Goal: Task Accomplishment & Management: Use online tool/utility

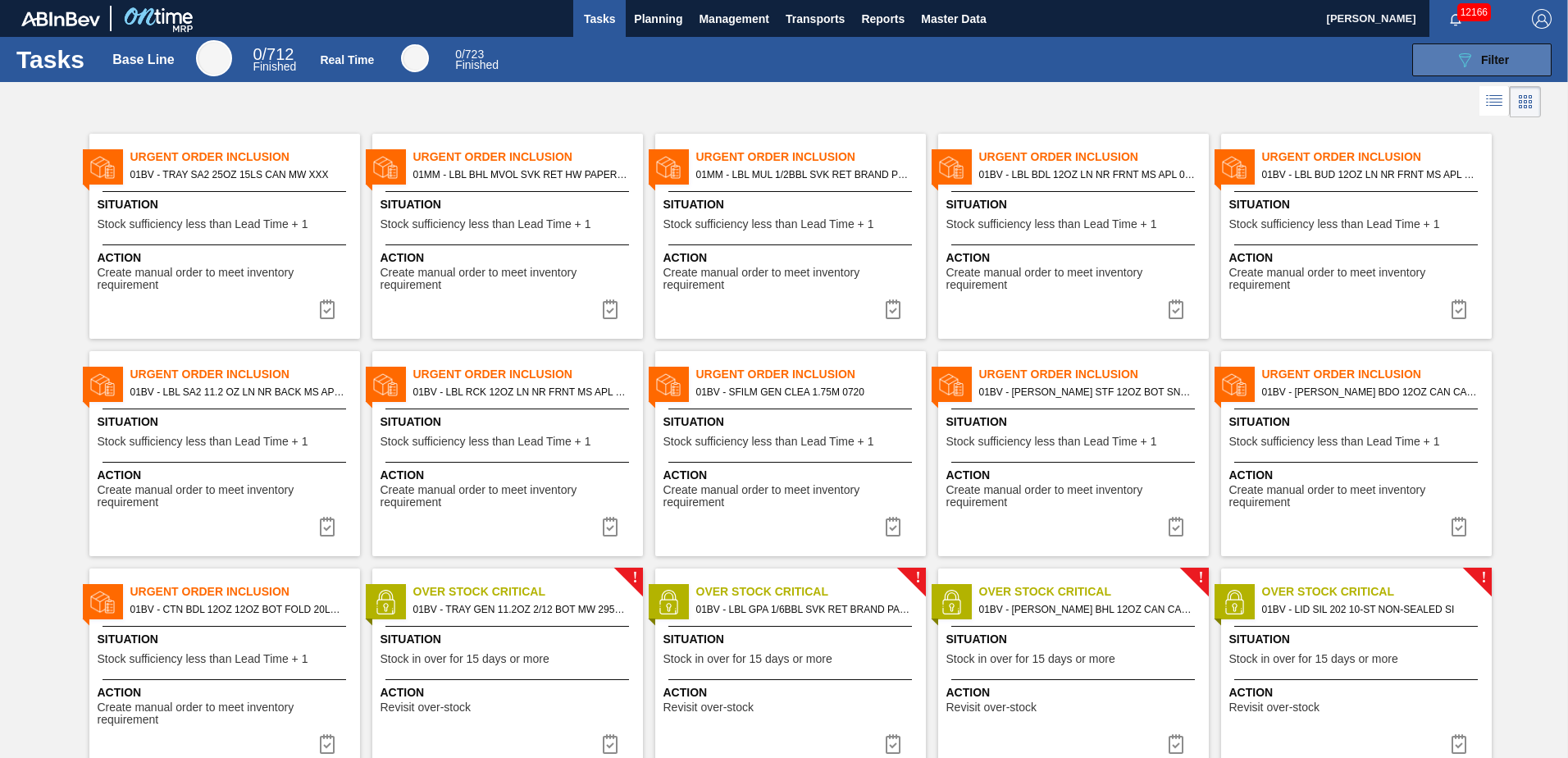
click at [1472, 55] on div "089F7B8B-B2A5-4AFE-B5C0-19BA573D28AC Filter" at bounding box center [1481, 60] width 54 height 20
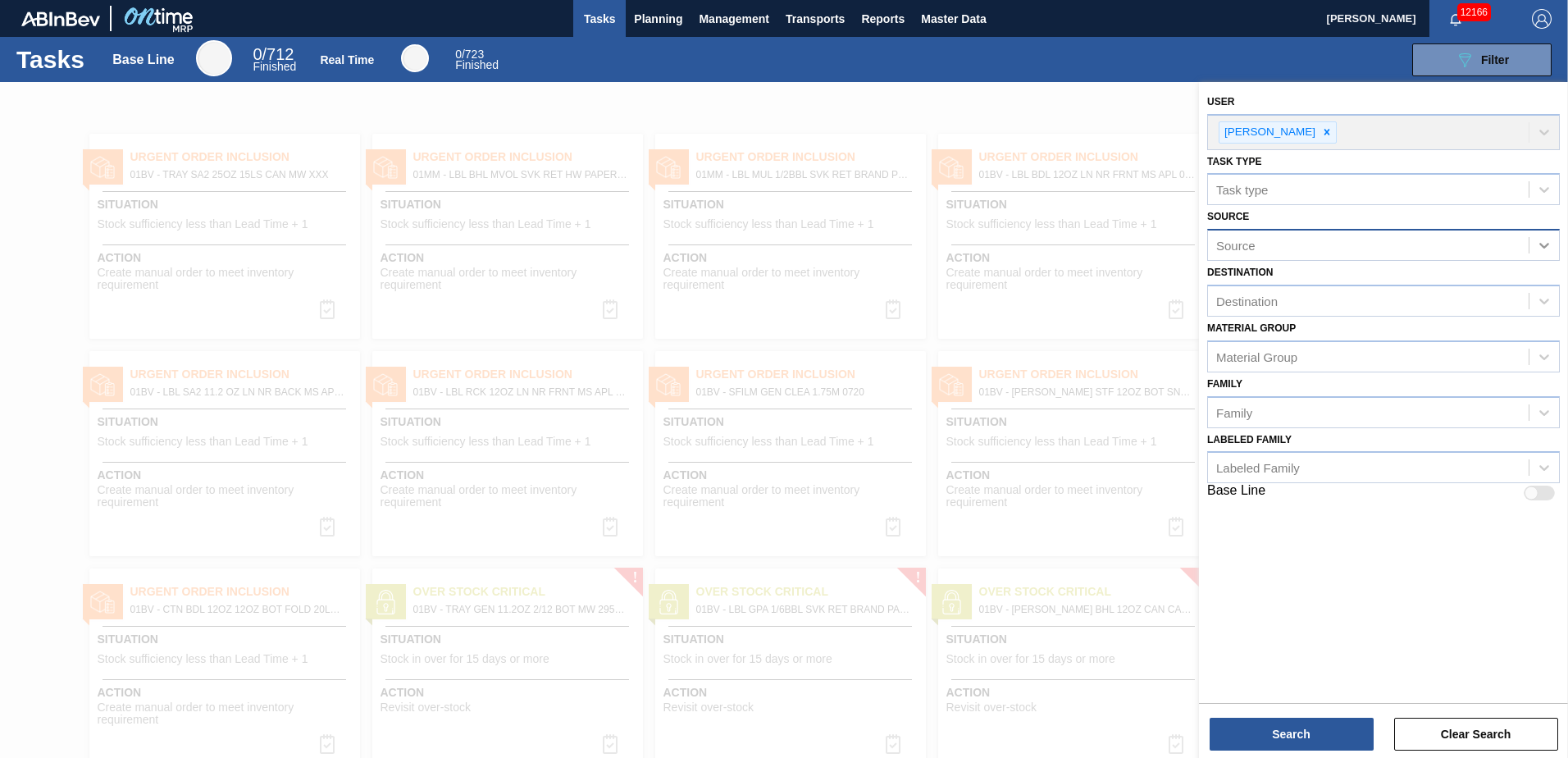
click at [1547, 241] on icon at bounding box center [1544, 245] width 16 height 16
click at [1542, 240] on icon at bounding box center [1544, 245] width 16 height 16
click at [1547, 298] on icon at bounding box center [1544, 301] width 16 height 16
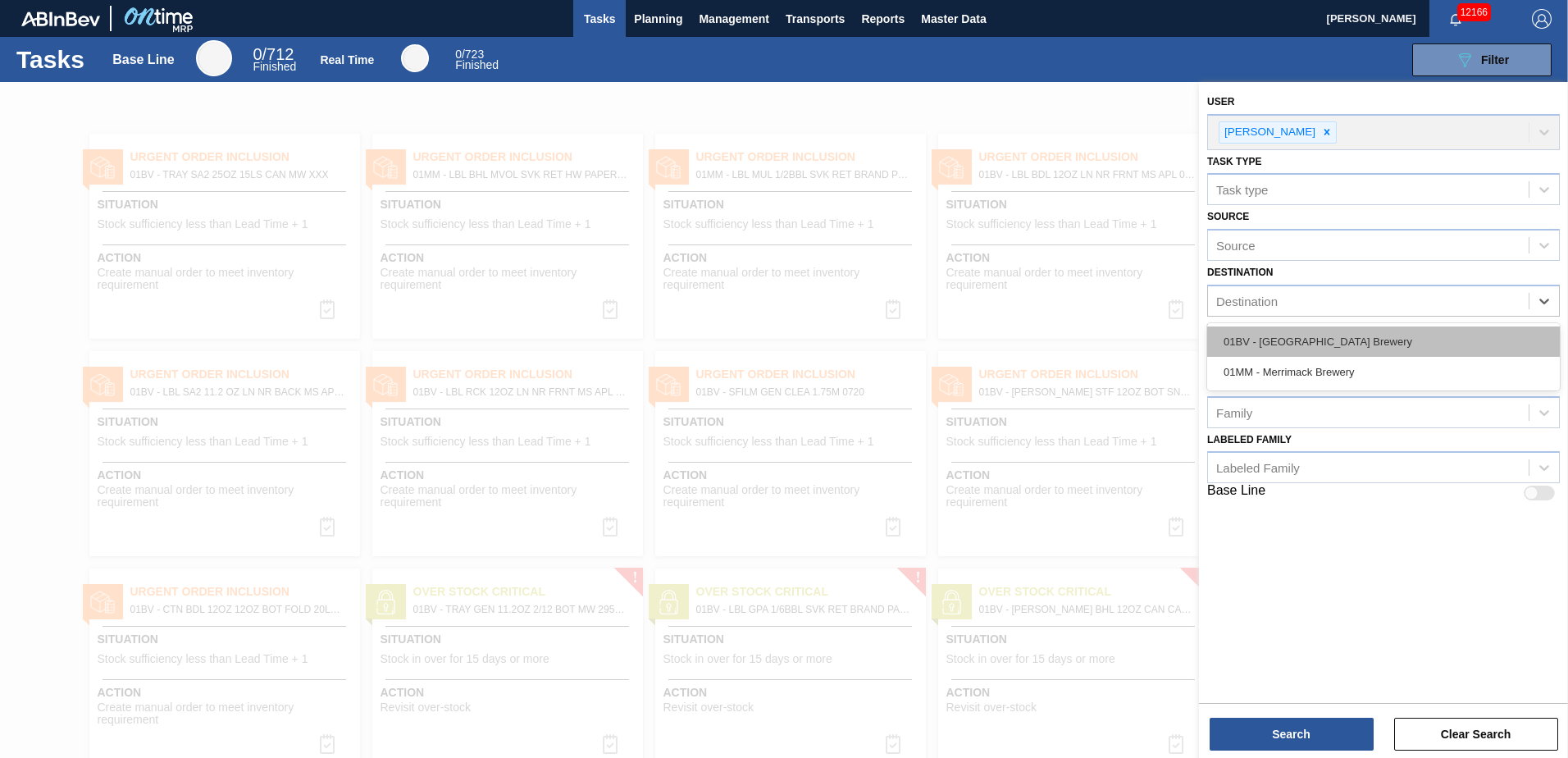
click at [1354, 335] on div "01BV - [GEOGRAPHIC_DATA] Brewery" at bounding box center [1384, 342] width 353 height 30
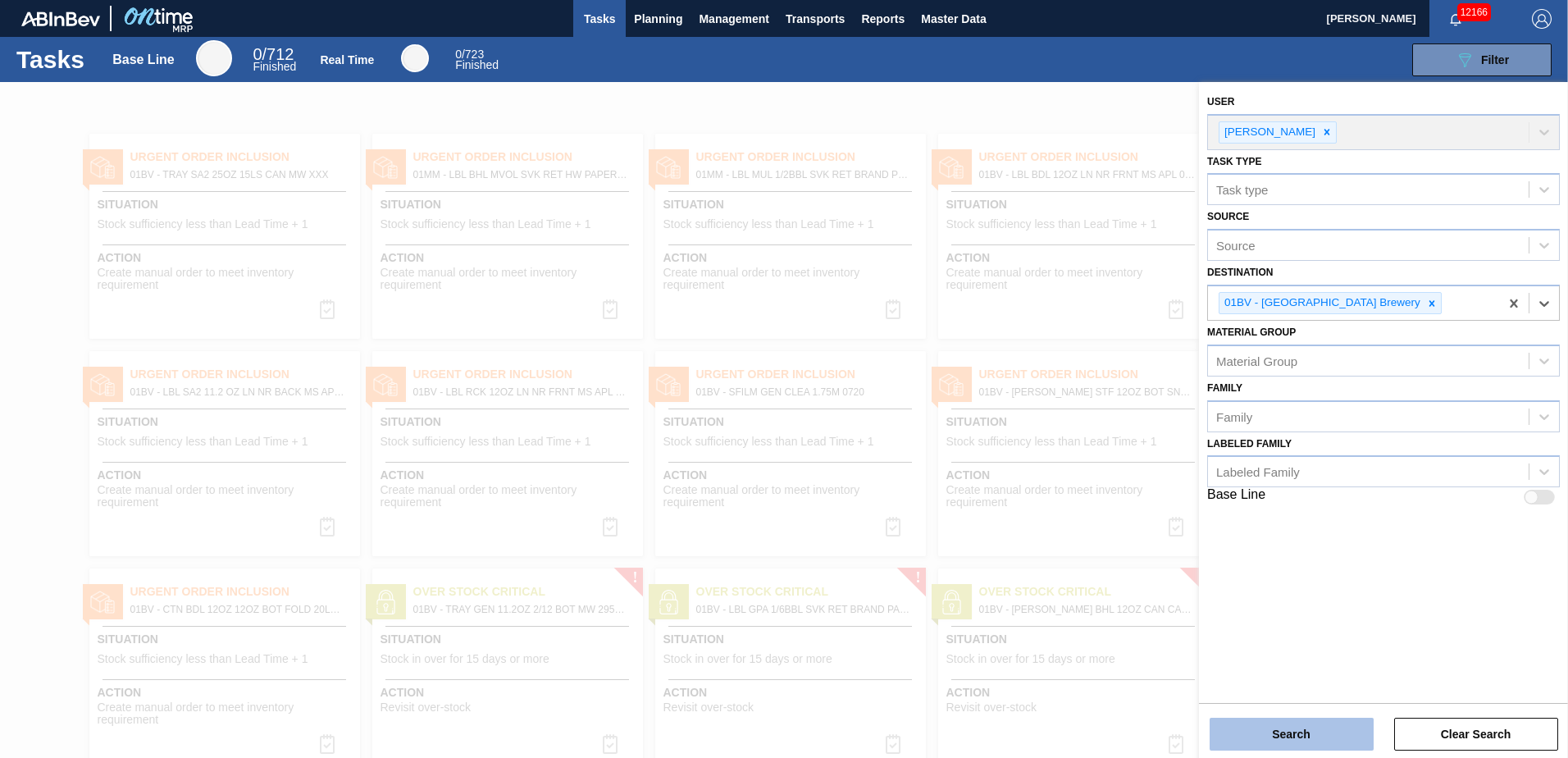
click at [1276, 736] on button "Search" at bounding box center [1291, 734] width 164 height 33
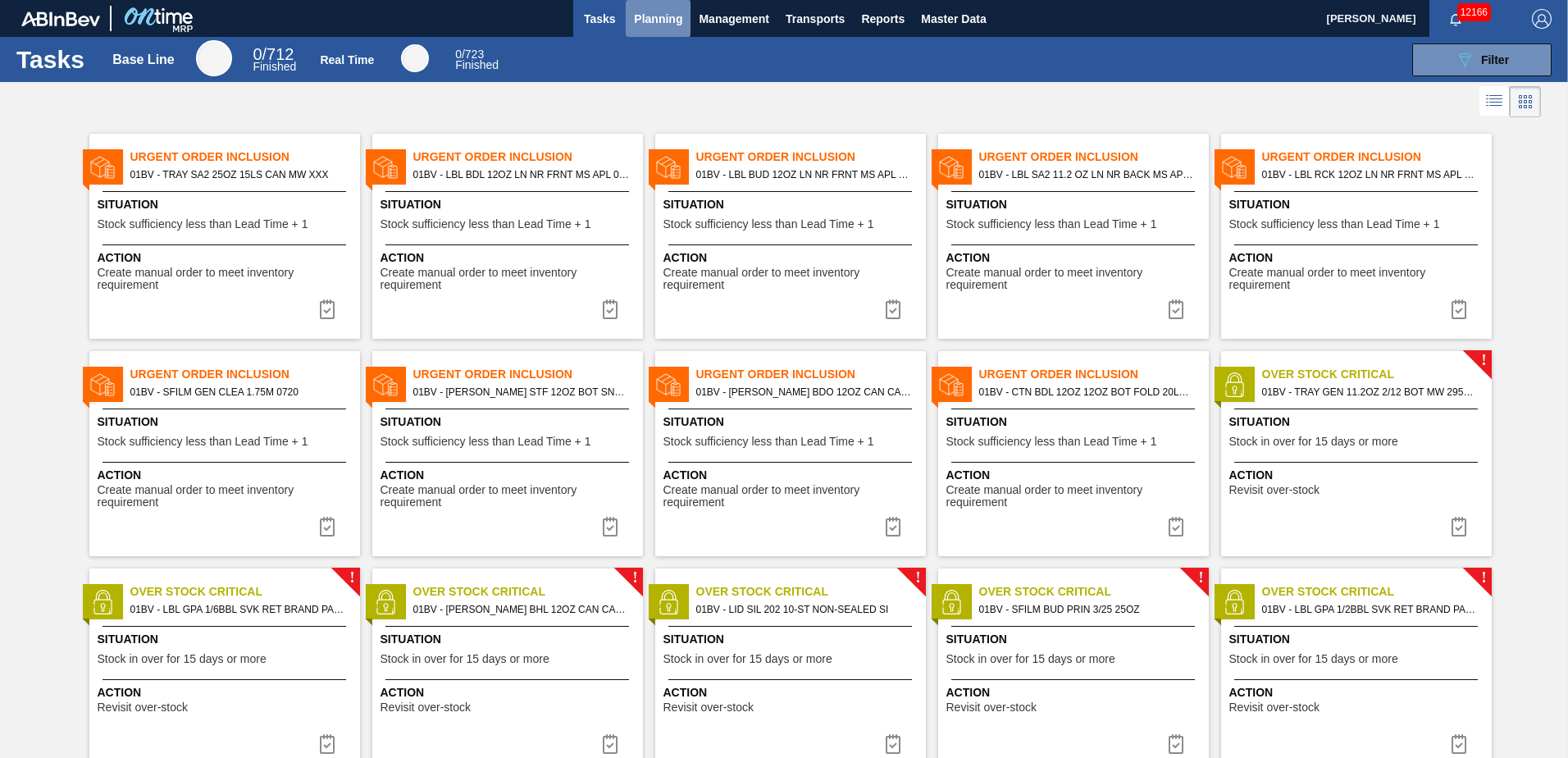
click at [644, 21] on span "Planning" at bounding box center [658, 19] width 48 height 20
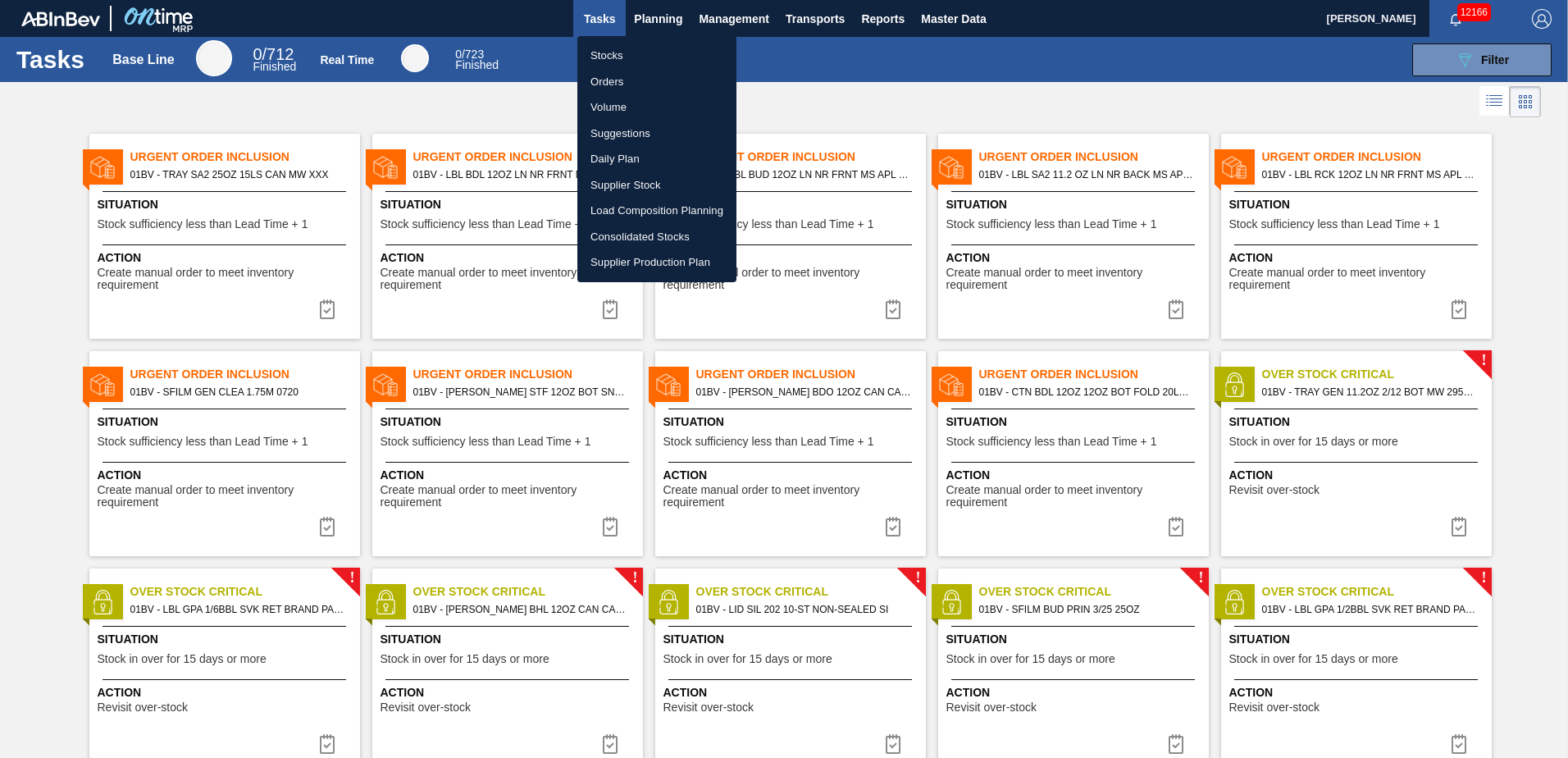
click at [643, 138] on li "Suggestions" at bounding box center [657, 133] width 159 height 26
checkbox input "true"
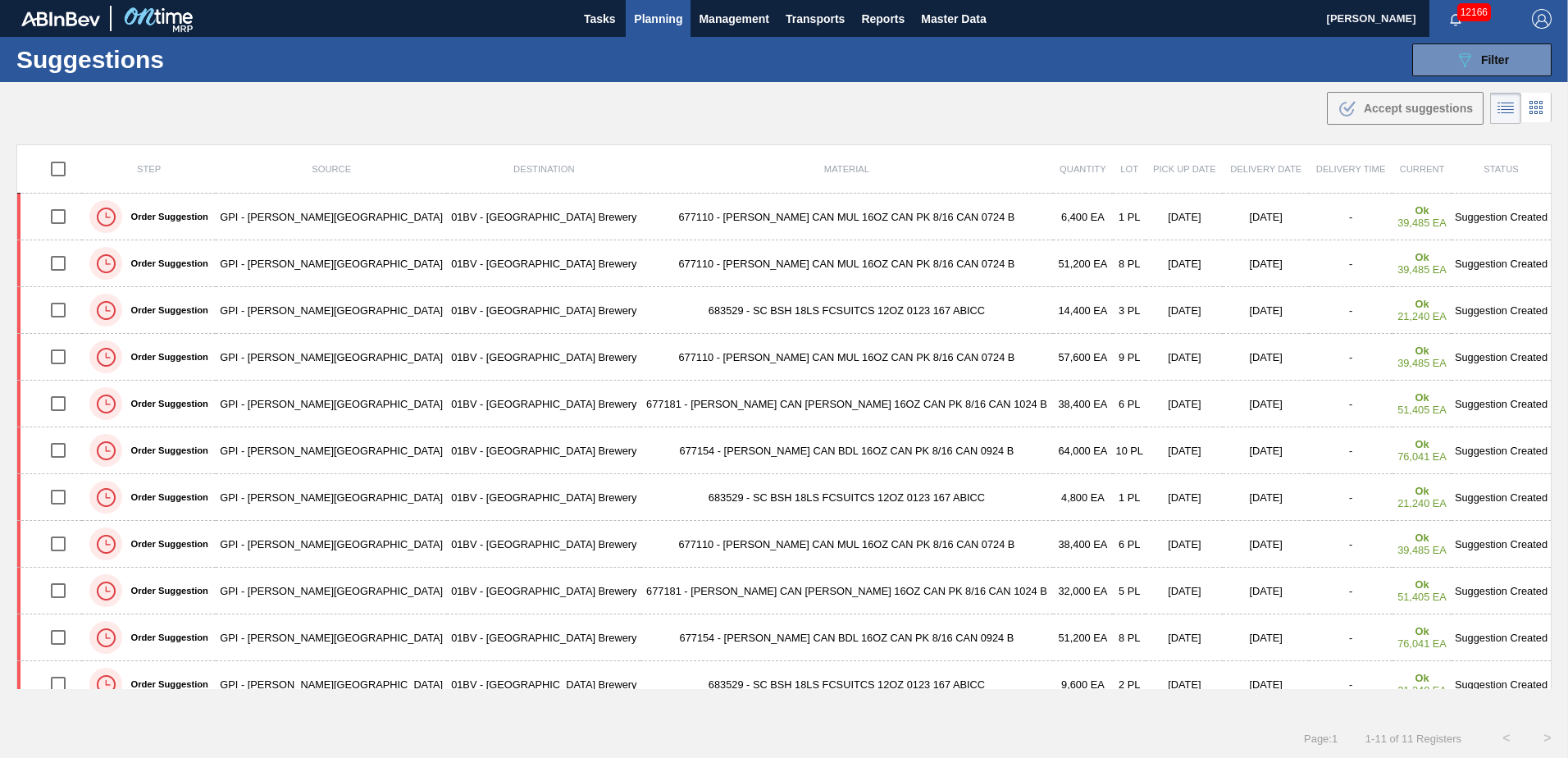
click at [780, 106] on div ".b{fill:var(--color-action-default)} Accept suggestions" at bounding box center [784, 105] width 1568 height 46
click at [1482, 58] on span "Filter" at bounding box center [1495, 60] width 28 height 13
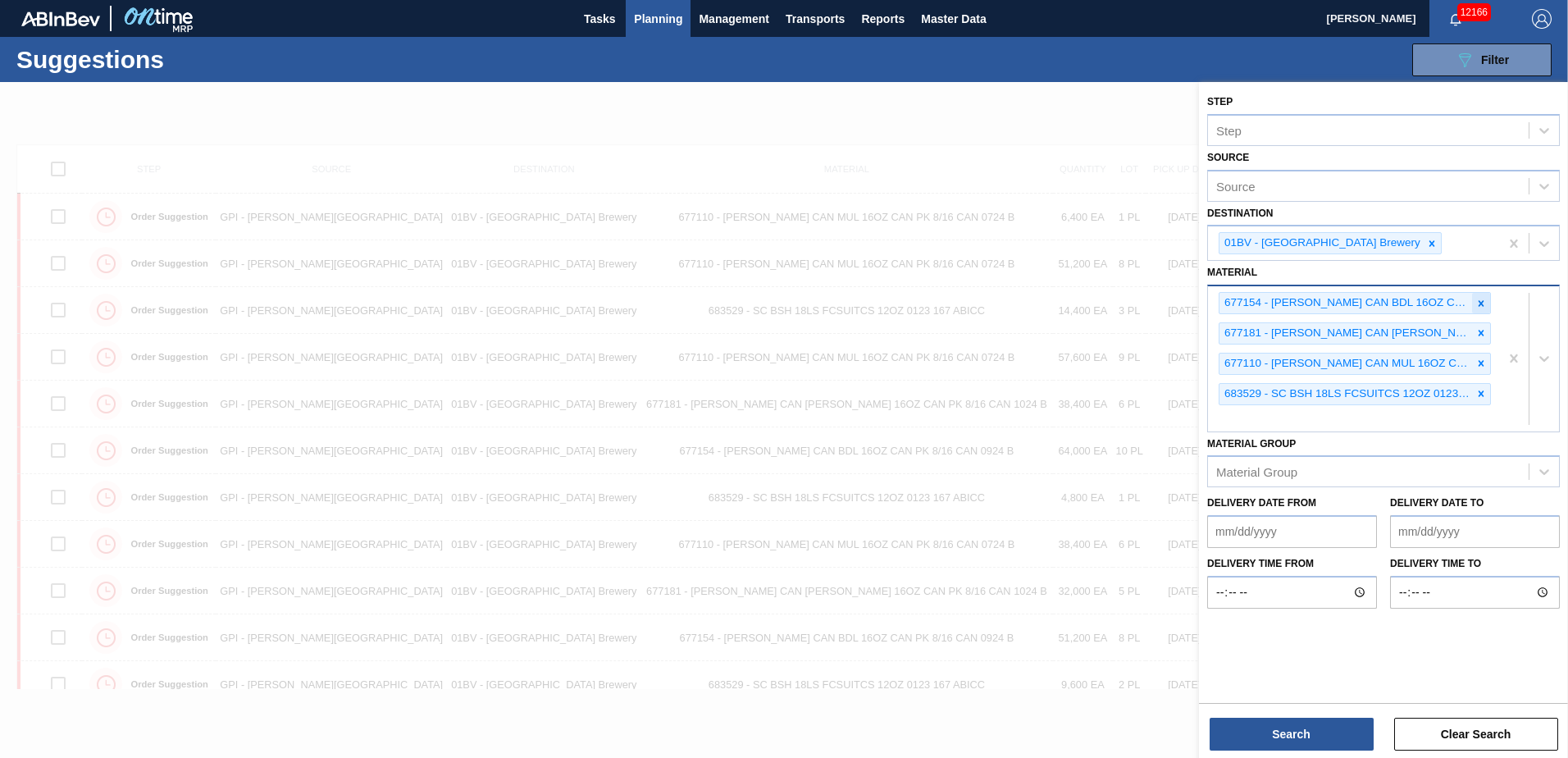
click at [1484, 300] on icon at bounding box center [1480, 303] width 12 height 12
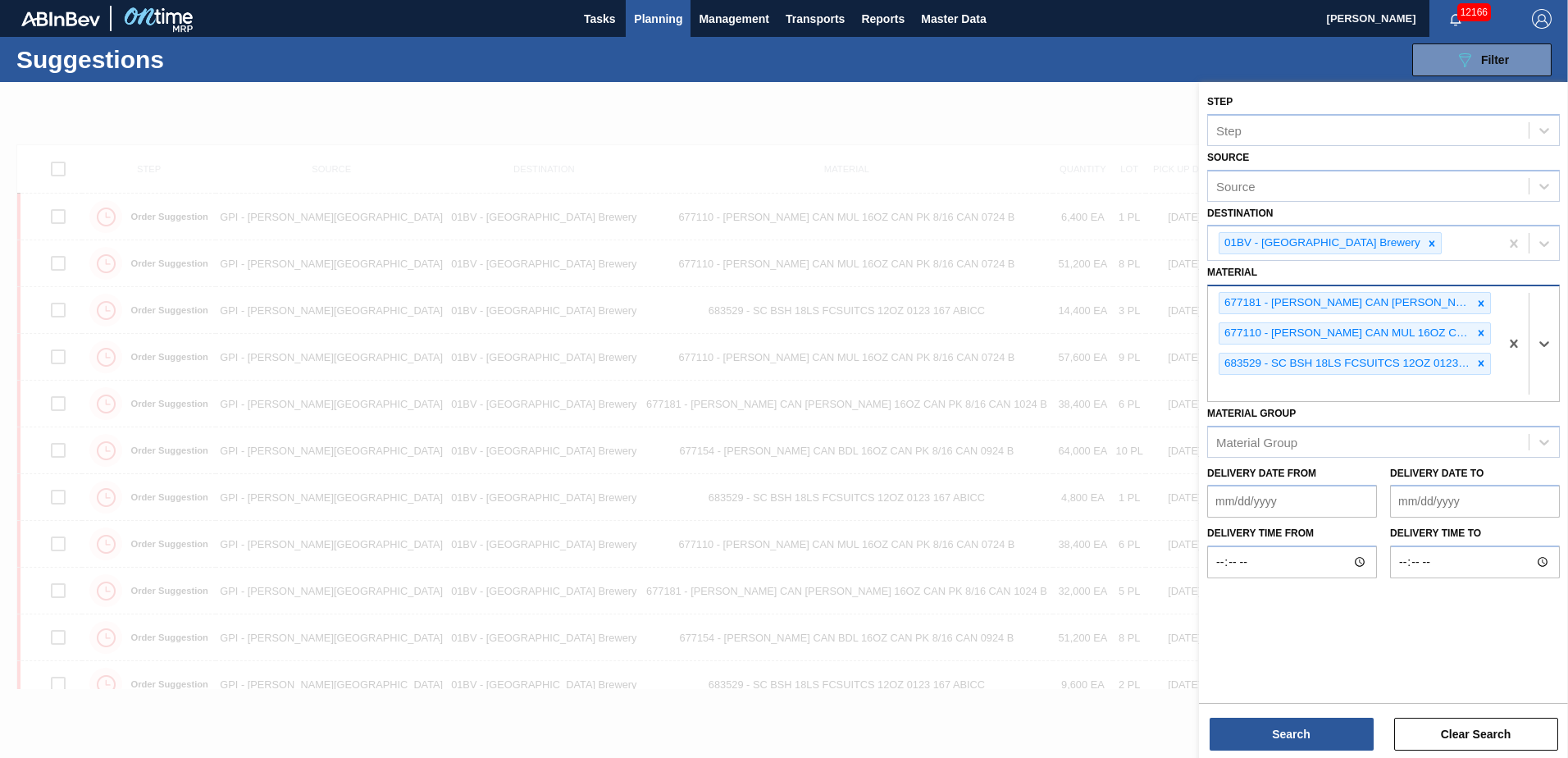
click at [1484, 300] on icon at bounding box center [1480, 303] width 12 height 12
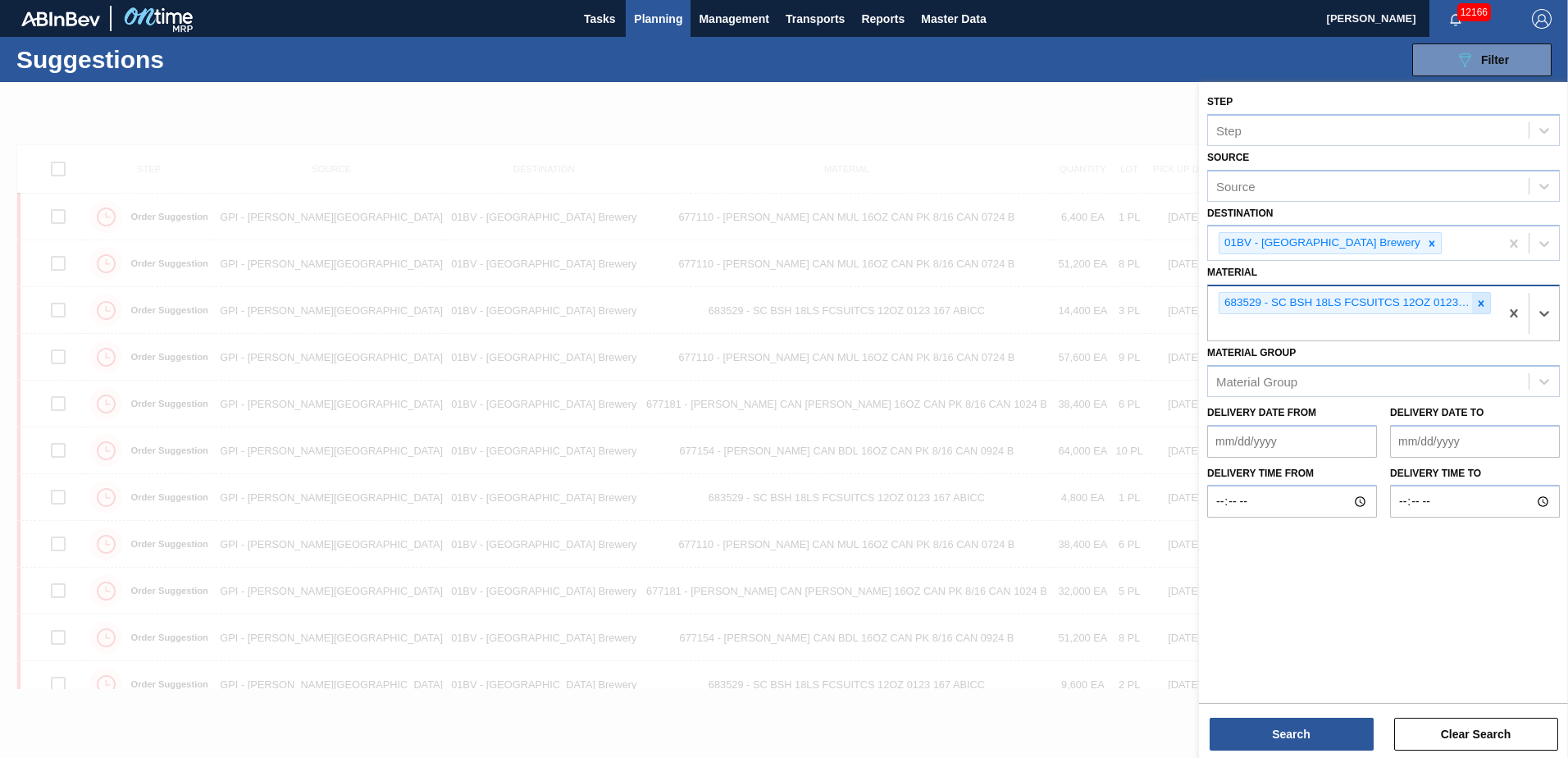
click at [1483, 300] on icon at bounding box center [1480, 303] width 12 height 12
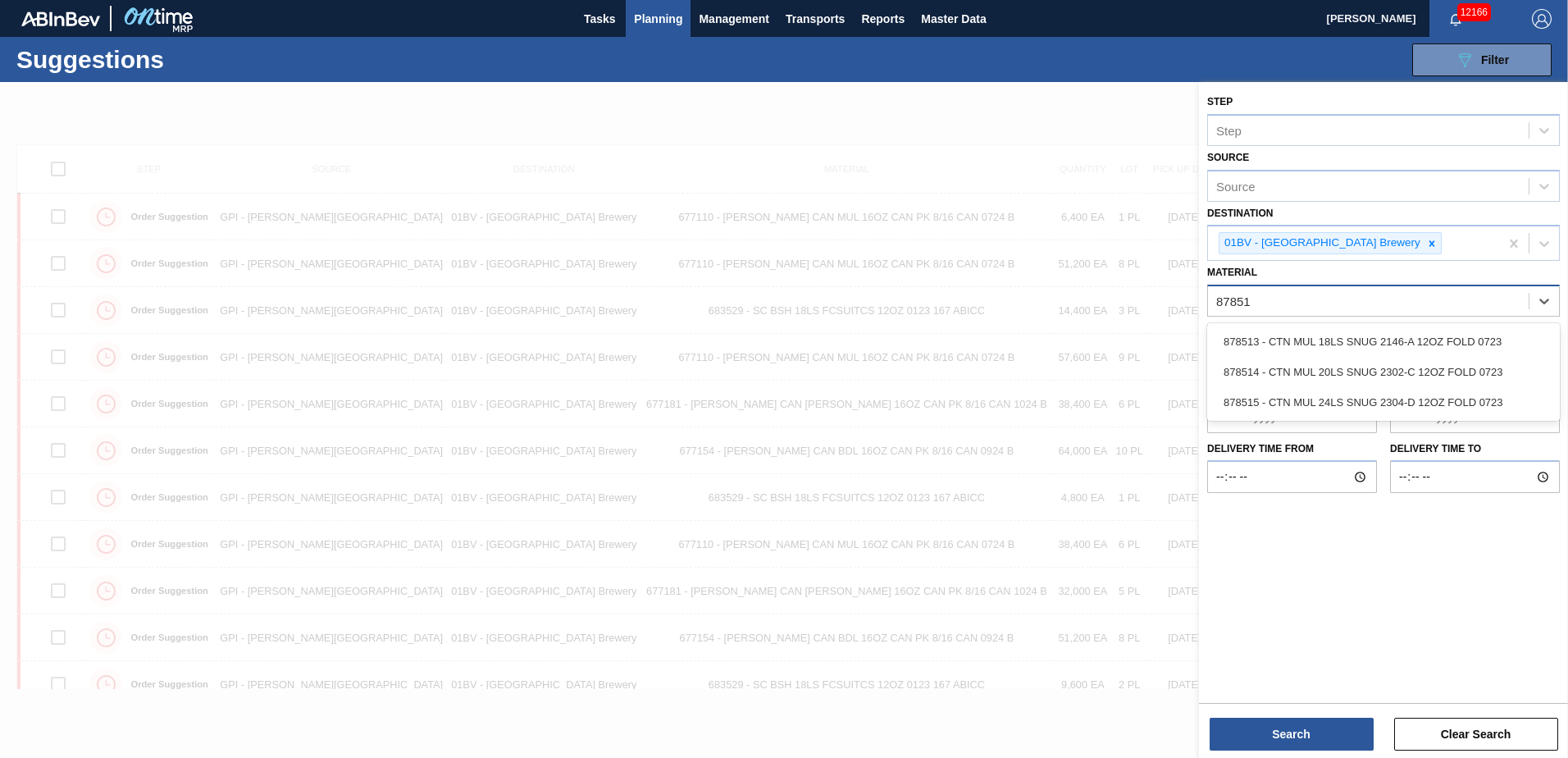
type input "878513"
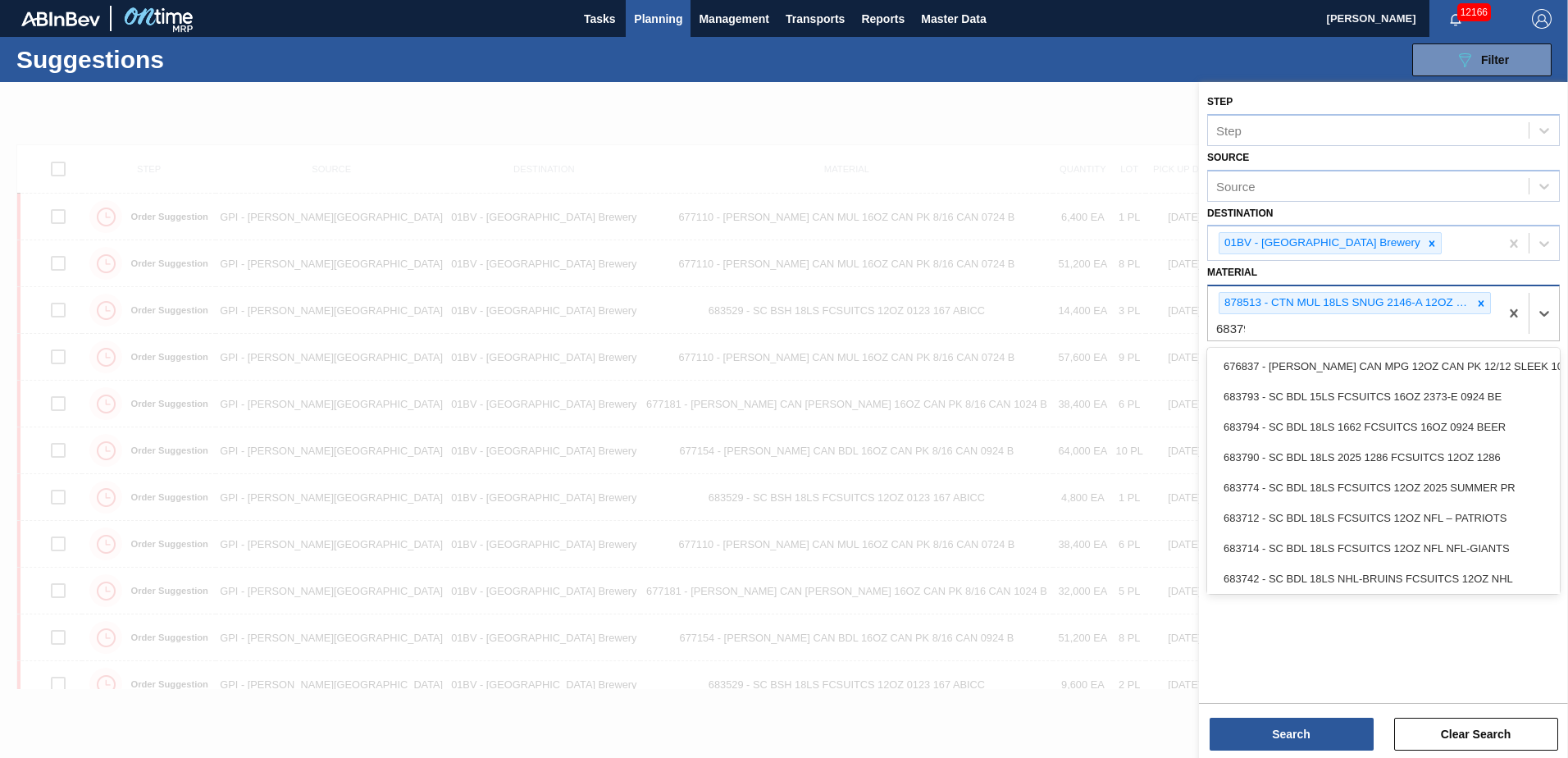
type input "683795"
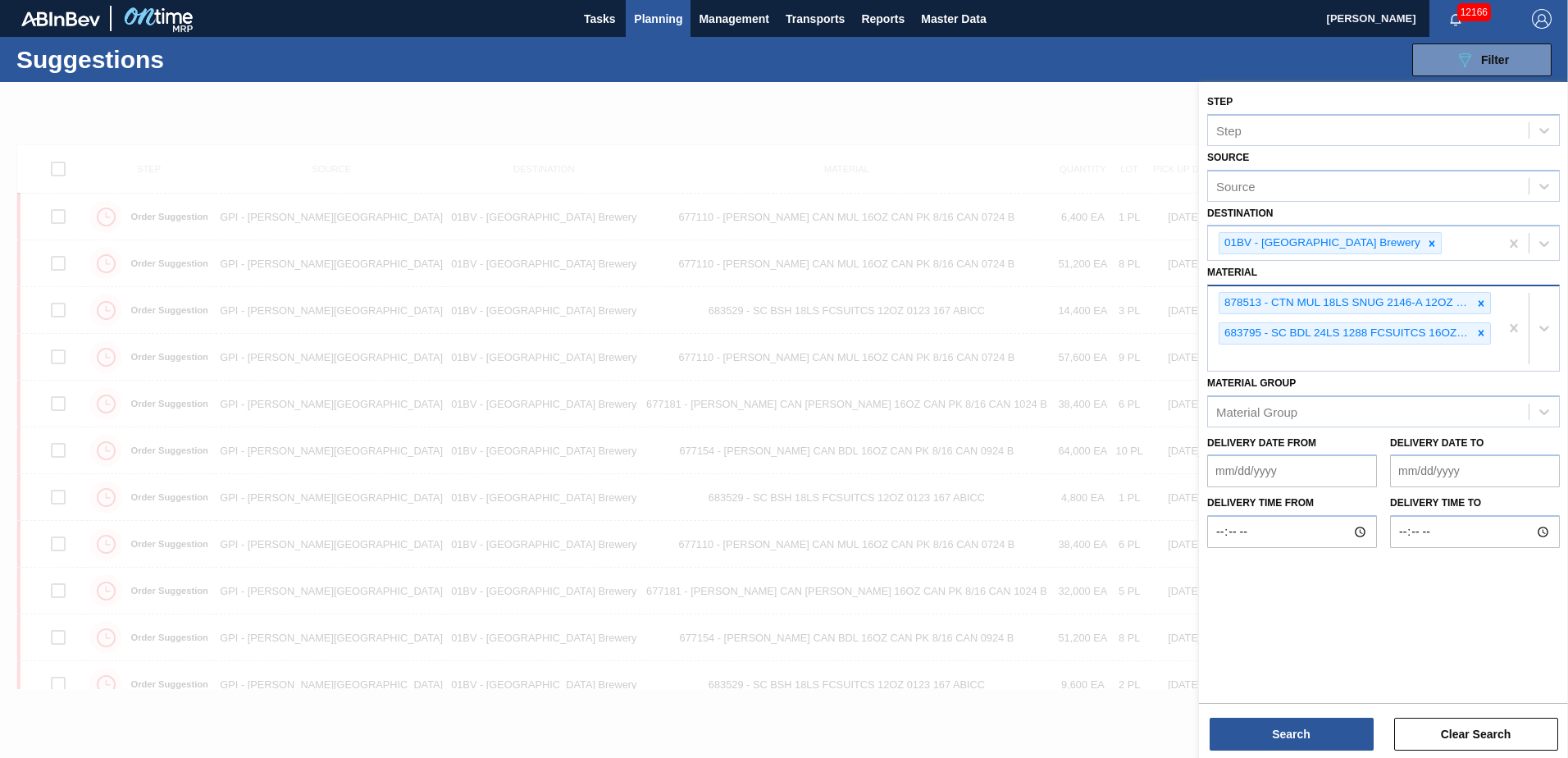
click at [1250, 360] on div "878513 - CTN MUL 18LS SNUG 2146-A 12OZ FOLD 0723 683795 - SC BDL 24LS 1288 FCSU…" at bounding box center [1352, 328] width 291 height 84
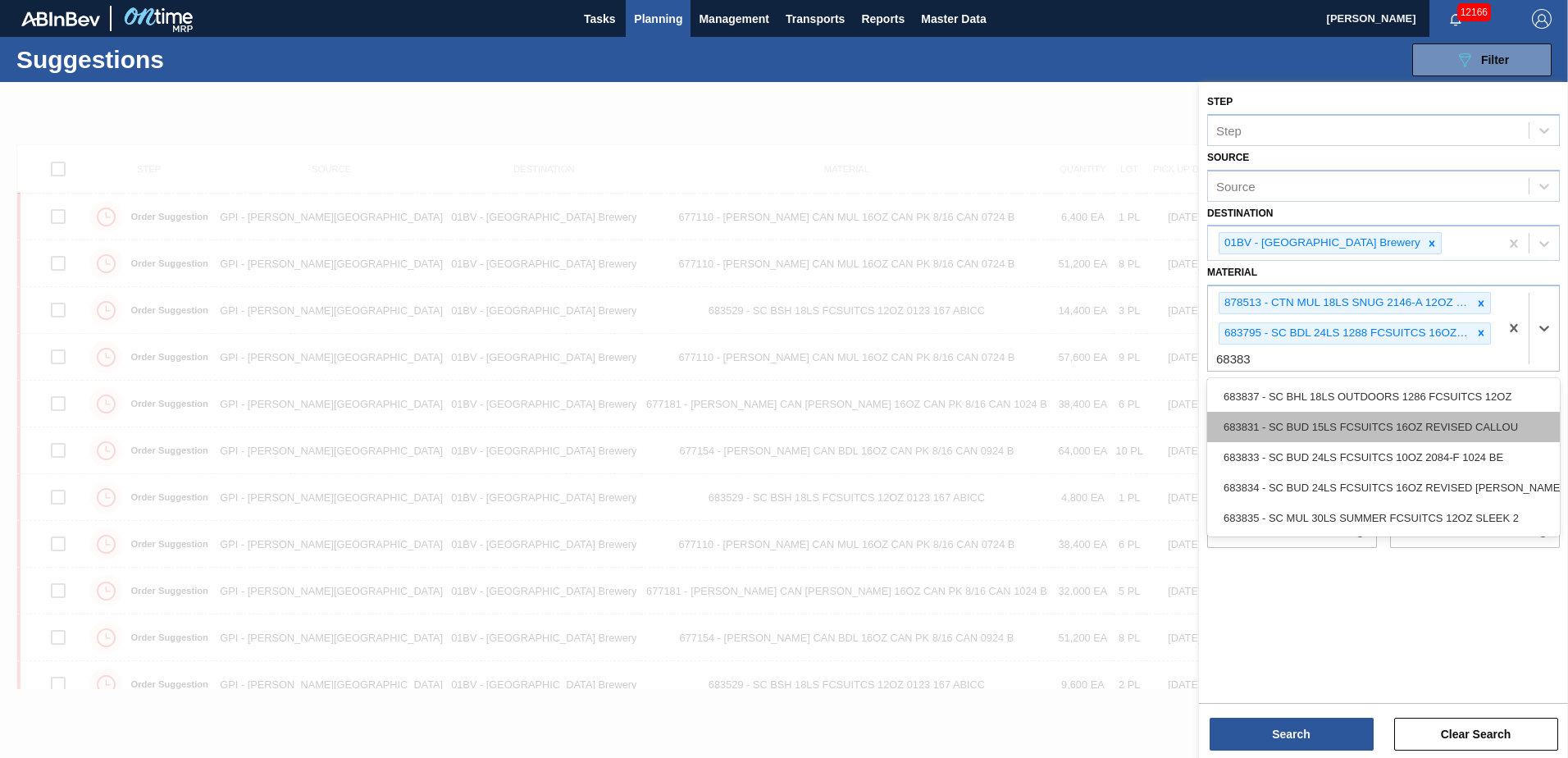
type input "683831"
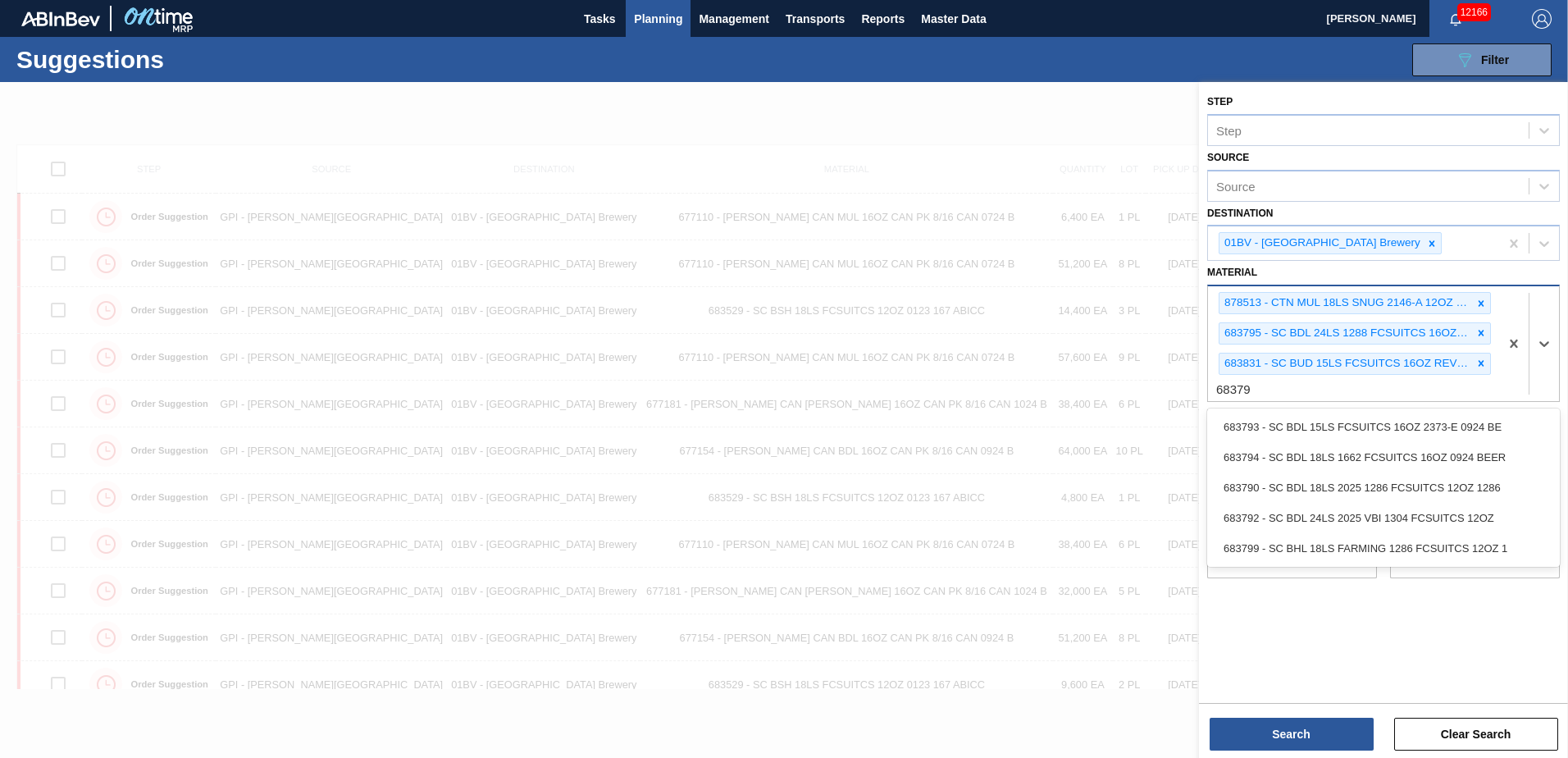
type input "683793"
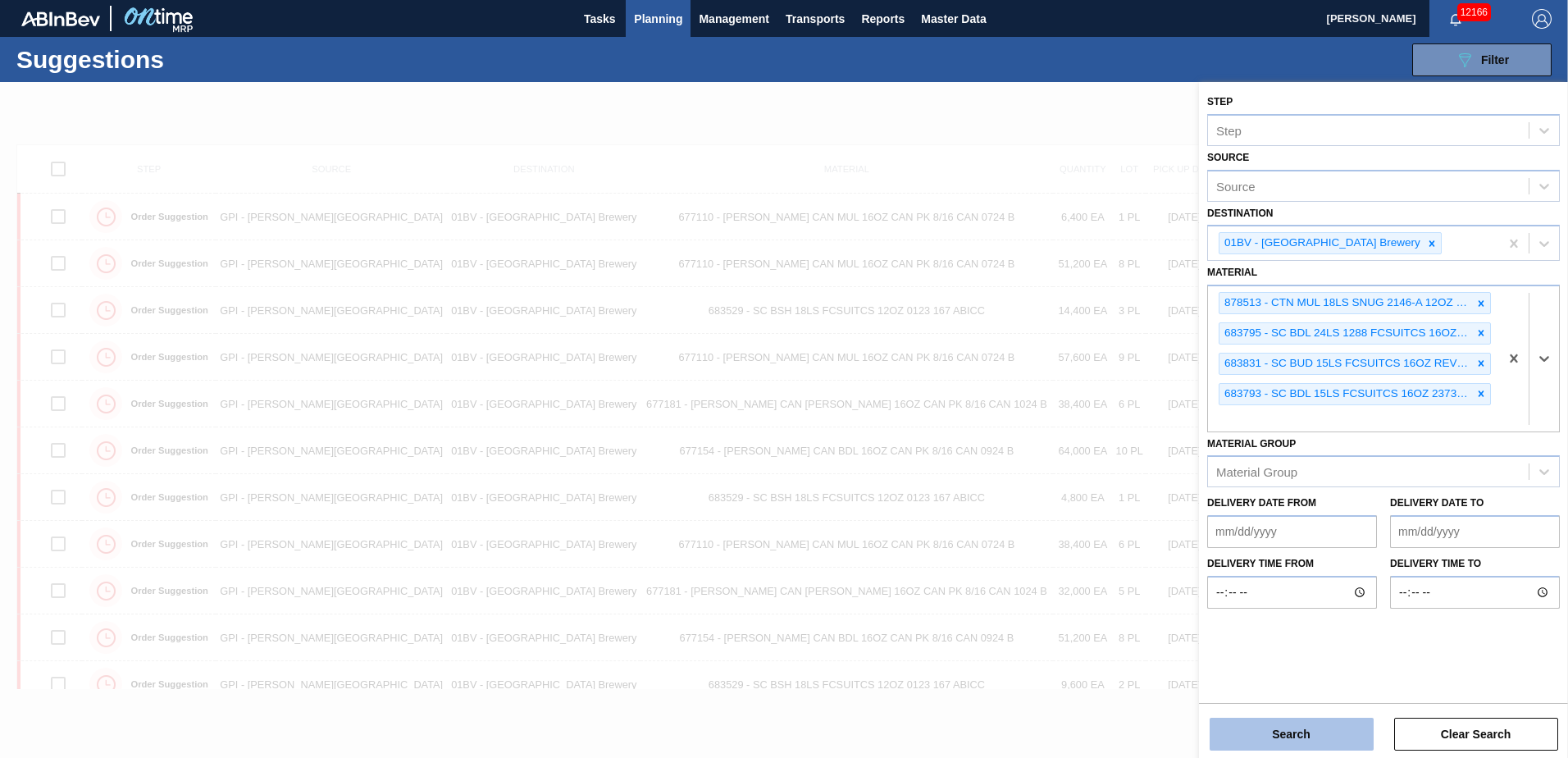
click at [1279, 725] on button "Search" at bounding box center [1291, 734] width 164 height 33
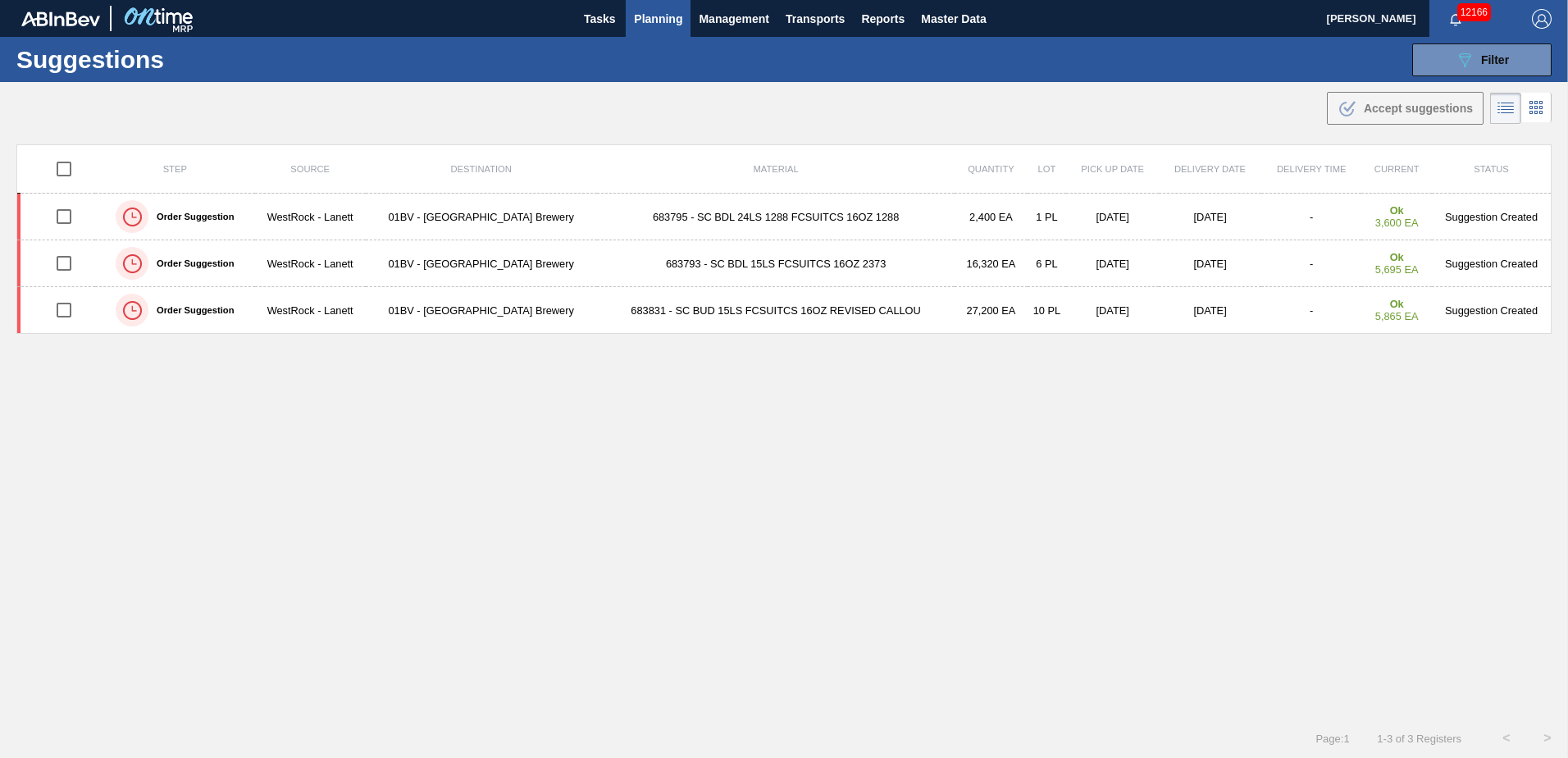
click at [651, 19] on span "Planning" at bounding box center [658, 19] width 48 height 20
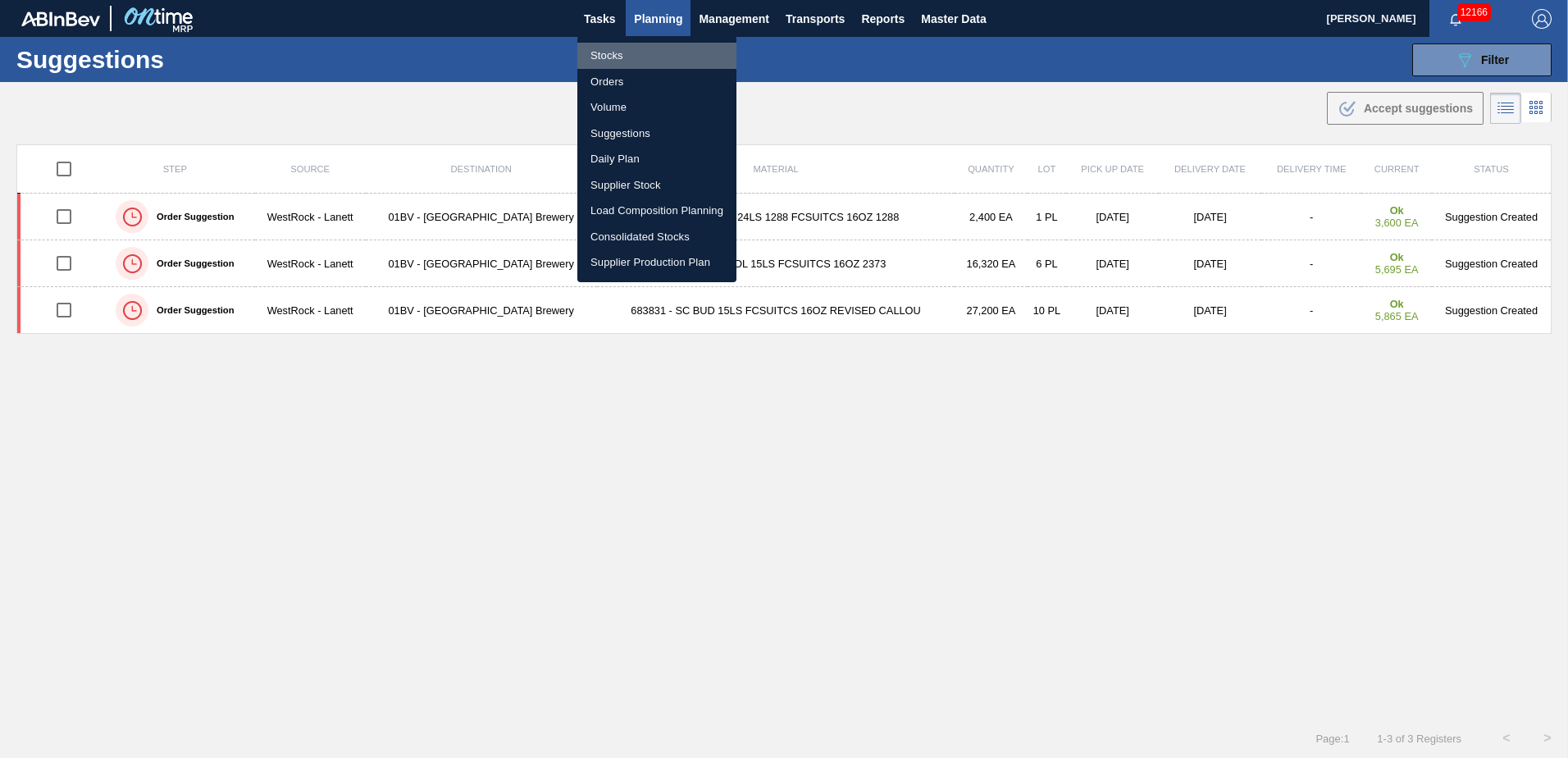
click at [604, 54] on li "Stocks" at bounding box center [657, 55] width 159 height 26
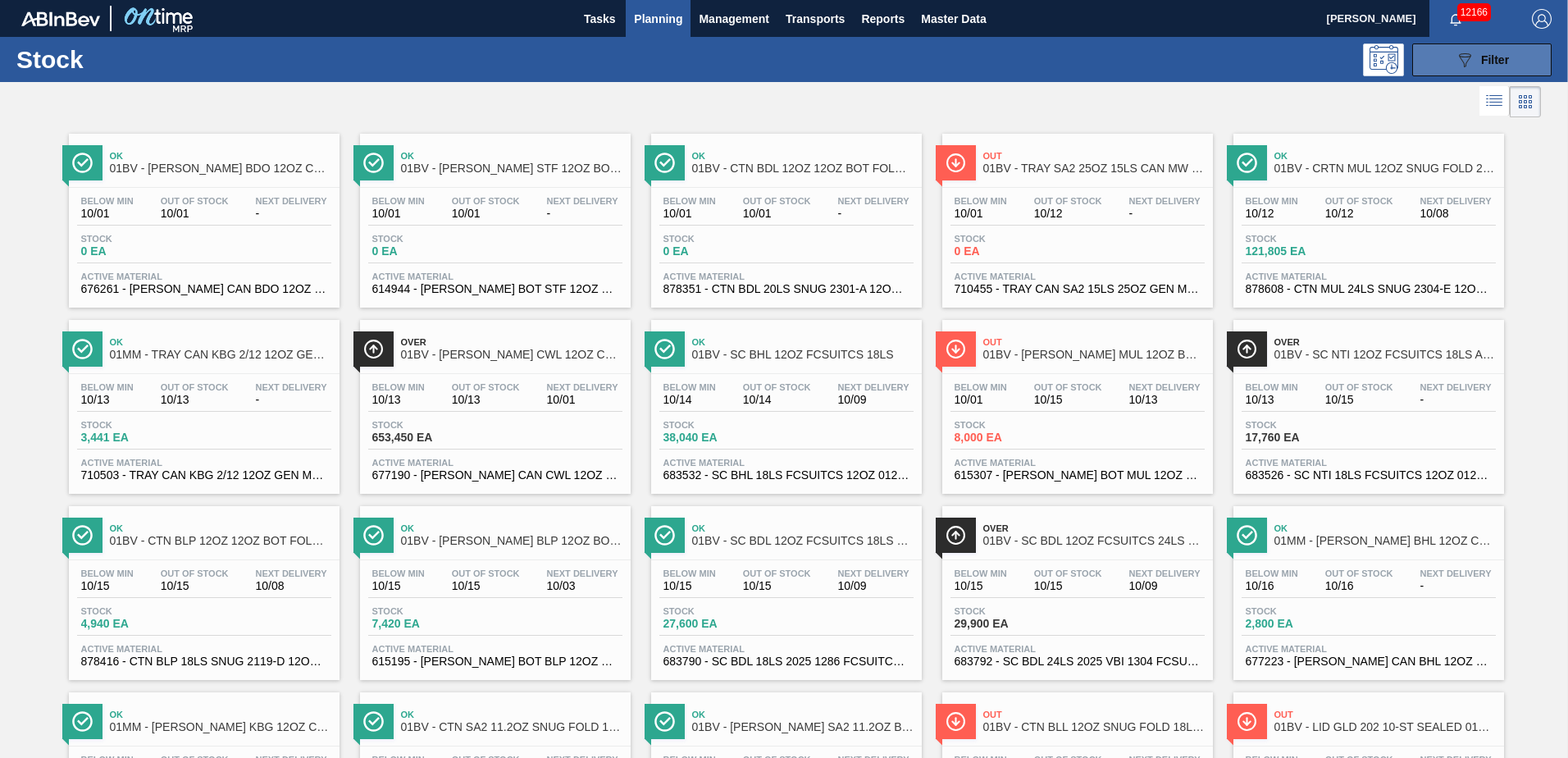
click at [1465, 55] on icon "089F7B8B-B2A5-4AFE-B5C0-19BA573D28AC" at bounding box center [1464, 60] width 20 height 20
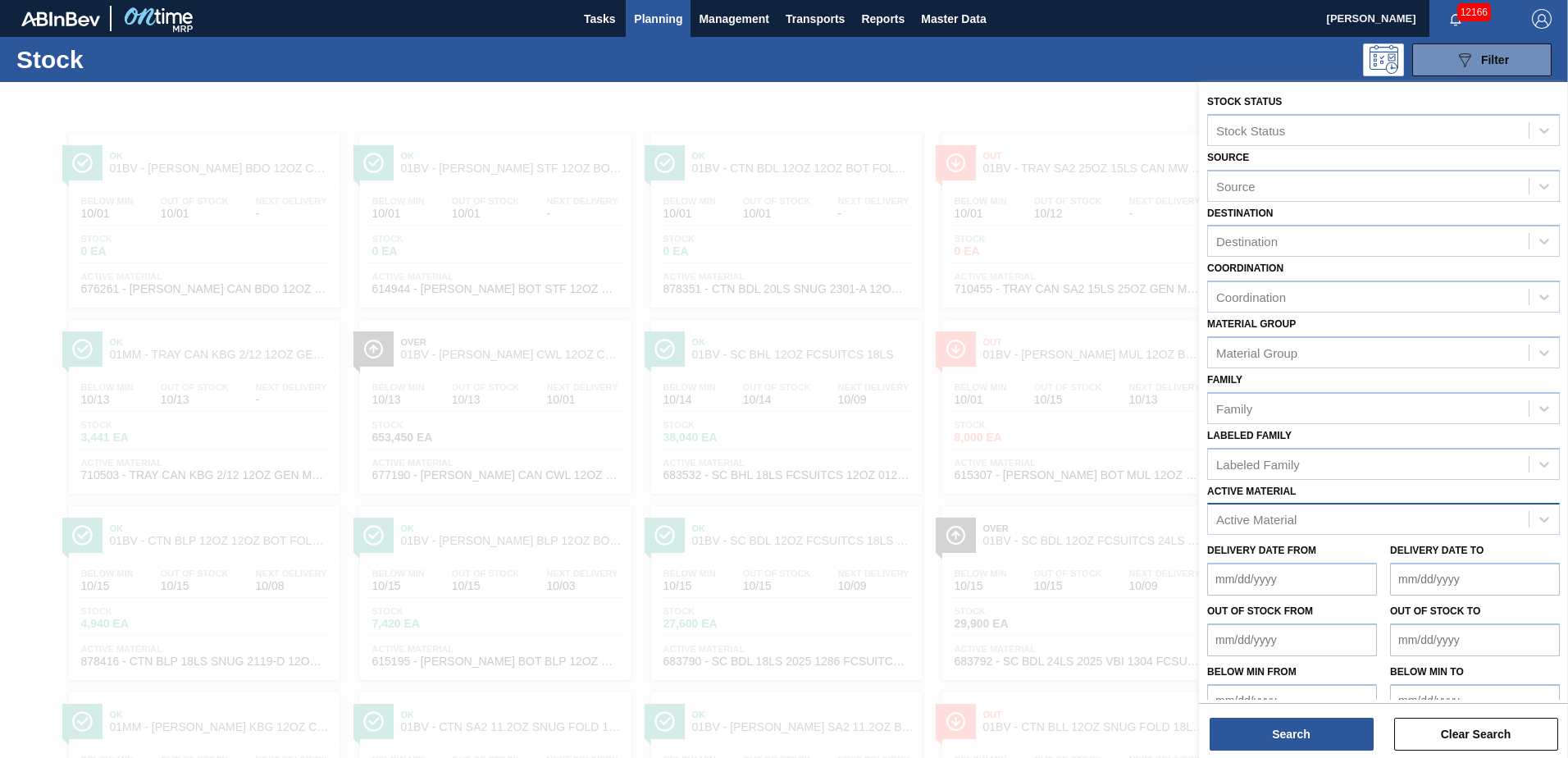
click at [1341, 516] on div "Active Material" at bounding box center [1368, 519] width 320 height 24
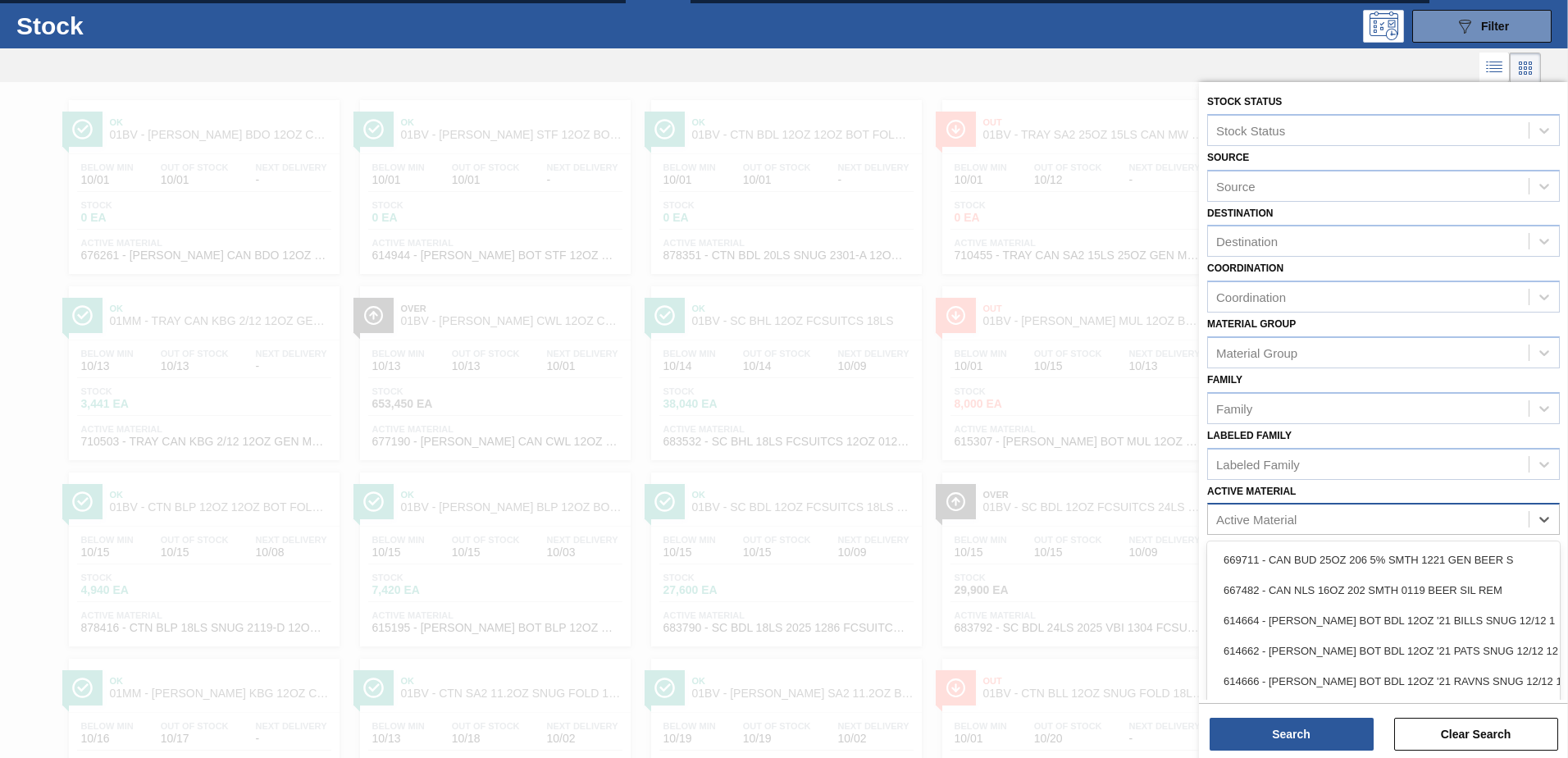
scroll to position [36, 0]
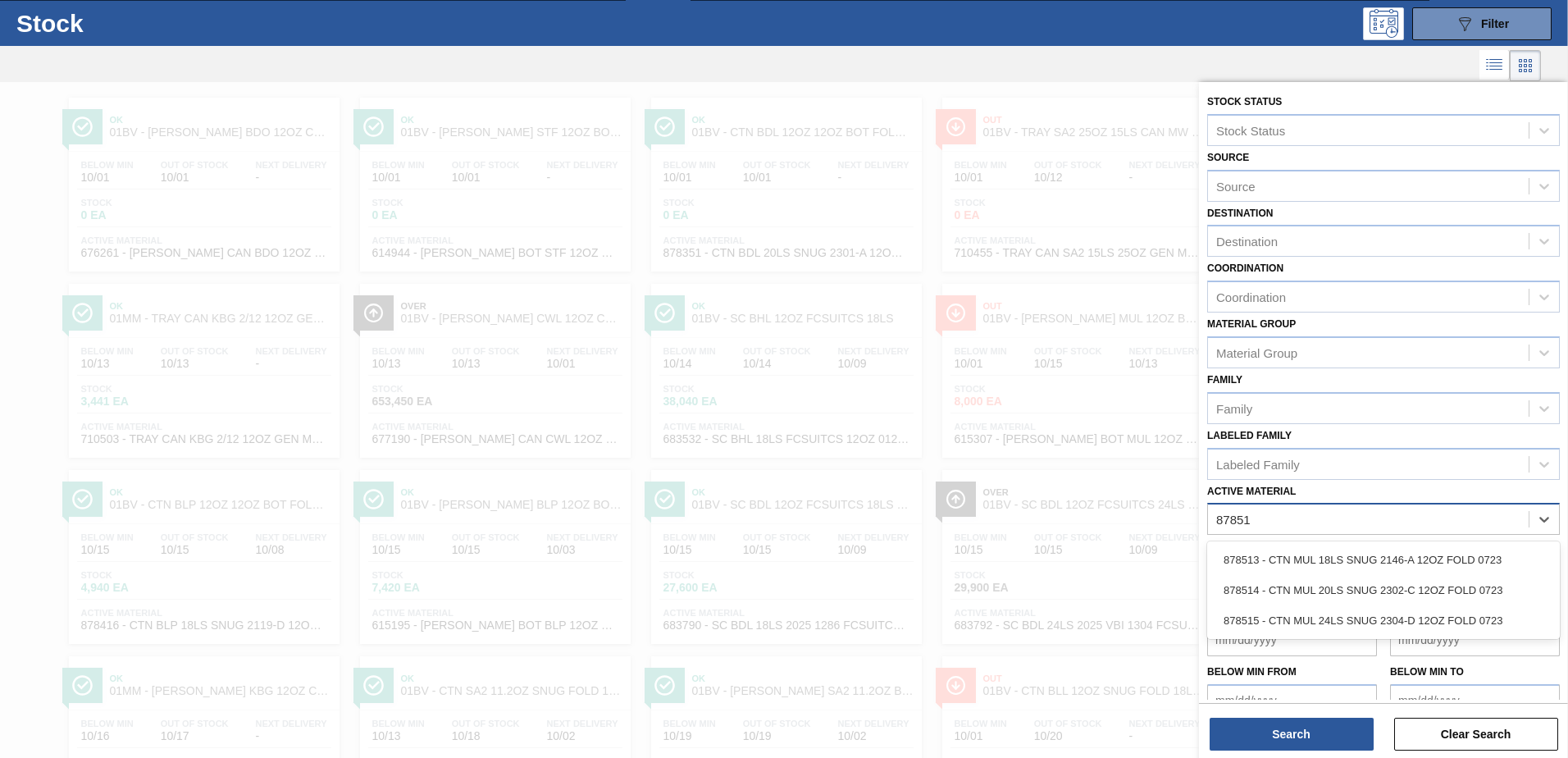
type Material "878513"
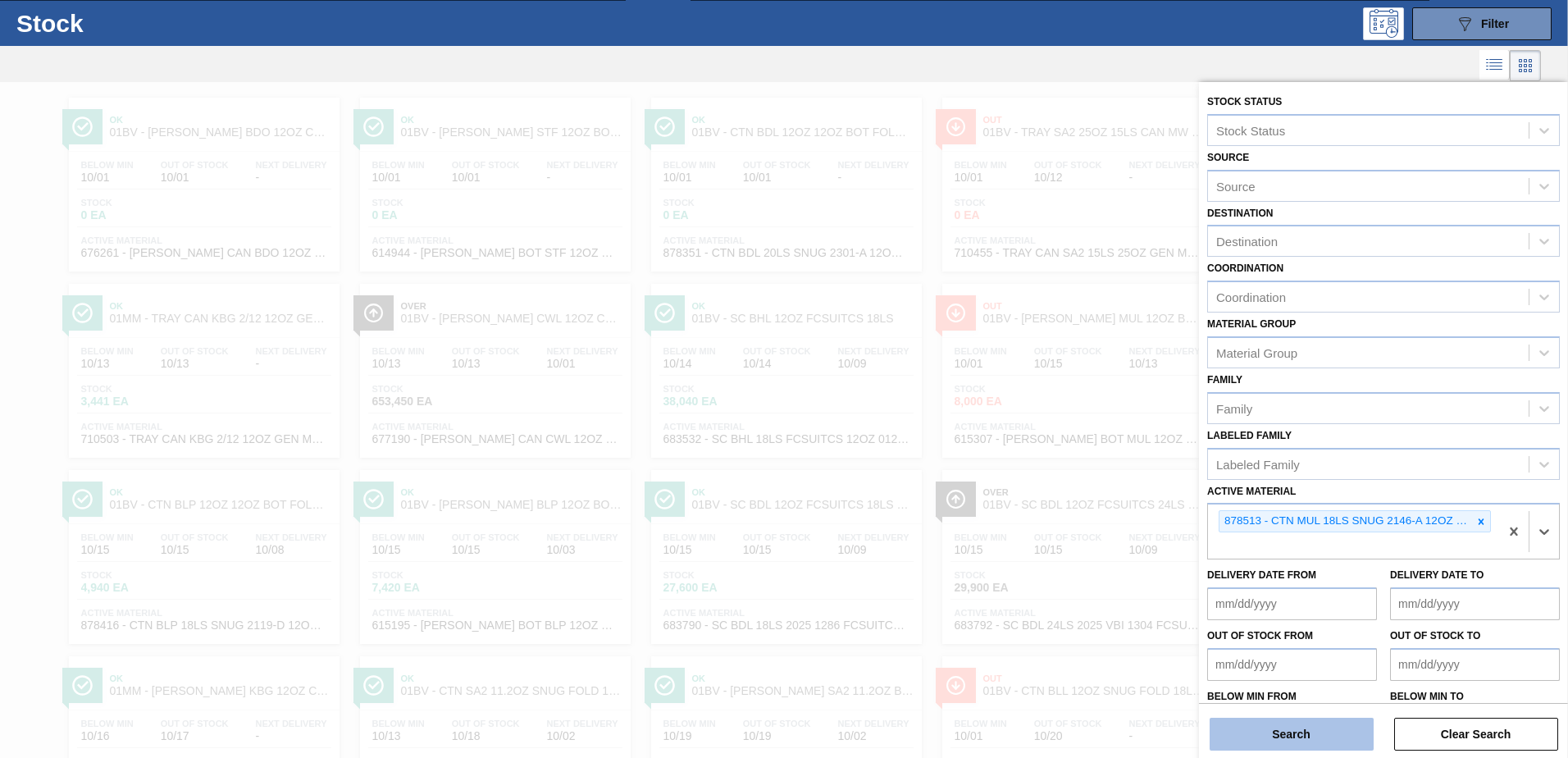
click at [1280, 737] on button "Search" at bounding box center [1291, 734] width 164 height 33
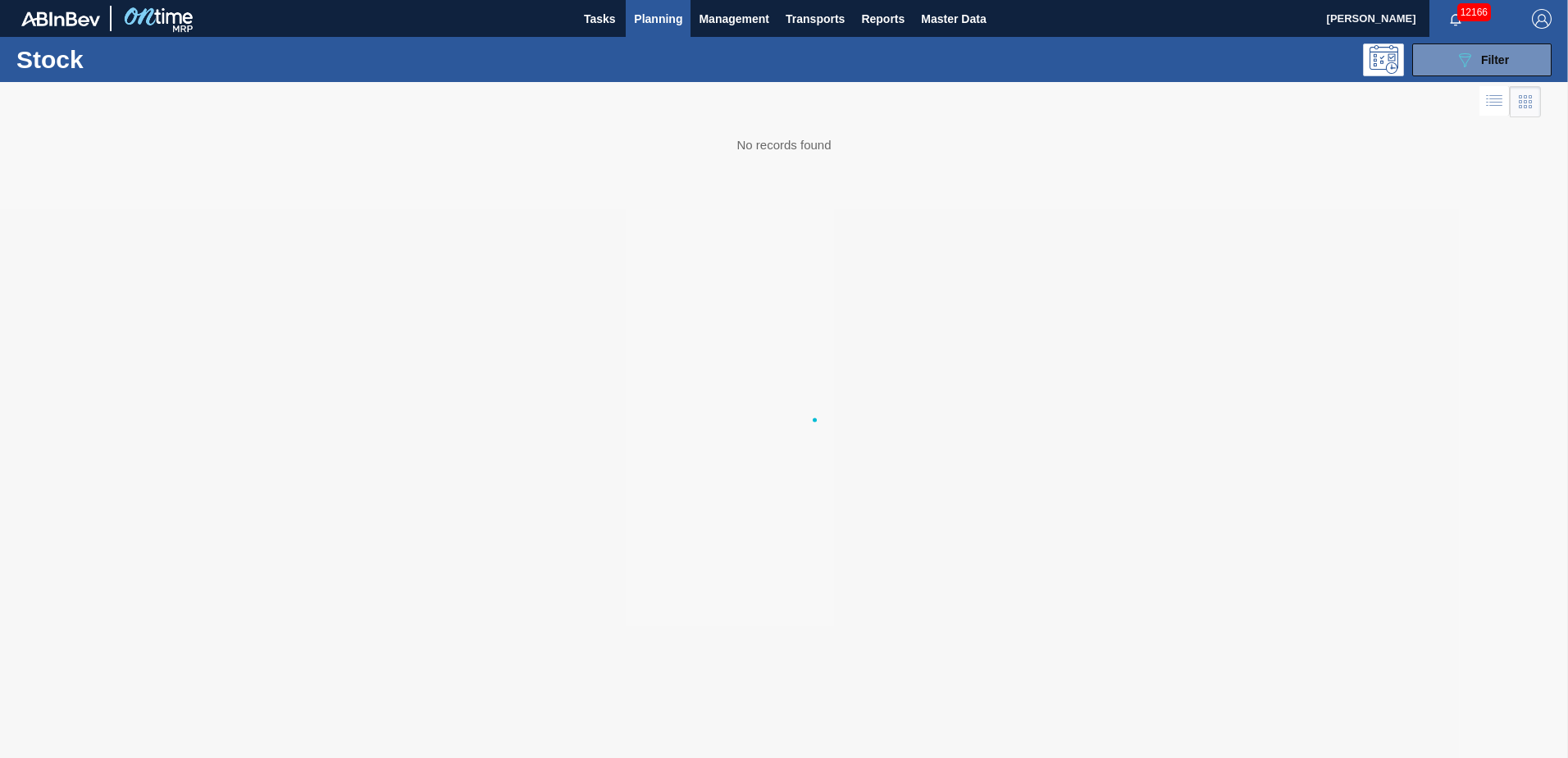
scroll to position [0, 0]
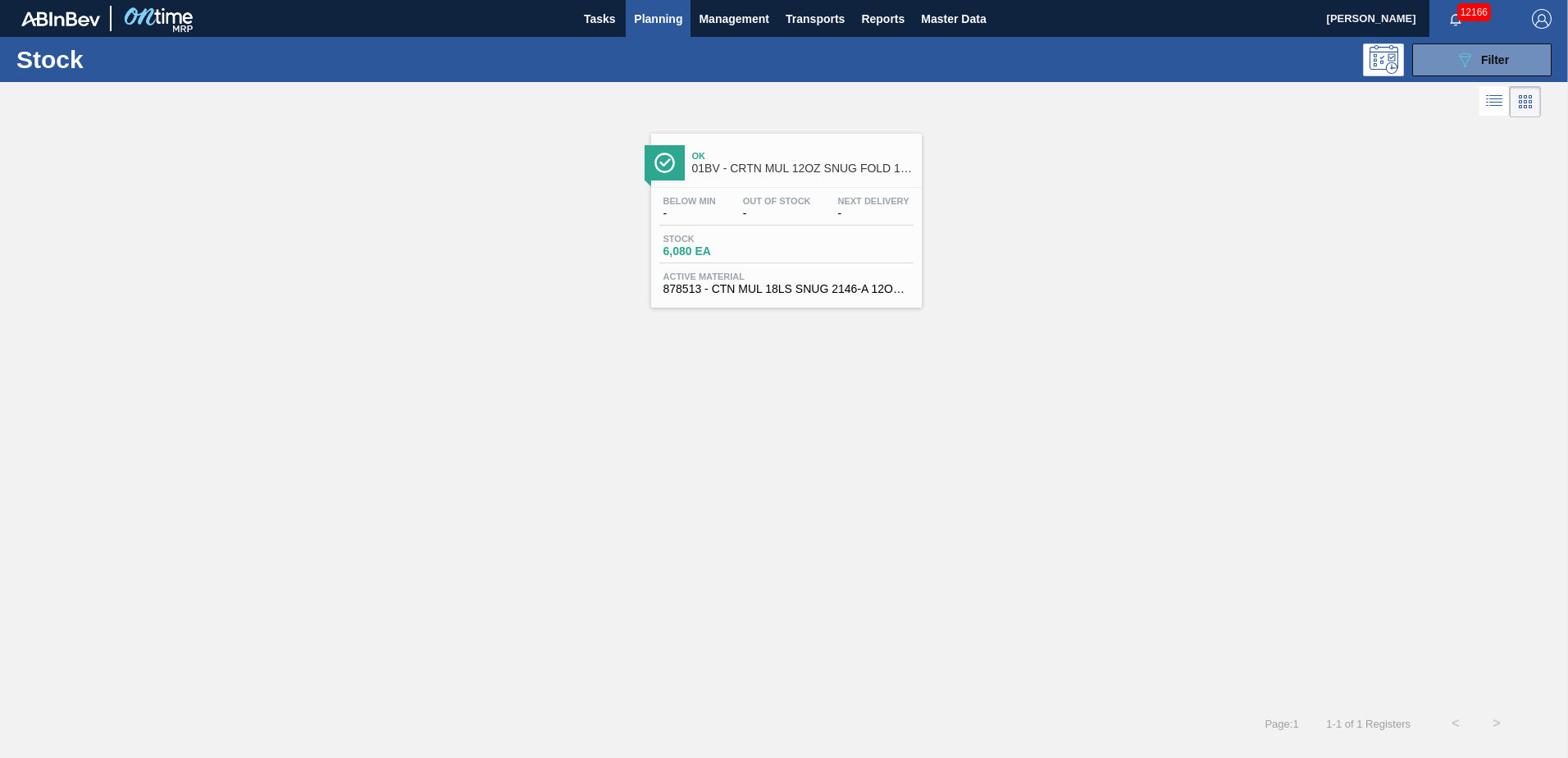
click at [767, 166] on span "01BV - CRTN MUL 12OZ SNUG FOLD 18LS 2146-A AQUEOUS COATING" at bounding box center [802, 168] width 221 height 13
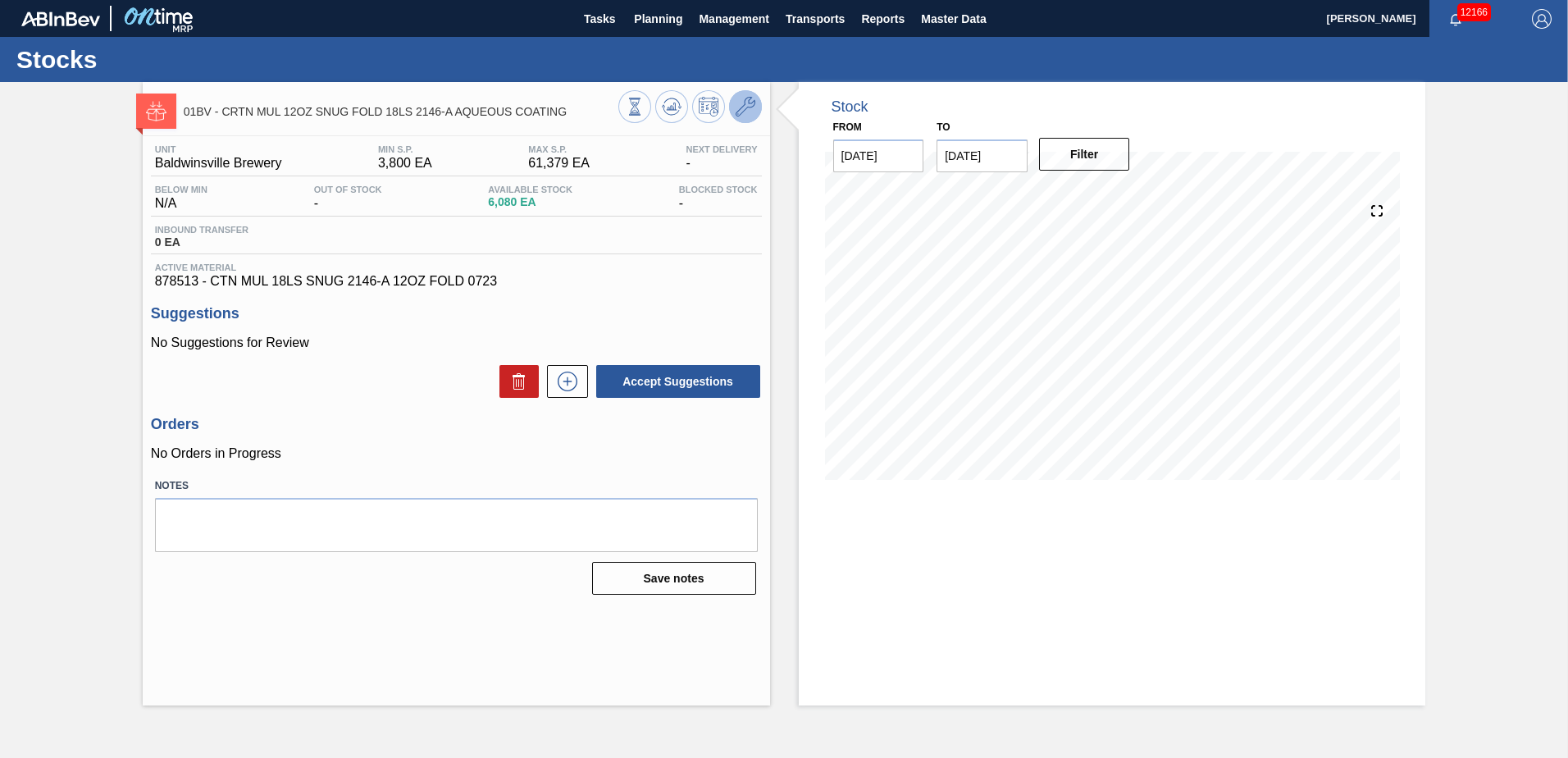
click at [742, 108] on icon at bounding box center [746, 106] width 20 height 20
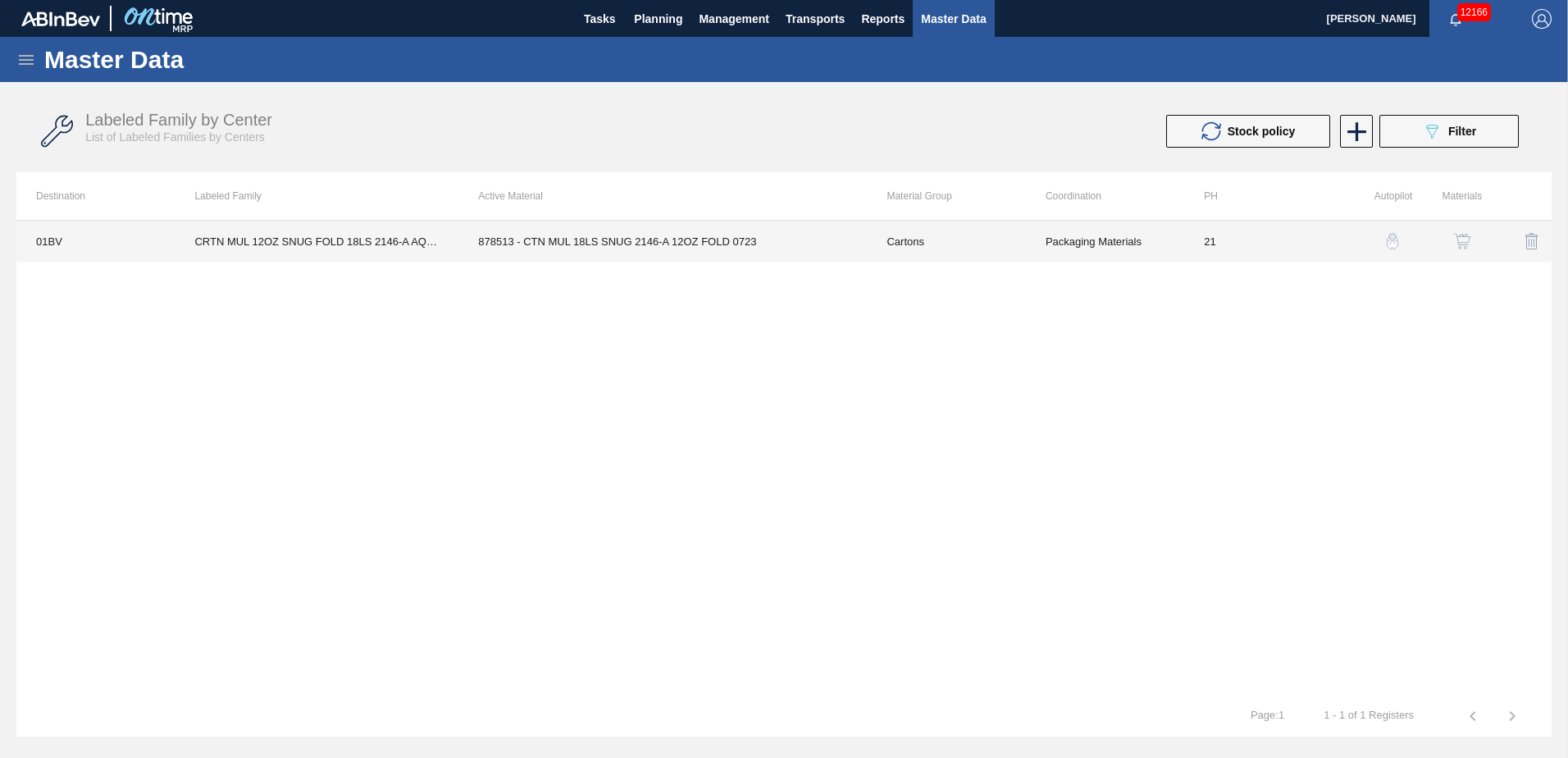
click at [580, 240] on td "878513 - CTN MUL 18LS SNUG 2146-A 12OZ FOLD 0723" at bounding box center [662, 241] width 408 height 41
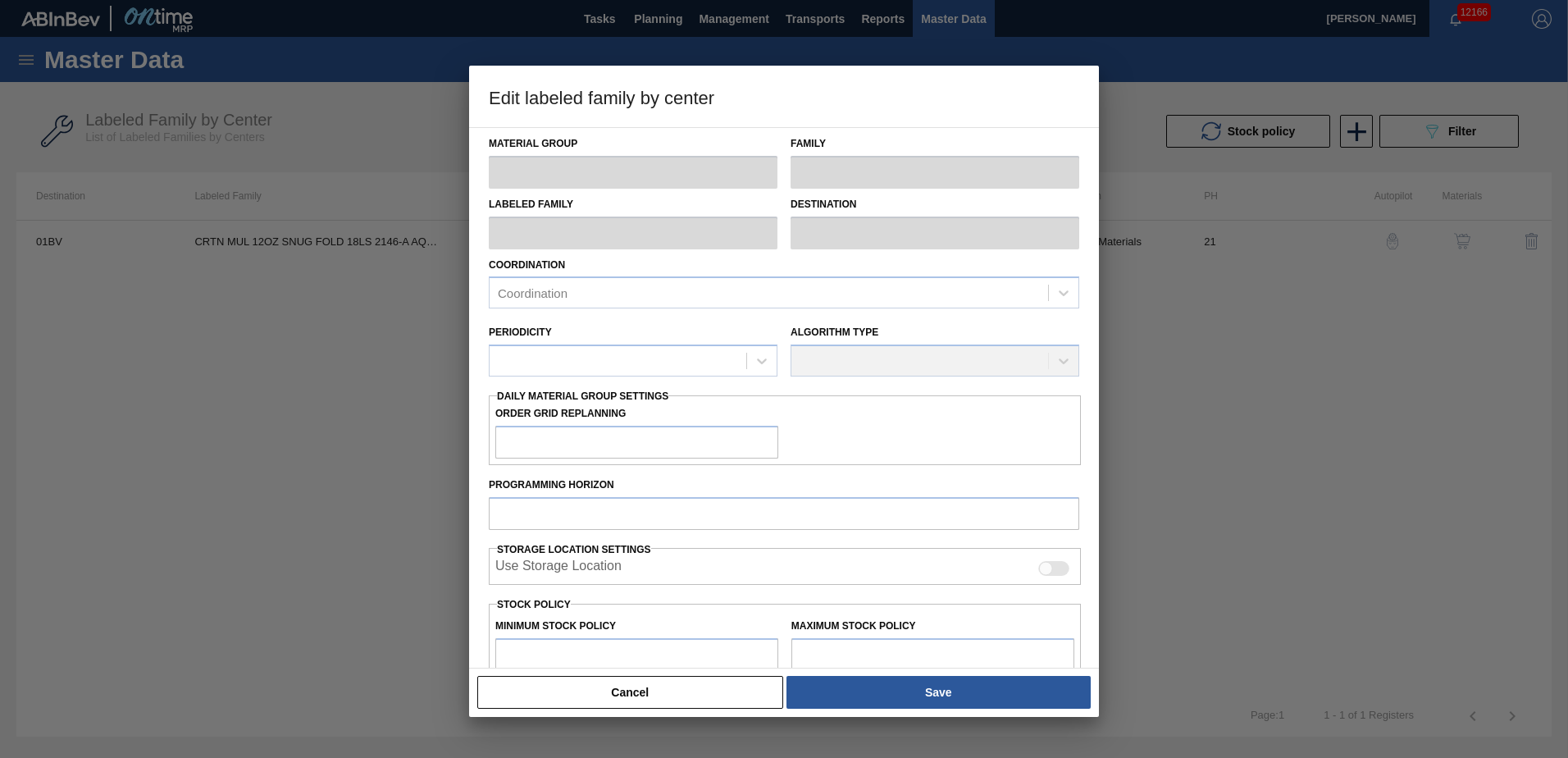
type input "Cartons"
type input "Folding Cartons"
type input "CRTN MUL 12OZ SNUG FOLD 18LS 2146-A AQUEOUS COATING"
type input "01BV - [GEOGRAPHIC_DATA] Brewery"
type input "21"
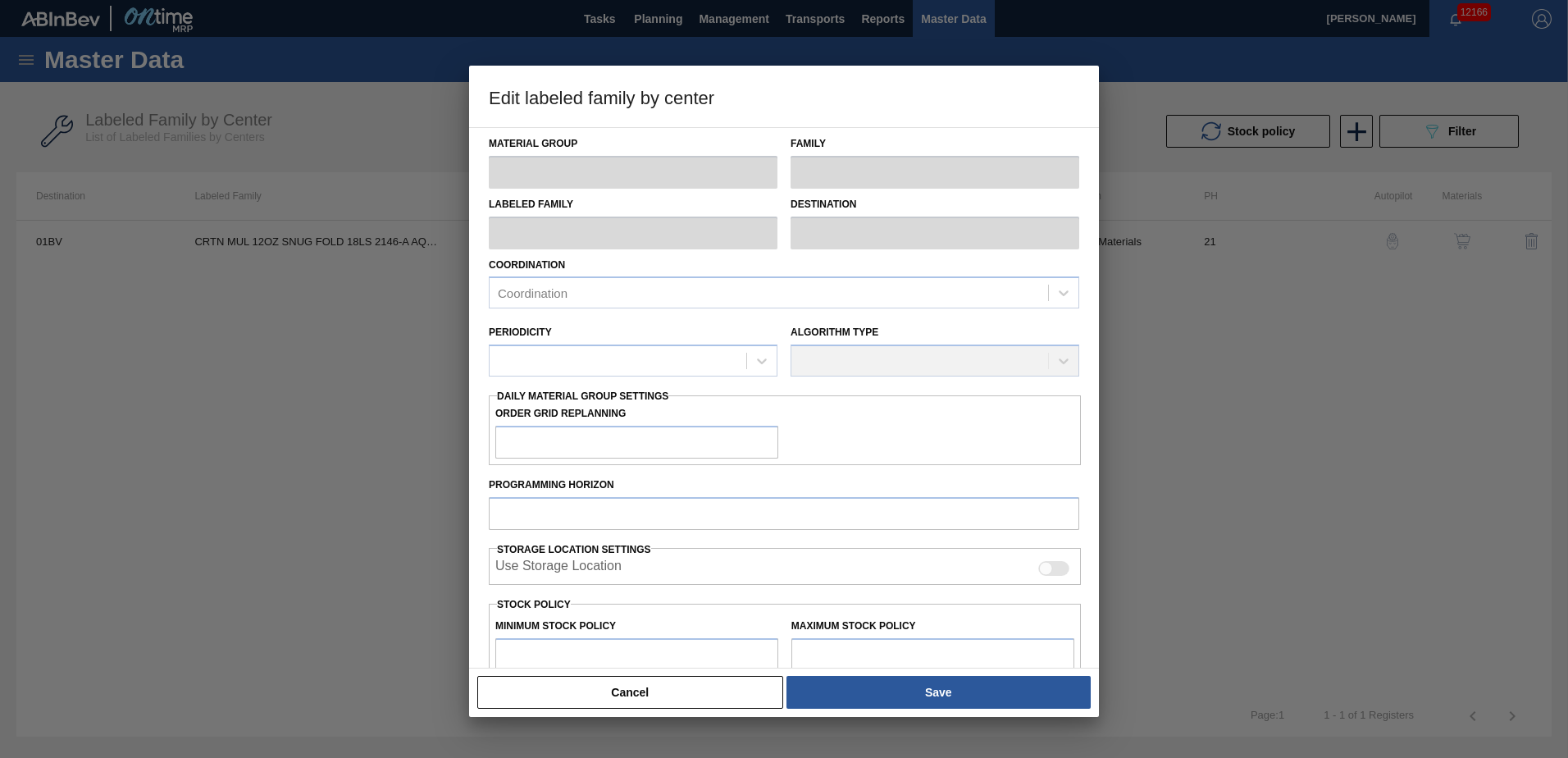
type input "3,800"
type input "61,379"
type input "4"
type input "6,103"
checkbox input "true"
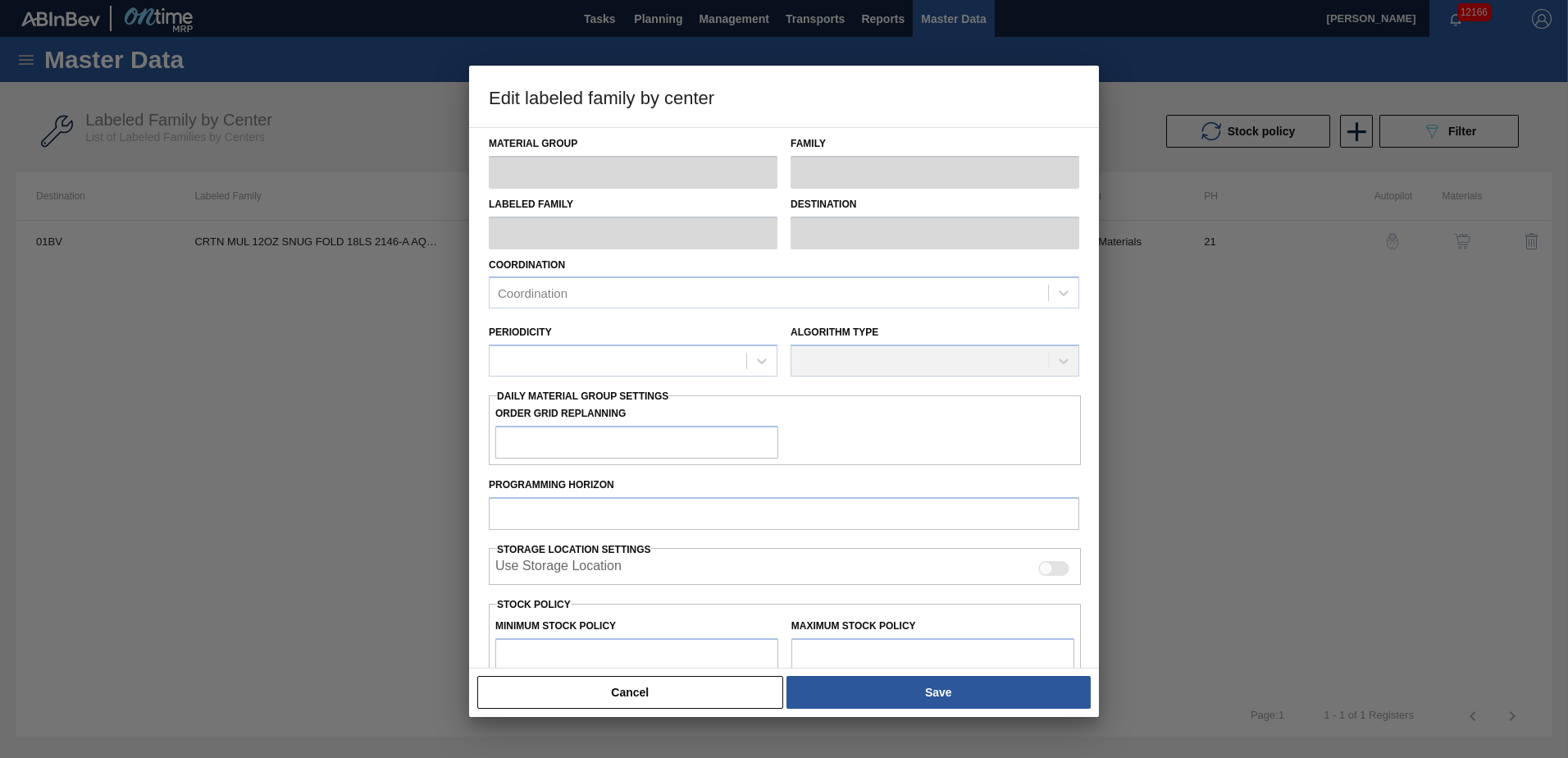
checkbox input "true"
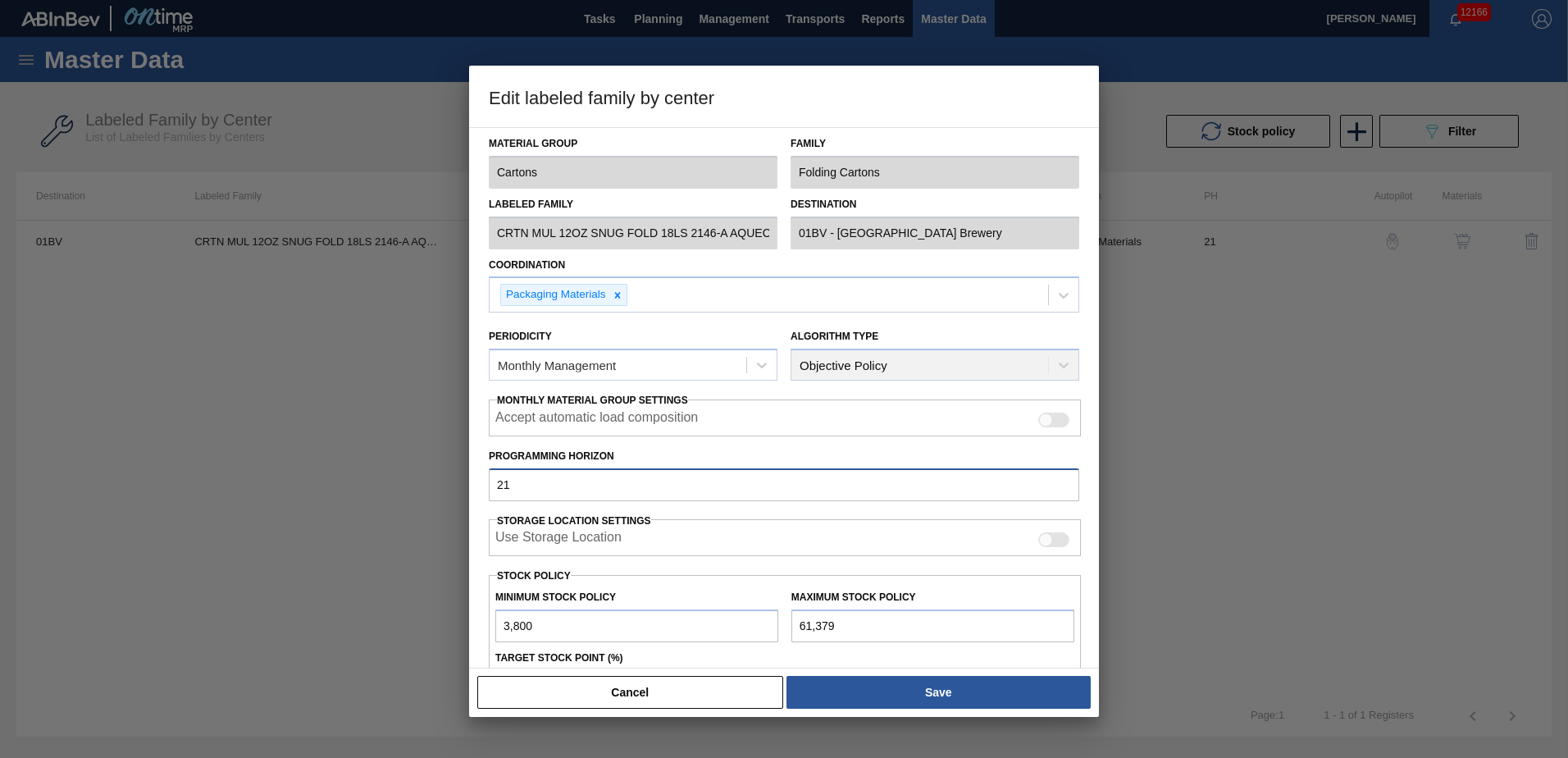
drag, startPoint x: 551, startPoint y: 482, endPoint x: 358, endPoint y: 471, distance: 193.3
click at [359, 471] on div "Edit labeled family by center Material Group Cartons Family Folding Cartons Lab…" at bounding box center [784, 379] width 1568 height 758
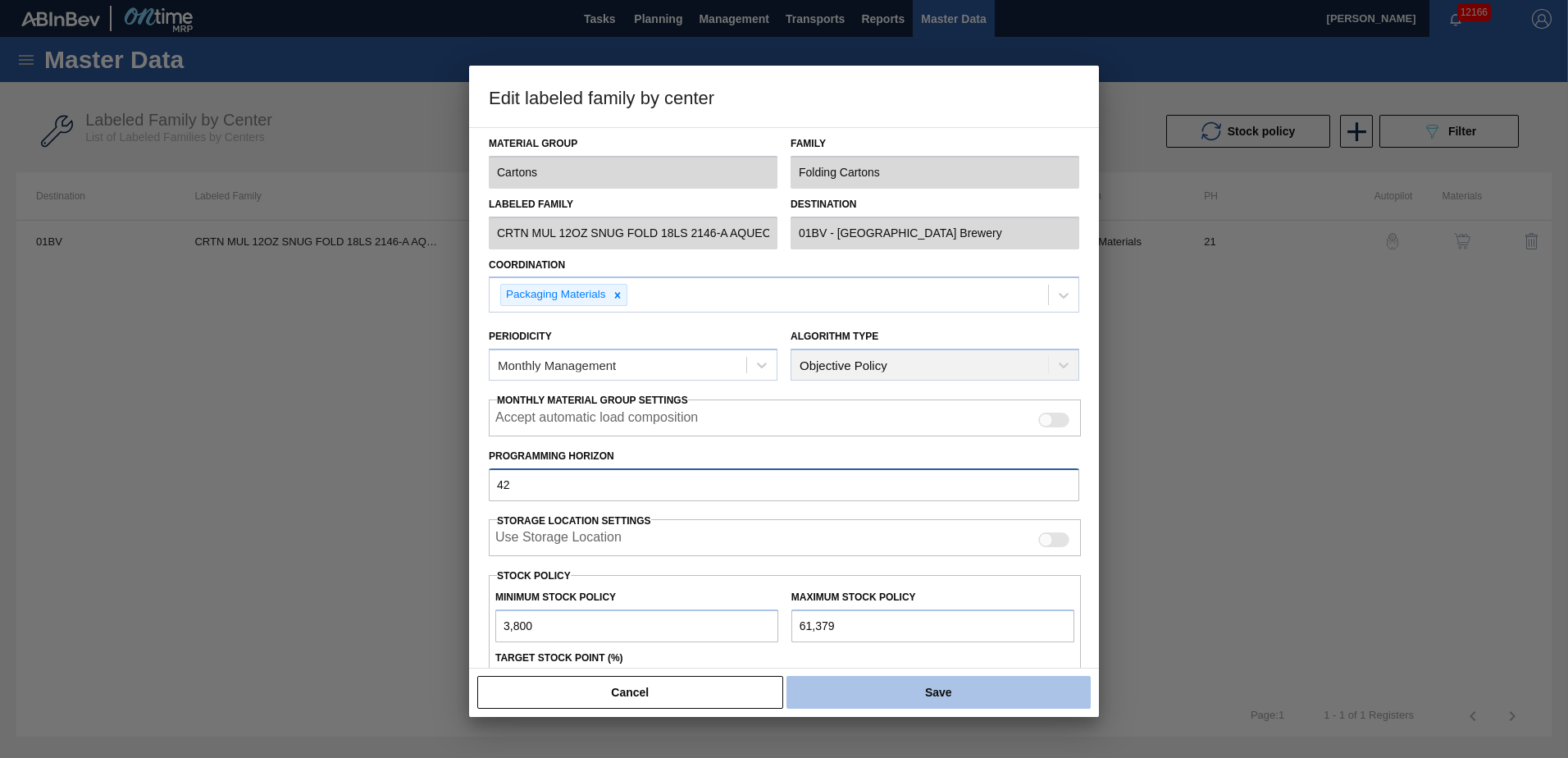
type input "42"
click at [933, 694] on button "Save" at bounding box center [939, 692] width 304 height 33
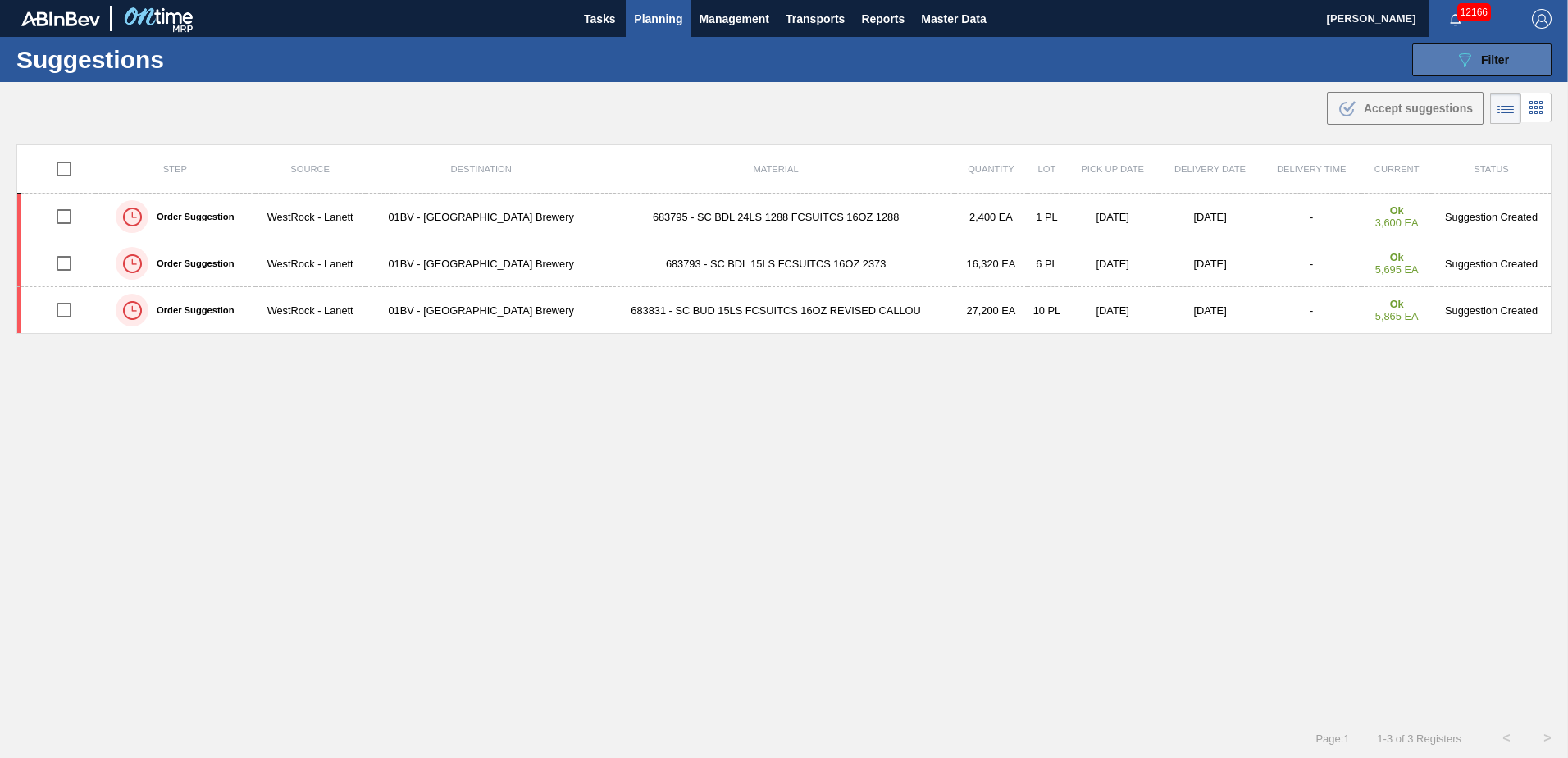
drag, startPoint x: 1486, startPoint y: 56, endPoint x: 1481, endPoint y: 74, distance: 18.7
click at [1486, 56] on span "Filter" at bounding box center [1495, 60] width 28 height 13
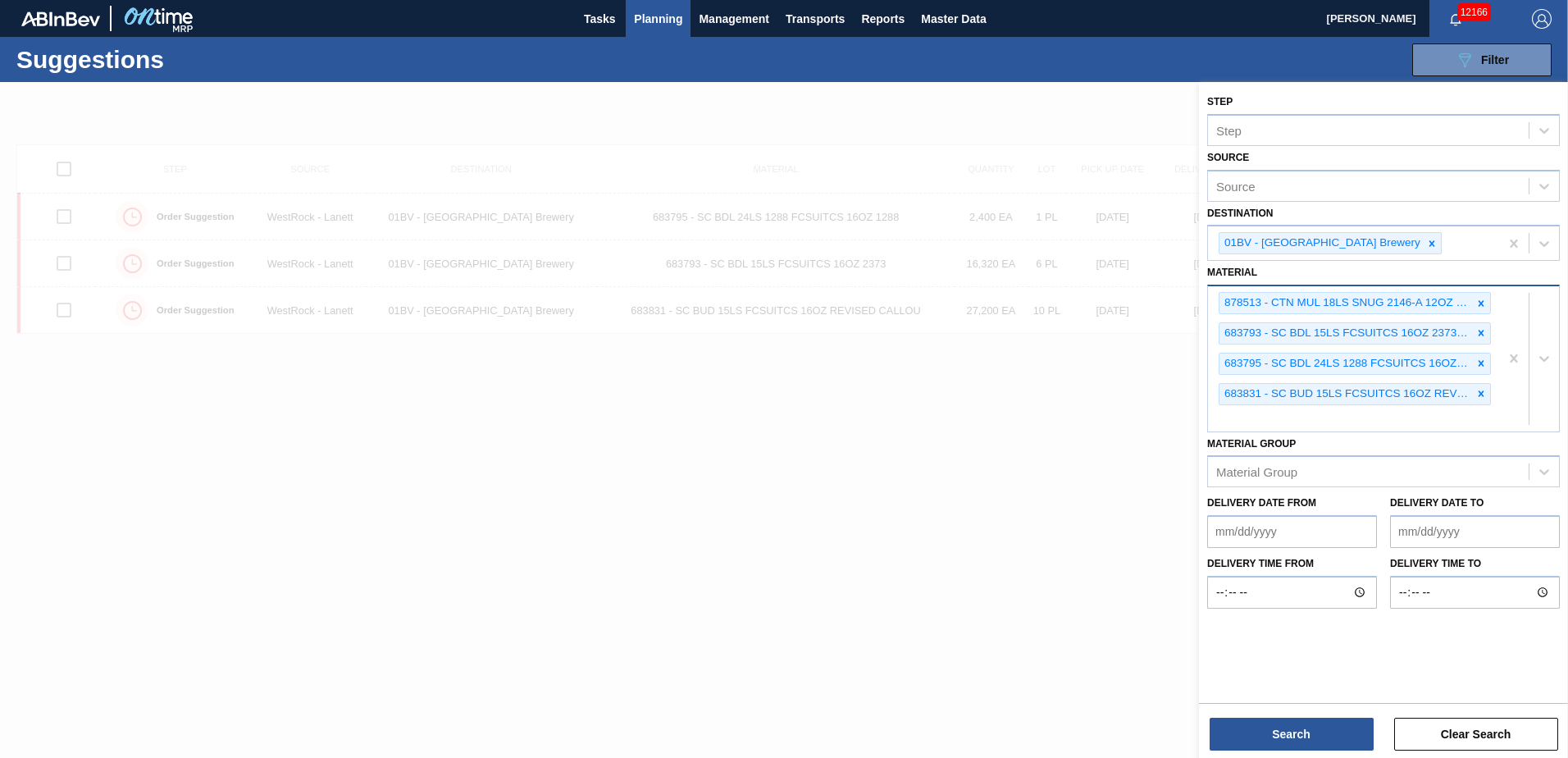
click at [1255, 430] on div "878513 - CTN MUL 18LS SNUG 2146-A 12OZ FOLD 0723 683793 - SC BDL 15LS FCSUITCS …" at bounding box center [1352, 359] width 291 height 145
type input "878546"
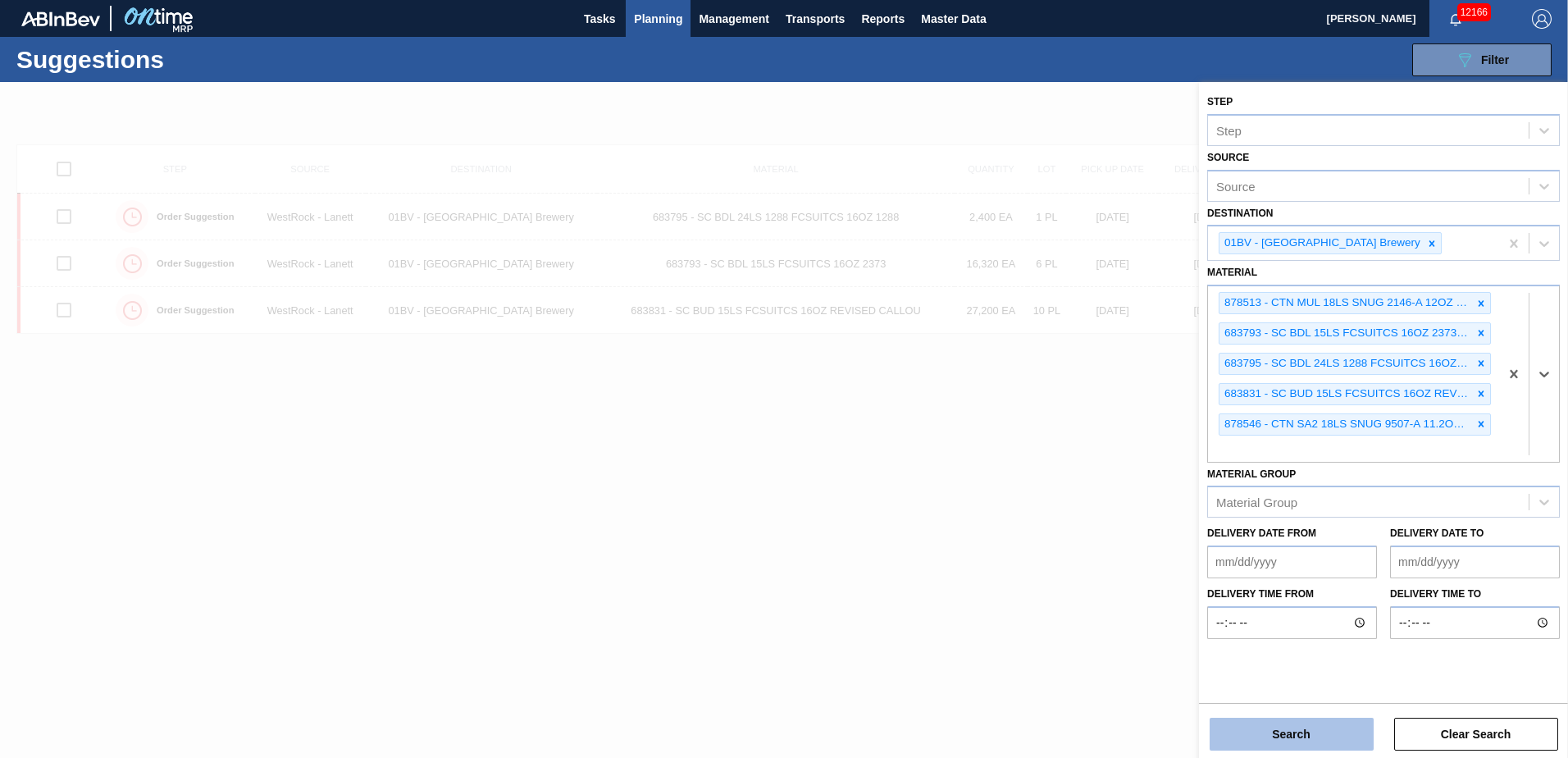
click at [1269, 728] on button "Search" at bounding box center [1291, 734] width 164 height 33
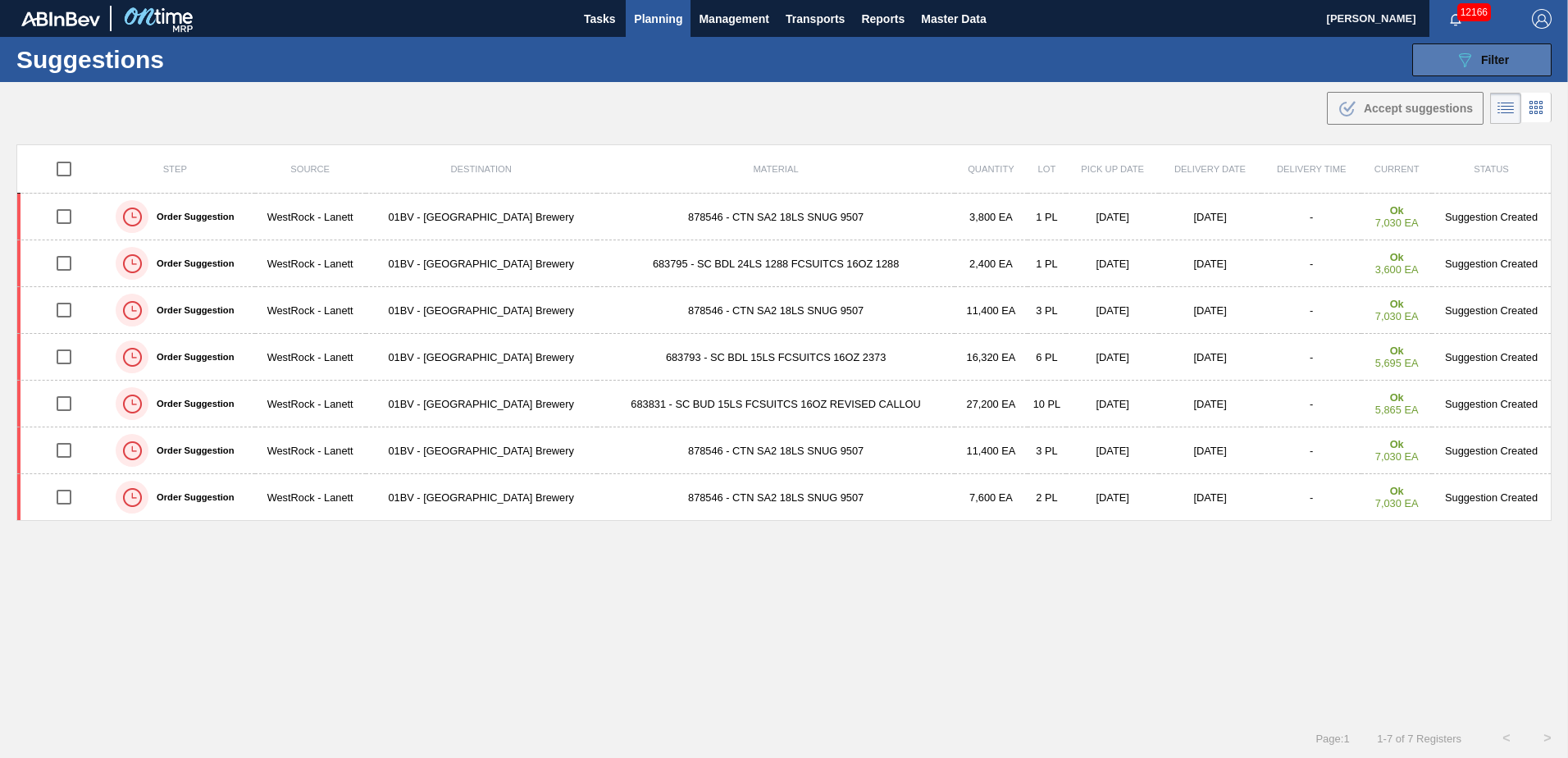
click at [1448, 58] on button "089F7B8B-B2A5-4AFE-B5C0-19BA573D28AC Filter" at bounding box center [1482, 60] width 140 height 33
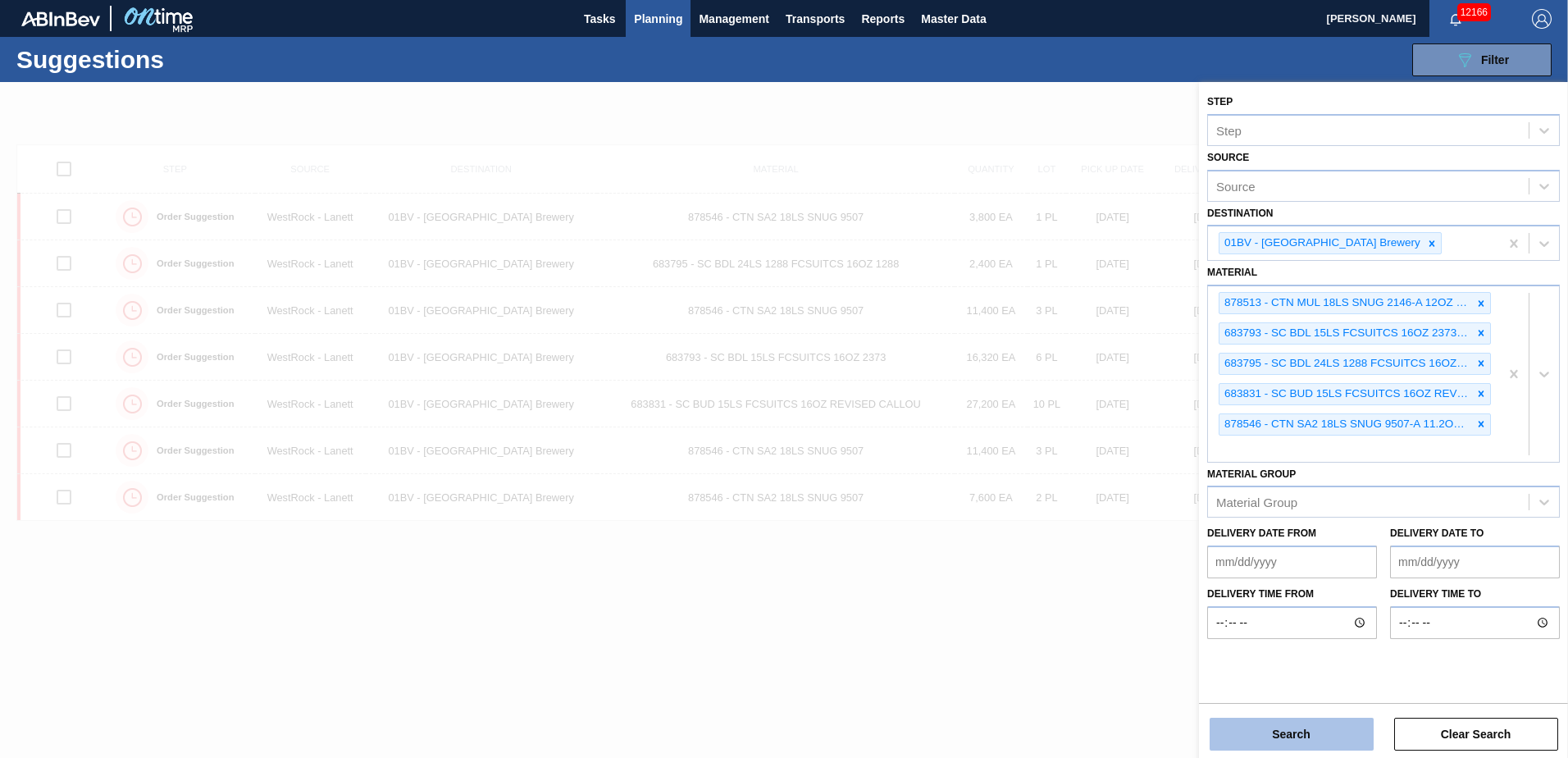
click at [1283, 730] on button "Search" at bounding box center [1291, 734] width 164 height 33
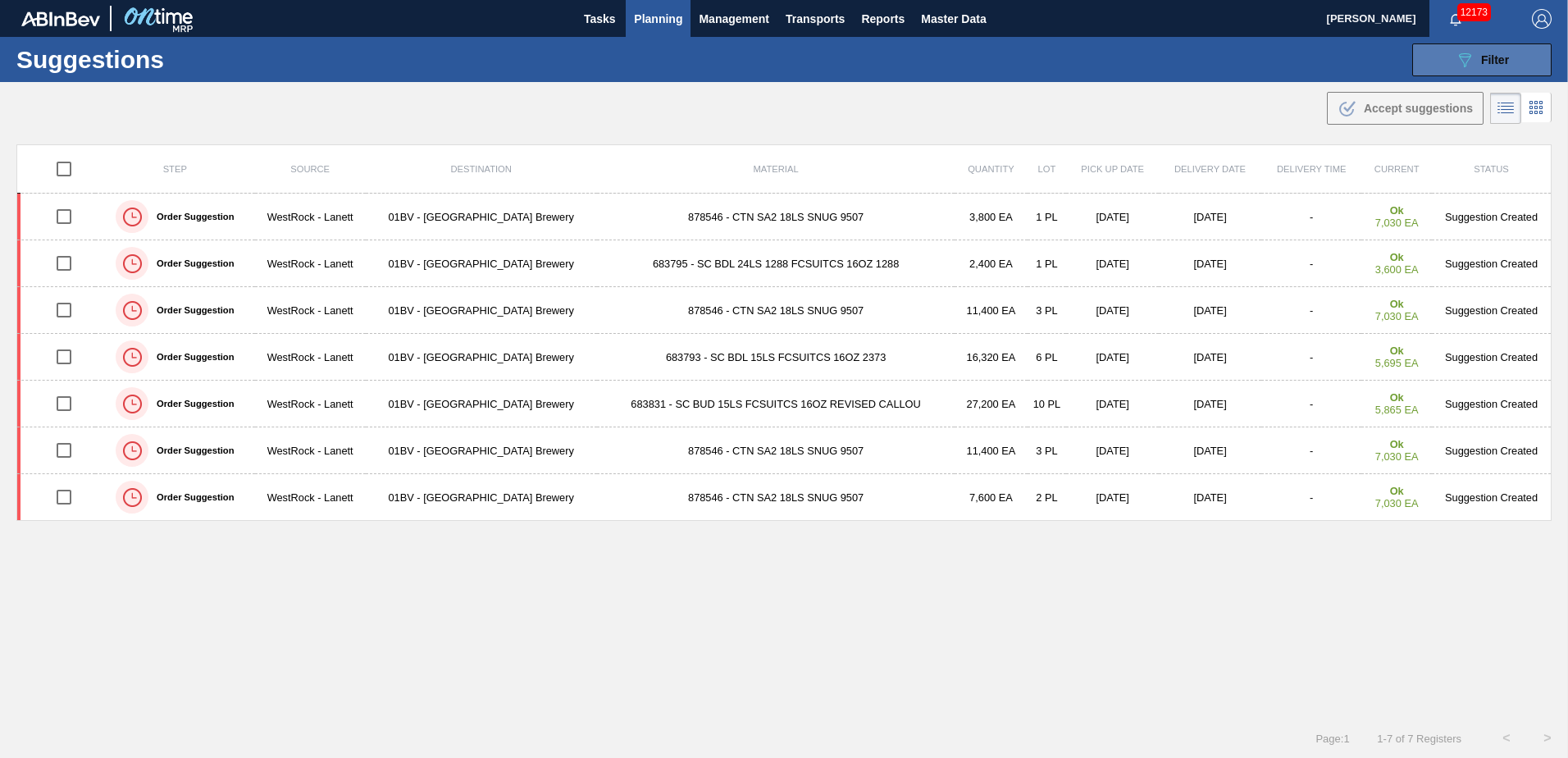
click at [1492, 57] on span "Filter" at bounding box center [1495, 60] width 28 height 13
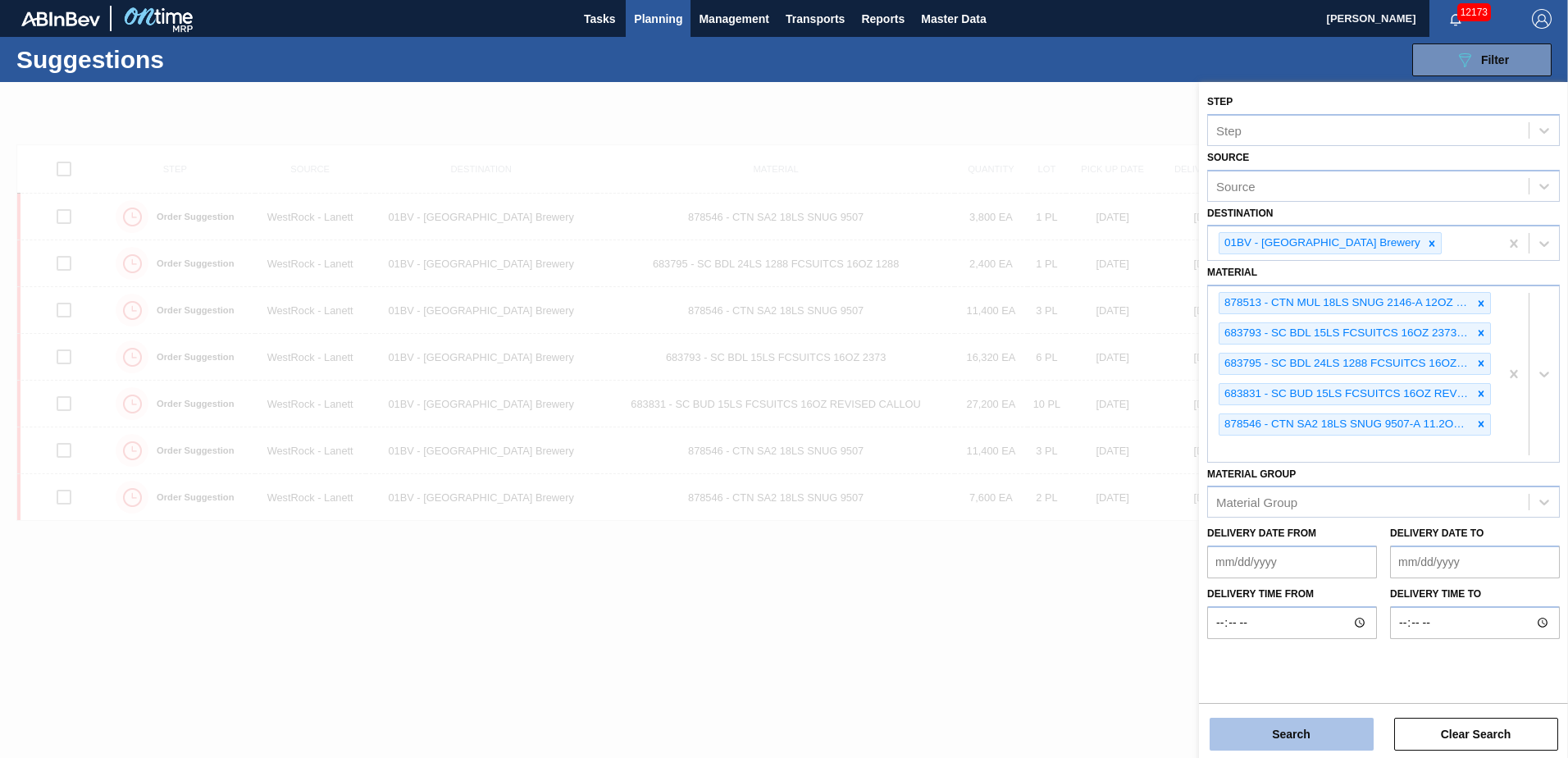
click at [1273, 734] on button "Search" at bounding box center [1291, 734] width 164 height 33
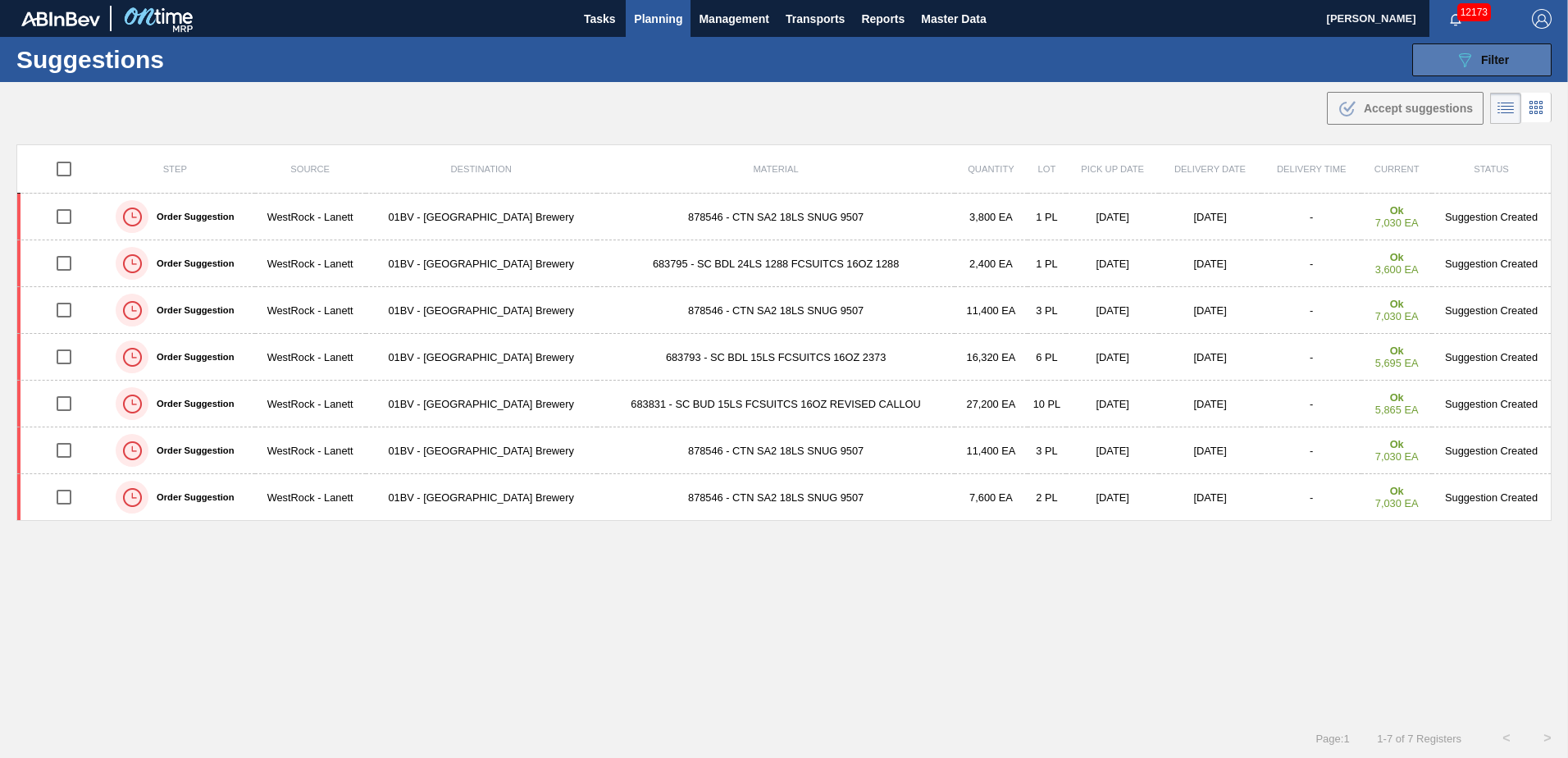
click at [1463, 57] on icon "089F7B8B-B2A5-4AFE-B5C0-19BA573D28AC" at bounding box center [1464, 60] width 20 height 20
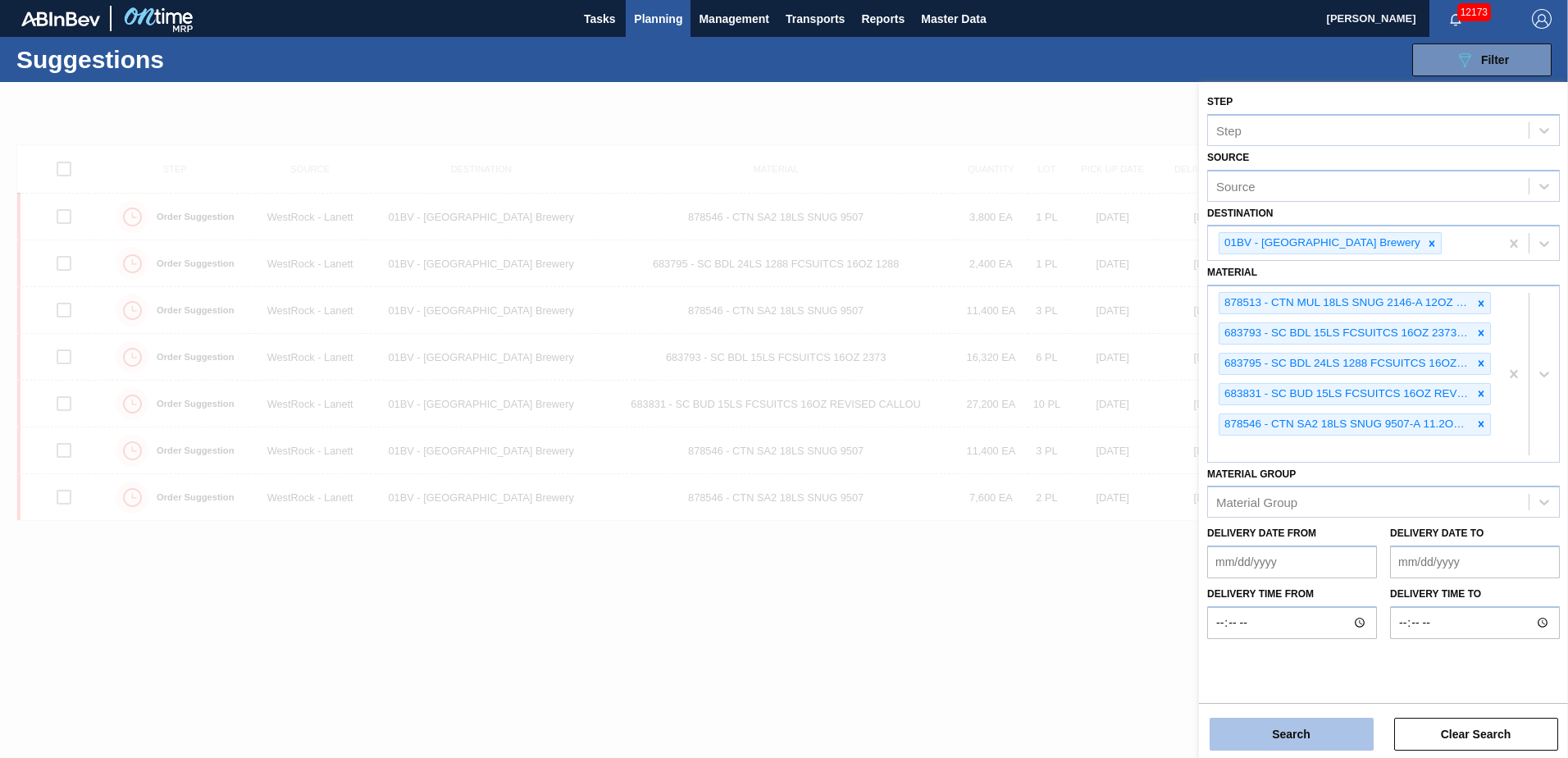
click at [1301, 728] on button "Search" at bounding box center [1291, 734] width 164 height 33
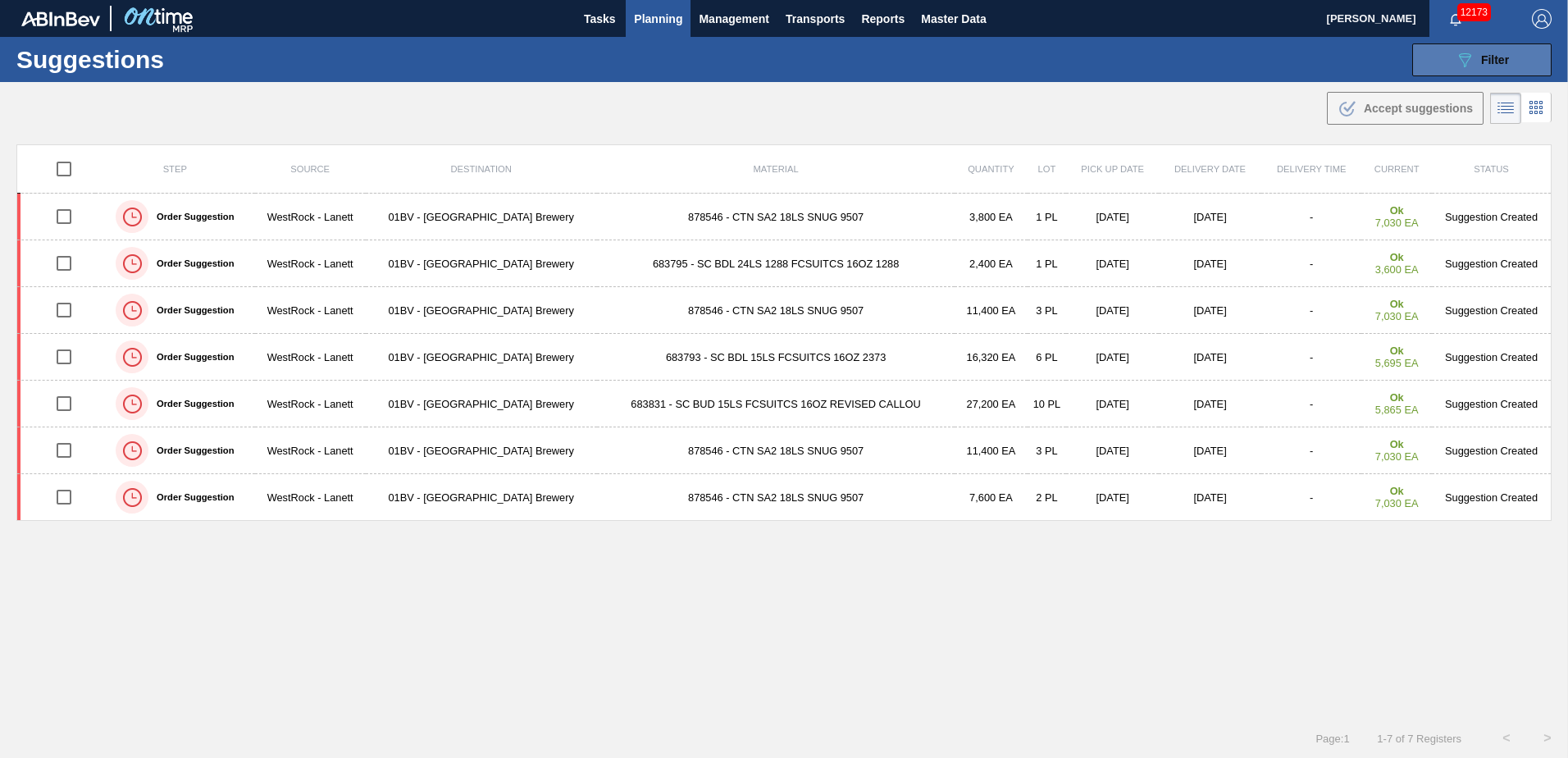
click at [1494, 58] on span "Filter" at bounding box center [1495, 60] width 28 height 13
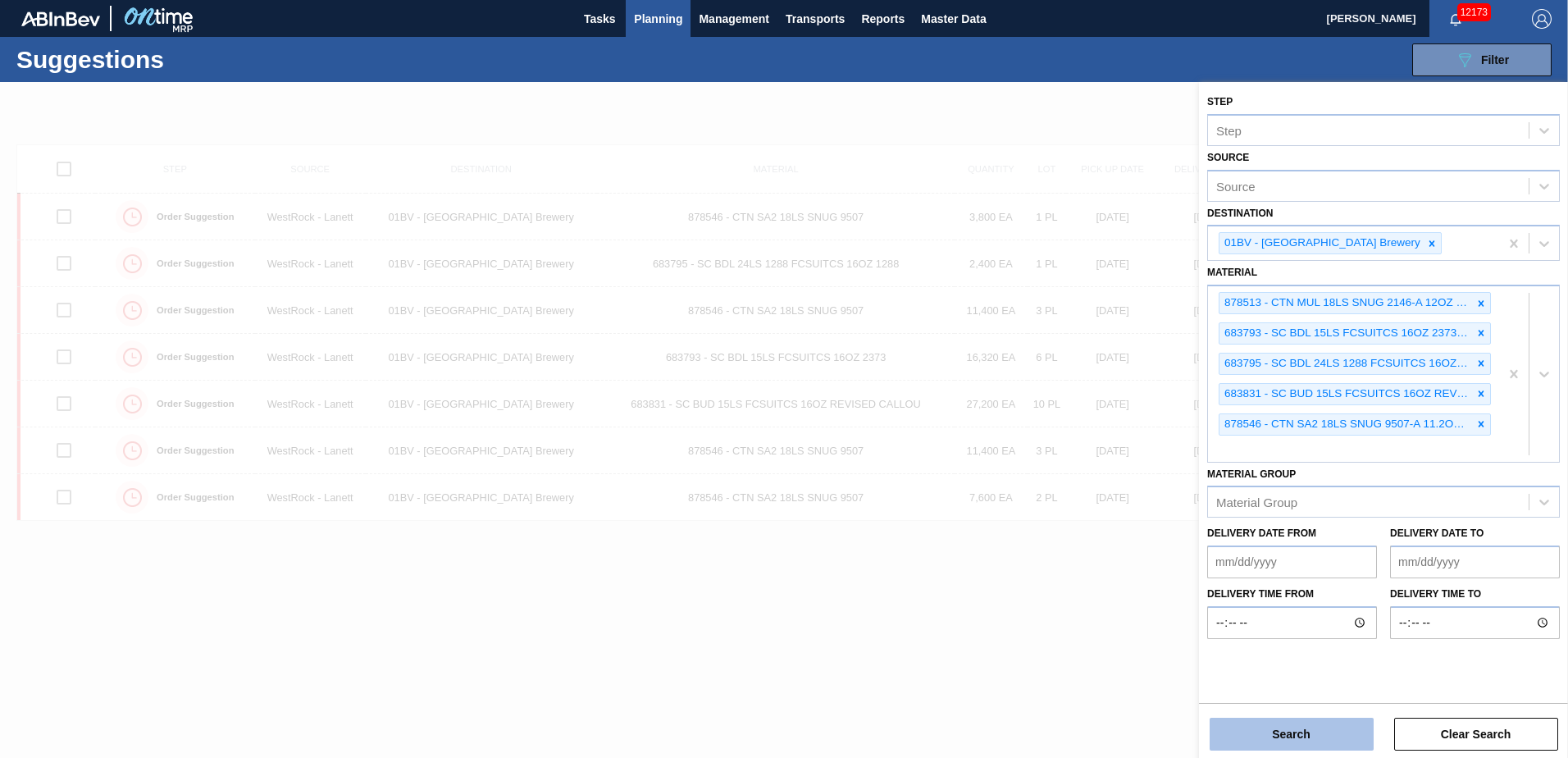
click at [1302, 732] on button "Search" at bounding box center [1291, 734] width 164 height 33
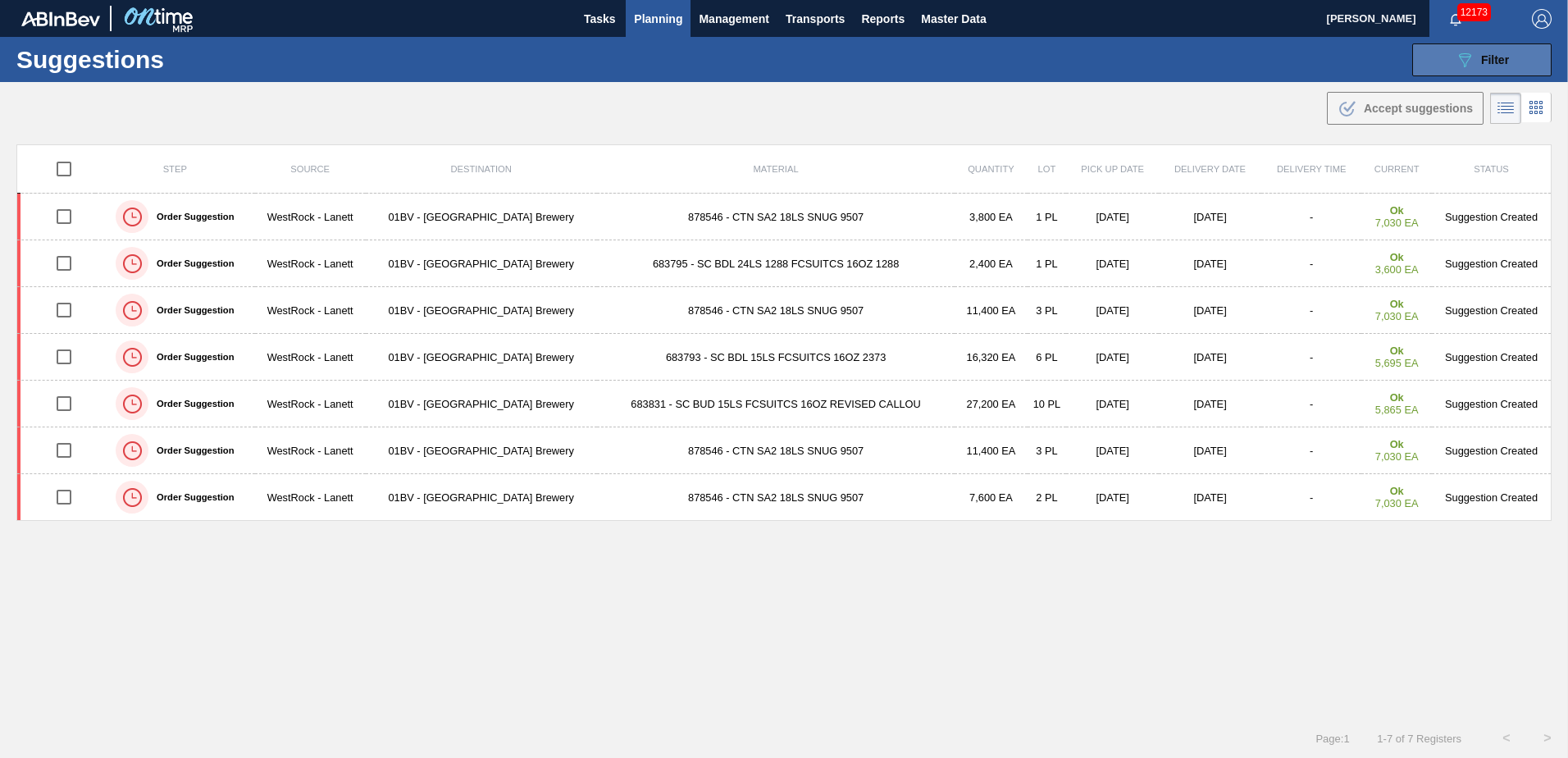
click at [1471, 56] on icon "089F7B8B-B2A5-4AFE-B5C0-19BA573D28AC" at bounding box center [1464, 60] width 20 height 20
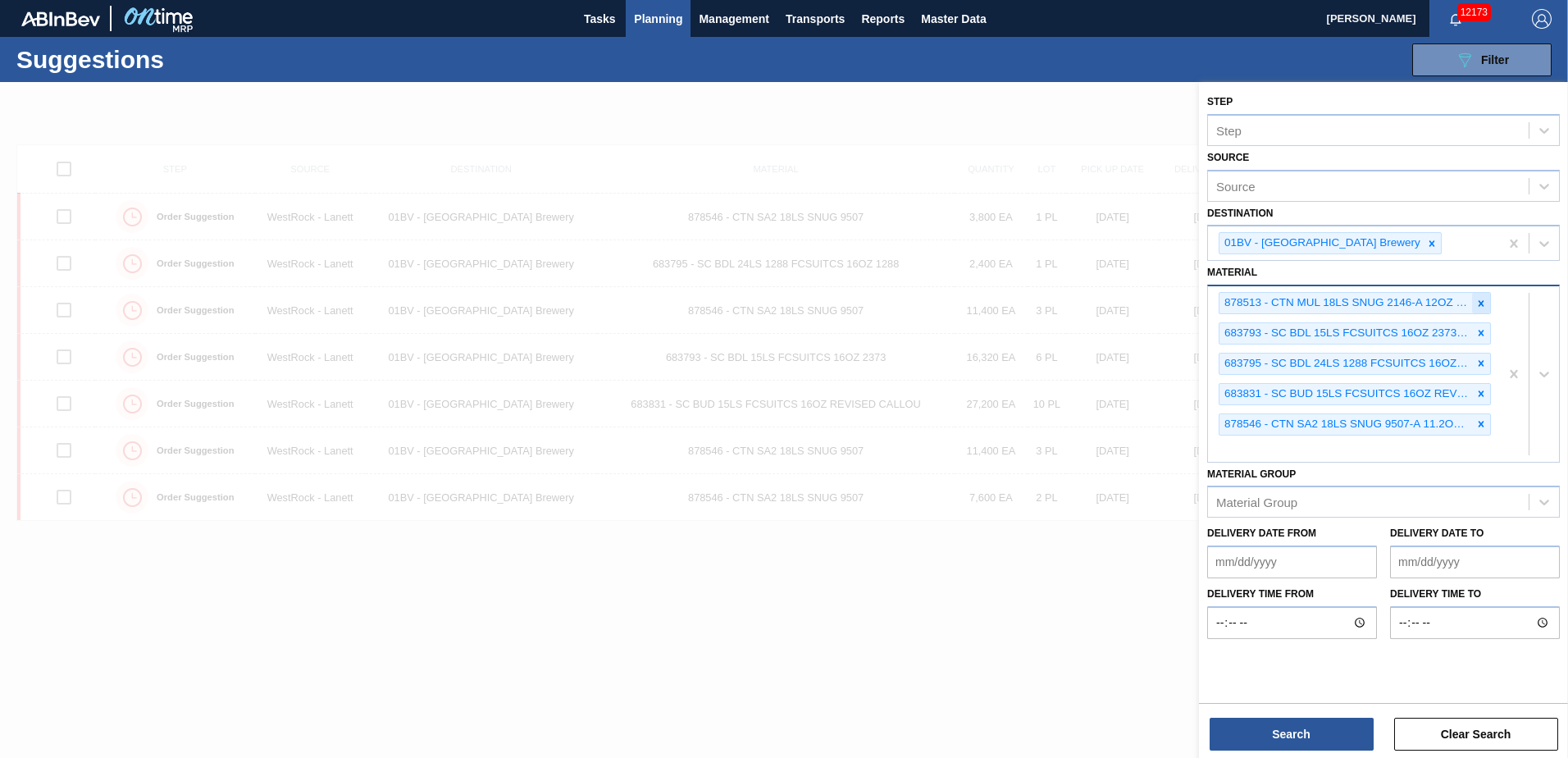
click at [1479, 304] on icon at bounding box center [1481, 302] width 5 height 5
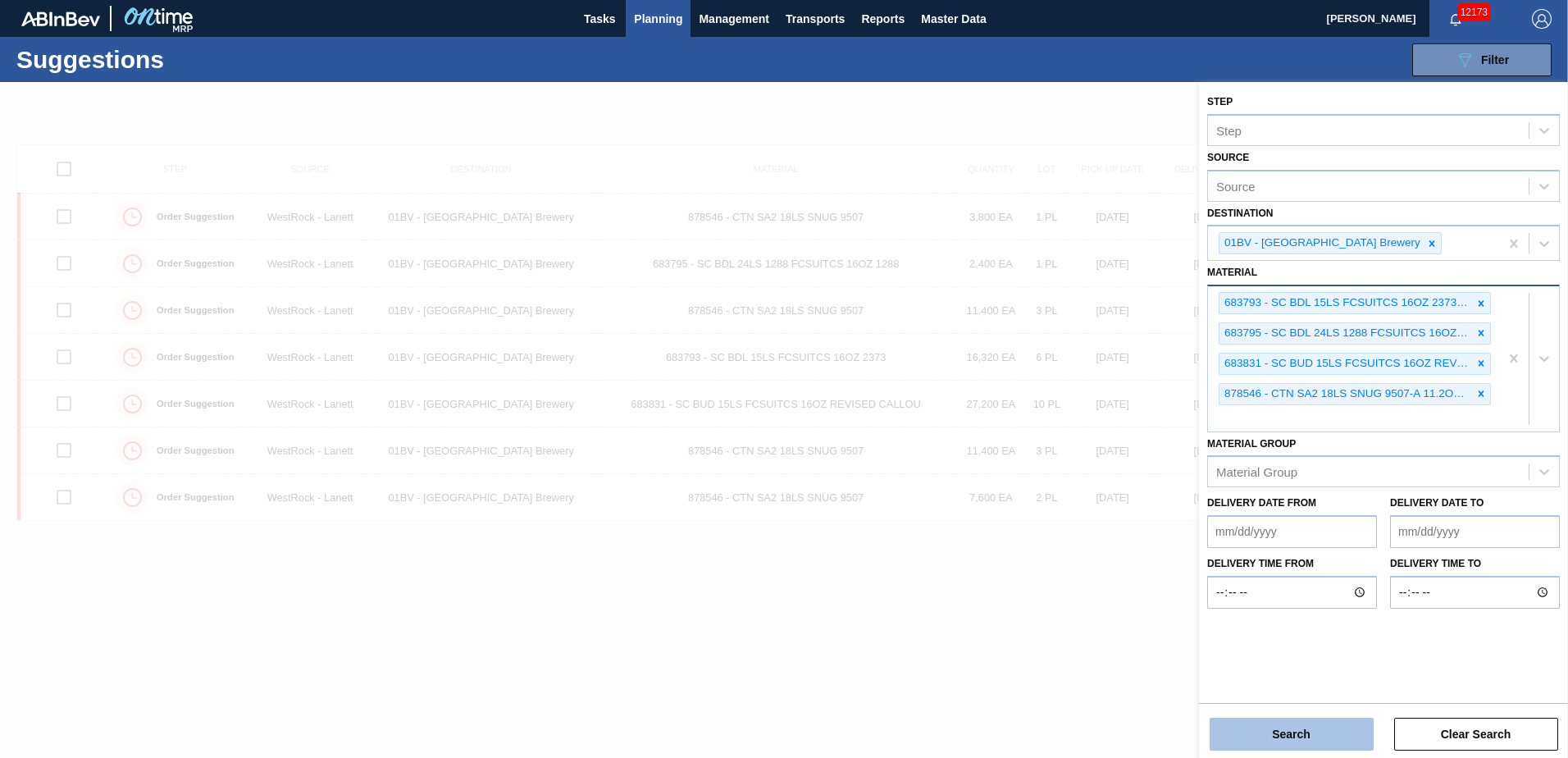
click at [1297, 738] on button "Search" at bounding box center [1291, 734] width 164 height 33
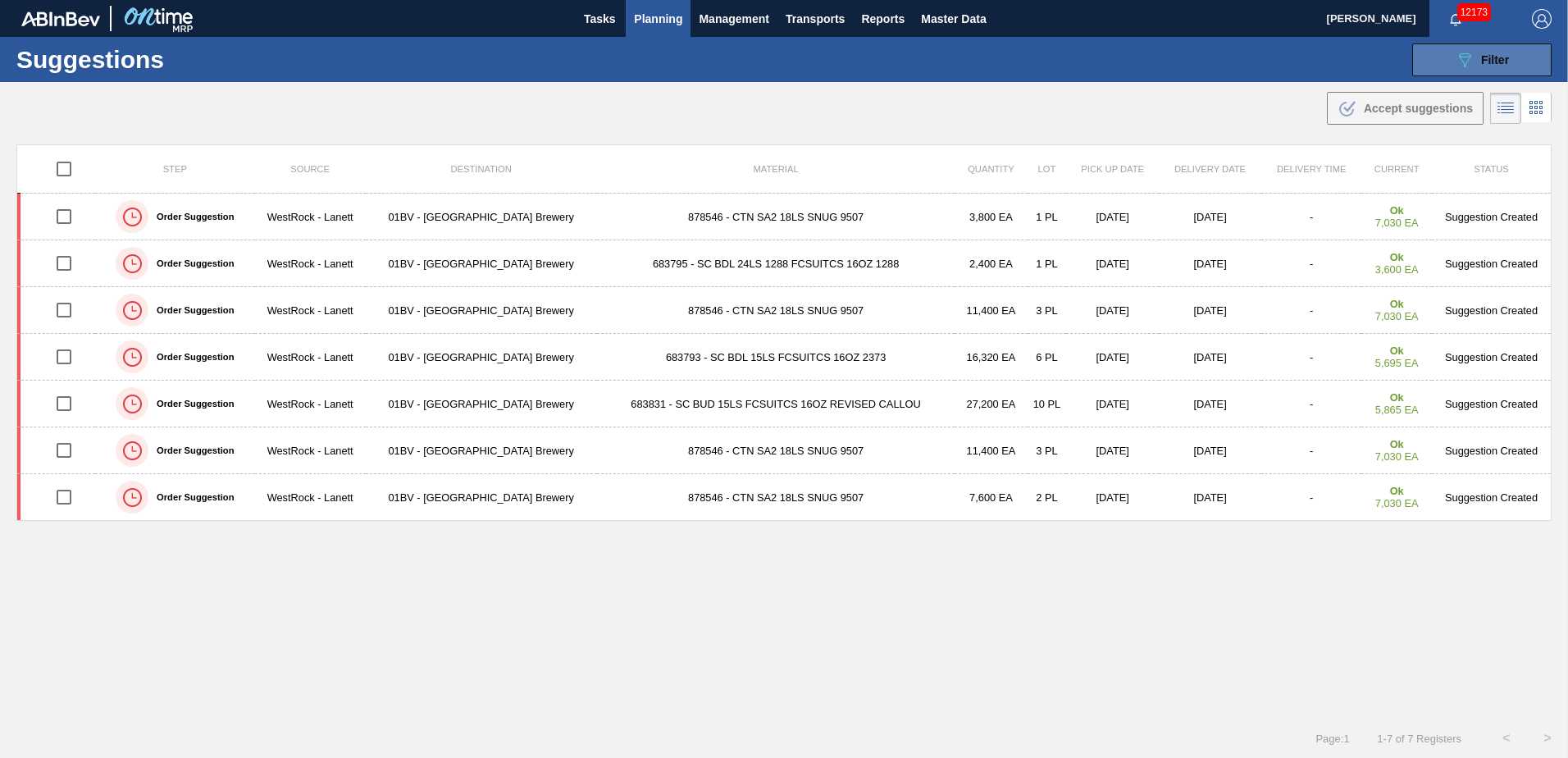
click at [1470, 53] on icon "089F7B8B-B2A5-4AFE-B5C0-19BA573D28AC" at bounding box center [1464, 60] width 20 height 20
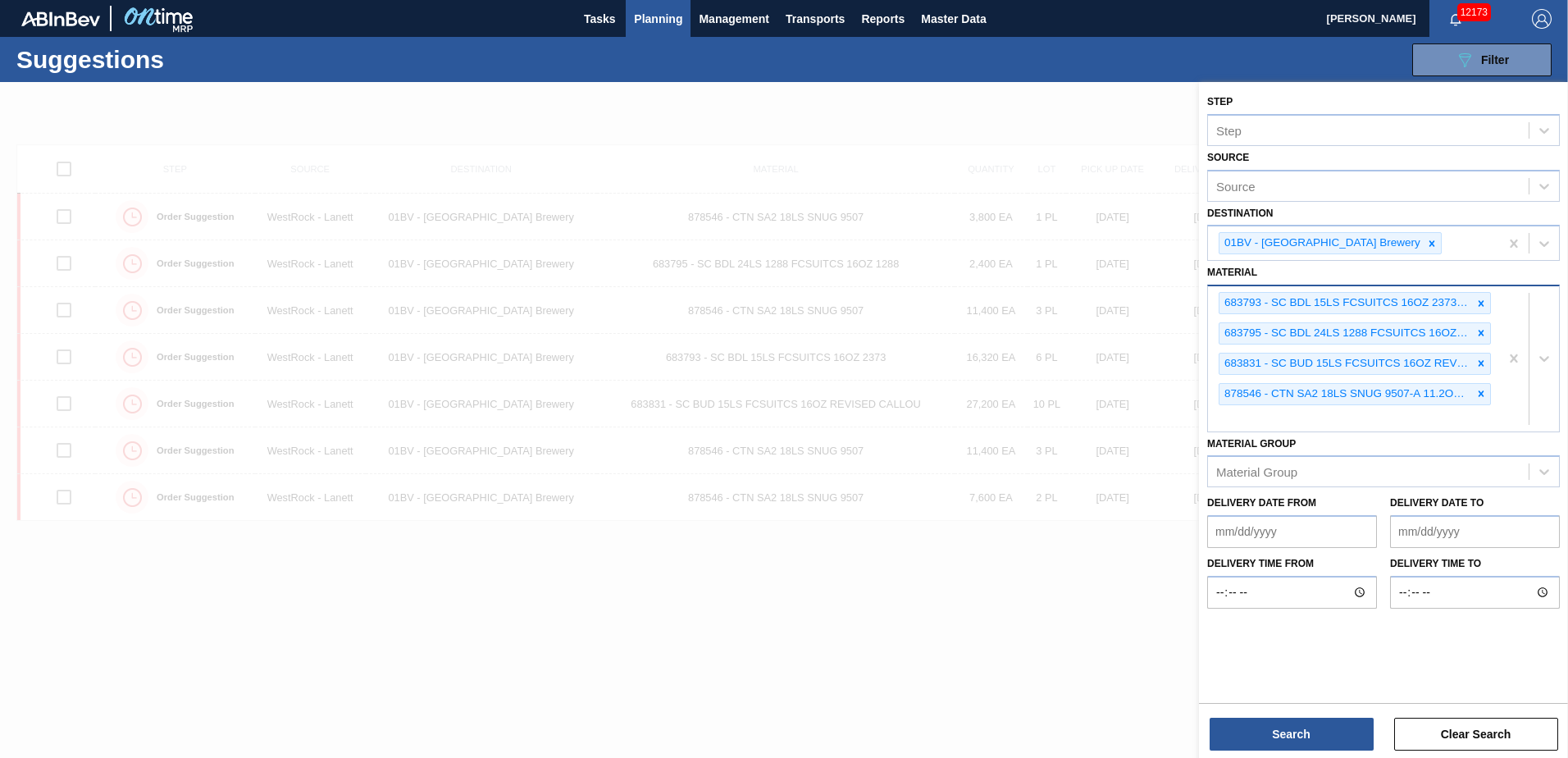
click at [1261, 422] on div "683793 - SC BDL 15LS FCSUITCS 16OZ 2373-E 0924 BE 683795 - SC BDL 24LS 1288 FCS…" at bounding box center [1352, 359] width 291 height 145
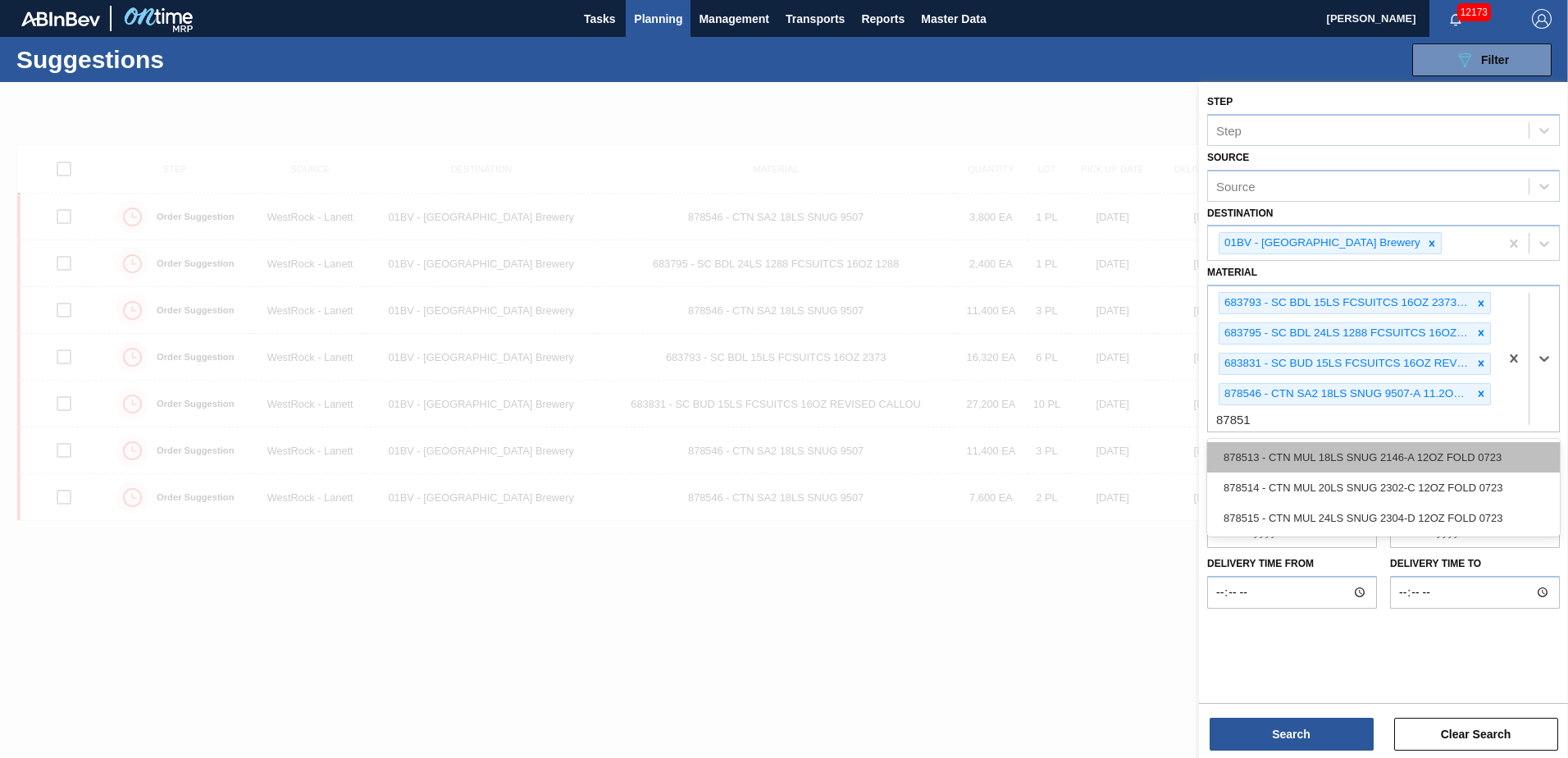
type input "878513"
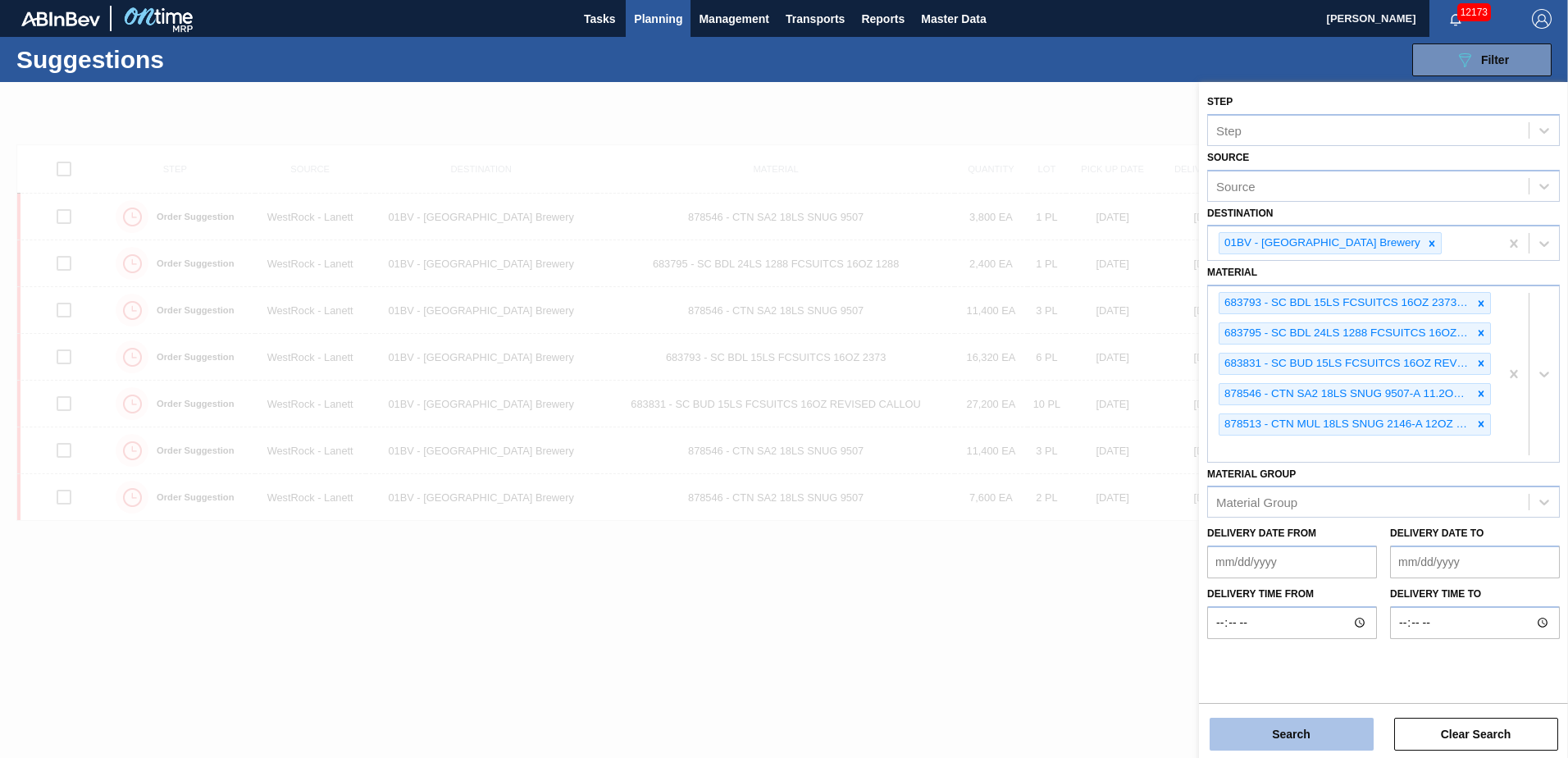
click at [1305, 738] on button "Search" at bounding box center [1291, 734] width 164 height 33
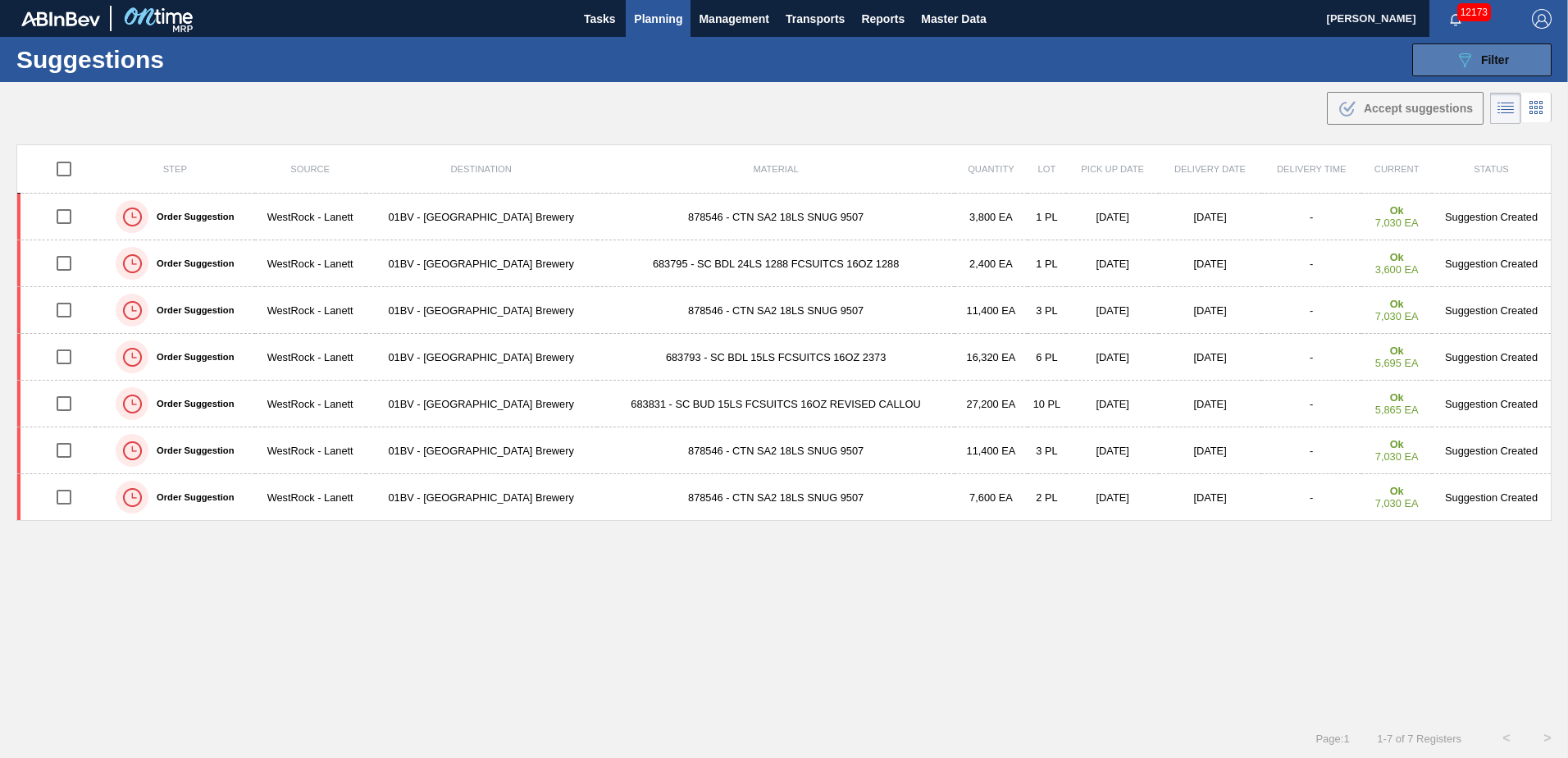
click at [1471, 64] on div "089F7B8B-B2A5-4AFE-B5C0-19BA573D28AC Filter" at bounding box center [1481, 60] width 54 height 20
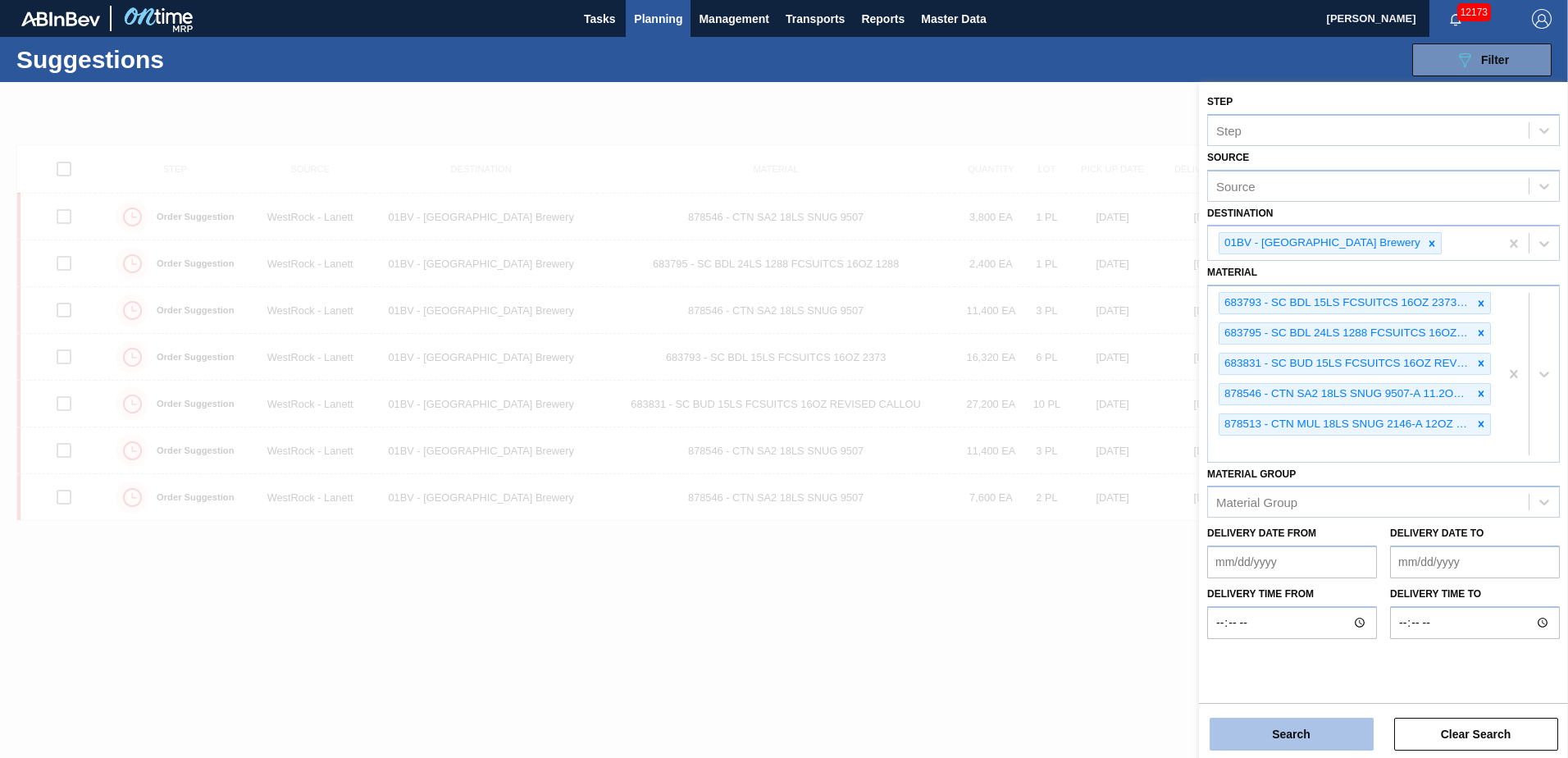
click at [1286, 738] on button "Search" at bounding box center [1291, 734] width 164 height 33
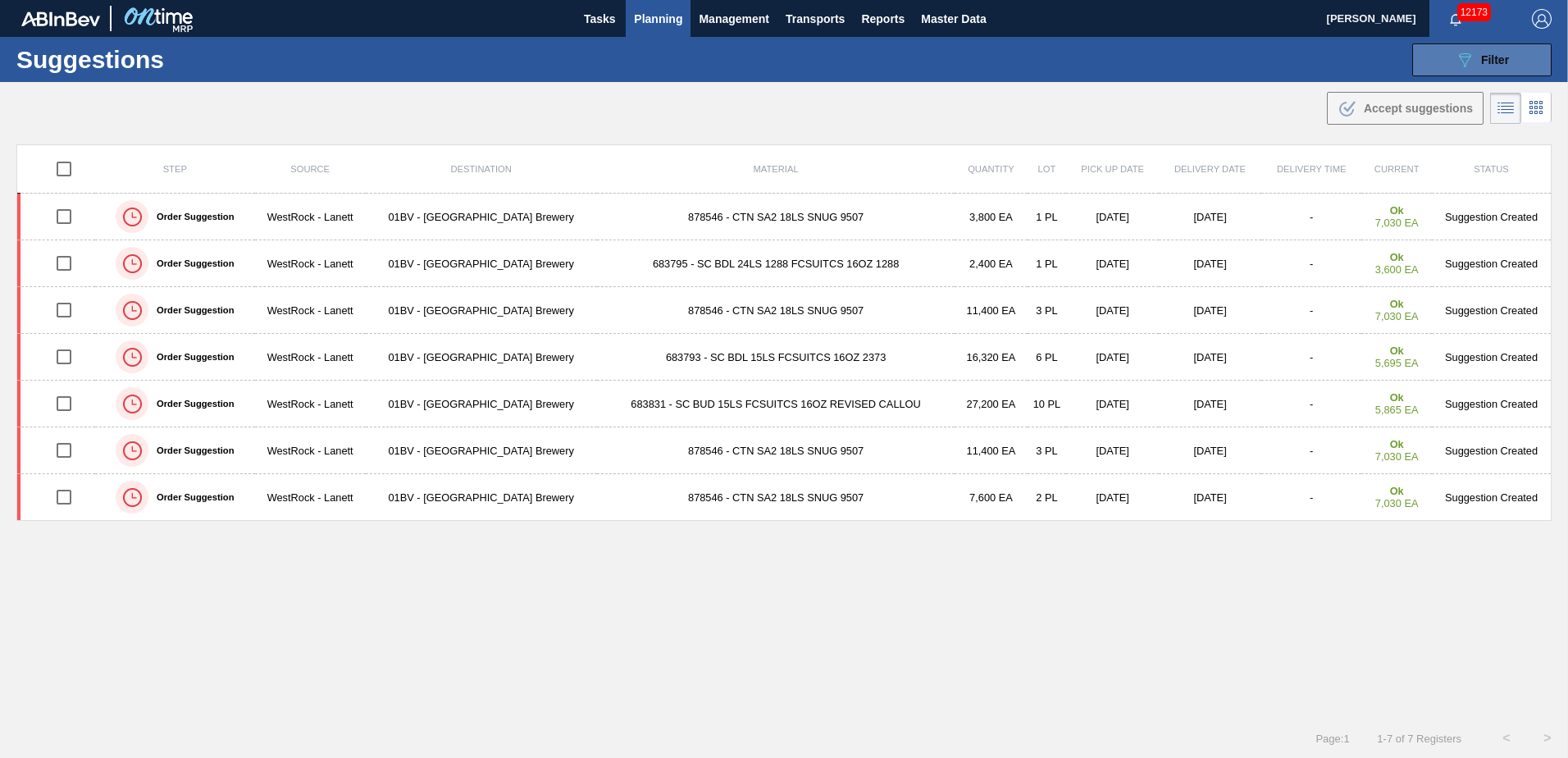
click at [1464, 62] on icon at bounding box center [1465, 61] width 13 height 14
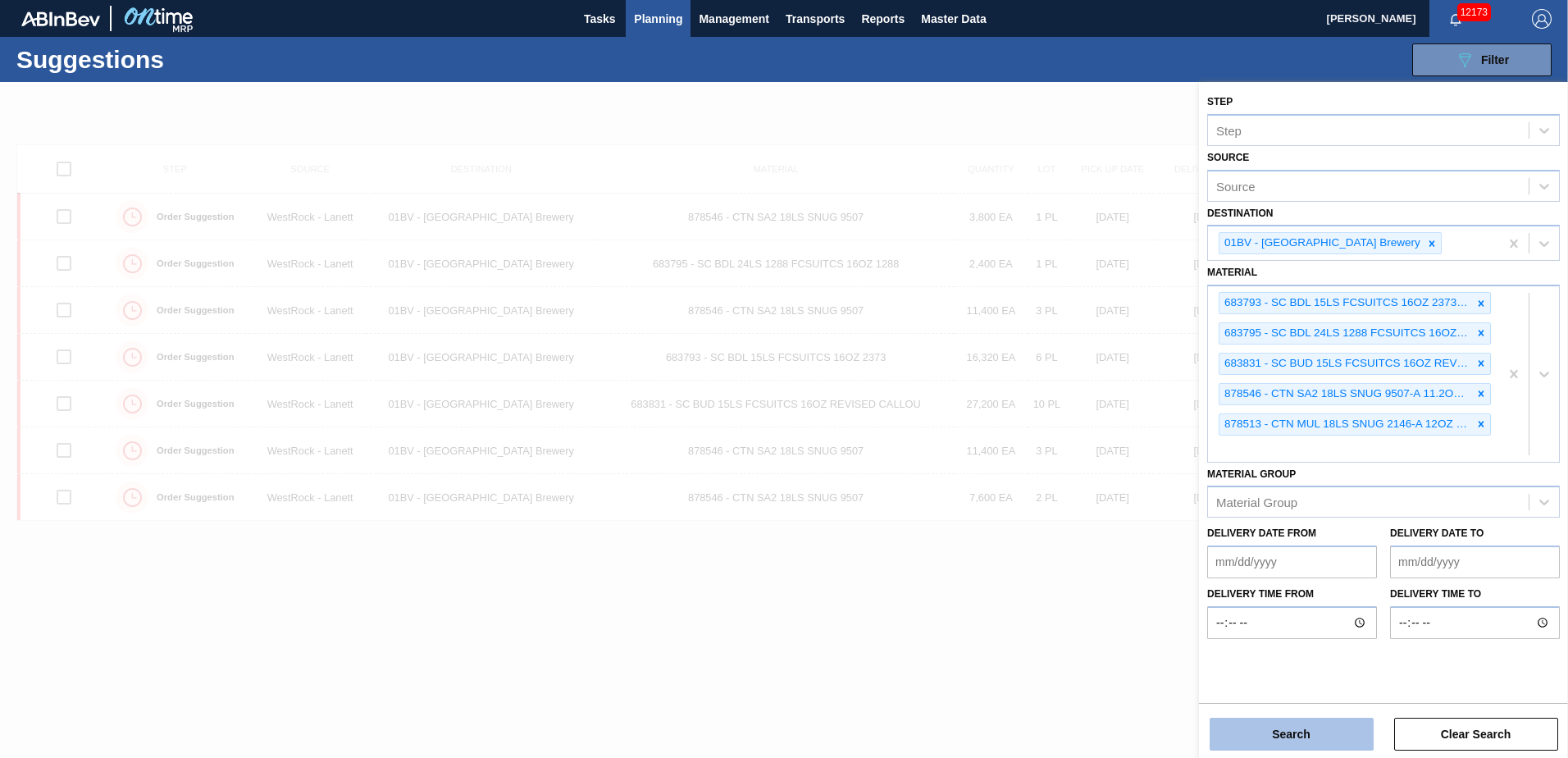
click at [1283, 734] on button "Search" at bounding box center [1291, 734] width 164 height 33
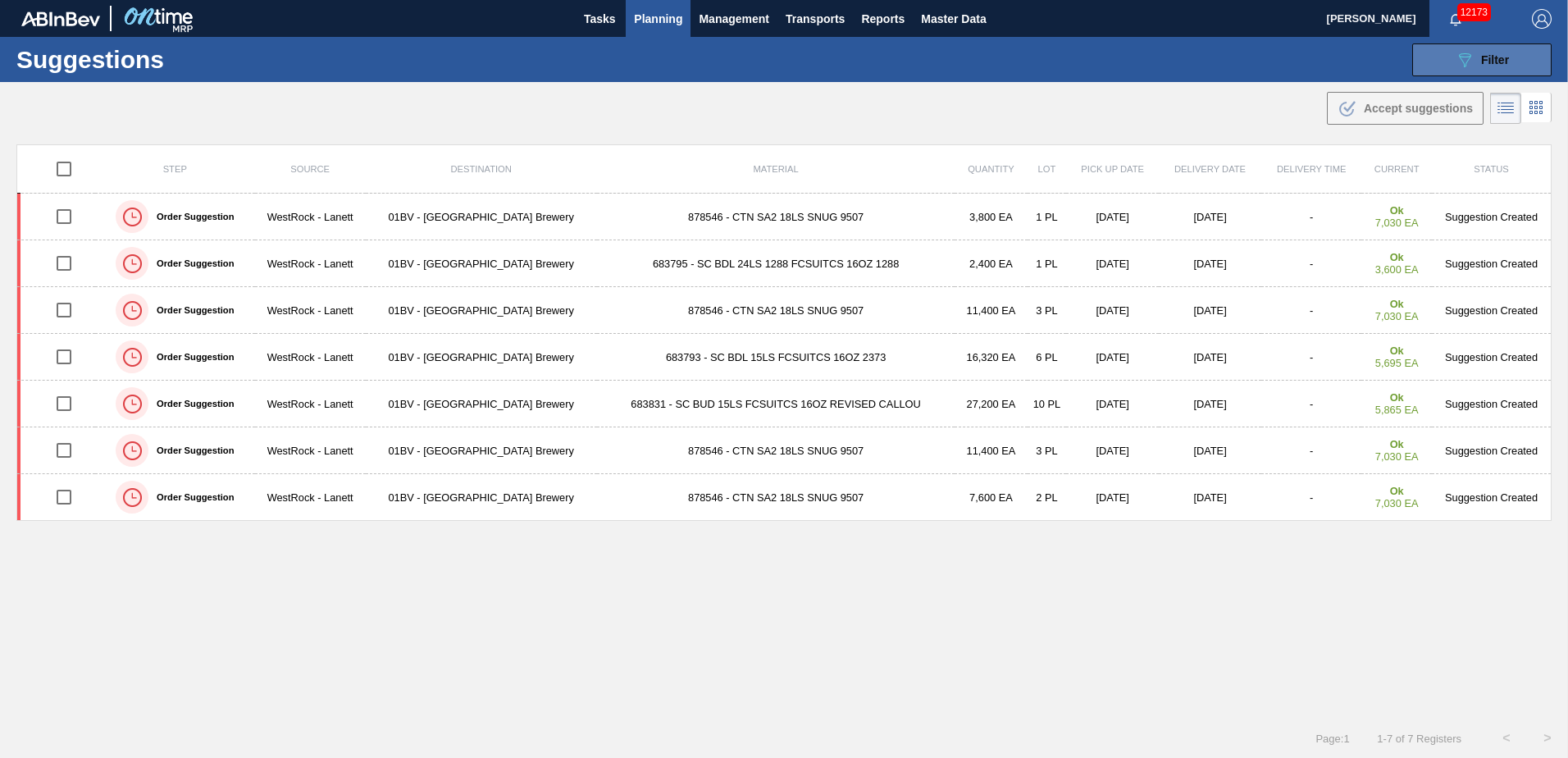
click at [1462, 53] on icon "089F7B8B-B2A5-4AFE-B5C0-19BA573D28AC" at bounding box center [1464, 60] width 20 height 20
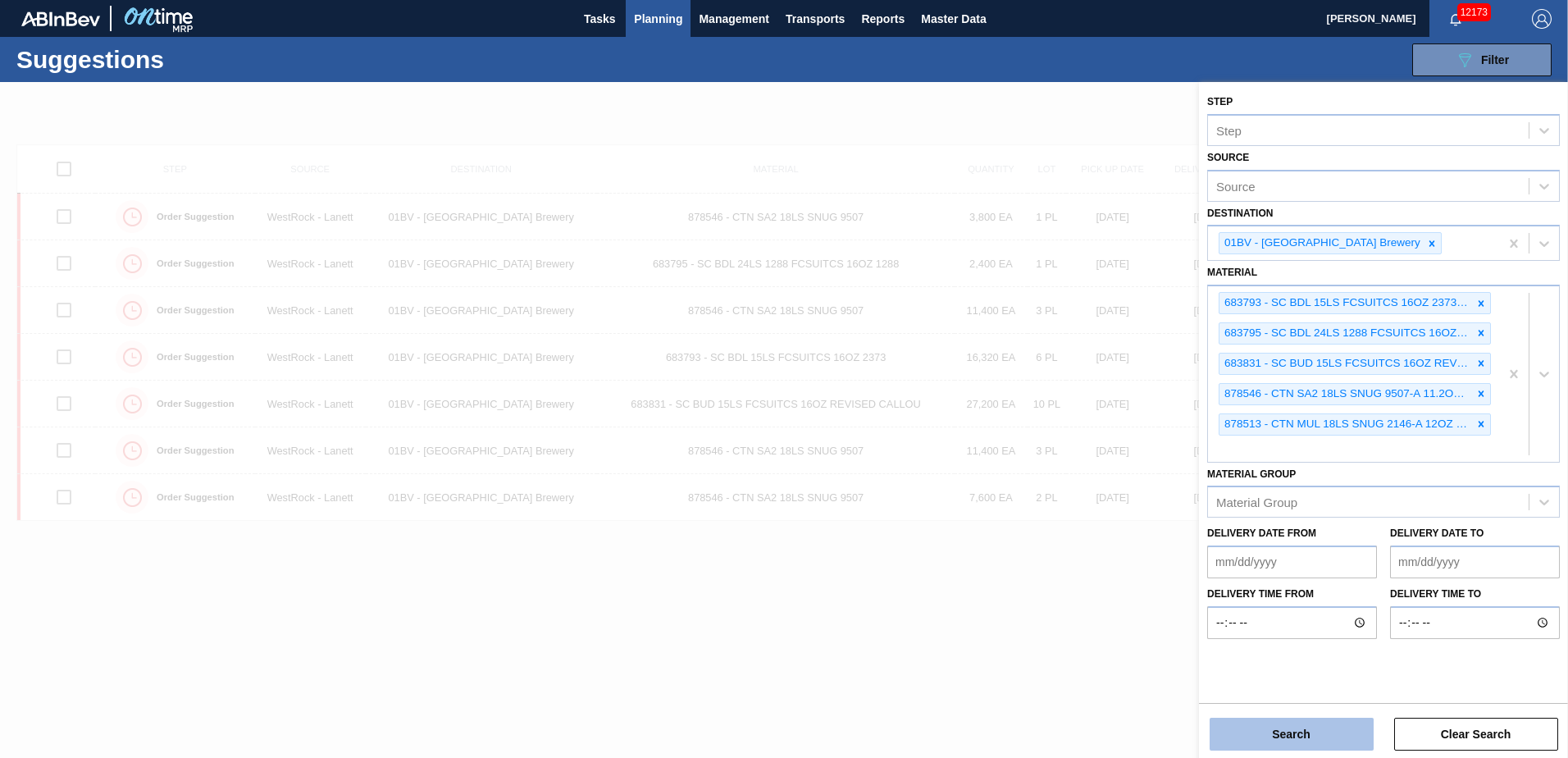
click at [1265, 733] on button "Search" at bounding box center [1291, 734] width 164 height 33
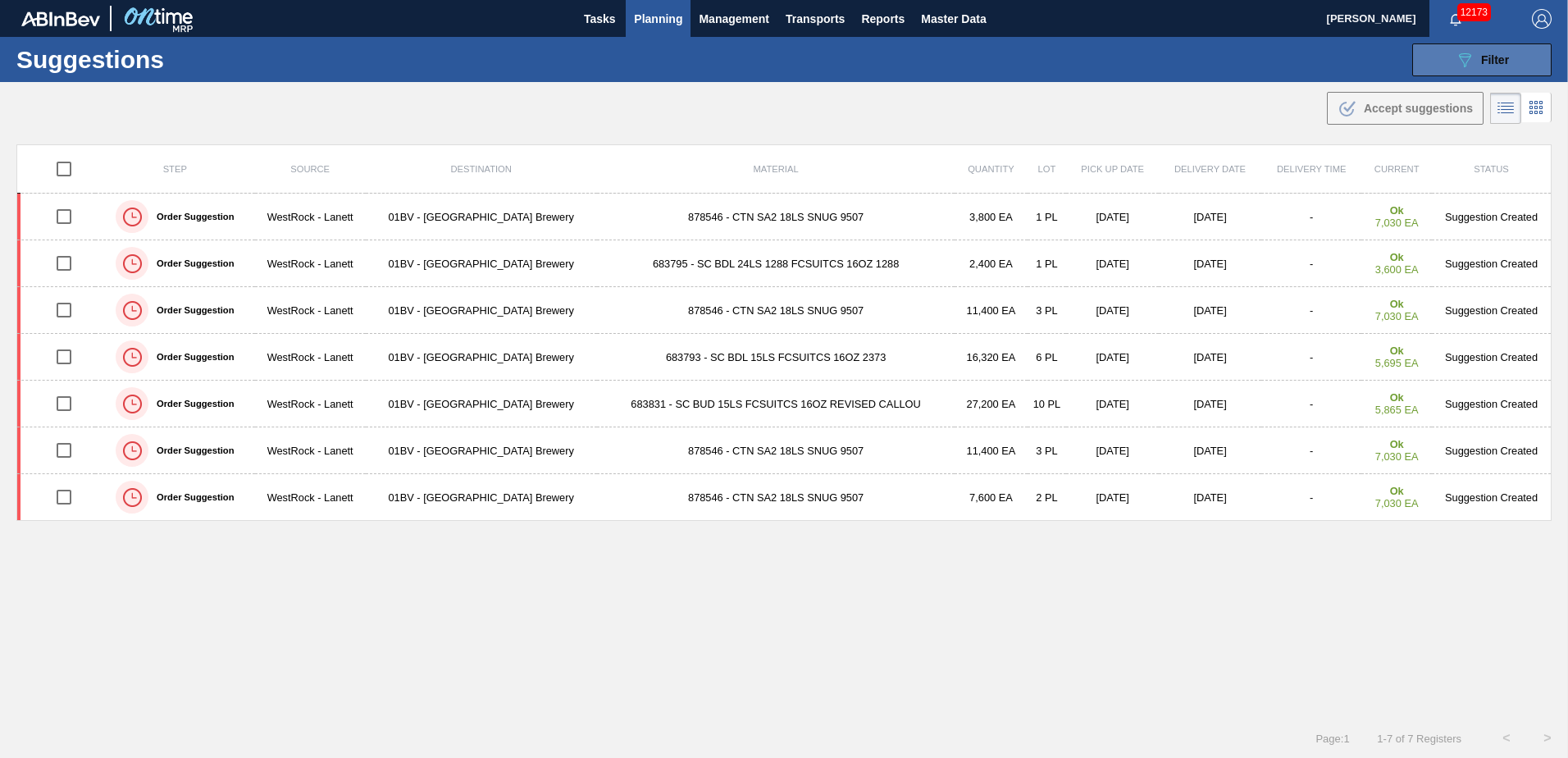
click at [1462, 67] on icon "089F7B8B-B2A5-4AFE-B5C0-19BA573D28AC" at bounding box center [1464, 60] width 20 height 20
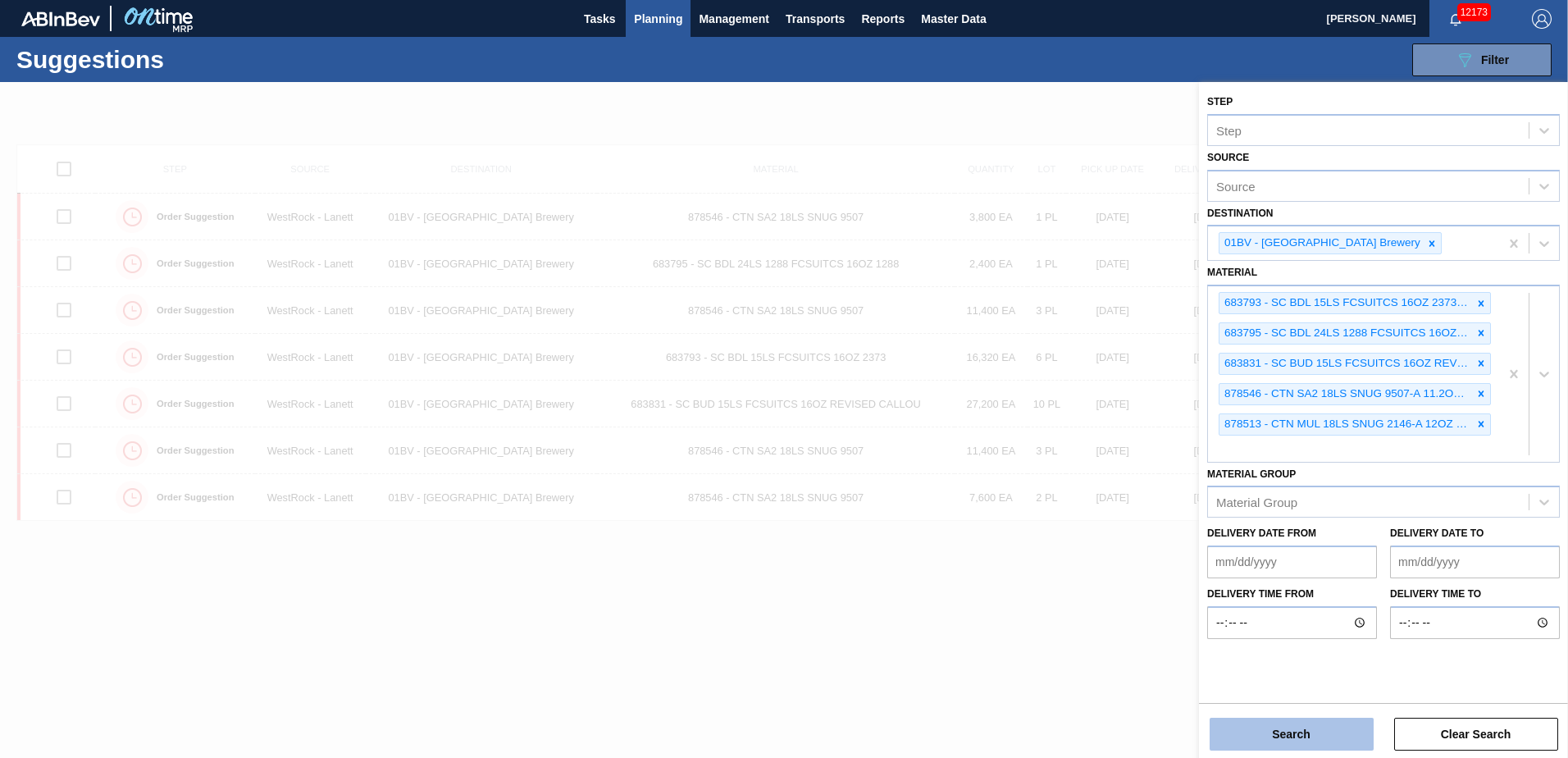
click at [1273, 725] on button "Search" at bounding box center [1291, 734] width 164 height 33
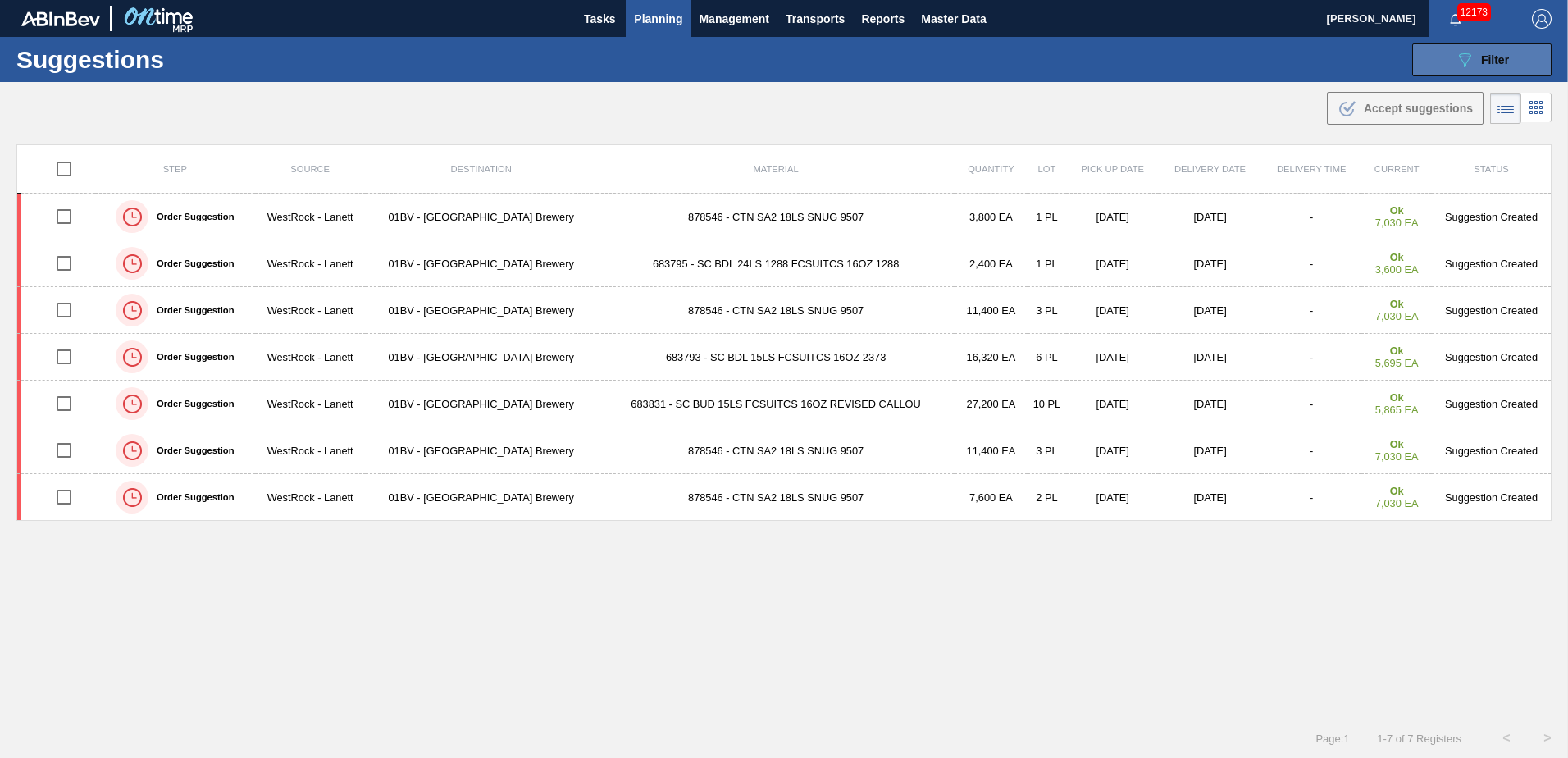
click at [1454, 53] on icon "089F7B8B-B2A5-4AFE-B5C0-19BA573D28AC" at bounding box center [1464, 60] width 20 height 20
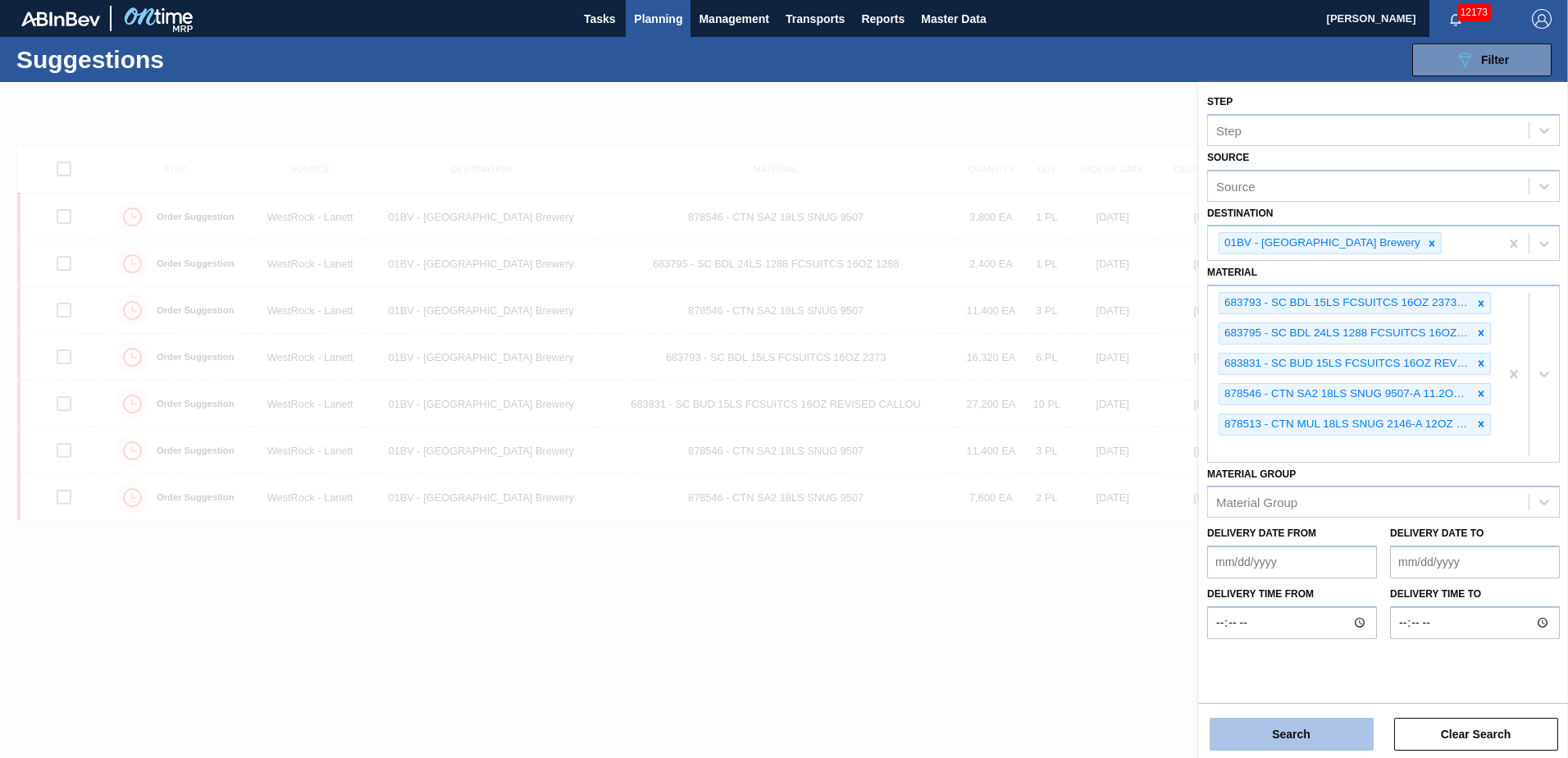
click at [1283, 739] on button "Search" at bounding box center [1291, 734] width 164 height 33
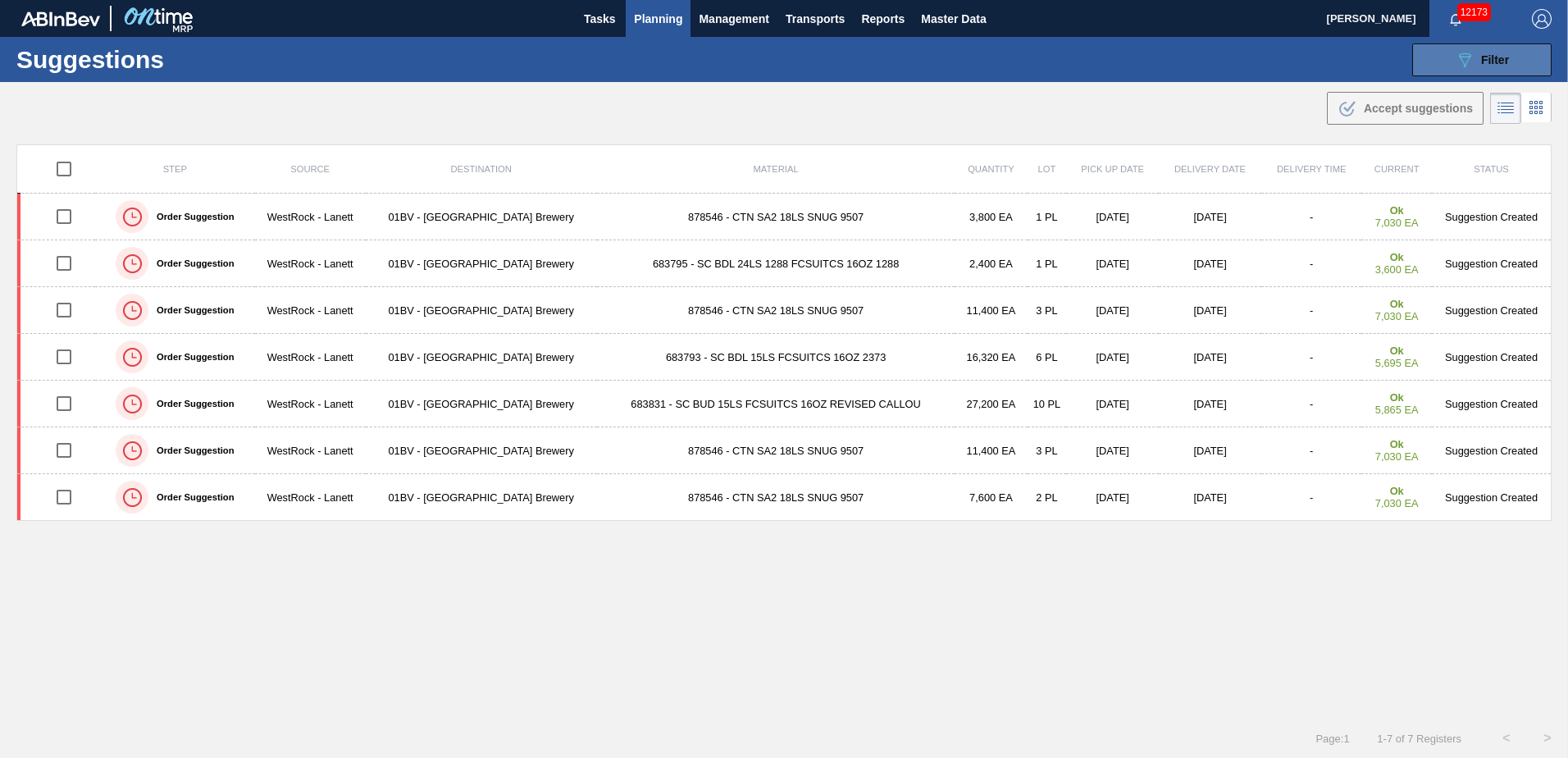
click at [1479, 51] on div "089F7B8B-B2A5-4AFE-B5C0-19BA573D28AC Filter" at bounding box center [1481, 60] width 54 height 20
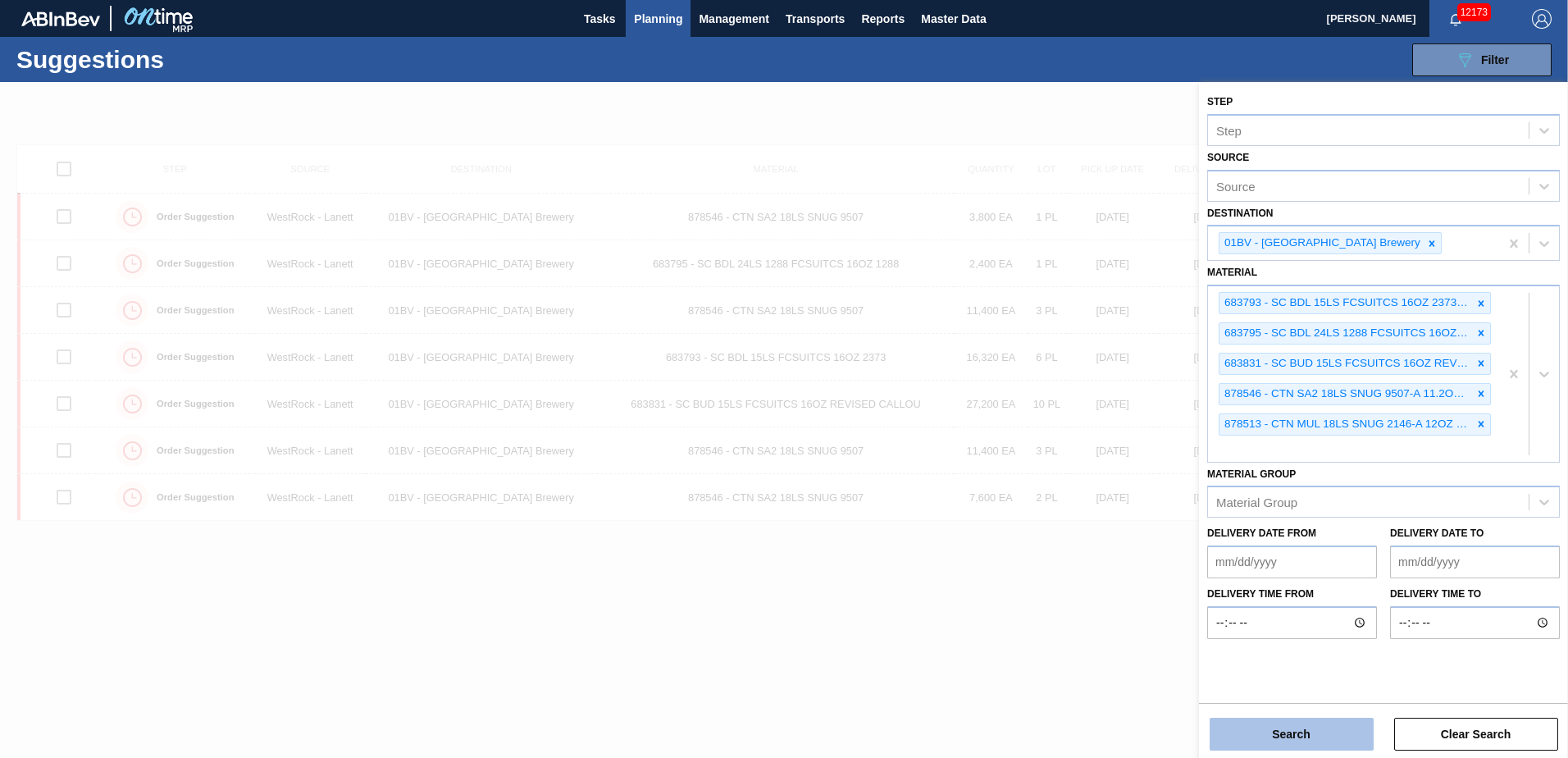
click at [1284, 730] on button "Search" at bounding box center [1291, 734] width 164 height 33
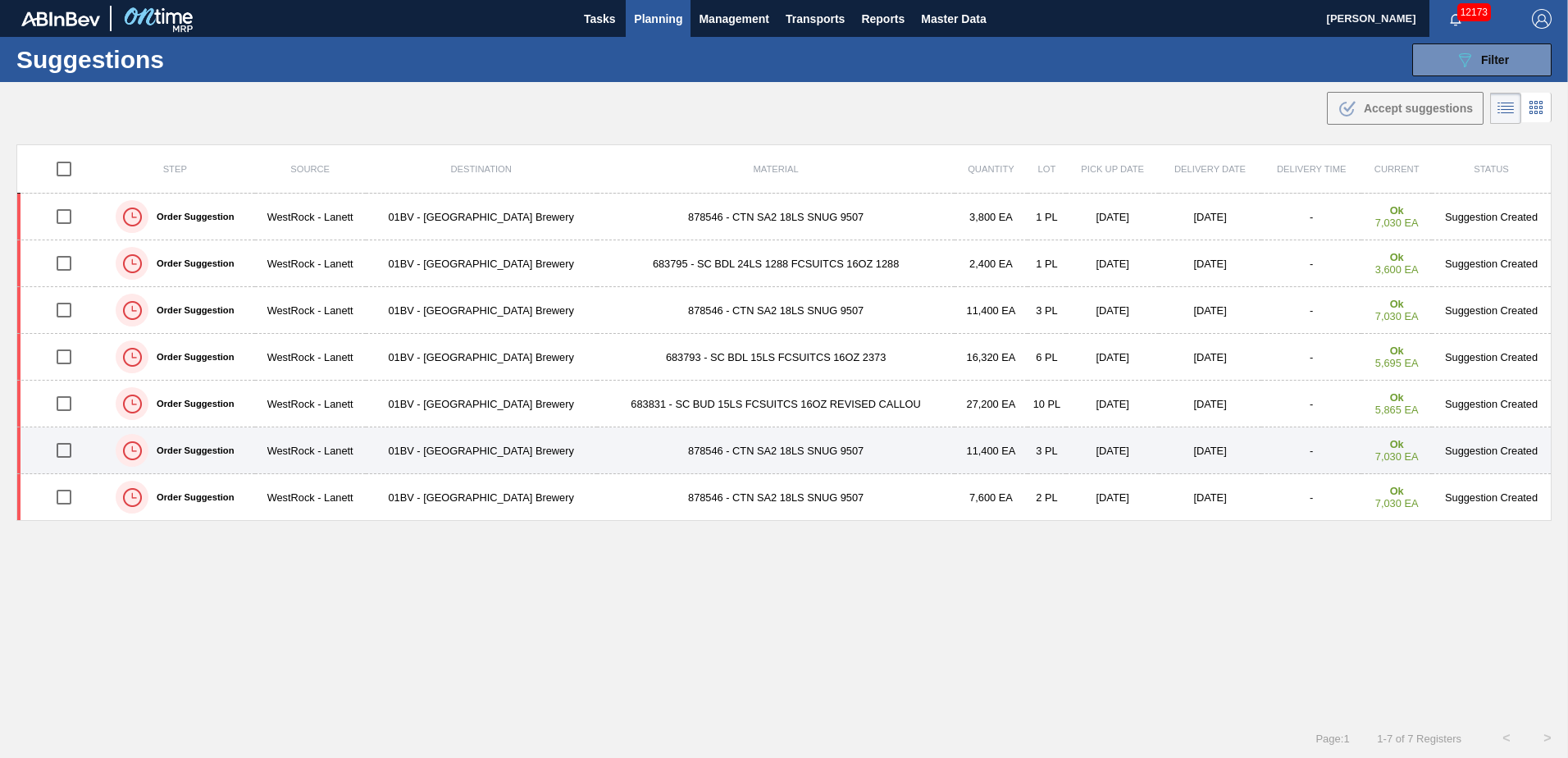
click at [63, 447] on input "checkbox" at bounding box center [64, 450] width 34 height 34
checkbox input "false"
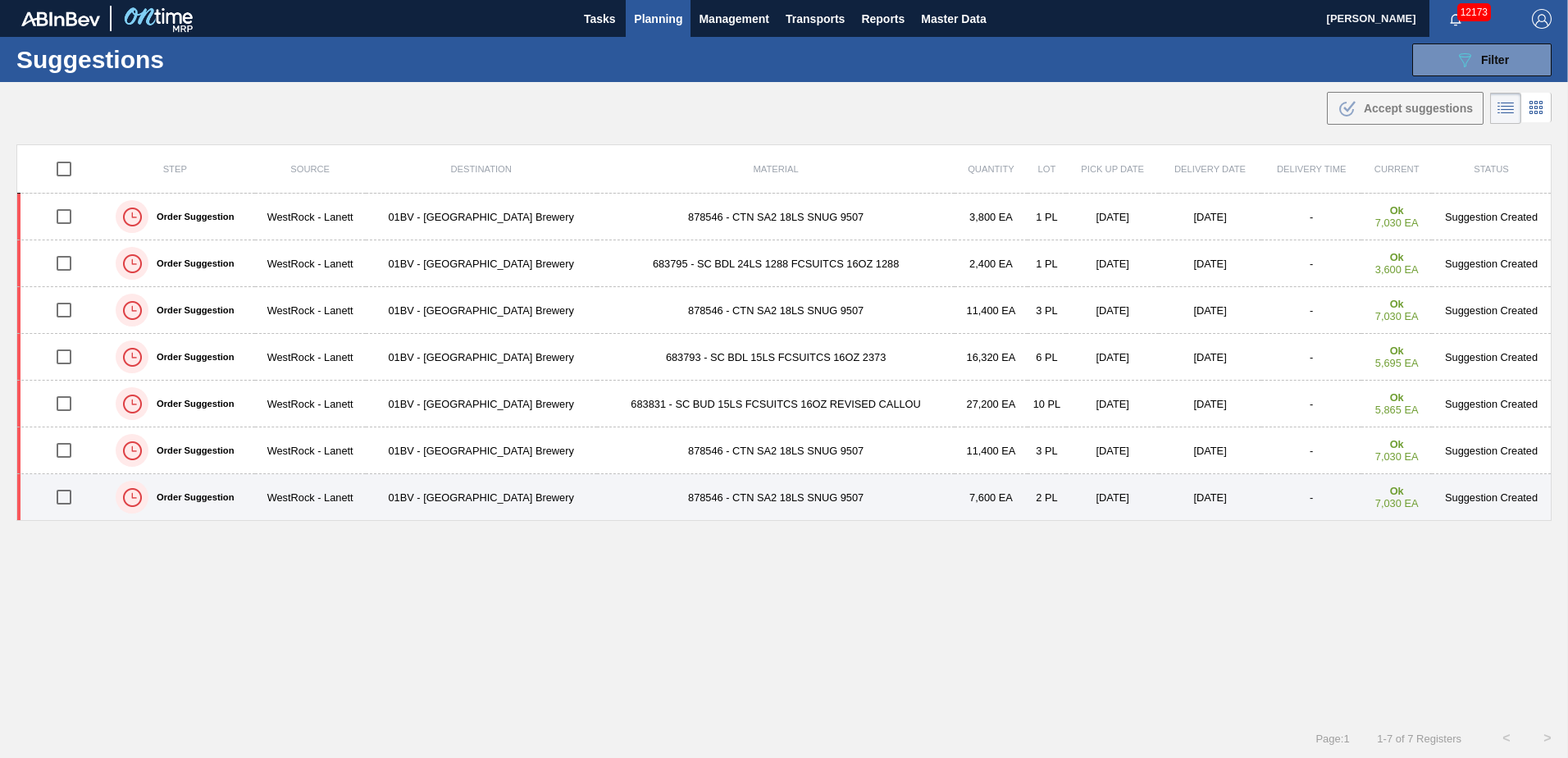
click at [73, 505] on input "checkbox" at bounding box center [64, 497] width 34 height 34
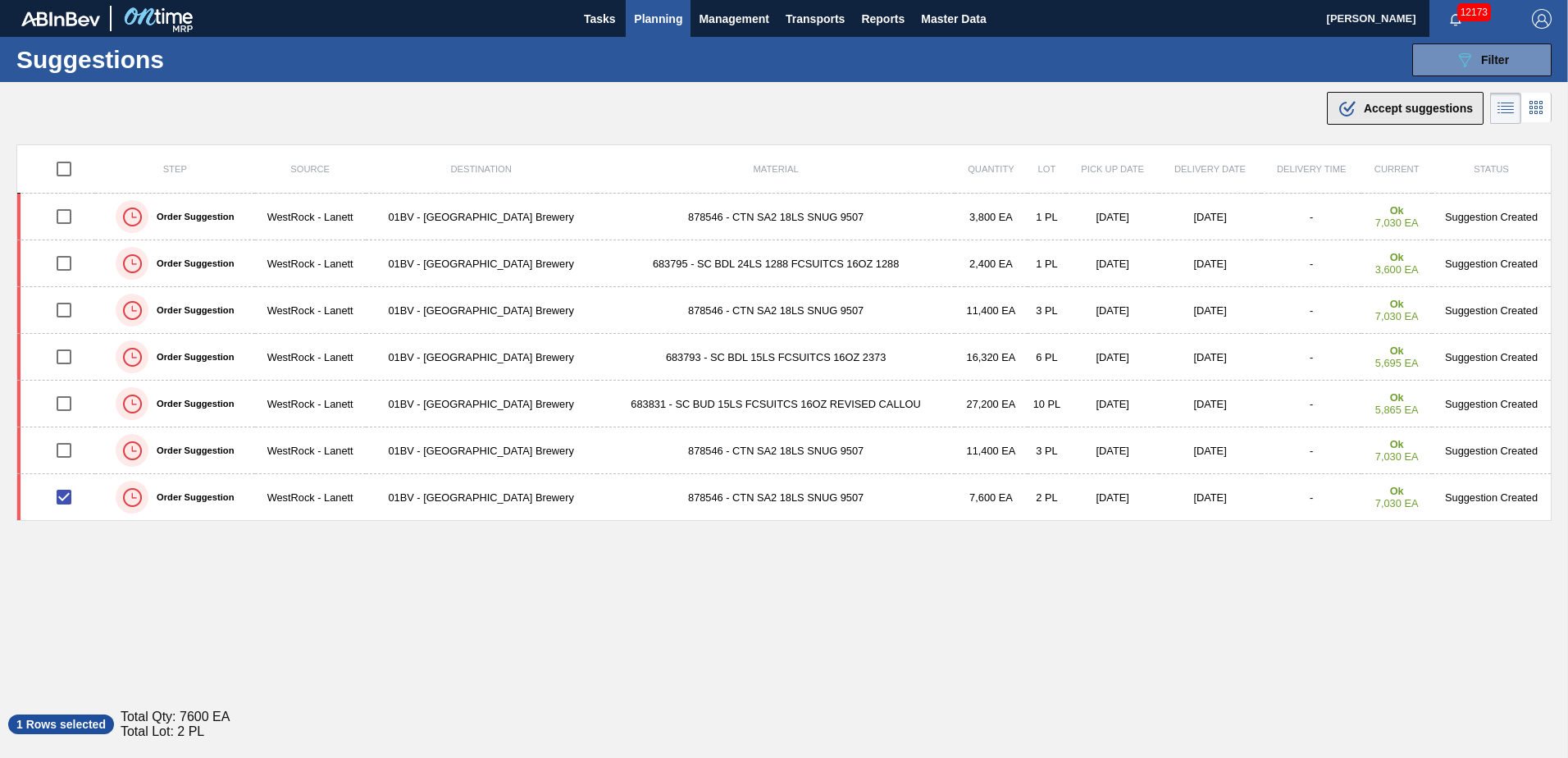
click at [1382, 104] on span "Accept suggestions" at bounding box center [1419, 108] width 109 height 13
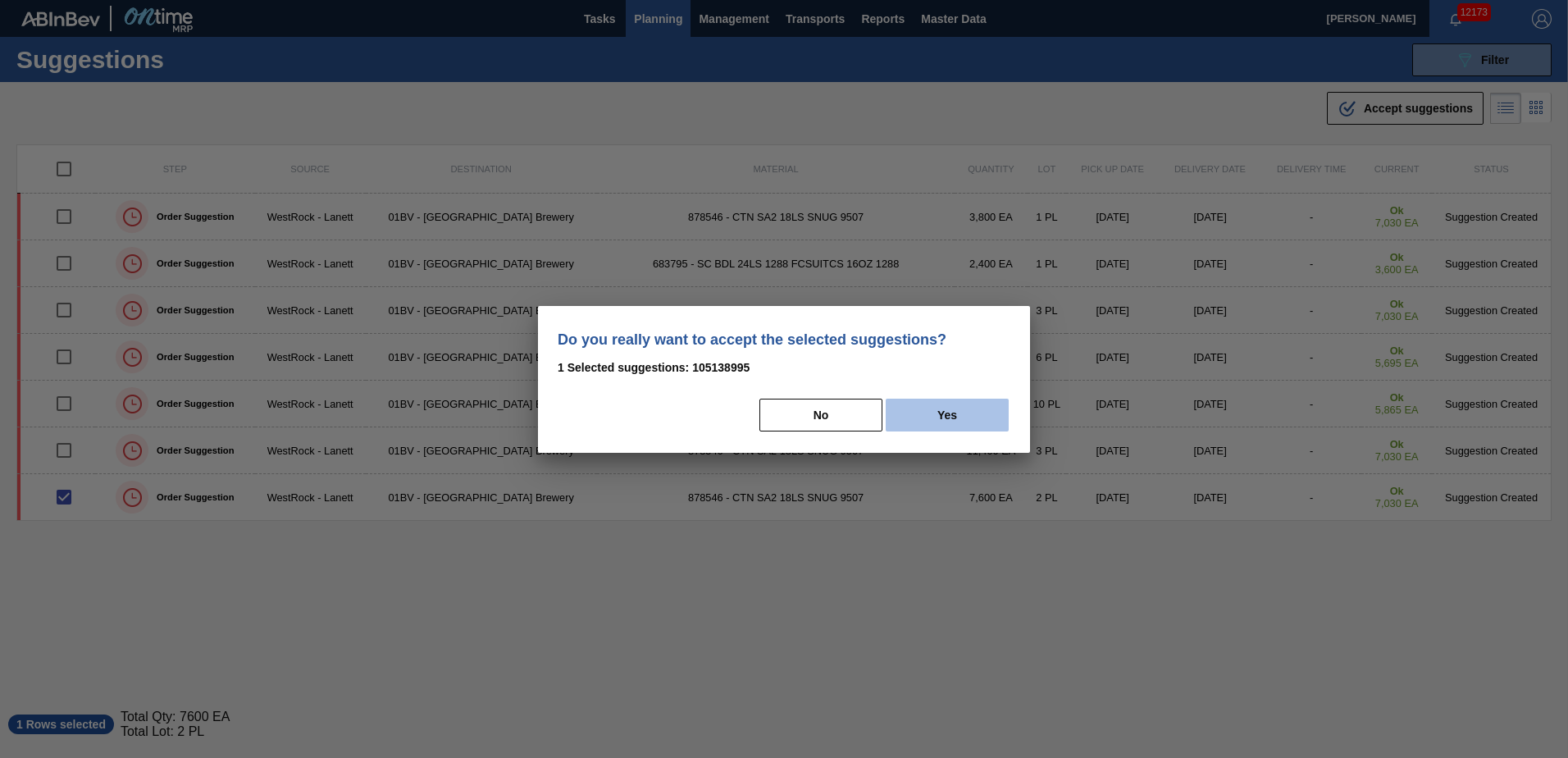
click at [948, 412] on button "Yes" at bounding box center [946, 414] width 123 height 33
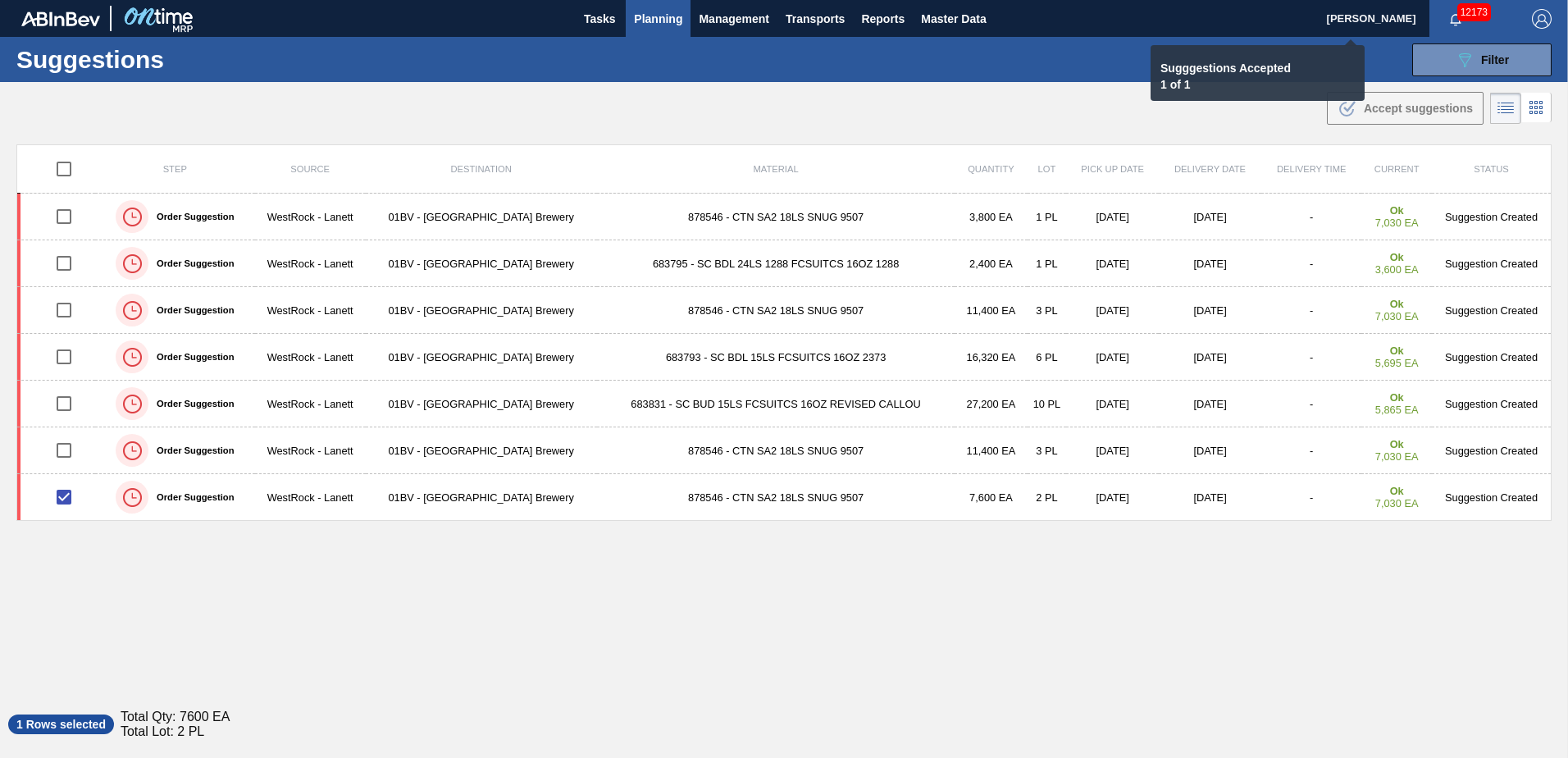
checkbox input "false"
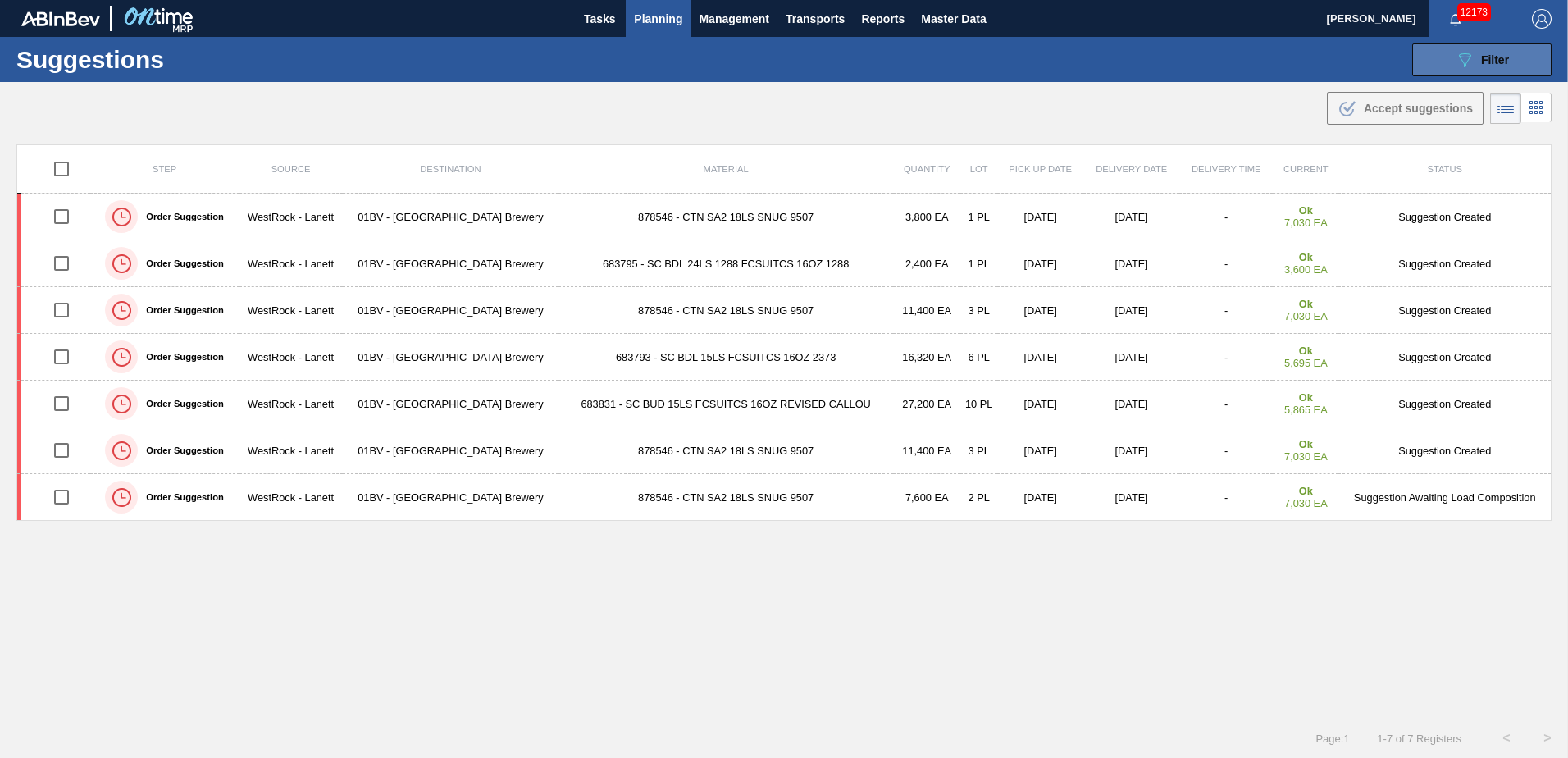
click at [1461, 57] on icon "089F7B8B-B2A5-4AFE-B5C0-19BA573D28AC" at bounding box center [1464, 60] width 20 height 20
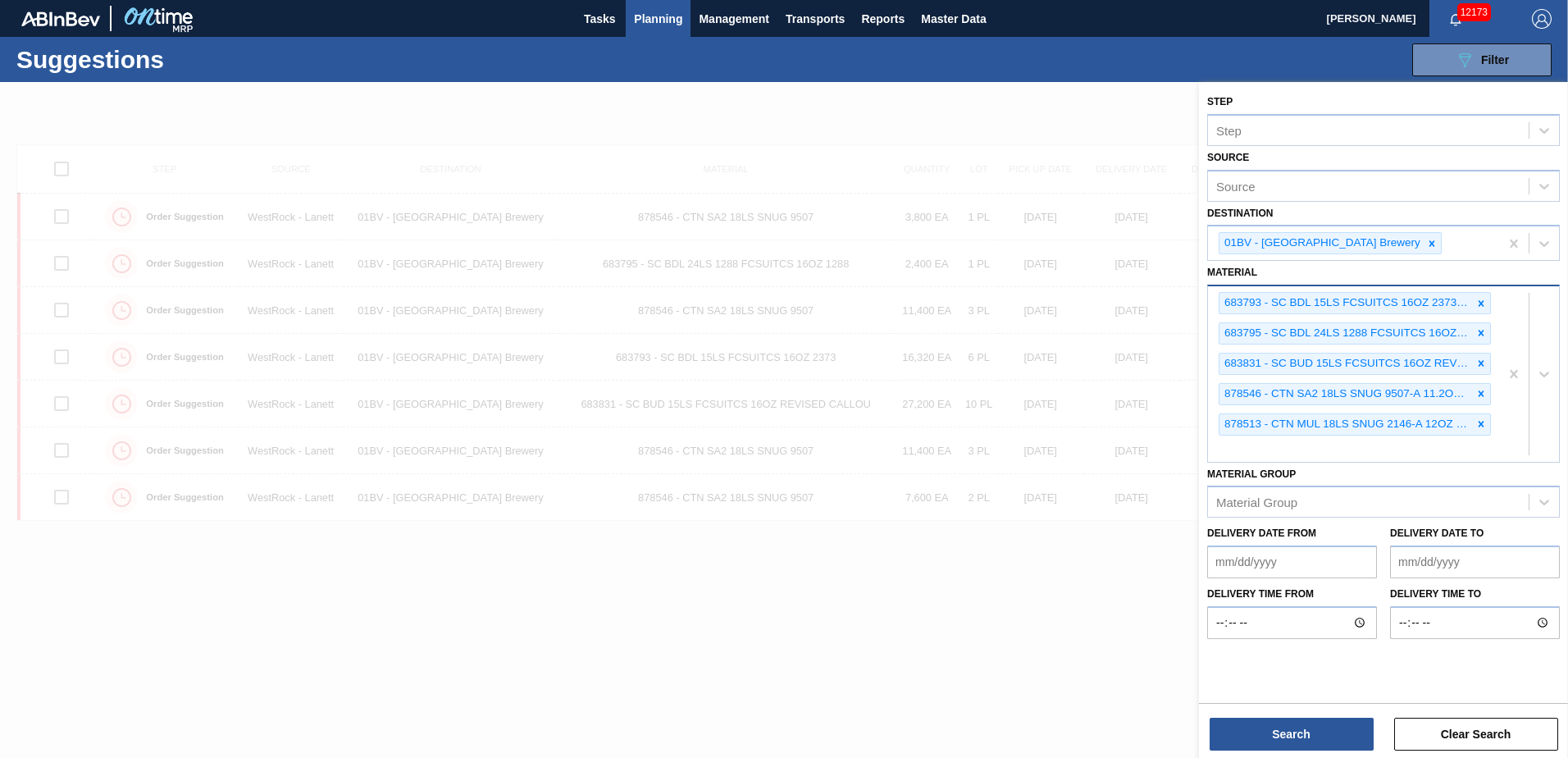
click at [1267, 440] on div "683793 - SC BDL 15LS FCSUITCS 16OZ 2373-E 0924 BE 683795 - SC BDL 24LS 1288 FCS…" at bounding box center [1352, 373] width 291 height 175
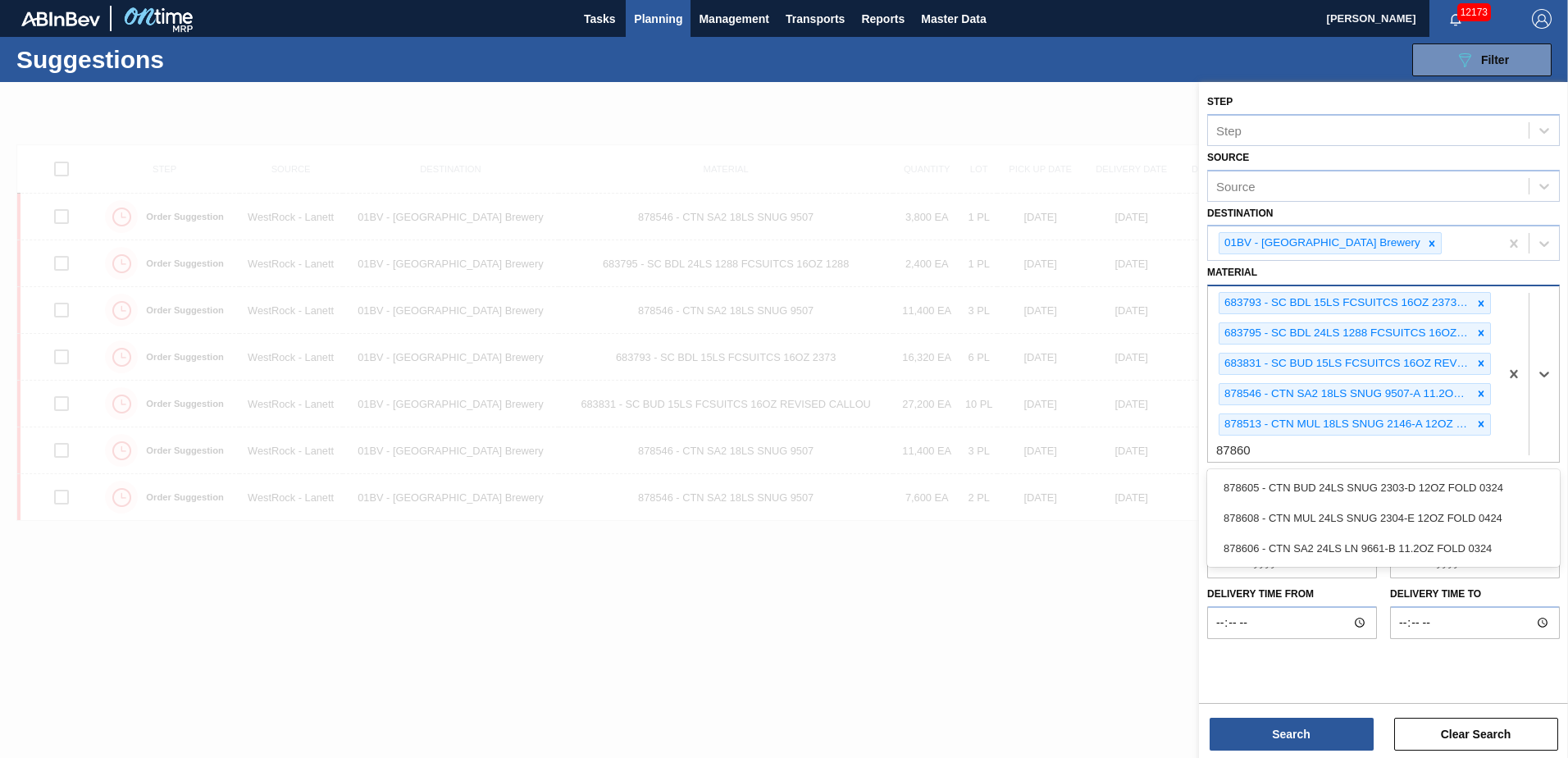
type input "878605"
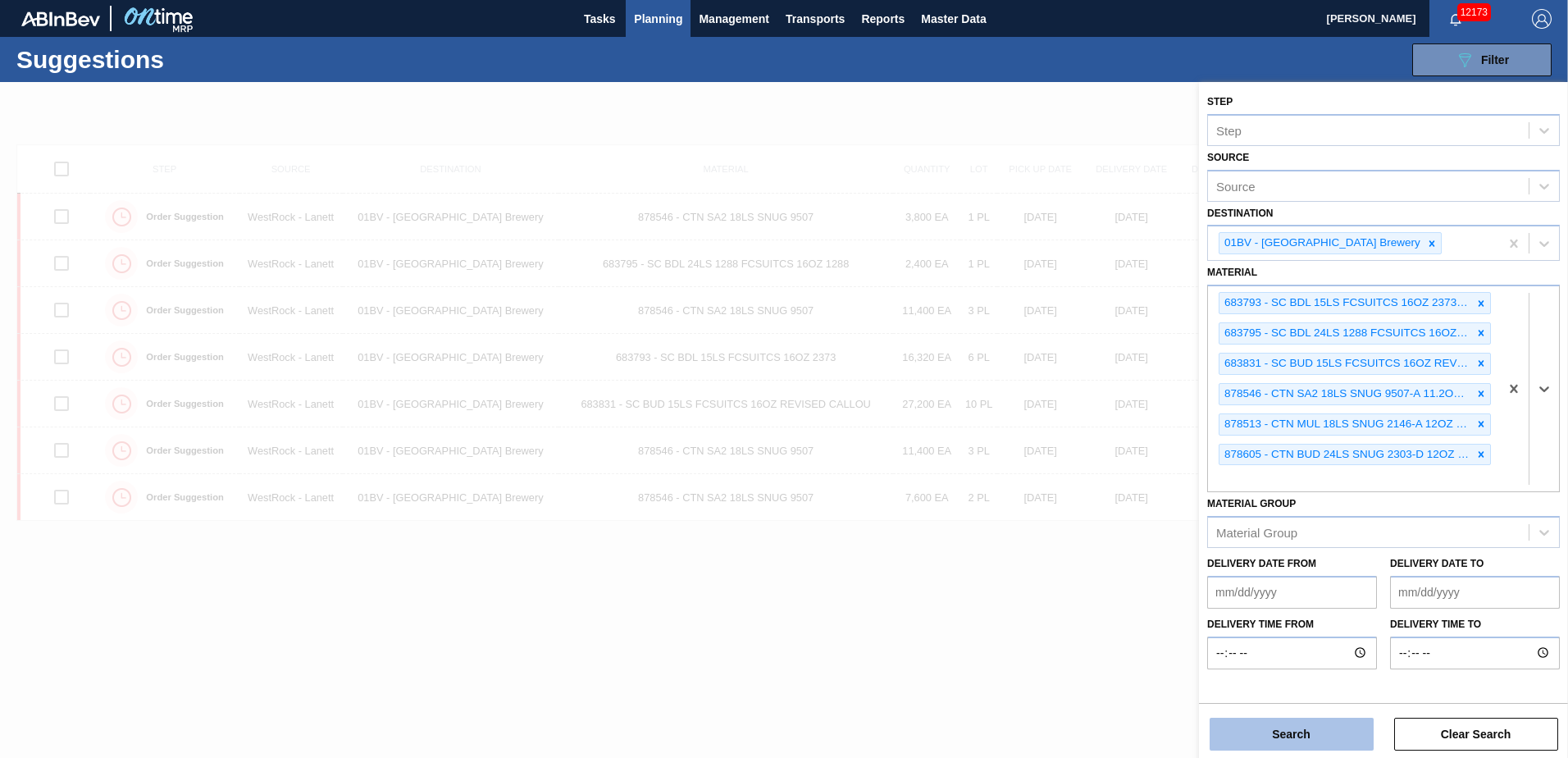
click at [1284, 735] on button "Search" at bounding box center [1291, 734] width 164 height 33
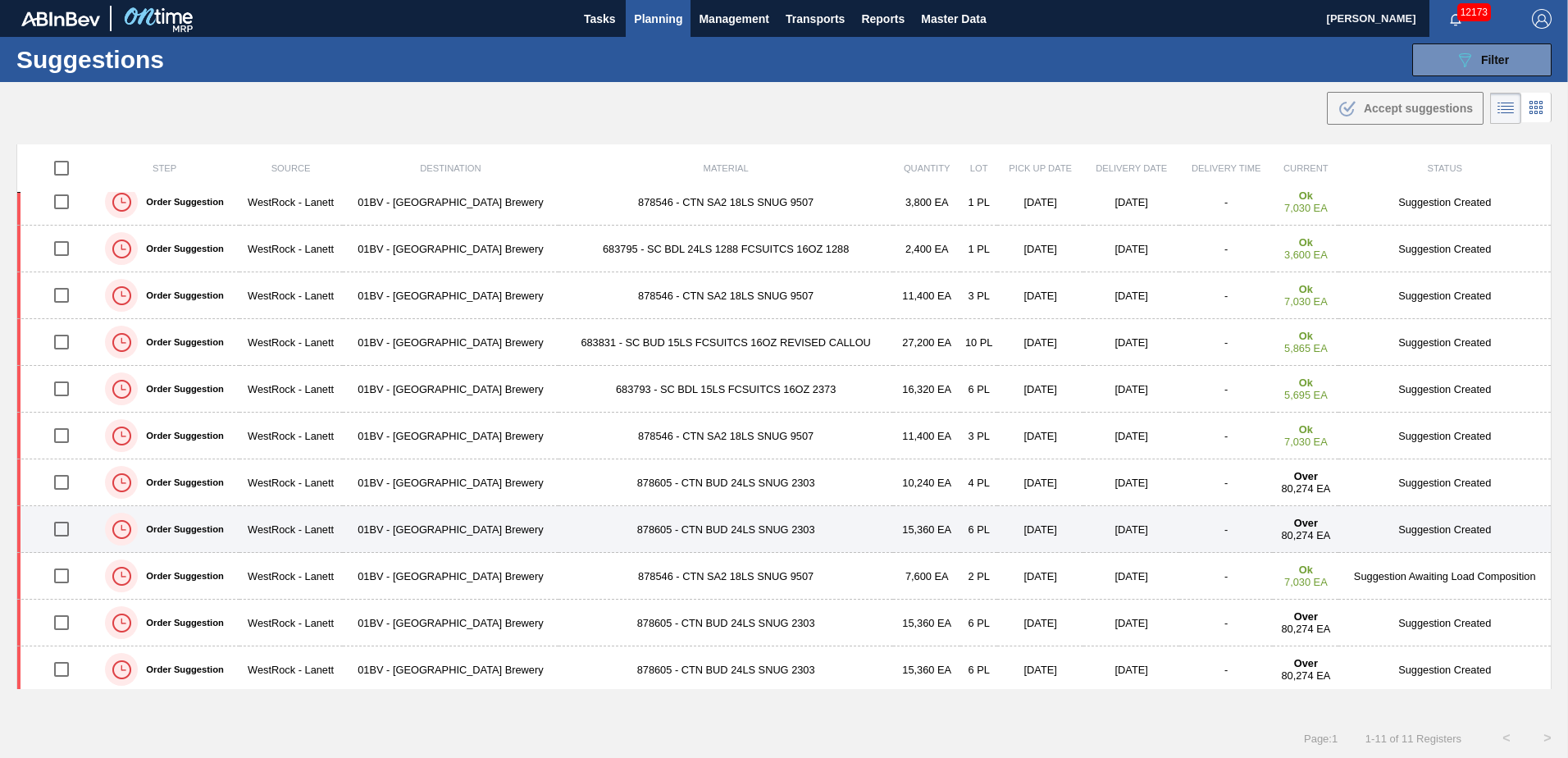
scroll to position [19, 0]
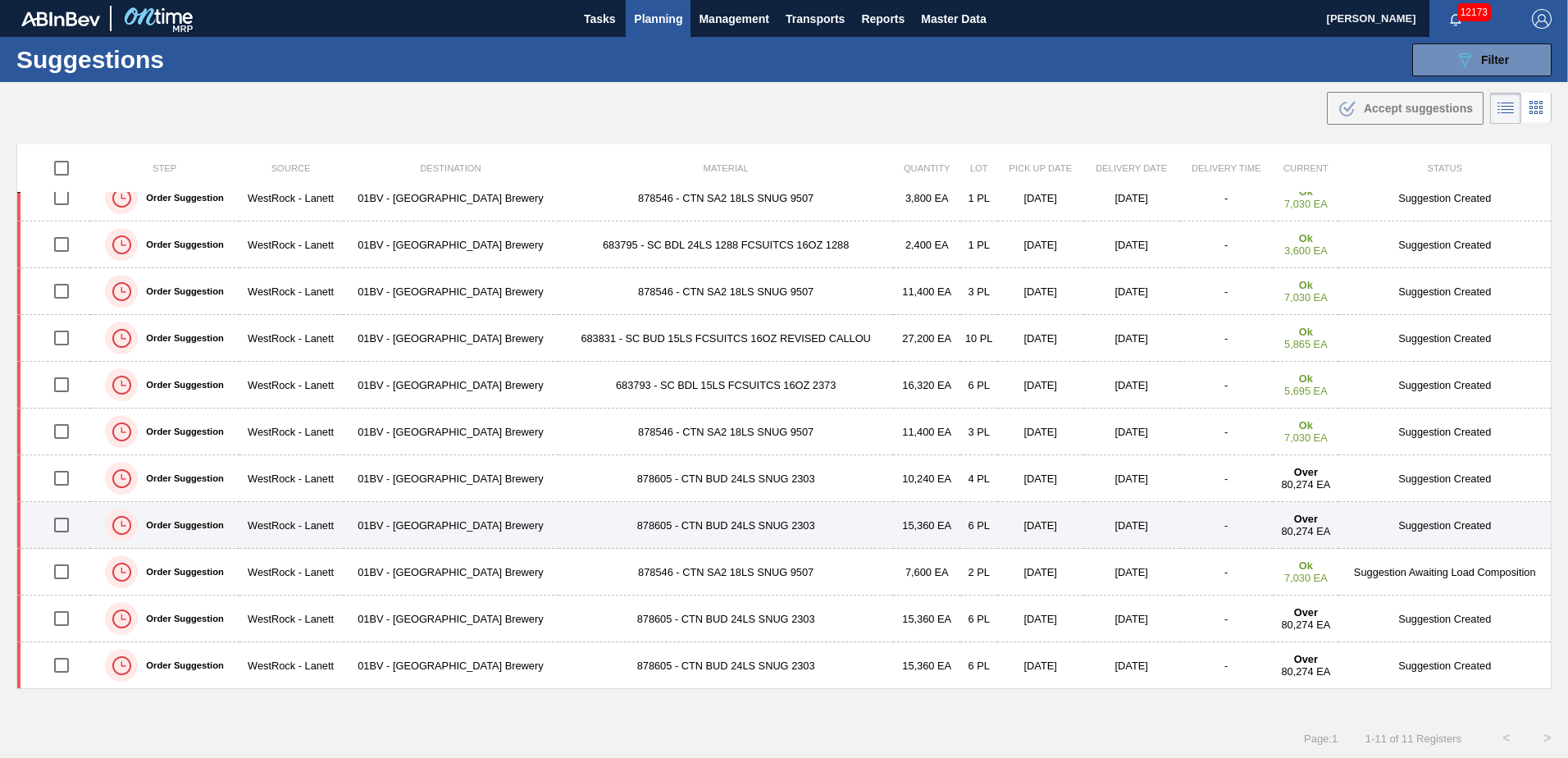
click at [648, 529] on td "878605 - CTN BUD 24LS SNUG 2303" at bounding box center [726, 525] width 335 height 47
click at [648, 529] on main "Tasks Planning Management Transports Reports Master Data [PERSON_NAME] 12173 Ma…" at bounding box center [784, 379] width 1568 height 758
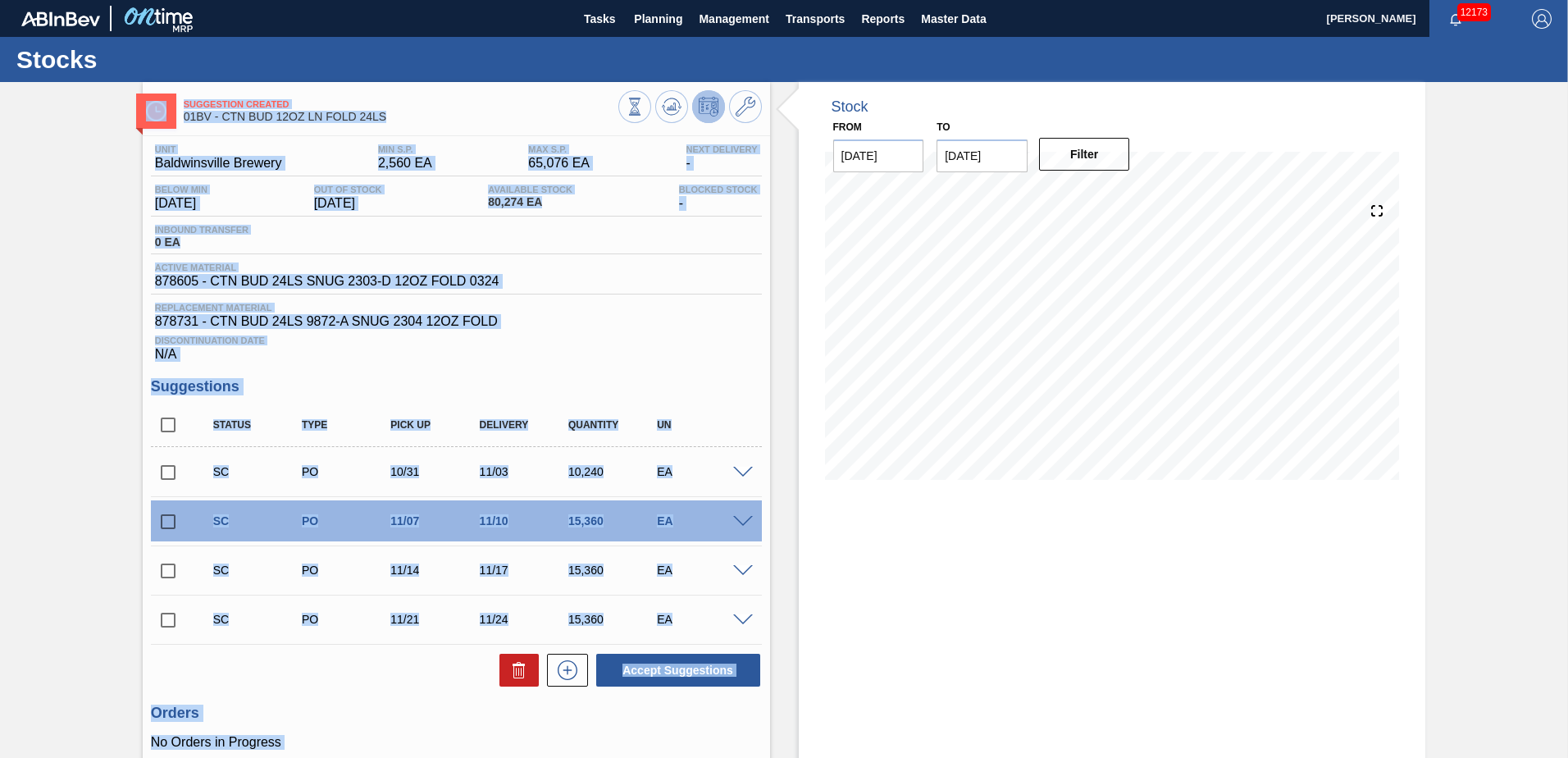
click at [620, 319] on span "878731 - CTN BUD 24LS 9872-A SNUG 2304 12OZ FOLD" at bounding box center [456, 321] width 602 height 14
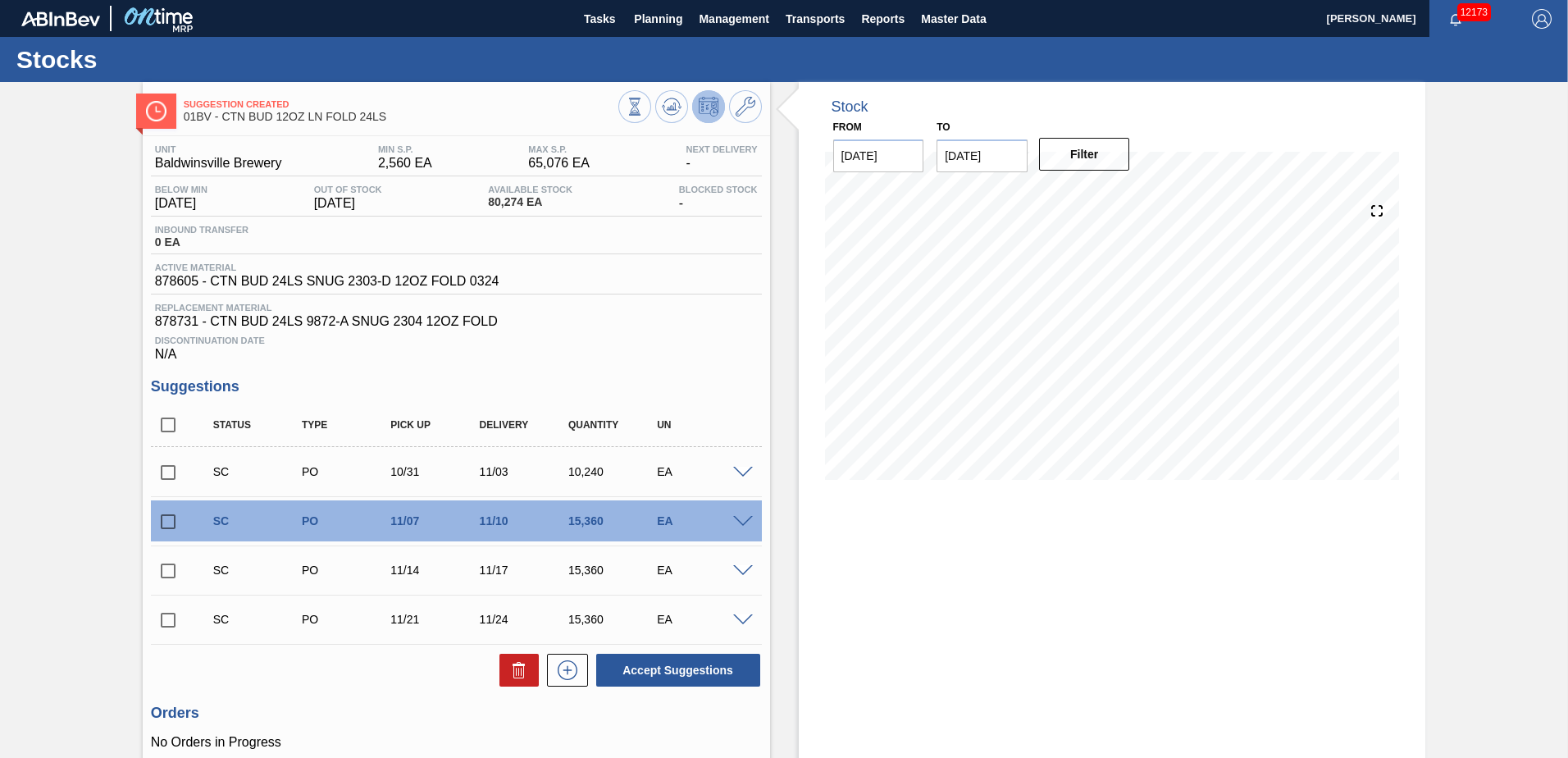
click at [159, 106] on img at bounding box center [156, 111] width 21 height 21
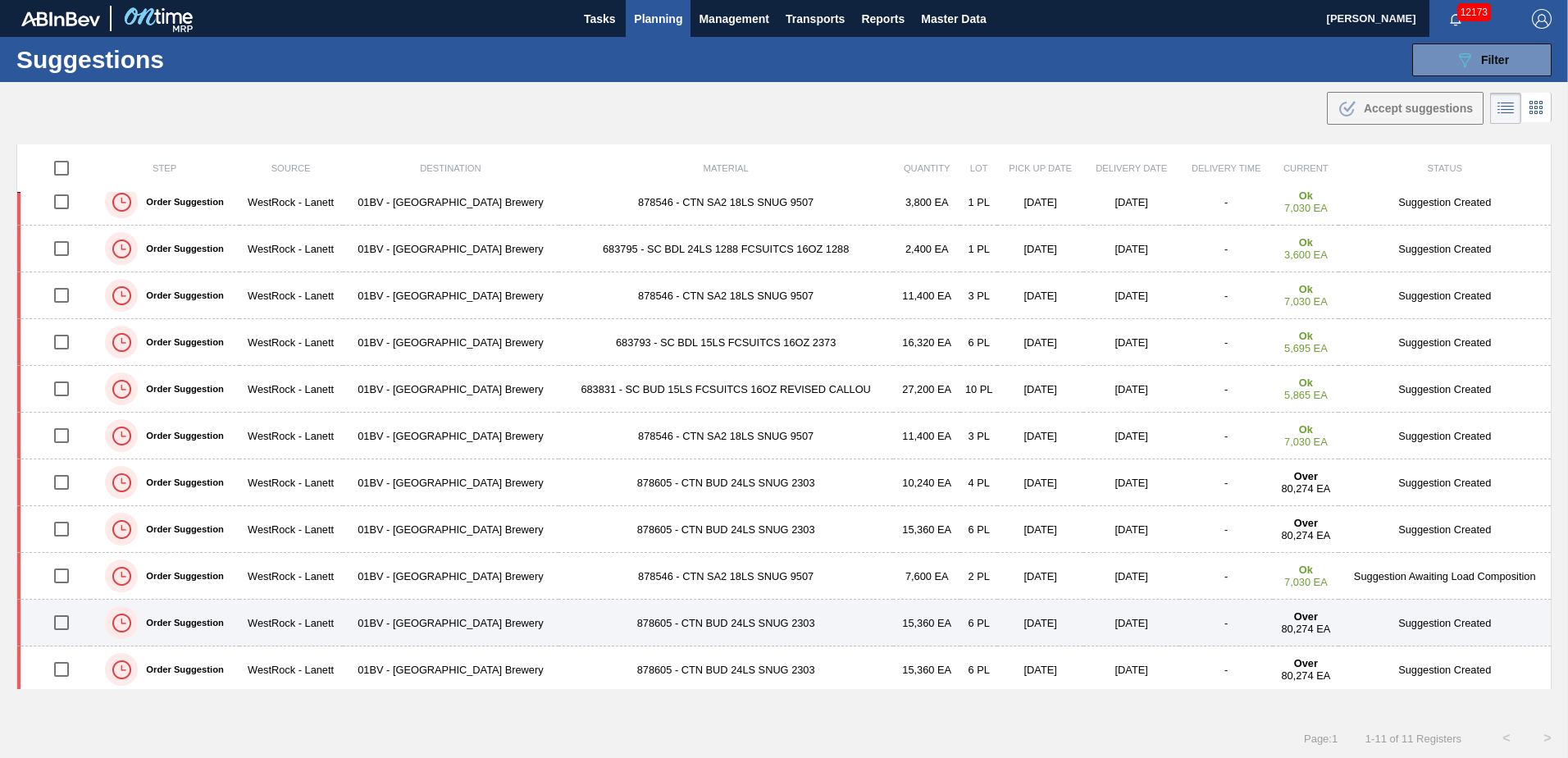
scroll to position [19, 0]
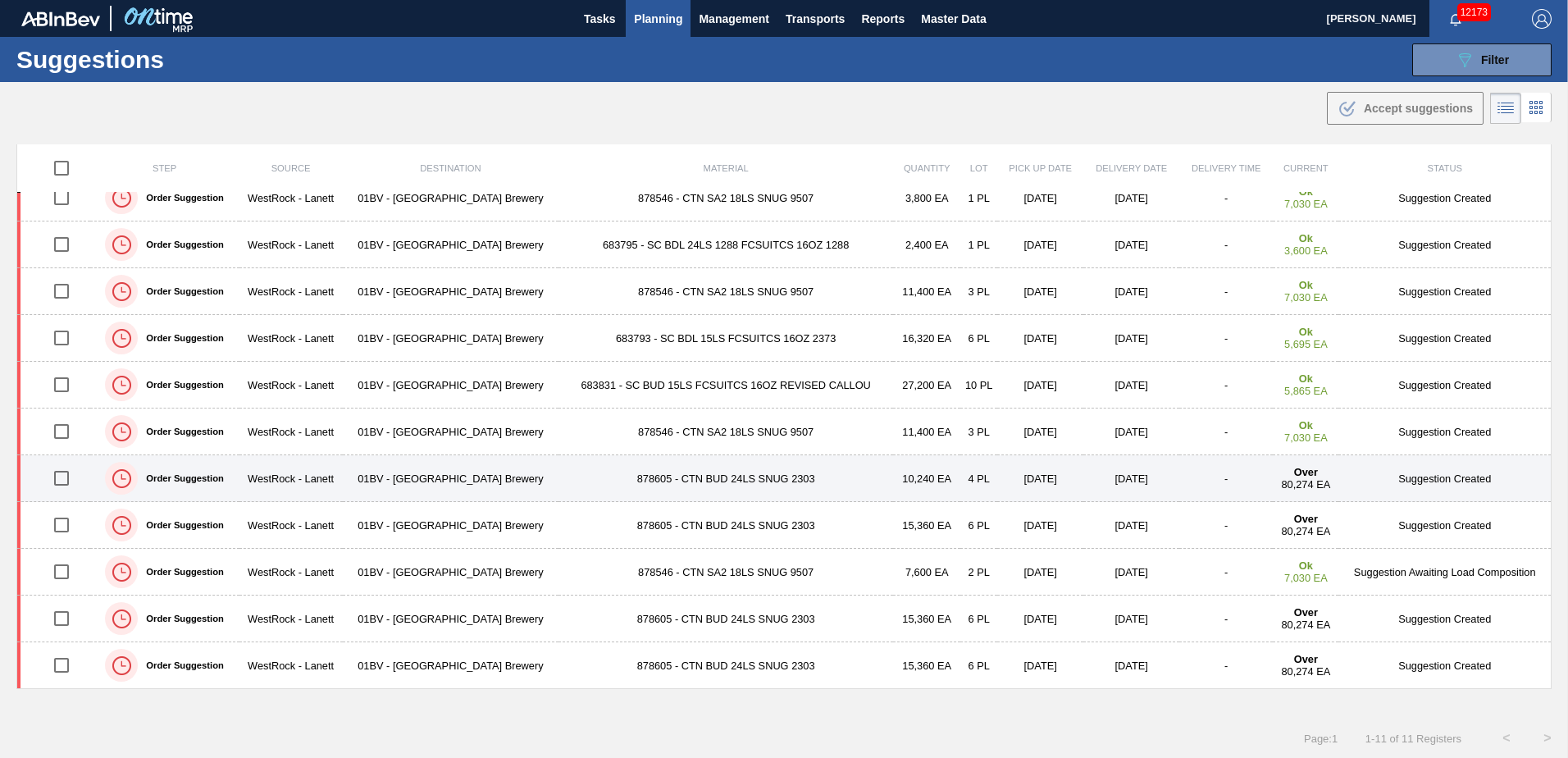
click at [64, 477] on input "checkbox" at bounding box center [61, 478] width 34 height 34
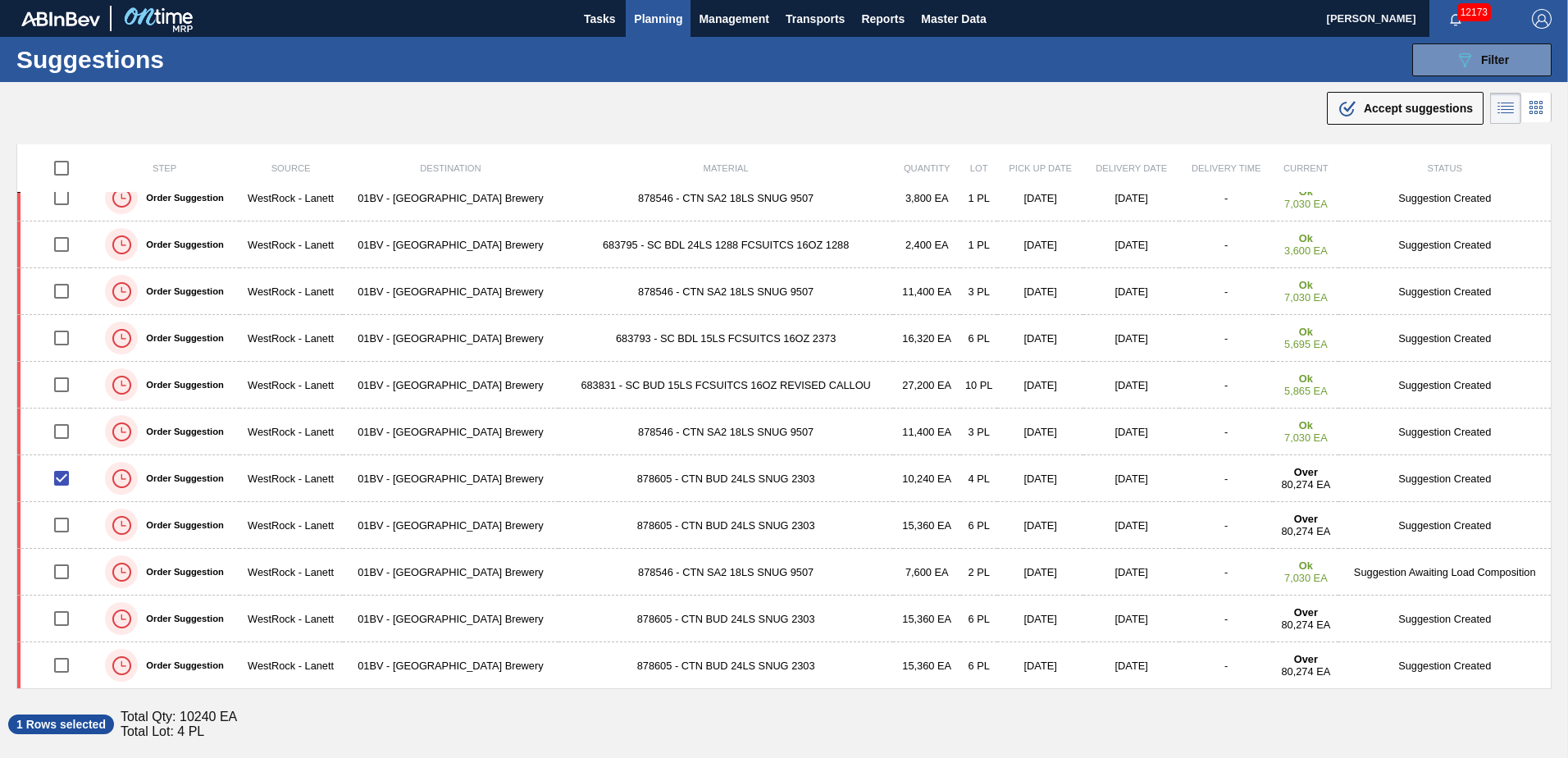
click at [1376, 103] on span "Accept suggestions" at bounding box center [1419, 108] width 109 height 13
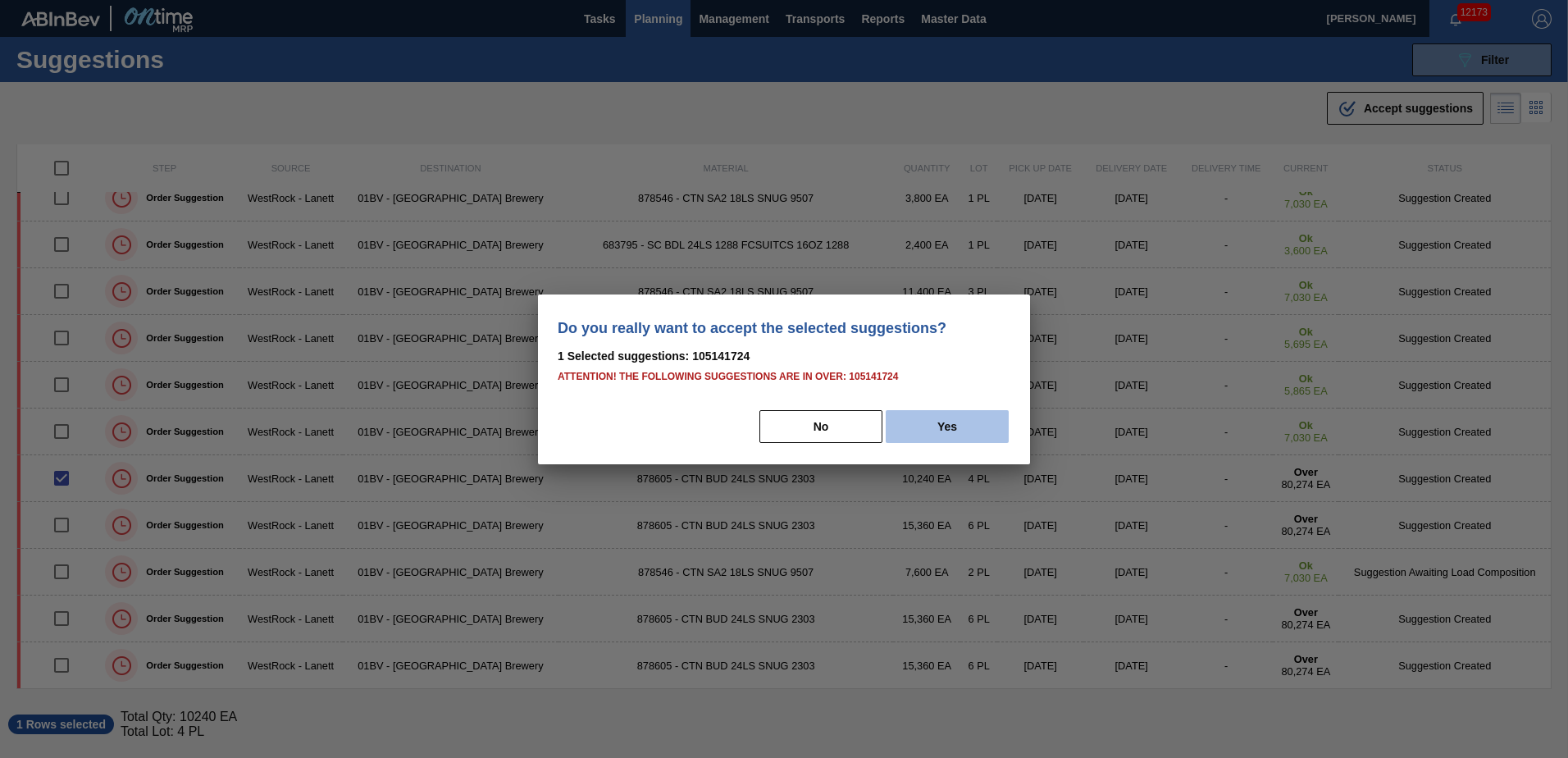
click at [952, 429] on button "Yes" at bounding box center [946, 426] width 123 height 33
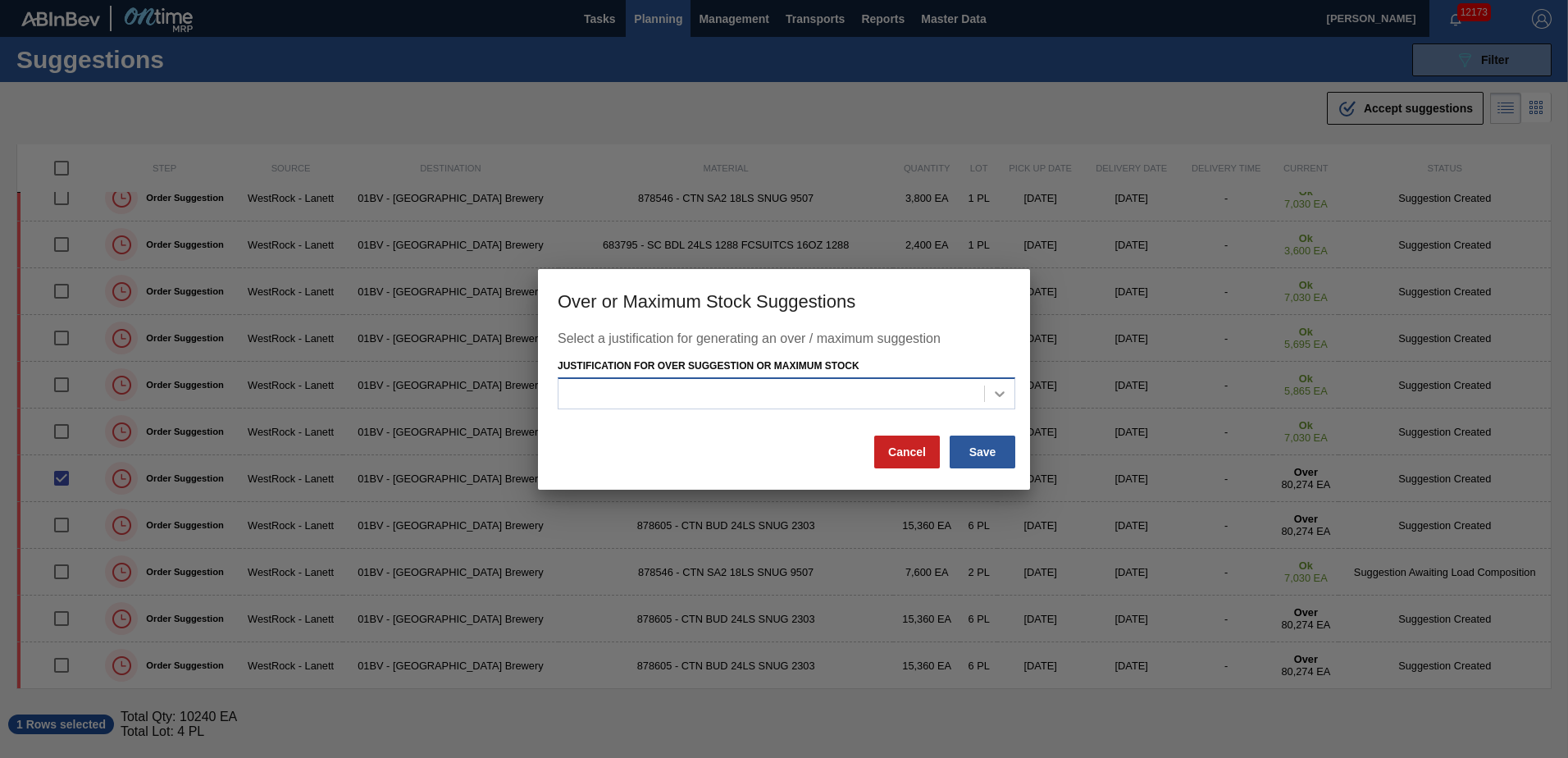
click at [992, 388] on icon at bounding box center [1000, 394] width 16 height 16
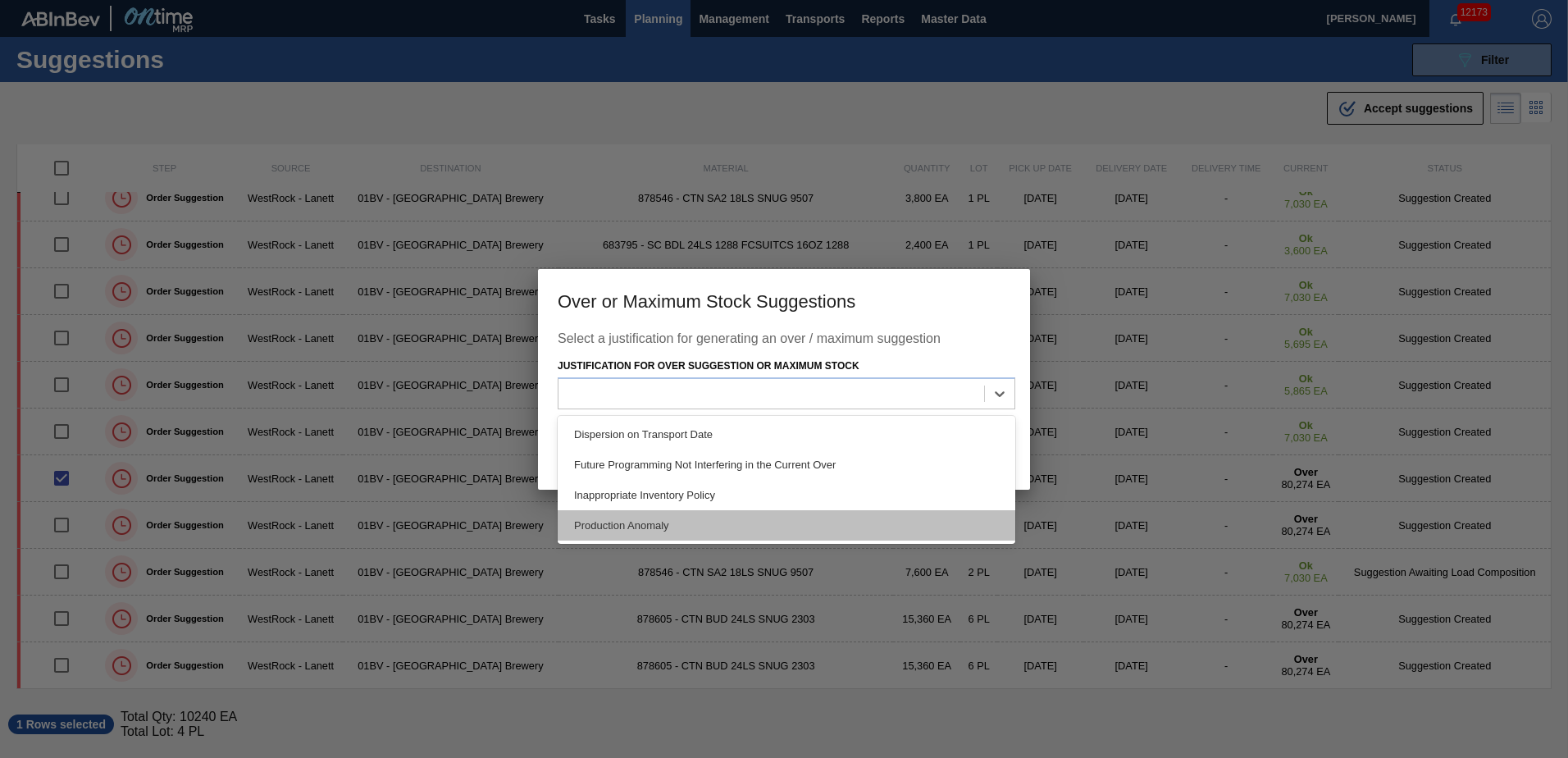
click at [650, 519] on div "Production Anomaly" at bounding box center [786, 525] width 457 height 30
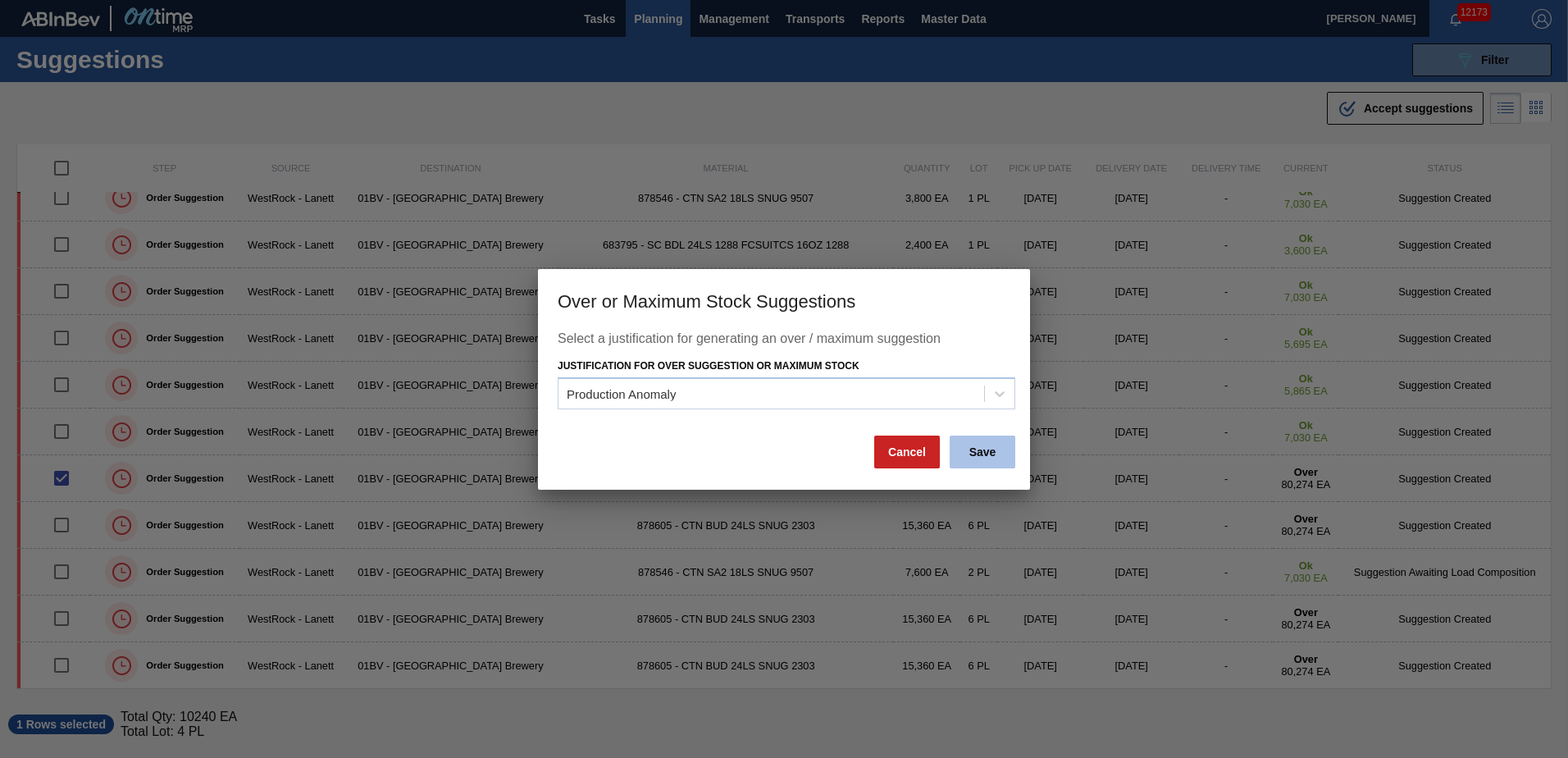
click at [973, 452] on button "Save" at bounding box center [982, 451] width 65 height 33
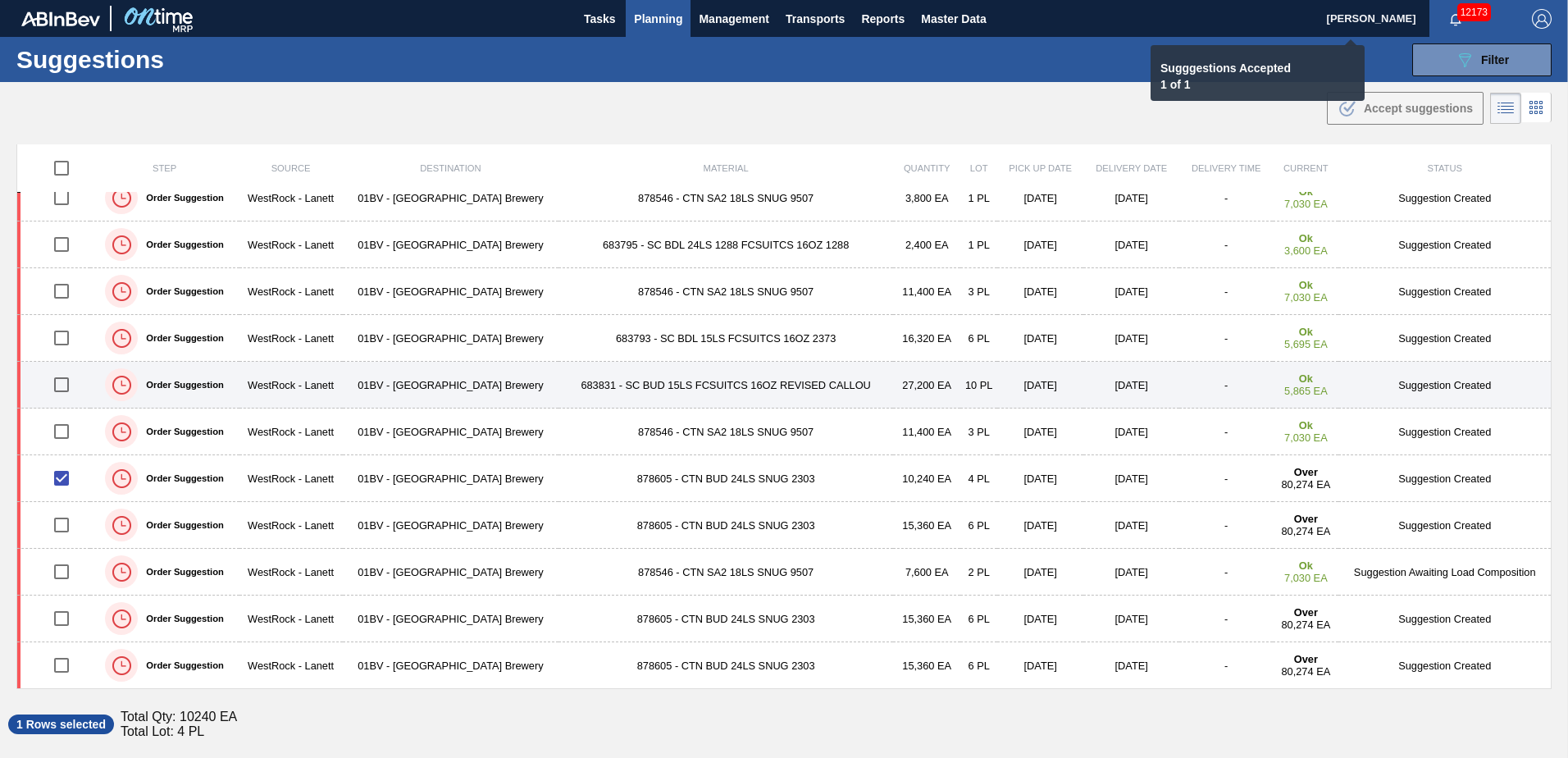
checkbox input "false"
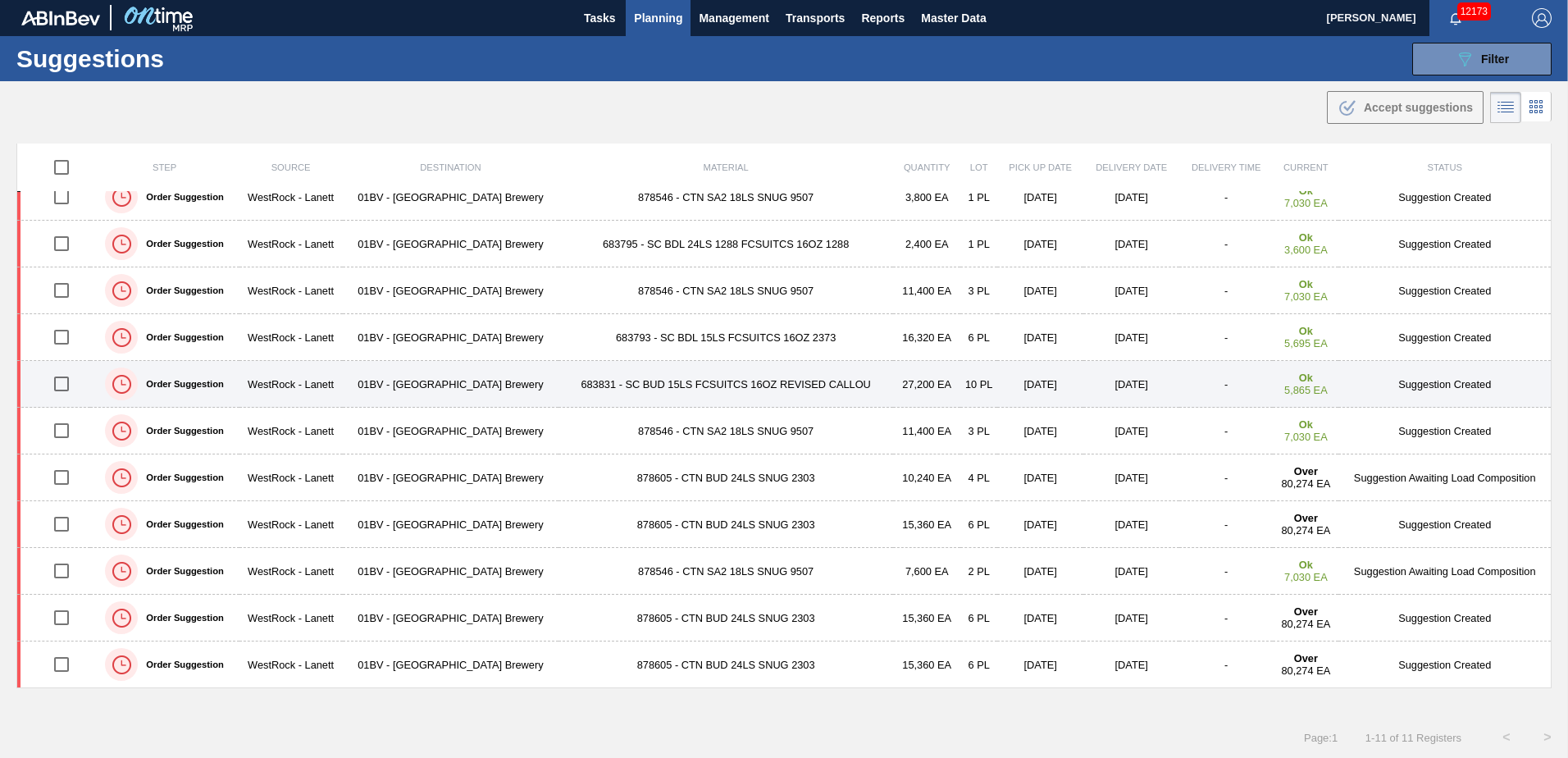
scroll to position [0, 0]
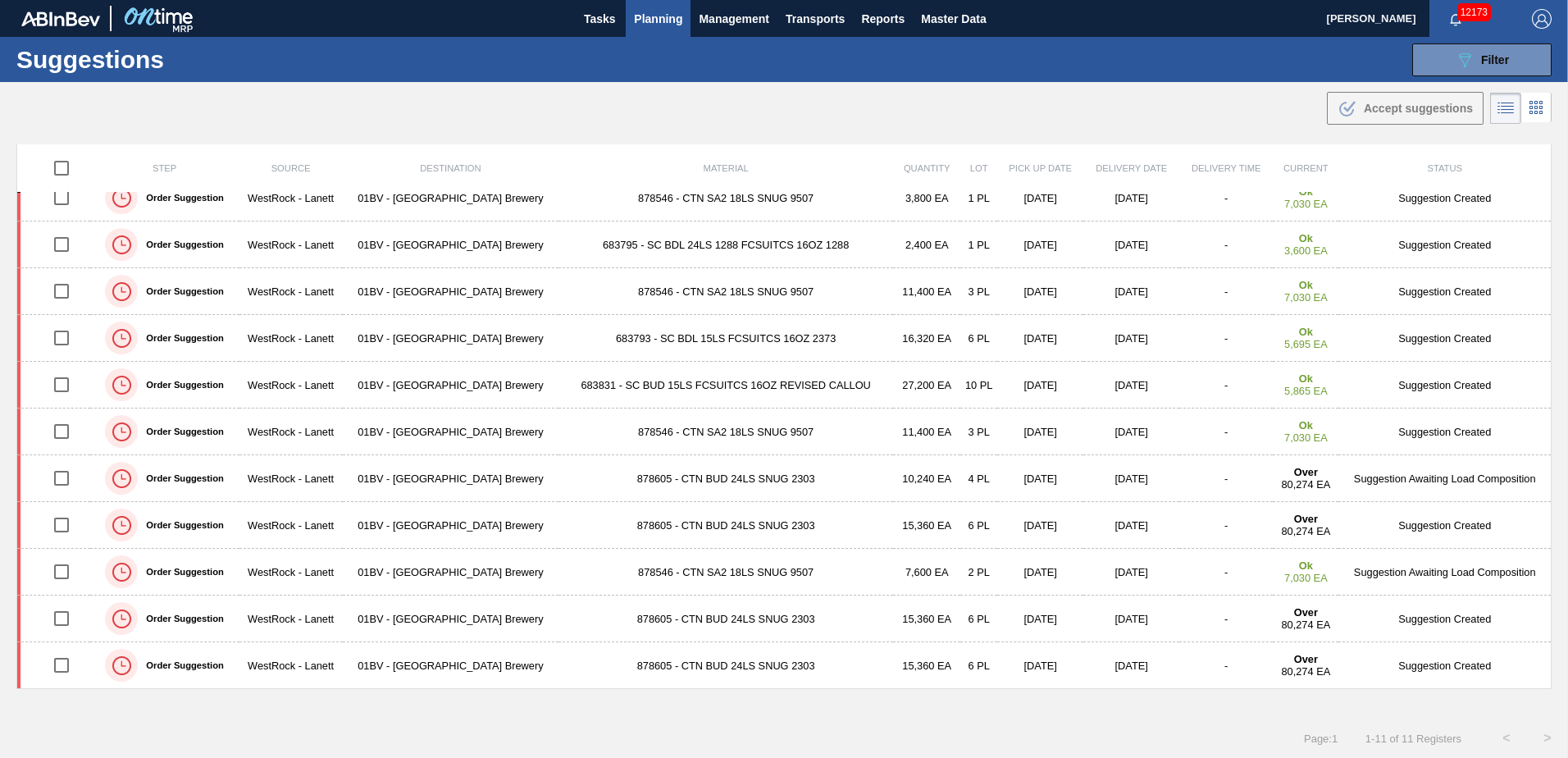
drag, startPoint x: 1549, startPoint y: 185, endPoint x: 1548, endPoint y: 158, distance: 27.0
click at [1548, 158] on div "Step Source Destination Material Quantity Lot Pick up Date Delivery Date Delive…" at bounding box center [784, 430] width 1568 height 573
drag, startPoint x: 1436, startPoint y: 64, endPoint x: 1436, endPoint y: 98, distance: 34.0
click at [1436, 64] on button "089F7B8B-B2A5-4AFE-B5C0-19BA573D28AC Filter" at bounding box center [1482, 60] width 140 height 33
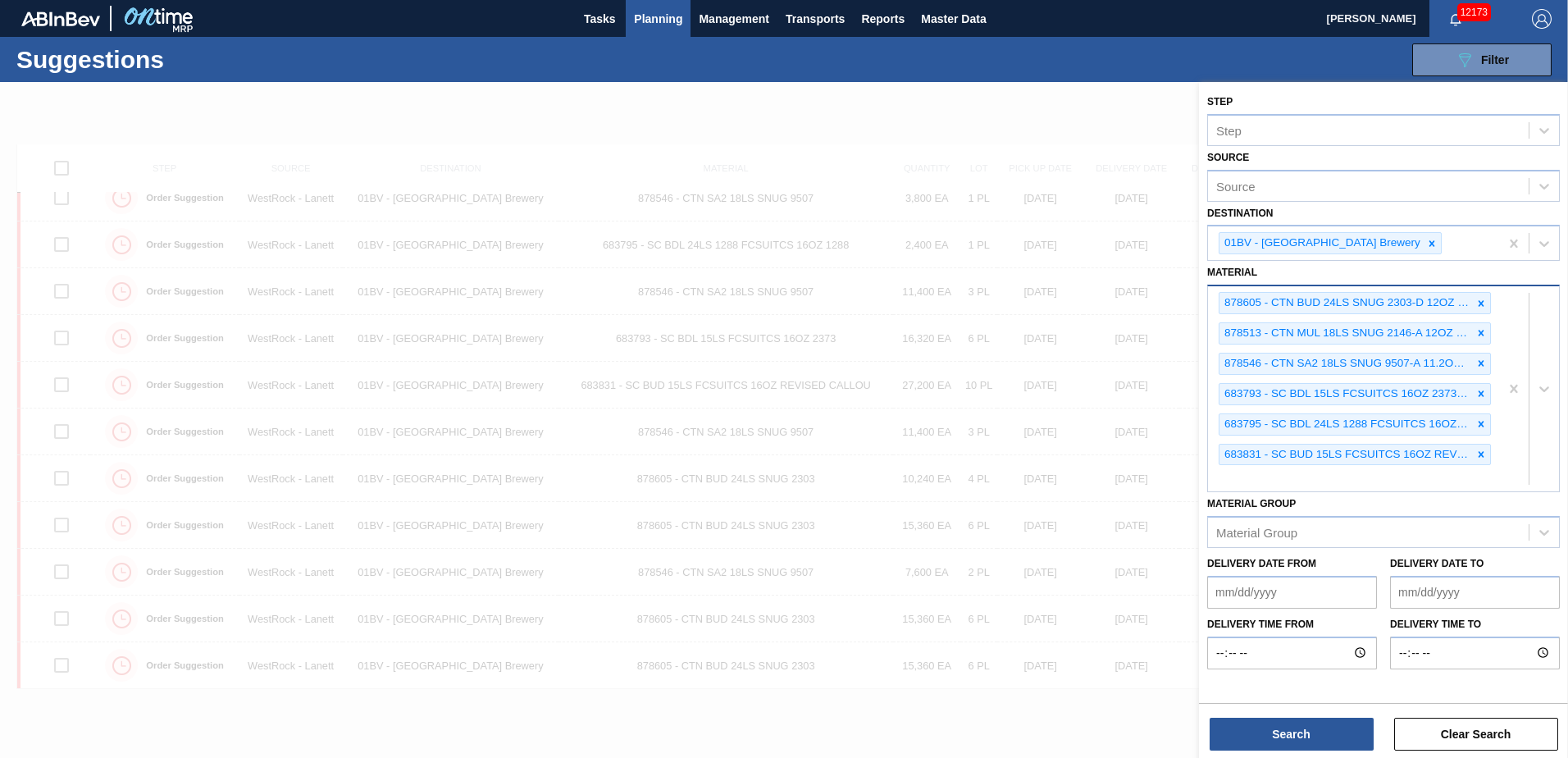
click at [1244, 481] on div "878605 - CTN BUD 24LS SNUG 2303-D 12OZ FOLD 0324 878513 - CTN MUL 18LS SNUG 214…" at bounding box center [1352, 388] width 291 height 205
type input "878742"
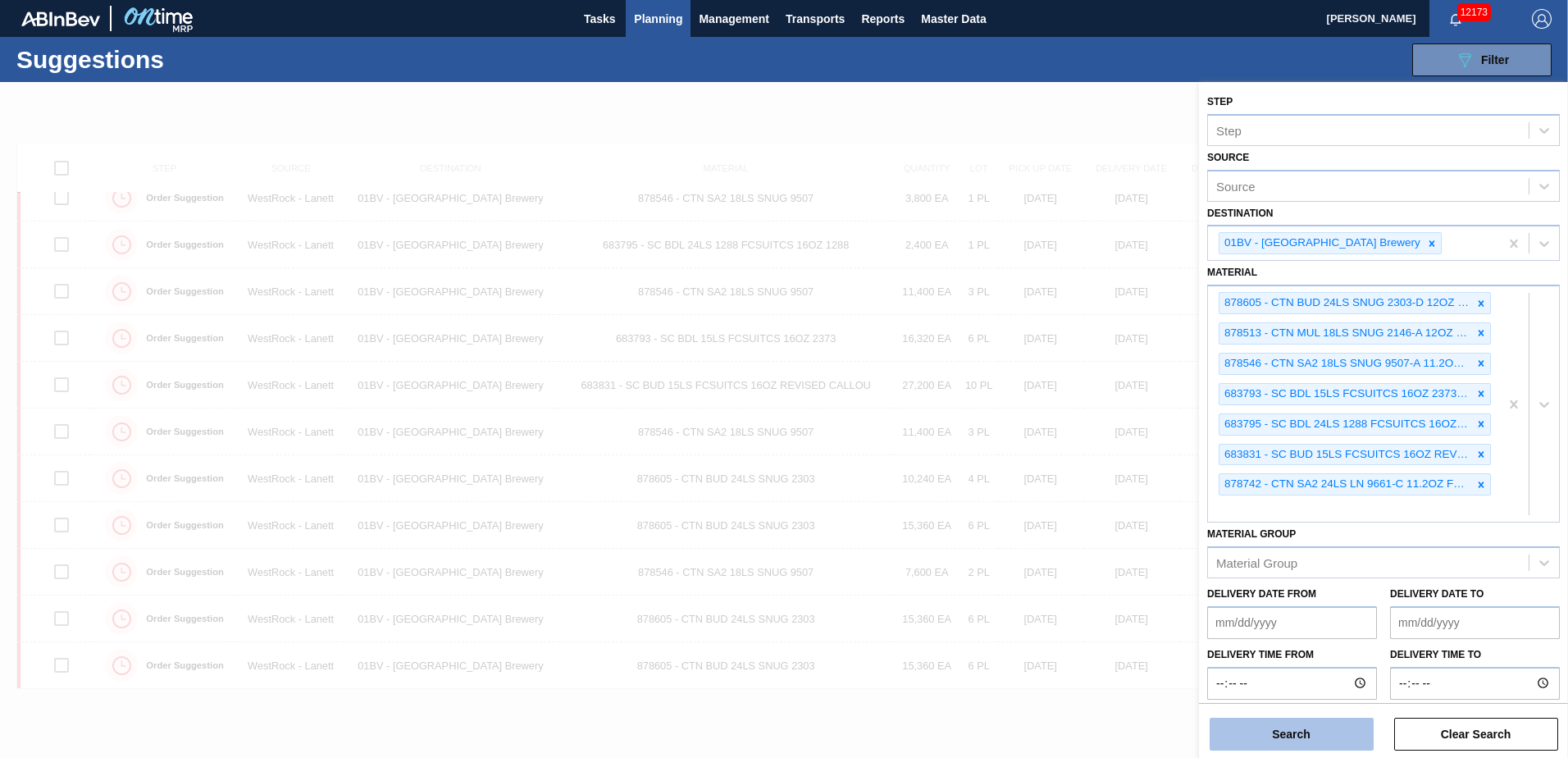
click at [1277, 733] on button "Search" at bounding box center [1291, 734] width 164 height 33
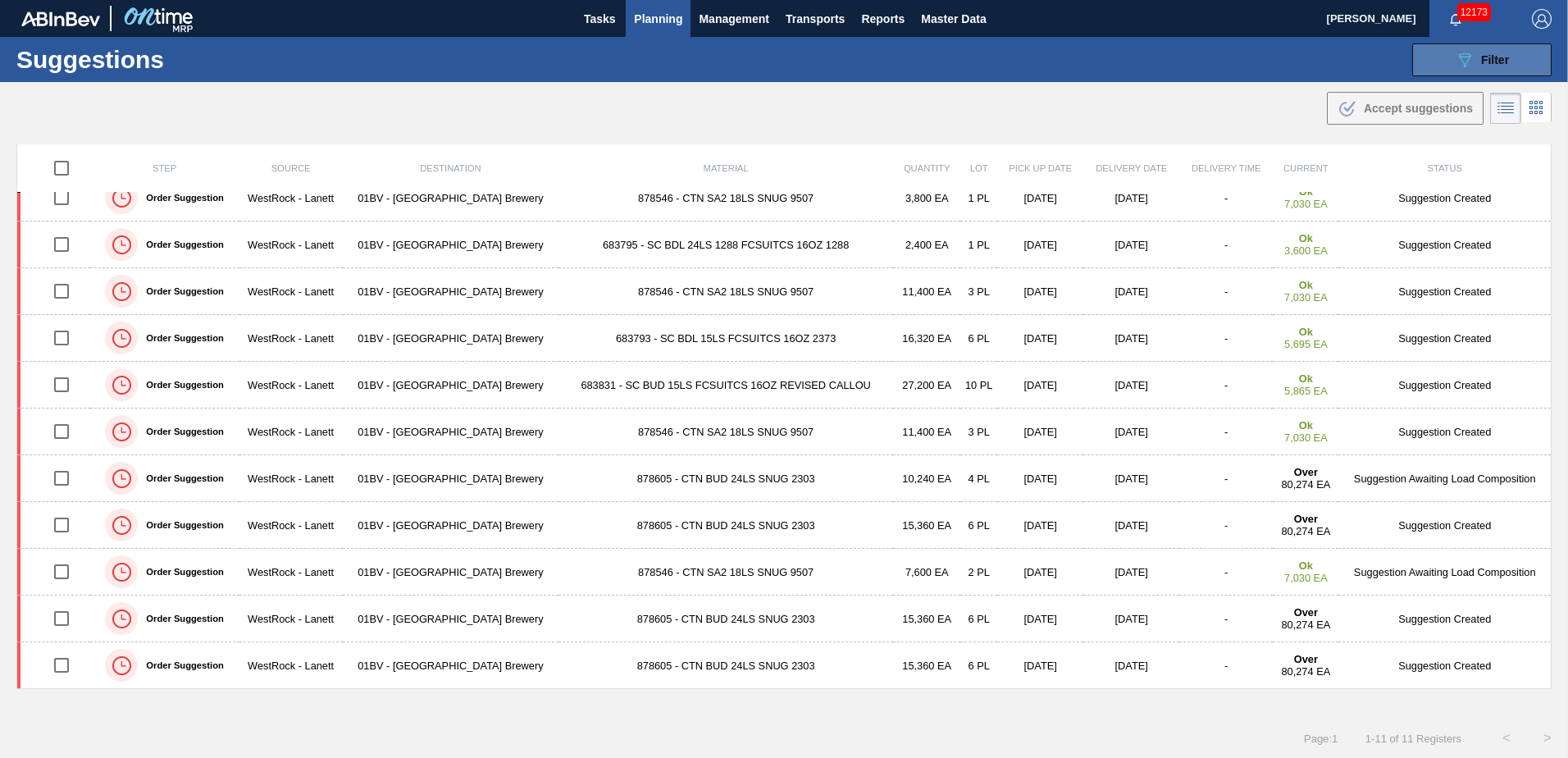
click at [1497, 64] on span "Filter" at bounding box center [1495, 60] width 28 height 13
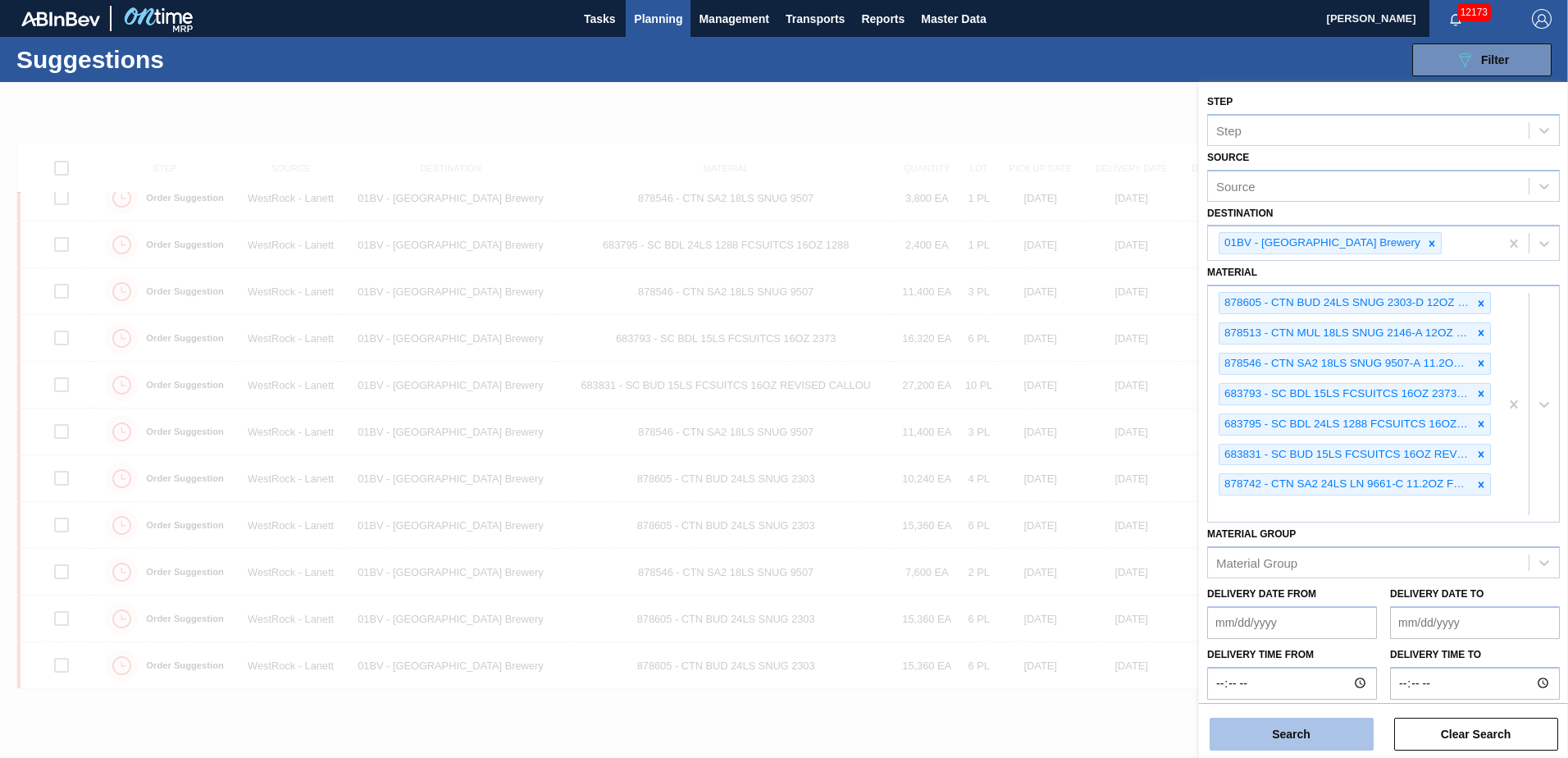
click at [1289, 728] on button "Search" at bounding box center [1291, 734] width 164 height 33
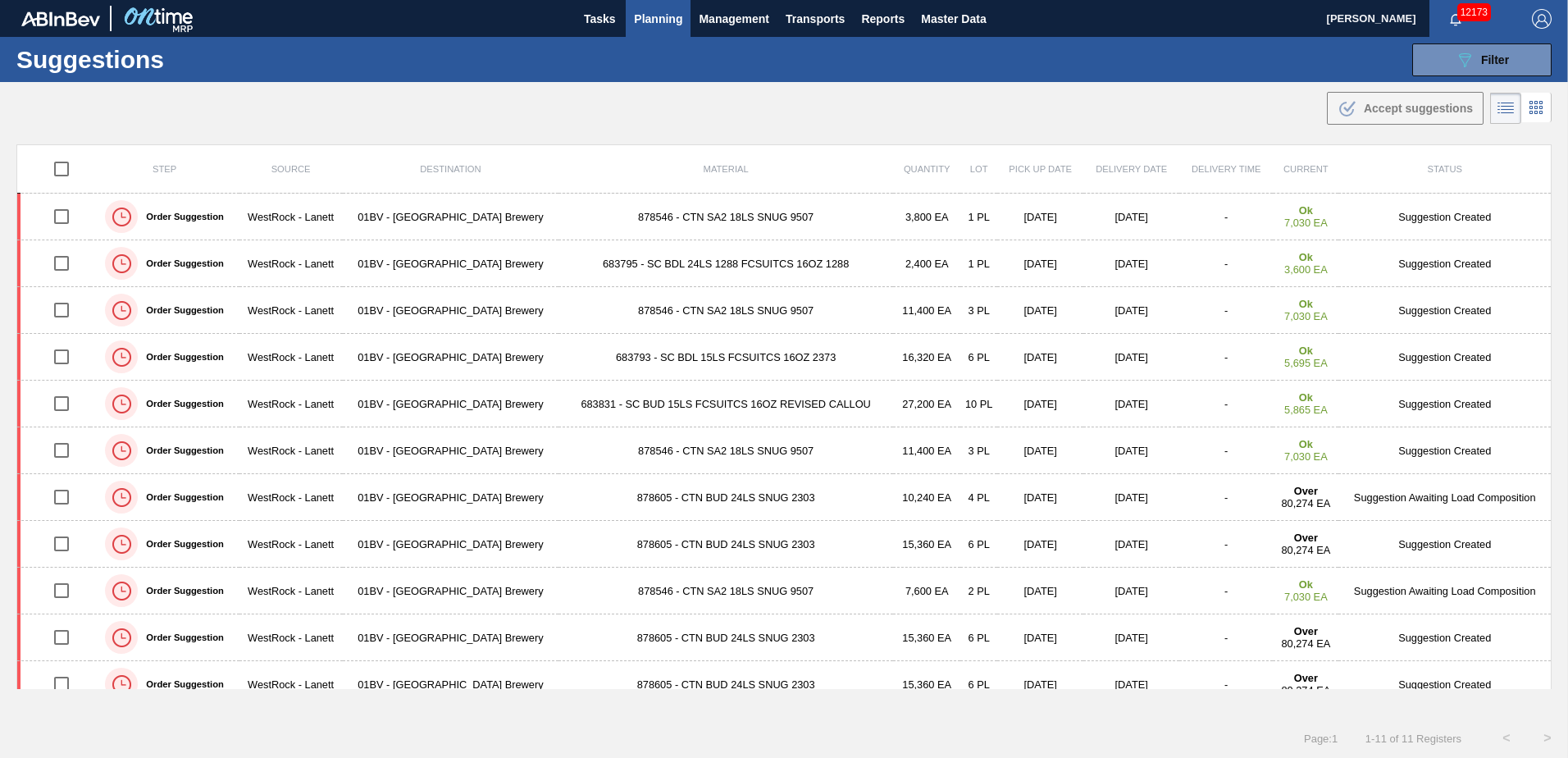
scroll to position [19, 0]
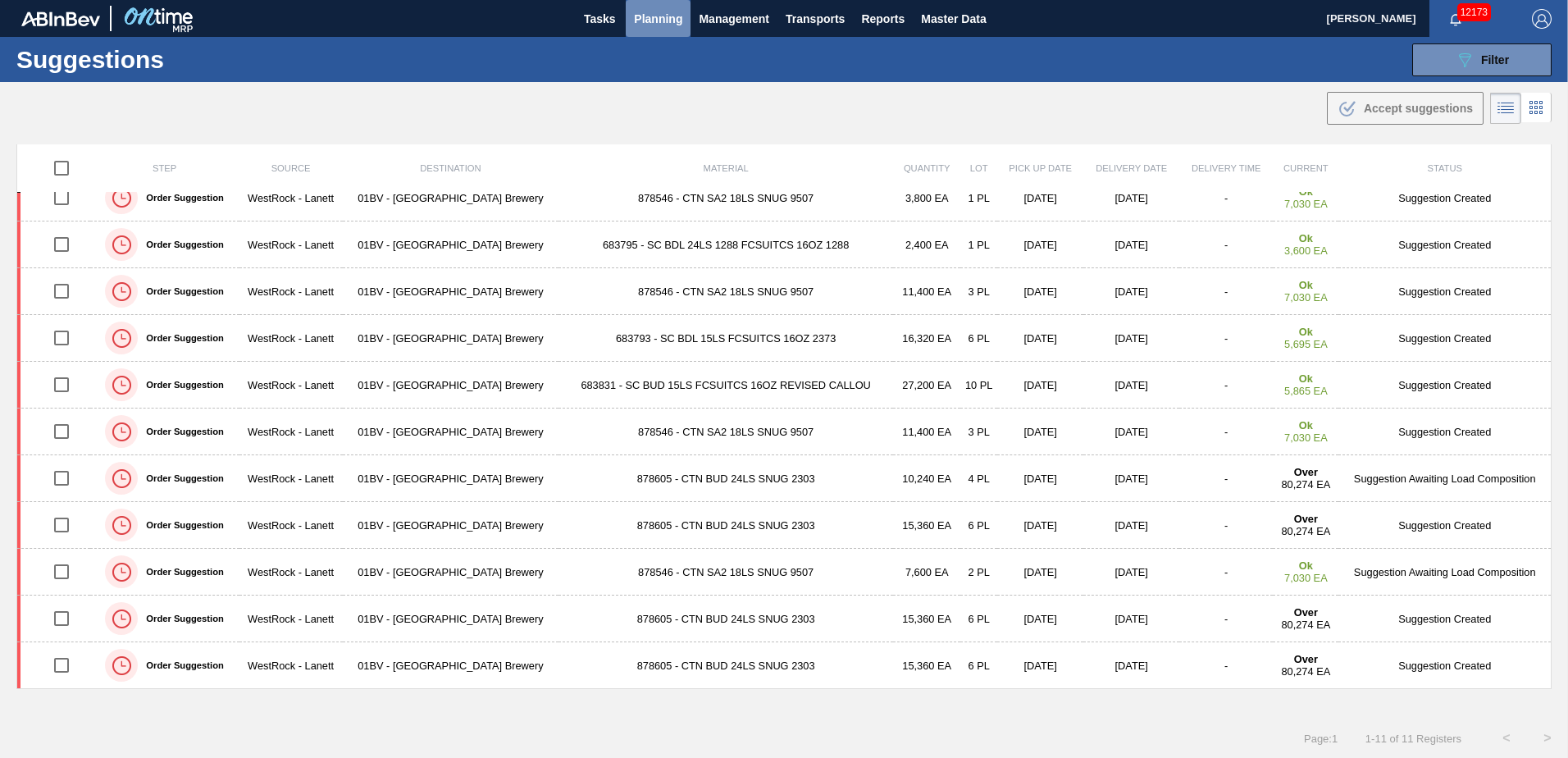
click at [660, 14] on span "Planning" at bounding box center [658, 19] width 48 height 20
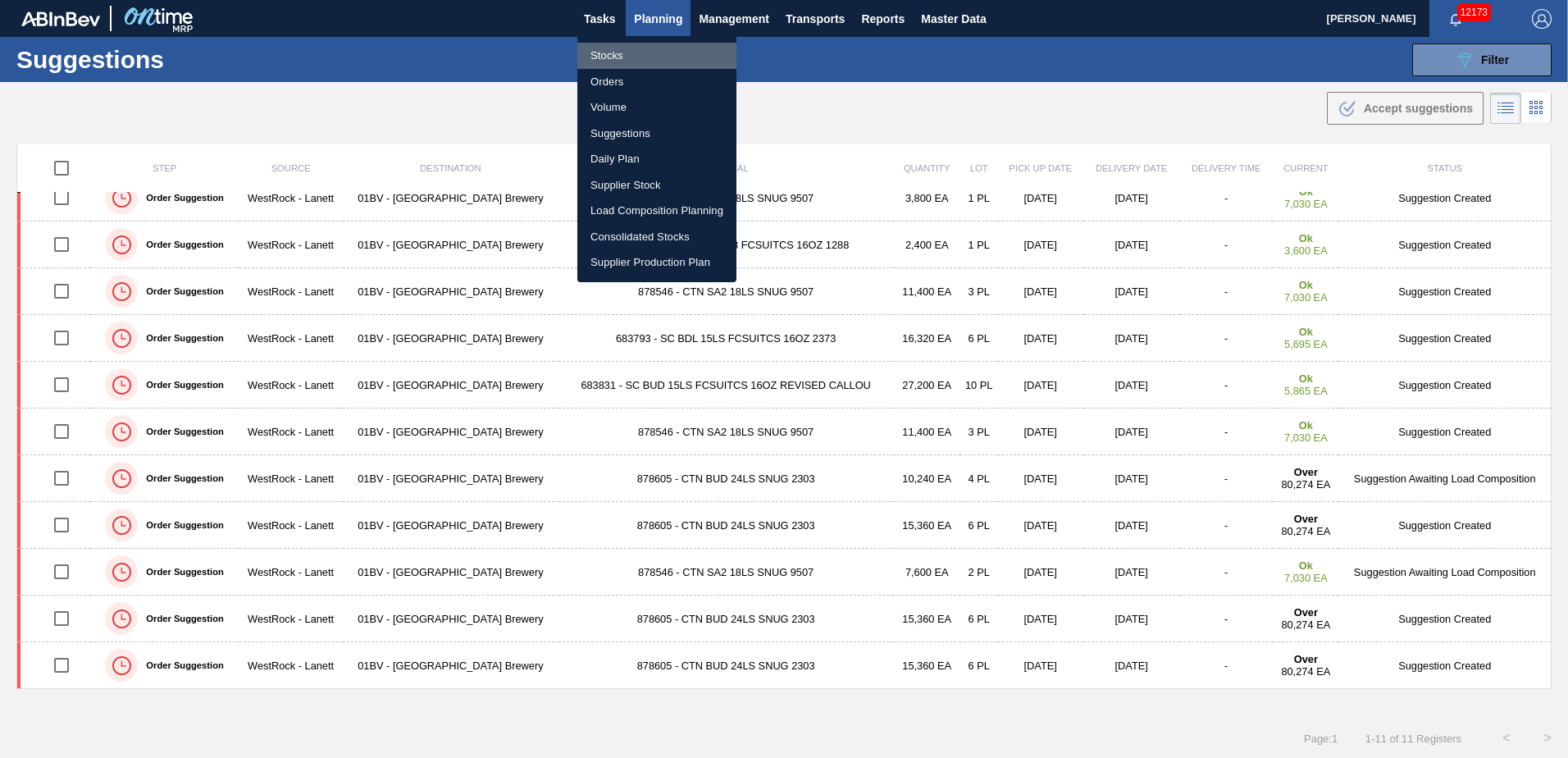
click at [624, 51] on li "Stocks" at bounding box center [657, 55] width 159 height 26
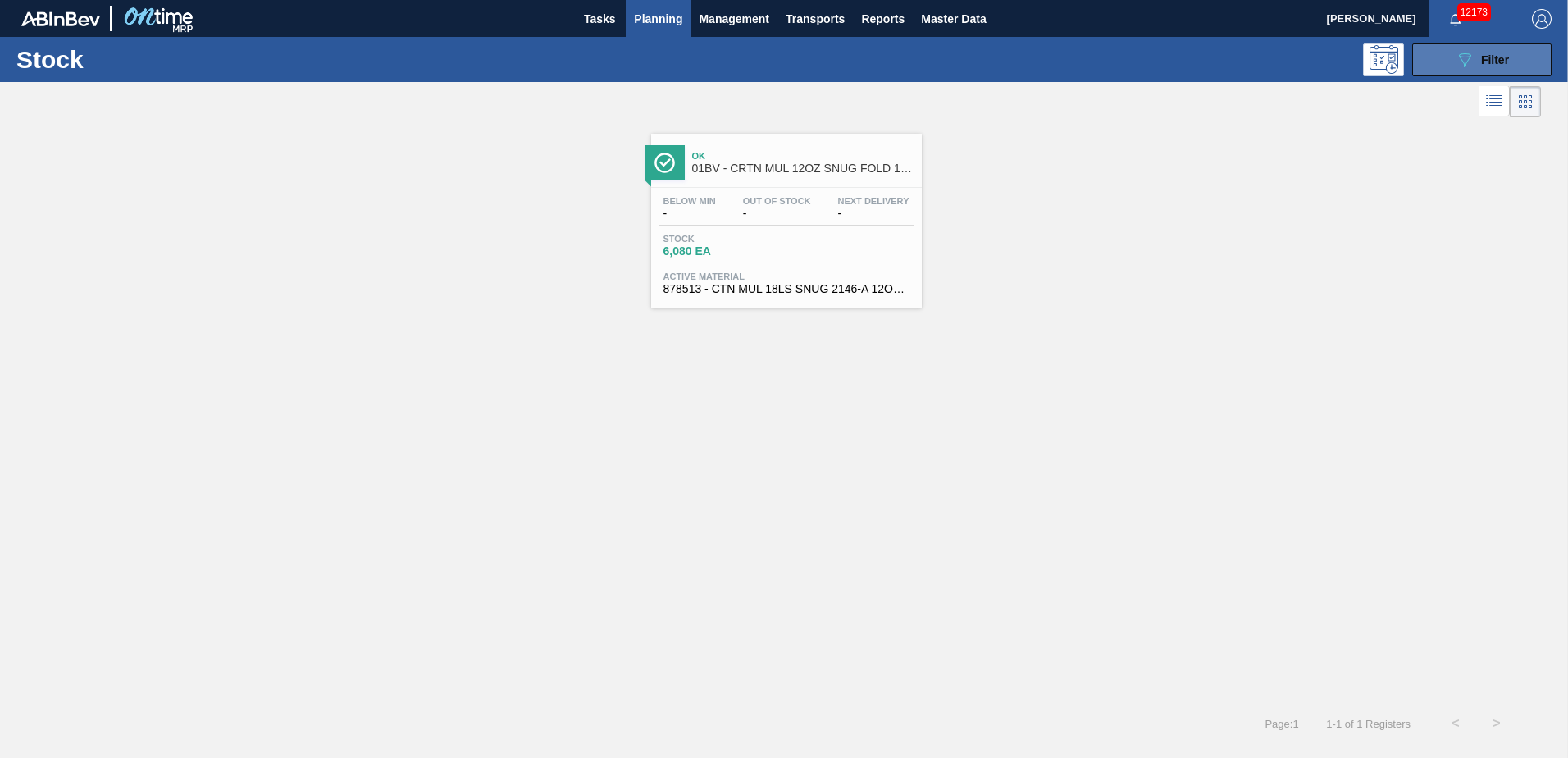
click at [1487, 44] on button "089F7B8B-B2A5-4AFE-B5C0-19BA573D28AC Filter" at bounding box center [1482, 60] width 140 height 33
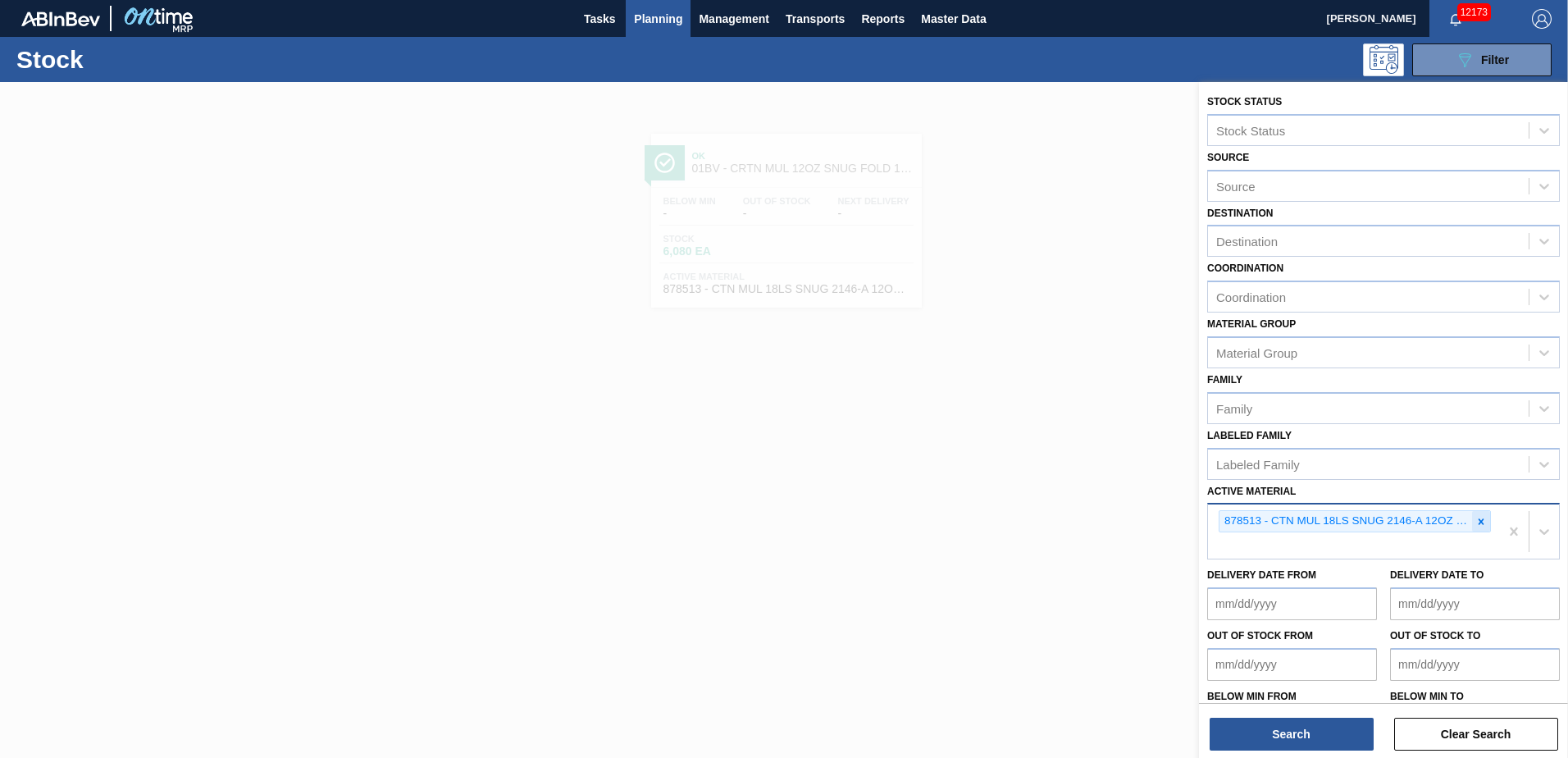
click at [1482, 515] on icon at bounding box center [1480, 521] width 12 height 12
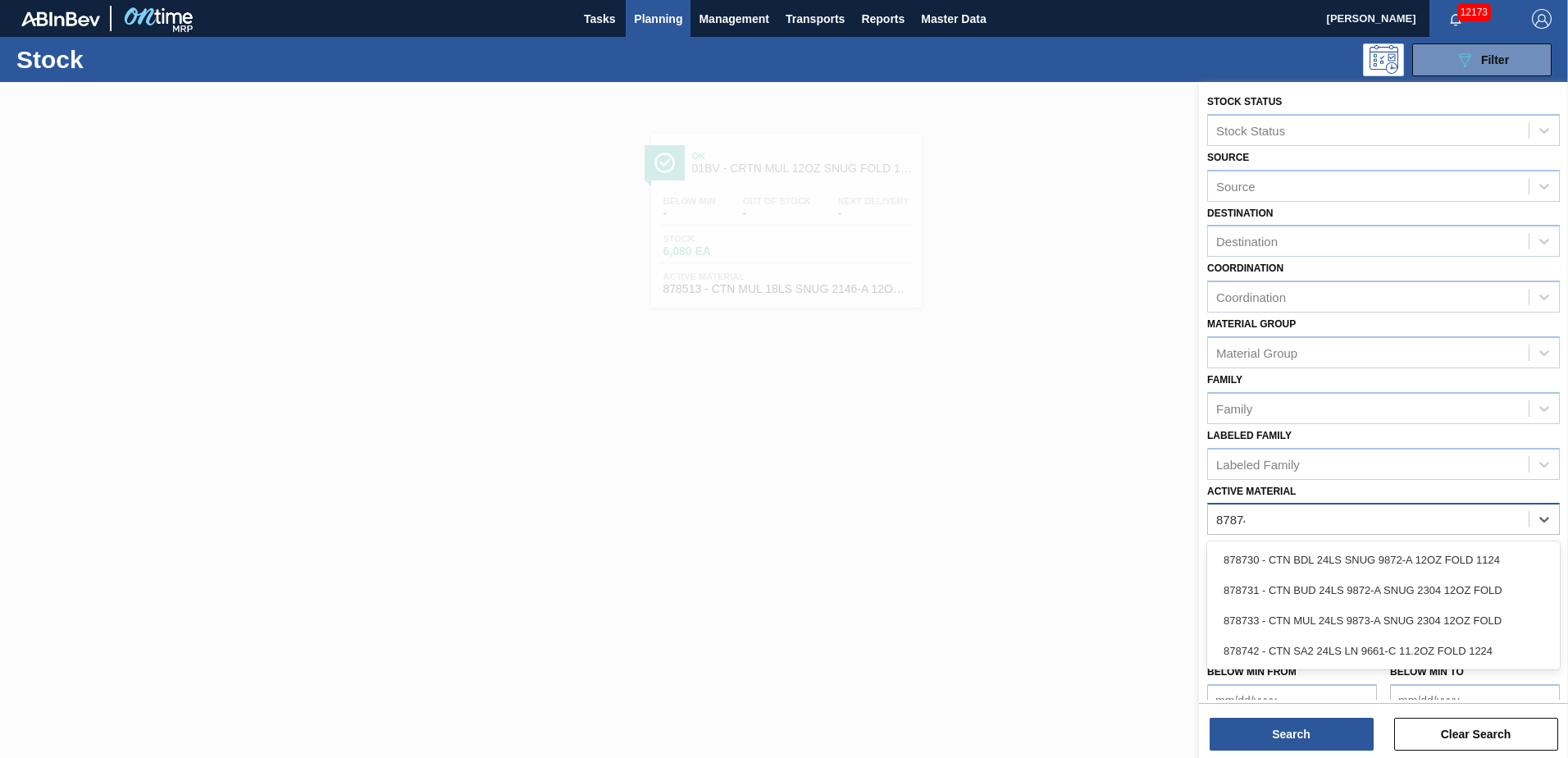
type Material "878742"
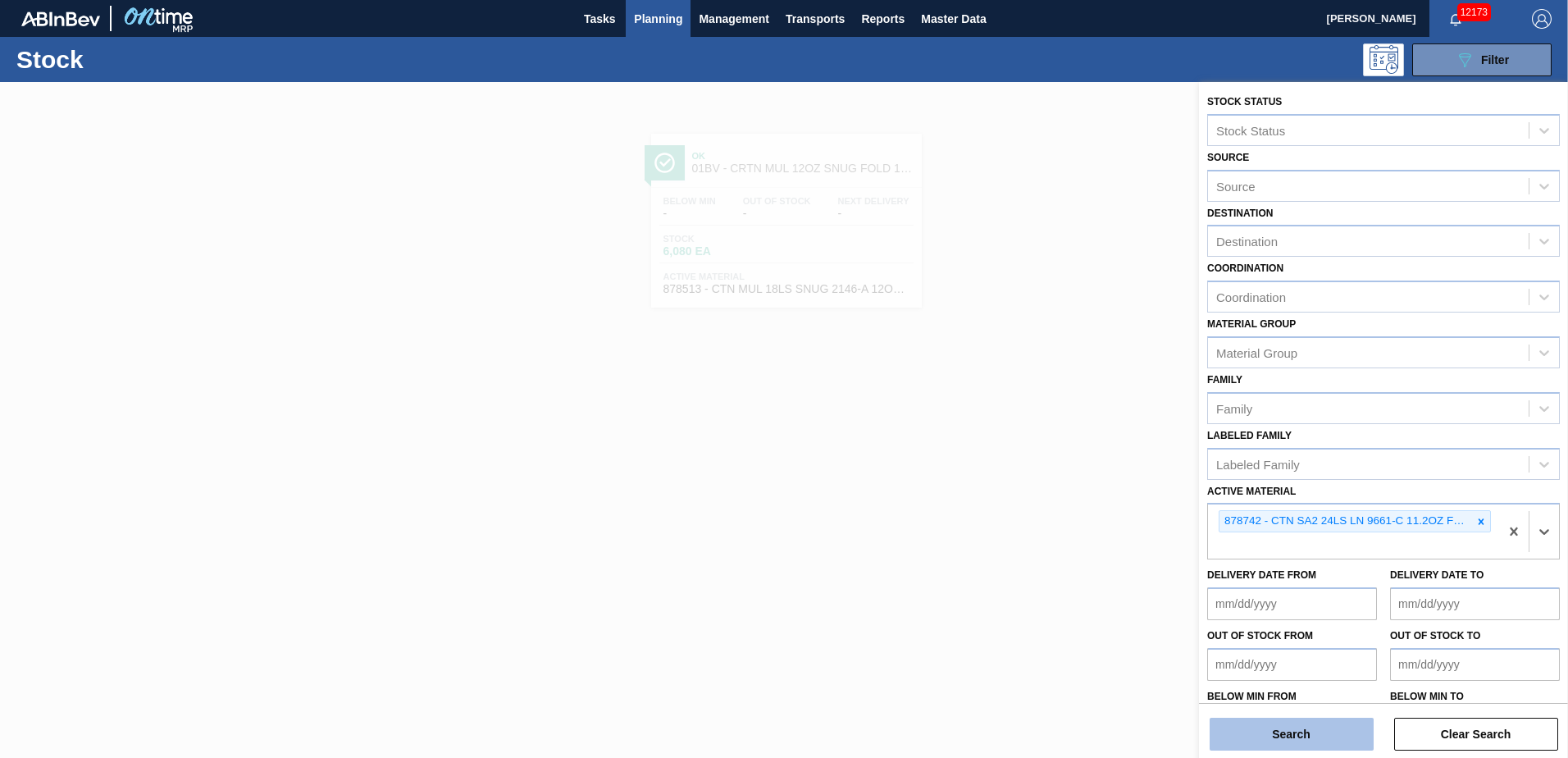
click at [1295, 736] on button "Search" at bounding box center [1291, 734] width 164 height 33
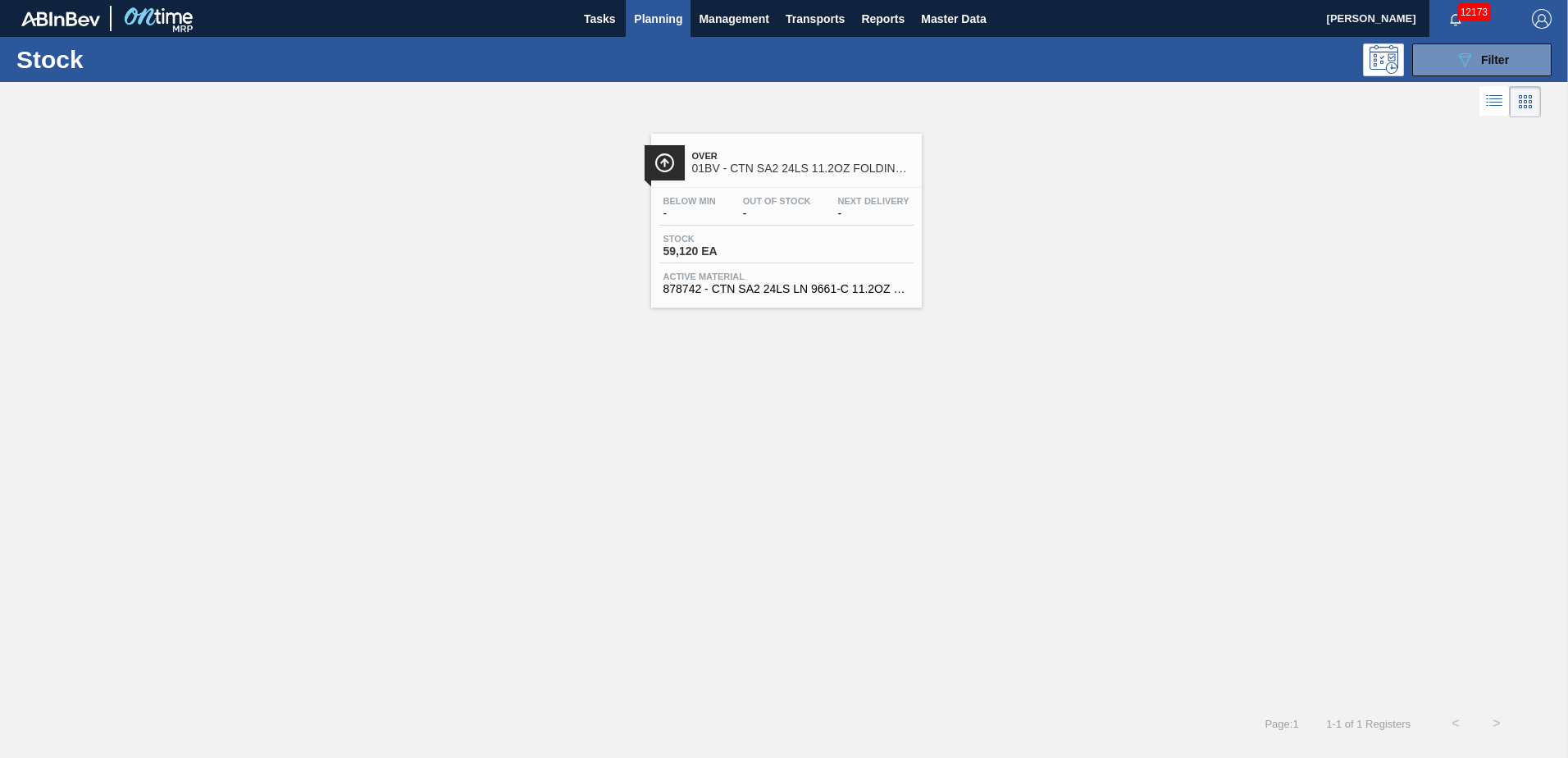
click at [787, 166] on span "01BV - CTN SA2 24LS 11.2OZ FOLDING SNUG PACK" at bounding box center [802, 168] width 221 height 13
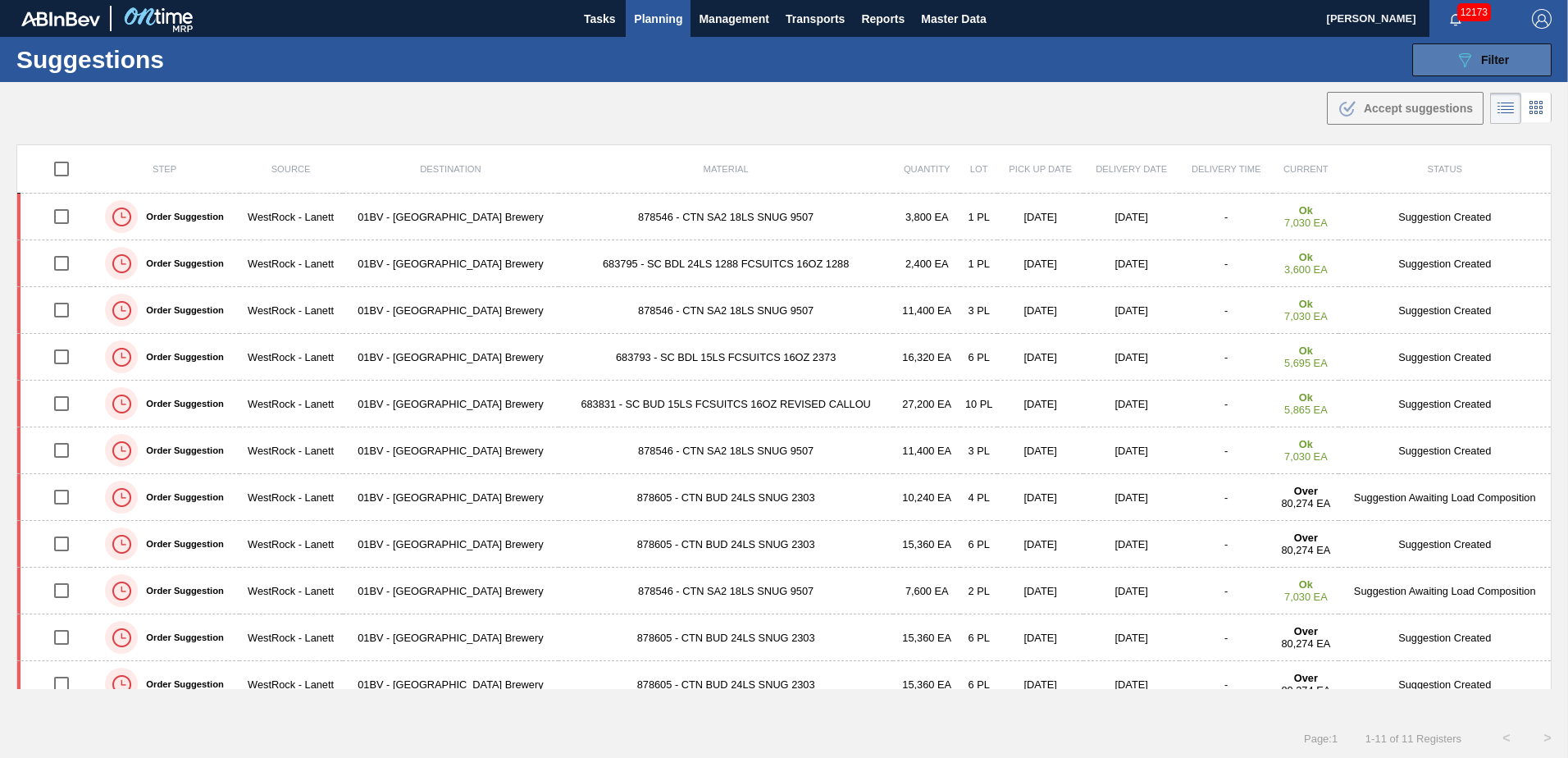
click at [1486, 62] on span "Filter" at bounding box center [1495, 60] width 28 height 13
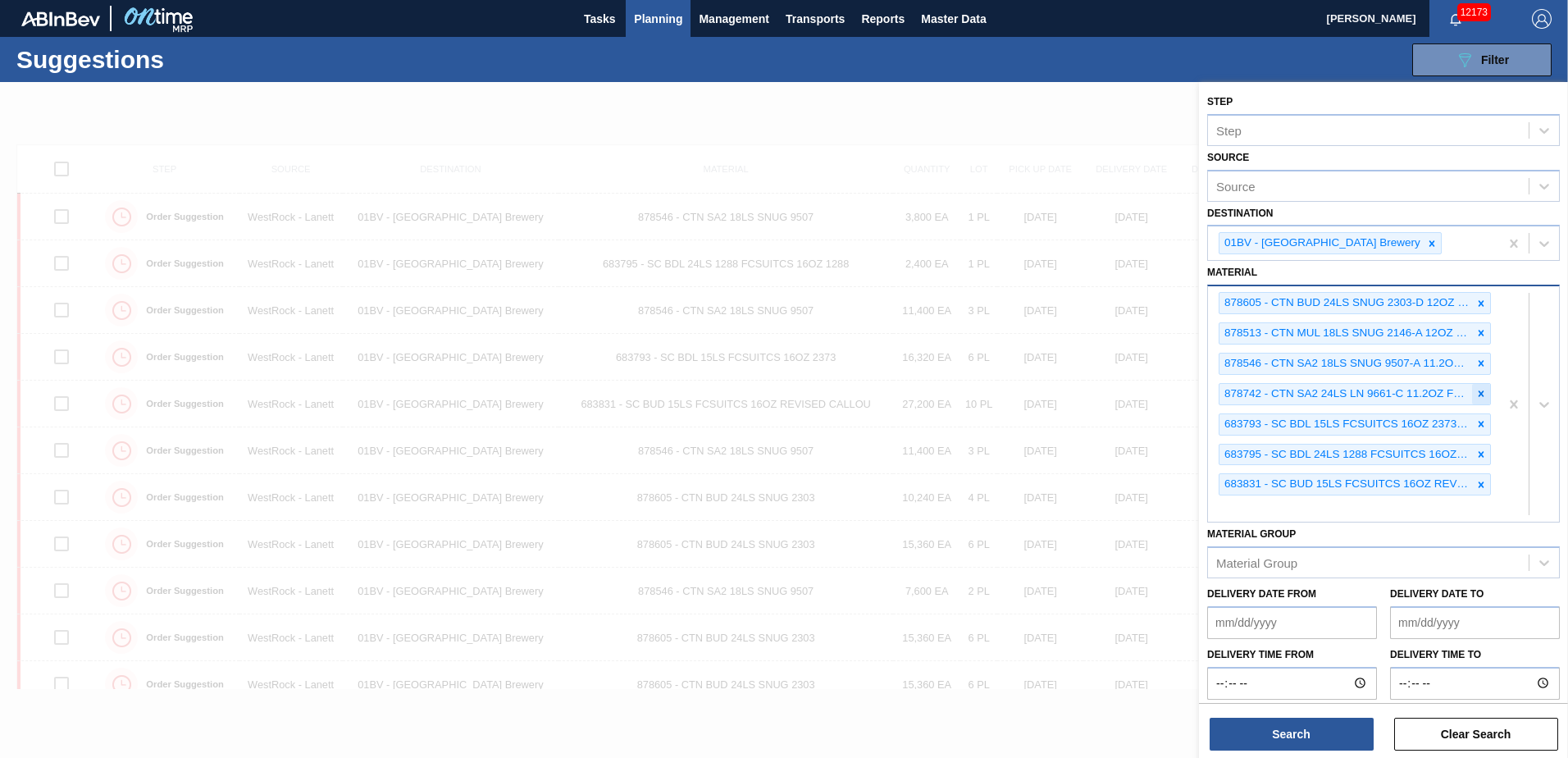
click at [1481, 389] on icon at bounding box center [1480, 393] width 12 height 12
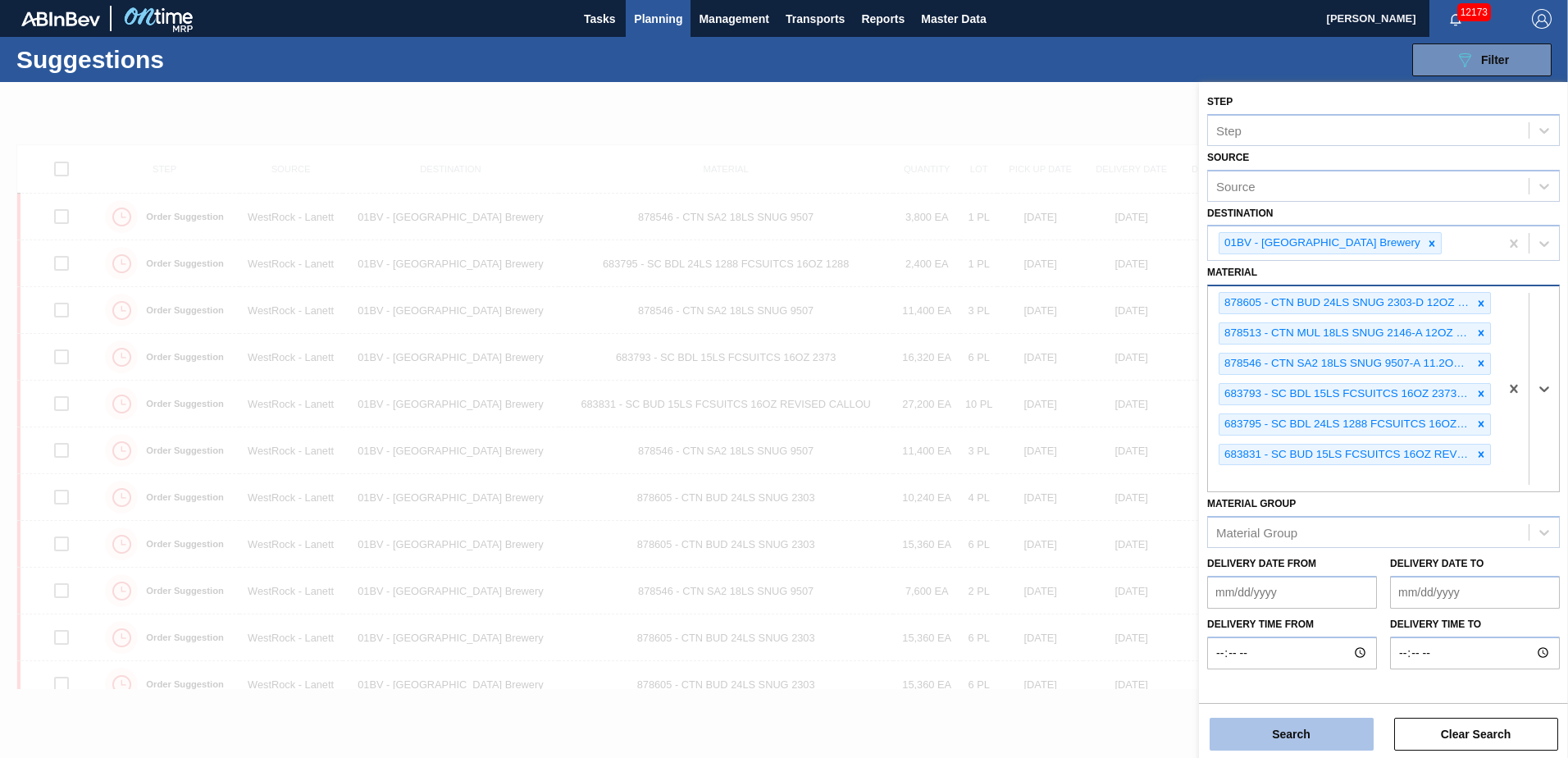
click at [1283, 730] on button "Search" at bounding box center [1291, 734] width 164 height 33
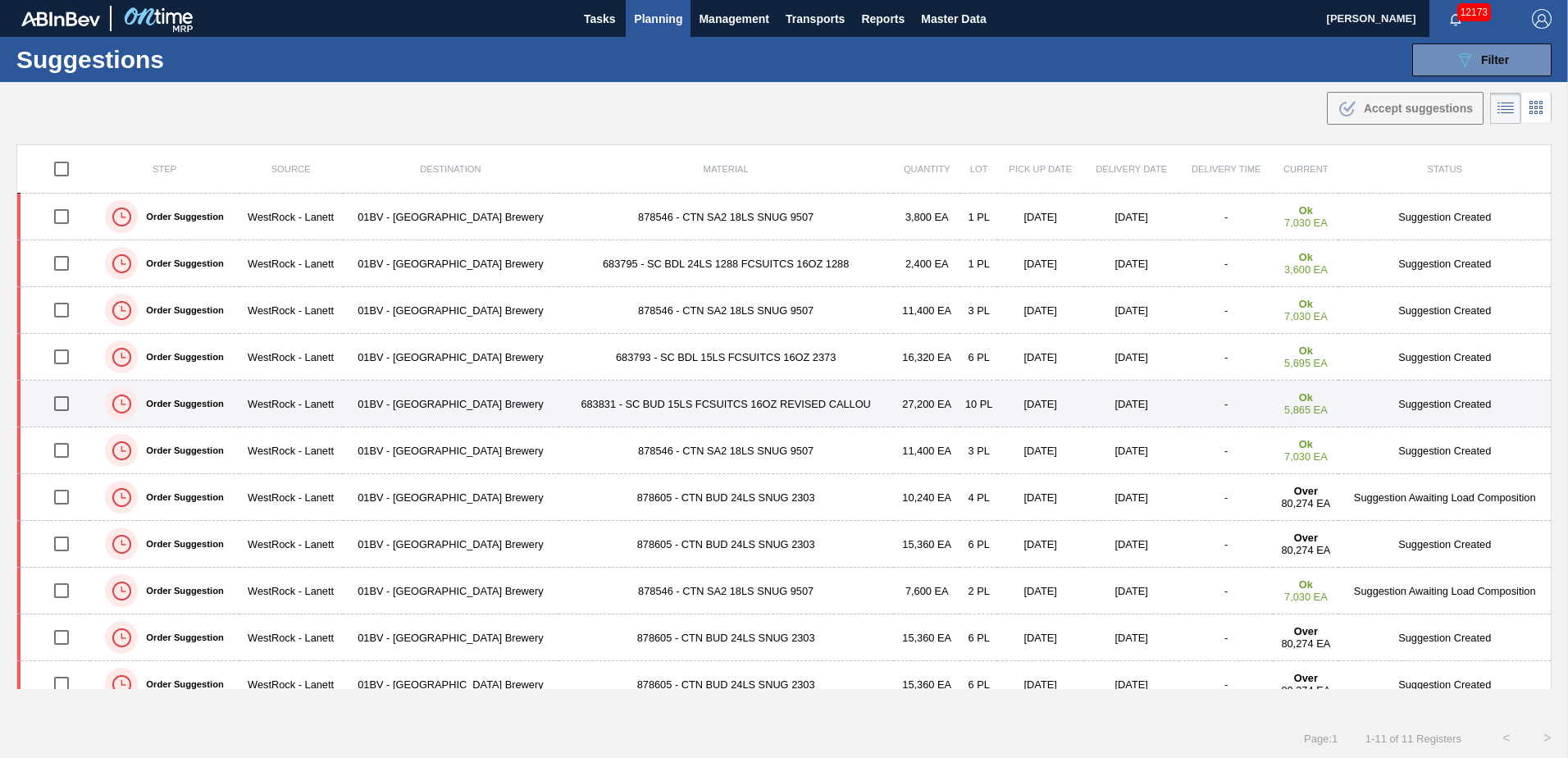
click at [633, 400] on td "683831 - SC BUD 15LS FCSUITCS 16OZ REVISED CALLOU" at bounding box center [726, 404] width 335 height 47
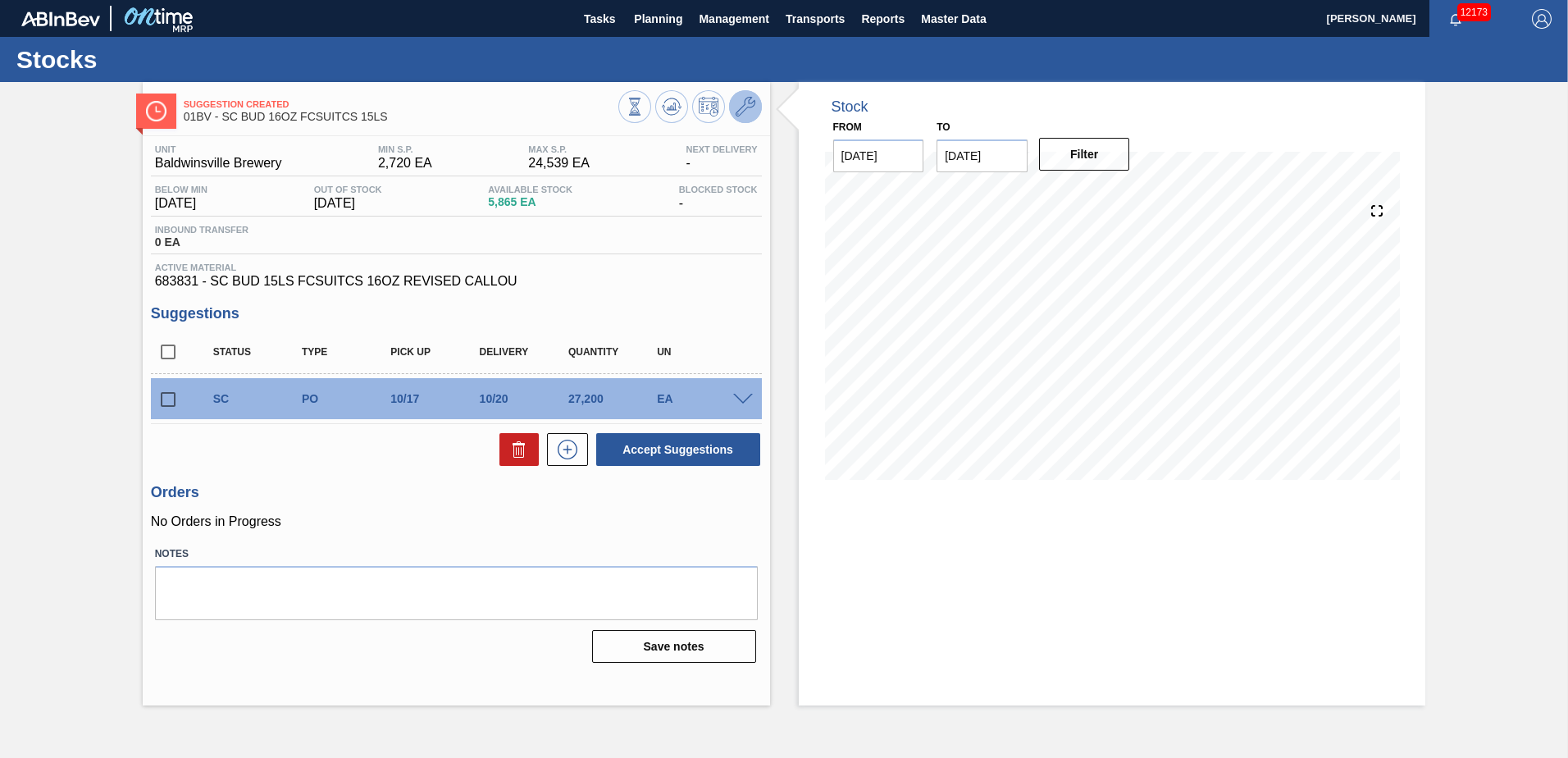
click at [733, 109] on button at bounding box center [745, 106] width 33 height 33
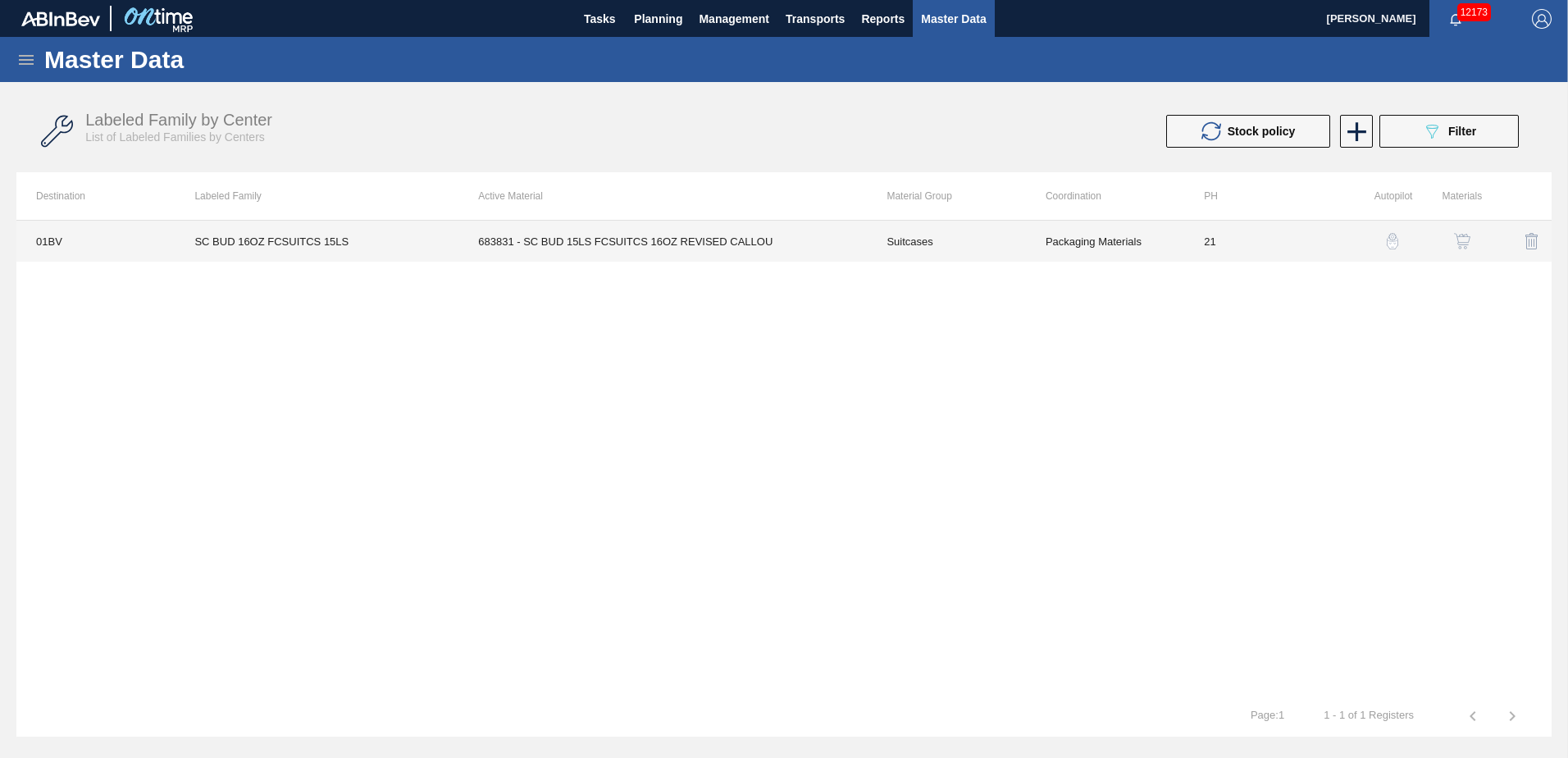
click at [562, 244] on td "683831 - SC BUD 15LS FCSUITCS 16OZ REVISED CALLOU" at bounding box center [662, 241] width 408 height 41
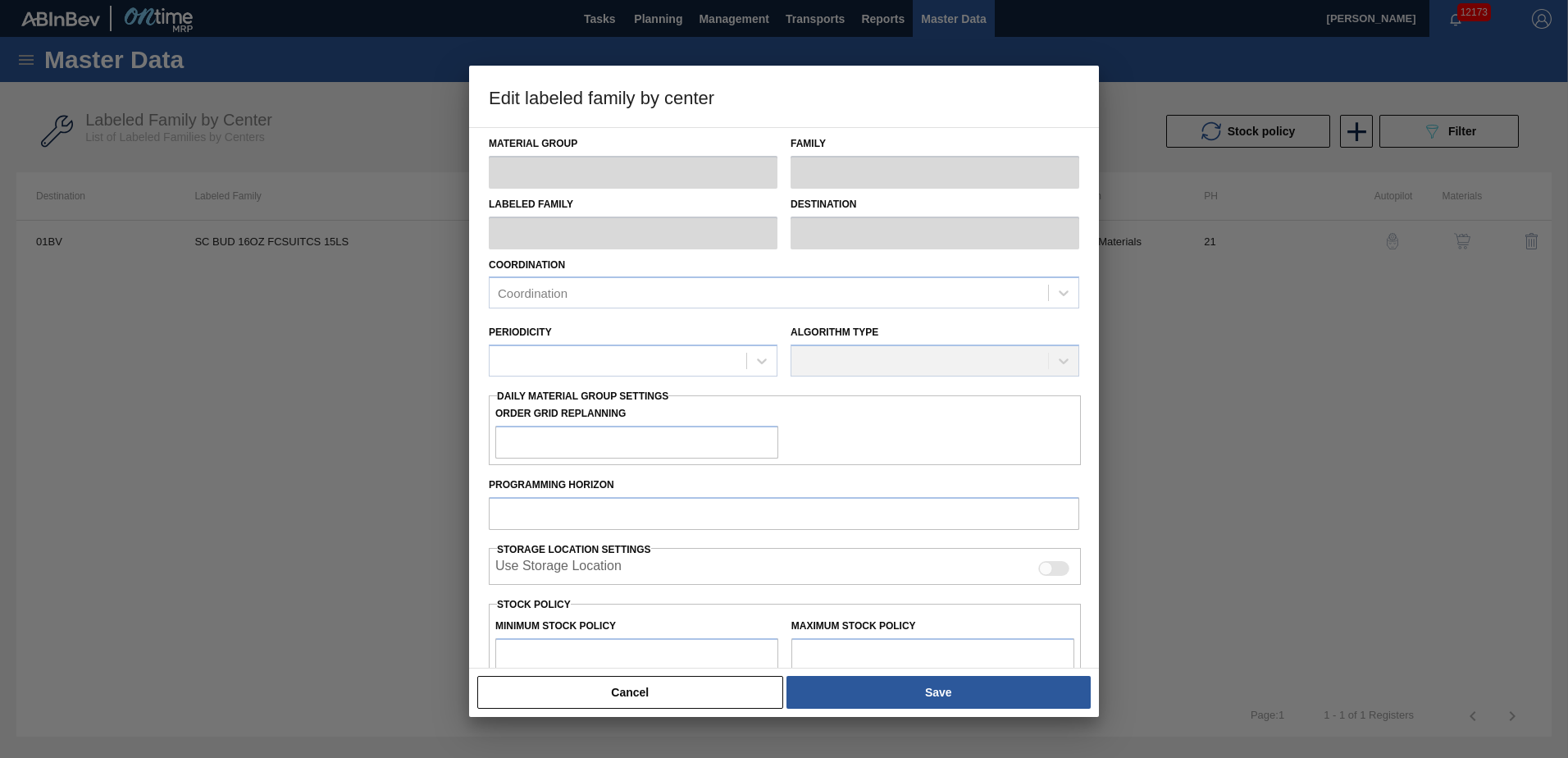
type input "Suitcases"
type input "SC BUD 16OZ FCSUITCS 15LS"
type input "01BV - [GEOGRAPHIC_DATA] Brewery"
type input "21"
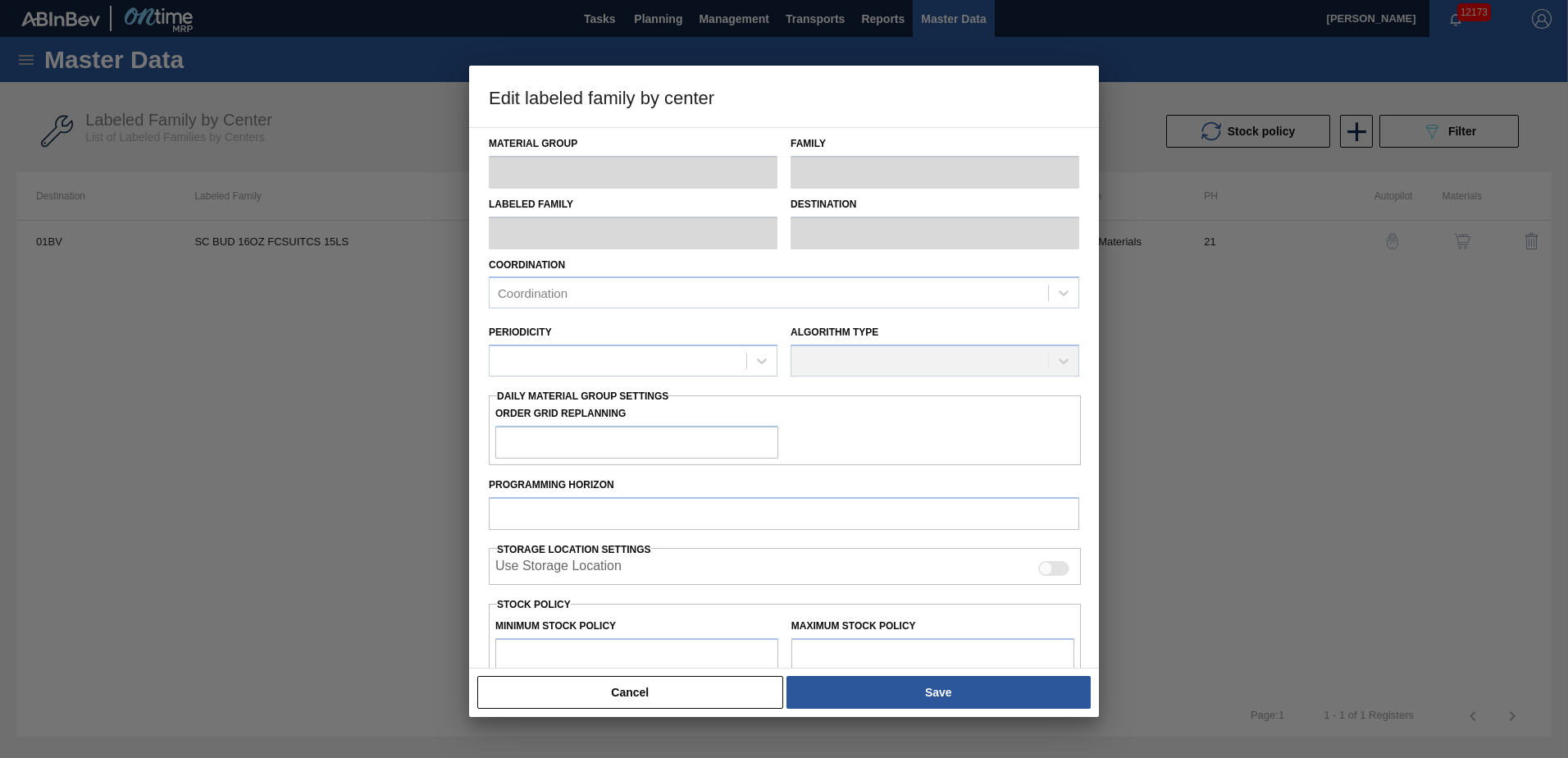
type input "2,720"
type input "24,539"
type input "100"
type input "24,539"
checkbox input "true"
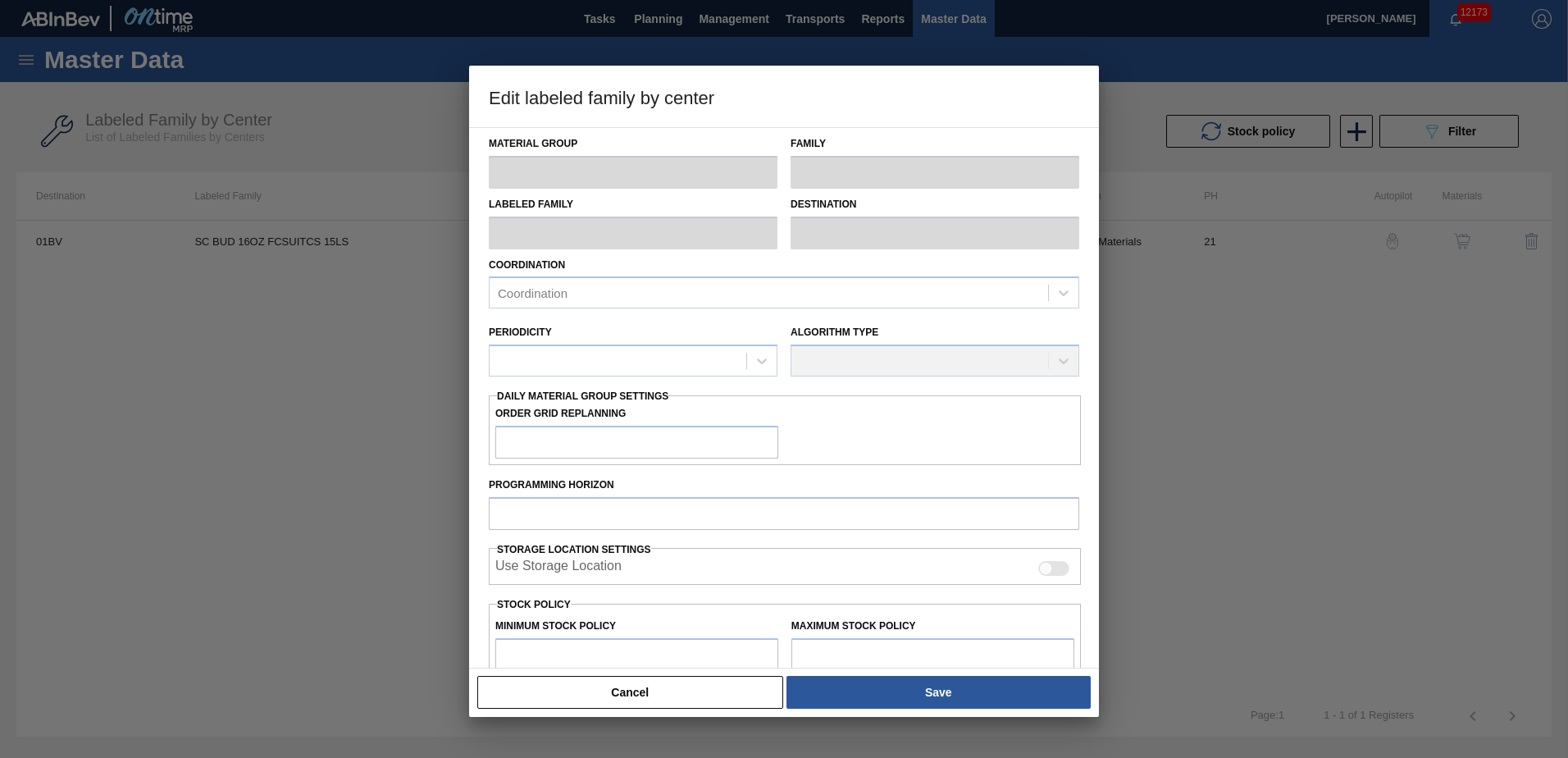
checkbox input "true"
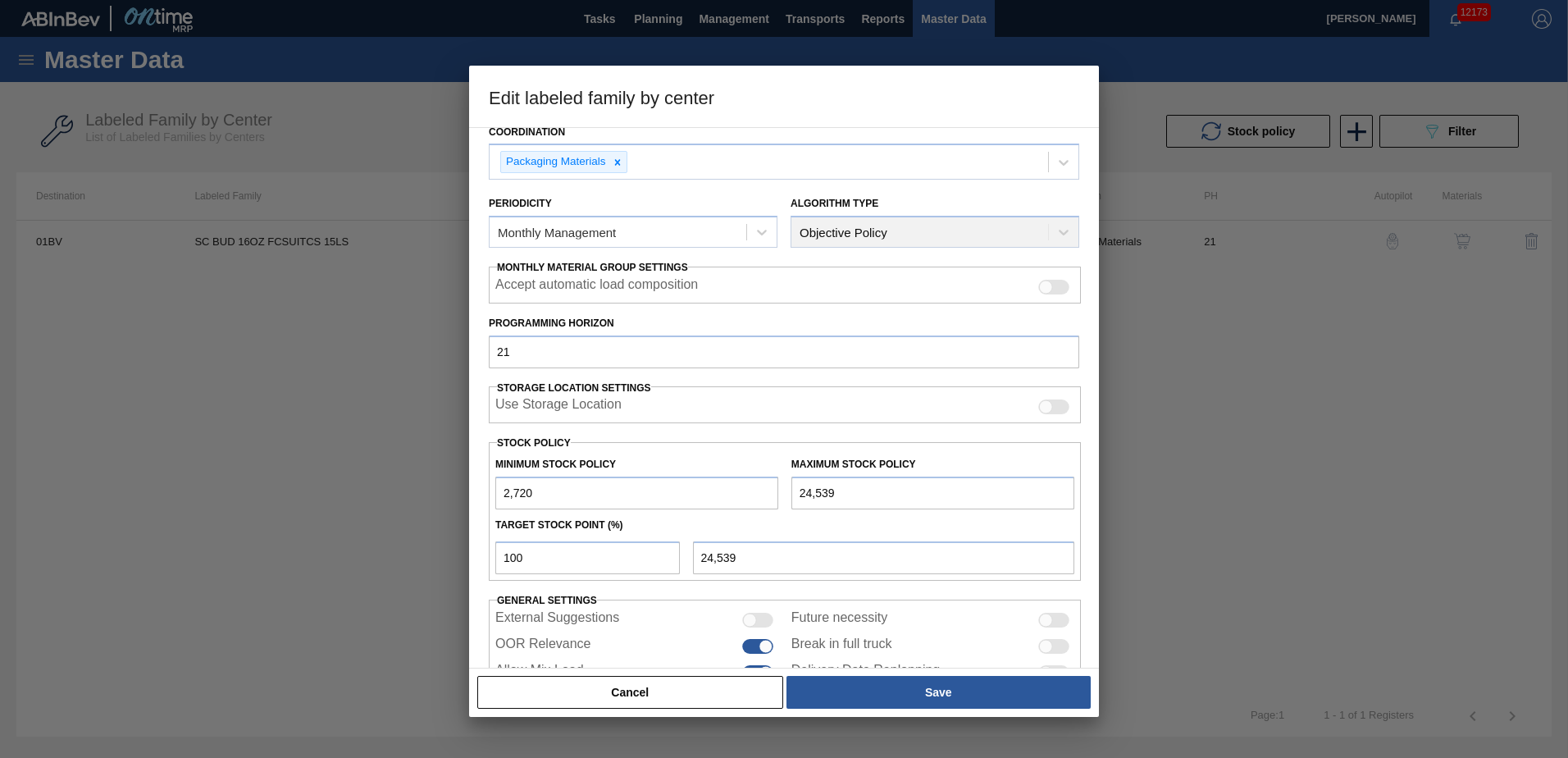
scroll to position [158, 0]
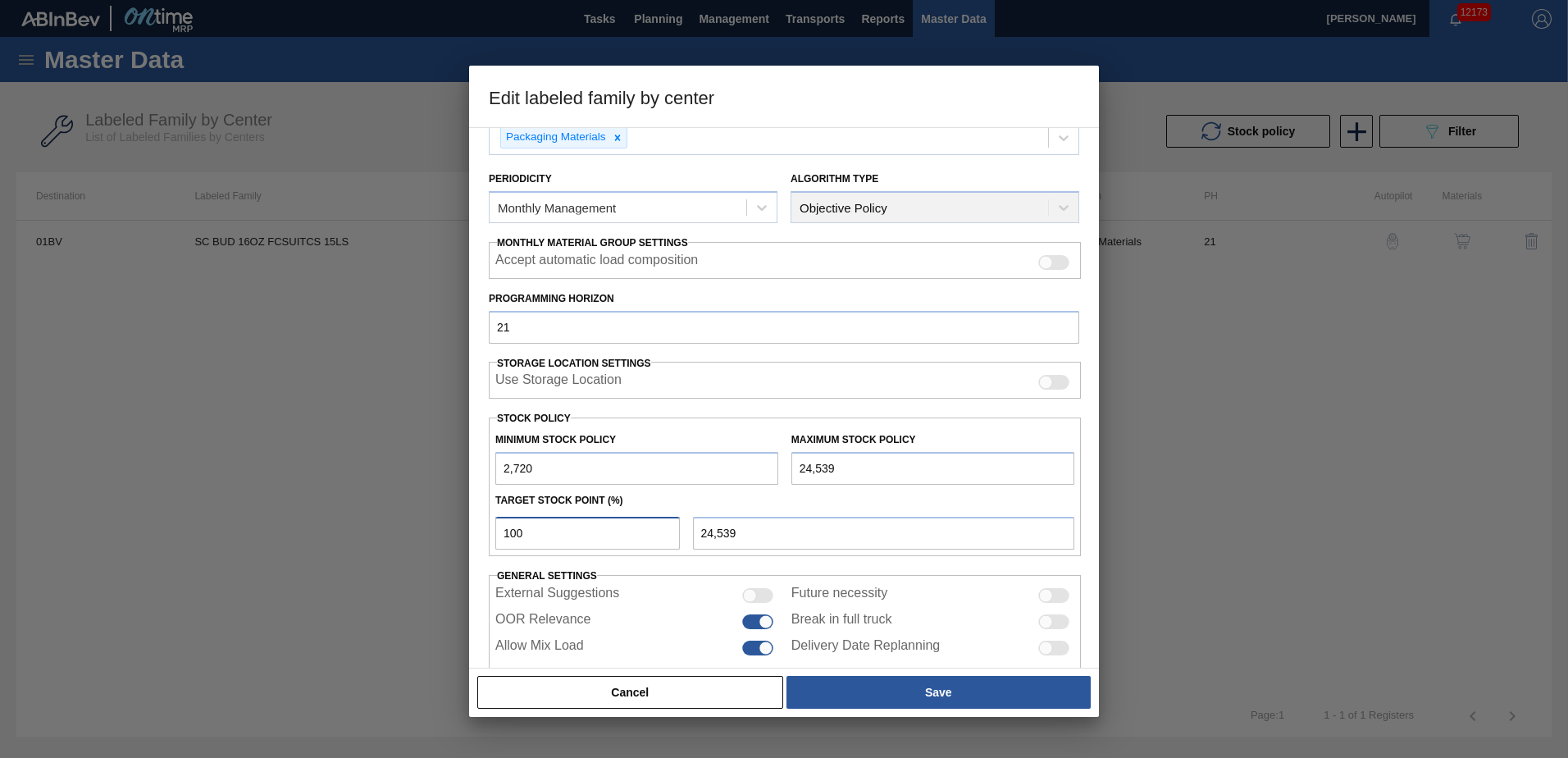
click at [462, 512] on div "Edit labeled family by center Material Group Suitcases Family Suitcases Labeled…" at bounding box center [784, 379] width 1568 height 758
type input "1"
type input "2,938"
type input "10"
type input "4,902"
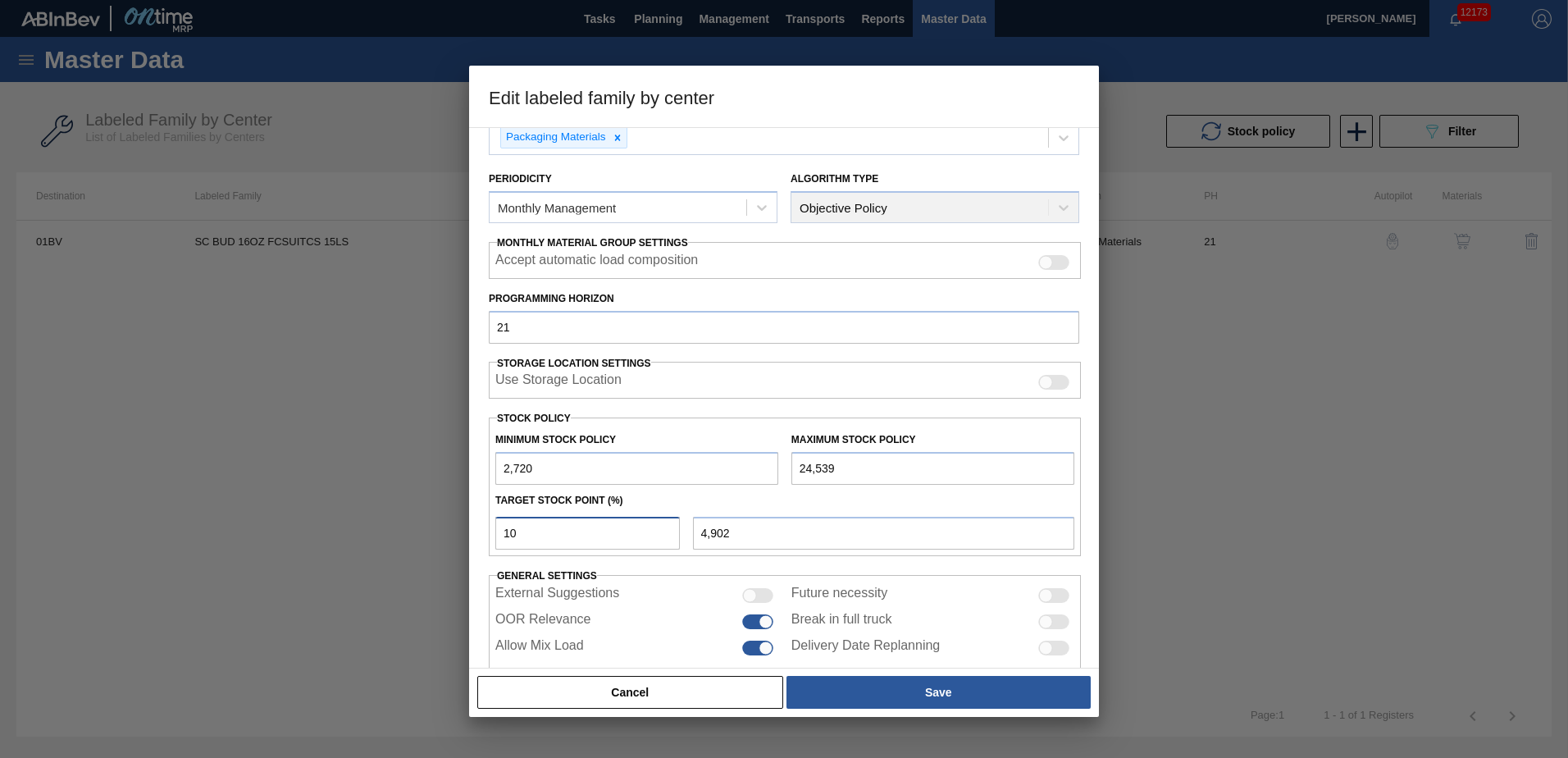
type input "1"
type input "2,938"
type input "11"
type input "5,120"
type input "112"
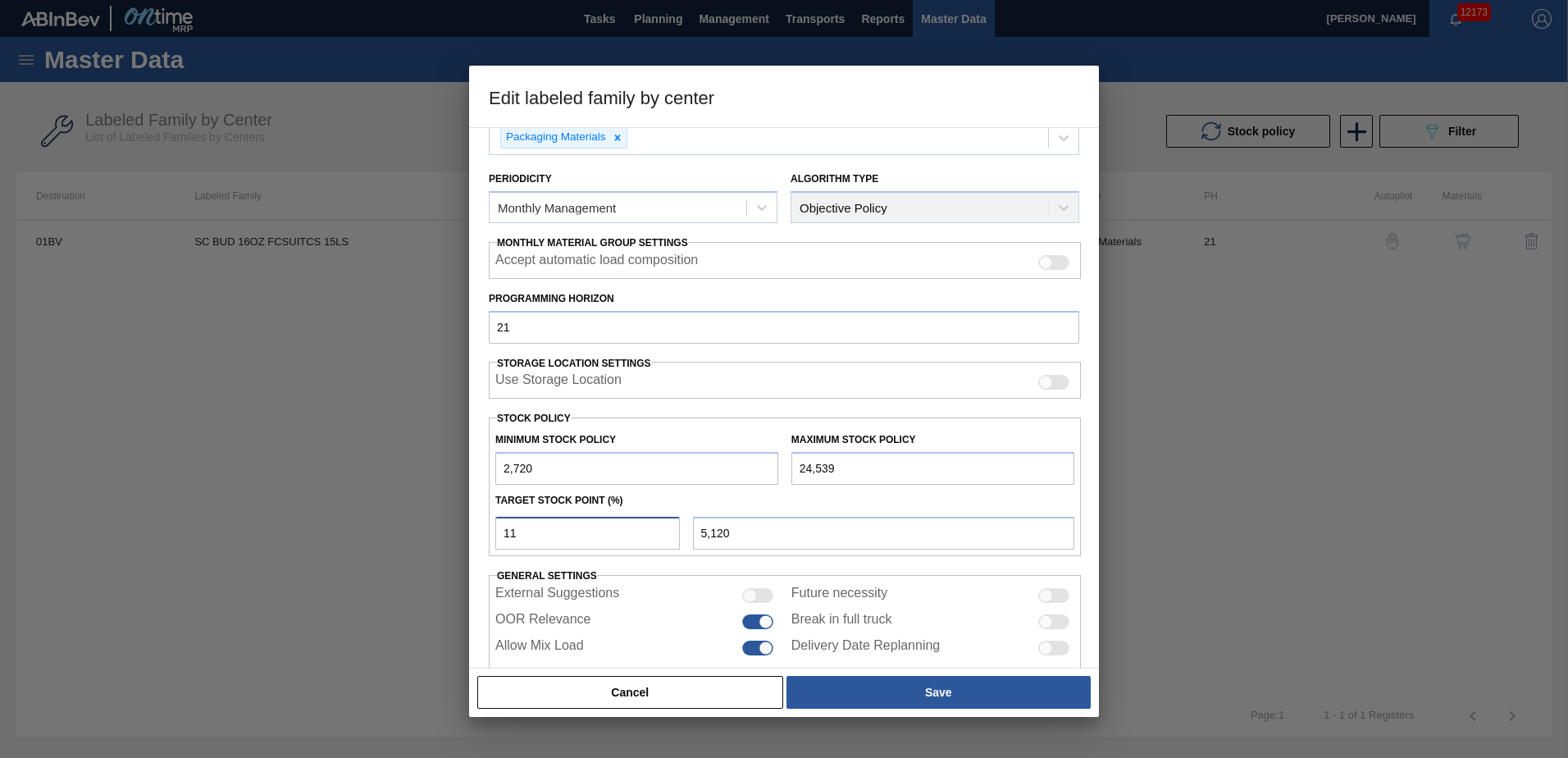
type input "27,157"
type input "11"
type input "5,120"
type input "1"
type input "2,938"
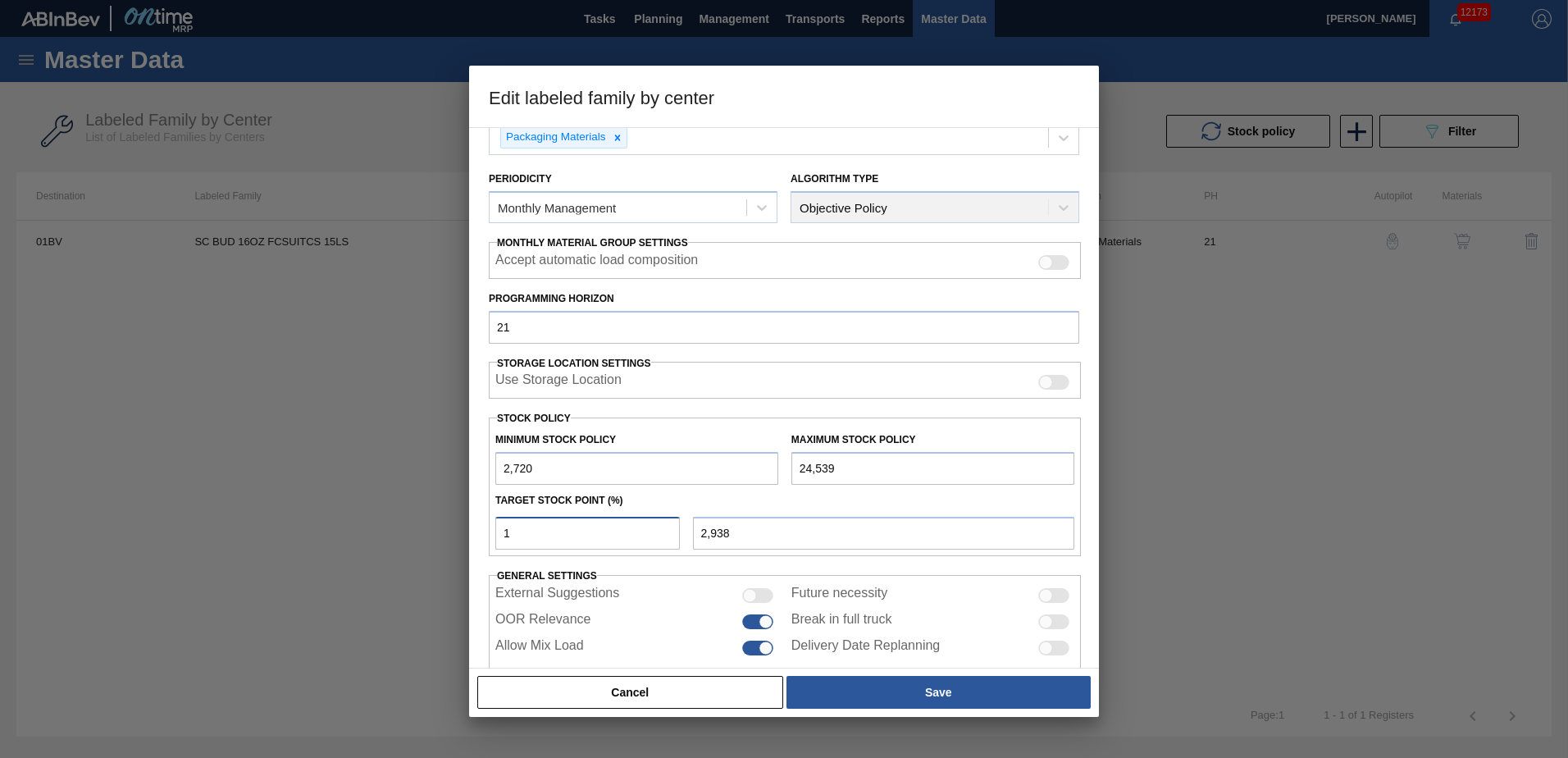
type input "2,720"
type input "1"
type input "2,938"
type input "12"
type input "5,338"
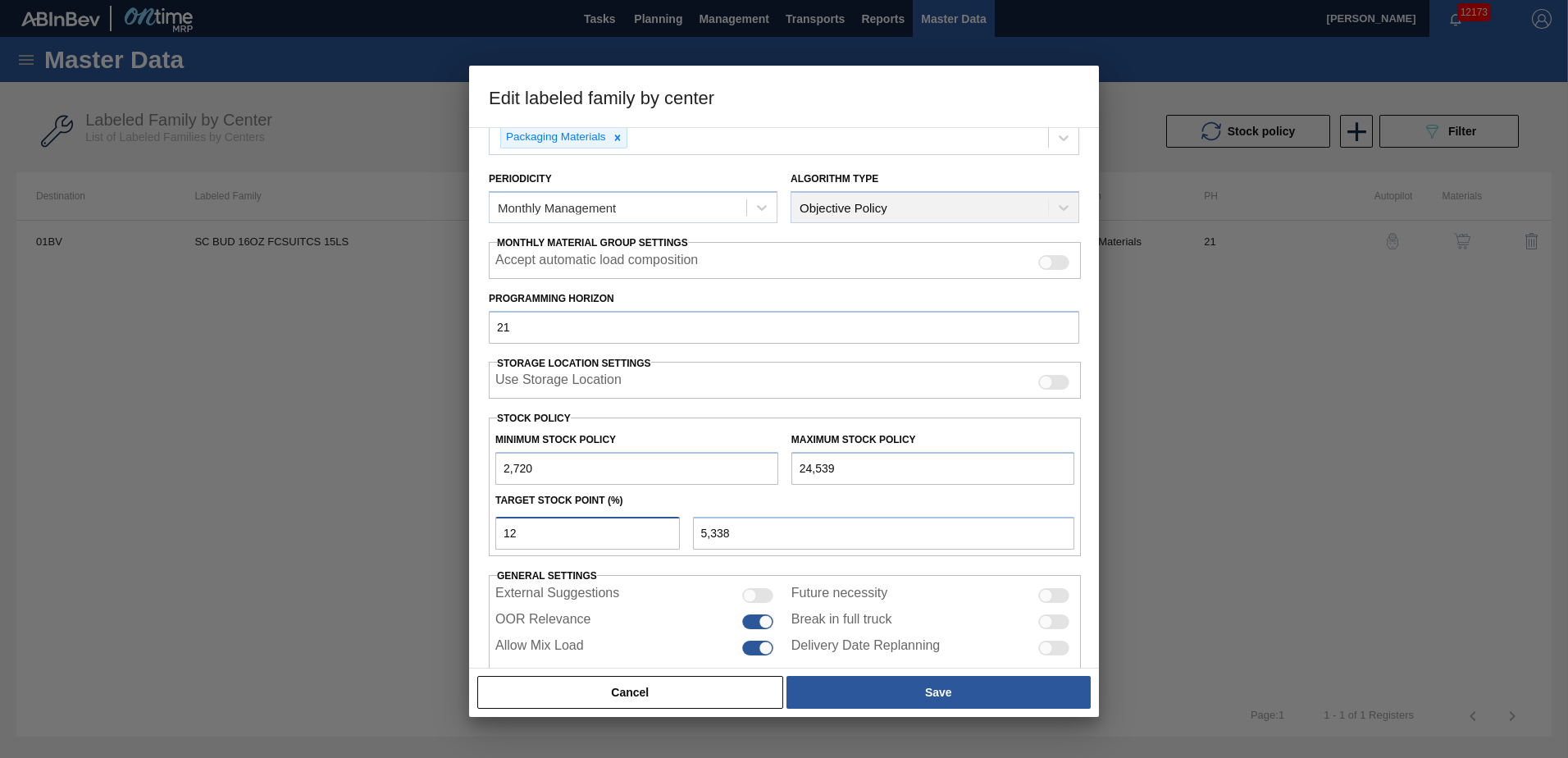
type input "1"
type input "2,938"
type input "13"
type input "5,556"
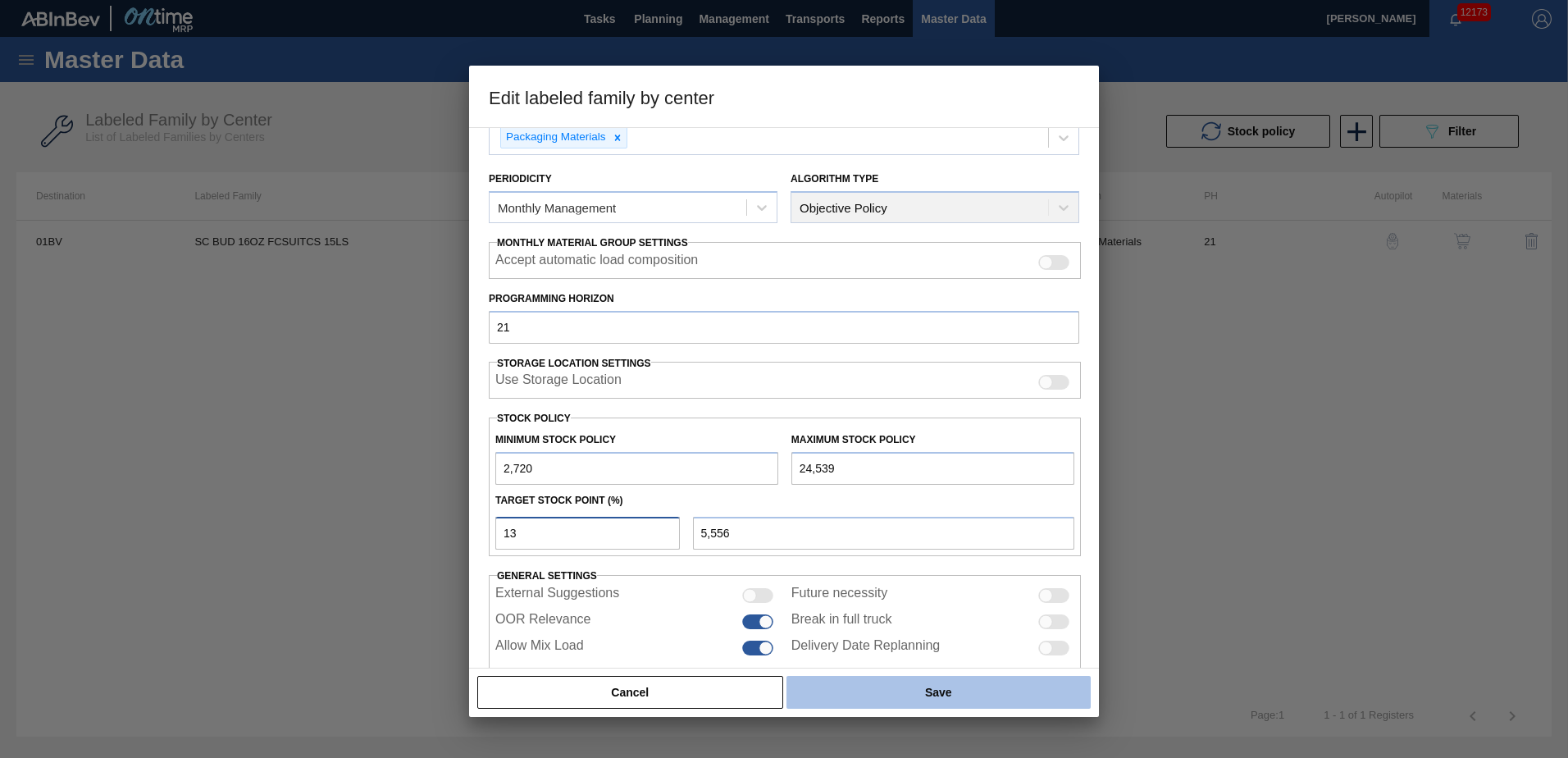
type input "13"
click at [931, 683] on button "Save" at bounding box center [939, 692] width 304 height 33
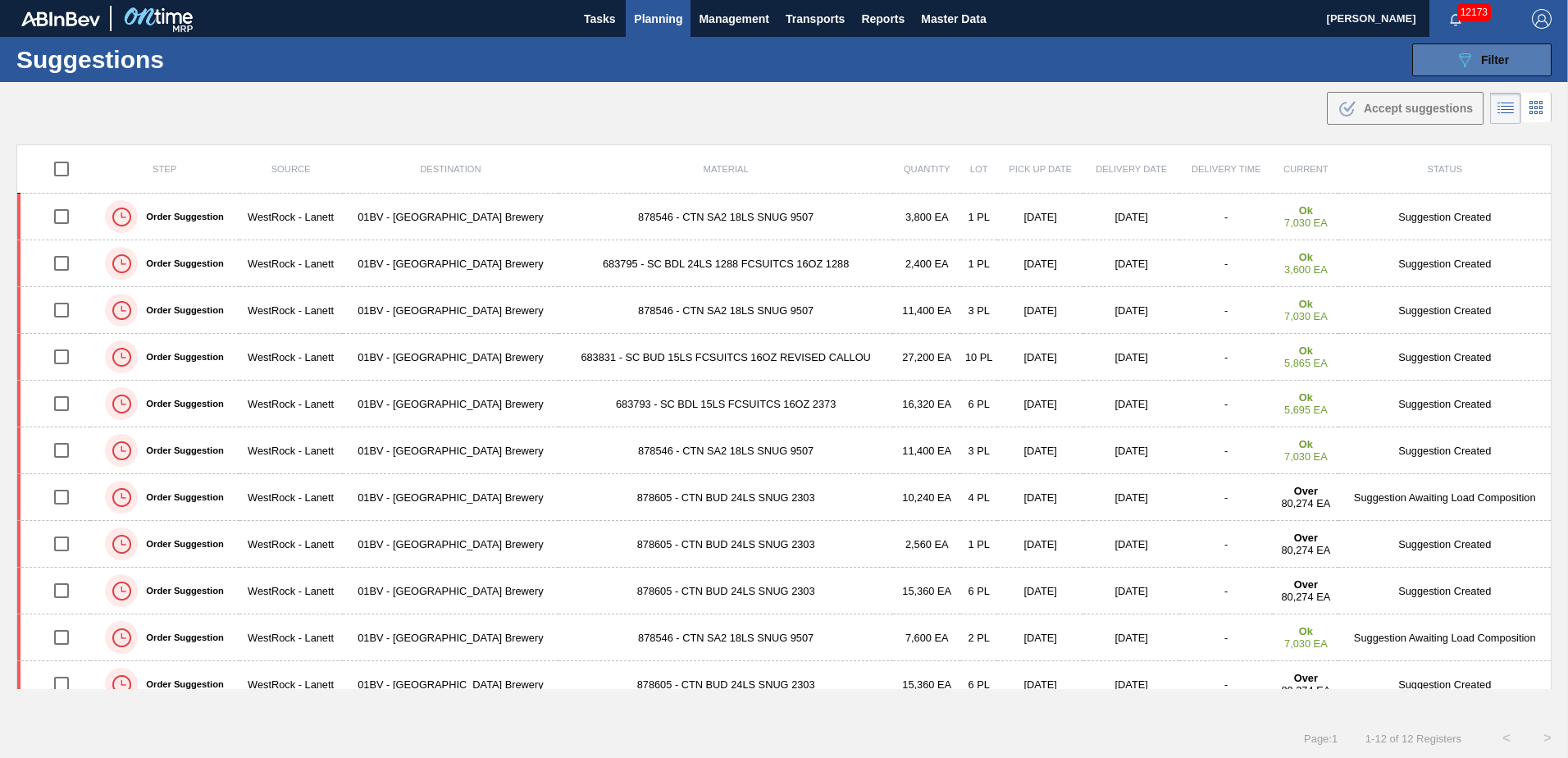
click at [1454, 62] on icon "089F7B8B-B2A5-4AFE-B5C0-19BA573D28AC" at bounding box center [1464, 60] width 20 height 20
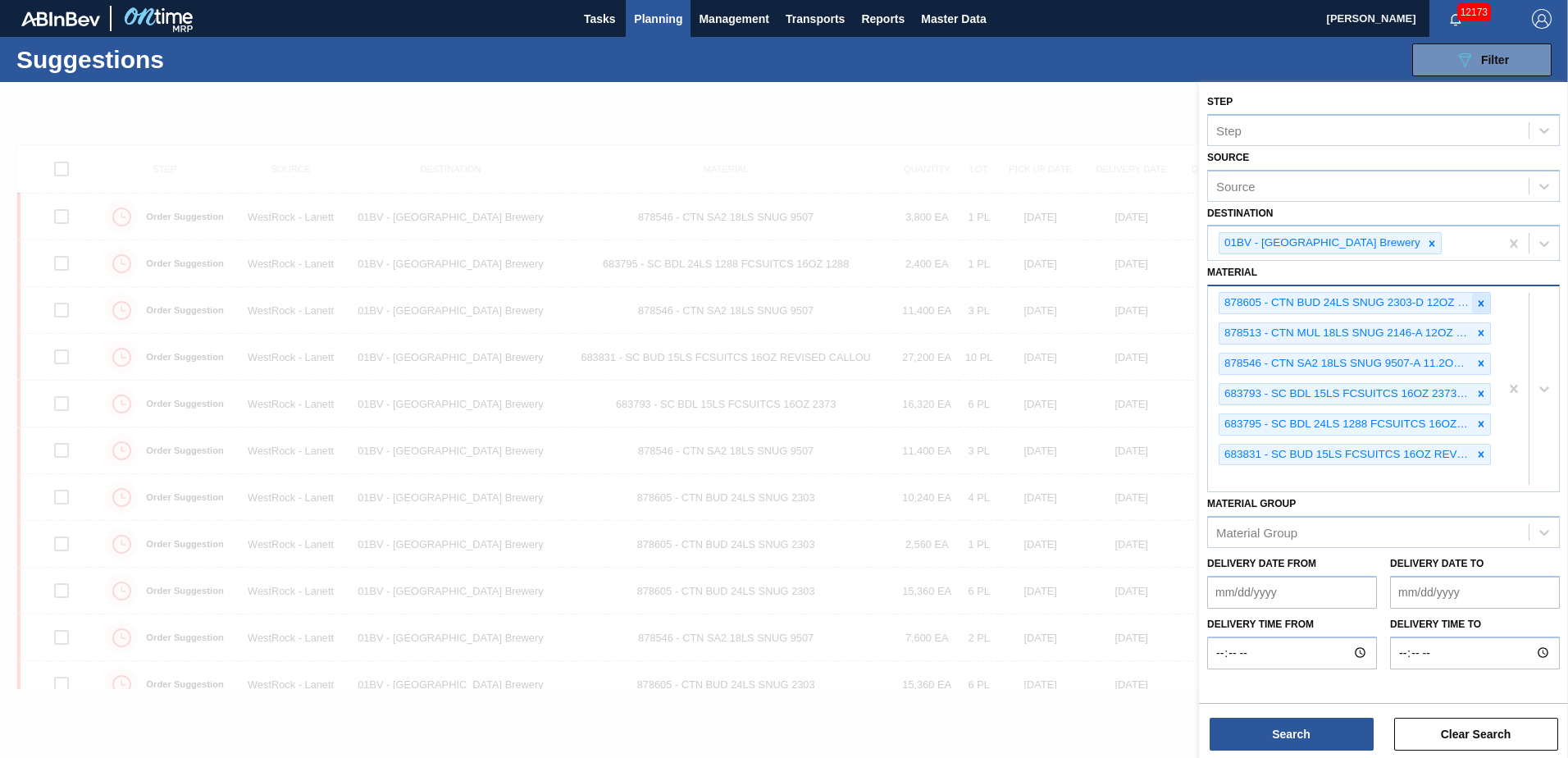
click at [1479, 303] on icon at bounding box center [1480, 303] width 12 height 12
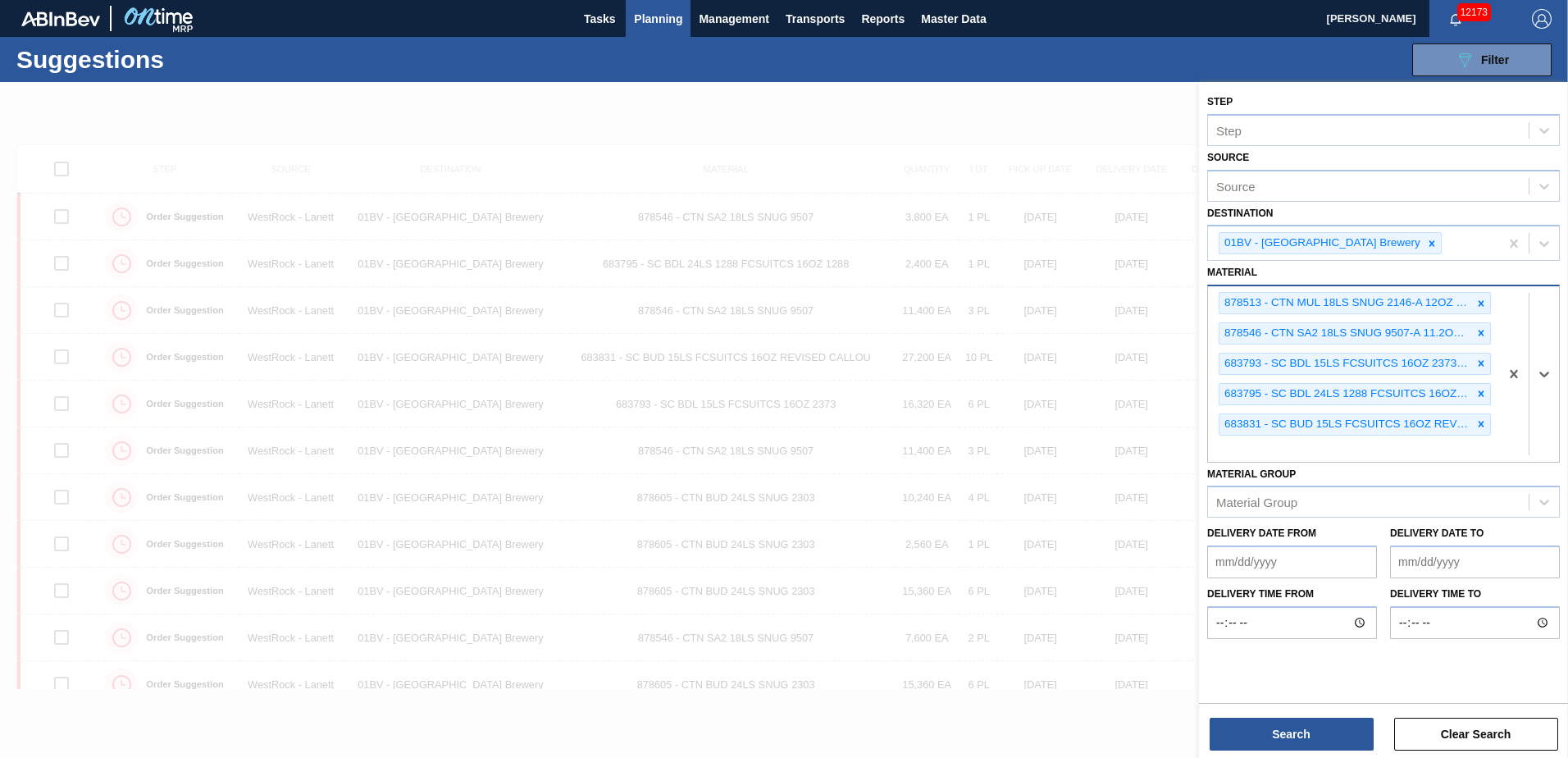
click at [1479, 303] on icon at bounding box center [1480, 303] width 12 height 12
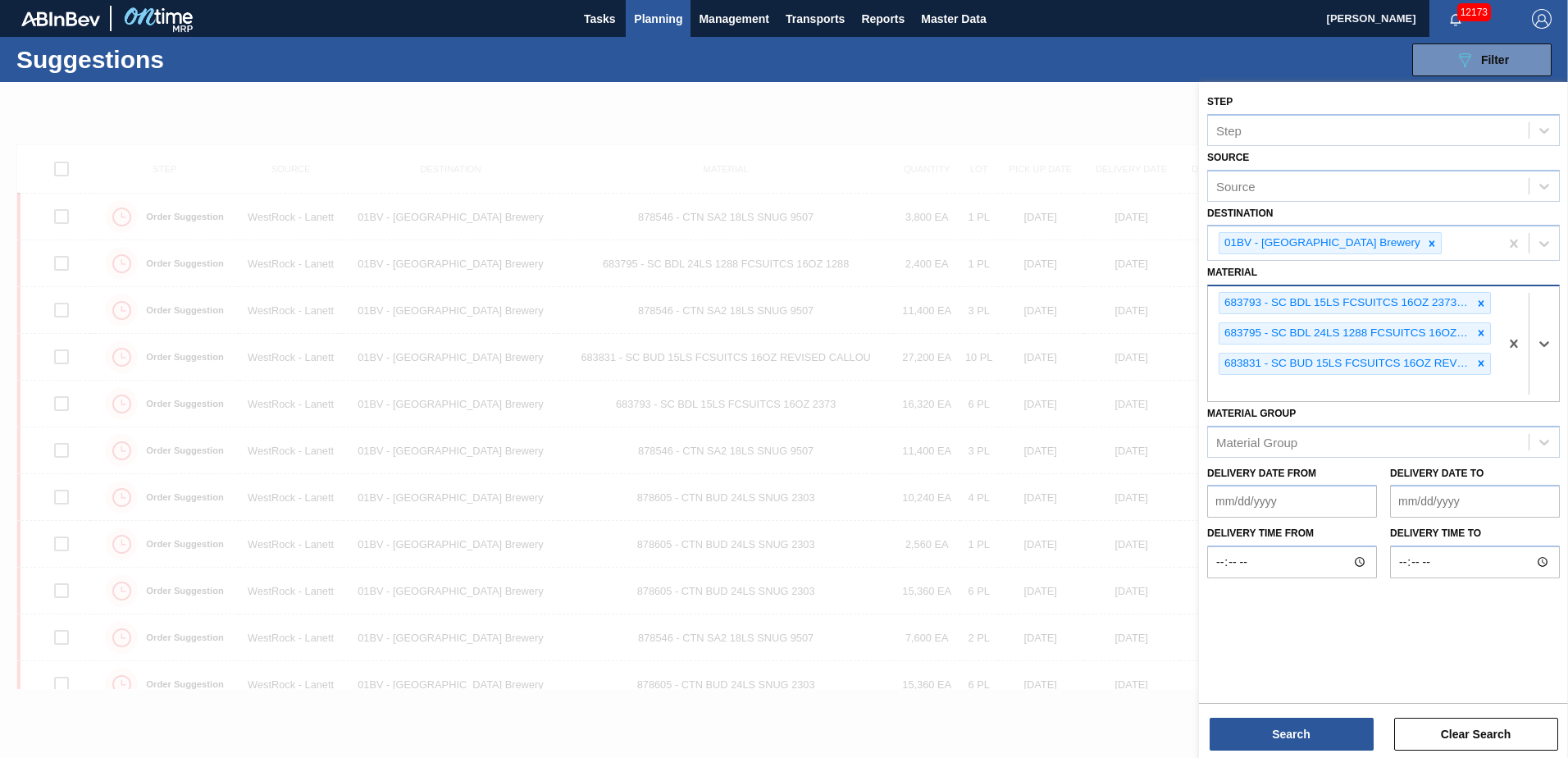
click at [1479, 303] on icon at bounding box center [1480, 303] width 12 height 12
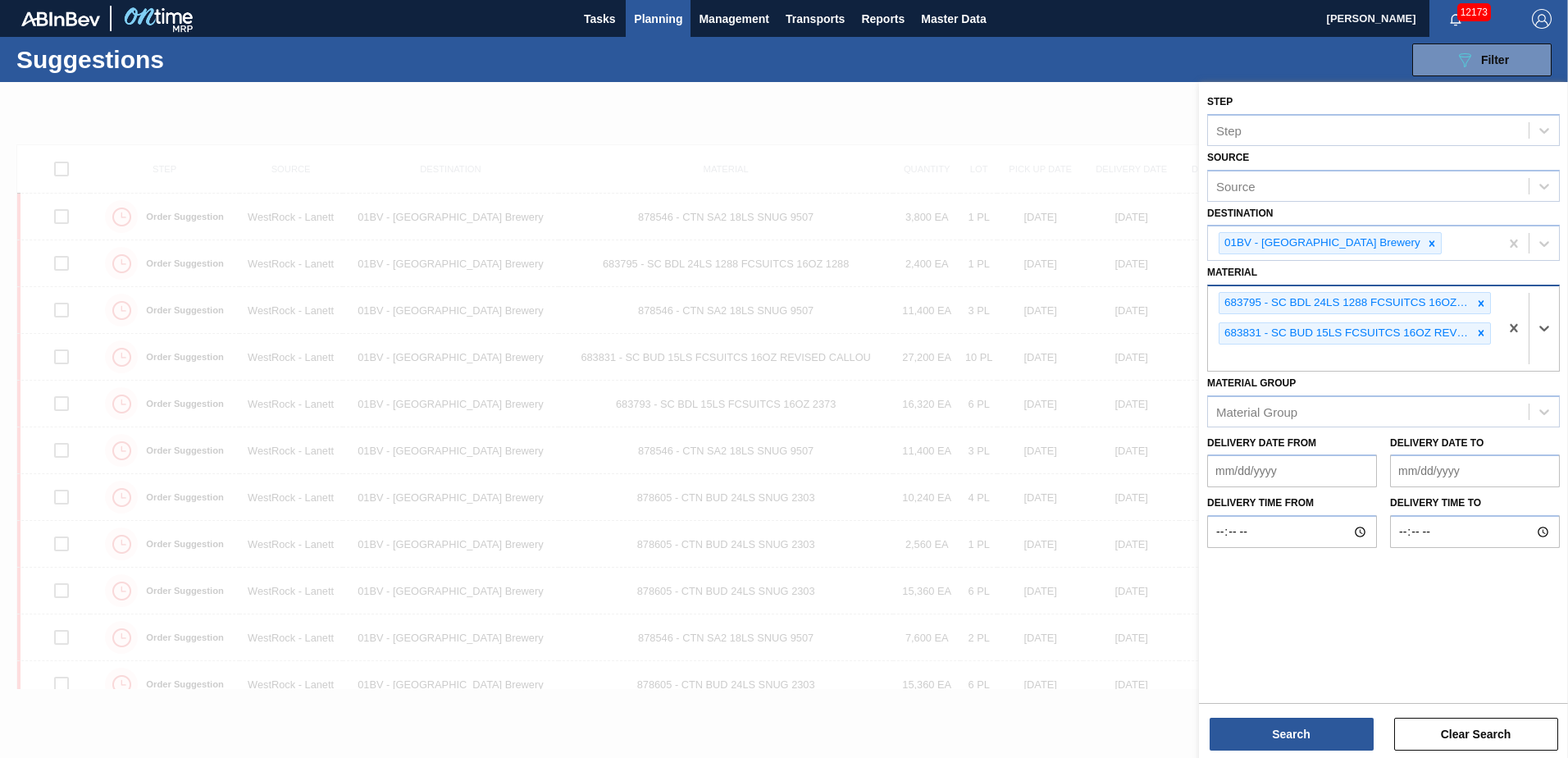
click at [1479, 303] on icon at bounding box center [1480, 303] width 12 height 12
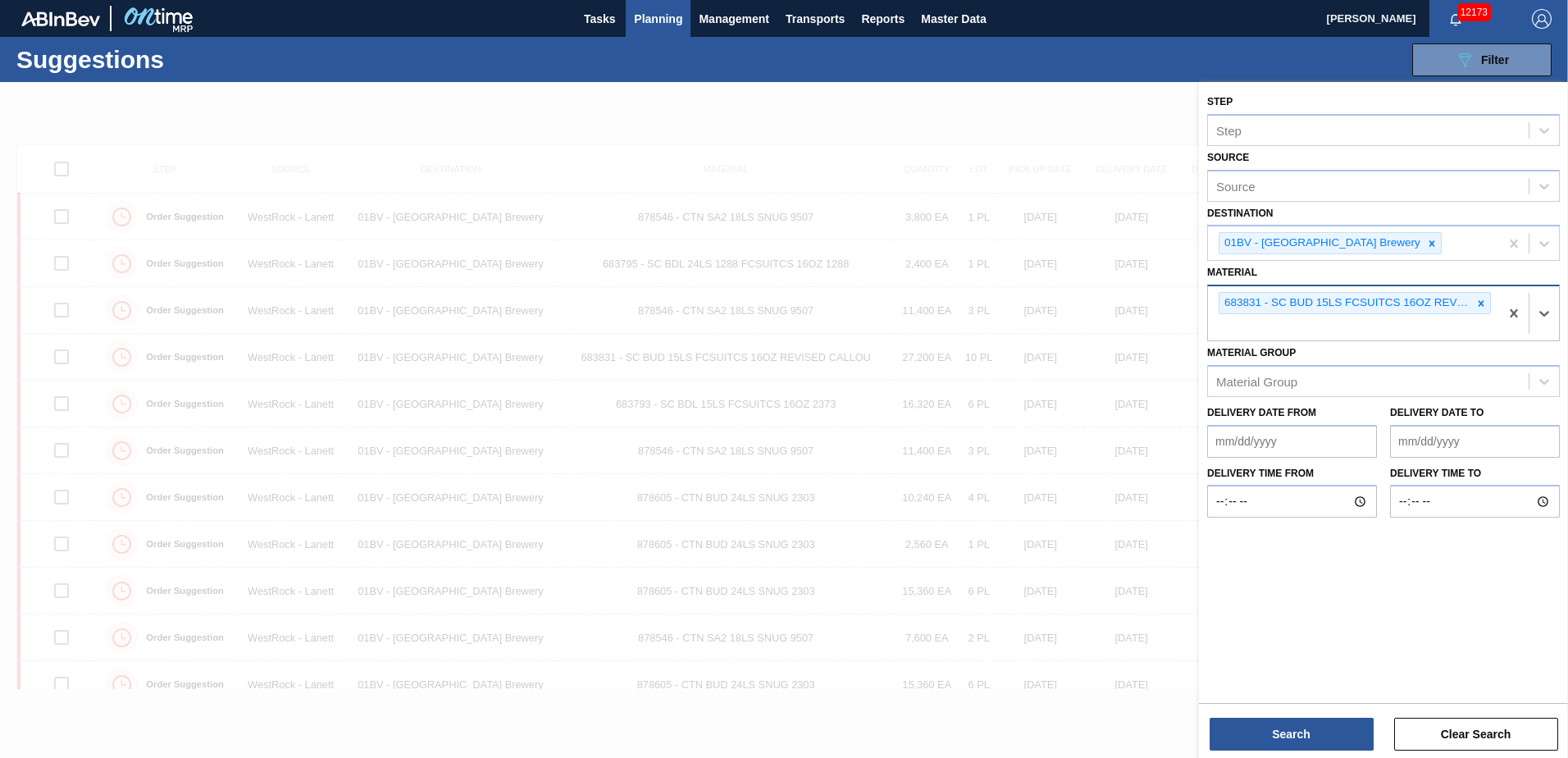
click at [1479, 303] on icon at bounding box center [1480, 303] width 12 height 12
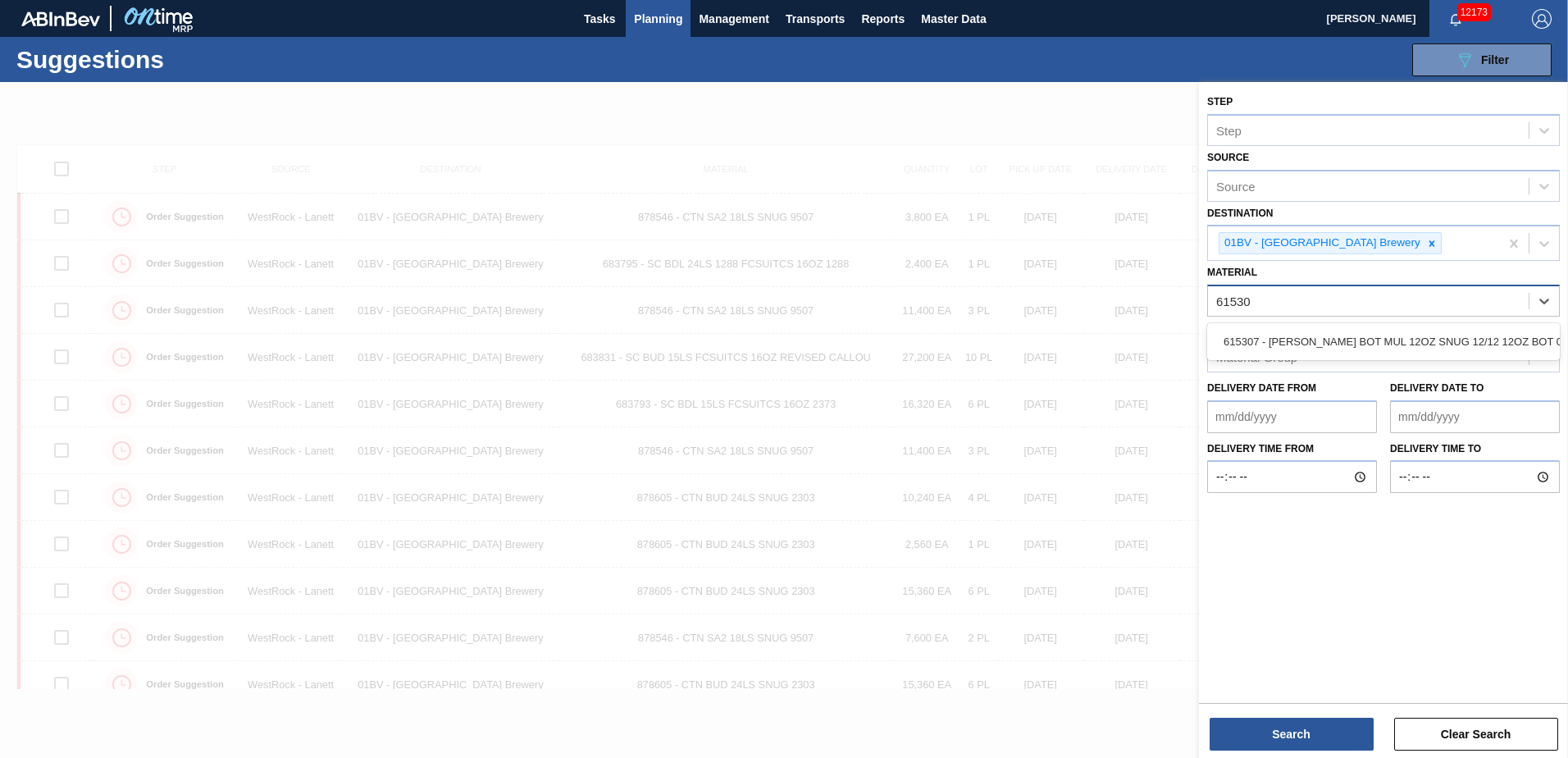
type input "615307"
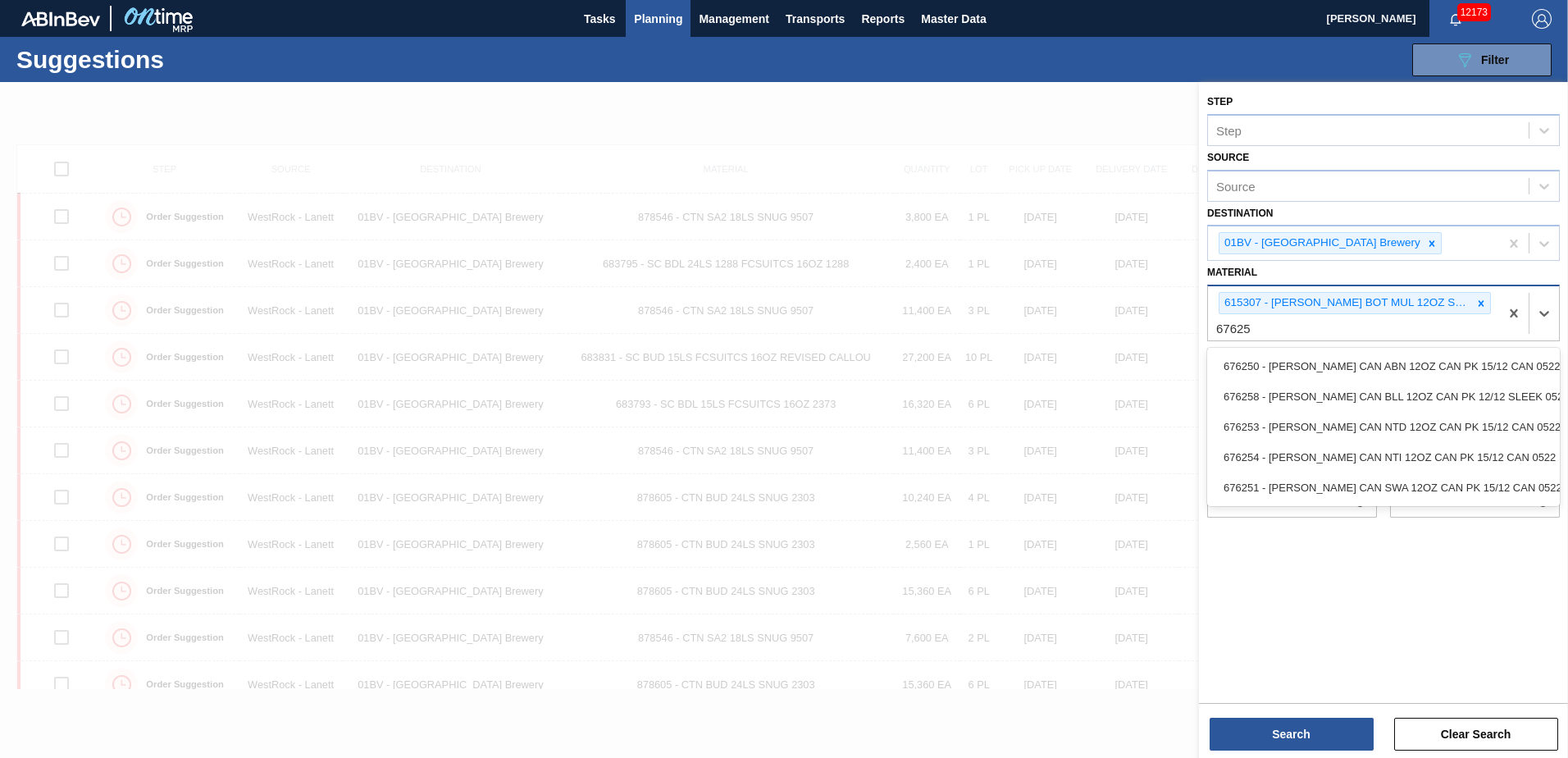
type input "676253"
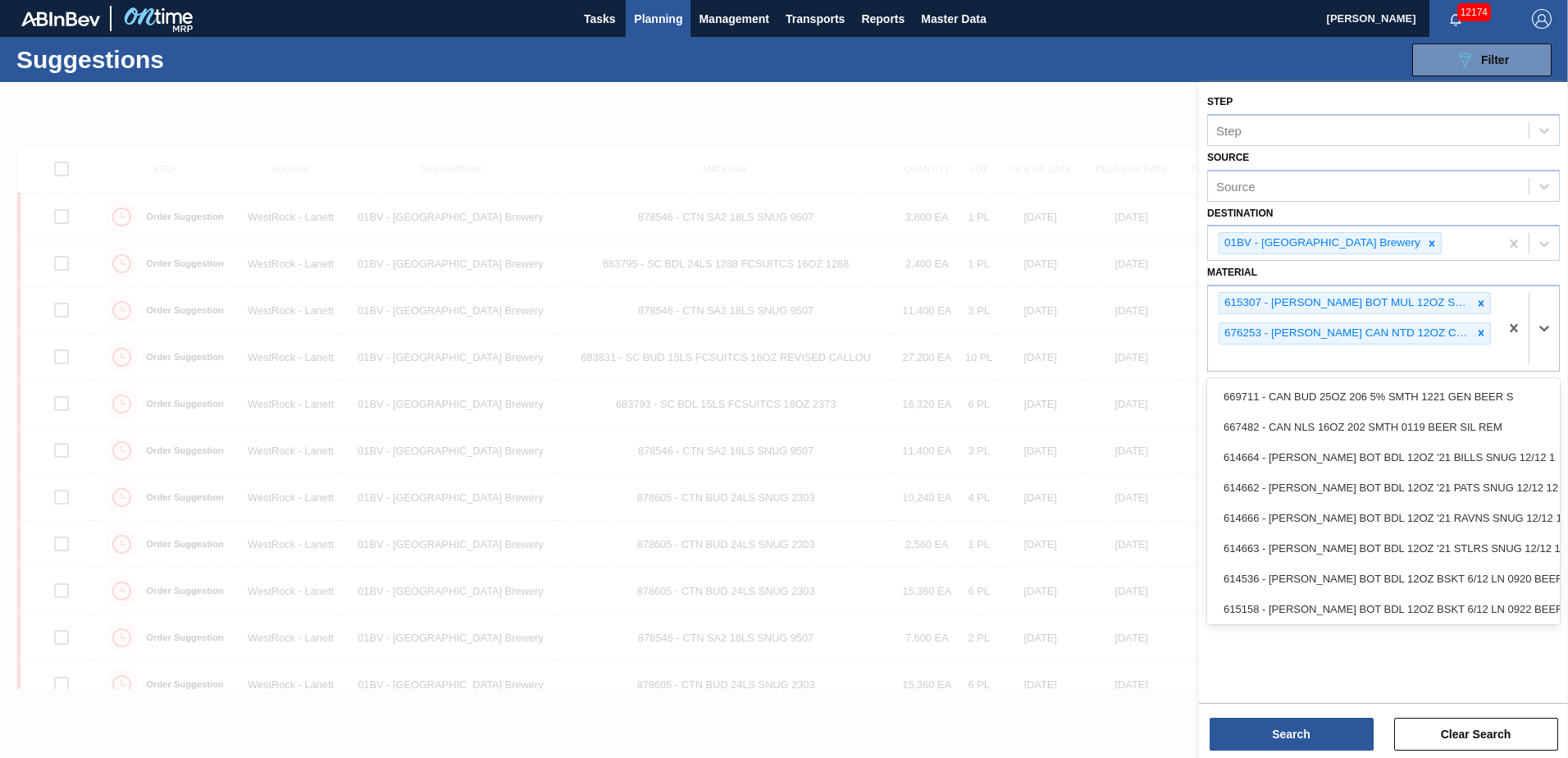
drag, startPoint x: 1242, startPoint y: 357, endPoint x: 1257, endPoint y: 357, distance: 15.0
click at [1242, 357] on div "615307 - [PERSON_NAME] BOT MUL 12OZ SNUG 12/12 12OZ BOT 07 676253 - [PERSON_NAM…" at bounding box center [1352, 328] width 291 height 84
type input "683463"
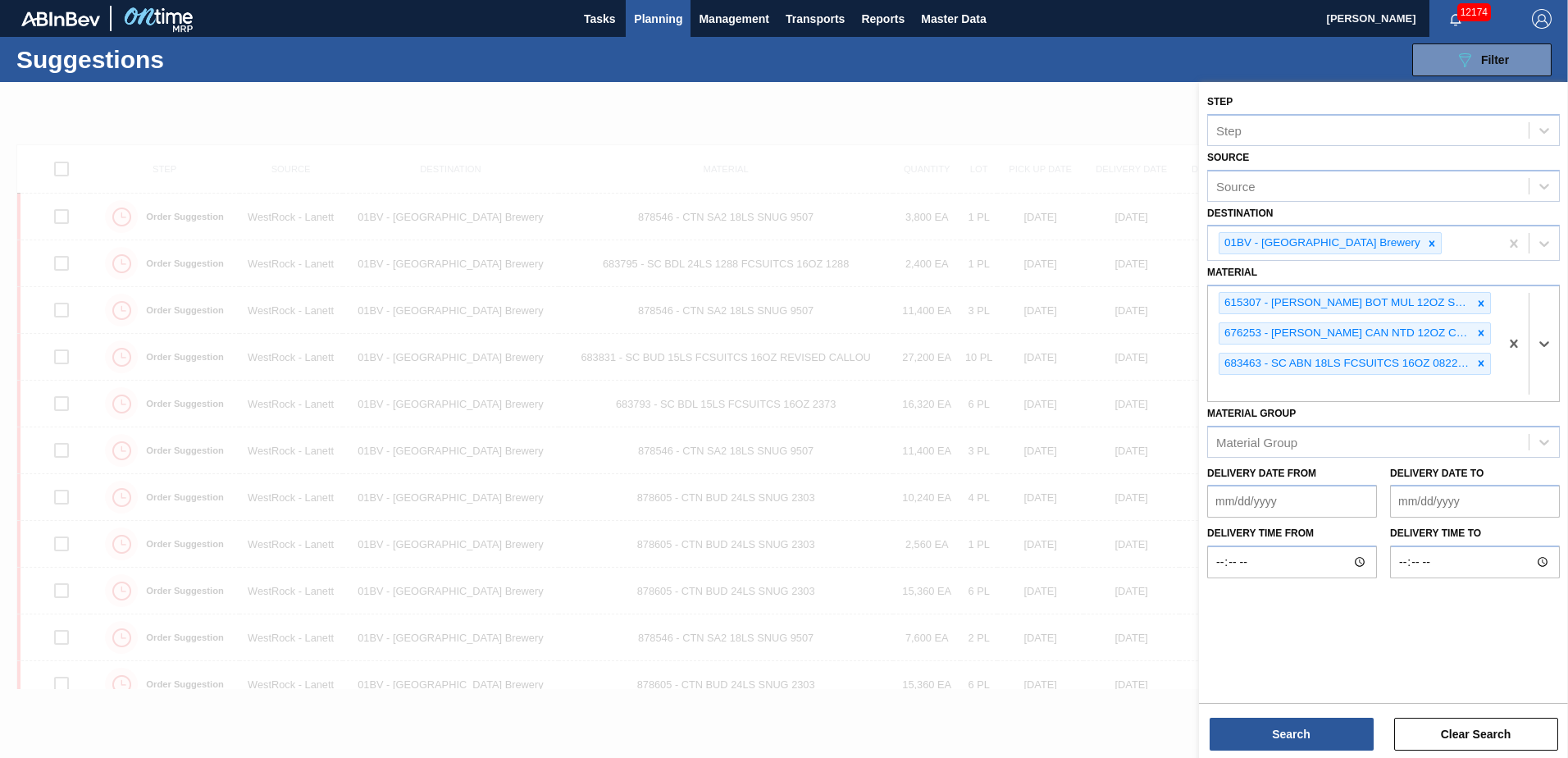
click at [1277, 386] on div "615307 - [PERSON_NAME] BOT MUL 12OZ SNUG 12/12 12OZ BOT 07 676253 - [PERSON_NAM…" at bounding box center [1352, 344] width 291 height 115
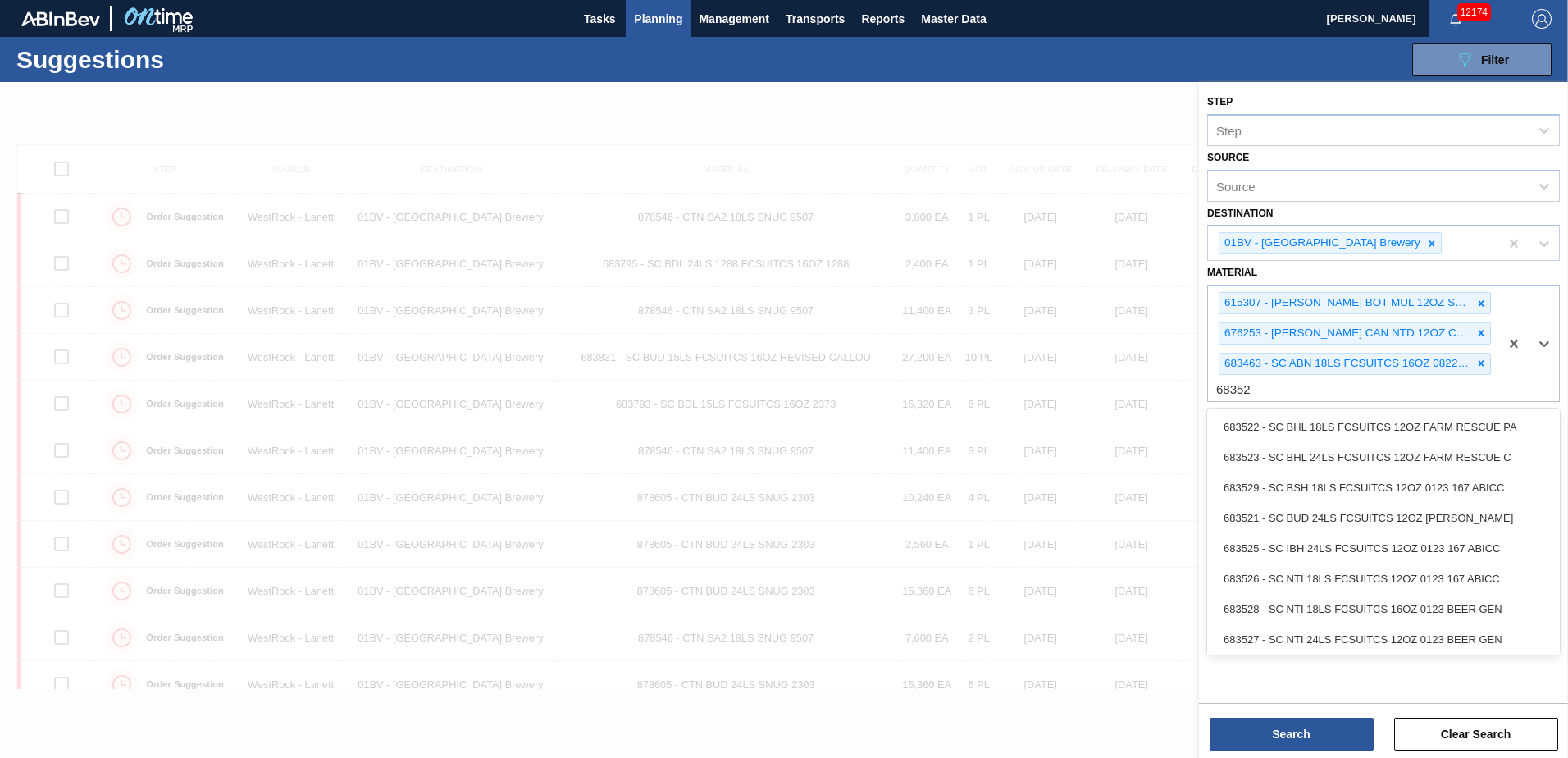
type input "683528"
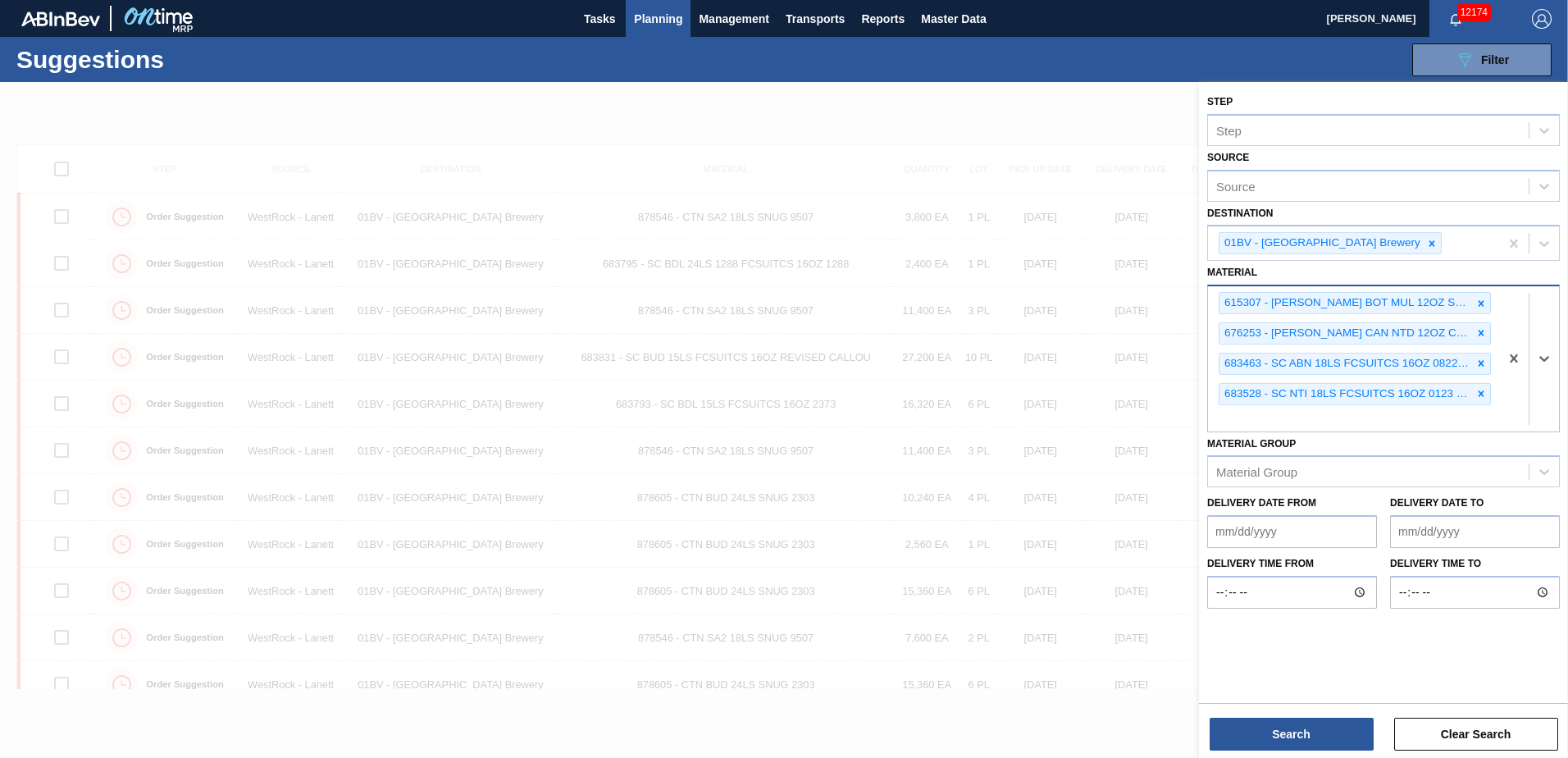
drag, startPoint x: 1249, startPoint y: 421, endPoint x: 1255, endPoint y: 413, distance: 10.0
click at [1249, 421] on div "615307 - [PERSON_NAME] BOT MUL 12OZ SNUG 12/12 12OZ BOT 07 676253 - [PERSON_NAM…" at bounding box center [1352, 359] width 291 height 145
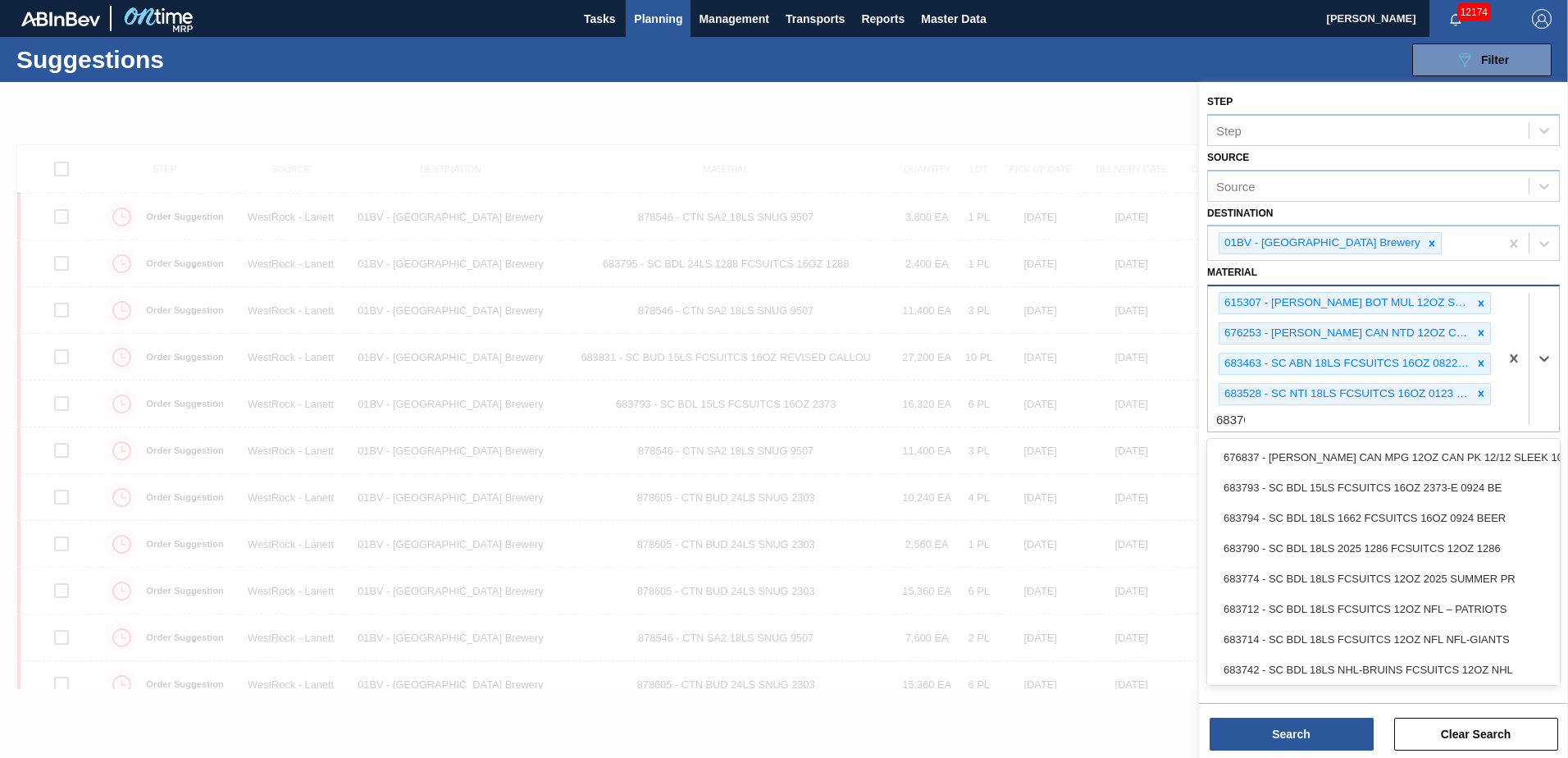
type input "683769"
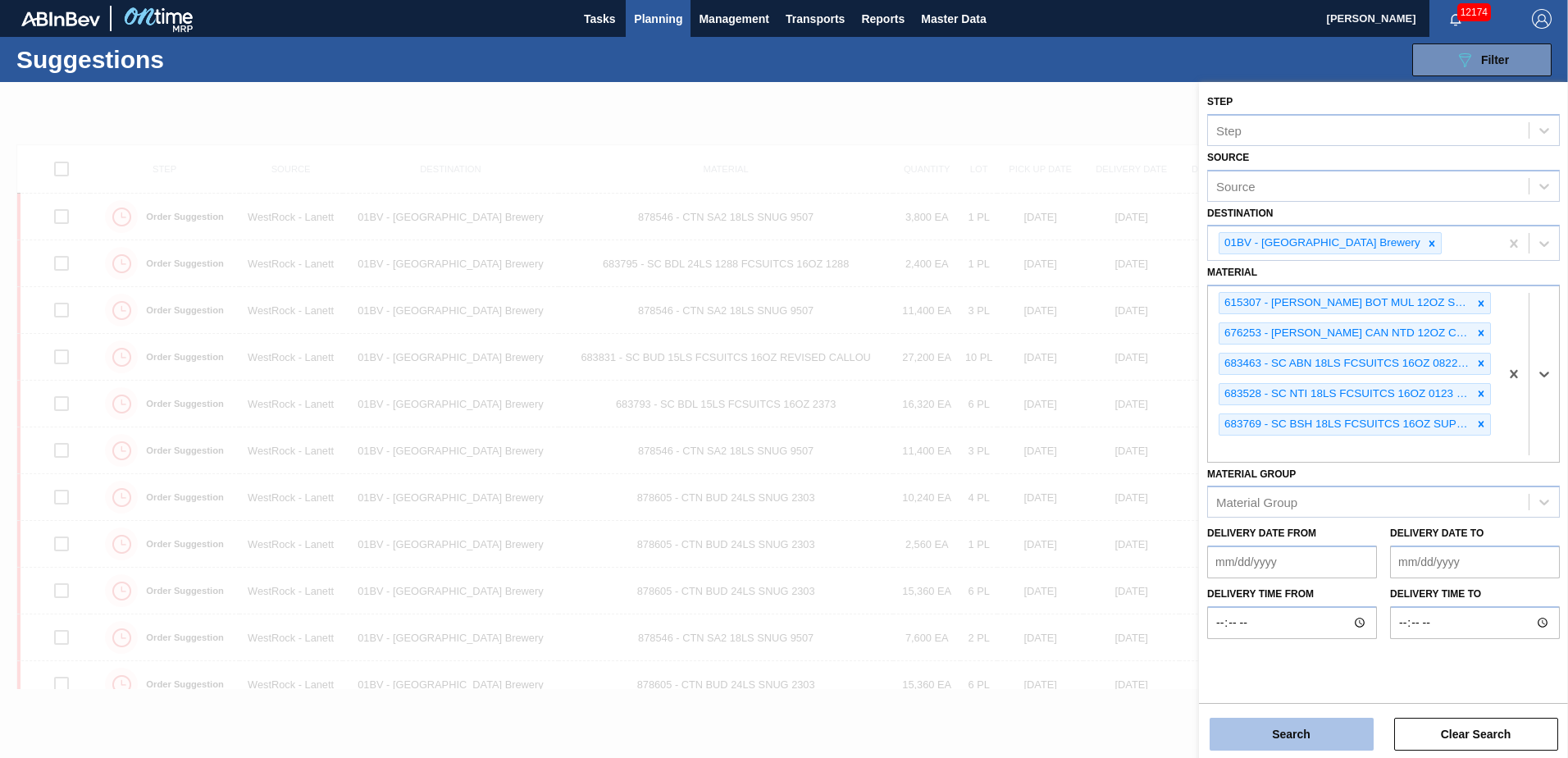
click at [1286, 730] on button "Search" at bounding box center [1291, 734] width 164 height 33
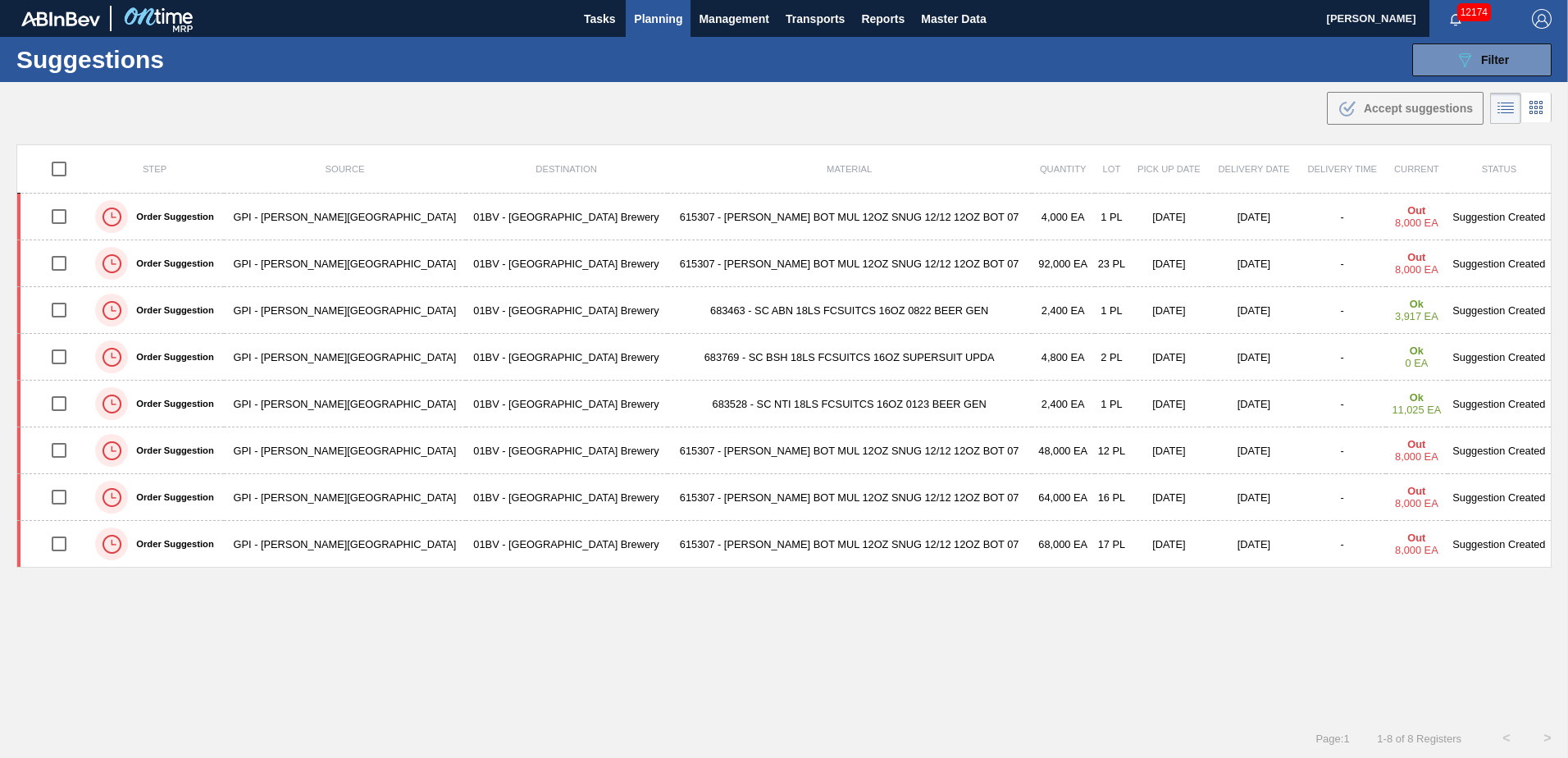
click at [660, 16] on span "Planning" at bounding box center [658, 19] width 48 height 20
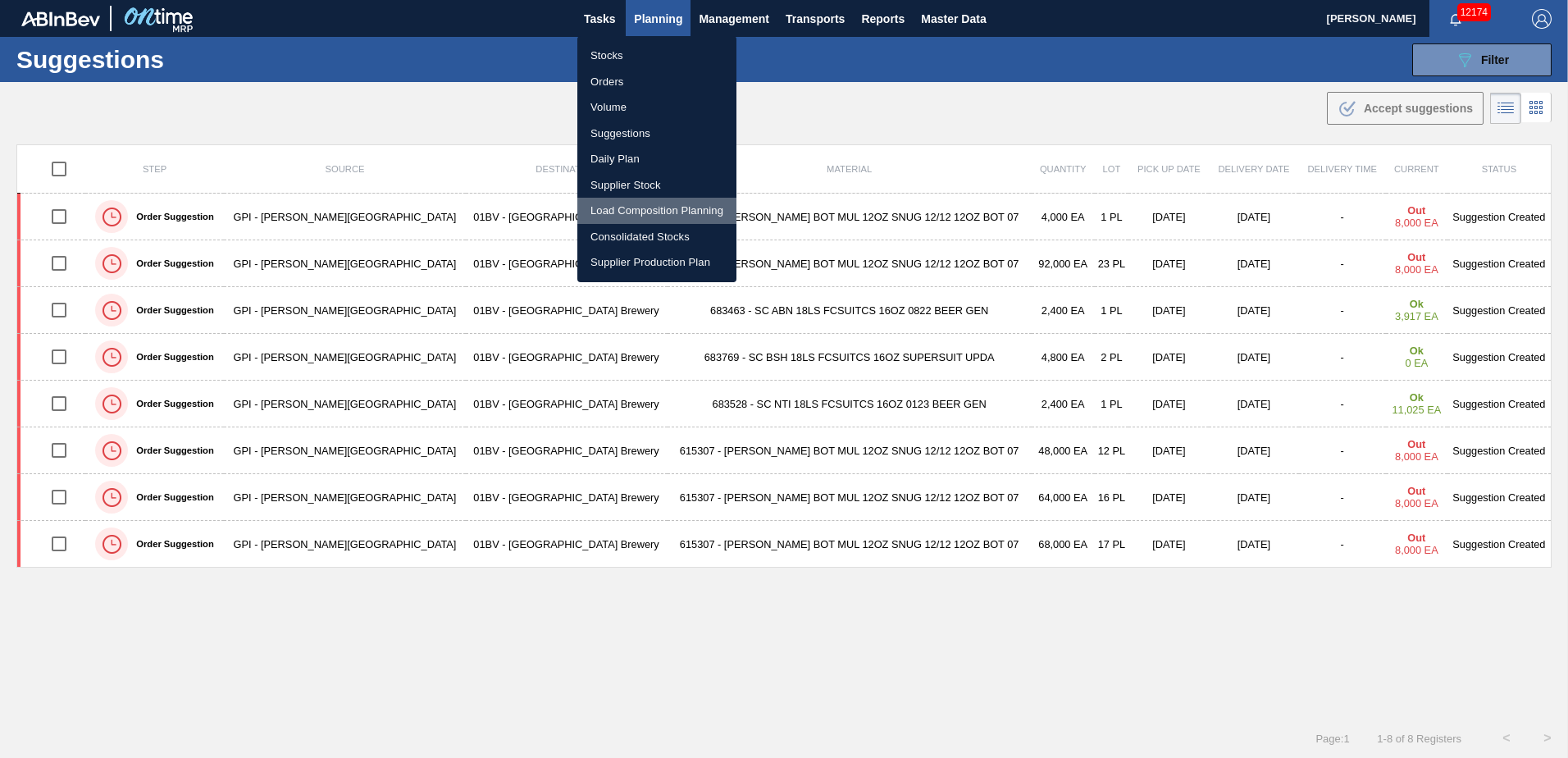
click at [635, 209] on li "Load Composition Planning" at bounding box center [657, 210] width 159 height 26
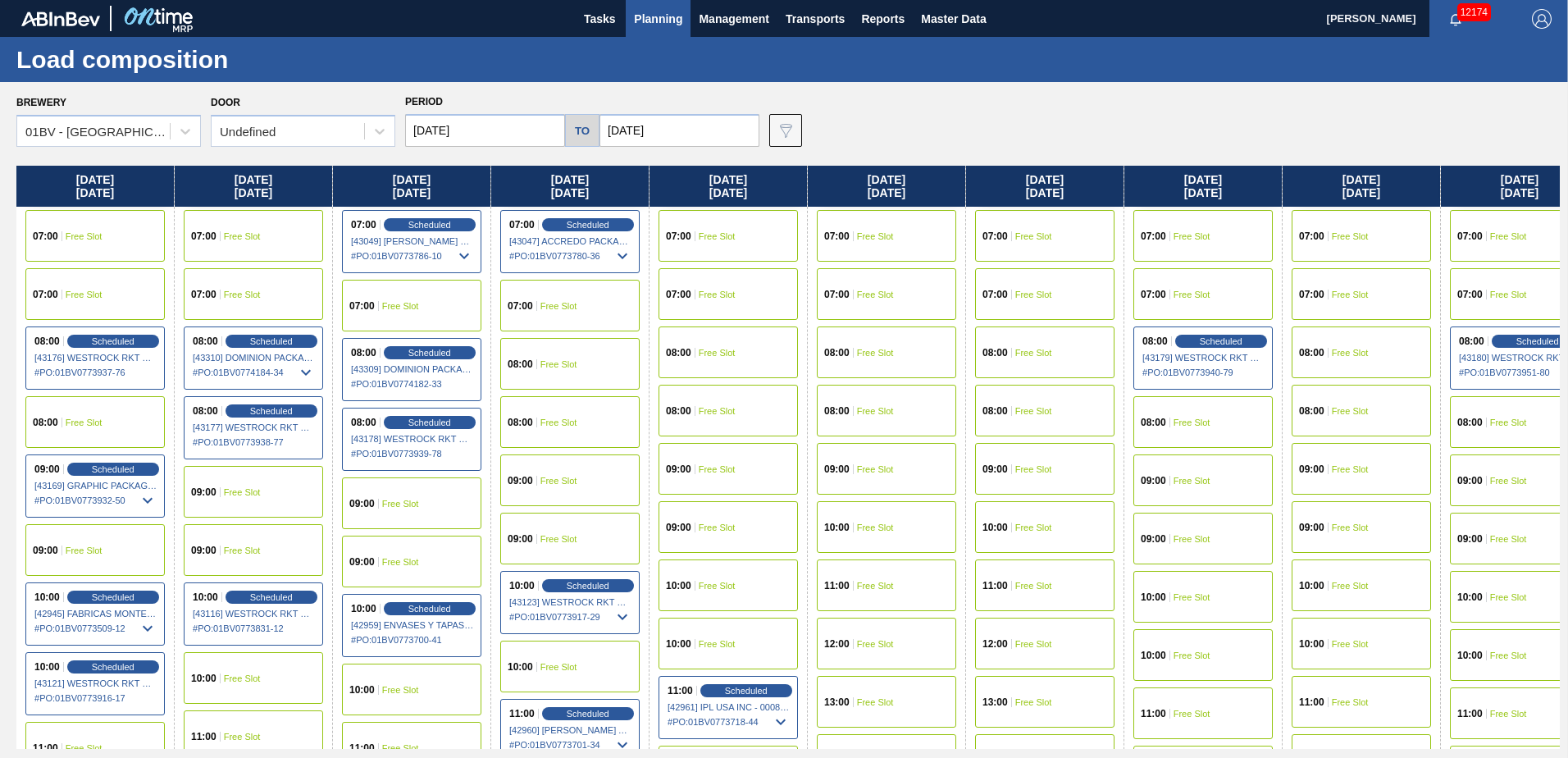
click at [669, 127] on input "[DATE]" at bounding box center [679, 130] width 160 height 33
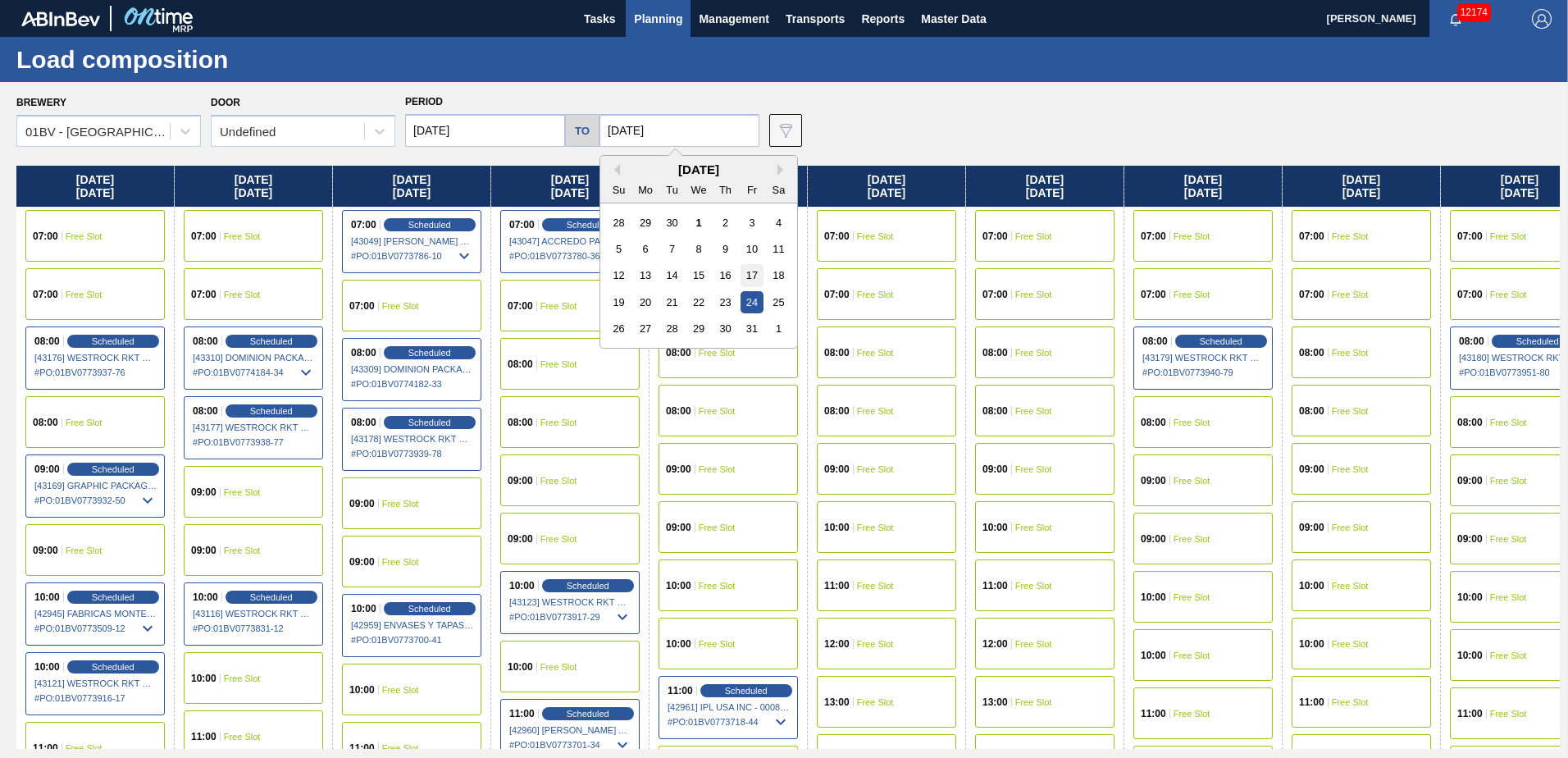
click at [748, 275] on div "17" at bounding box center [751, 275] width 22 height 22
type input "[DATE]"
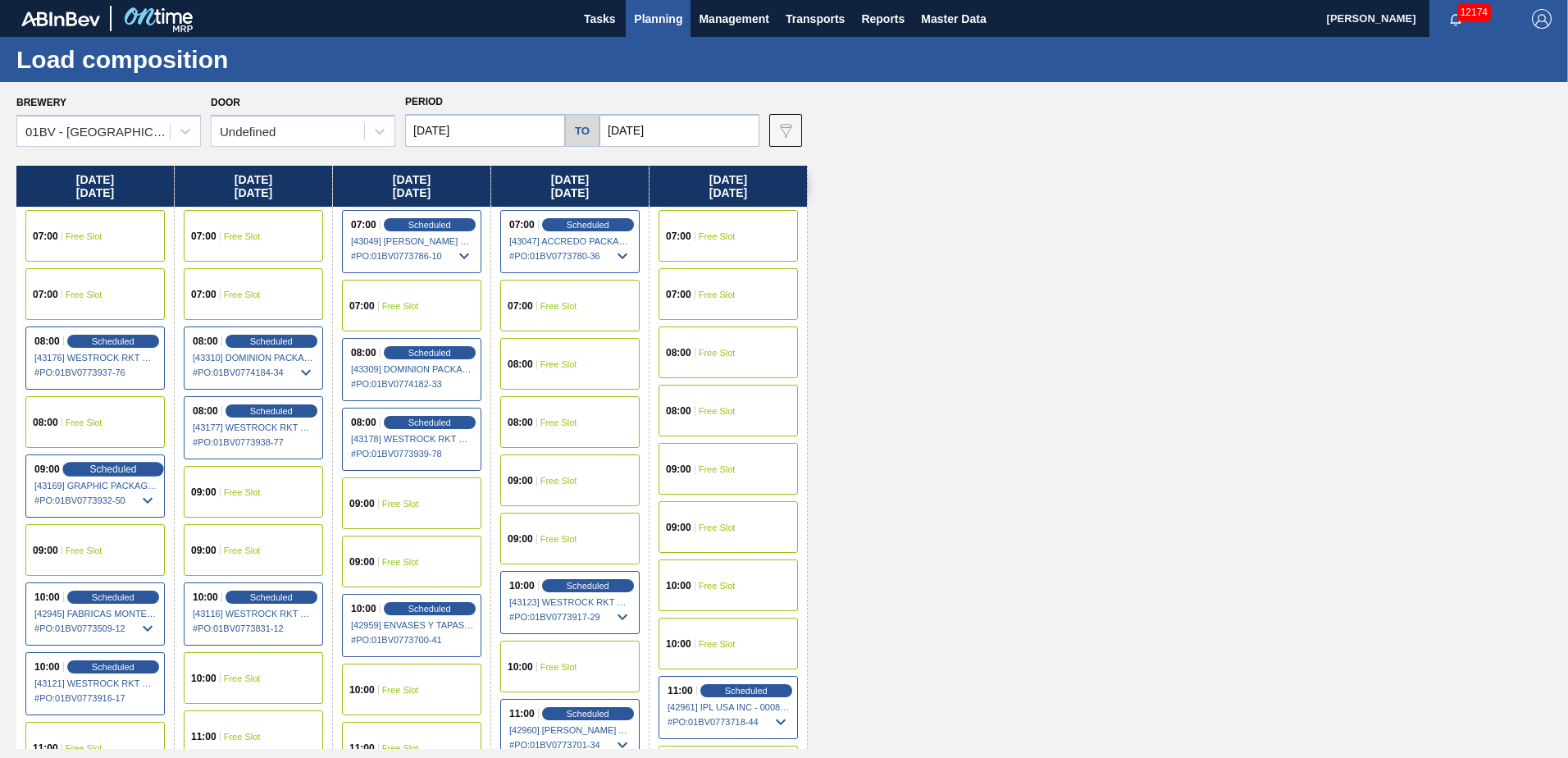
click at [96, 470] on span "Scheduled" at bounding box center [113, 469] width 47 height 11
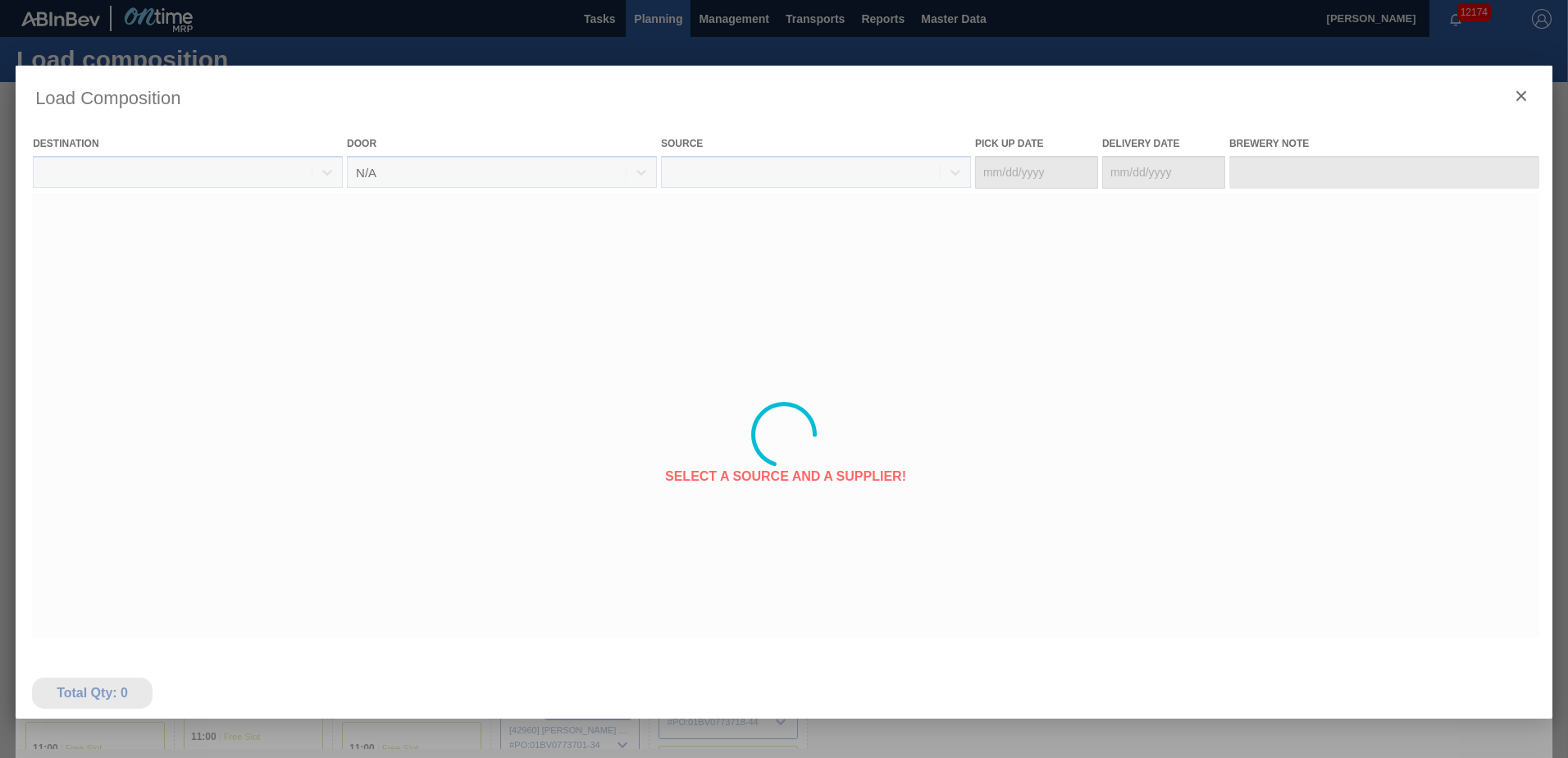
type Date "[DATE]"
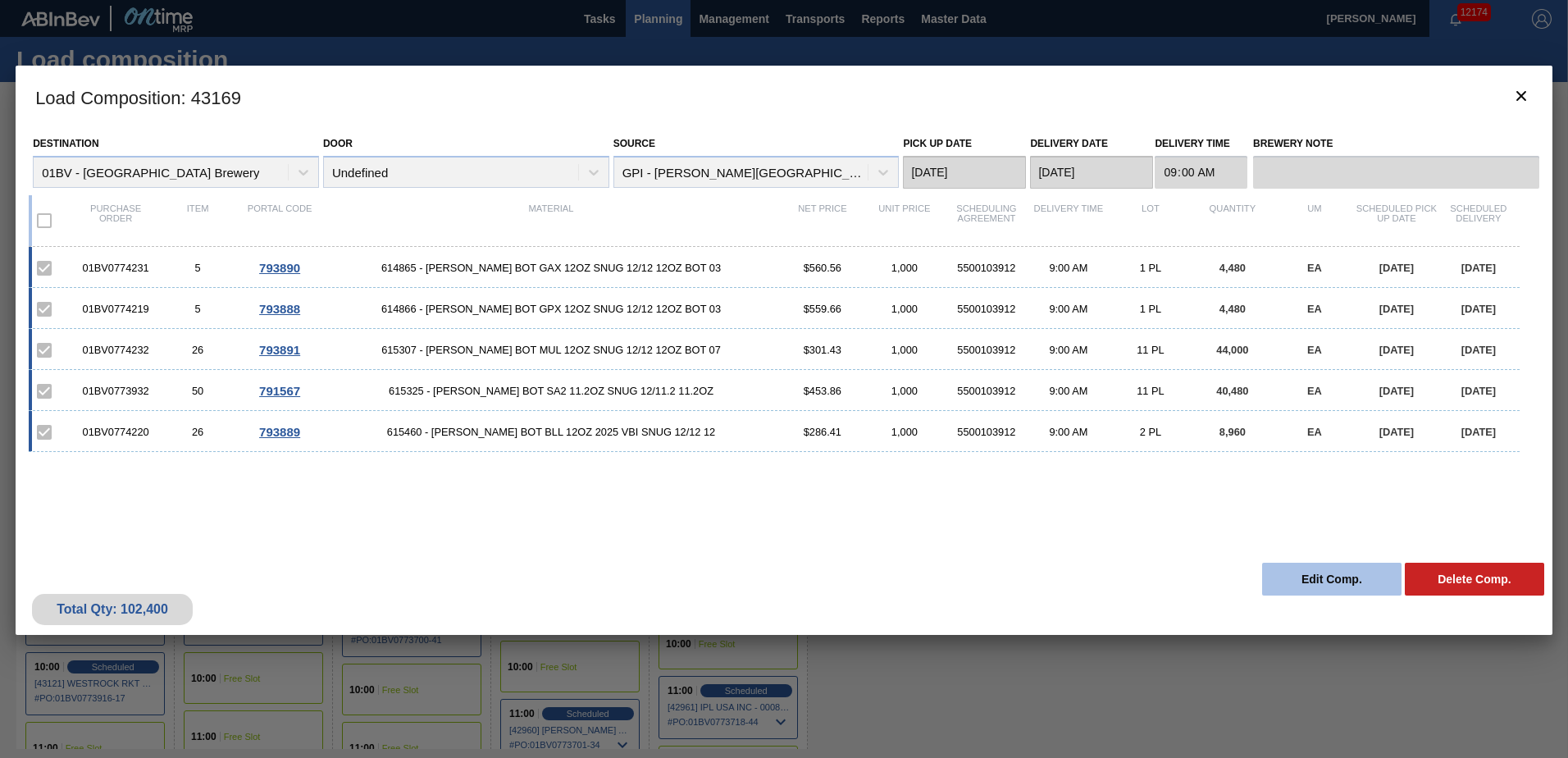
click at [1317, 582] on button "Edit Comp." at bounding box center [1332, 578] width 140 height 33
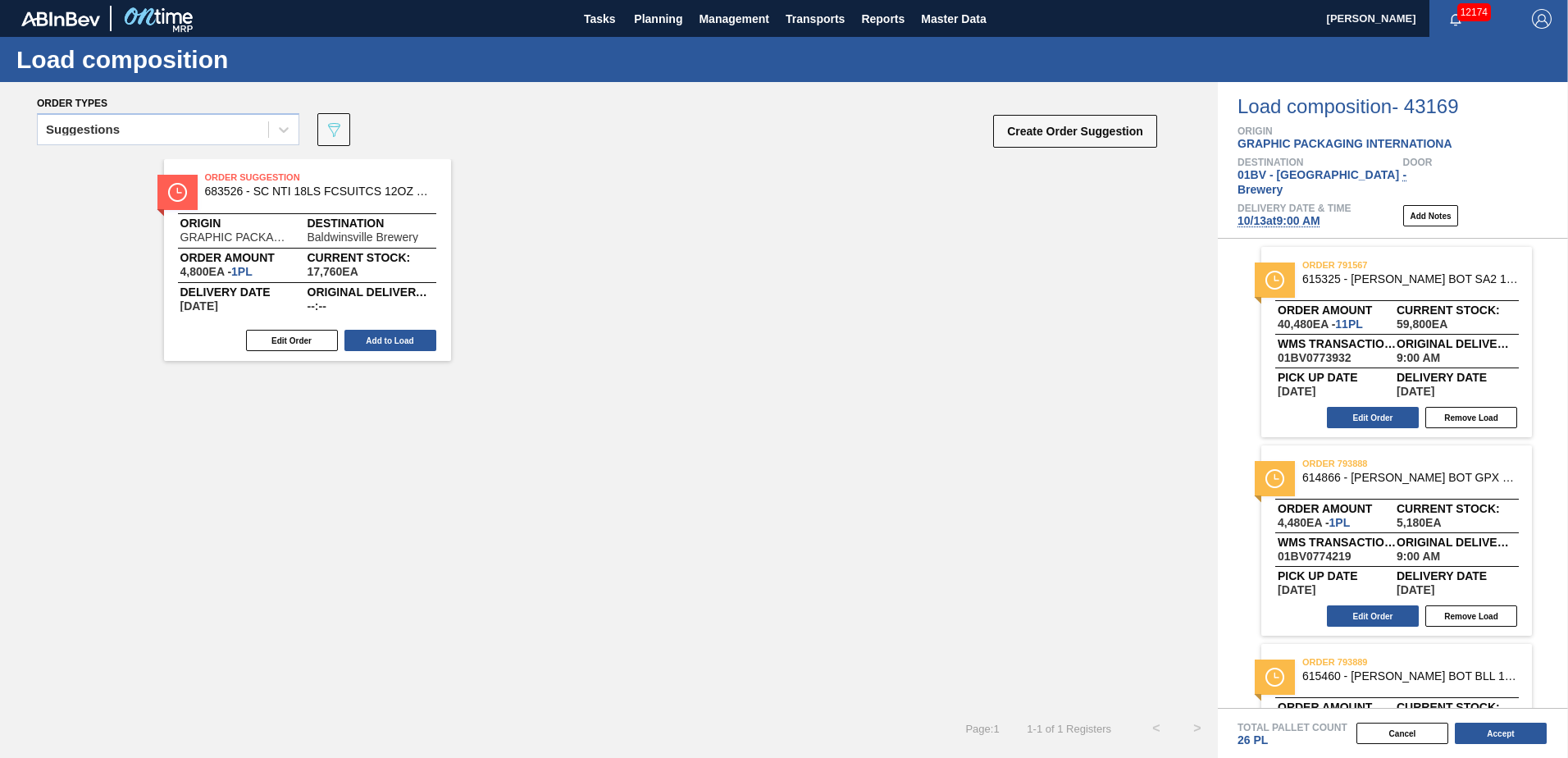
click at [1276, 214] on span "[DATE] 9:00 AM" at bounding box center [1278, 220] width 83 height 13
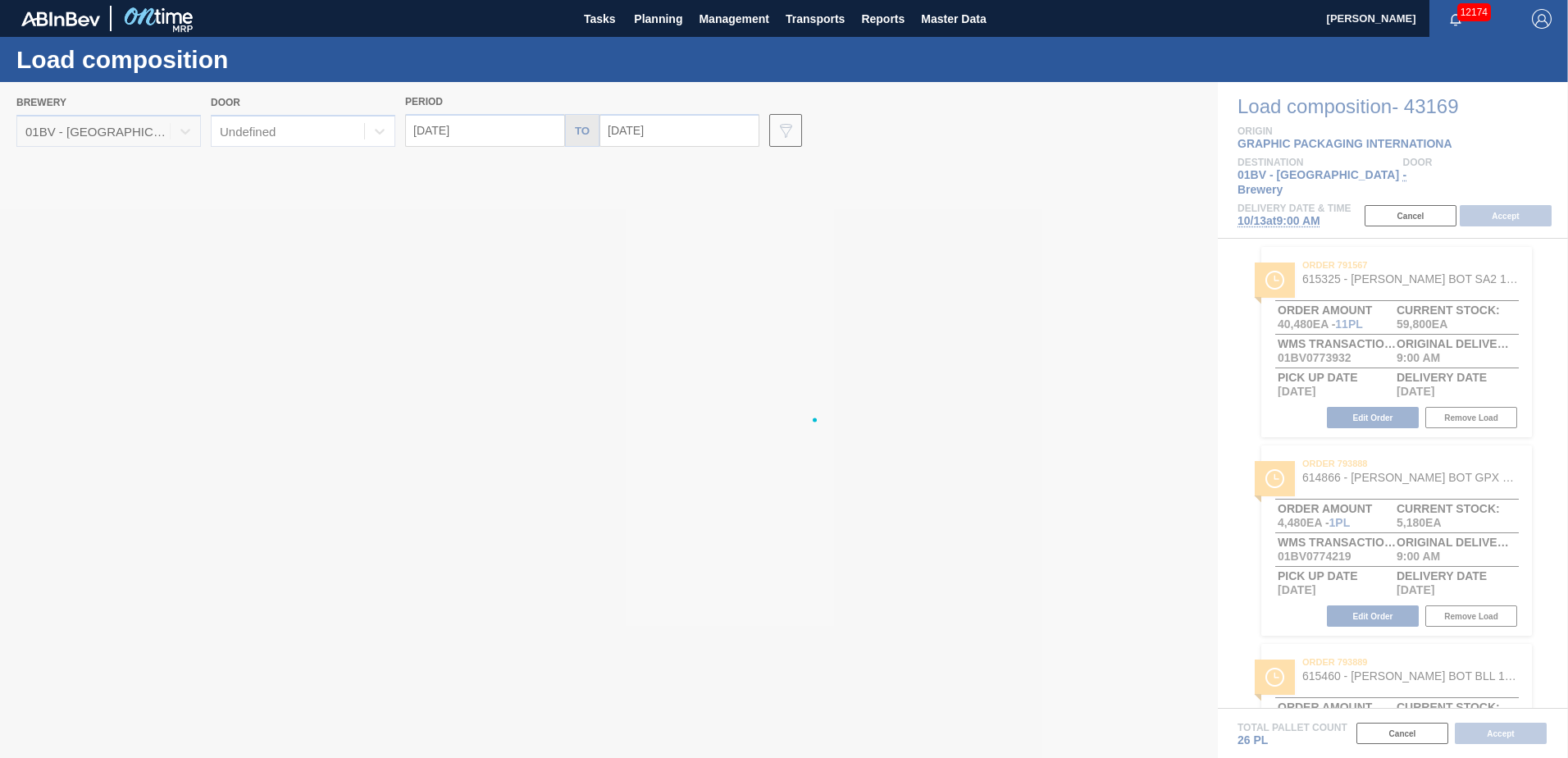
type input "[DATE]"
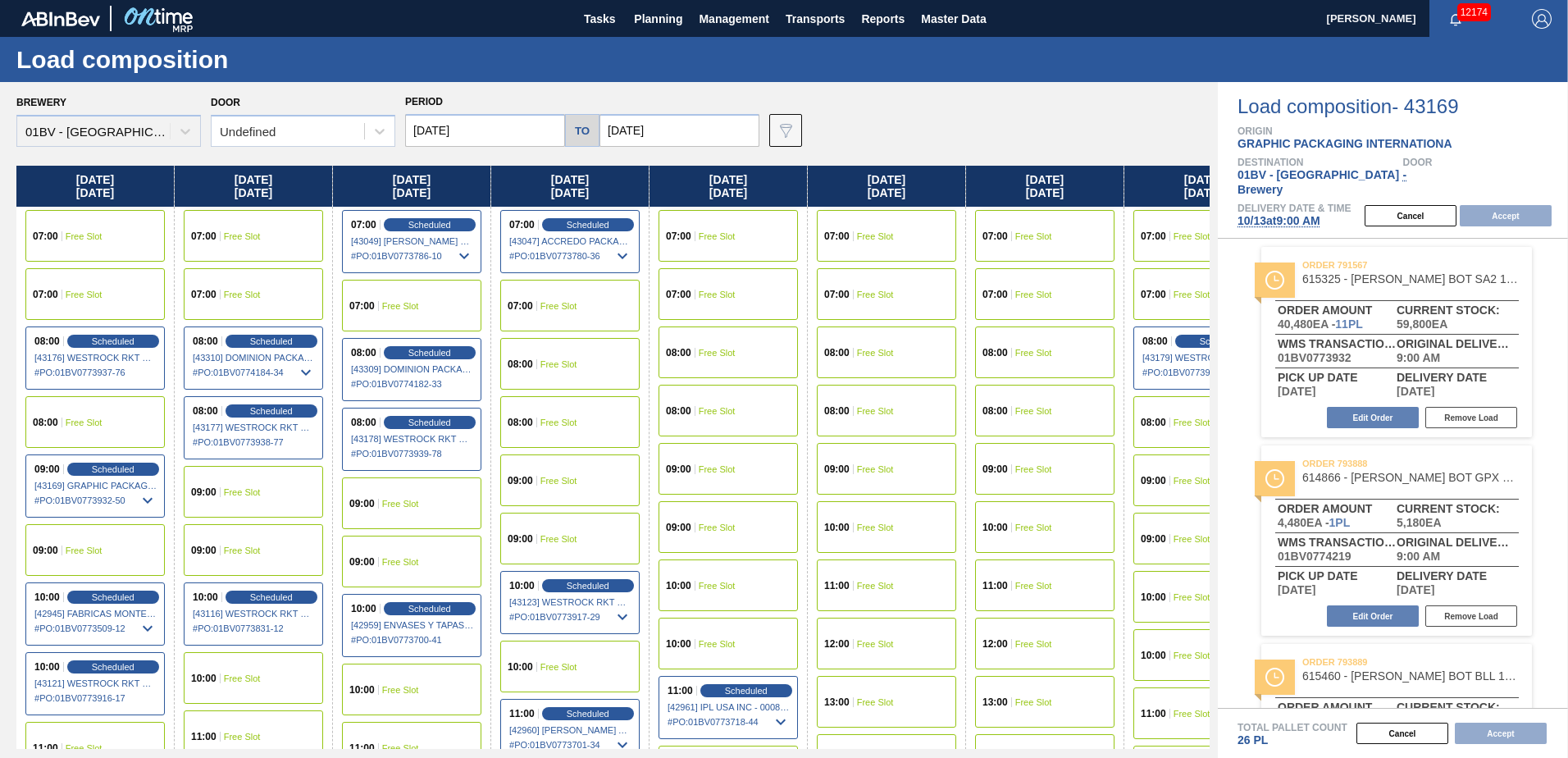
click at [479, 133] on input "[DATE]" at bounding box center [485, 130] width 160 height 33
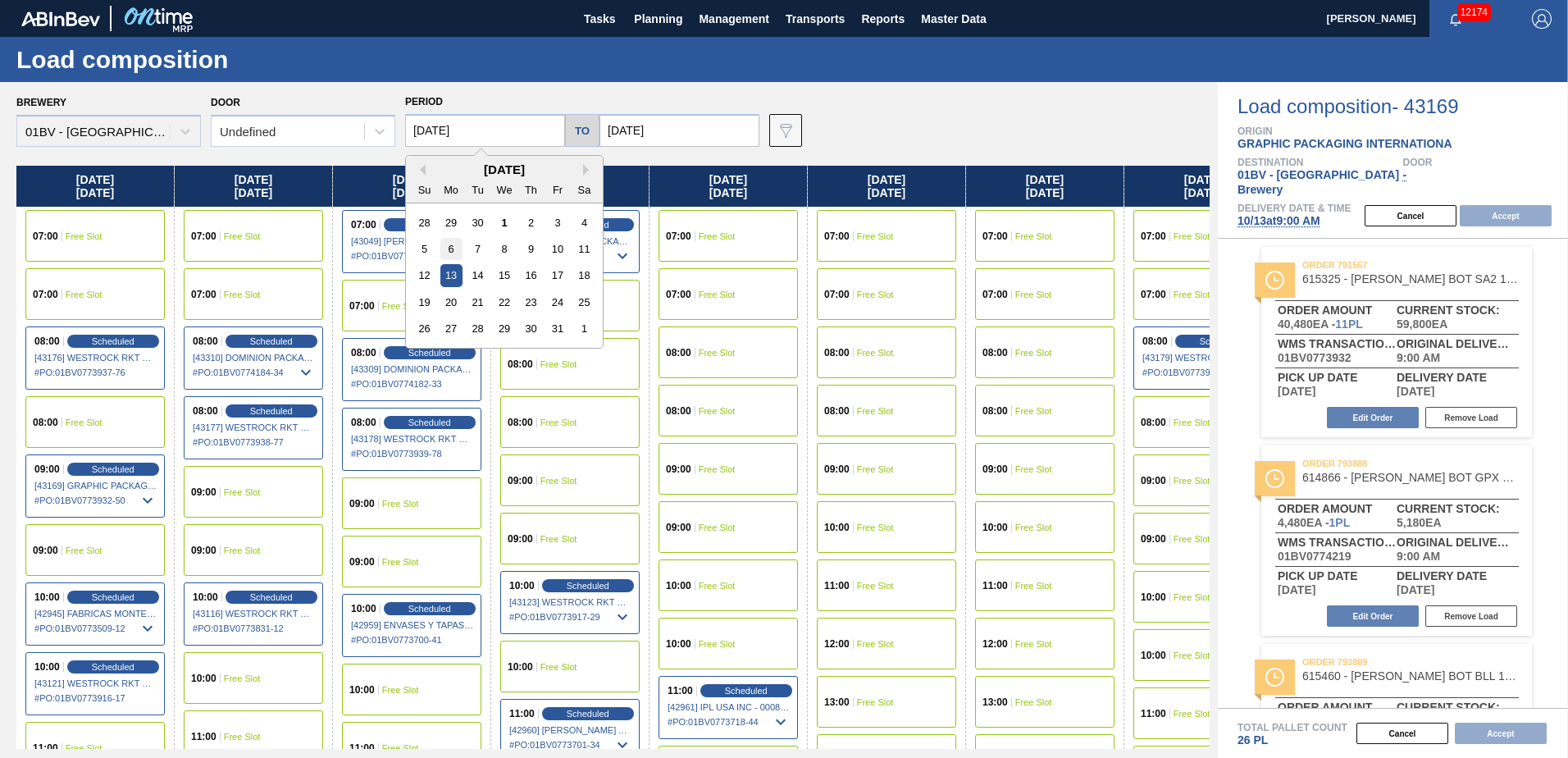
click at [452, 248] on div "6" at bounding box center [451, 249] width 22 height 22
type input "[DATE]"
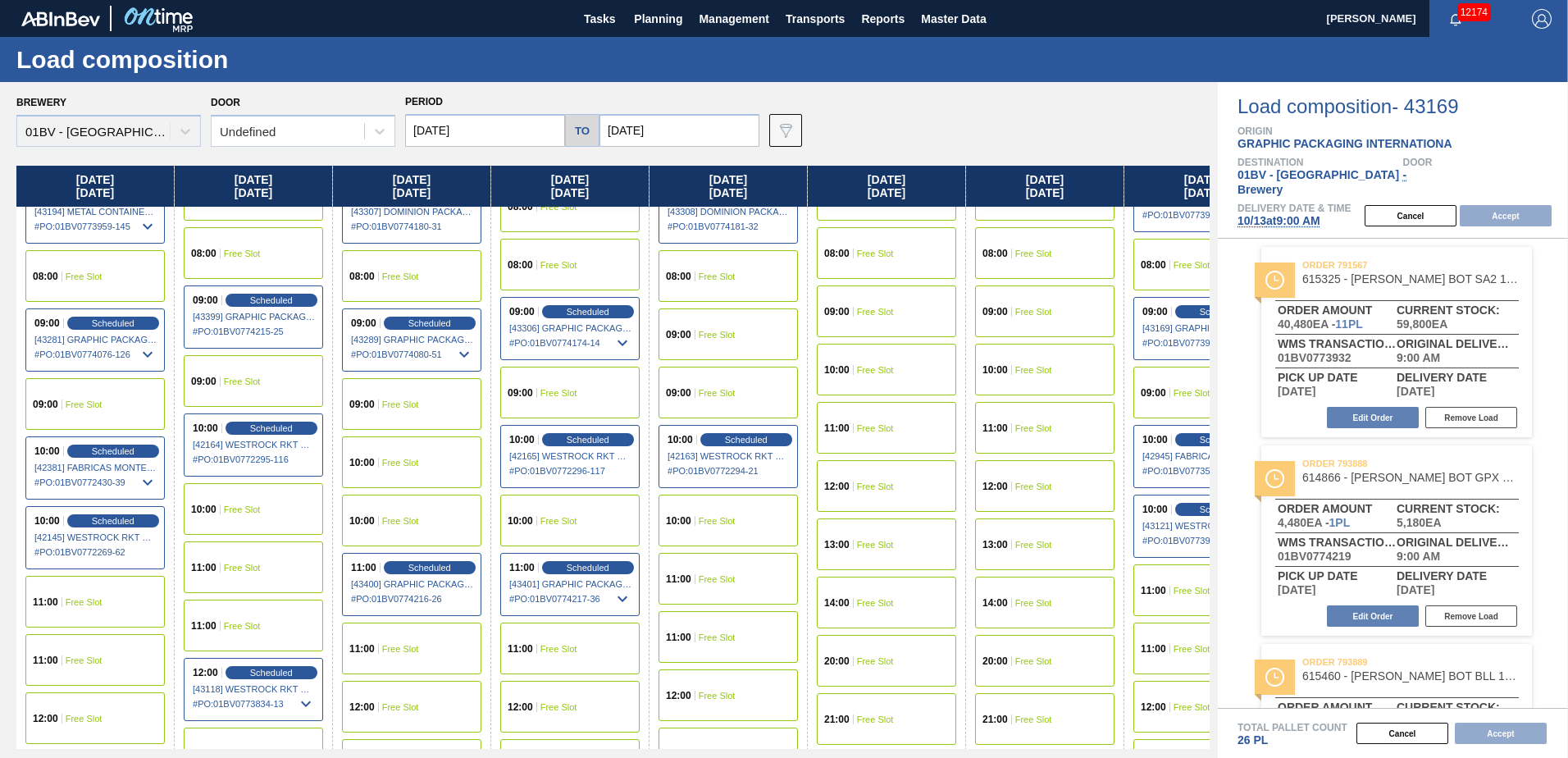
scroll to position [164, 0]
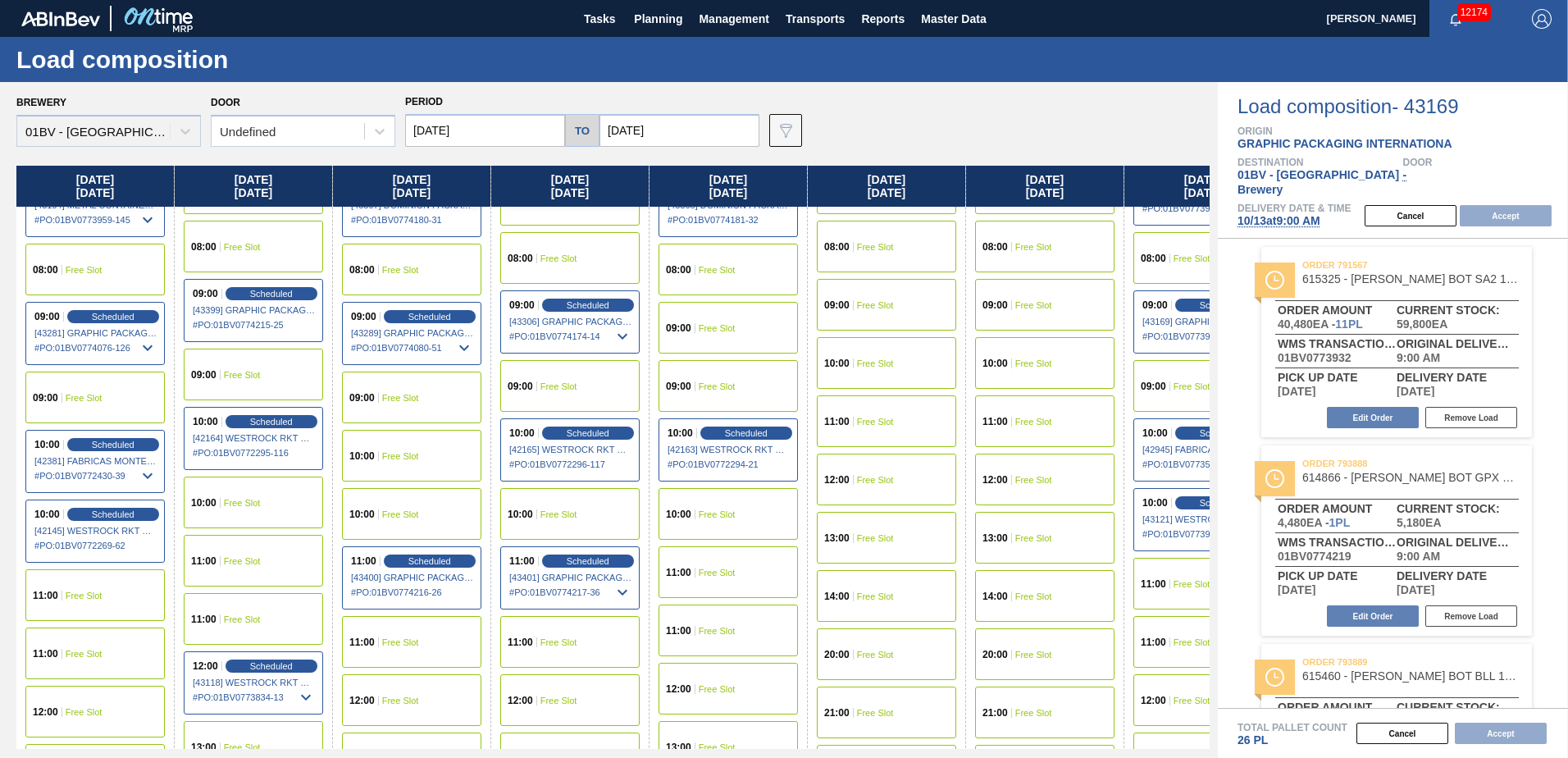
click at [230, 556] on span "Free Slot" at bounding box center [242, 560] width 37 height 10
click at [1506, 205] on button "Accept" at bounding box center [1505, 216] width 92 height 21
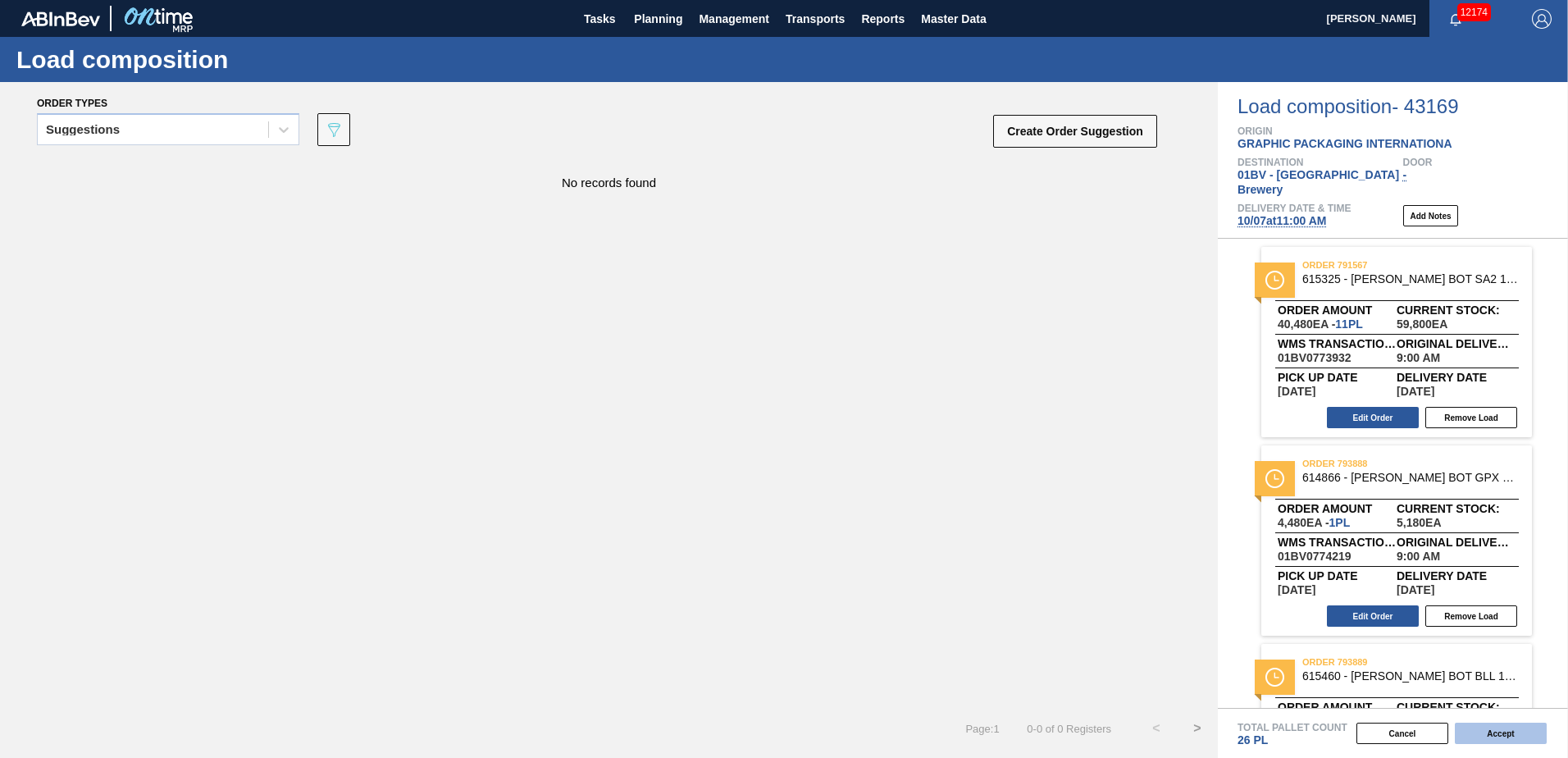
click at [1481, 731] on button "Accept" at bounding box center [1500, 733] width 92 height 21
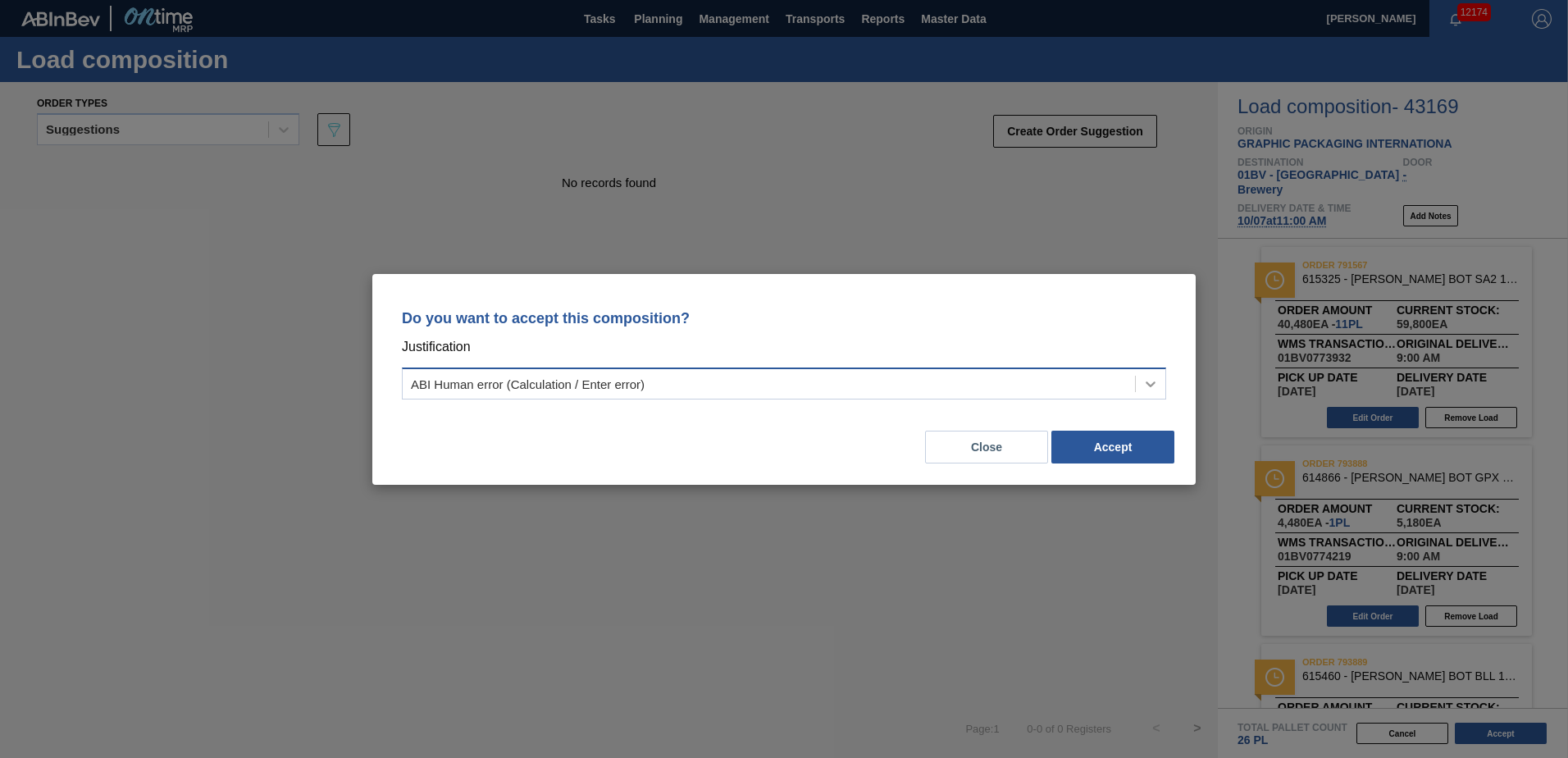
click at [1163, 377] on div at bounding box center [1150, 383] width 30 height 30
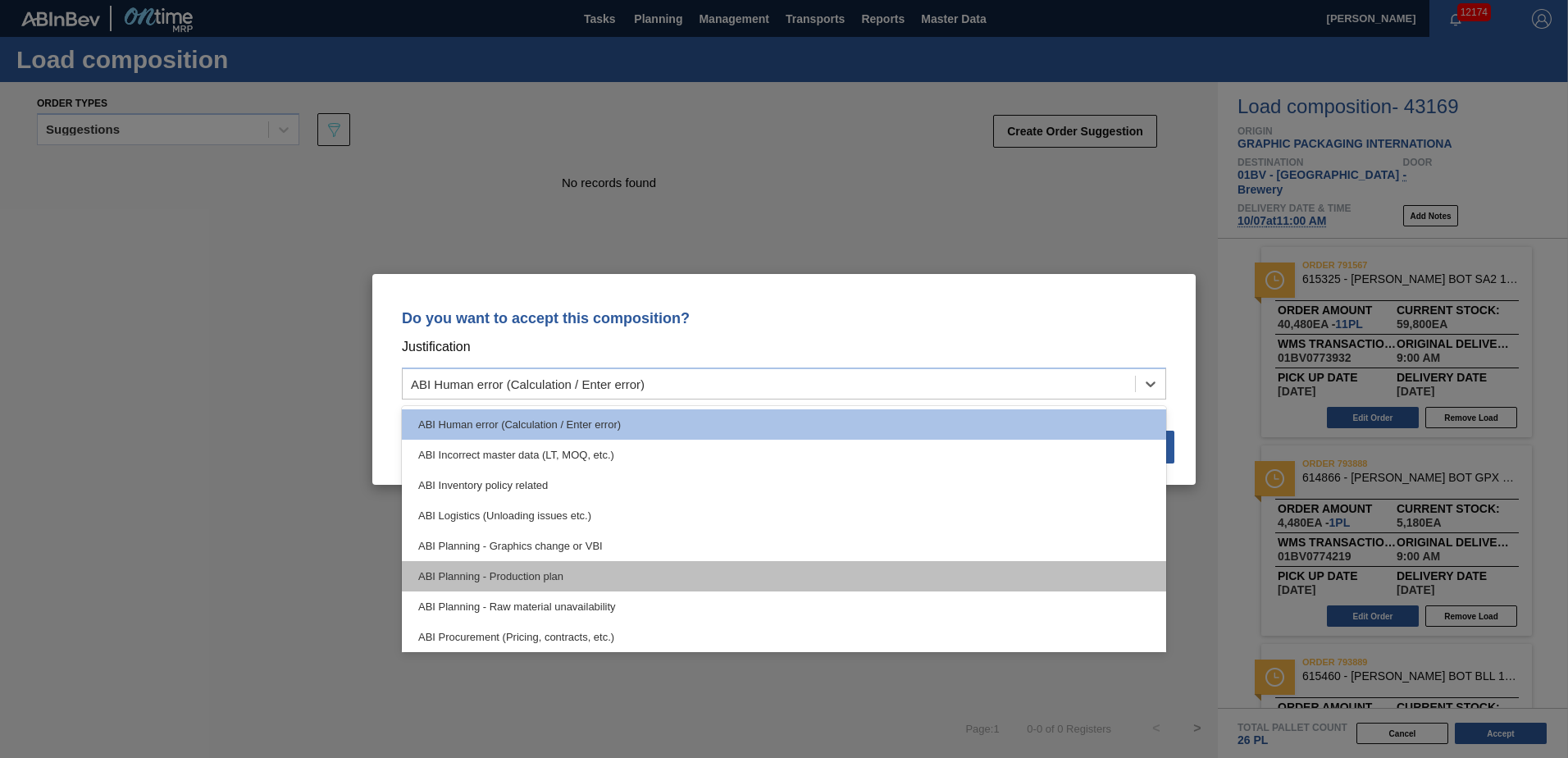
click at [506, 568] on div "ABI Planning - Production plan" at bounding box center [784, 576] width 764 height 30
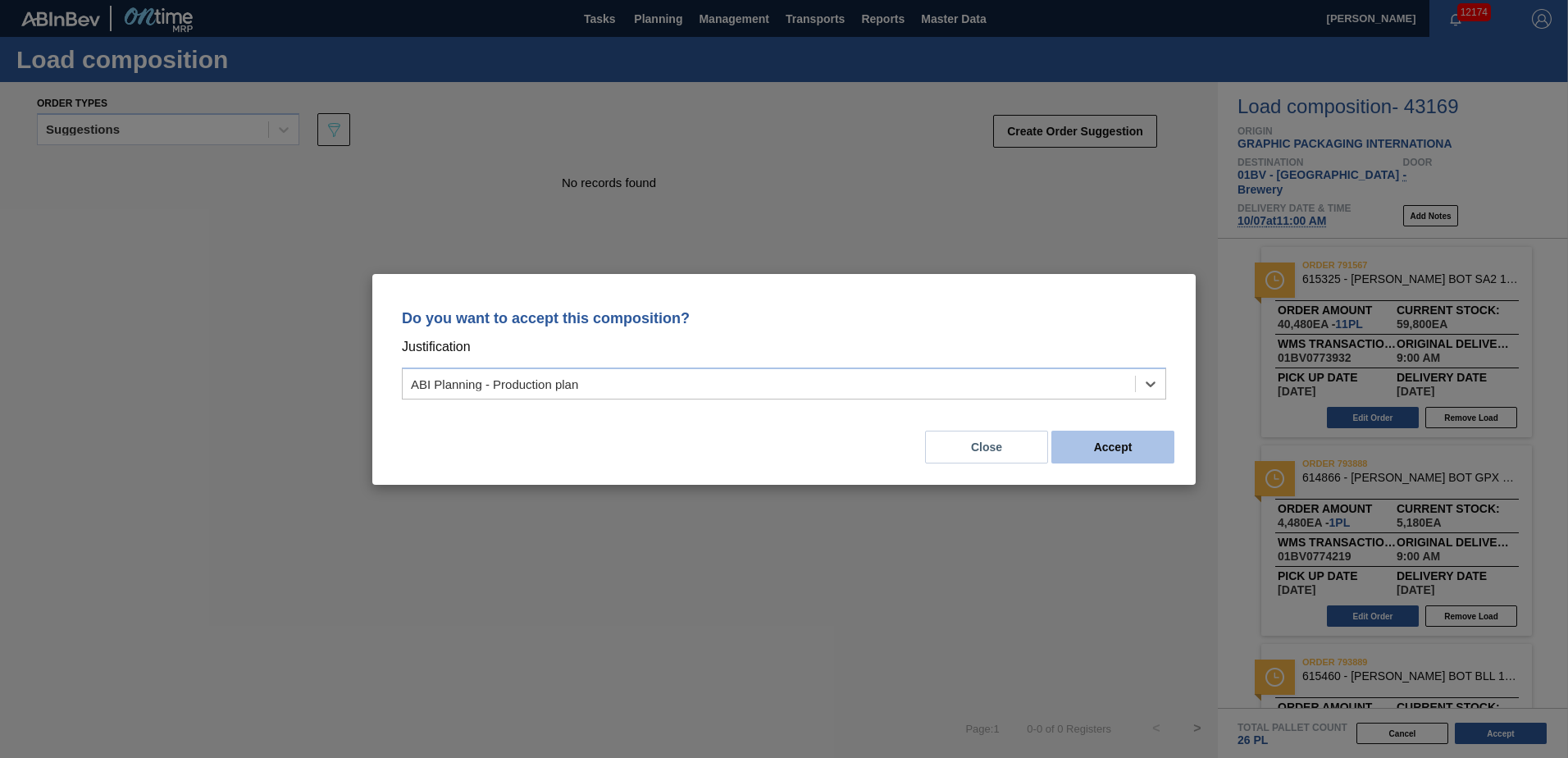
click at [1138, 440] on button "Accept" at bounding box center [1112, 447] width 123 height 33
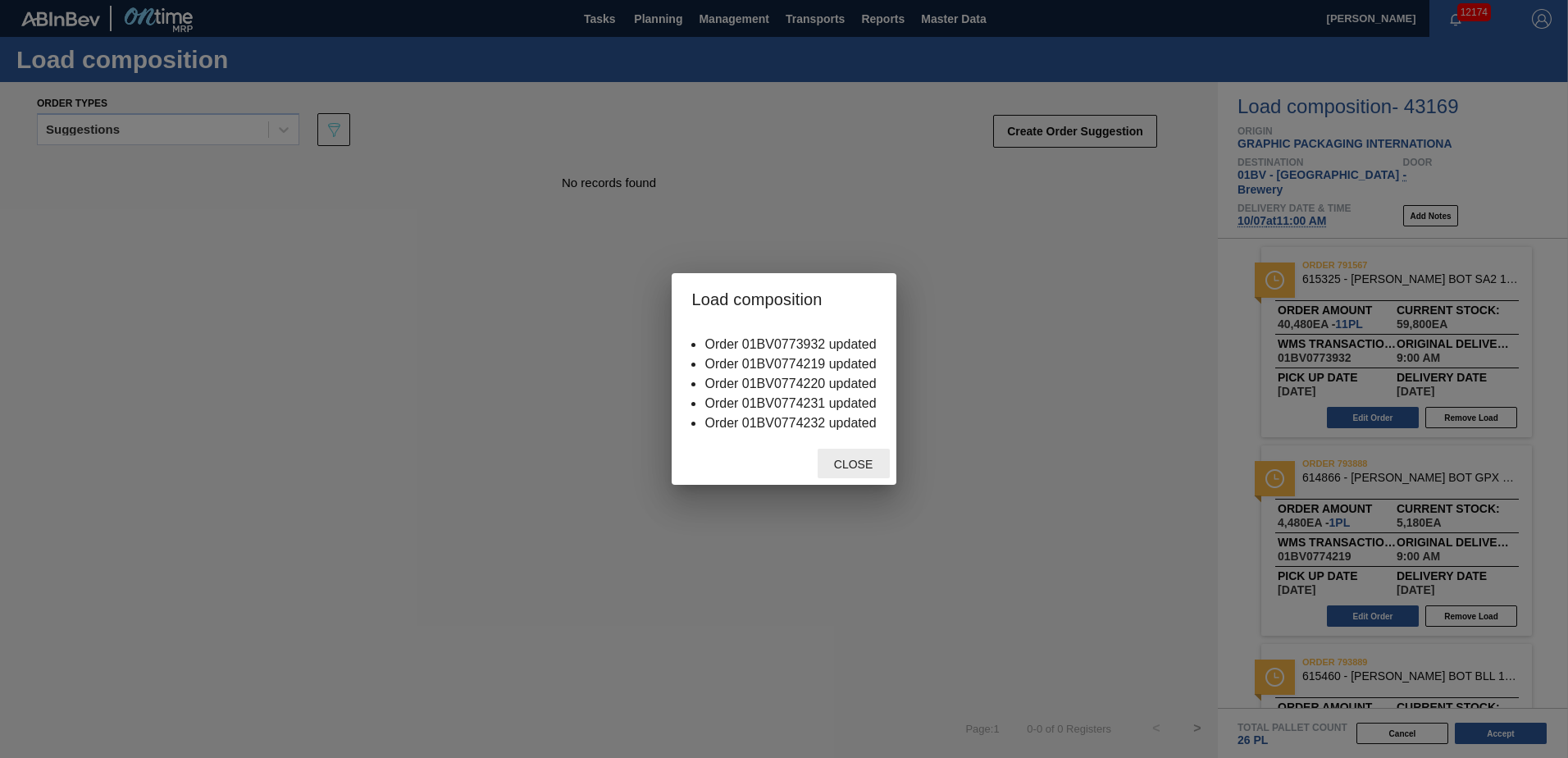
click at [856, 456] on div "Close" at bounding box center [853, 464] width 72 height 30
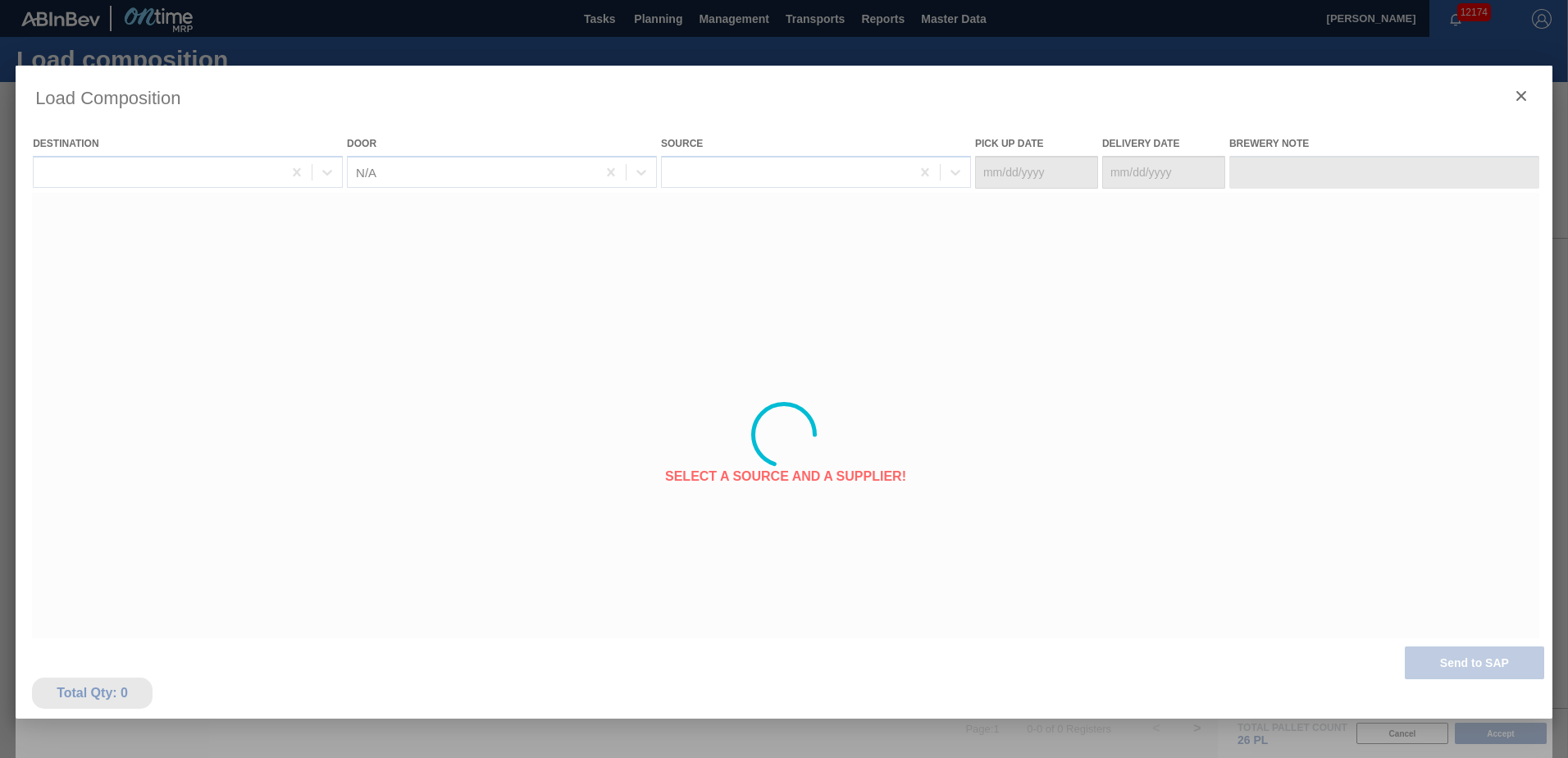
type Date "[DATE]"
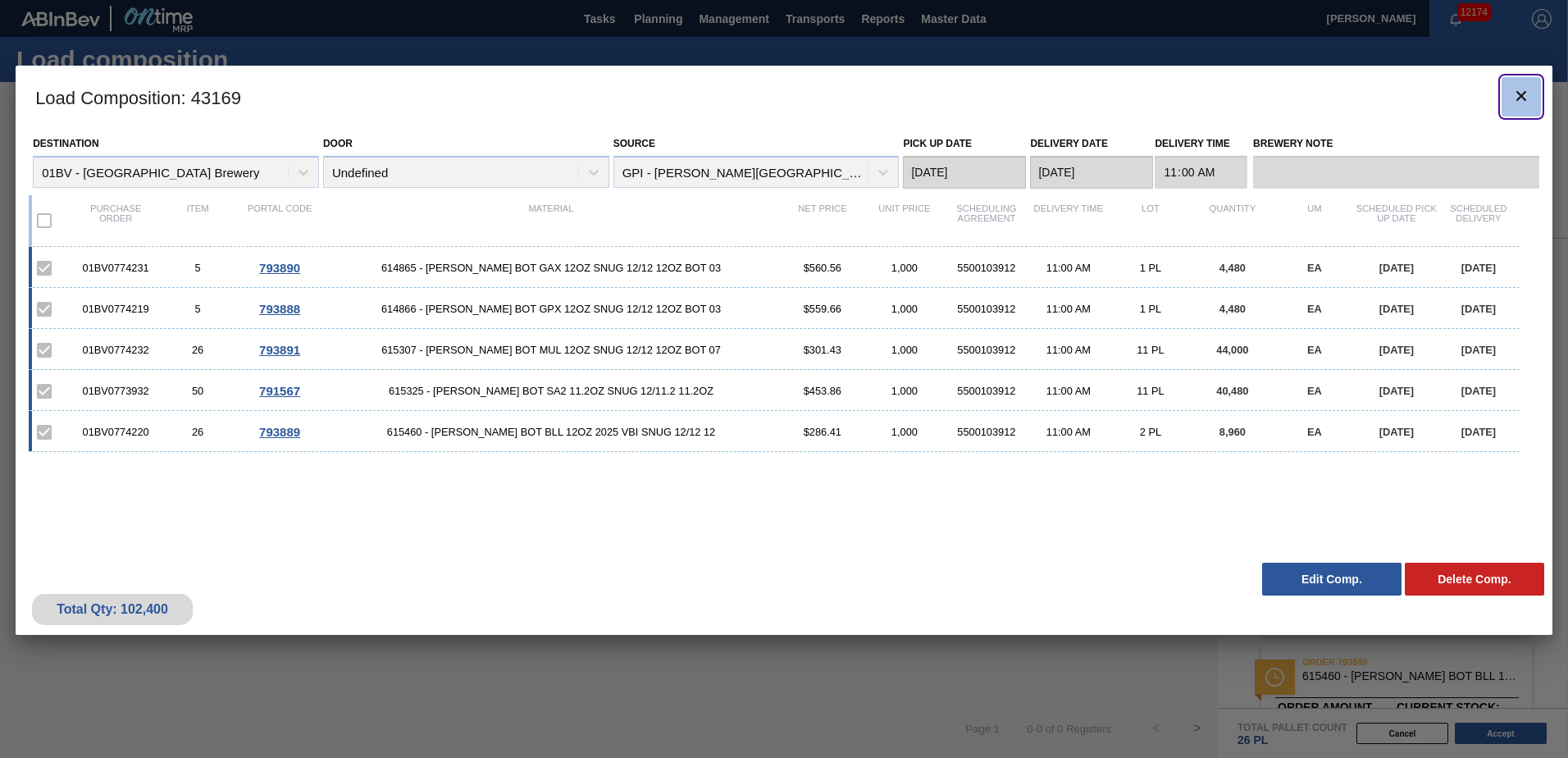
click at [1514, 95] on icon "botão de ícone" at bounding box center [1521, 96] width 20 height 20
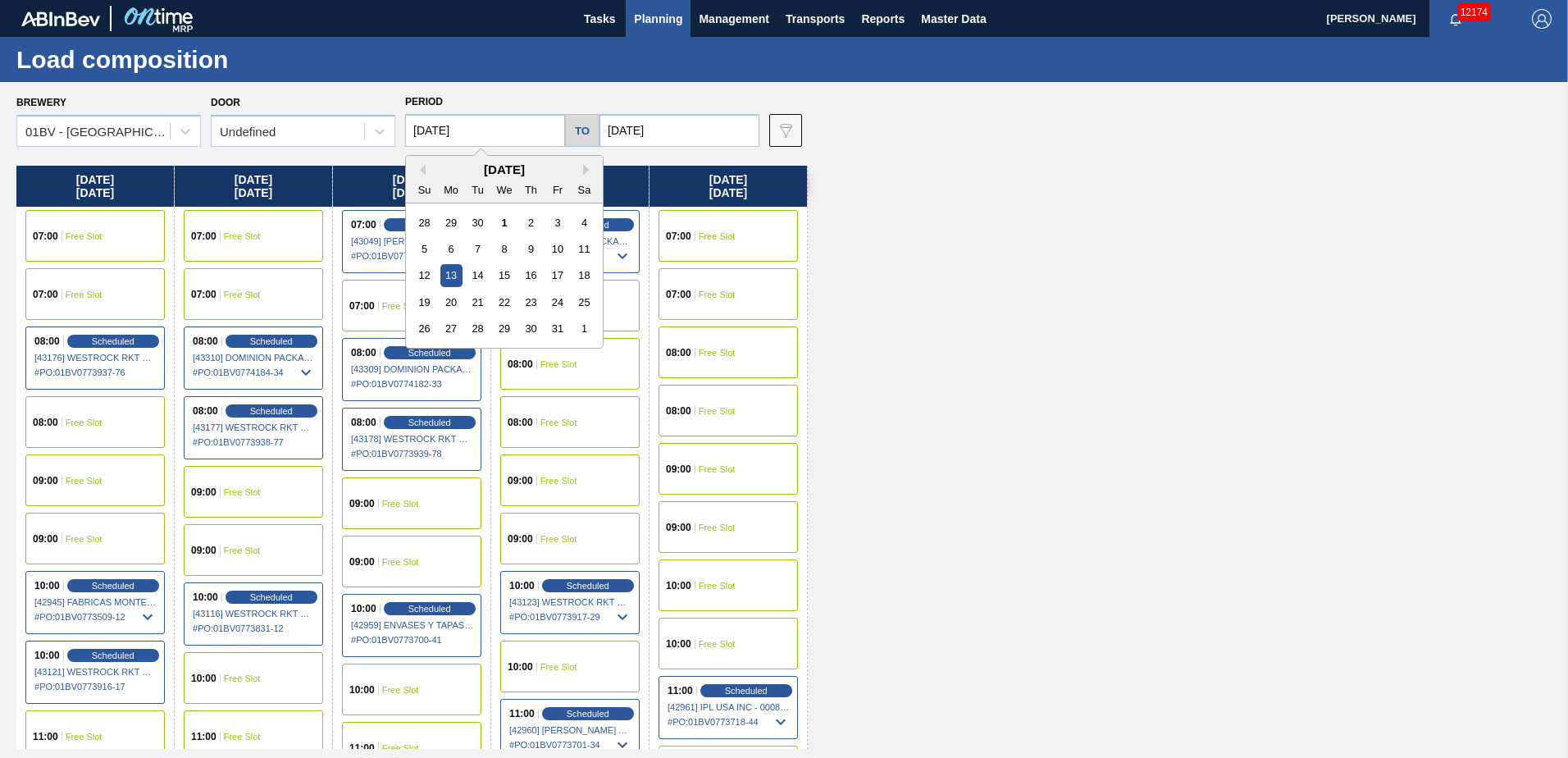
click at [484, 139] on input "[DATE]" at bounding box center [485, 130] width 160 height 33
click at [456, 245] on div "6" at bounding box center [451, 249] width 22 height 22
type input "[DATE]"
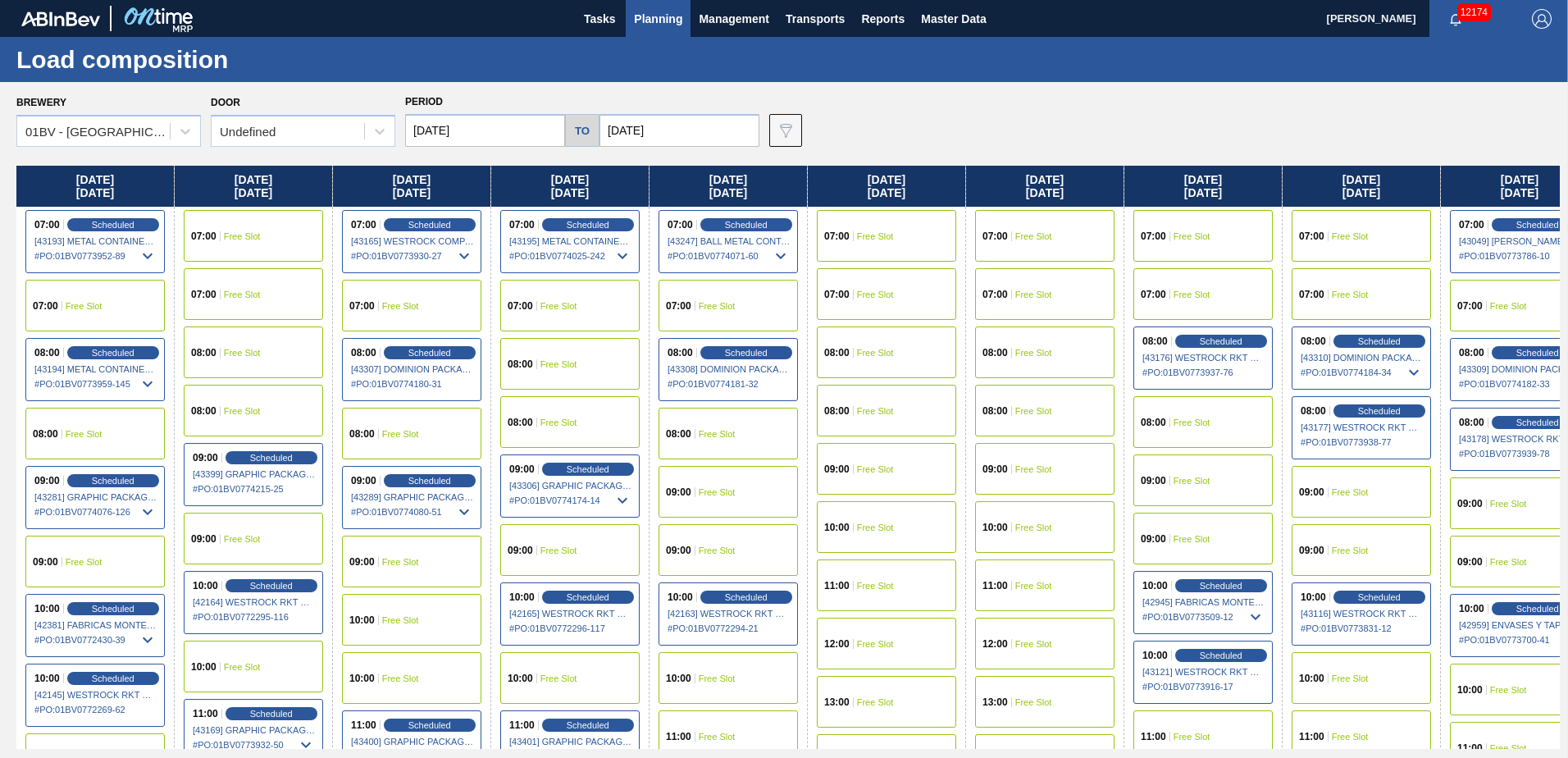
click at [677, 129] on input "[DATE]" at bounding box center [679, 130] width 160 height 33
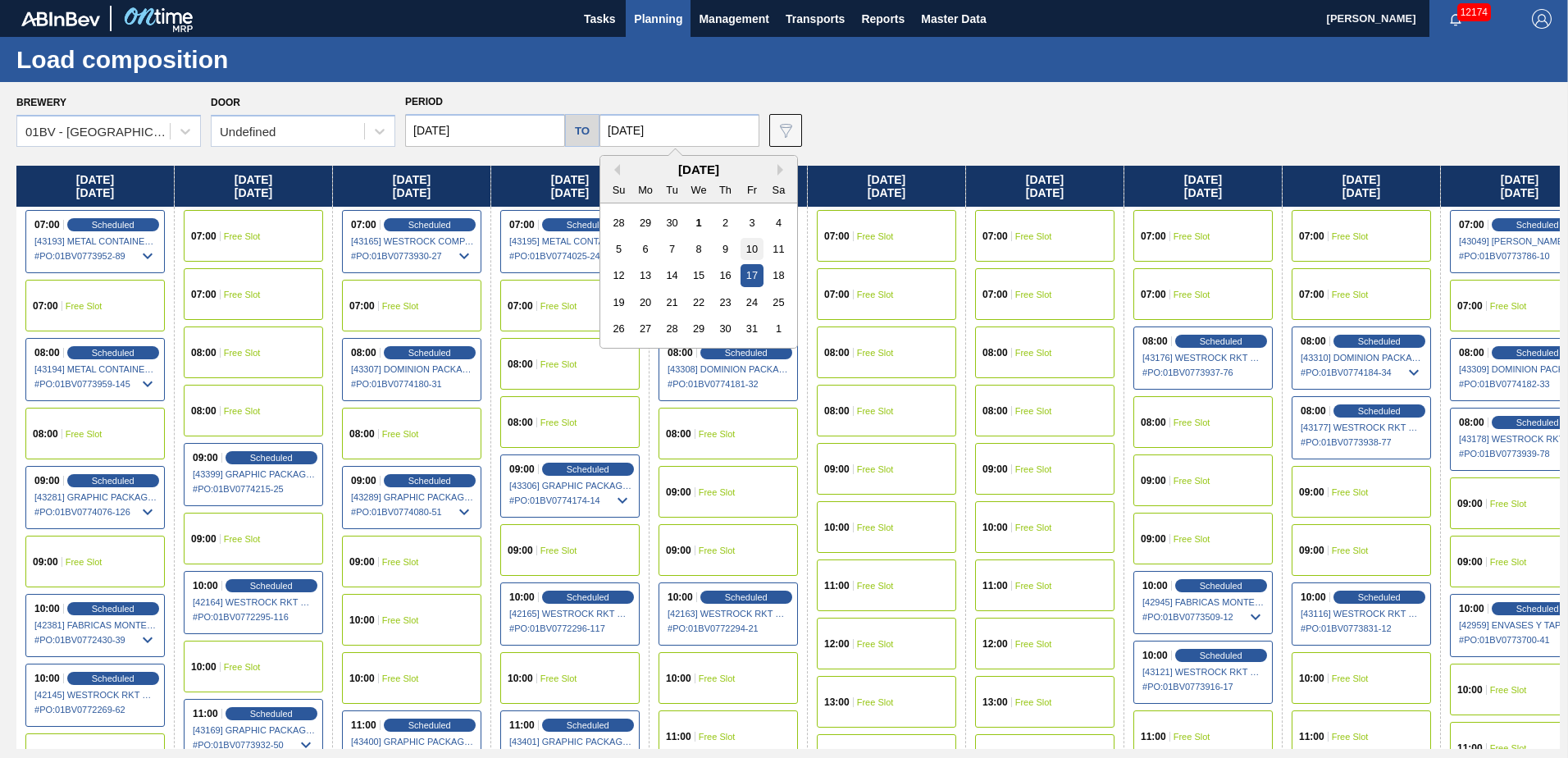
click at [746, 247] on div "10" at bounding box center [751, 249] width 22 height 22
type input "[DATE]"
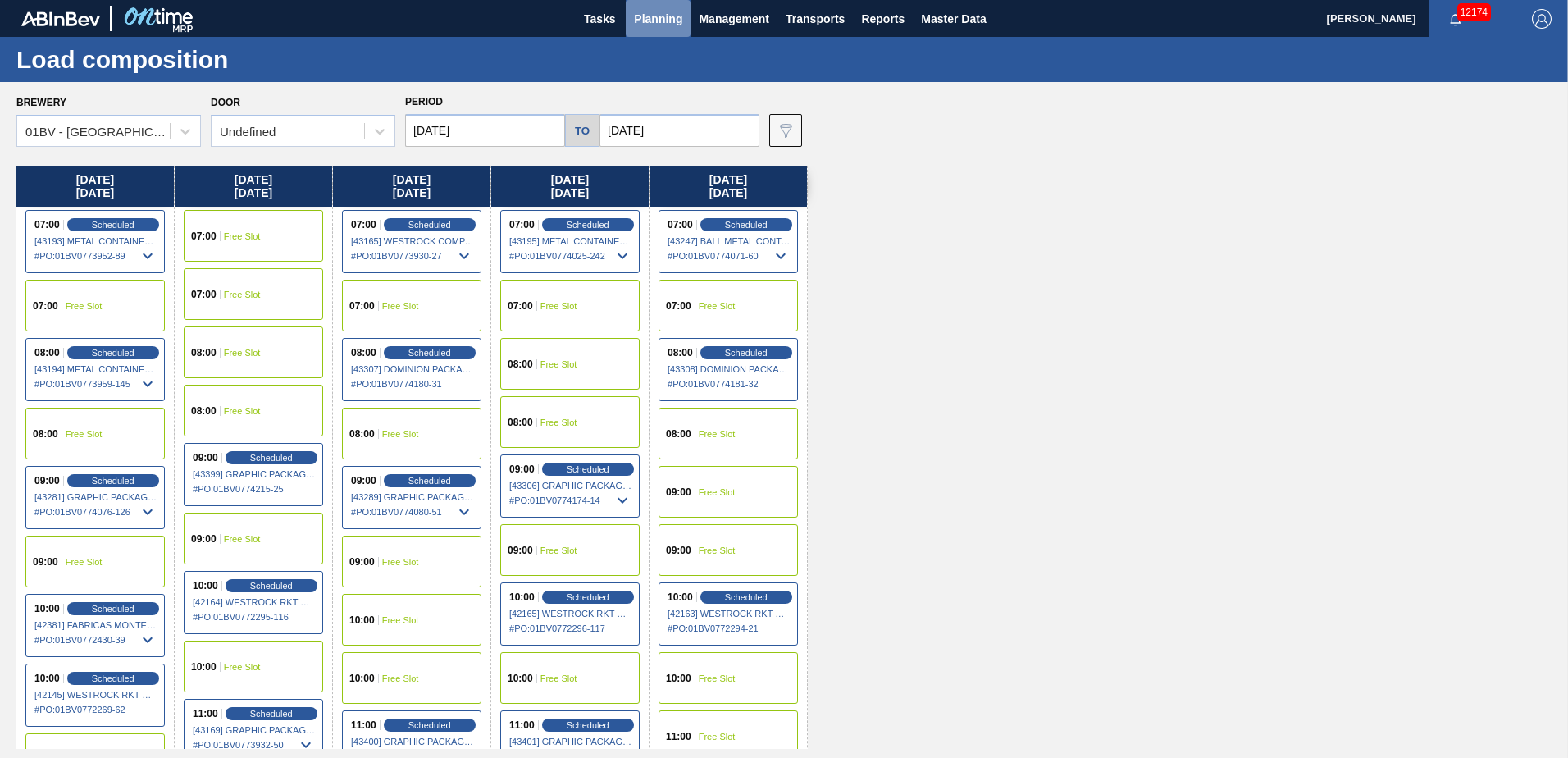
click at [646, 21] on span "Planning" at bounding box center [658, 19] width 48 height 20
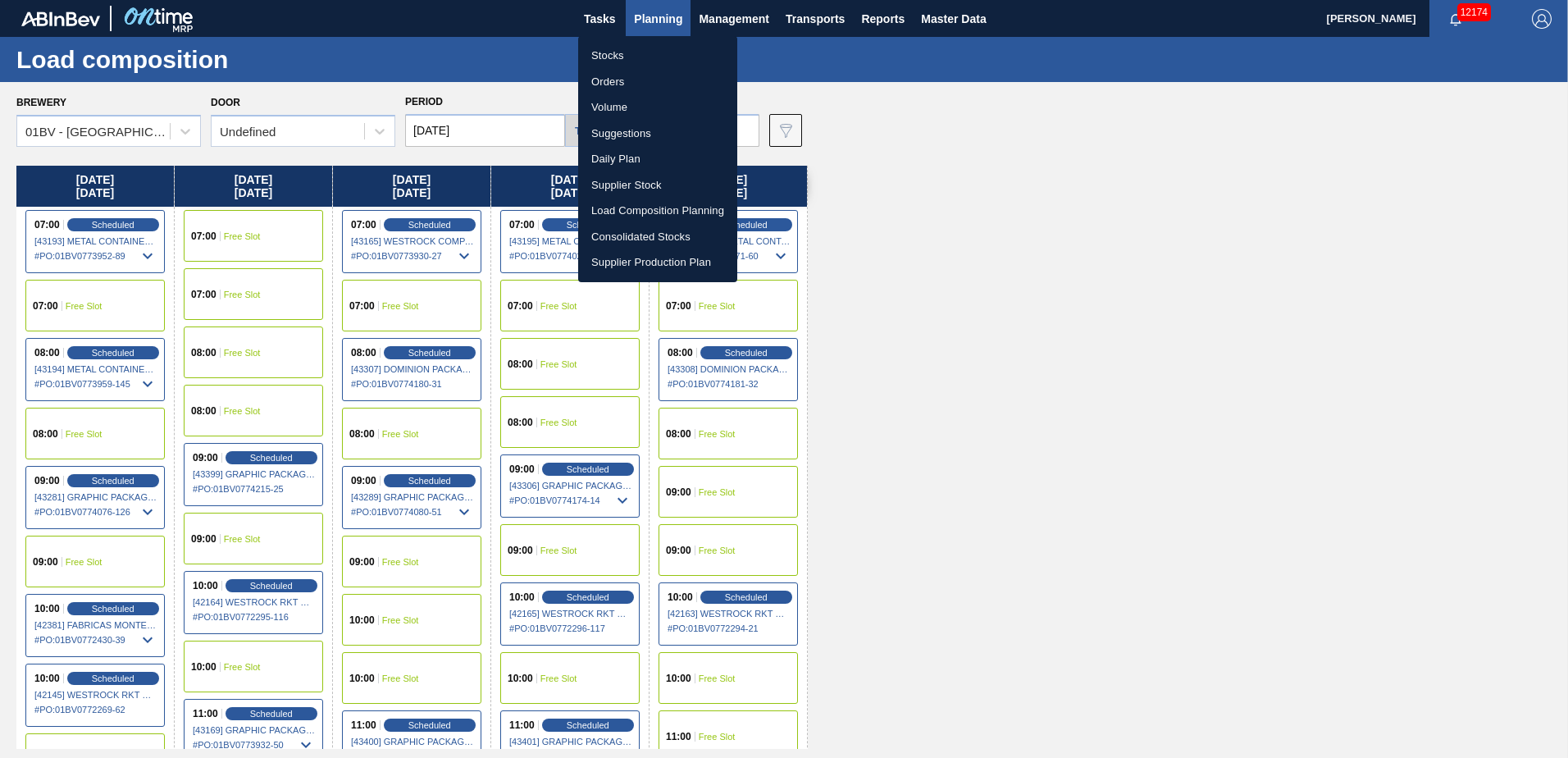
click at [625, 133] on li "Suggestions" at bounding box center [658, 133] width 159 height 26
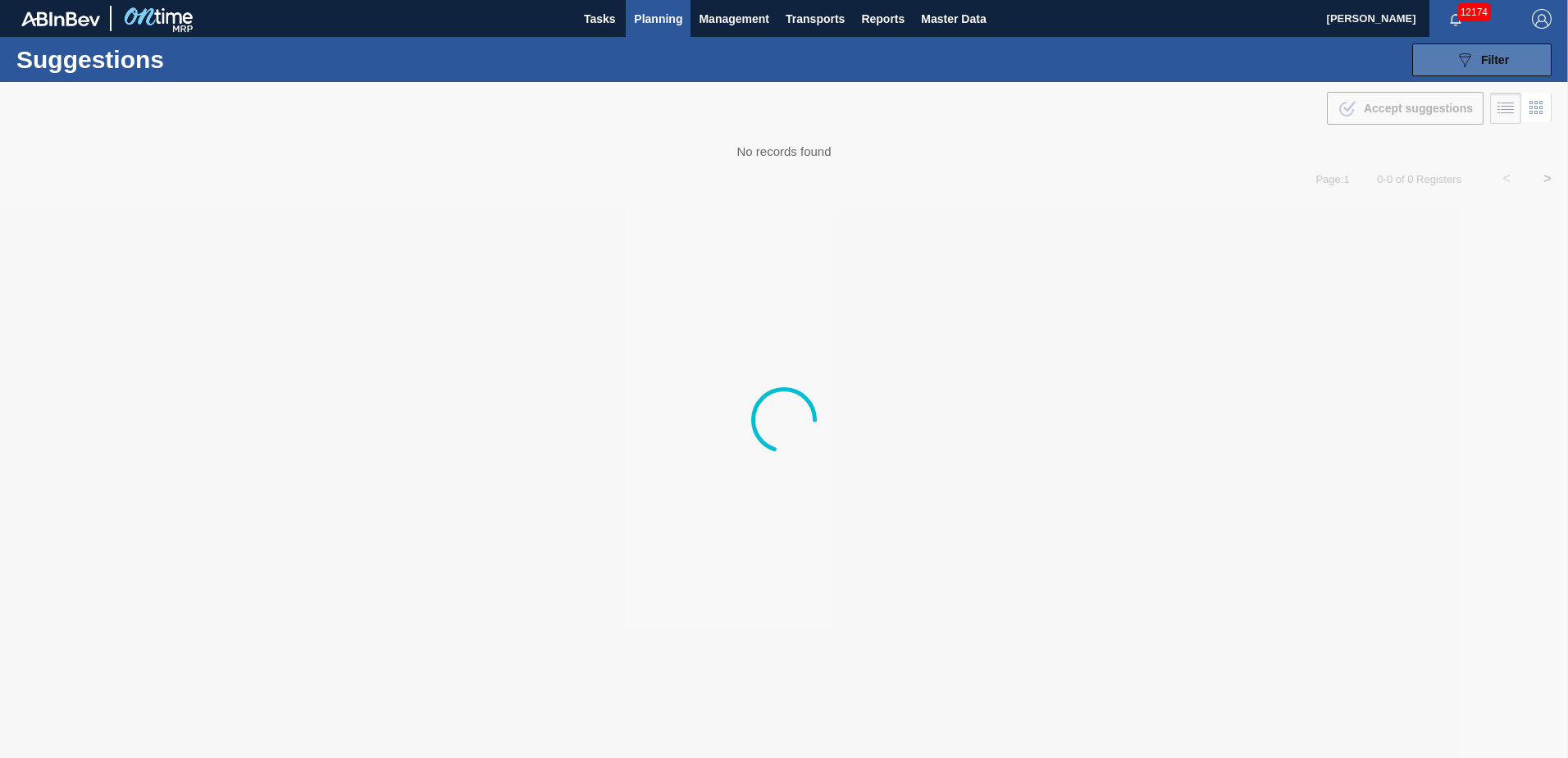
click at [1504, 50] on div "089F7B8B-B2A5-4AFE-B5C0-19BA573D28AC Filter" at bounding box center [1481, 60] width 54 height 20
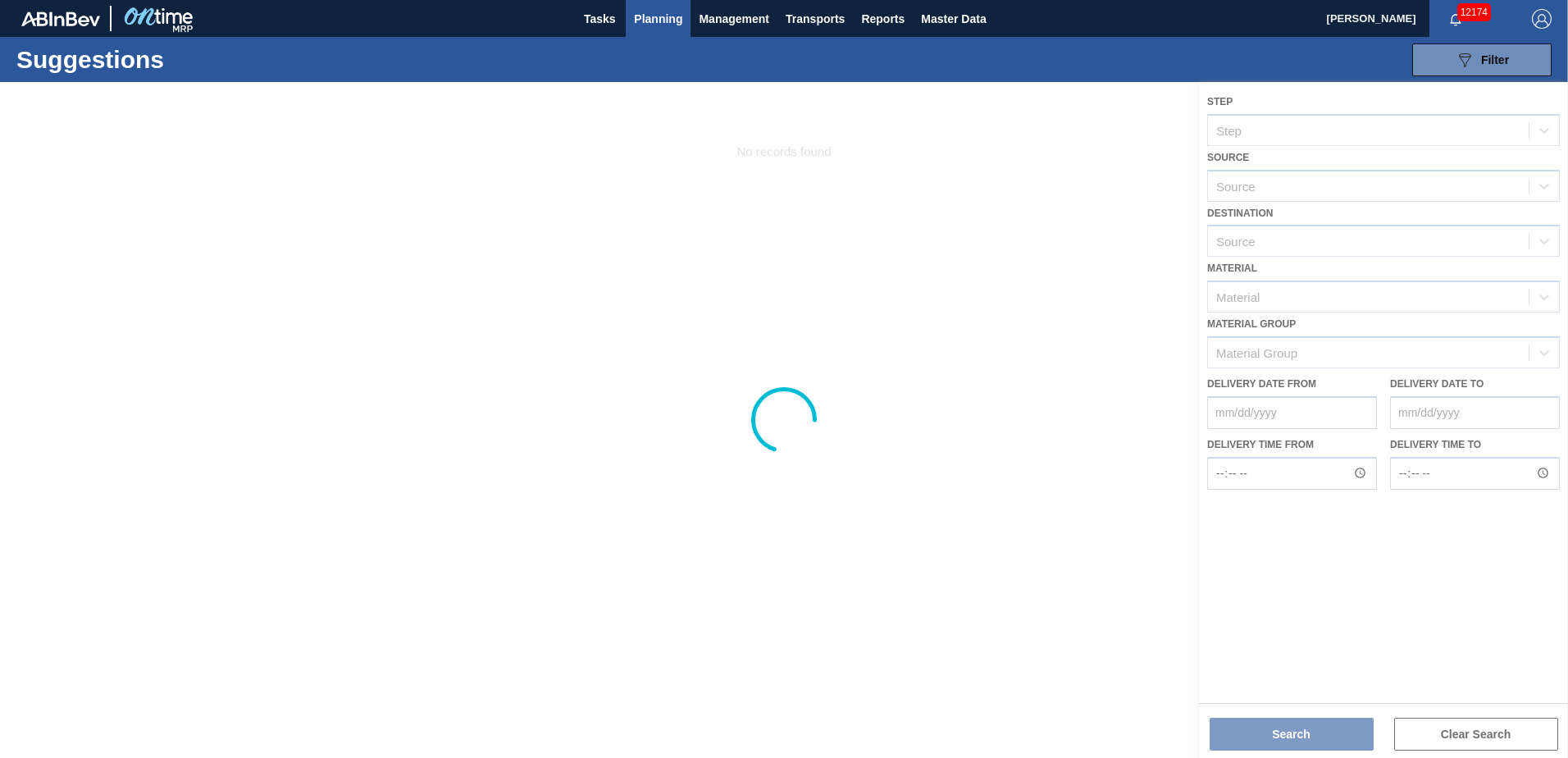
click at [1096, 184] on div at bounding box center [784, 420] width 1568 height 676
click at [1540, 15] on img "button" at bounding box center [1541, 19] width 20 height 20
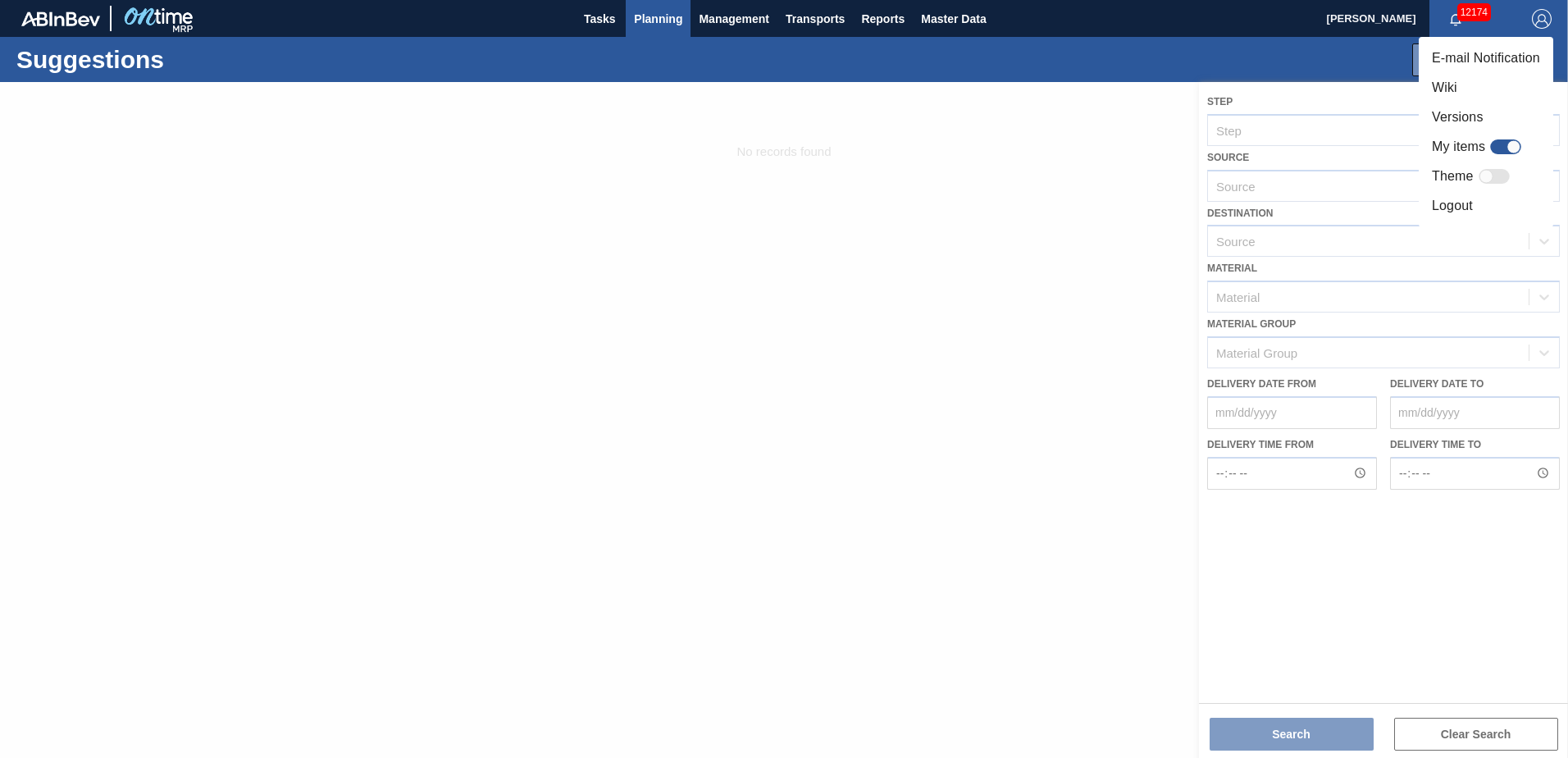
click at [1449, 200] on li "Logout" at bounding box center [1486, 205] width 134 height 30
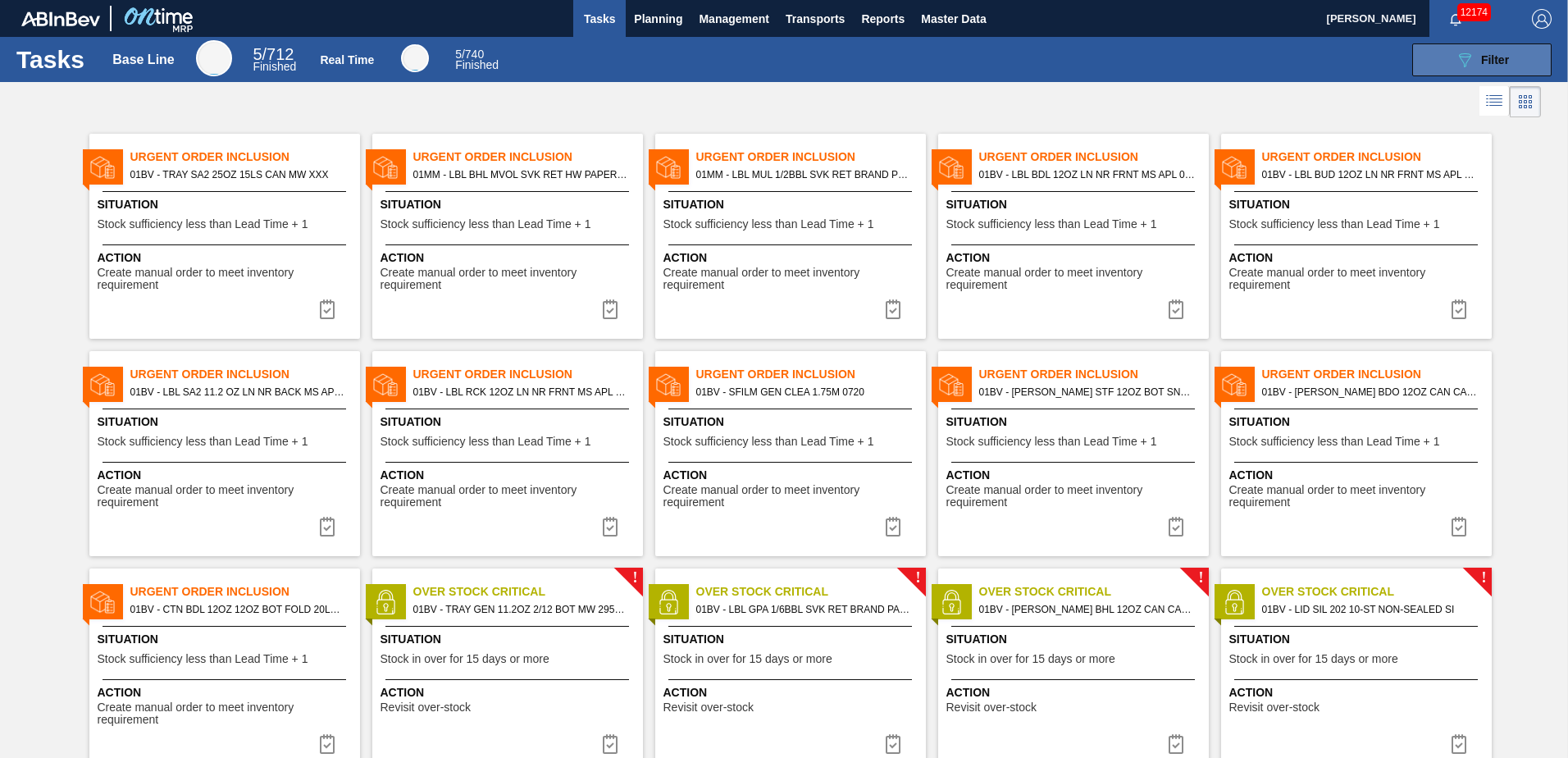
click at [1498, 54] on span "Filter" at bounding box center [1495, 60] width 28 height 13
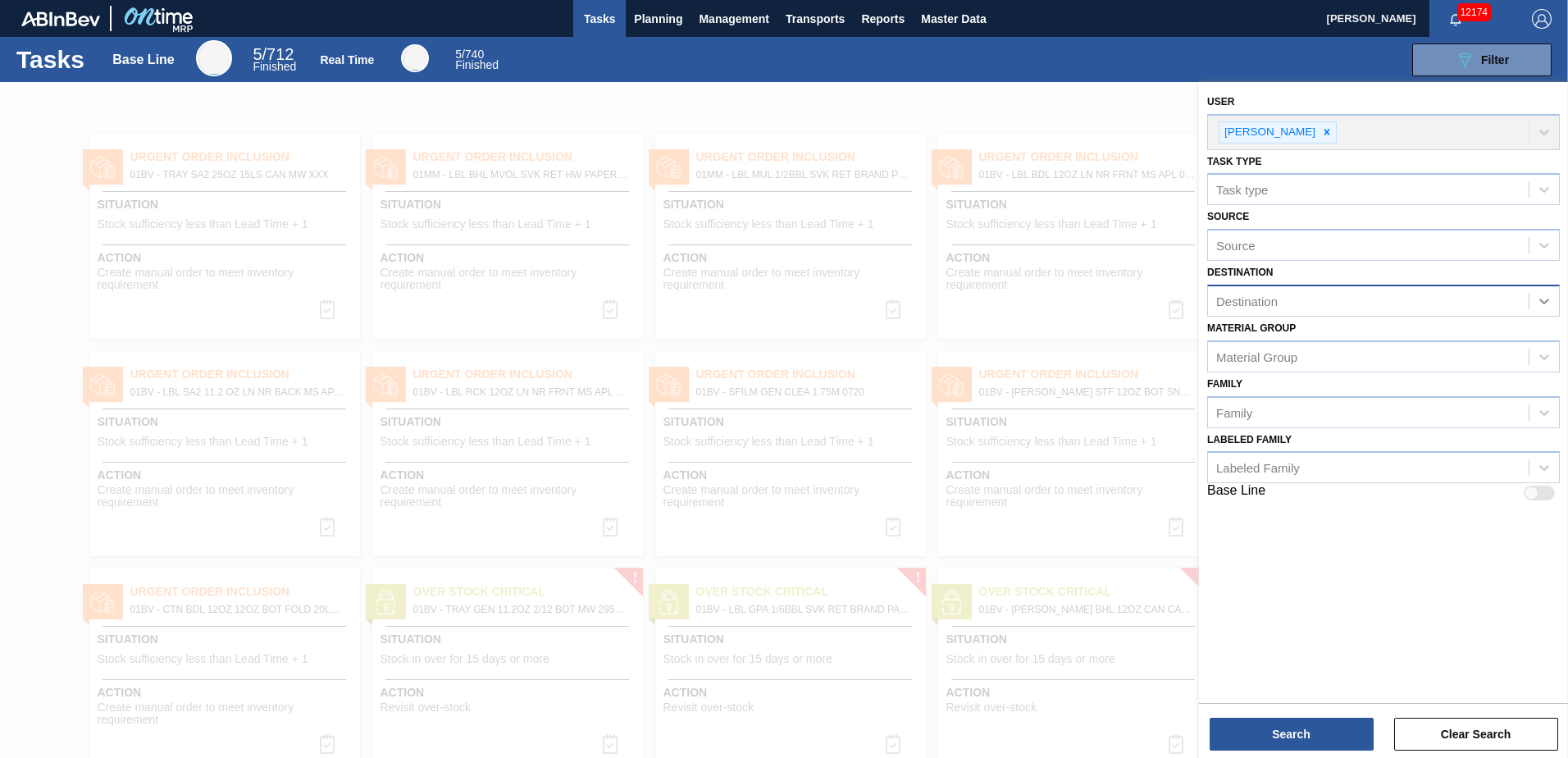
click at [1540, 295] on icon at bounding box center [1544, 301] width 16 height 16
click at [1359, 333] on div "01BV - [GEOGRAPHIC_DATA] Brewery" at bounding box center [1384, 342] width 353 height 30
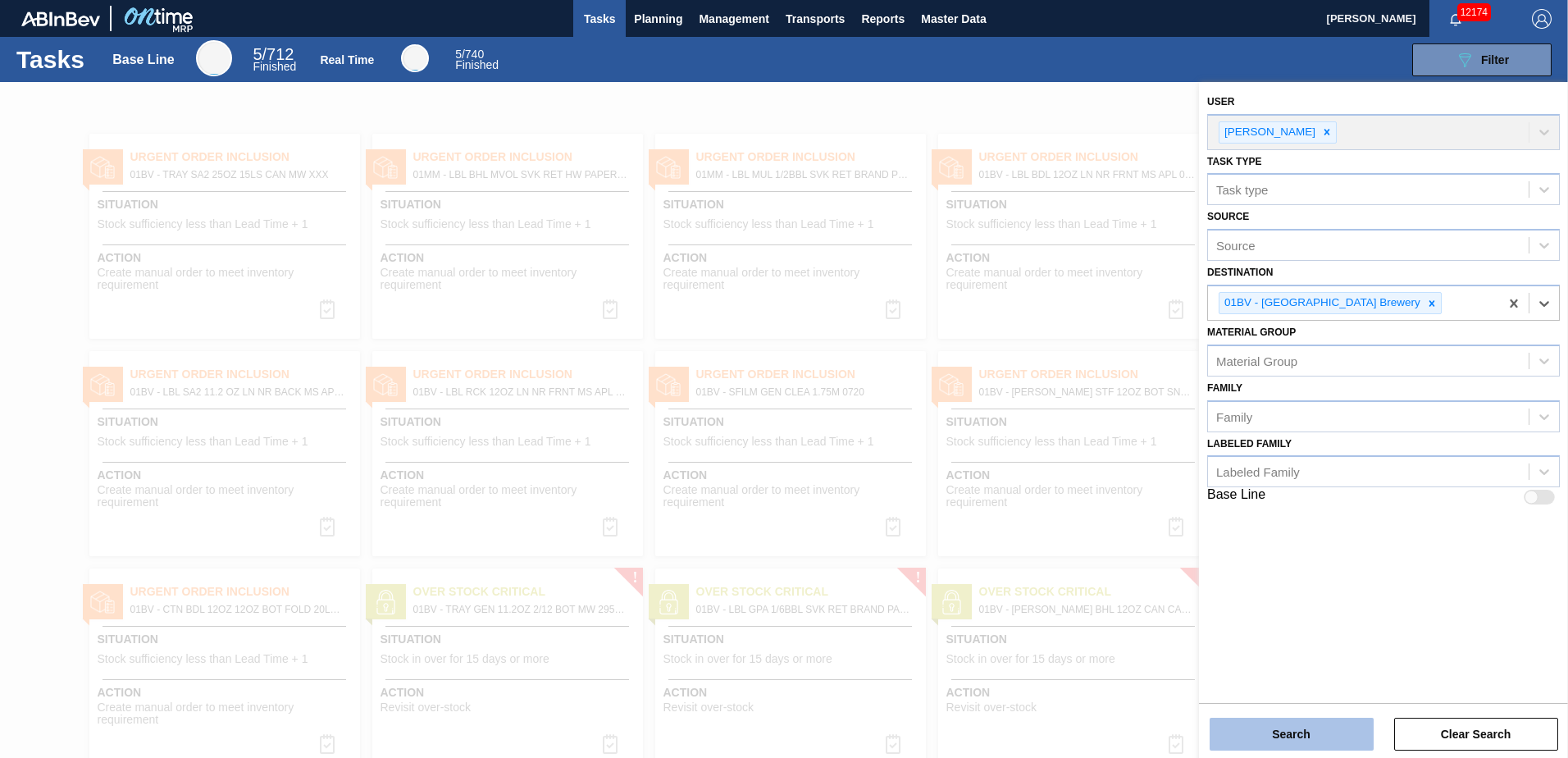
click at [1288, 730] on button "Search" at bounding box center [1291, 734] width 164 height 33
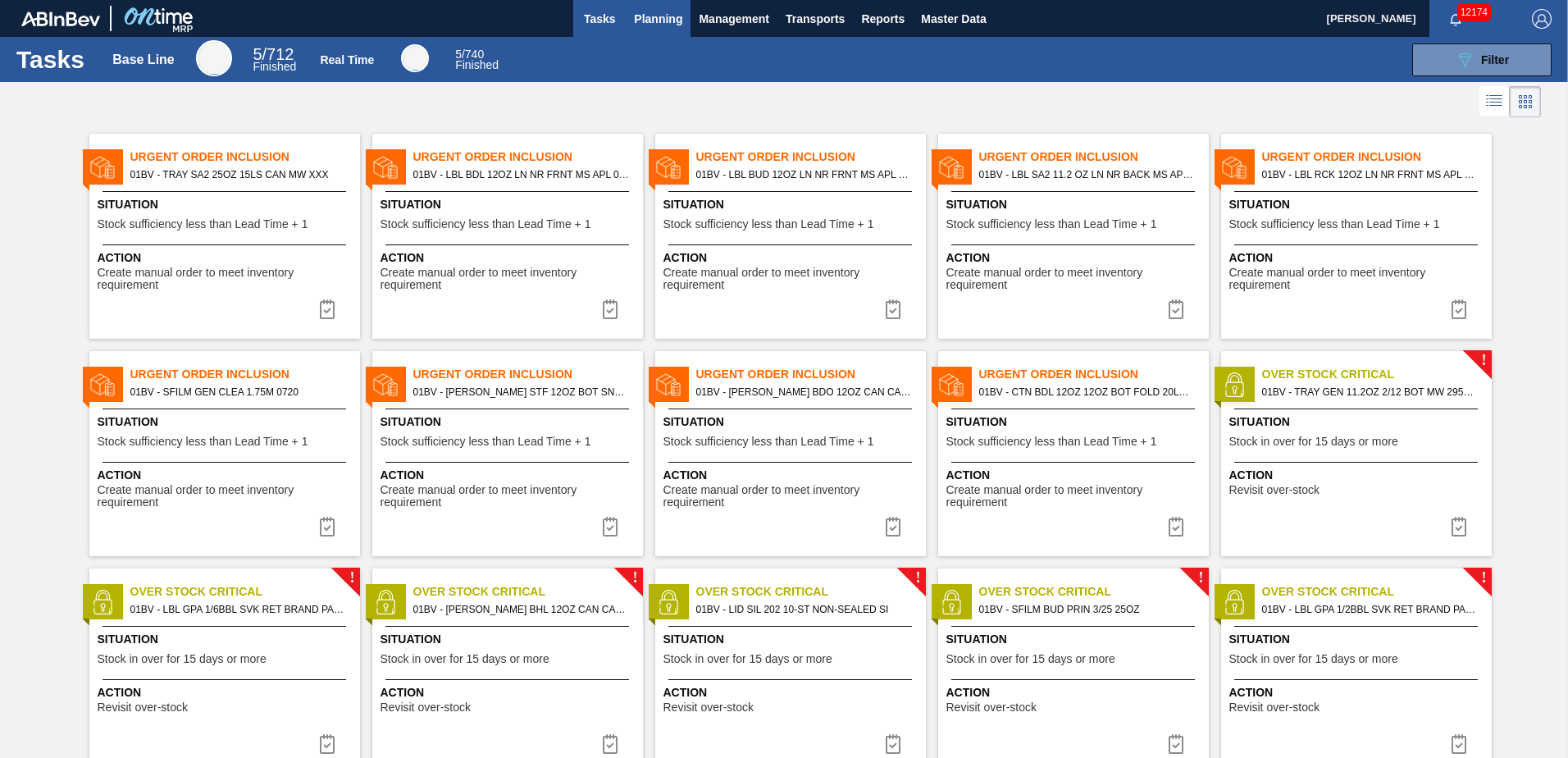
click at [643, 26] on span "Planning" at bounding box center [658, 19] width 48 height 20
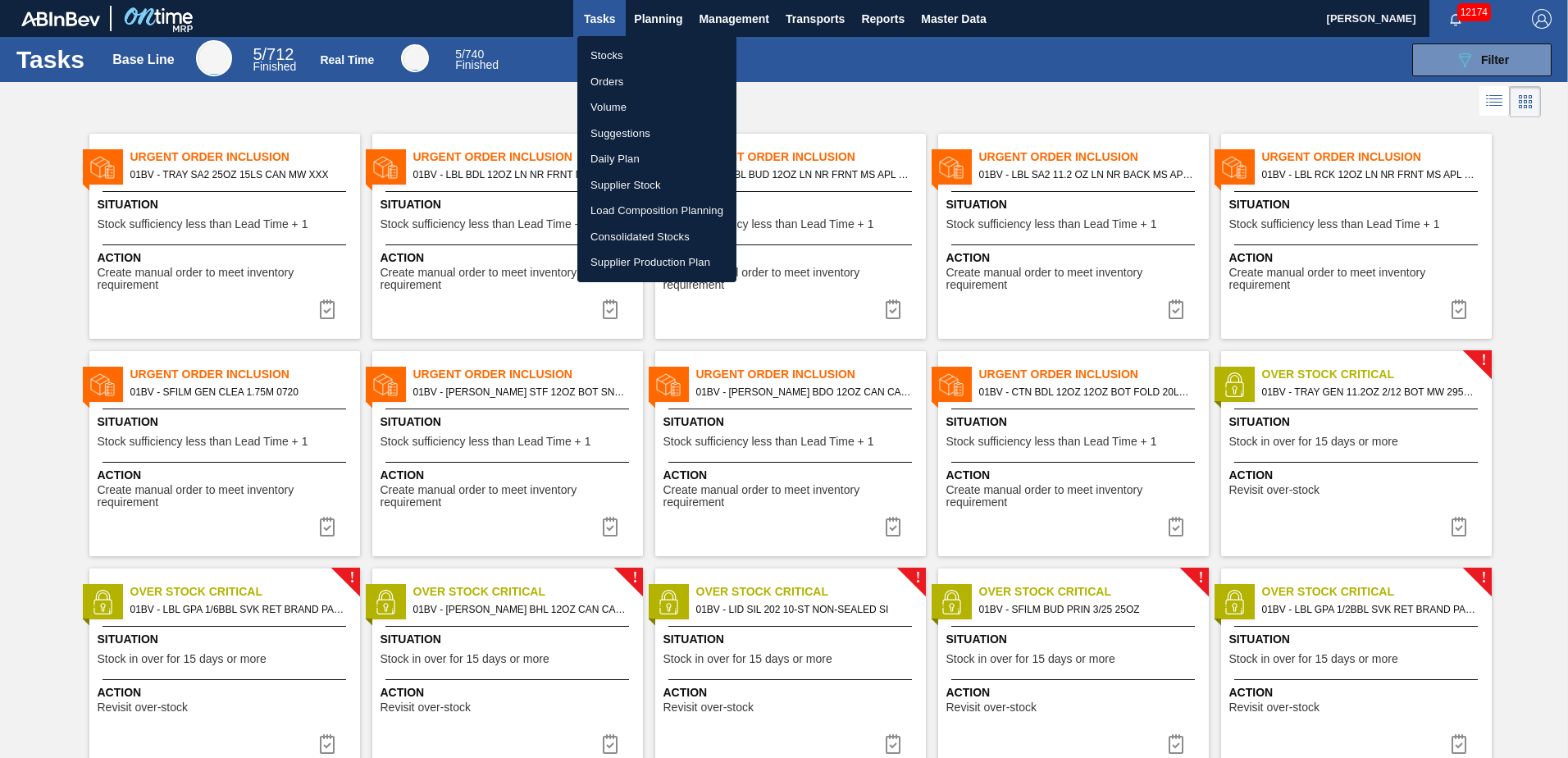
click at [619, 130] on li "Suggestions" at bounding box center [657, 133] width 159 height 26
checkbox input "true"
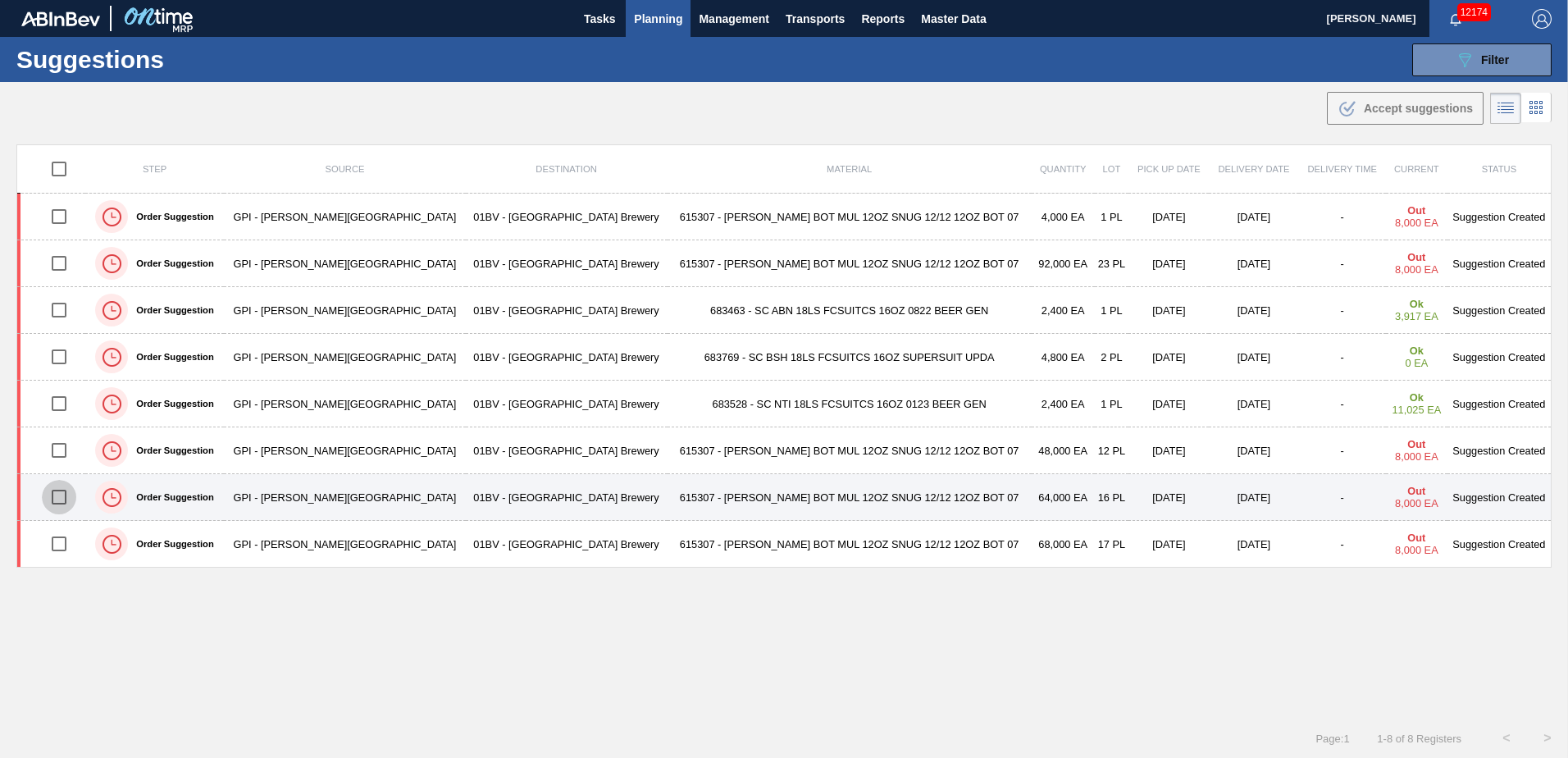
click at [61, 498] on input "checkbox" at bounding box center [59, 497] width 34 height 34
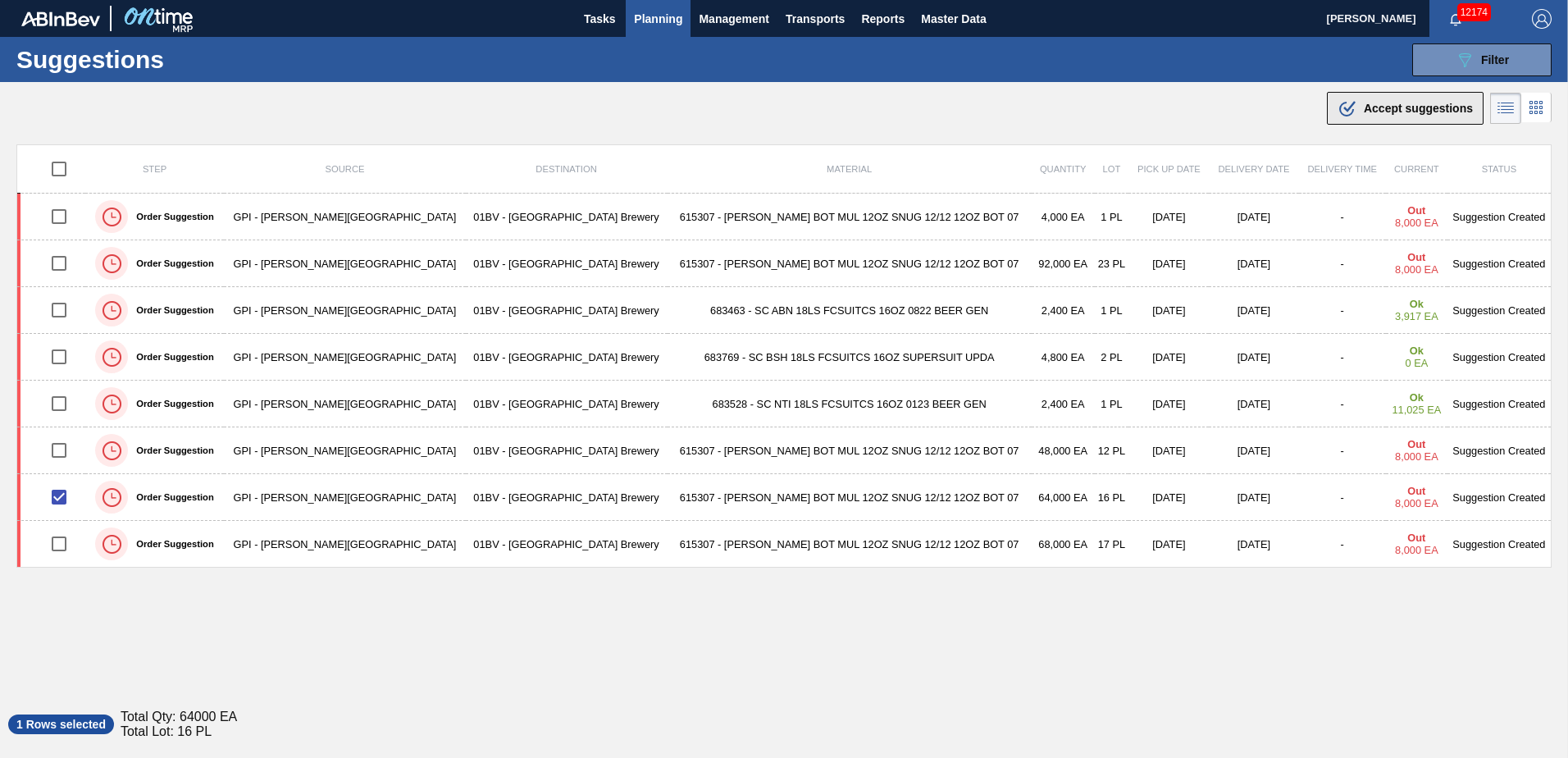
click at [1378, 113] on span "Accept suggestions" at bounding box center [1419, 108] width 109 height 13
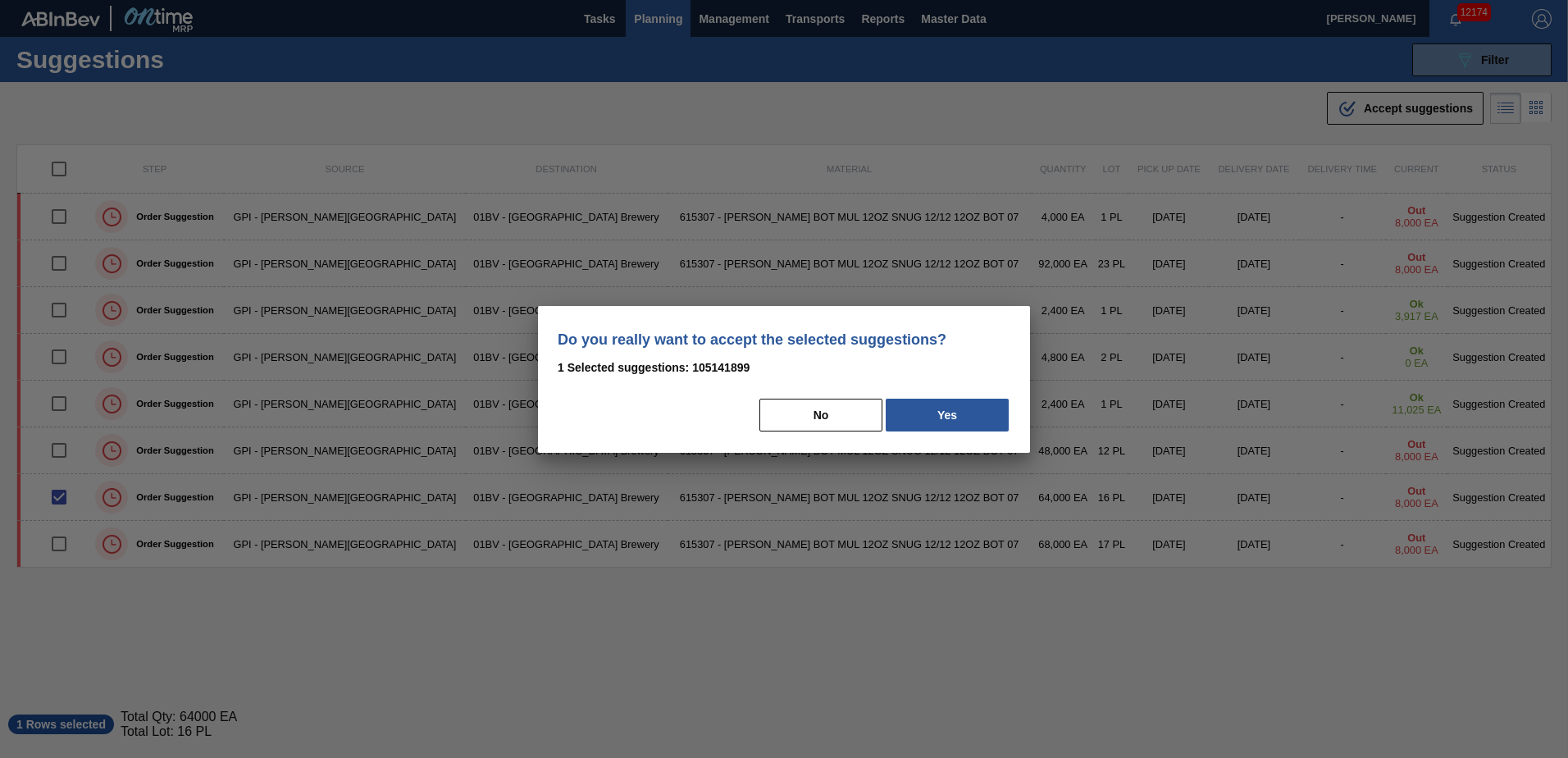
click at [944, 416] on button "Yes" at bounding box center [946, 414] width 123 height 33
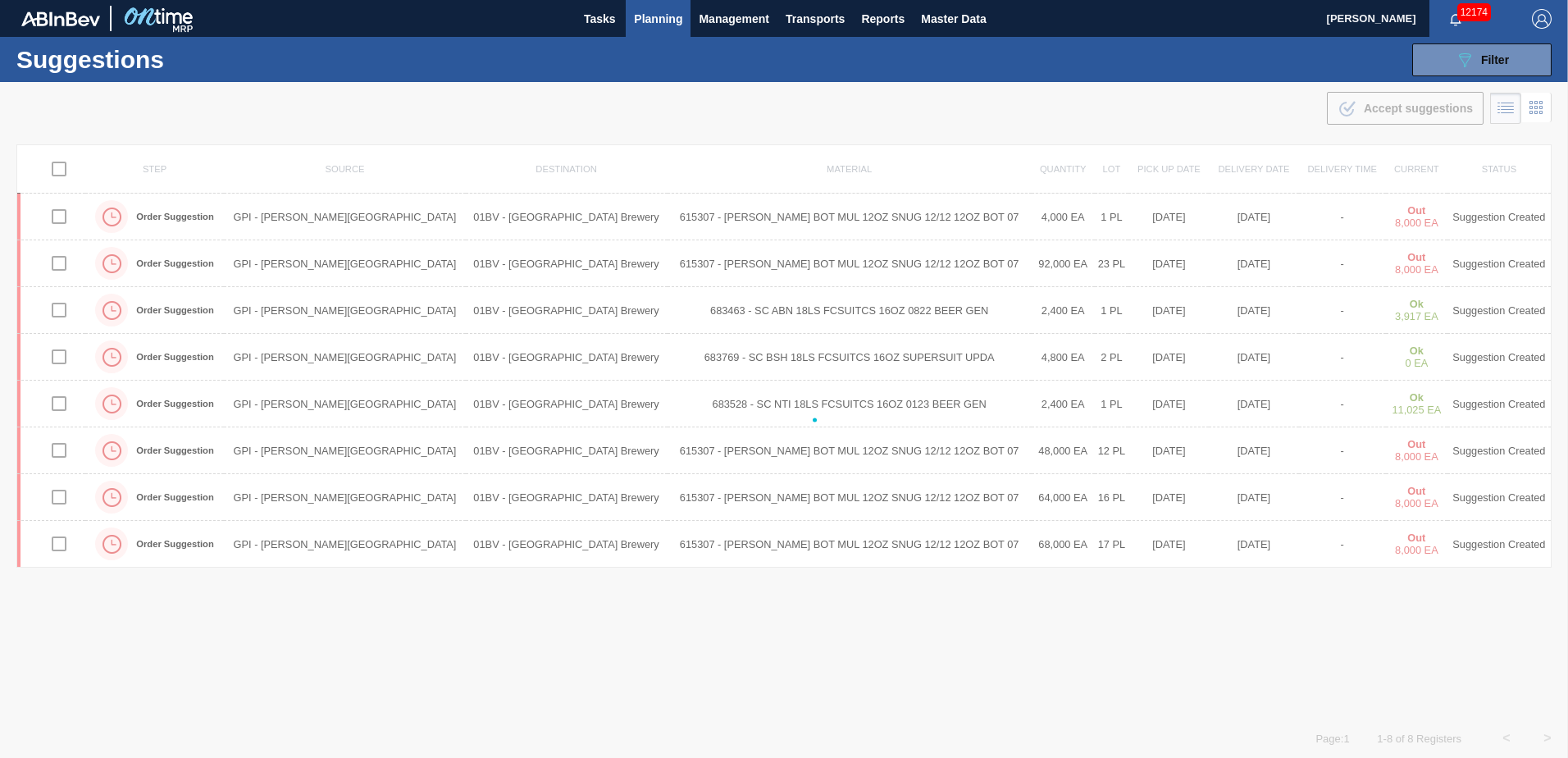
checkbox input "false"
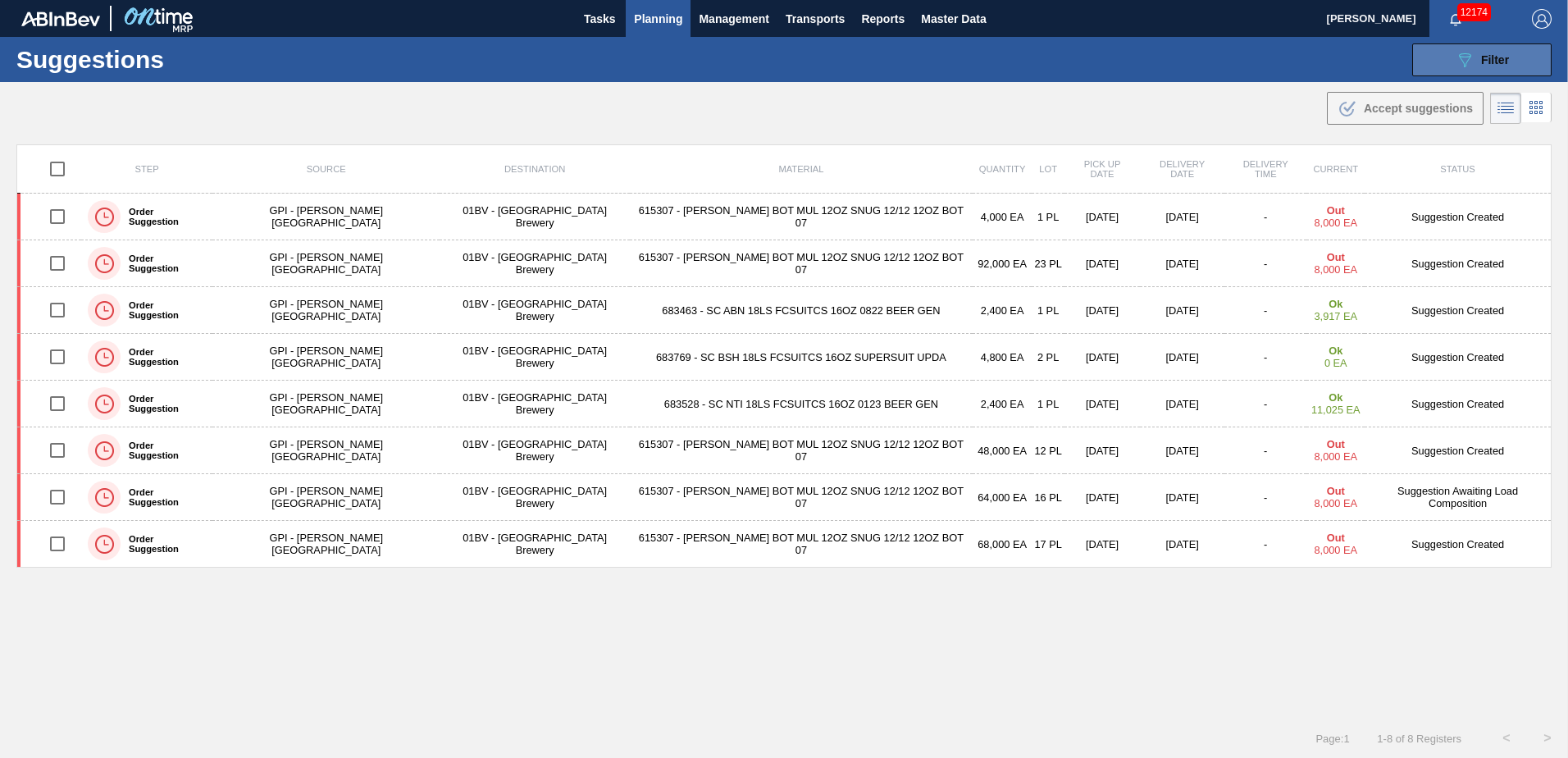
click at [1457, 54] on icon "089F7B8B-B2A5-4AFE-B5C0-19BA573D28AC" at bounding box center [1464, 60] width 20 height 20
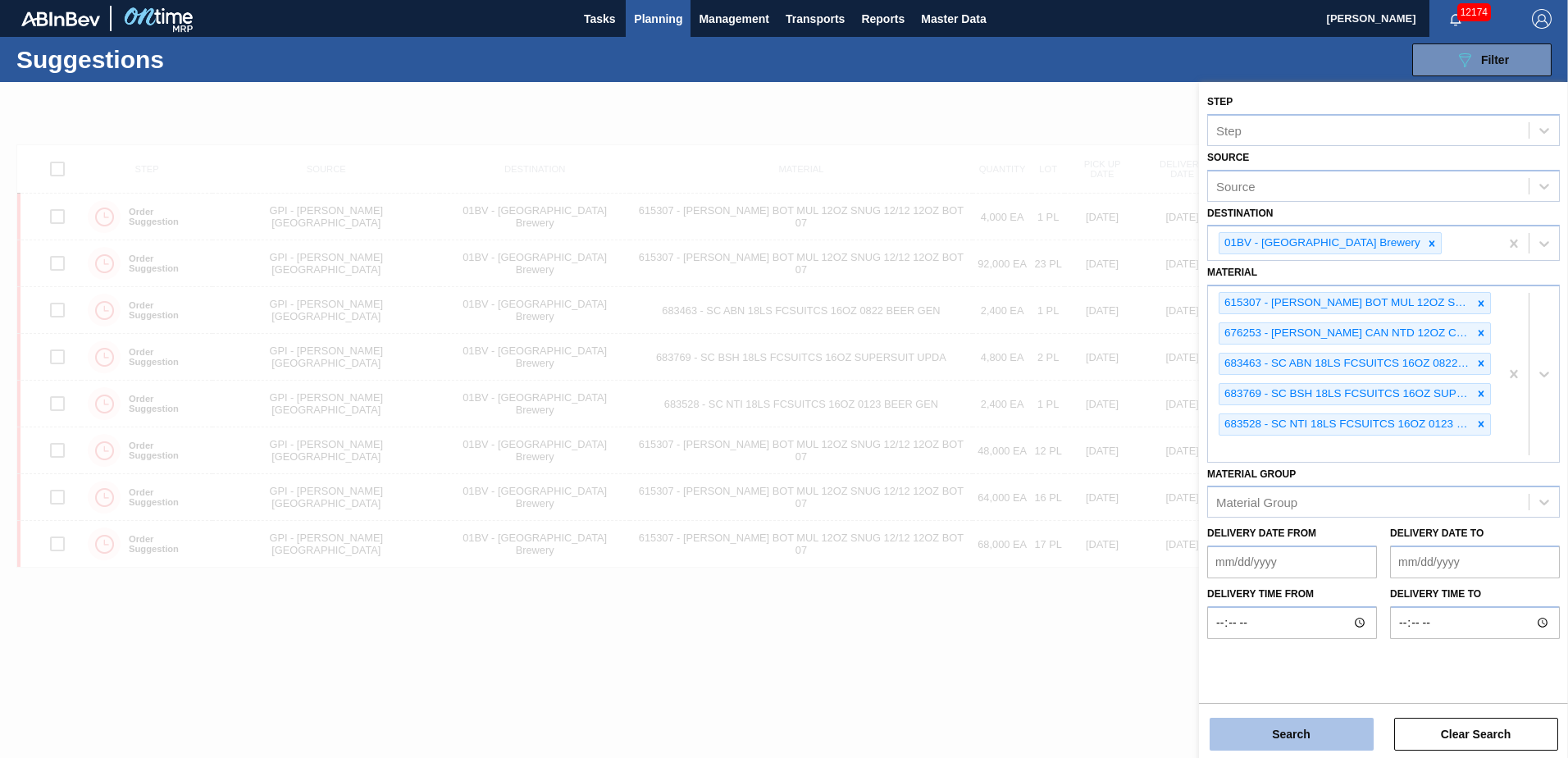
click at [1268, 738] on button "Search" at bounding box center [1291, 734] width 164 height 33
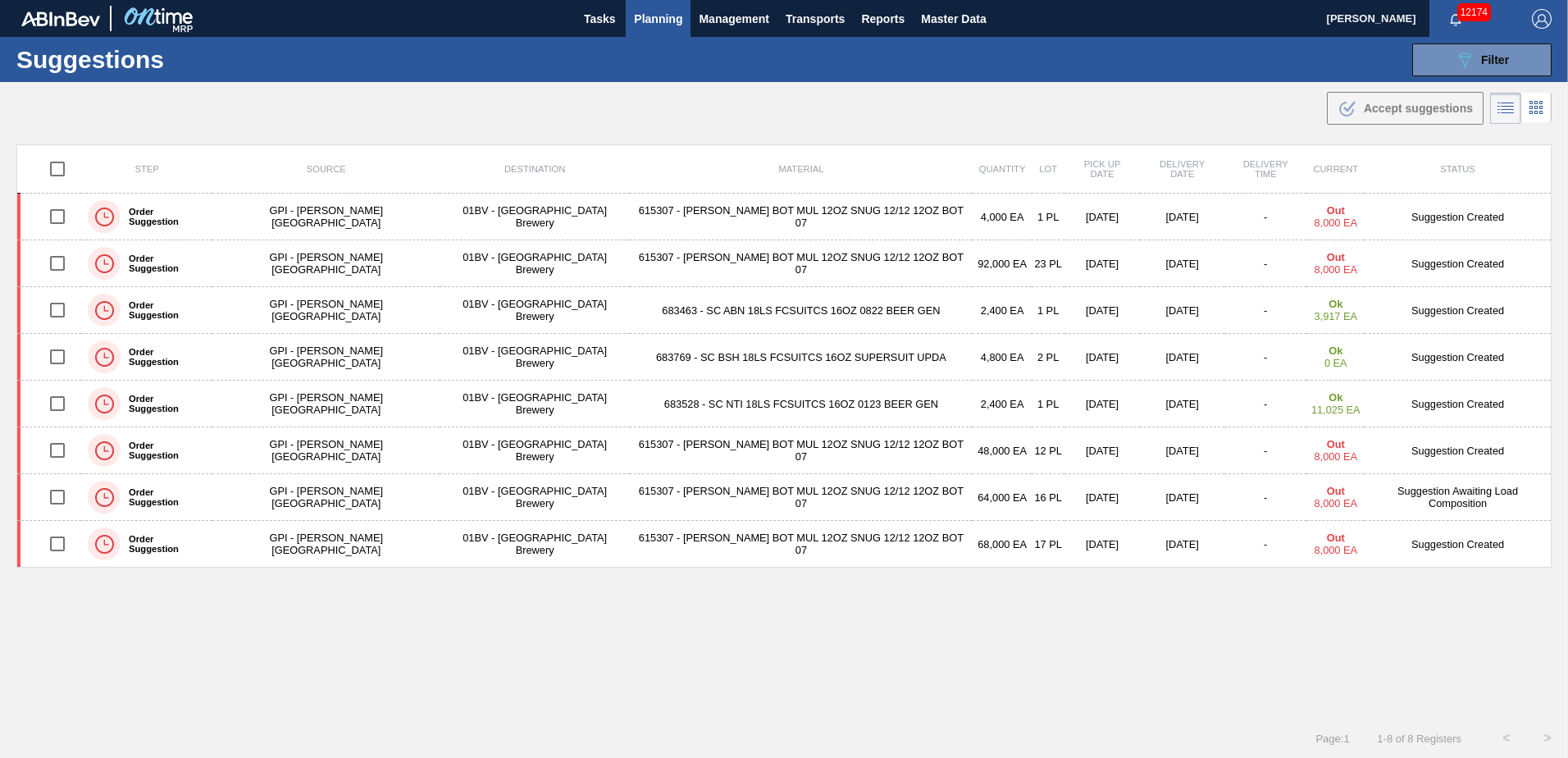
click at [649, 20] on span "Planning" at bounding box center [658, 19] width 48 height 20
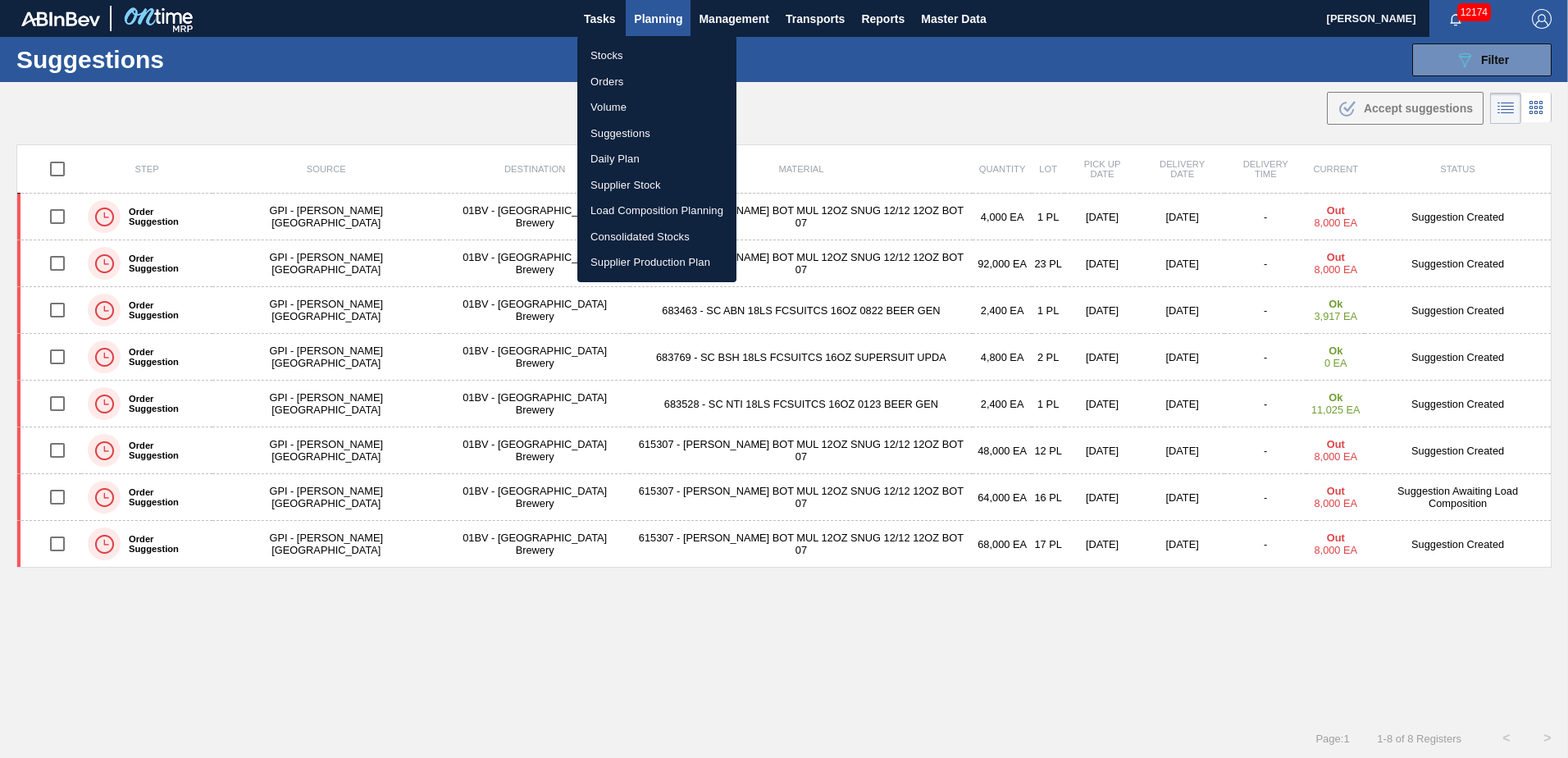
click at [618, 58] on li "Stocks" at bounding box center [657, 55] width 159 height 26
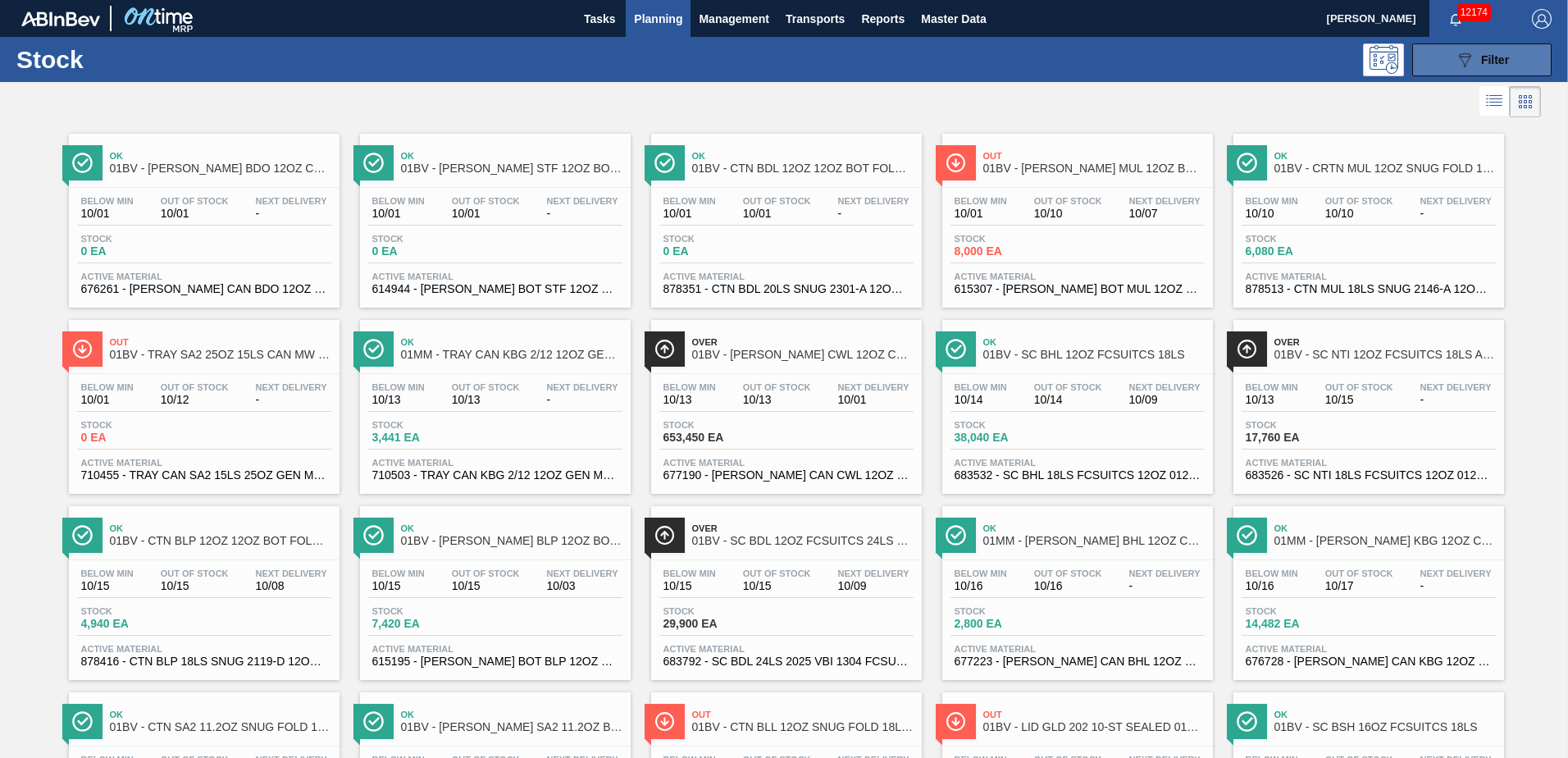
click at [1493, 58] on span "Filter" at bounding box center [1495, 60] width 28 height 13
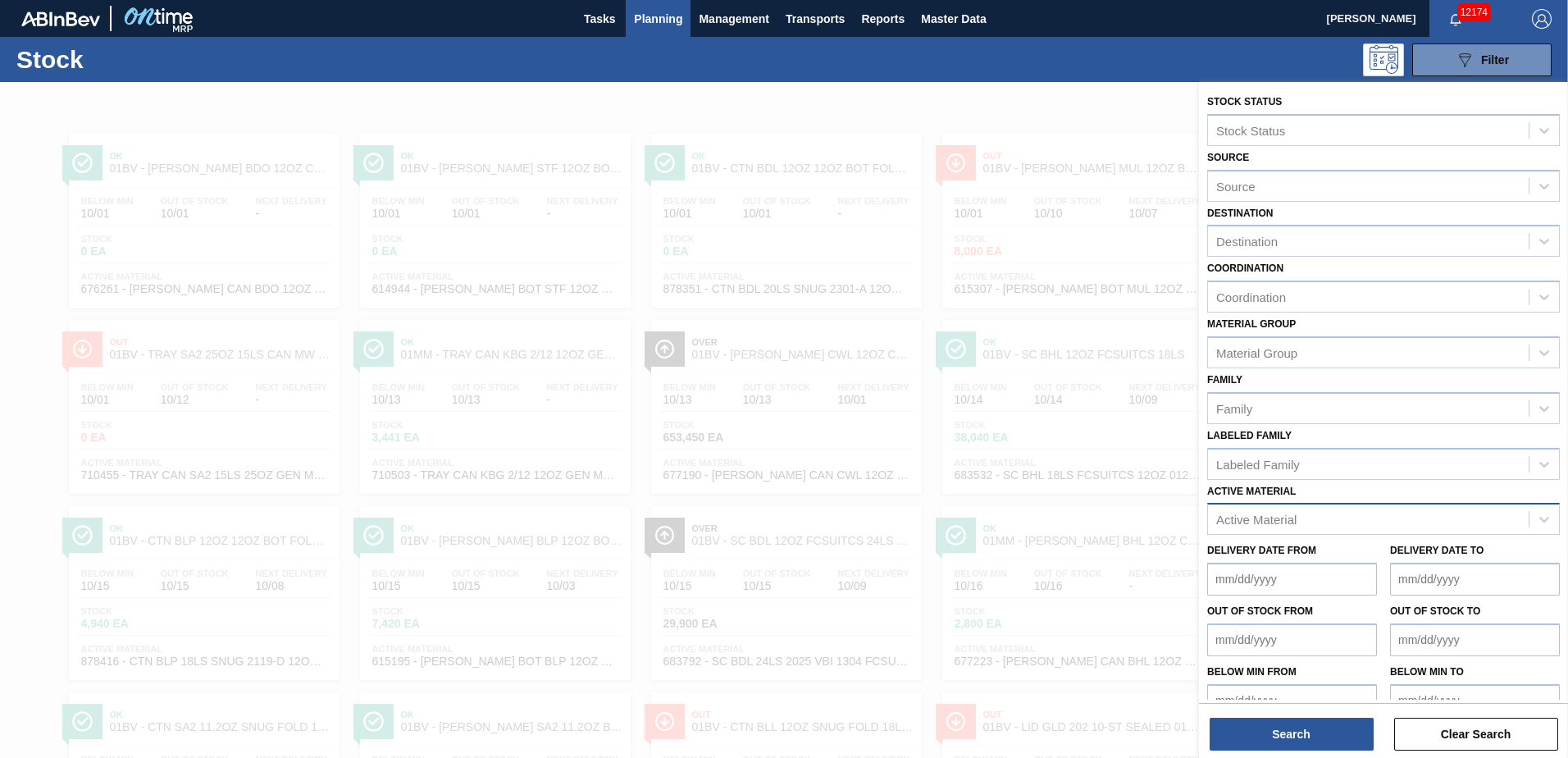
click at [1297, 517] on div "Active Material" at bounding box center [1368, 519] width 320 height 24
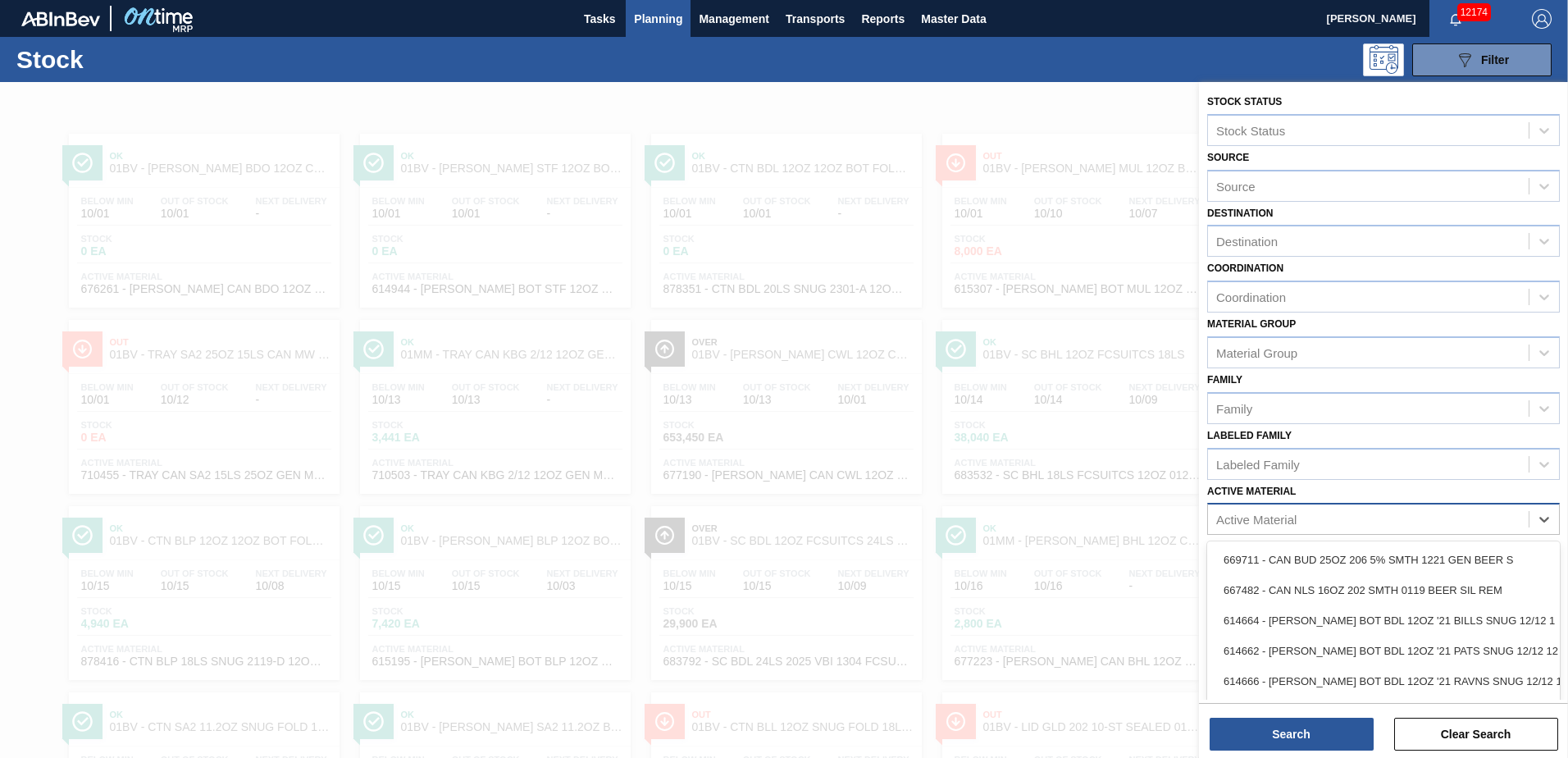
scroll to position [36, 0]
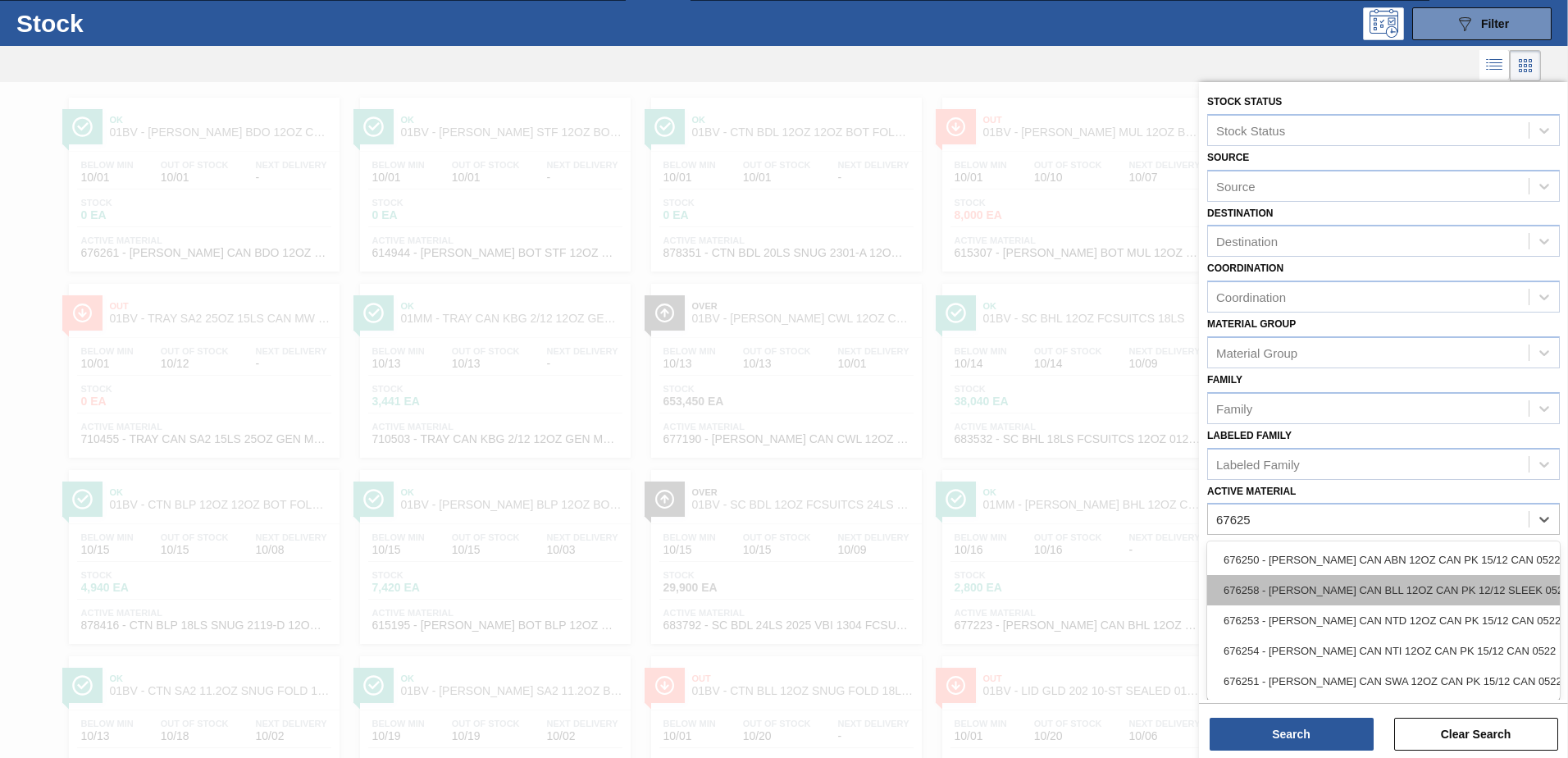
type Material "676253"
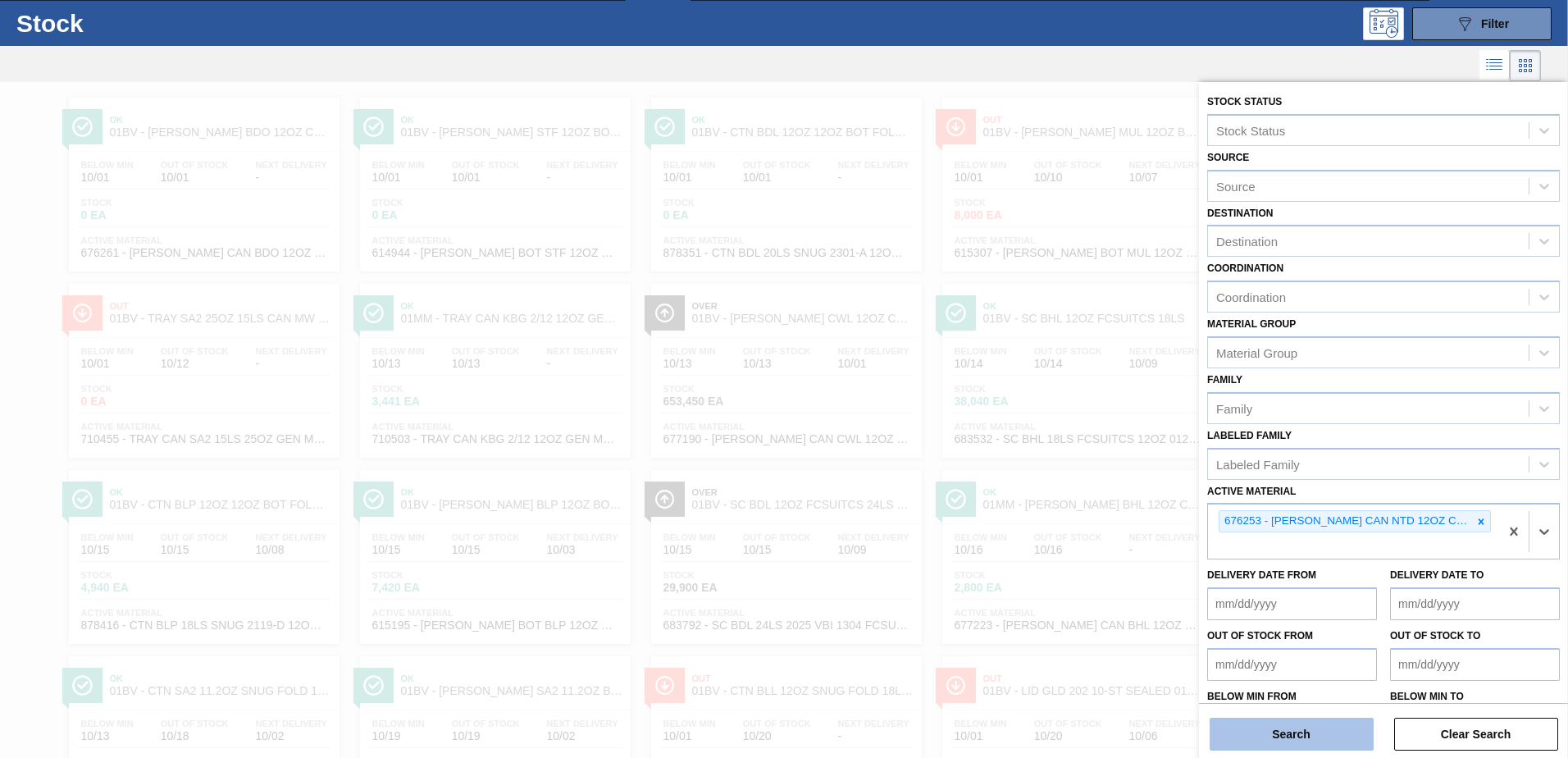
click at [1266, 727] on button "Search" at bounding box center [1291, 734] width 164 height 33
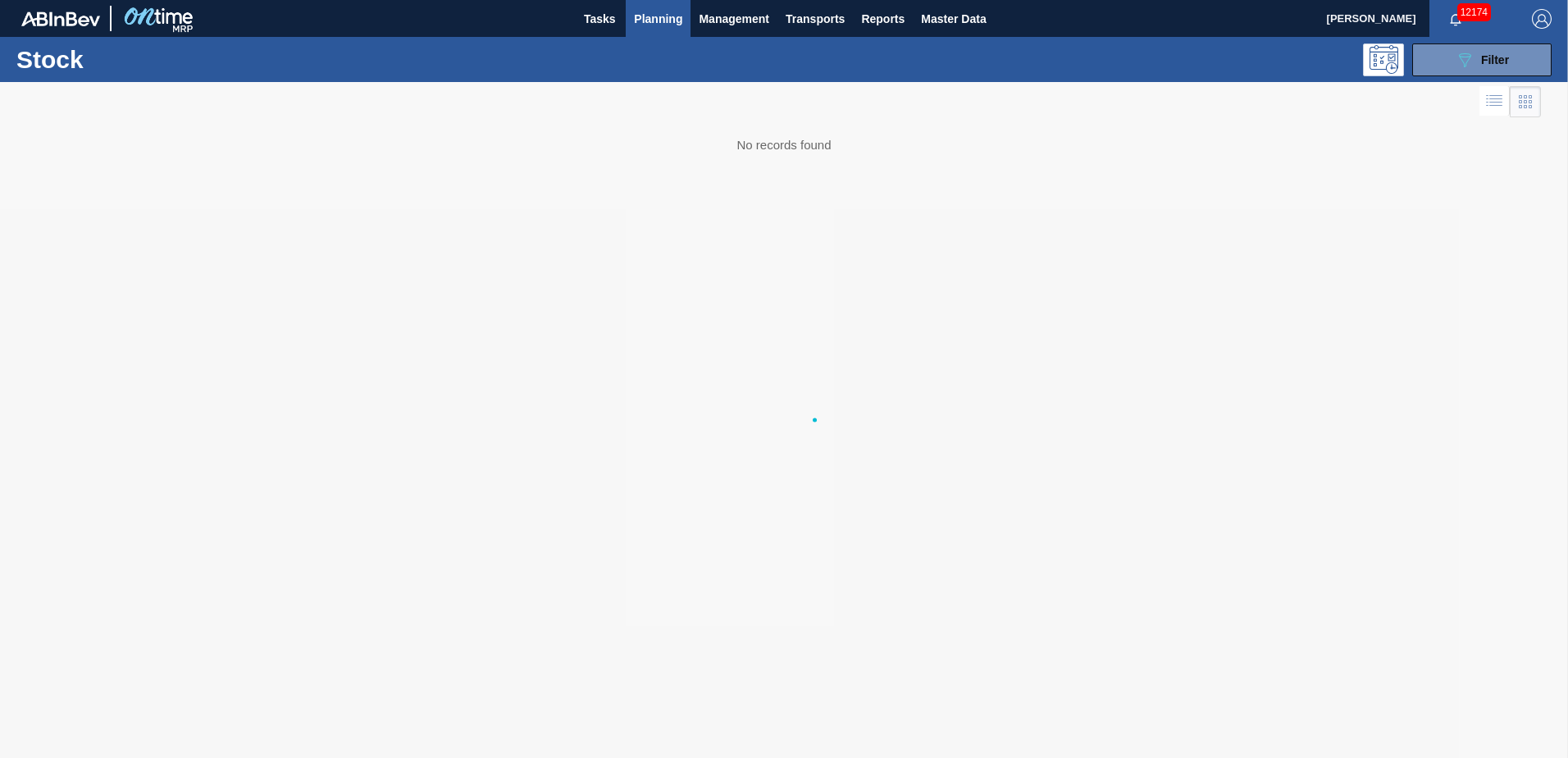
scroll to position [0, 0]
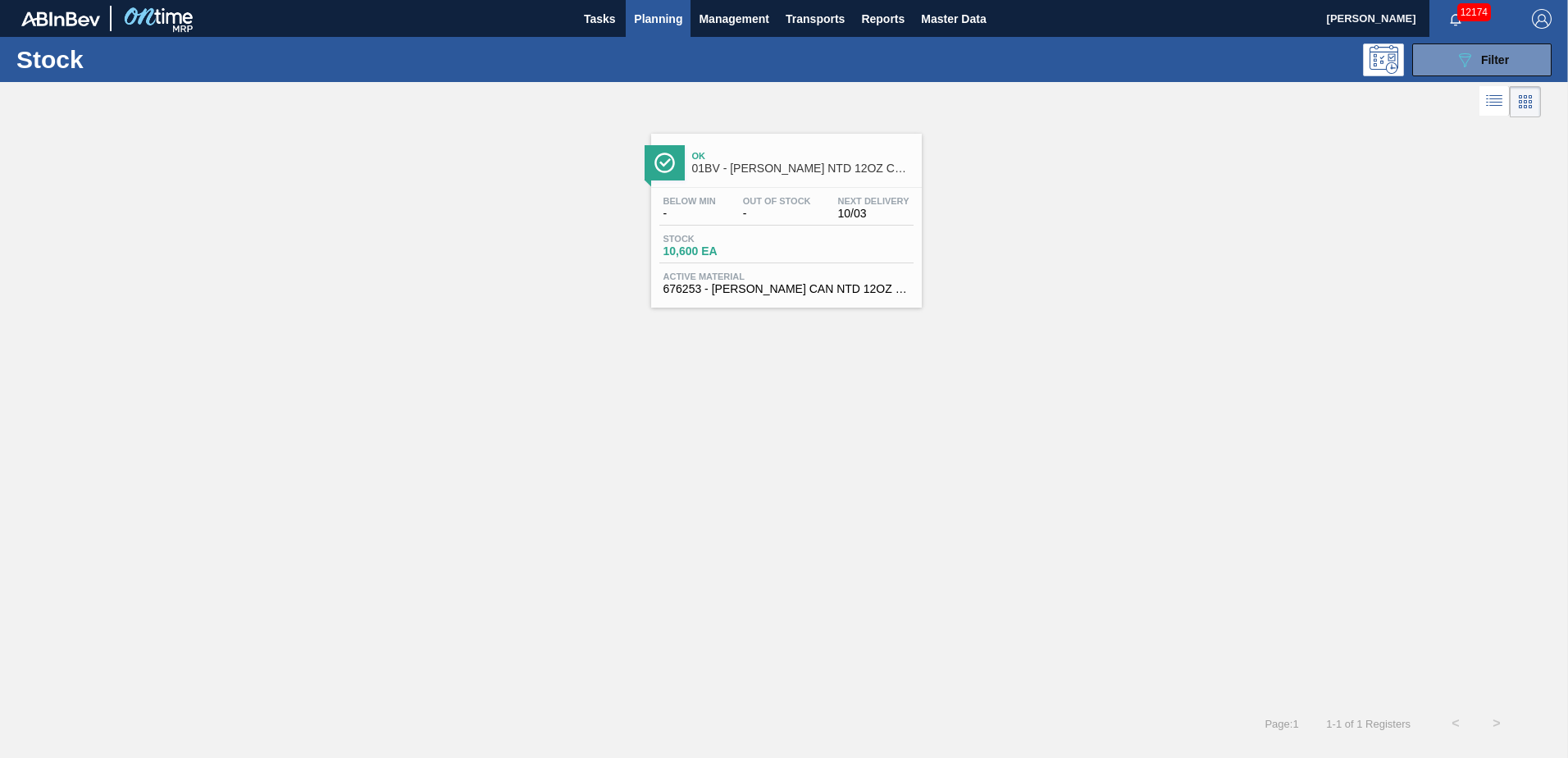
click at [761, 168] on span "01BV - CARR NTD 12OZ CAN CAN PK 15/12 CAN" at bounding box center [802, 168] width 221 height 13
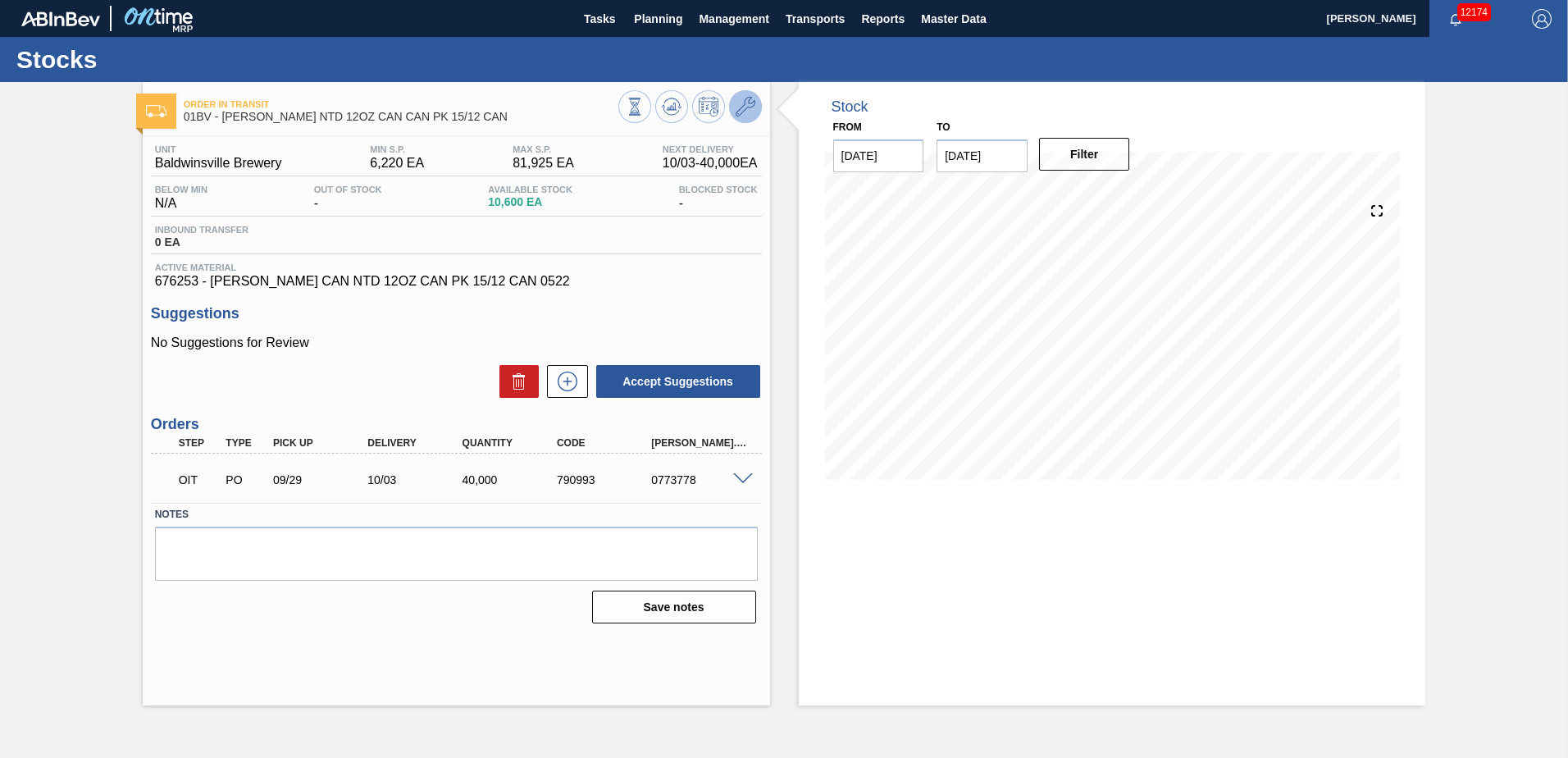
click at [738, 115] on icon at bounding box center [746, 106] width 20 height 20
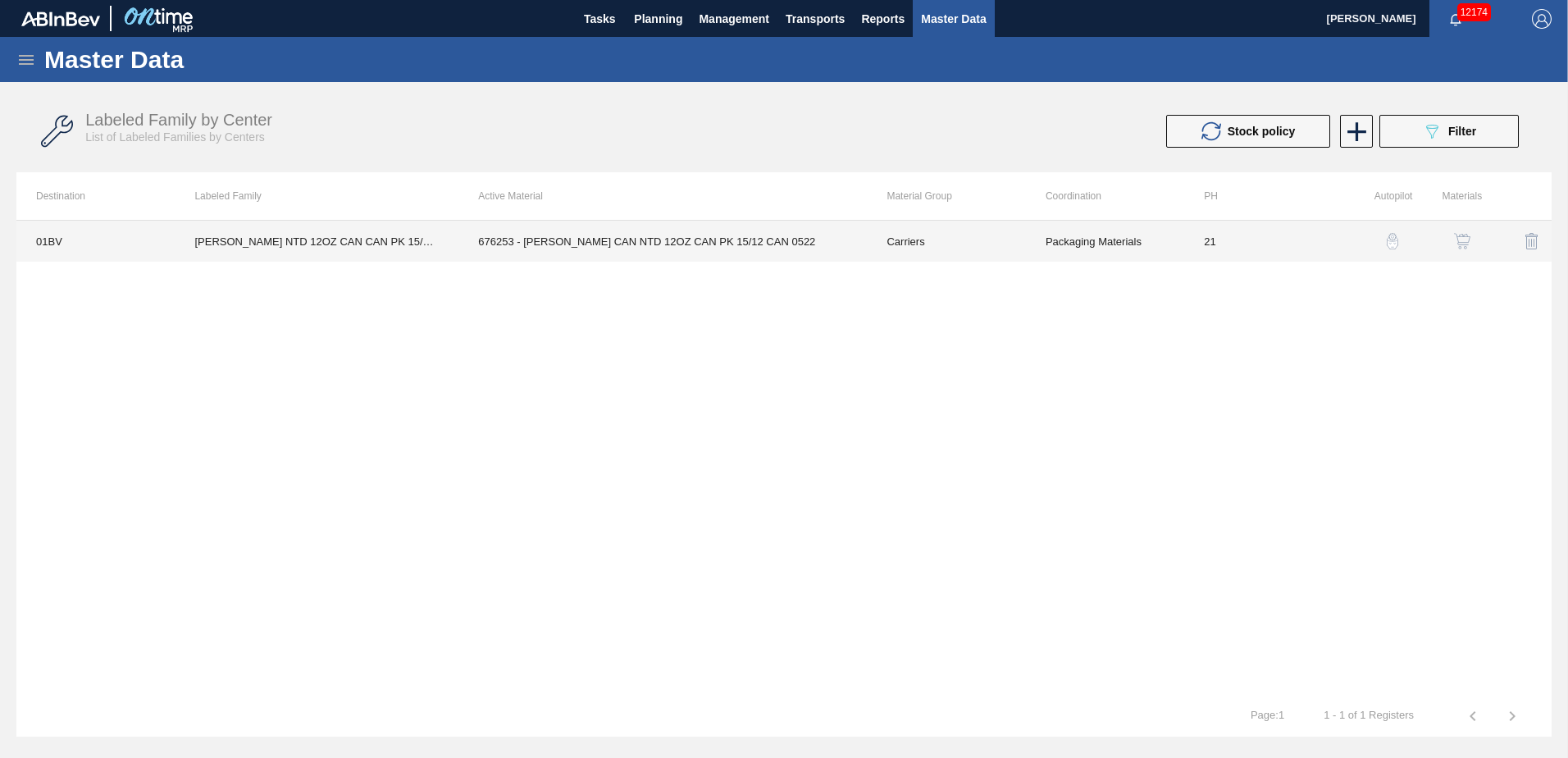
click at [611, 240] on td "676253 - [PERSON_NAME] CAN NTD 12OZ CAN PK 15/12 CAN 0522" at bounding box center [662, 241] width 408 height 41
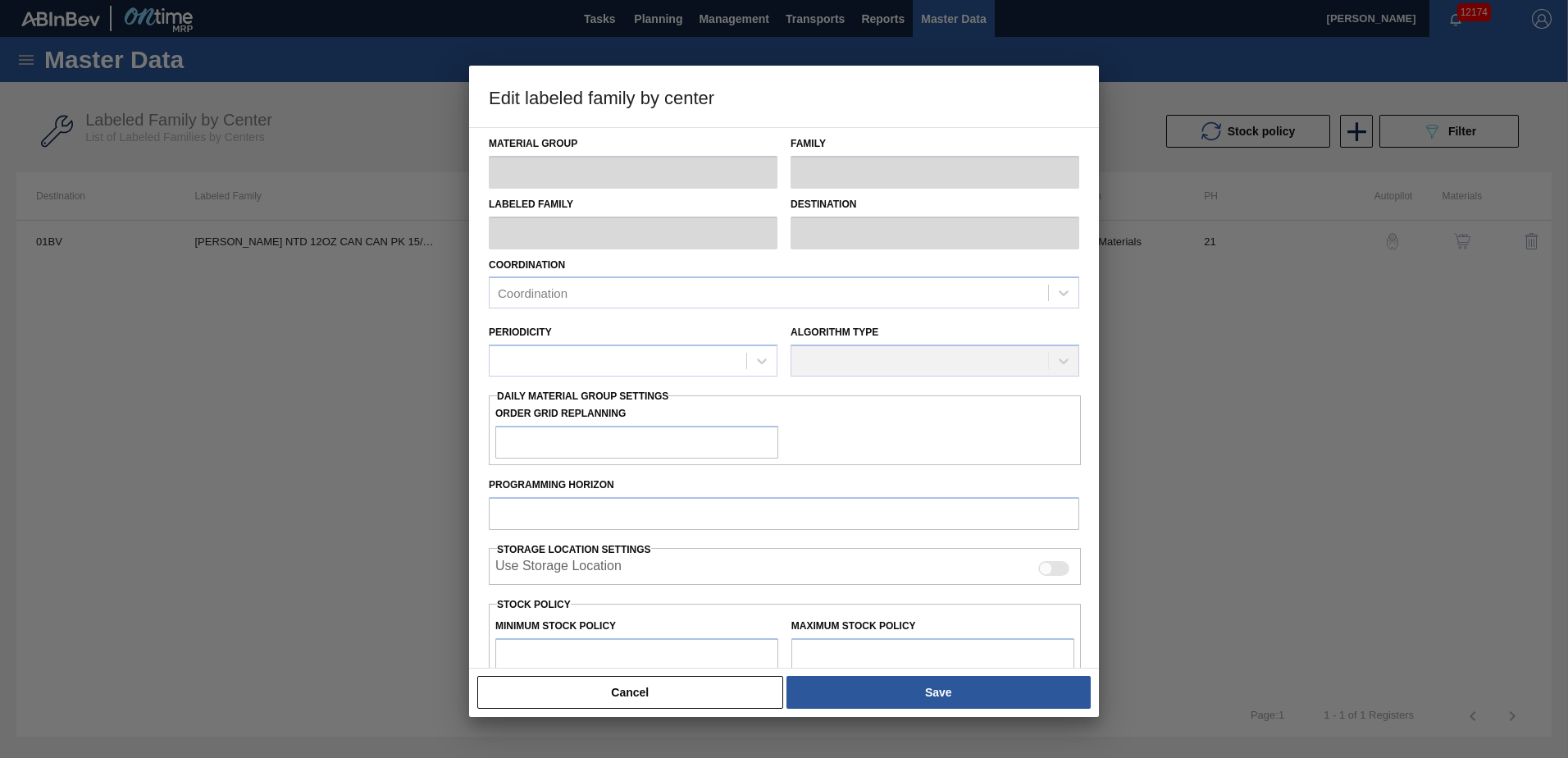
type input "Carriers"
type input "Can Carriers"
type input "CARR NTD 12OZ CAN CAN PK 15/12 CAN"
type input "01BV - [GEOGRAPHIC_DATA] Brewery"
type input "21"
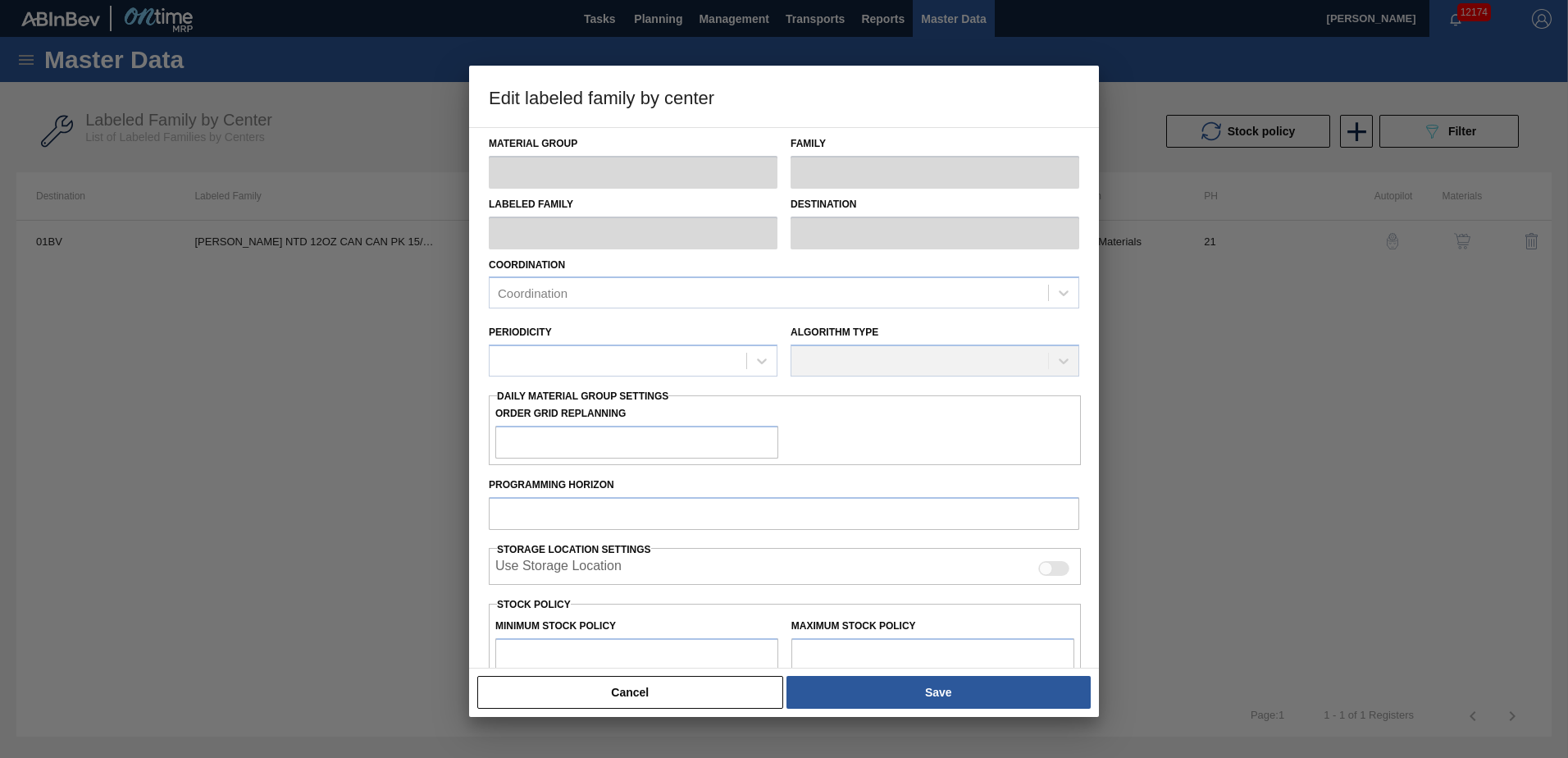
type input "6,220"
type input "81,925"
type input "0"
type input "6,220"
checkbox input "true"
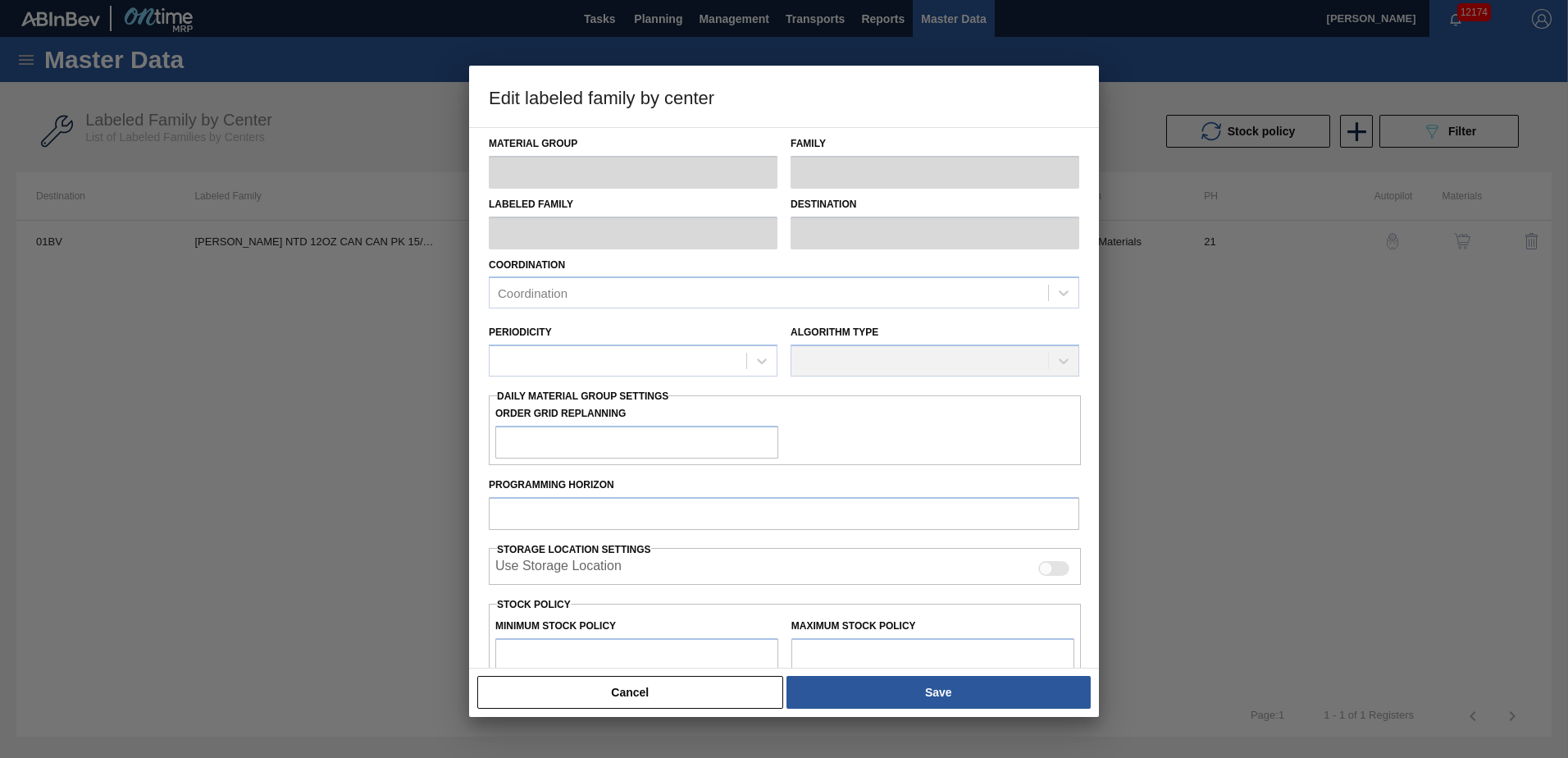
checkbox input "true"
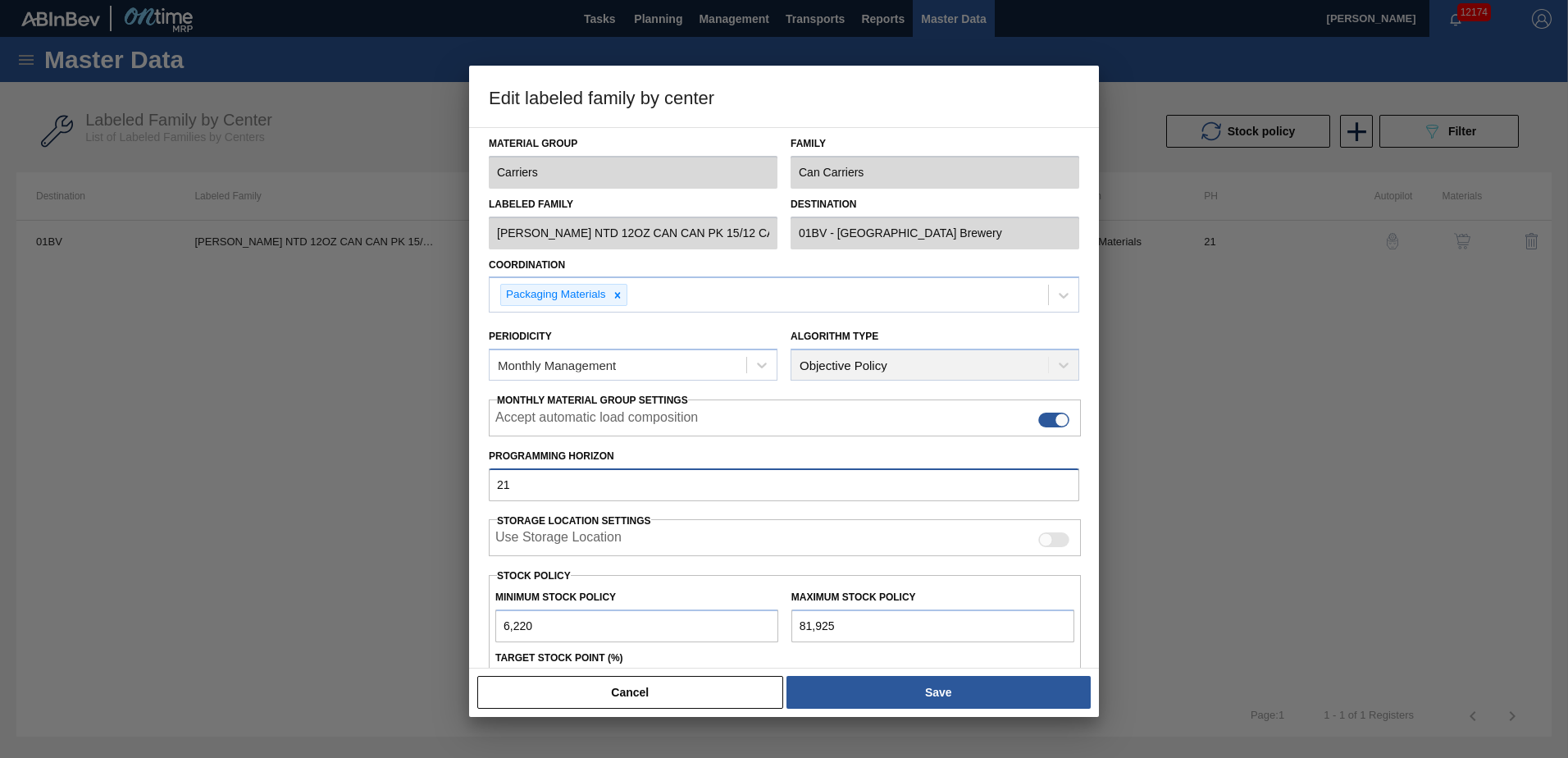
drag, startPoint x: 538, startPoint y: 488, endPoint x: 246, endPoint y: 484, distance: 292.0
click at [246, 484] on div "Edit labeled family by center Material Group Carriers Family Can Carriers Label…" at bounding box center [784, 379] width 1568 height 758
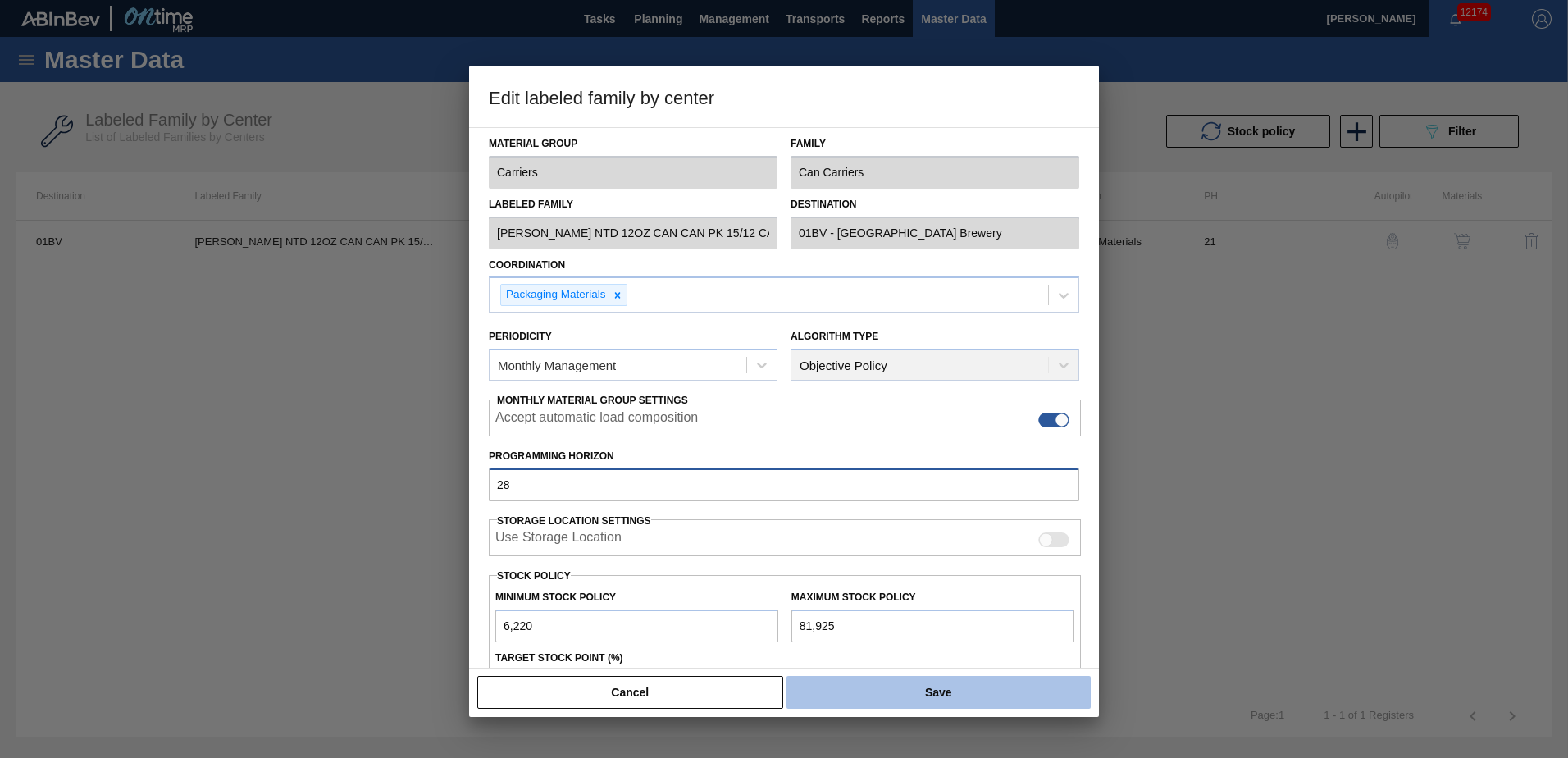
type input "28"
click at [931, 683] on button "Save" at bounding box center [939, 692] width 304 height 33
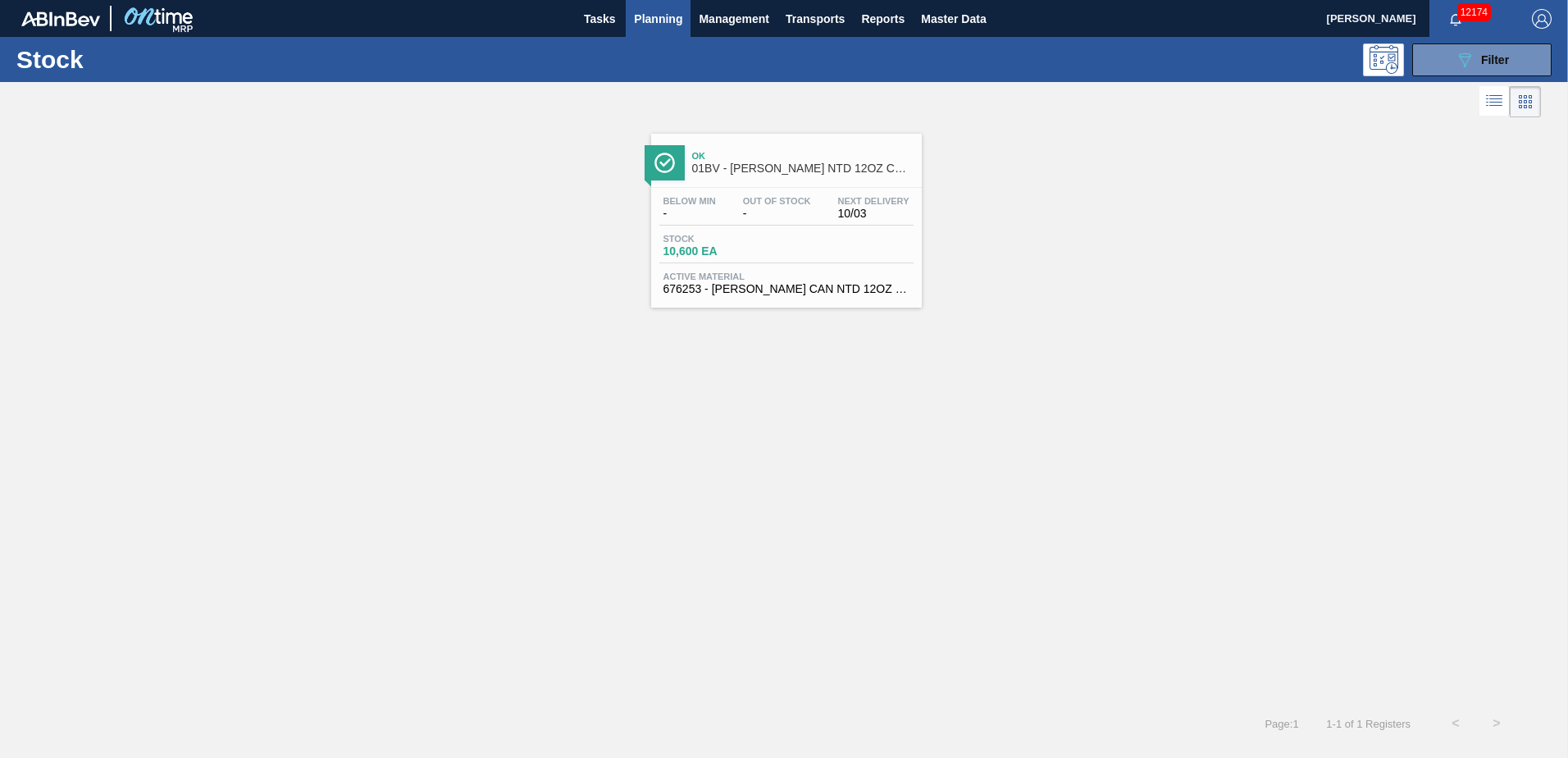
drag, startPoint x: 660, startPoint y: 18, endPoint x: 669, endPoint y: 61, distance: 43.9
click at [660, 18] on span "Planning" at bounding box center [658, 19] width 48 height 20
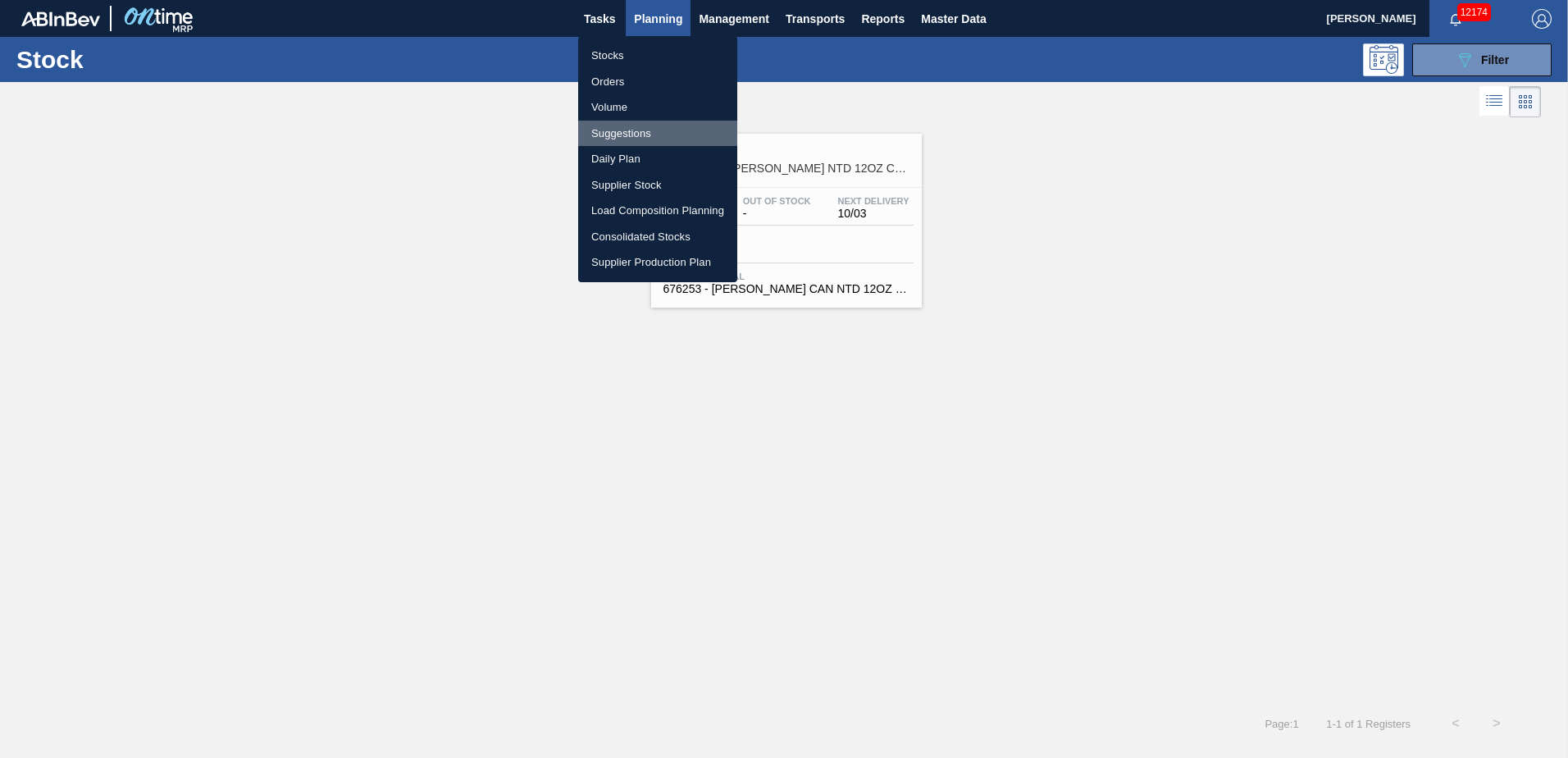
click at [624, 127] on li "Suggestions" at bounding box center [658, 133] width 159 height 26
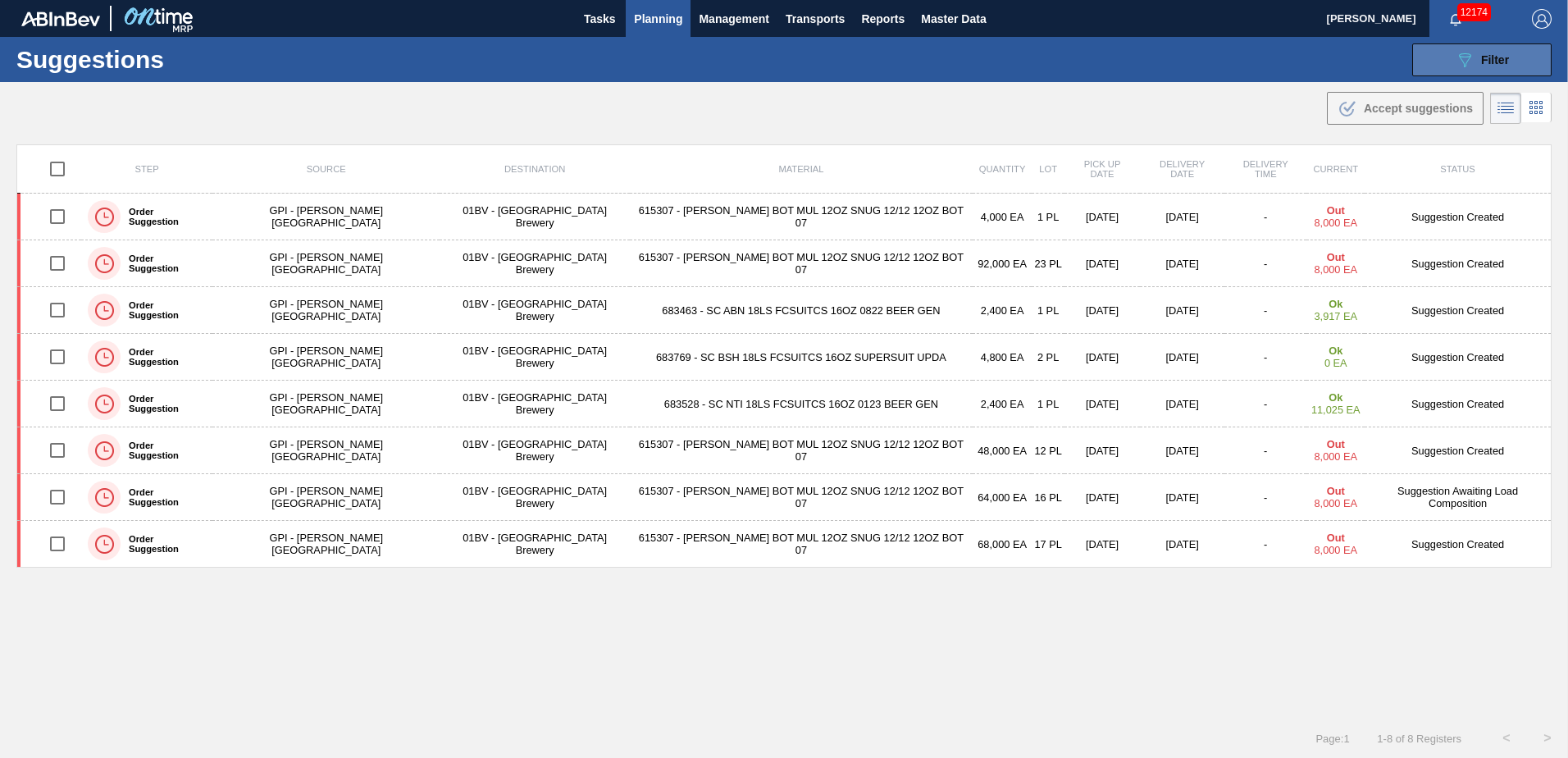
click at [1481, 55] on span "Filter" at bounding box center [1495, 60] width 28 height 13
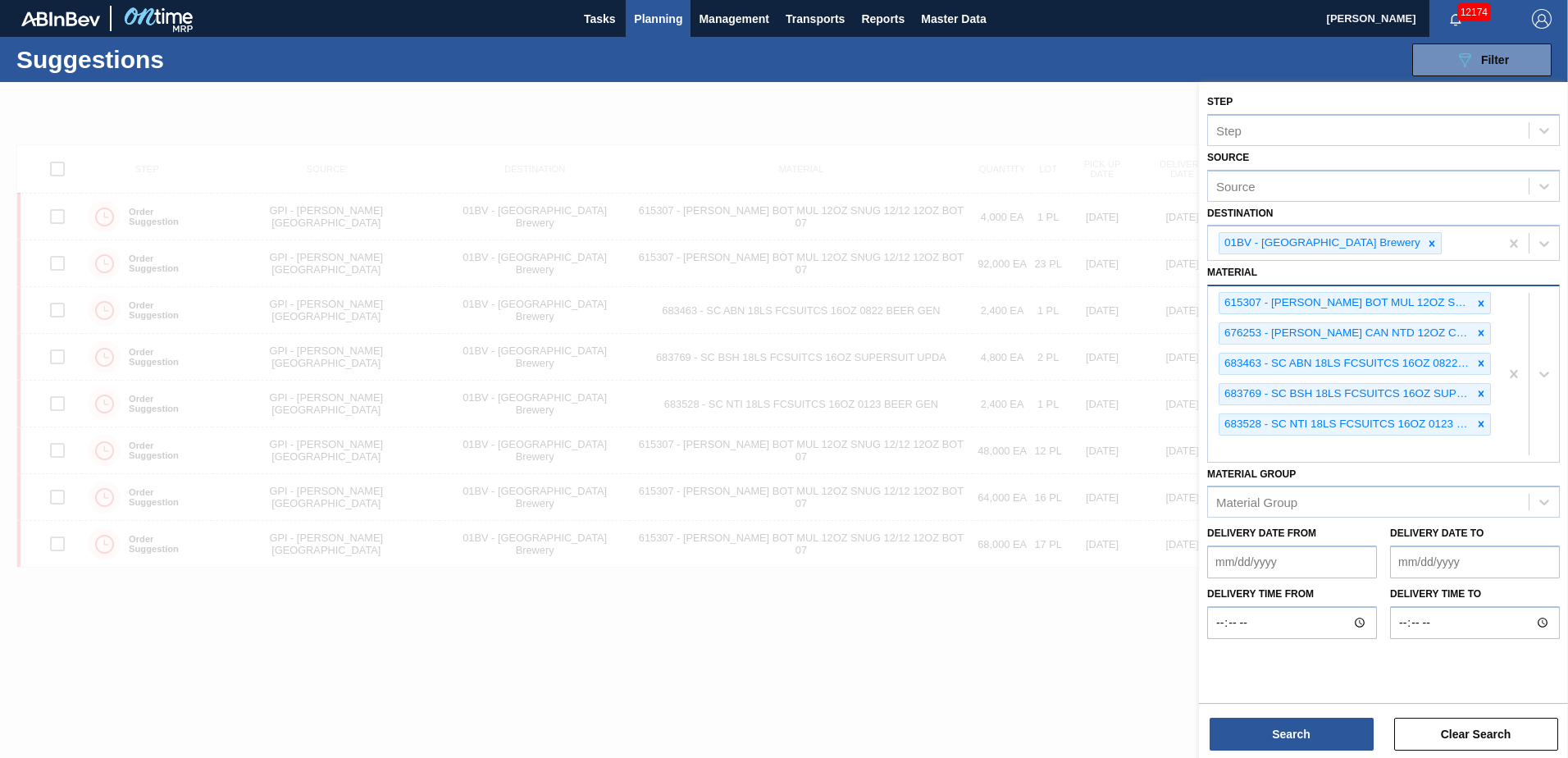
click at [1233, 430] on div "683528 - SC NTI 18LS FCSUITCS 16OZ 0123 BEER GEN" at bounding box center [1345, 424] width 252 height 21
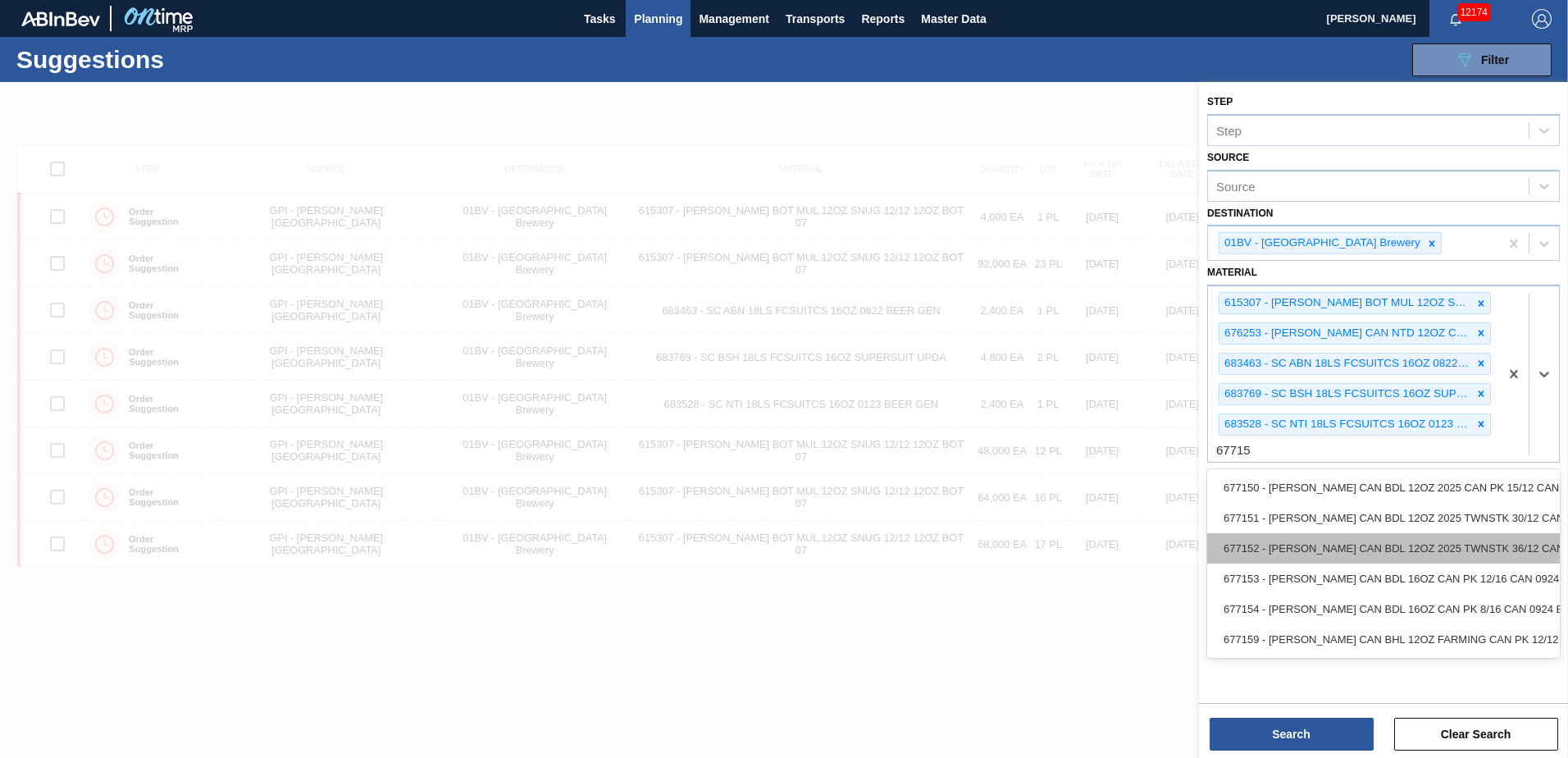
type input "677151"
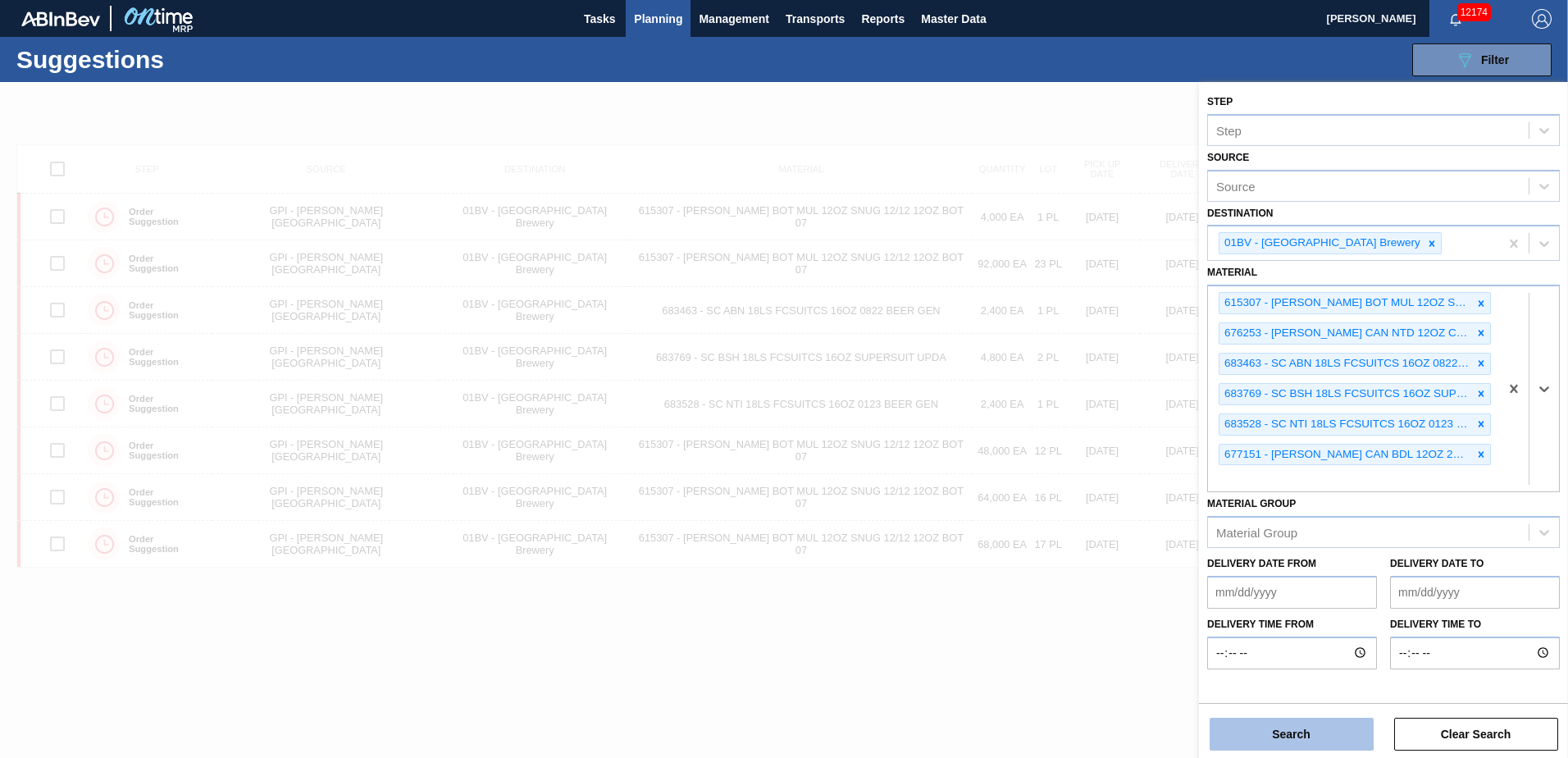
click at [1300, 737] on button "Search" at bounding box center [1291, 734] width 164 height 33
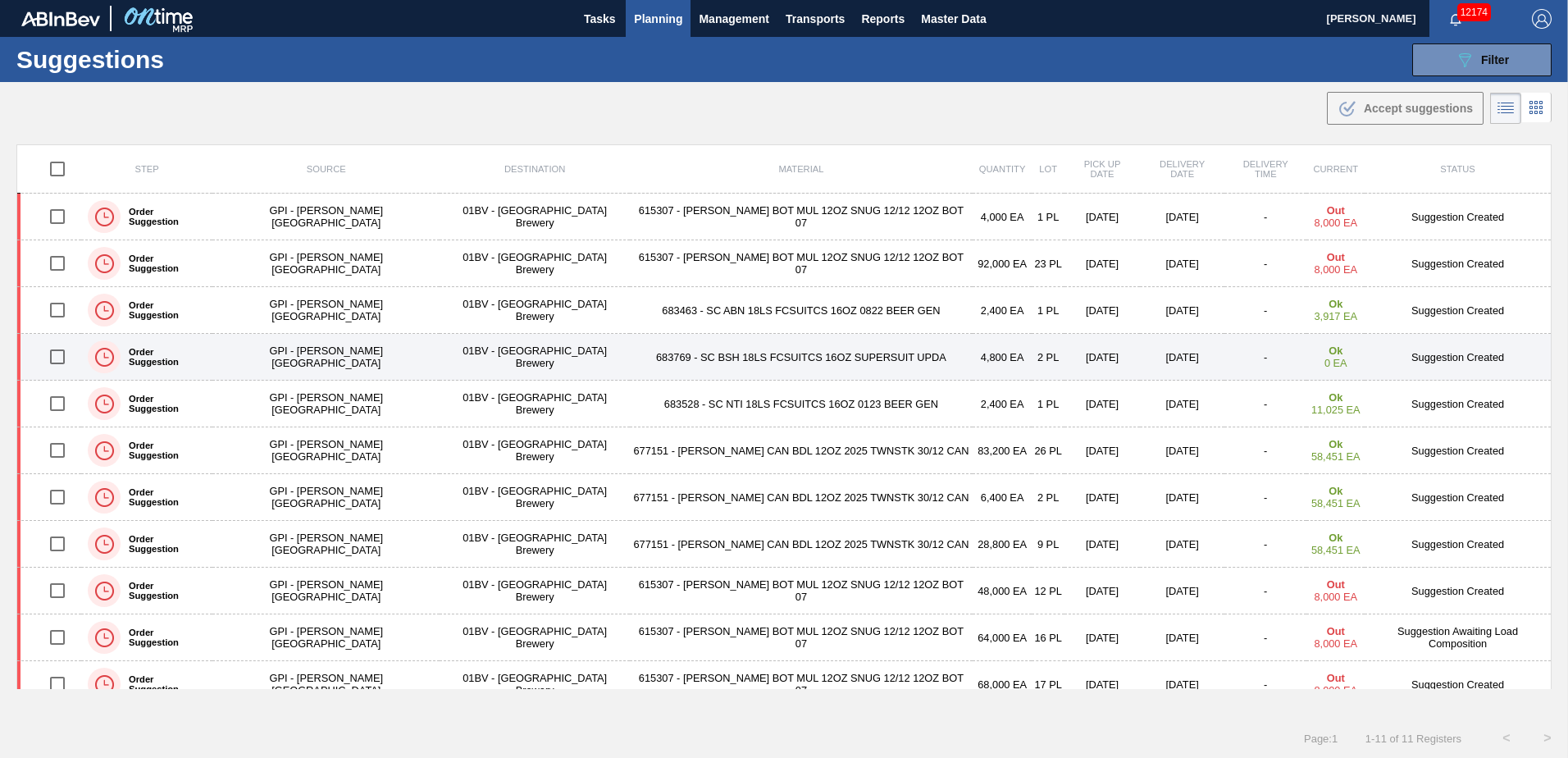
scroll to position [19, 0]
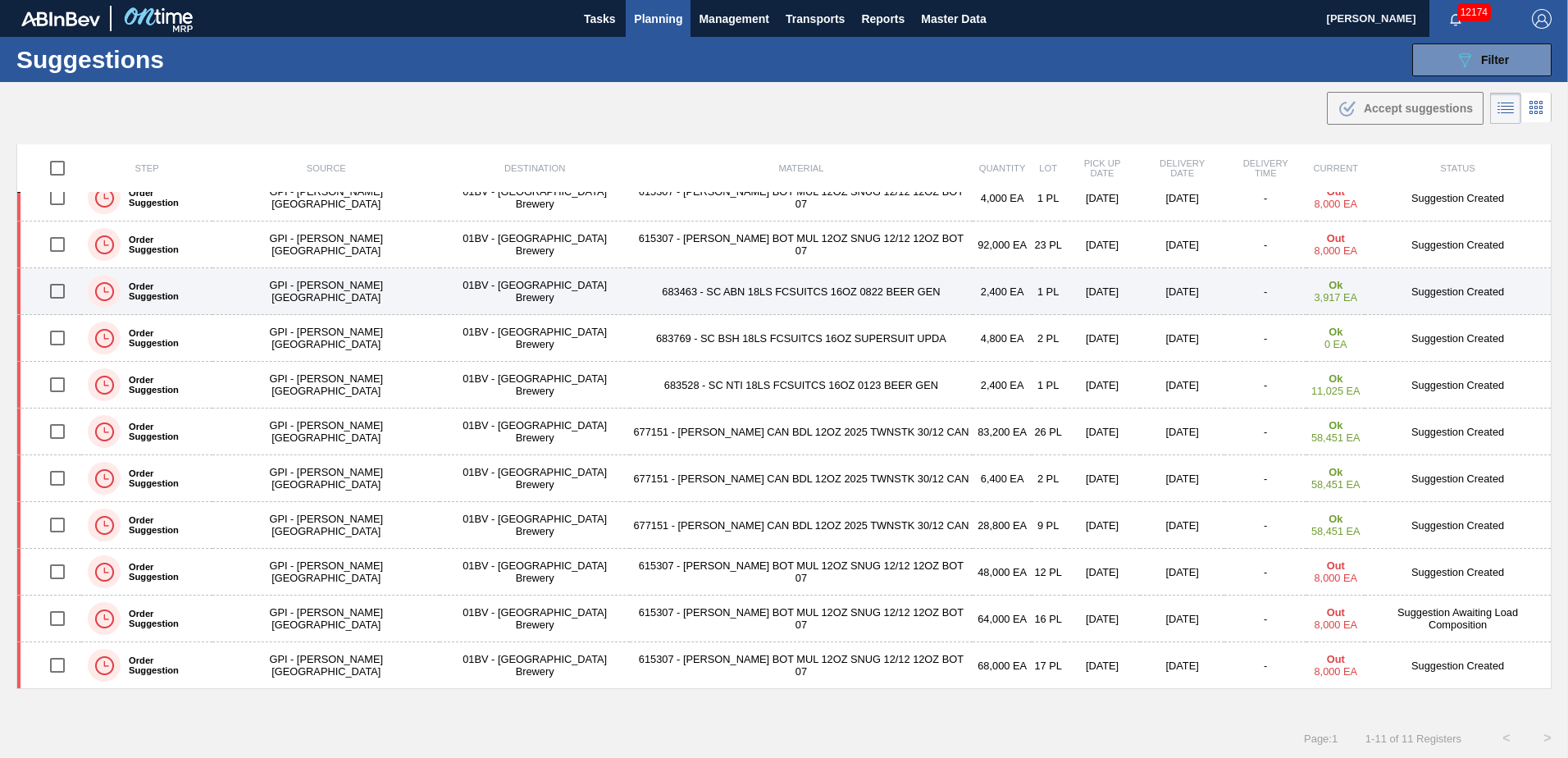
drag, startPoint x: 64, startPoint y: 294, endPoint x: 63, endPoint y: 311, distance: 17.0
click at [63, 295] on input "checkbox" at bounding box center [57, 291] width 34 height 34
checkbox input "true"
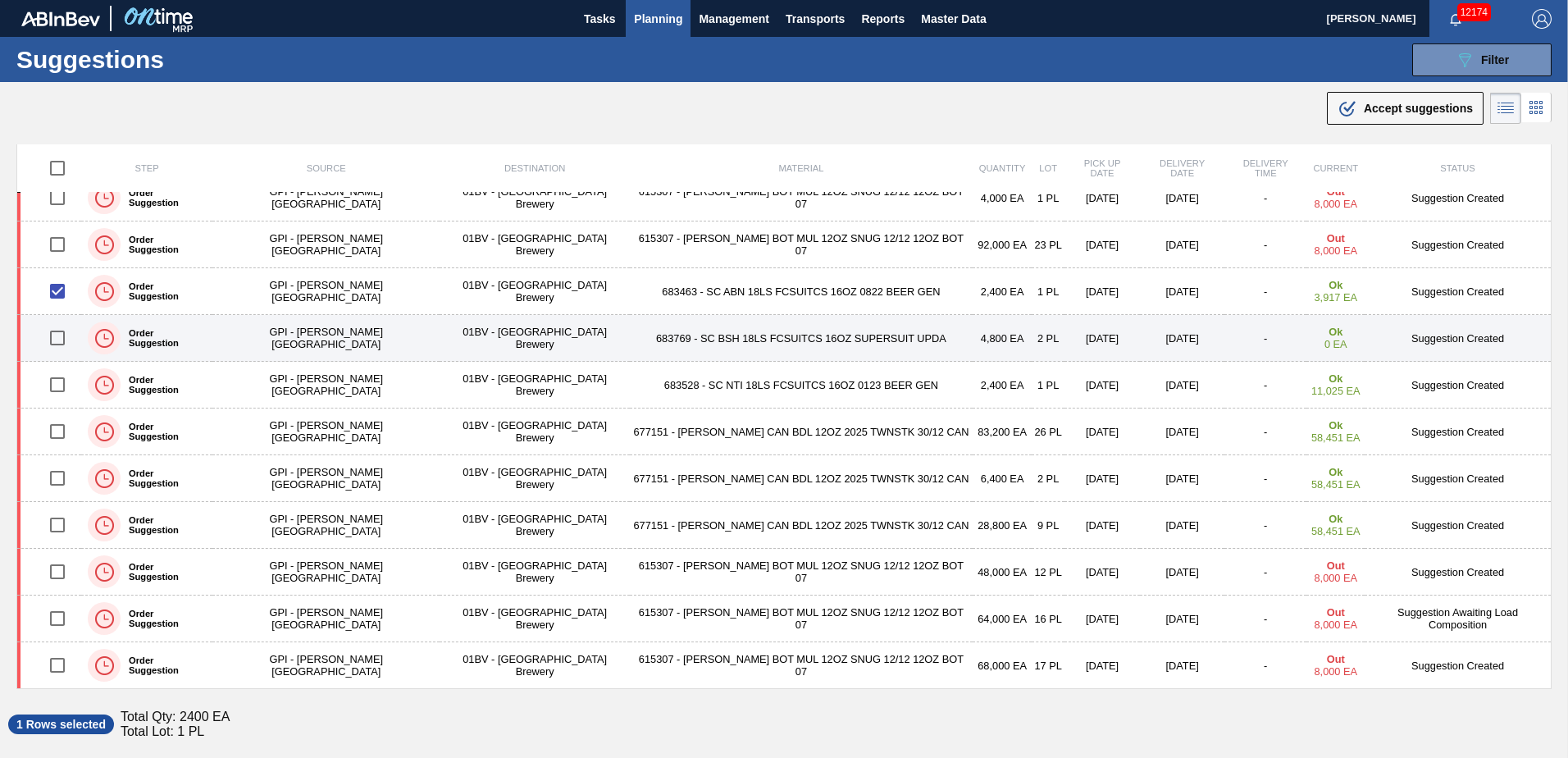
click at [64, 337] on input "checkbox" at bounding box center [57, 337] width 34 height 34
checkbox input "true"
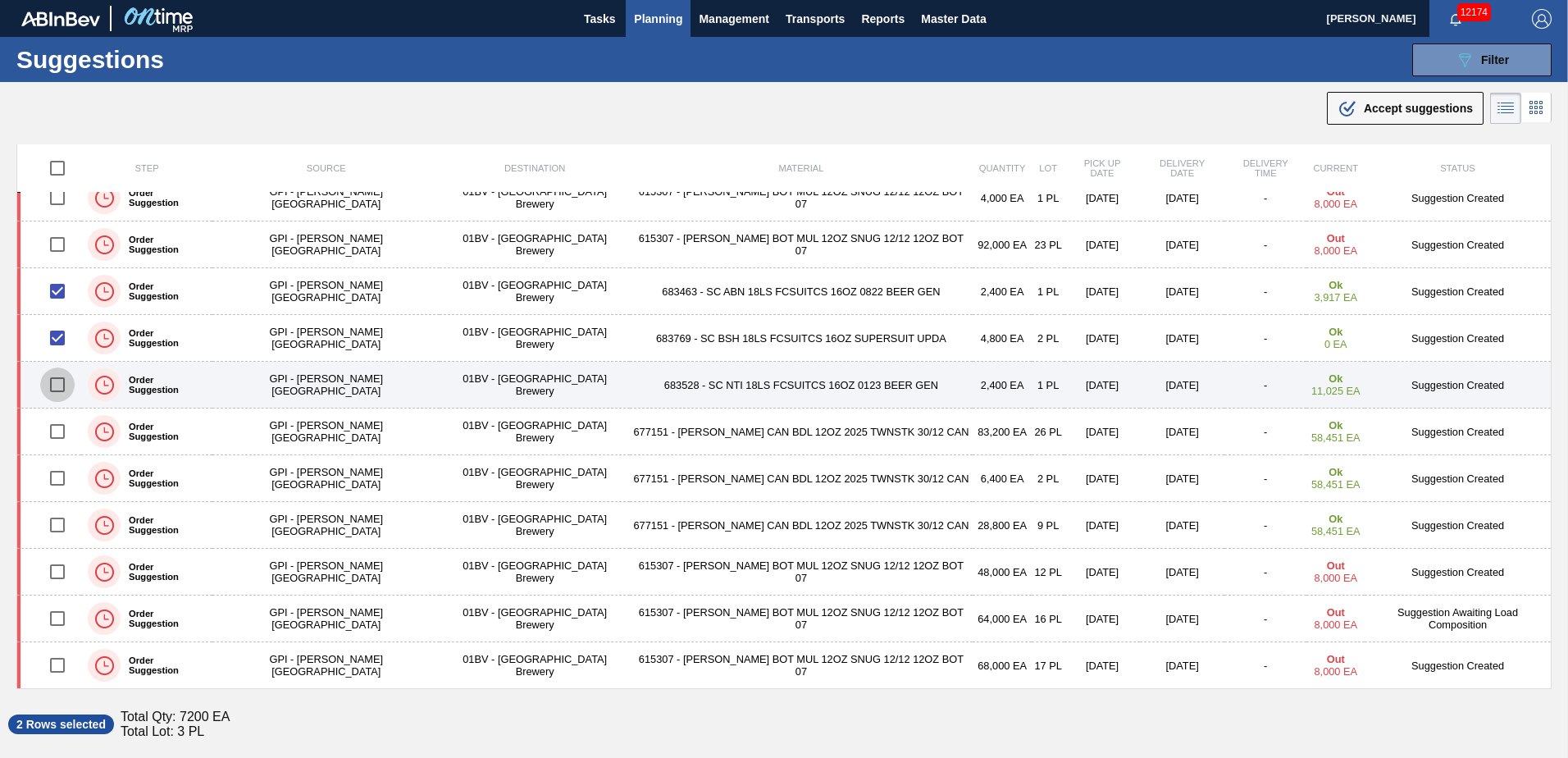
click at [66, 386] on input "checkbox" at bounding box center [57, 384] width 34 height 34
checkbox input "true"
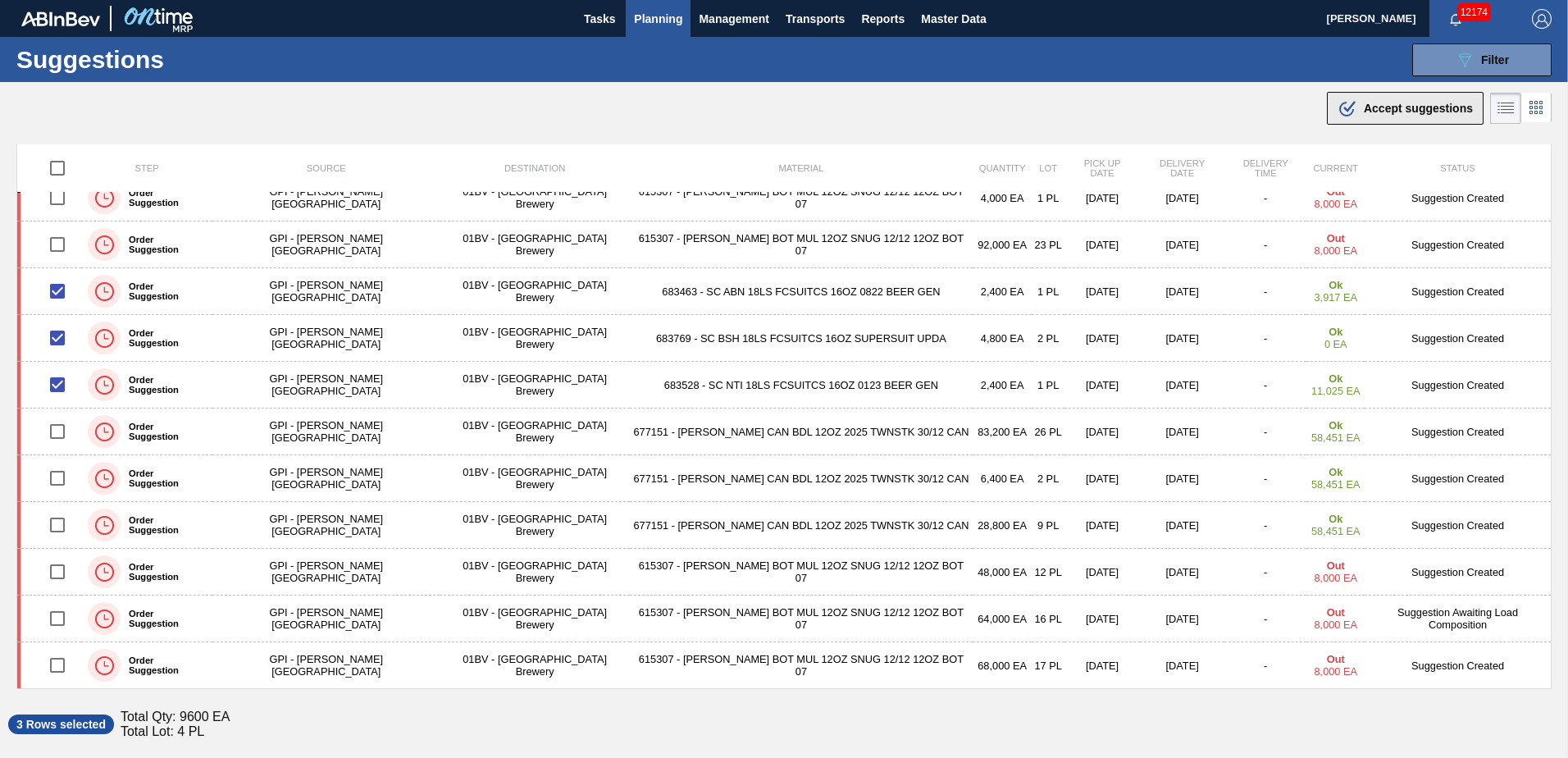
click at [1378, 113] on span "Accept suggestions" at bounding box center [1419, 108] width 109 height 13
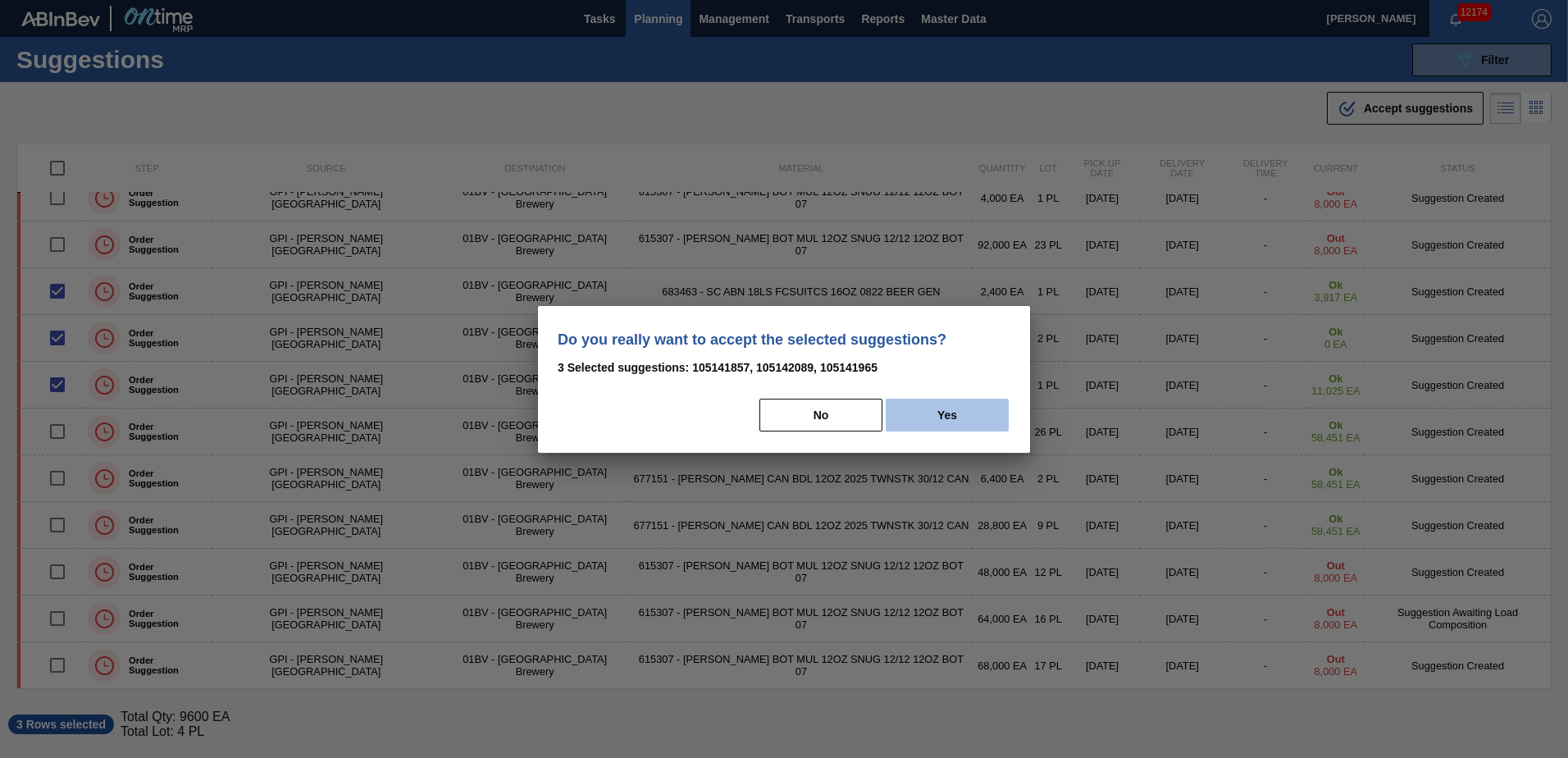
click at [956, 411] on button "Yes" at bounding box center [946, 414] width 123 height 33
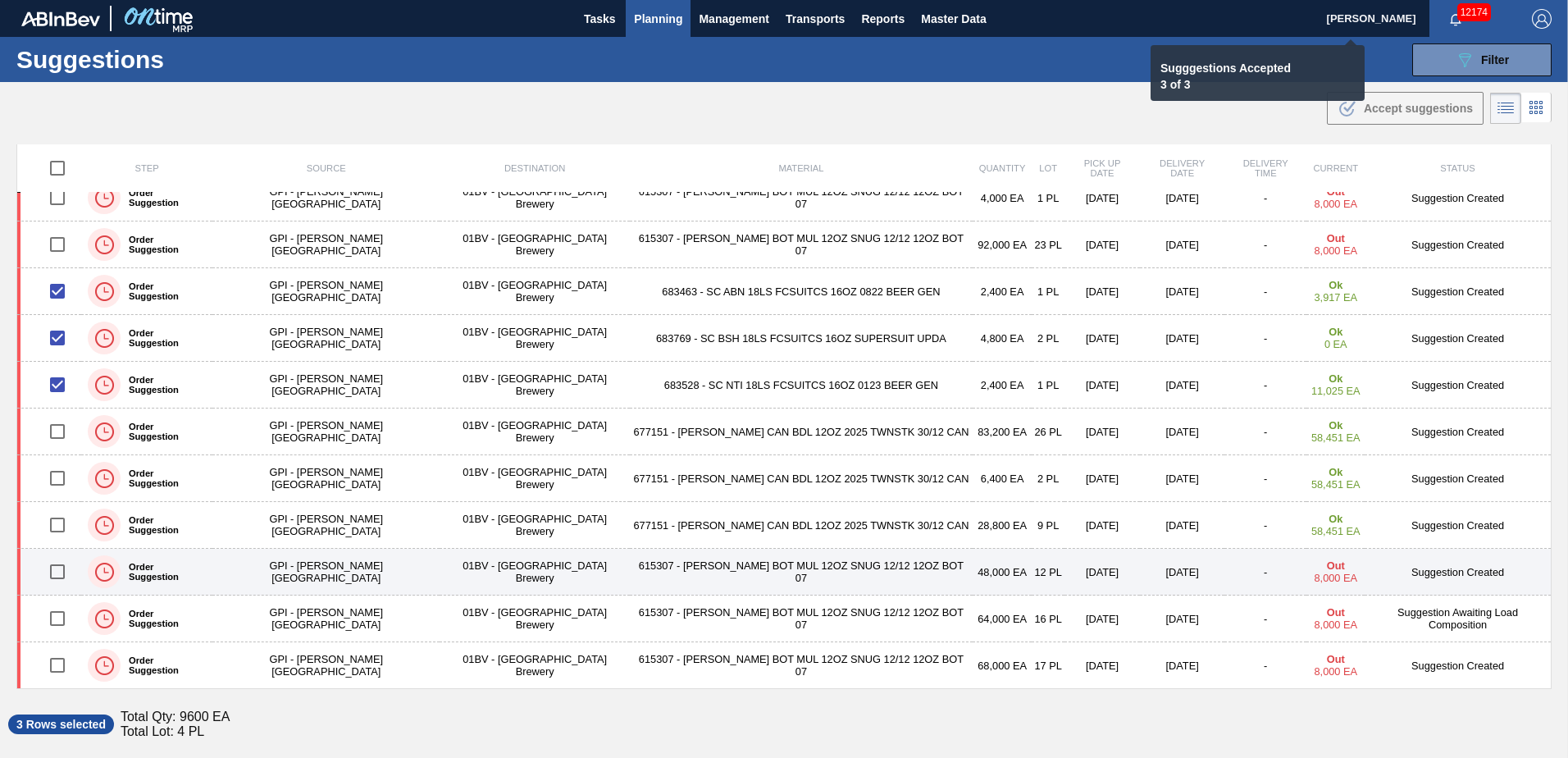
checkbox input "false"
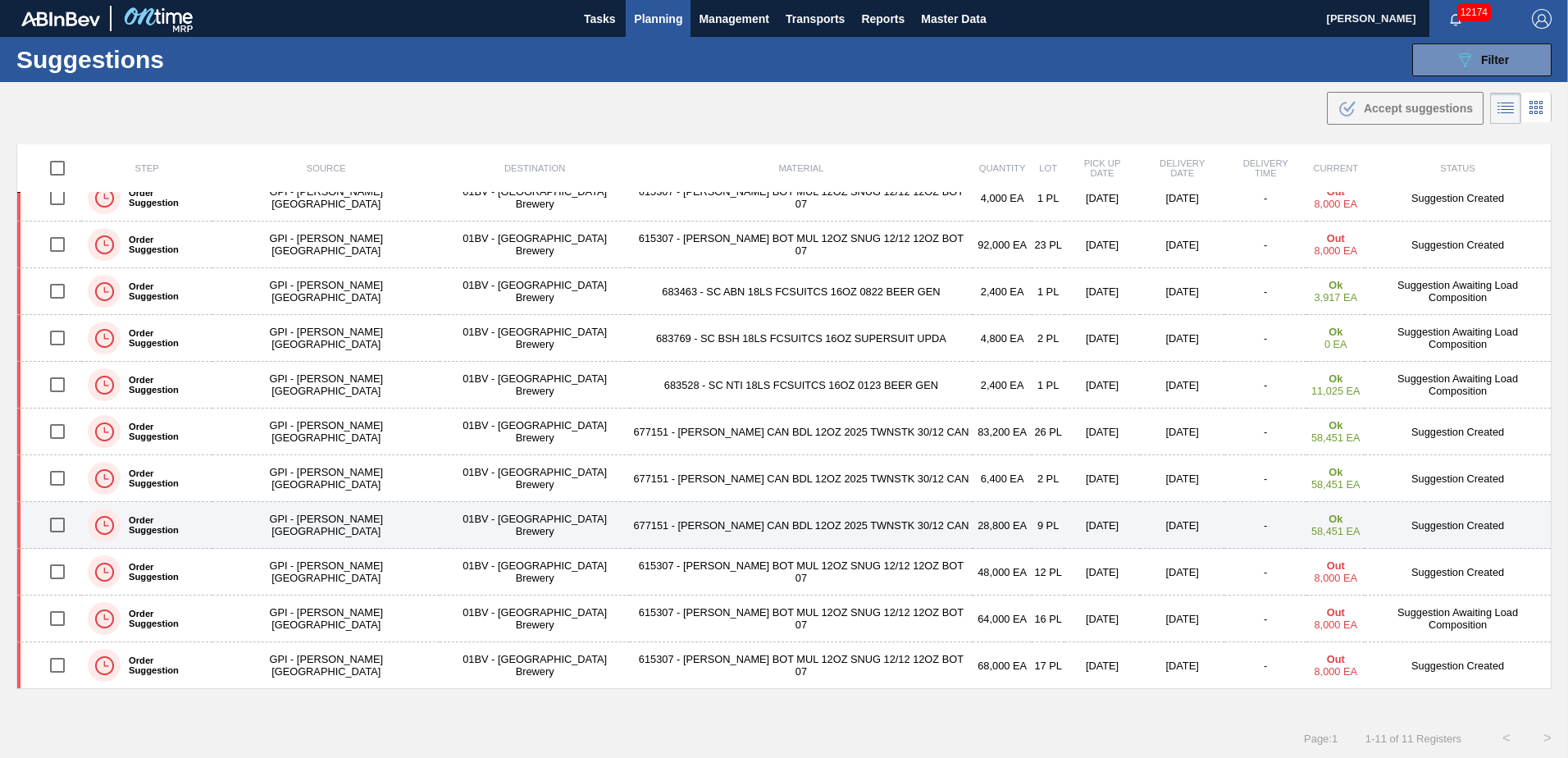
click at [55, 528] on input "checkbox" at bounding box center [57, 524] width 34 height 34
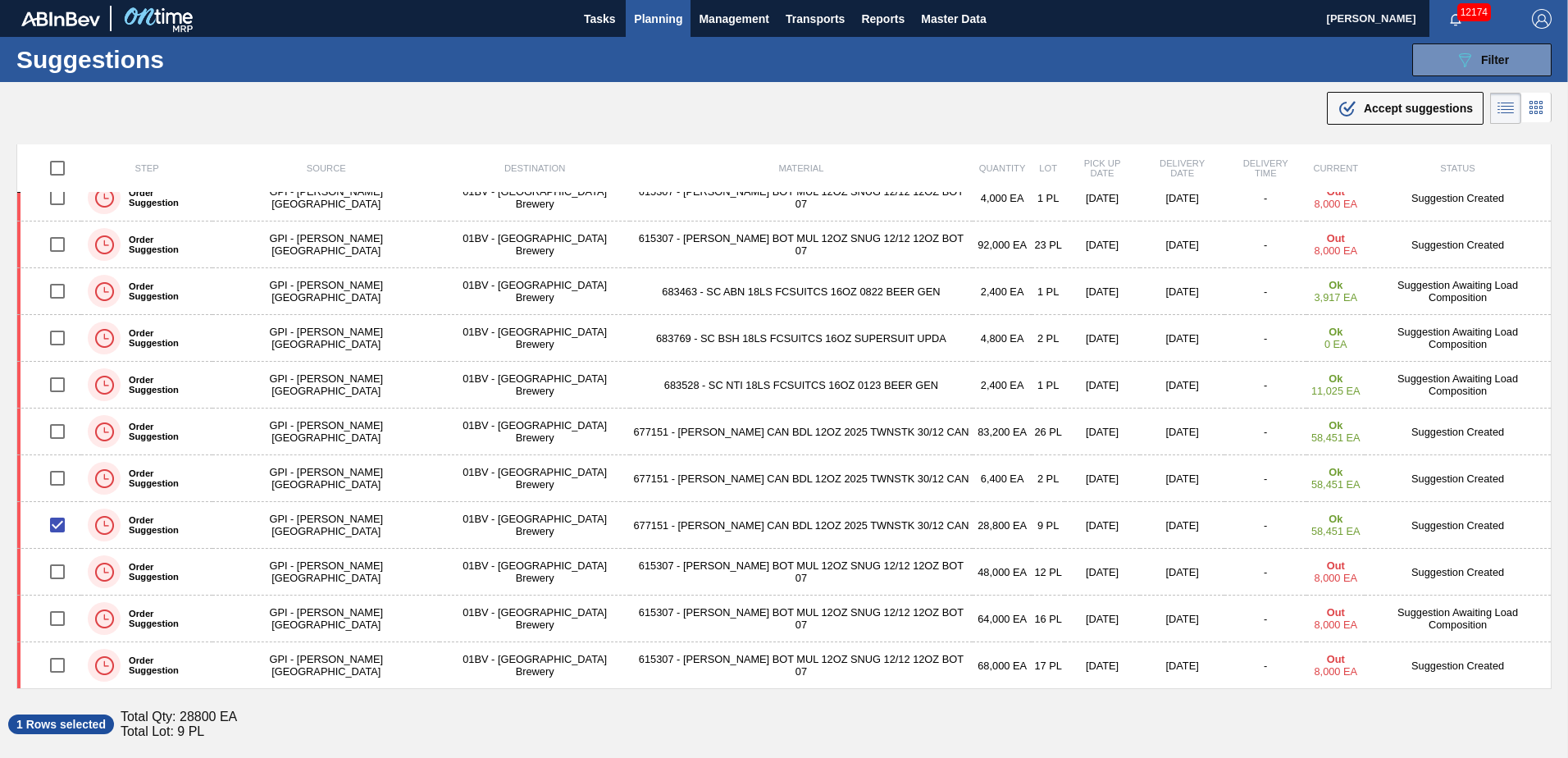
drag, startPoint x: 1410, startPoint y: 106, endPoint x: 1393, endPoint y: 128, distance: 27.8
click at [1410, 106] on span "Accept suggestions" at bounding box center [1419, 108] width 109 height 13
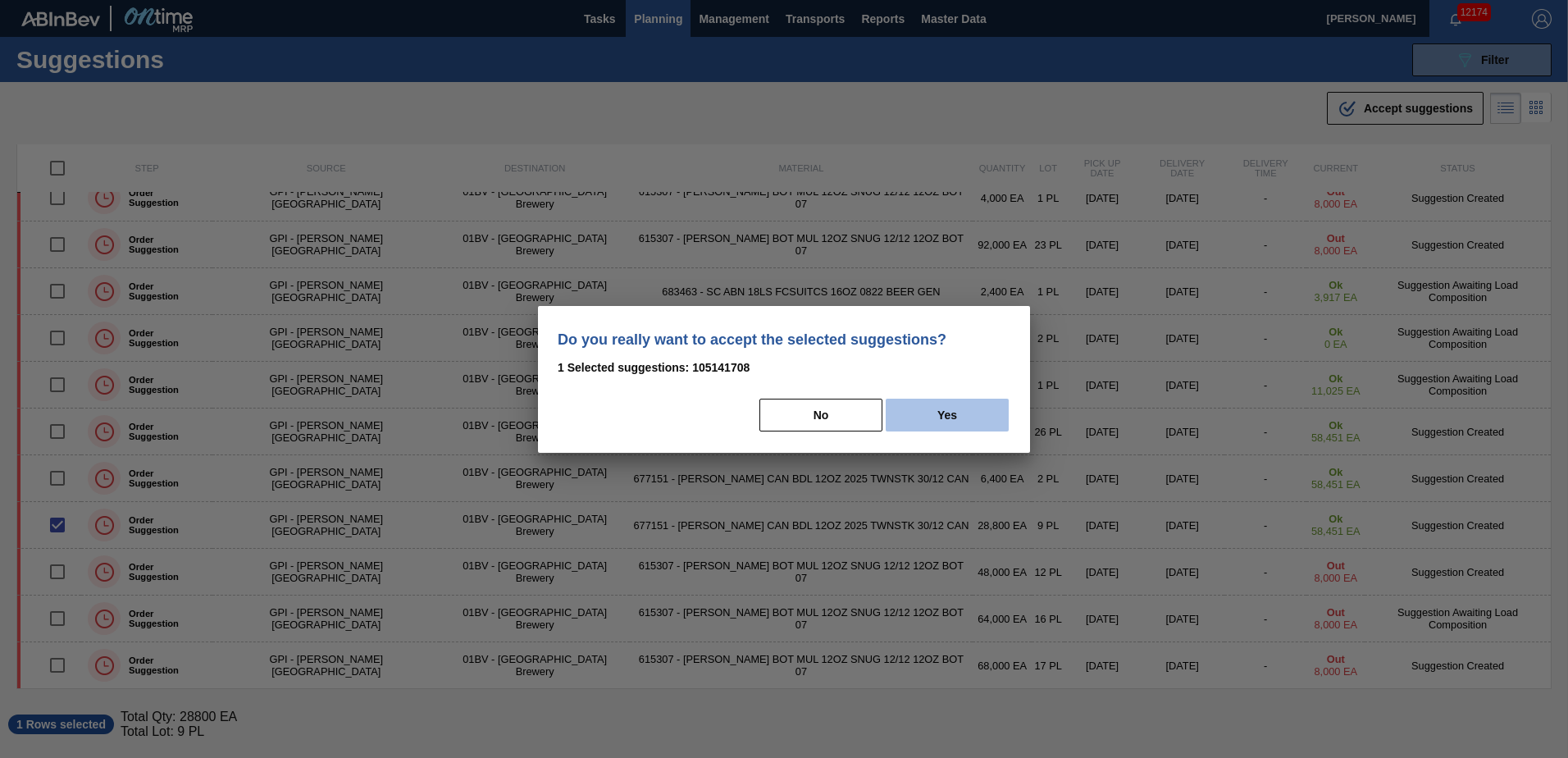
click at [965, 418] on button "Yes" at bounding box center [946, 414] width 123 height 33
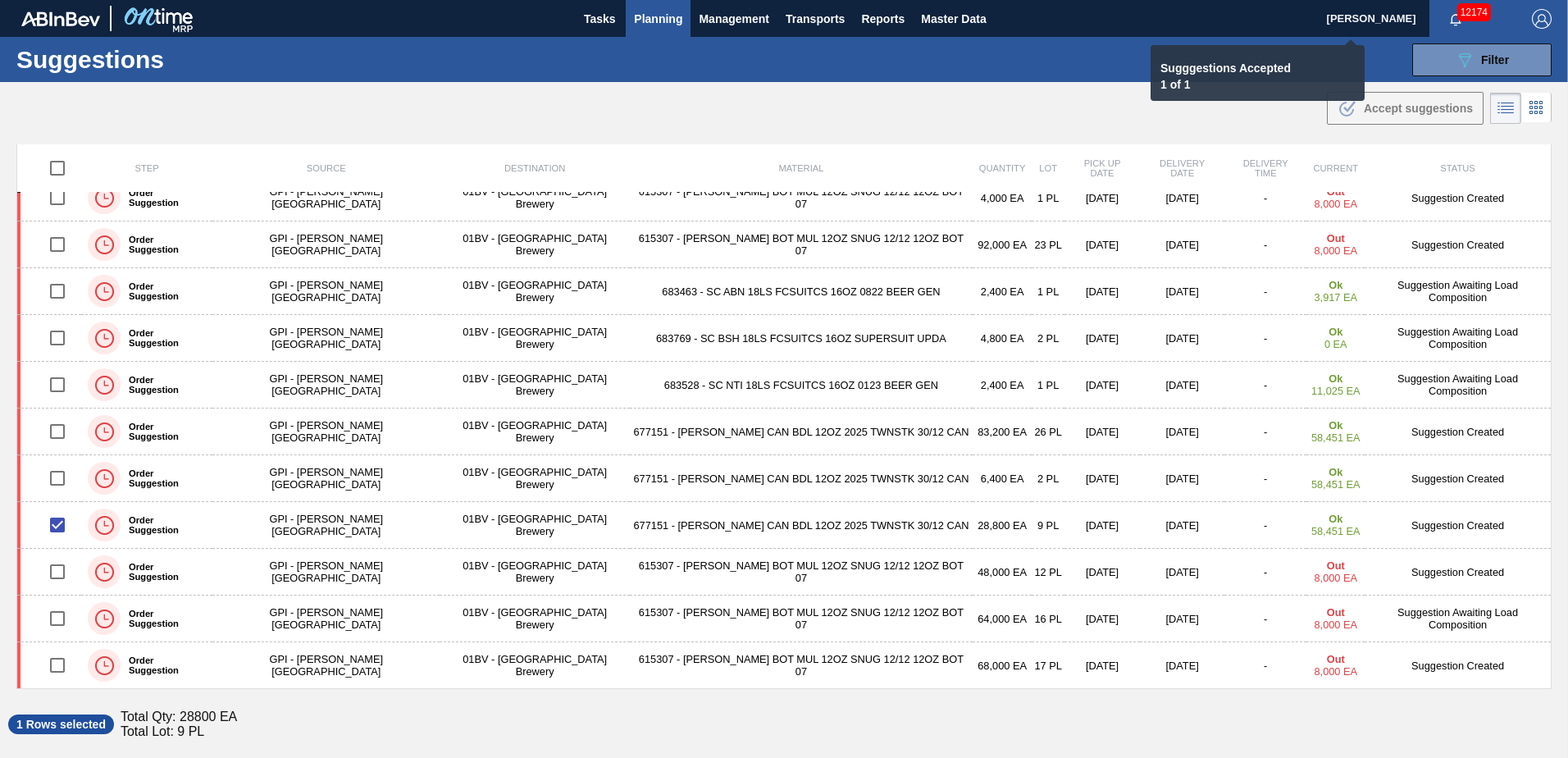
checkbox input "false"
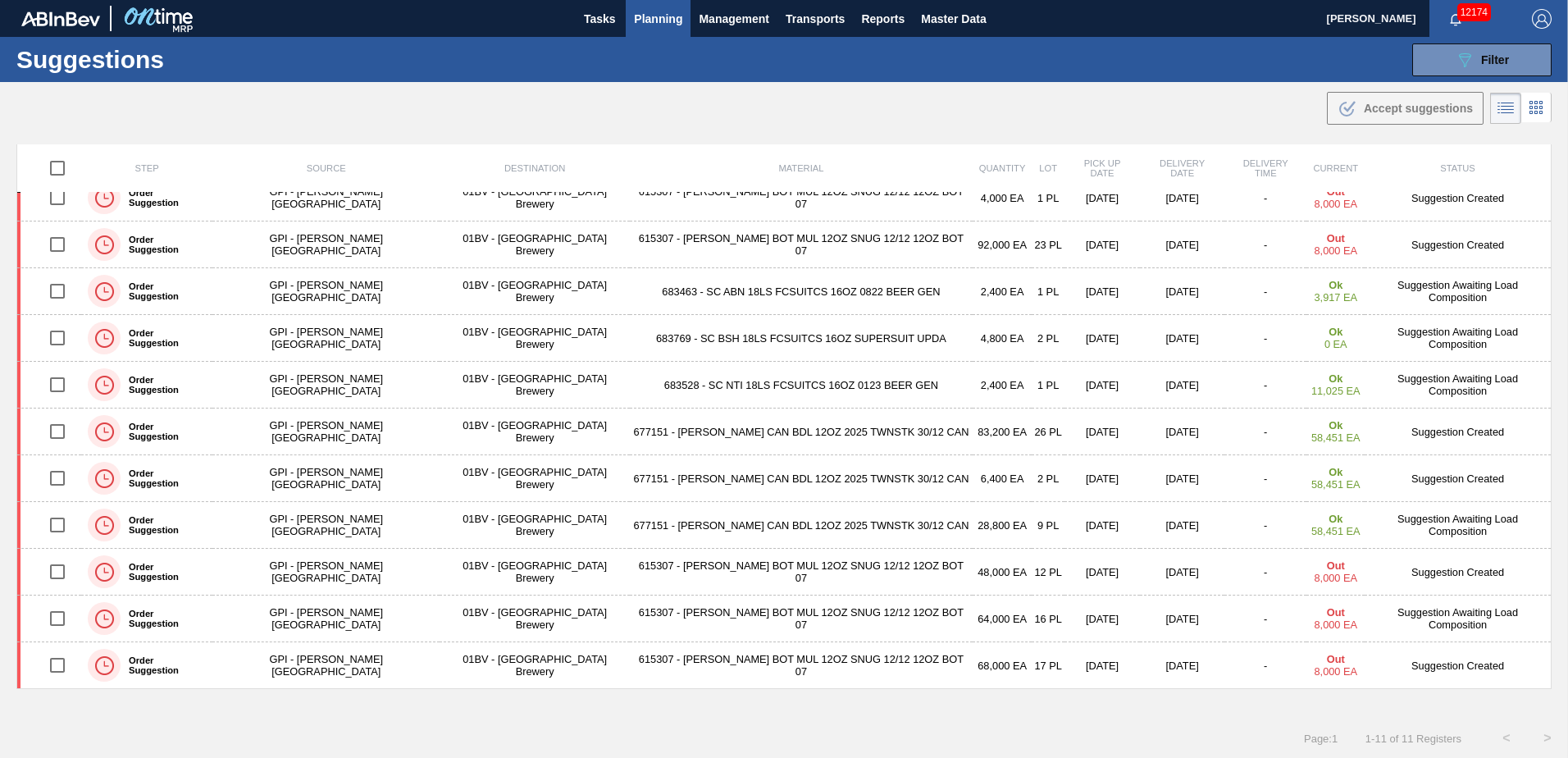
click at [660, 13] on span "Planning" at bounding box center [658, 19] width 48 height 20
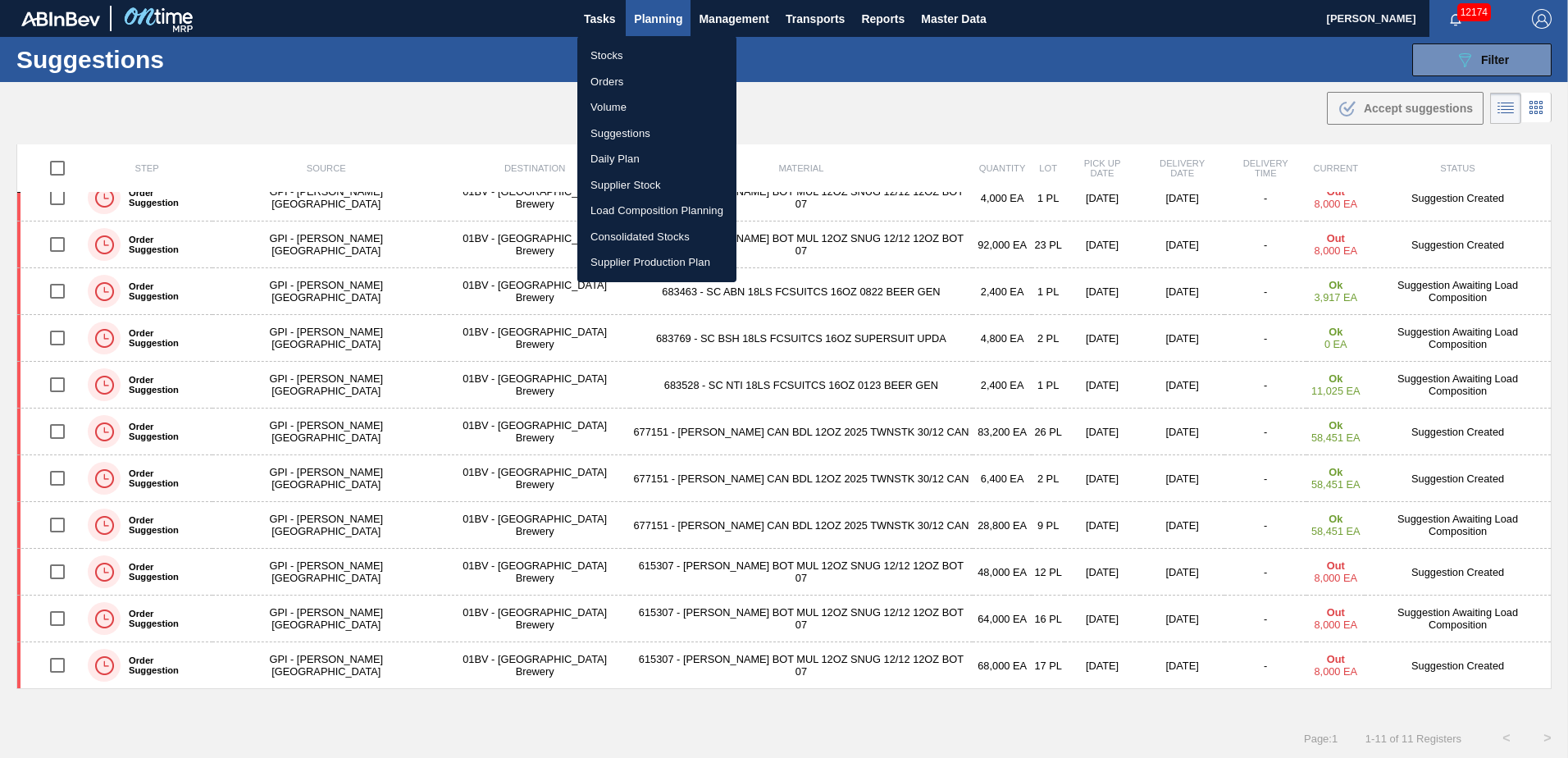
click at [664, 209] on li "Load Composition Planning" at bounding box center [657, 210] width 159 height 26
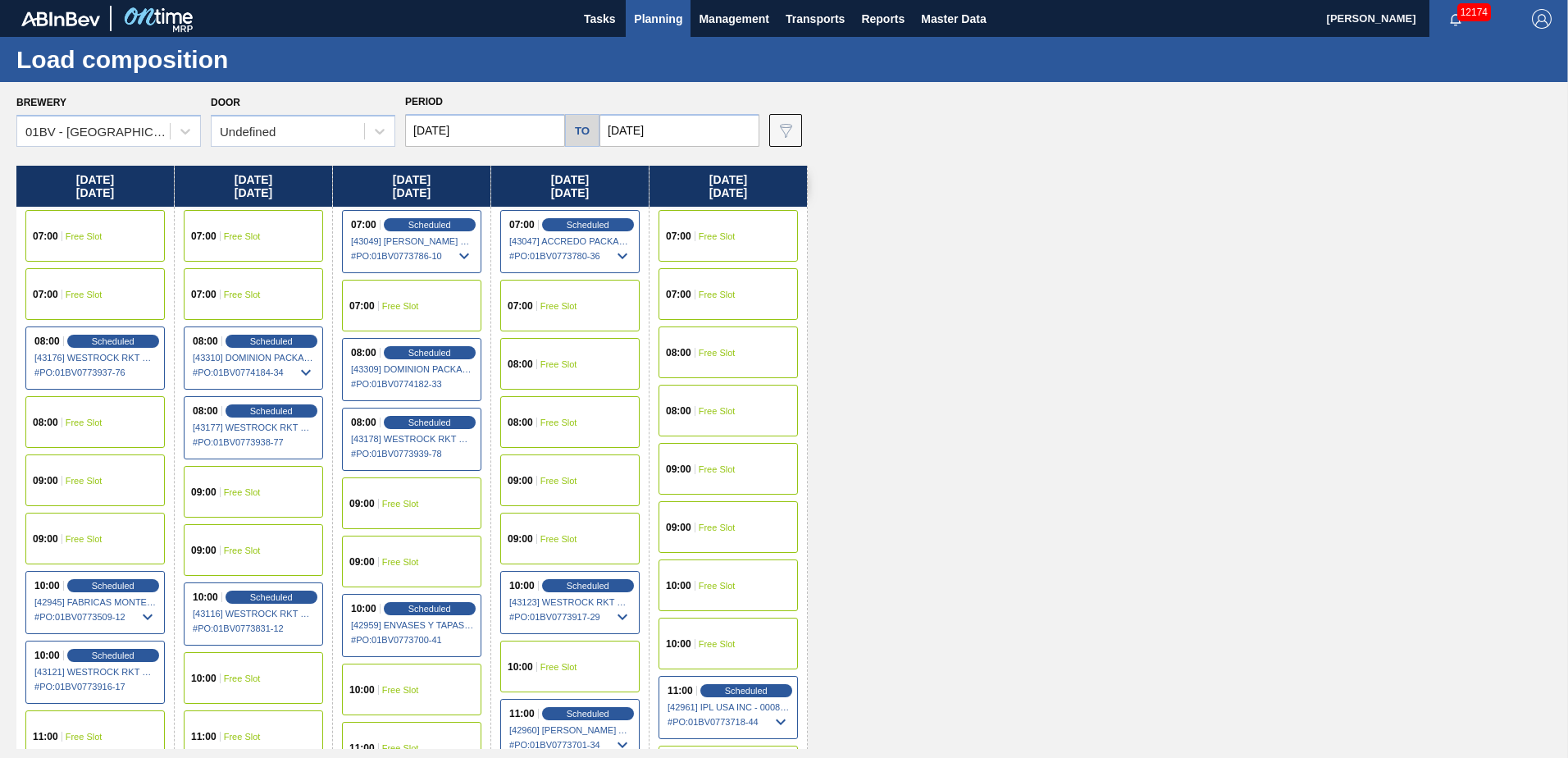
click at [488, 118] on input "[DATE]" at bounding box center [485, 130] width 160 height 33
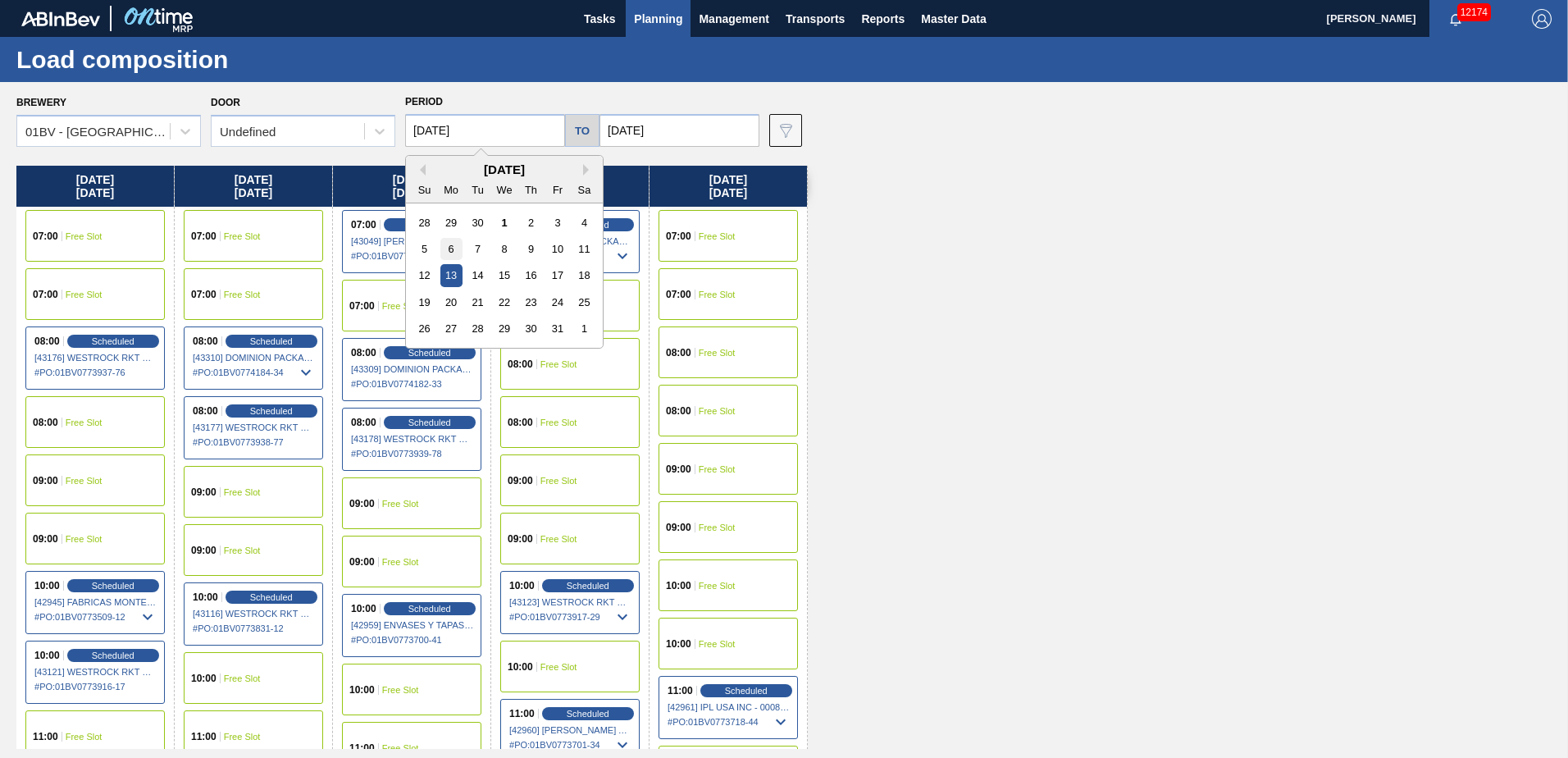
click at [449, 243] on div "6" at bounding box center [451, 249] width 22 height 22
type input "[DATE]"
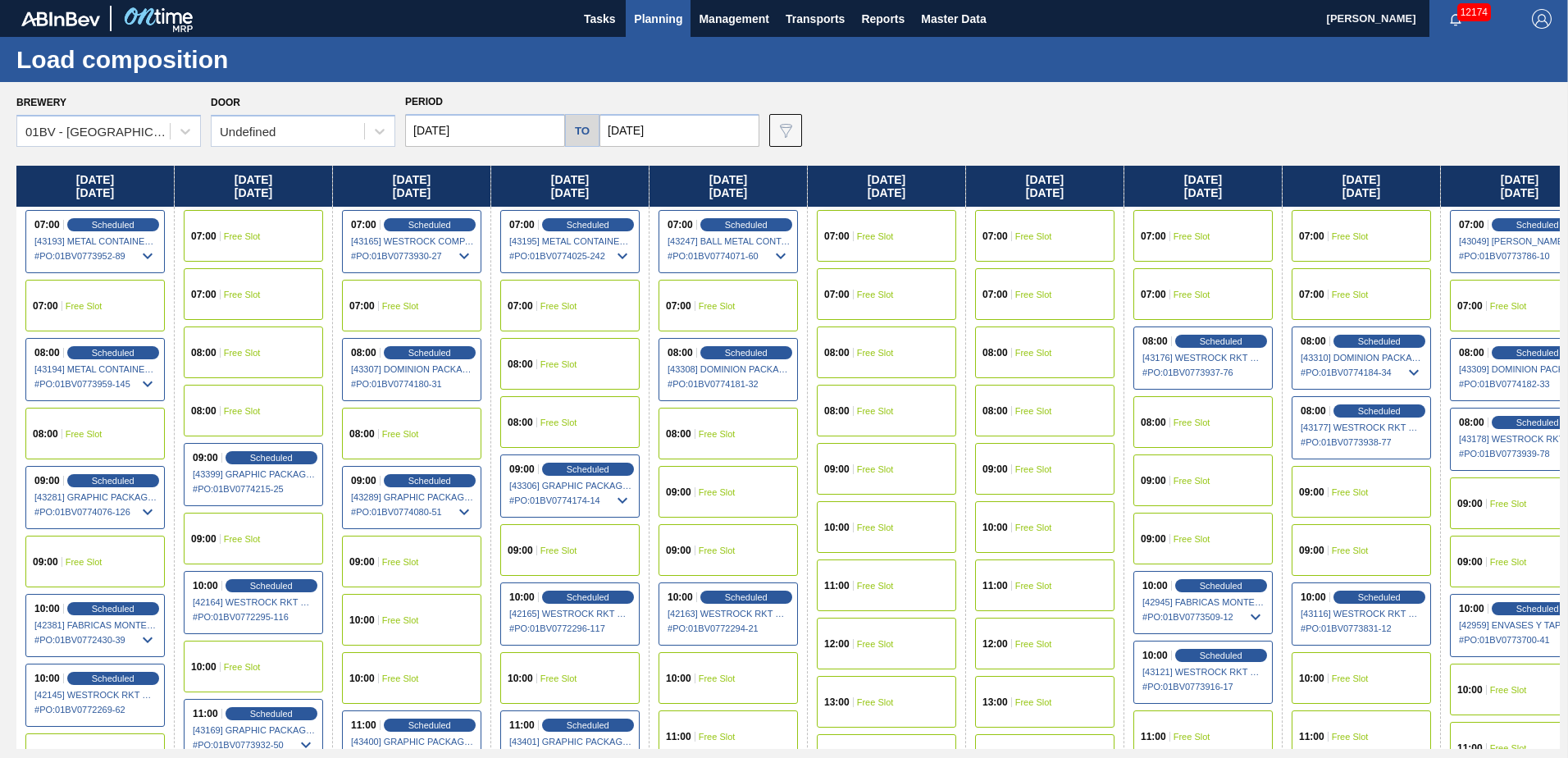
click at [680, 123] on input "[DATE]" at bounding box center [679, 130] width 160 height 33
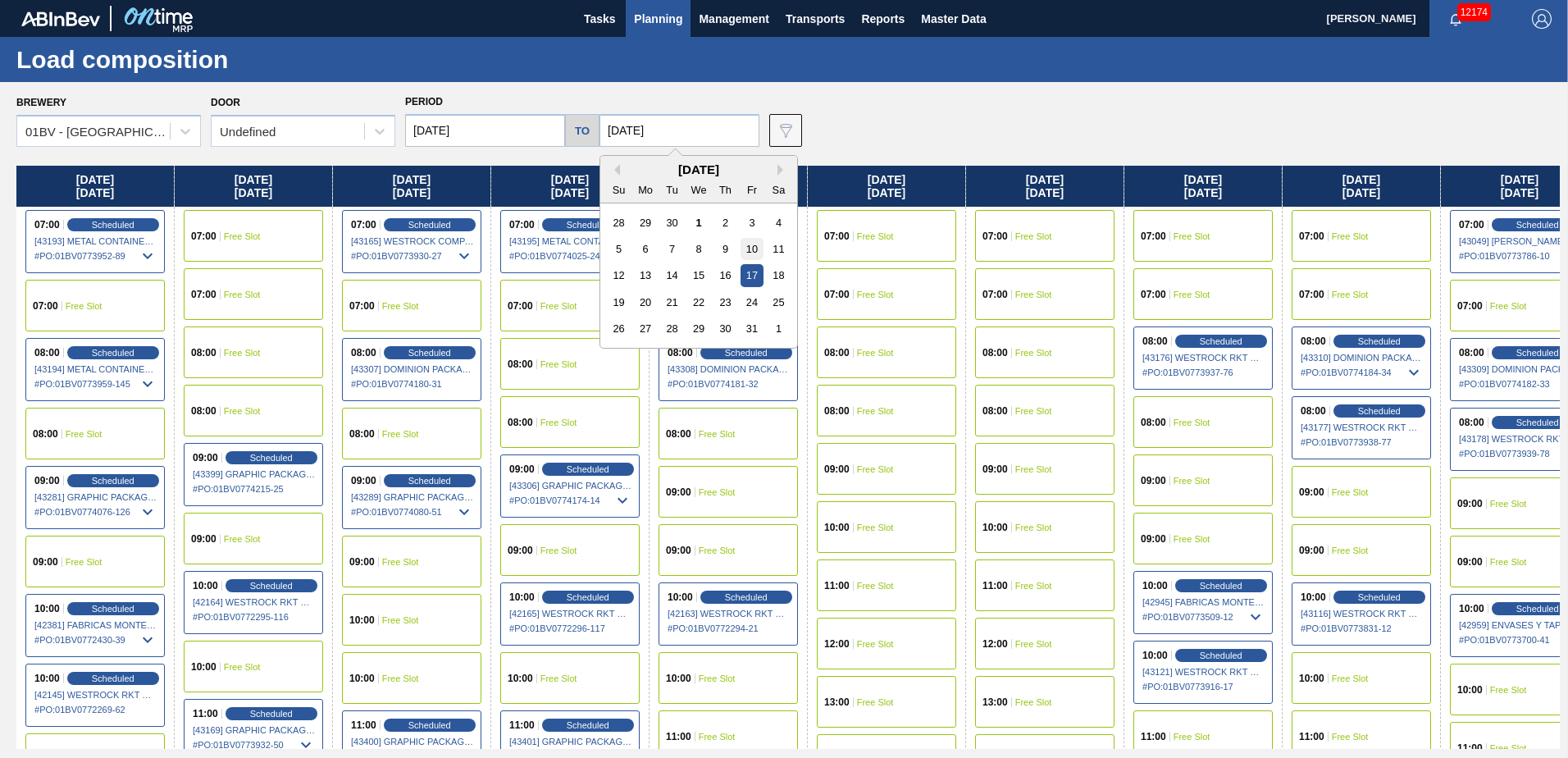
click at [750, 248] on div "10" at bounding box center [751, 249] width 22 height 22
type input "[DATE]"
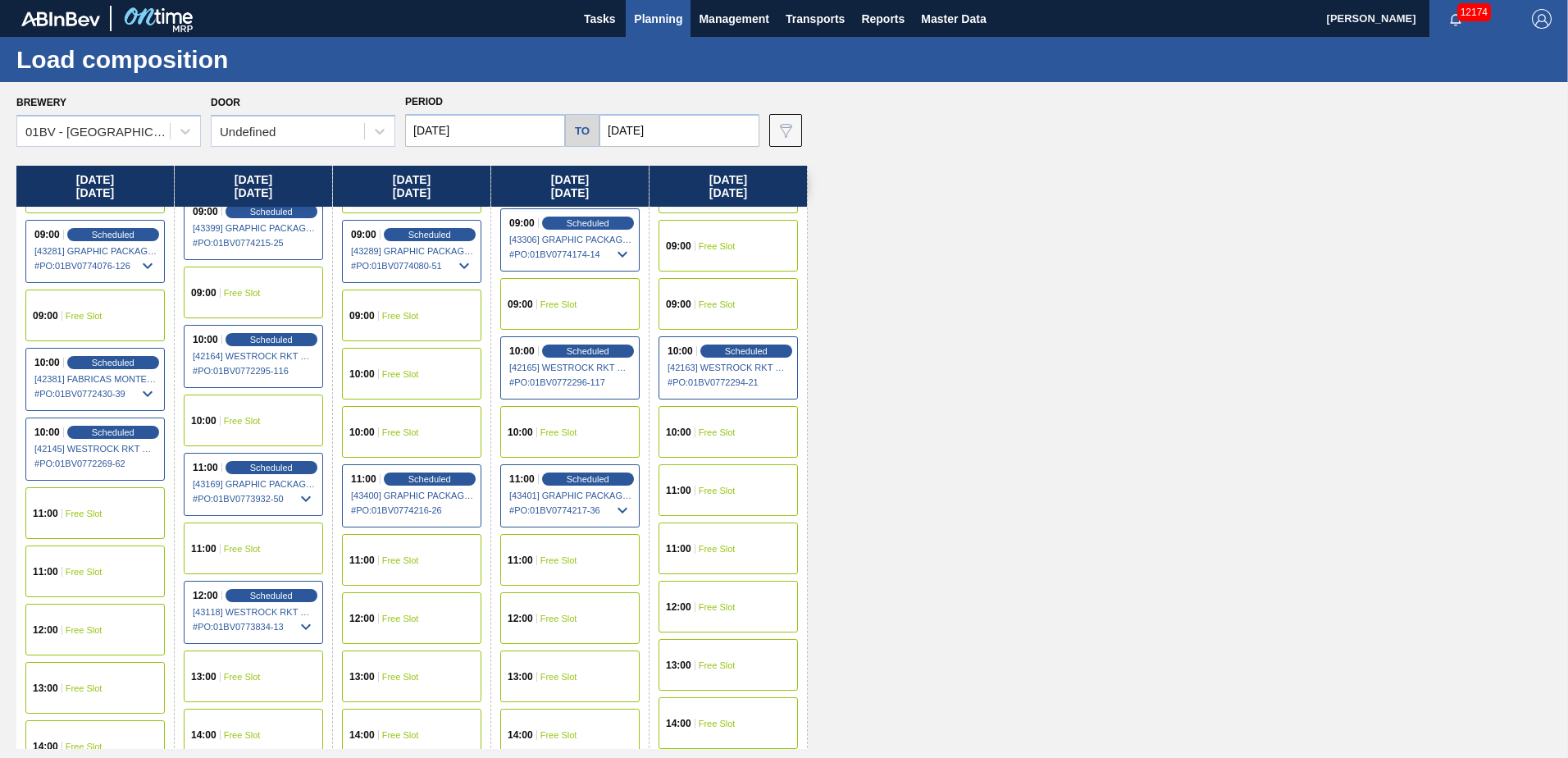
scroll to position [319, 0]
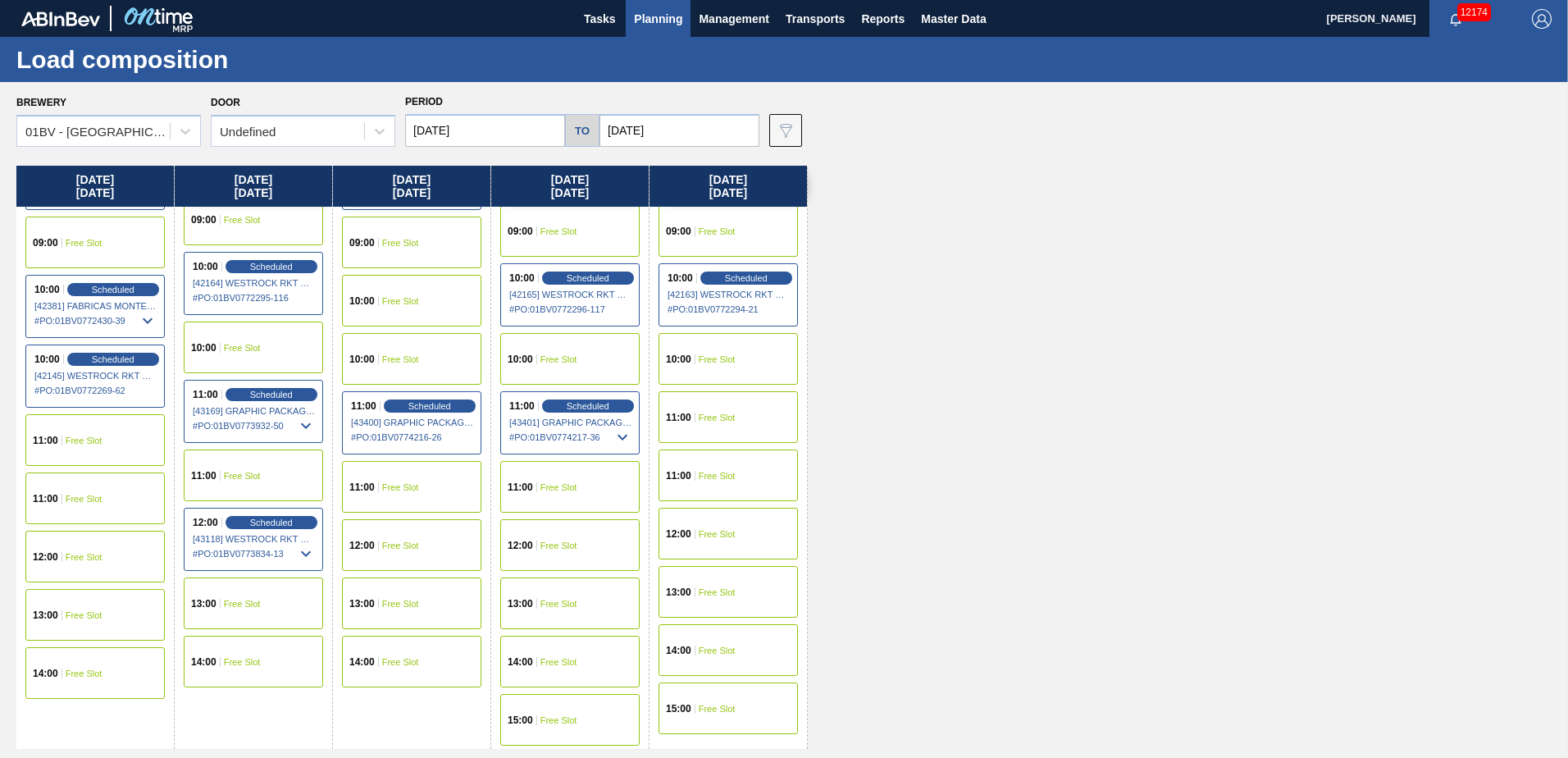
click at [412, 537] on div "12:00 Free Slot" at bounding box center [412, 545] width 140 height 52
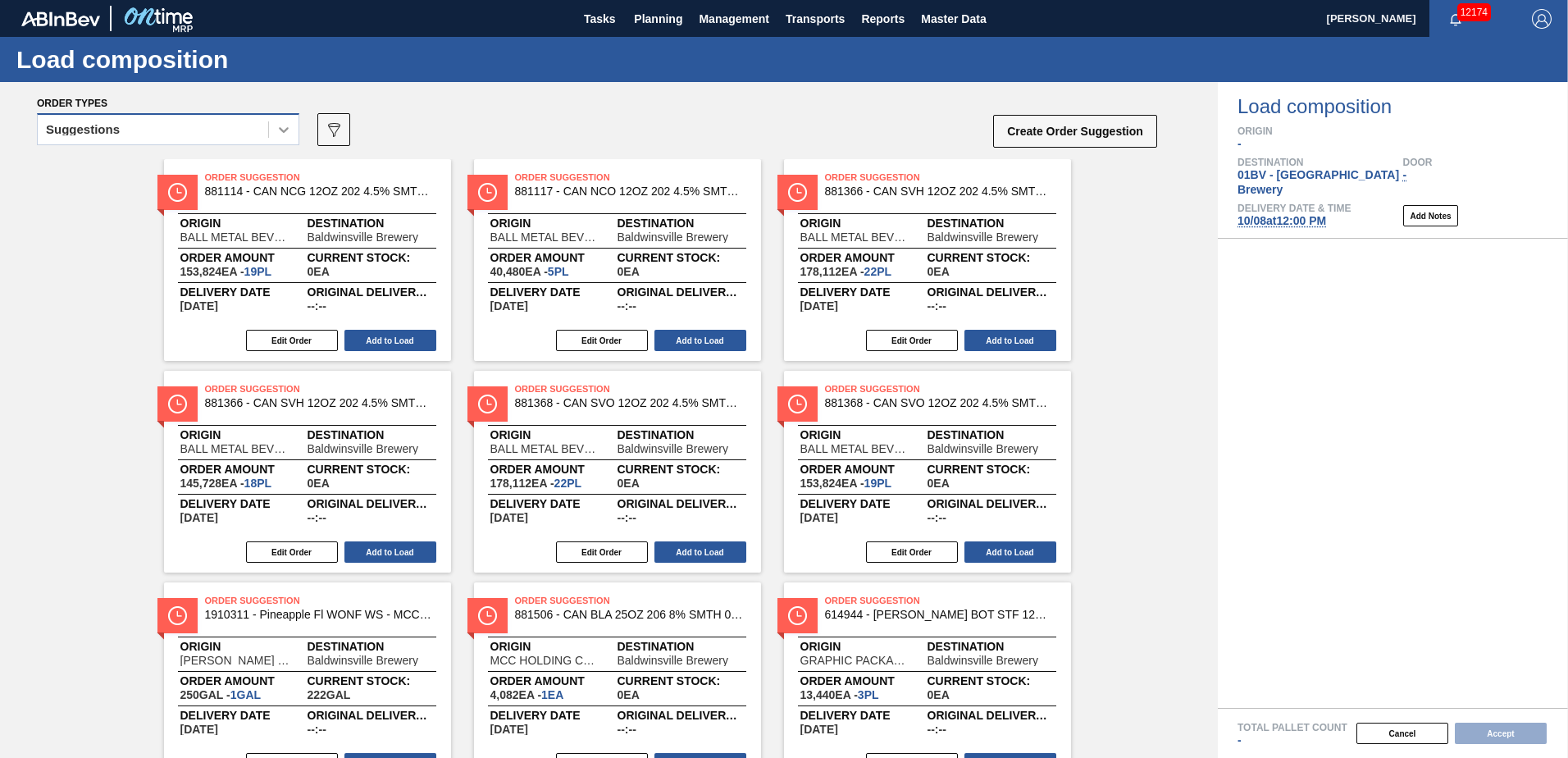
click at [278, 132] on icon at bounding box center [284, 130] width 16 height 16
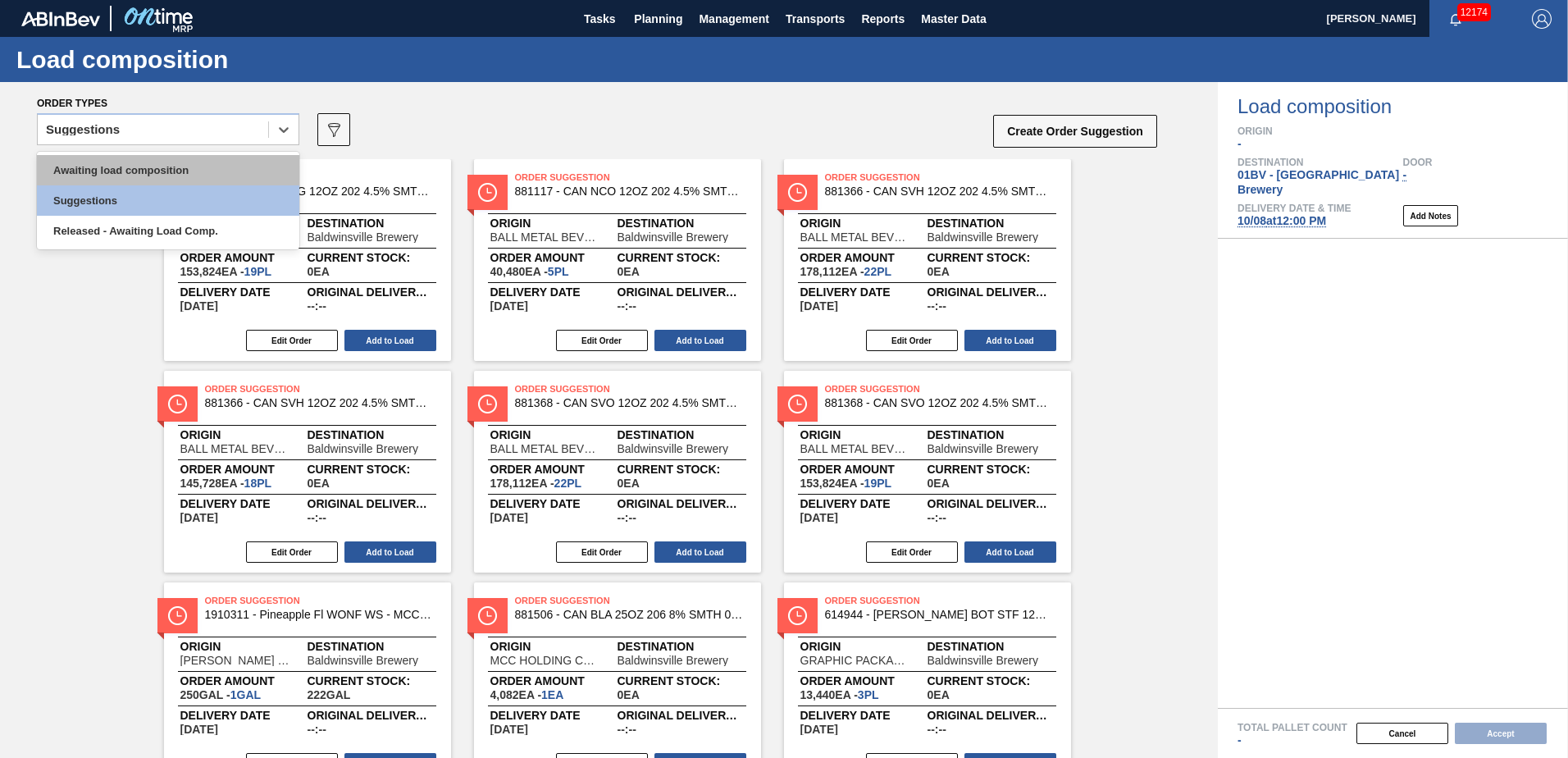
click at [211, 168] on div "Awaiting load composition" at bounding box center [167, 170] width 262 height 30
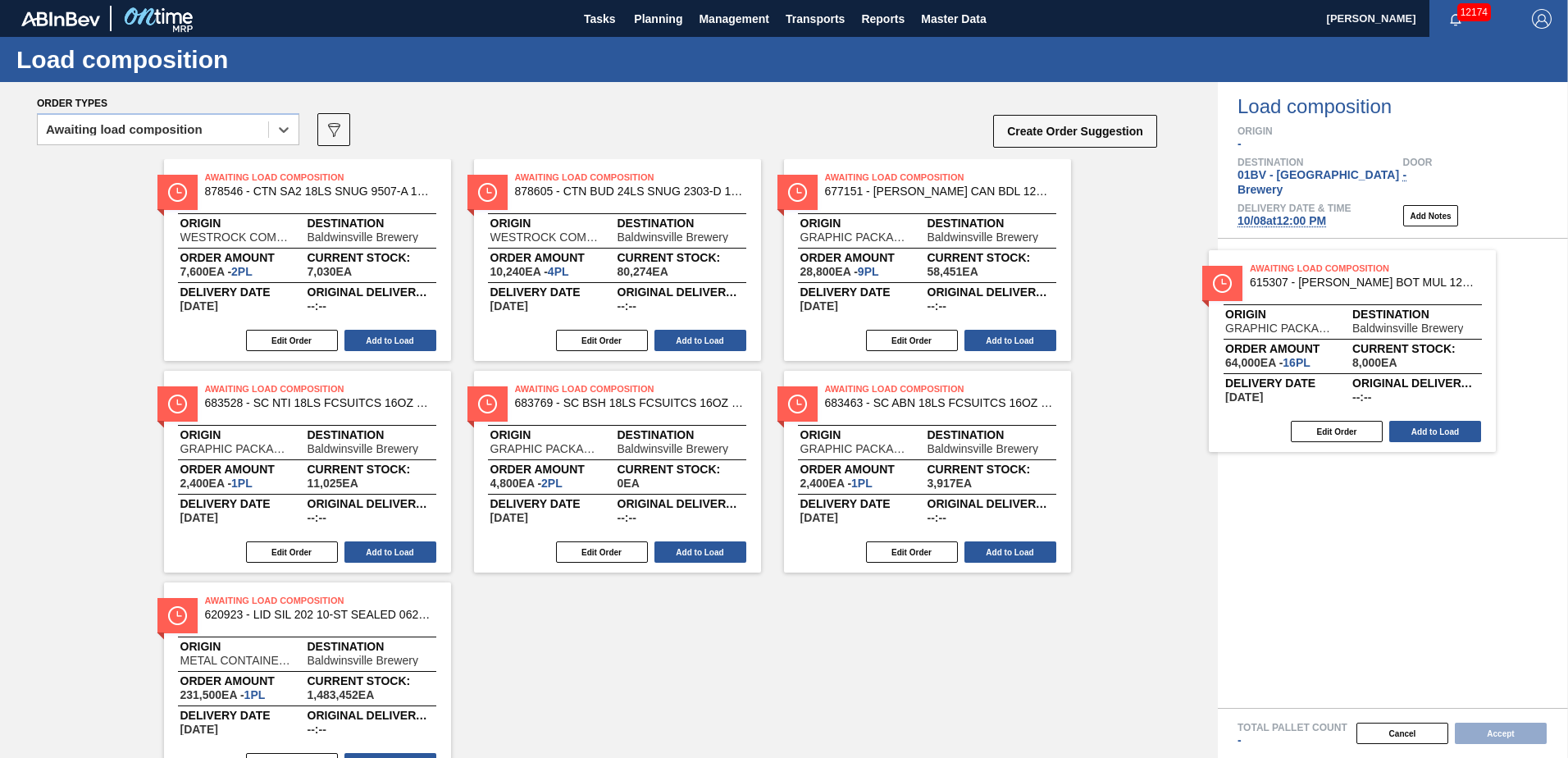
drag, startPoint x: 840, startPoint y: 192, endPoint x: 1272, endPoint y: 284, distance: 441.7
click at [1272, 284] on div "Order types option Awaiting load composition, selected. Select is focused ,type…" at bounding box center [784, 420] width 1568 height 676
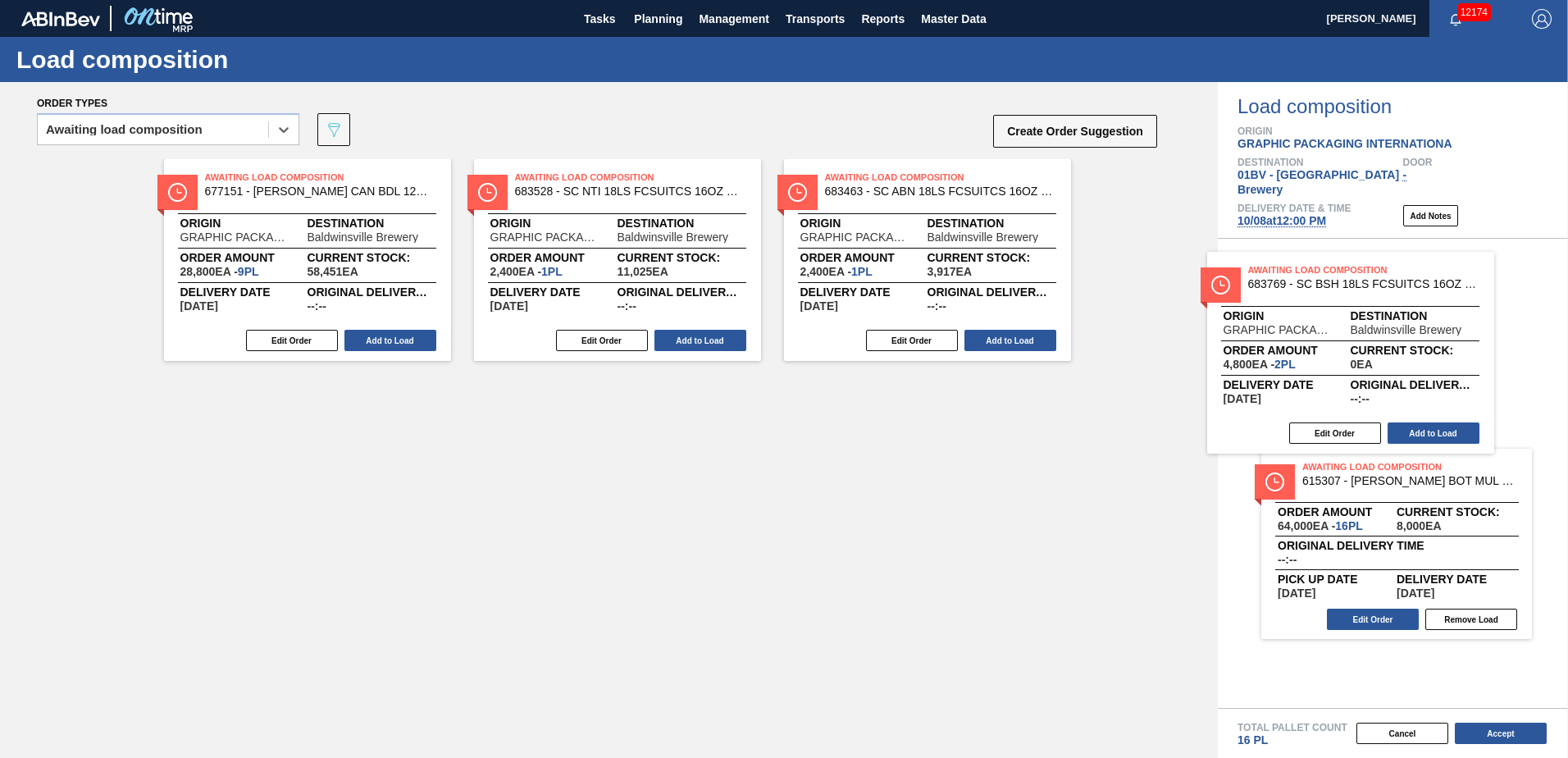
drag, startPoint x: 856, startPoint y: 190, endPoint x: 1325, endPoint y: 286, distance: 478.7
click at [1325, 286] on div "Order types option Awaiting load composition, selected. Select is focused ,type…" at bounding box center [784, 420] width 1568 height 676
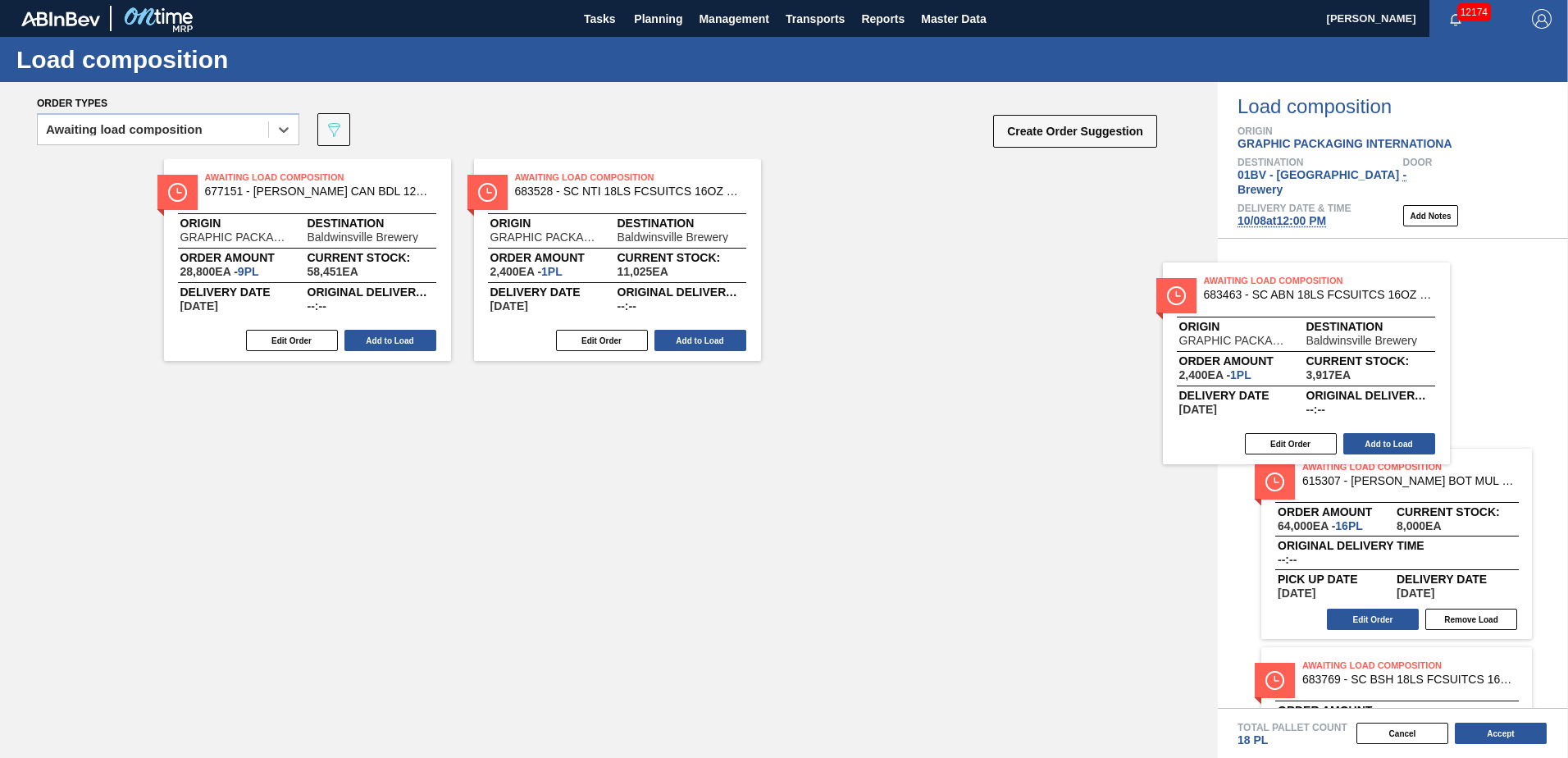
drag, startPoint x: 834, startPoint y: 200, endPoint x: 1231, endPoint y: 307, distance: 411.2
click at [1237, 305] on div "Order types option Awaiting load composition, selected. Select is focused ,type…" at bounding box center [784, 420] width 1568 height 676
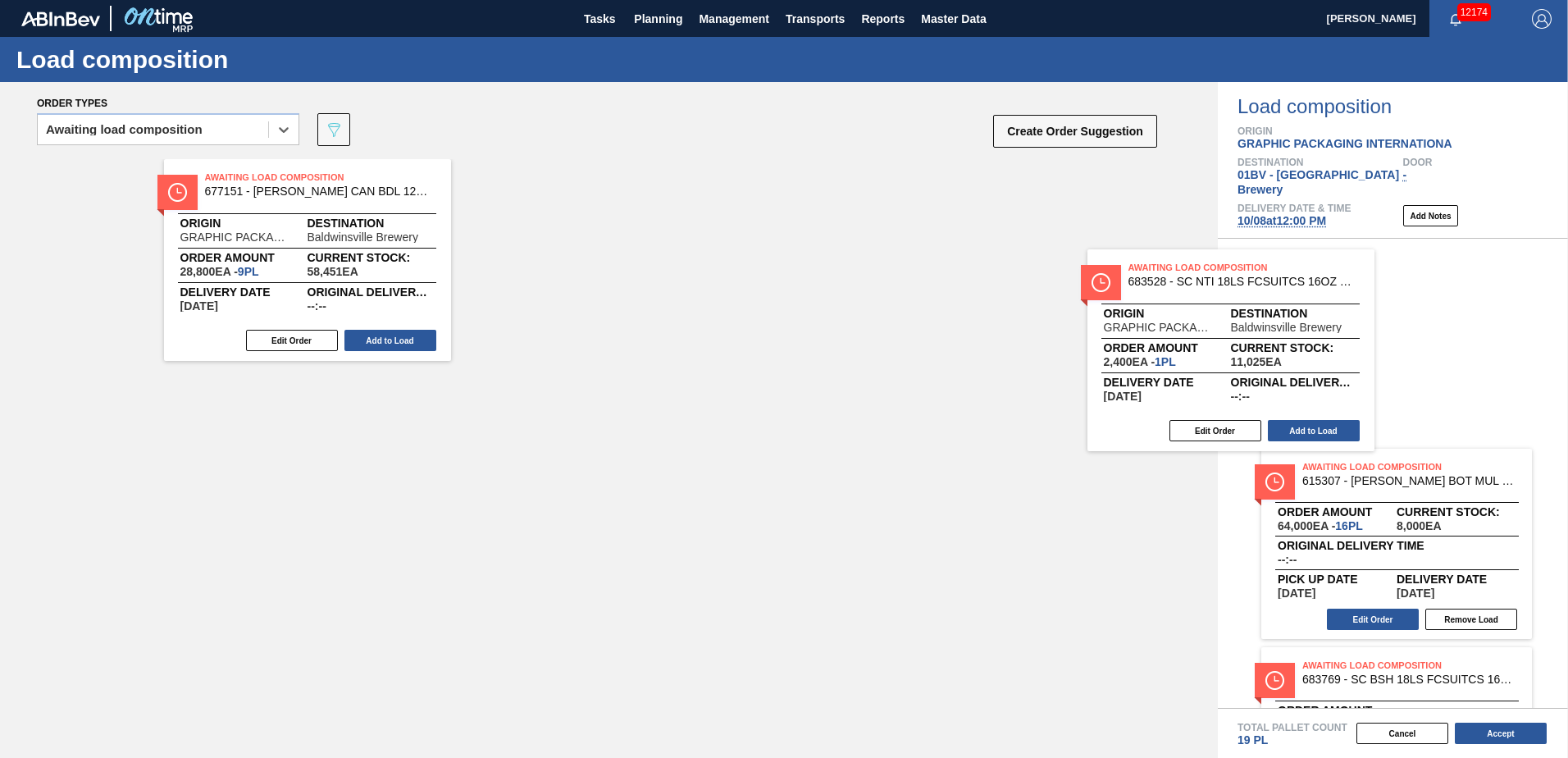
drag, startPoint x: 580, startPoint y: 197, endPoint x: 1344, endPoint y: 294, distance: 770.1
click at [1344, 294] on div "Order types option Awaiting load composition, selected. Select is focused ,type…" at bounding box center [784, 420] width 1568 height 676
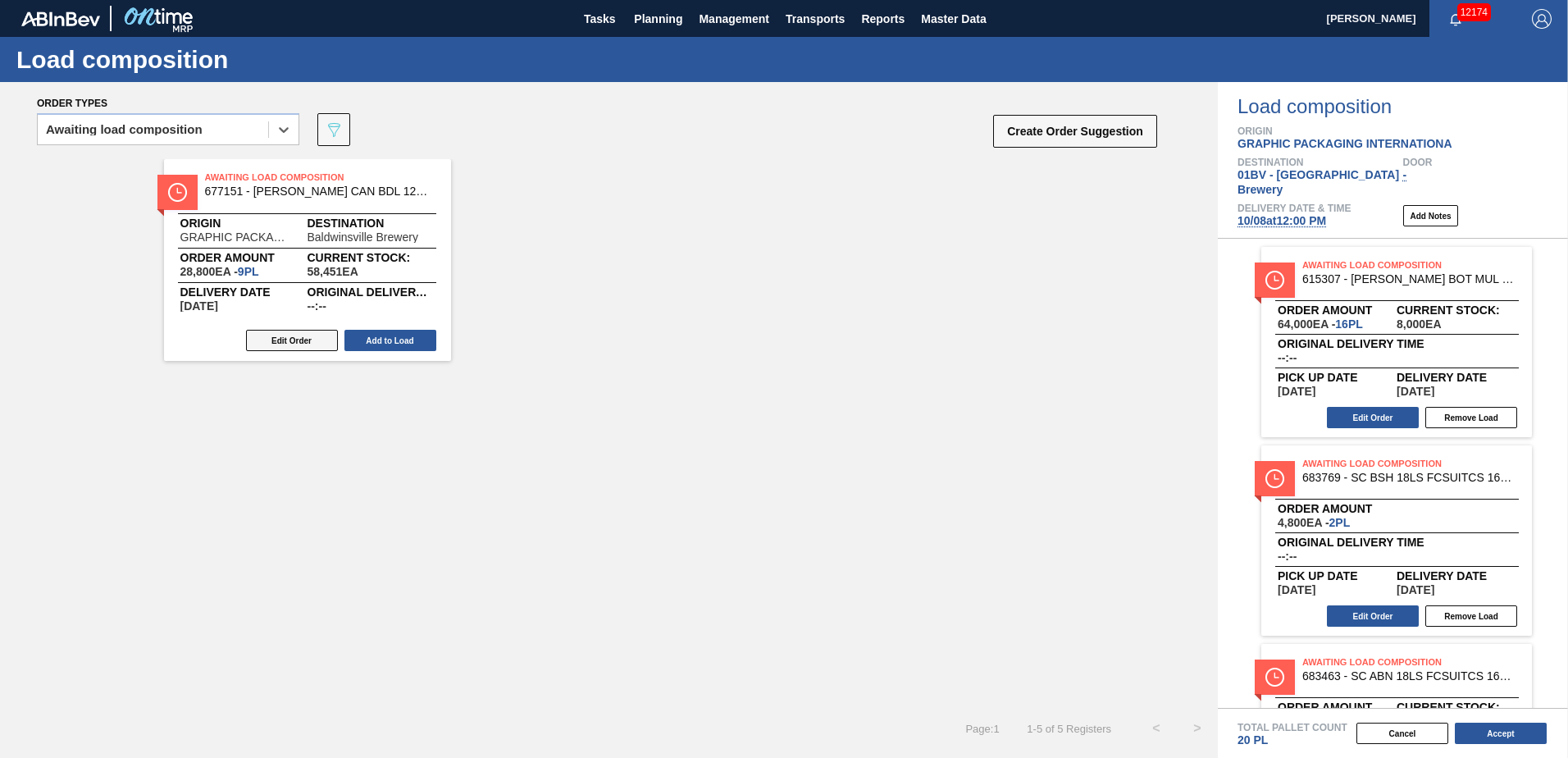
click at [277, 342] on button "Edit Order" at bounding box center [292, 340] width 92 height 21
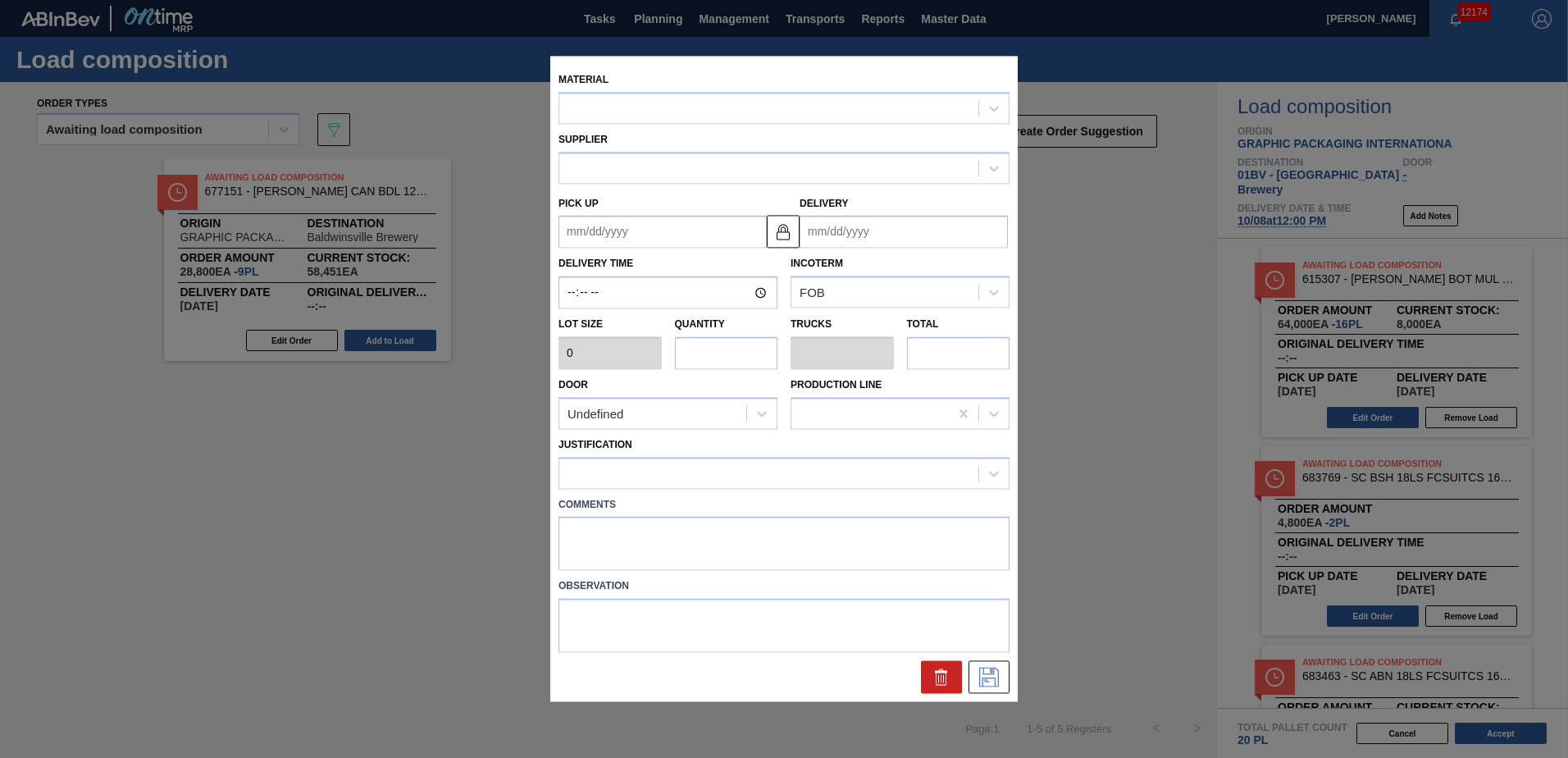
type input "3,200"
type input "9"
type input "0.346"
type input "28,800"
type up "[DATE]"
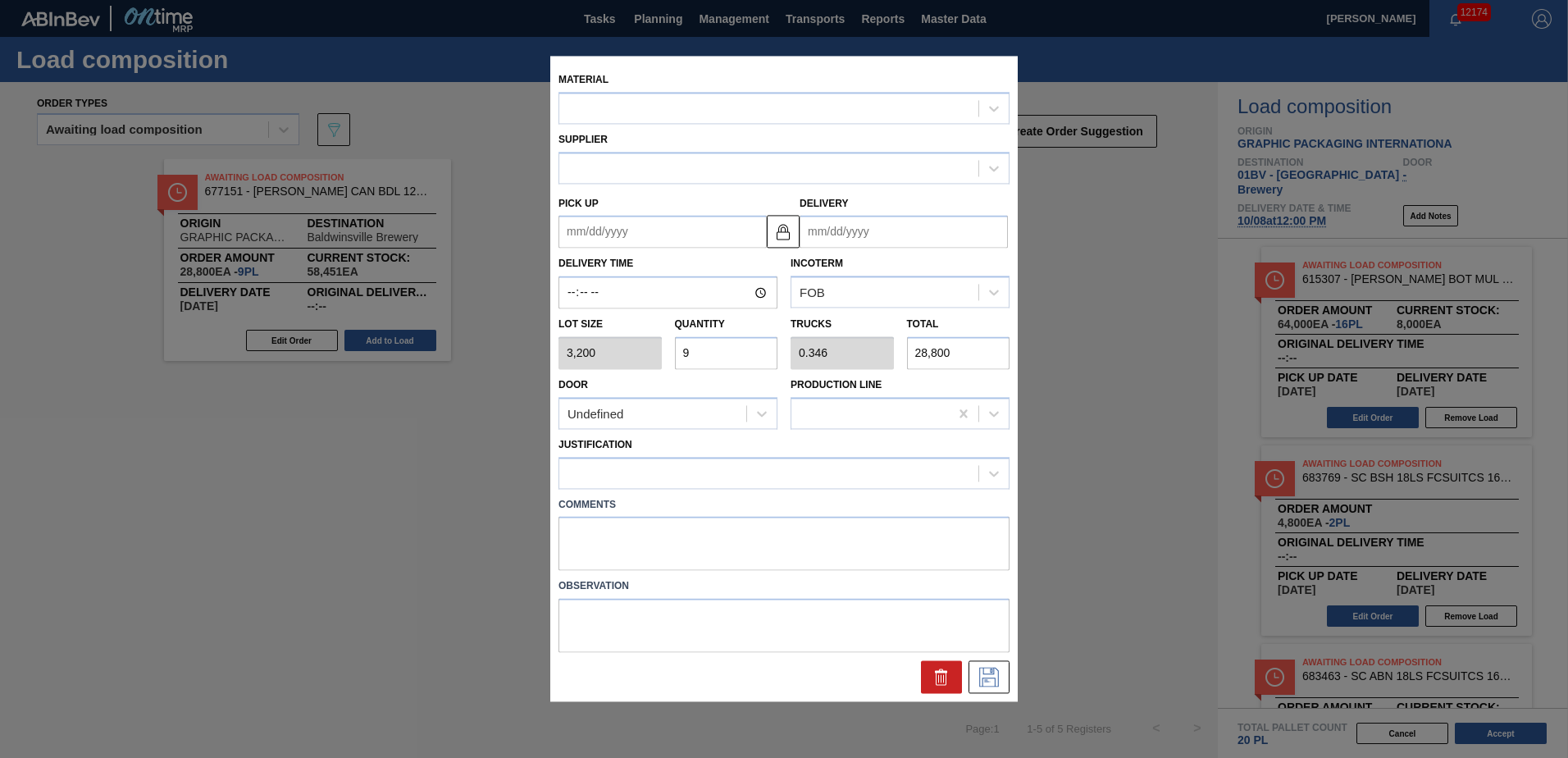
type input "[DATE]"
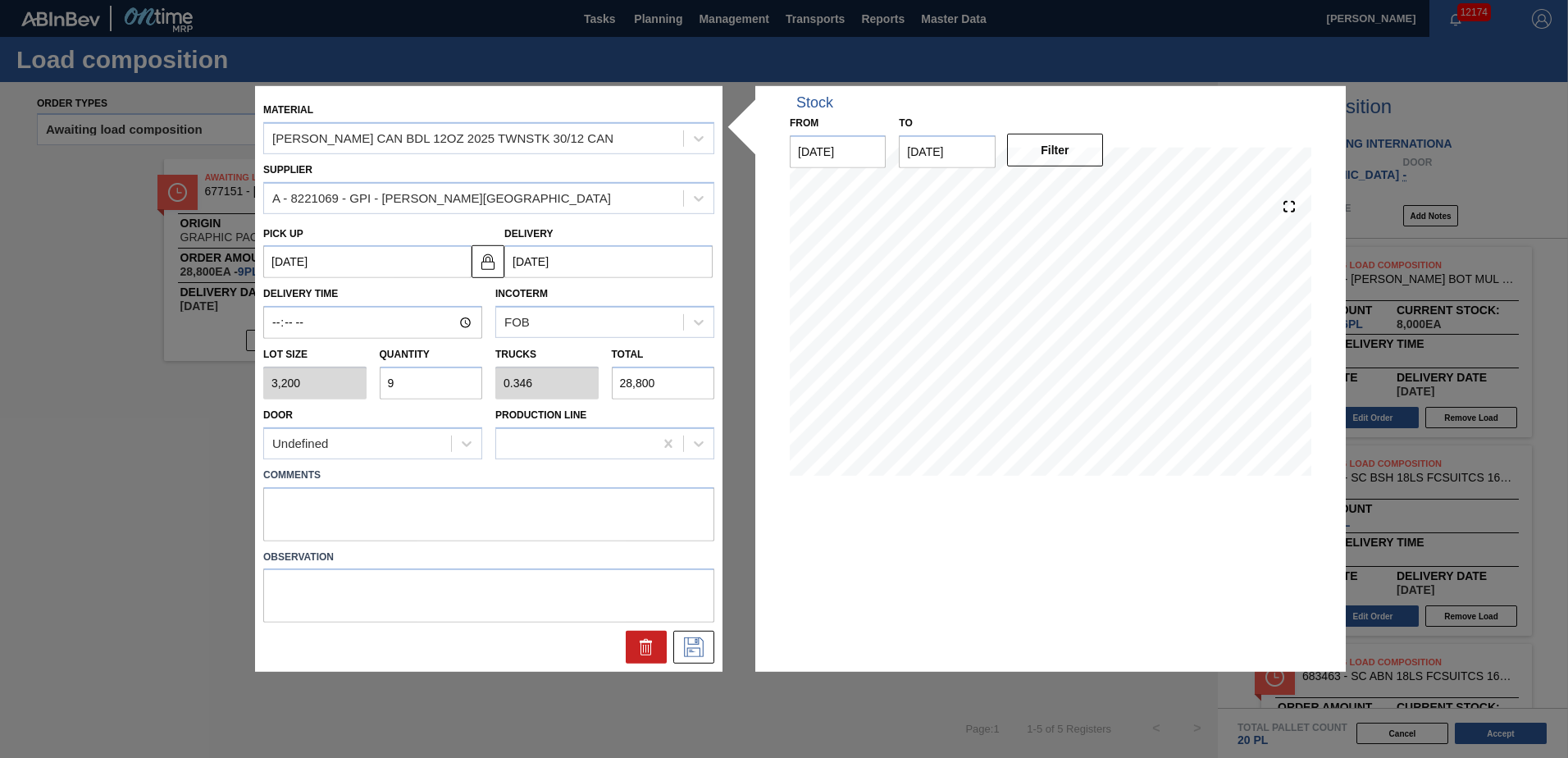
drag, startPoint x: 411, startPoint y: 382, endPoint x: 208, endPoint y: 370, distance: 203.4
click at [208, 370] on div "Material CARR CAN BDL 12OZ 2025 TWNSTK 30/12 CAN Supplier A - 8221069 - GPI - W…" at bounding box center [784, 379] width 1568 height 758
type input "6"
type input "0.231"
type input "19,200"
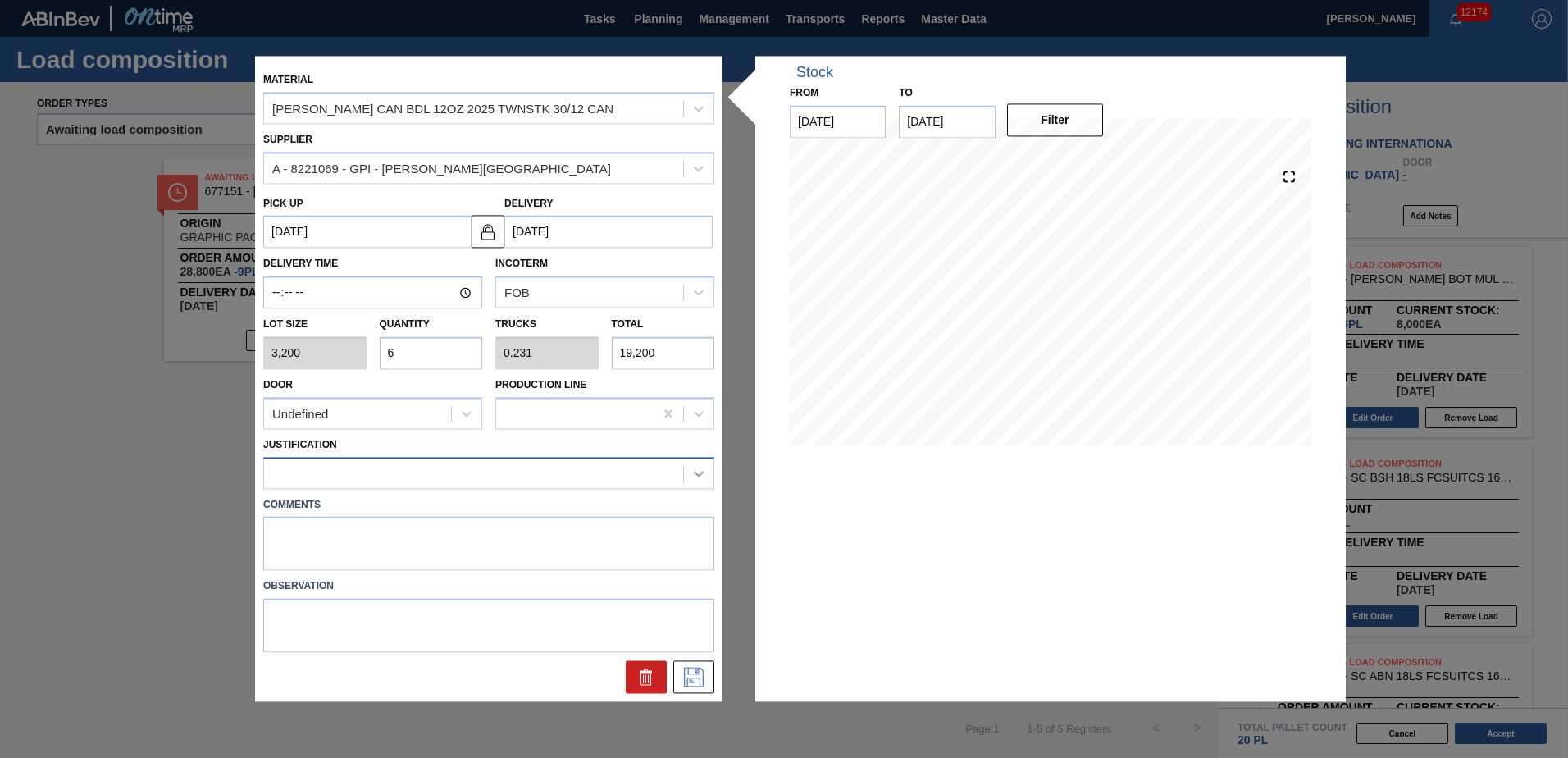
type input "6"
click at [692, 477] on icon at bounding box center [698, 473] width 16 height 16
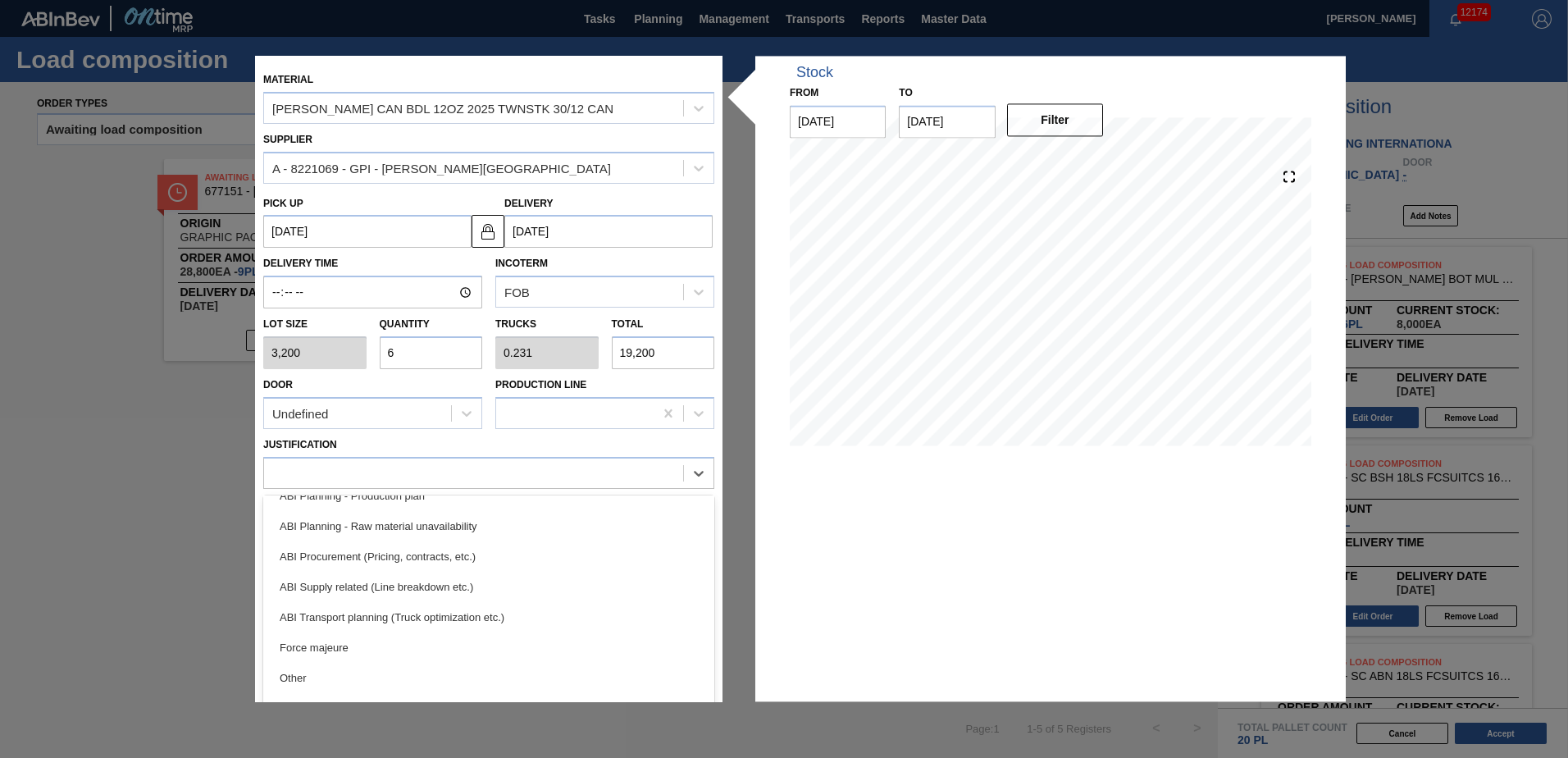
scroll to position [184, 0]
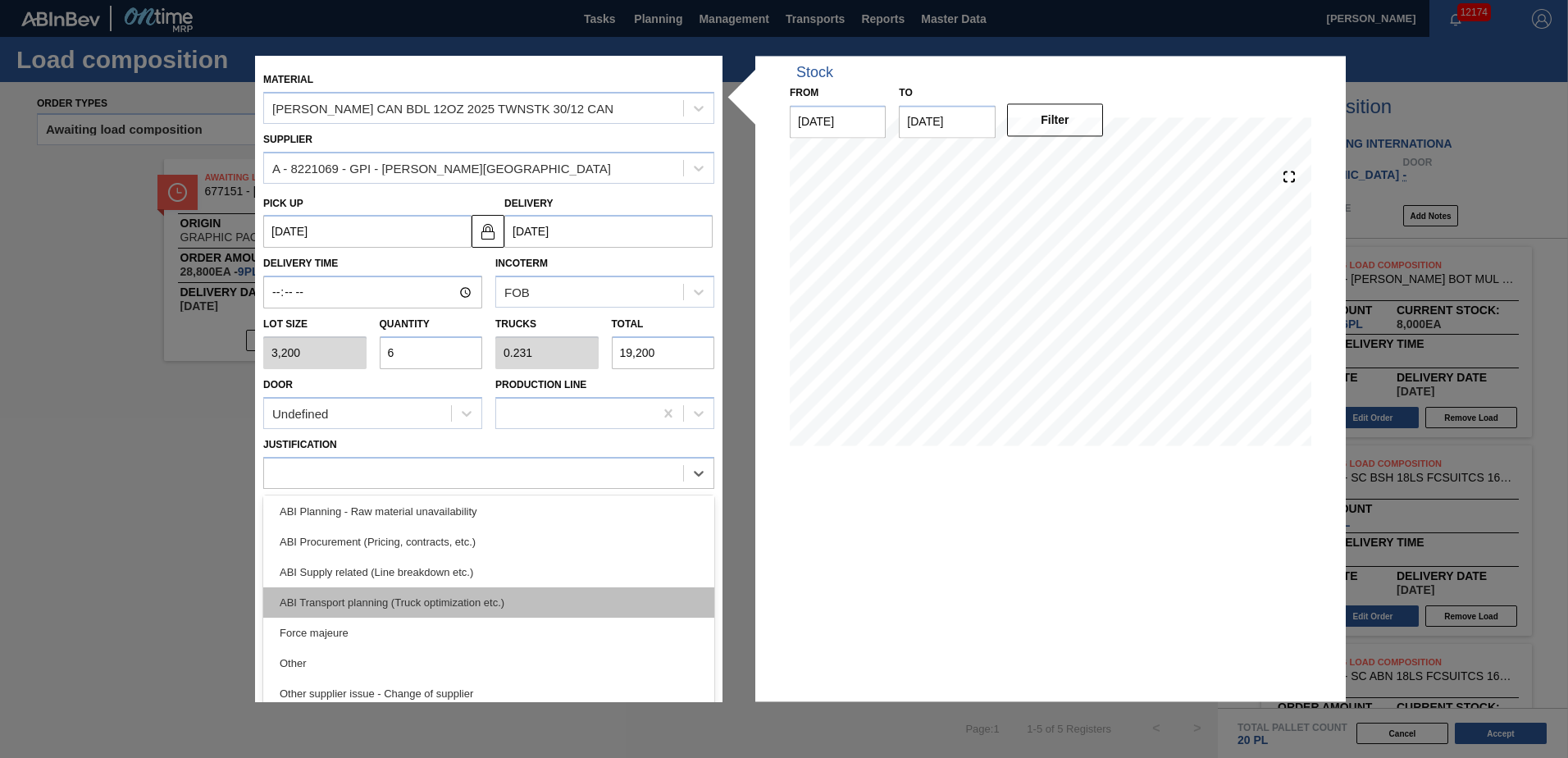
click at [408, 601] on div "ABI Transport planning (Truck optimization etc.)" at bounding box center [489, 602] width 451 height 30
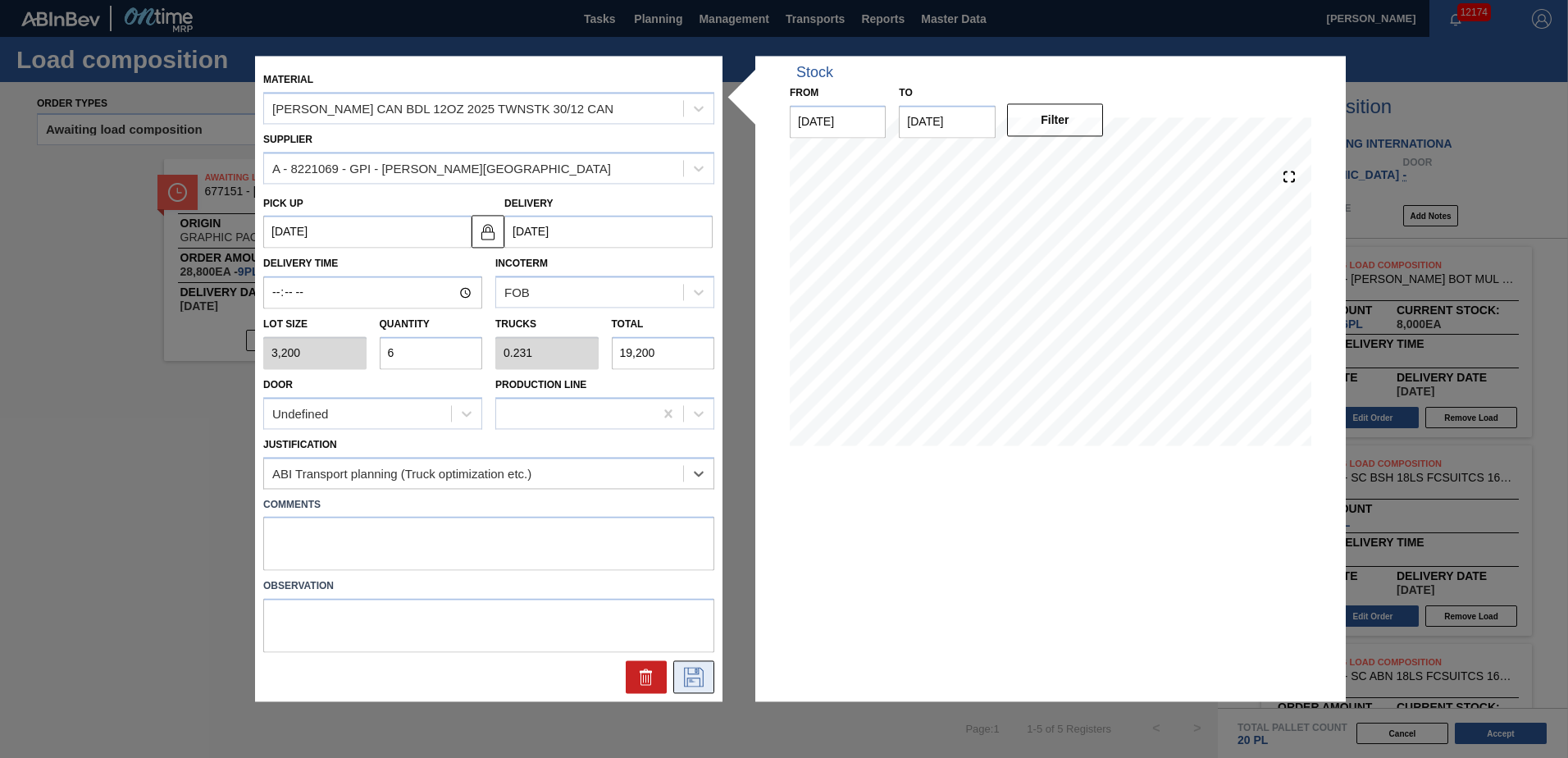
click at [691, 679] on icon at bounding box center [693, 677] width 26 height 20
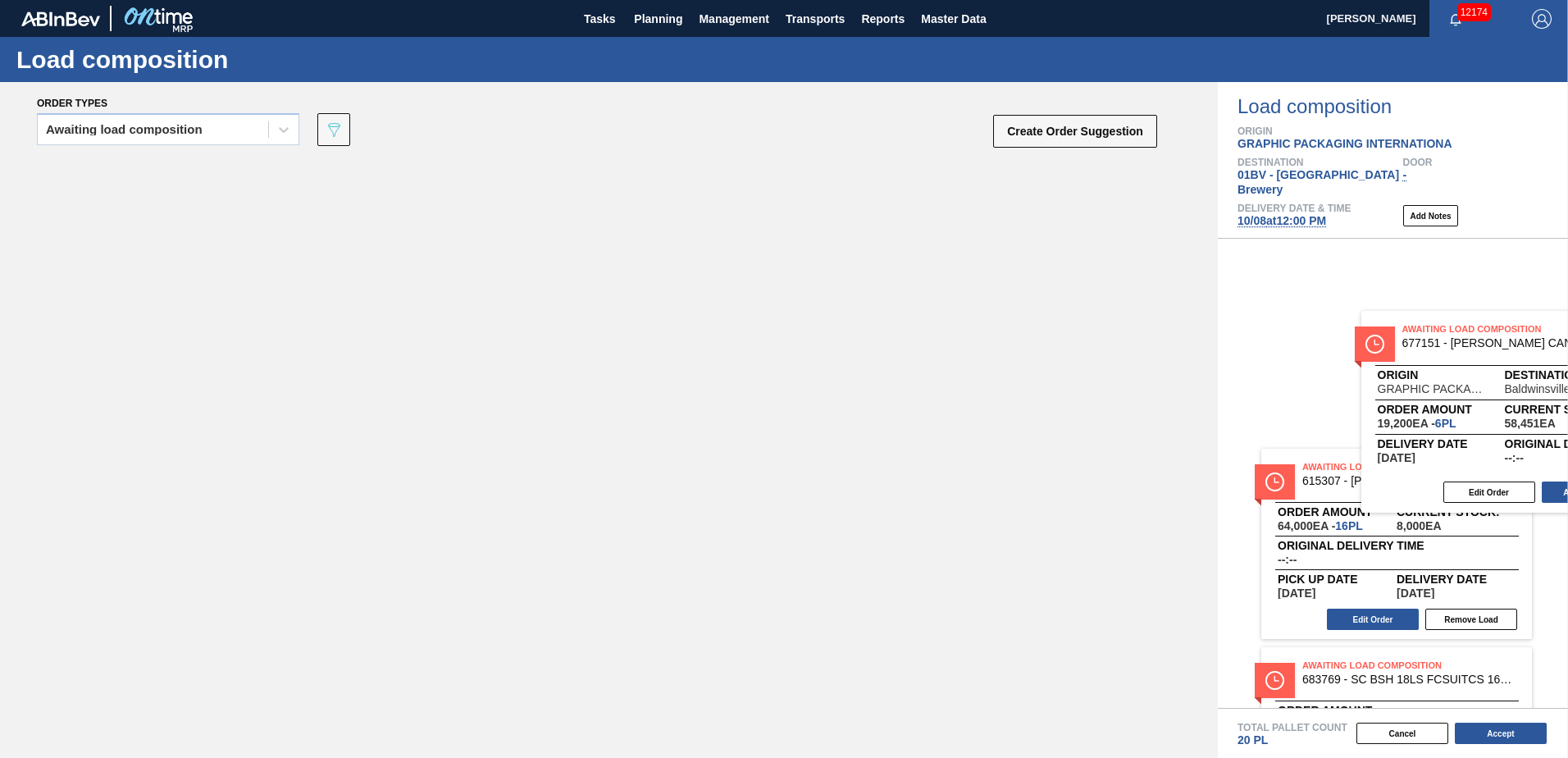
drag, startPoint x: 255, startPoint y: 184, endPoint x: 1500, endPoint y: 343, distance: 1255.1
click at [1500, 343] on div "Order types Awaiting load composition 089F7B8B-B2A5-4AFE-B5C0-19BA573D28AC Crea…" at bounding box center [784, 420] width 1568 height 676
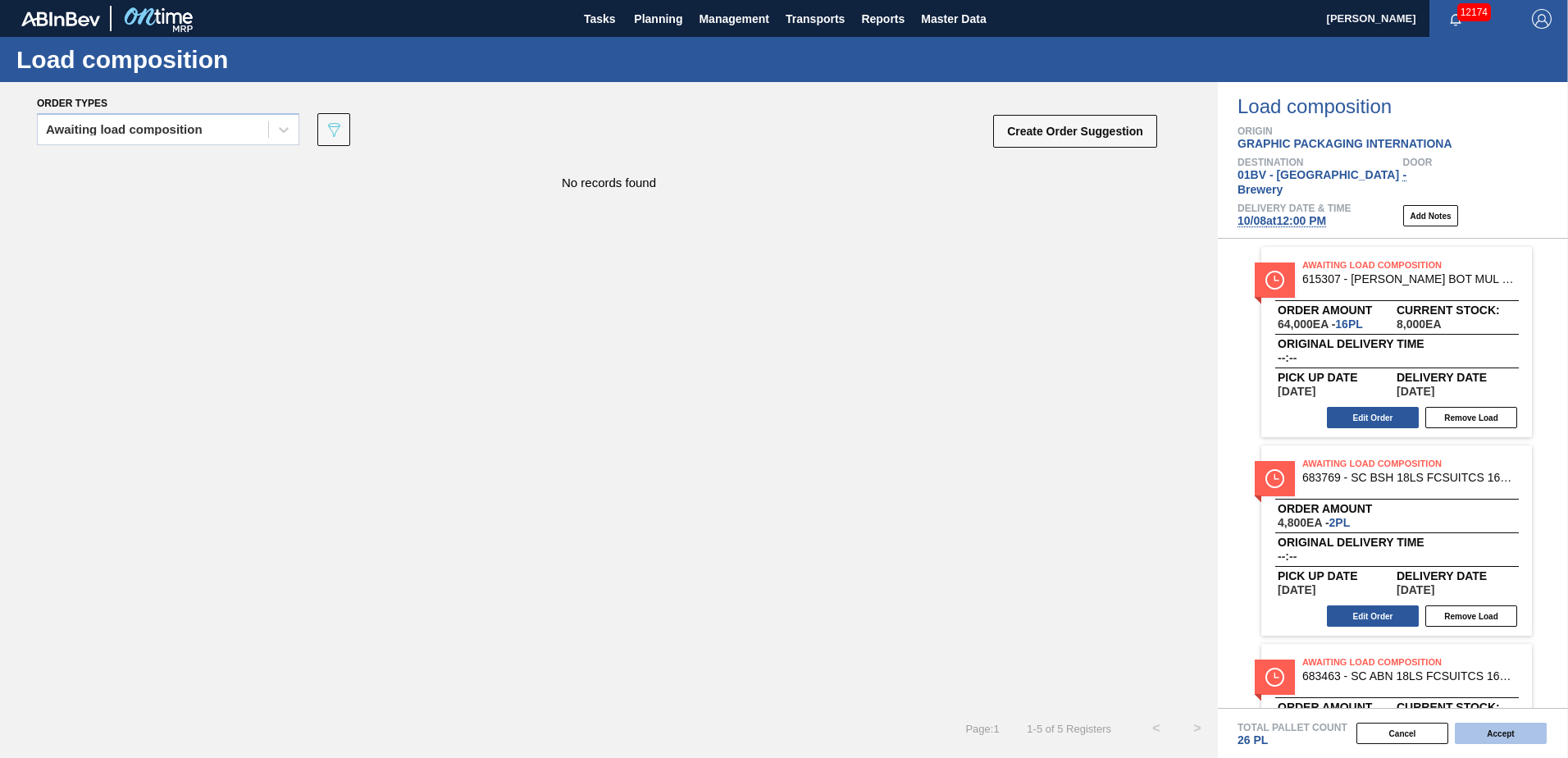
click at [1495, 729] on button "Accept" at bounding box center [1500, 733] width 92 height 21
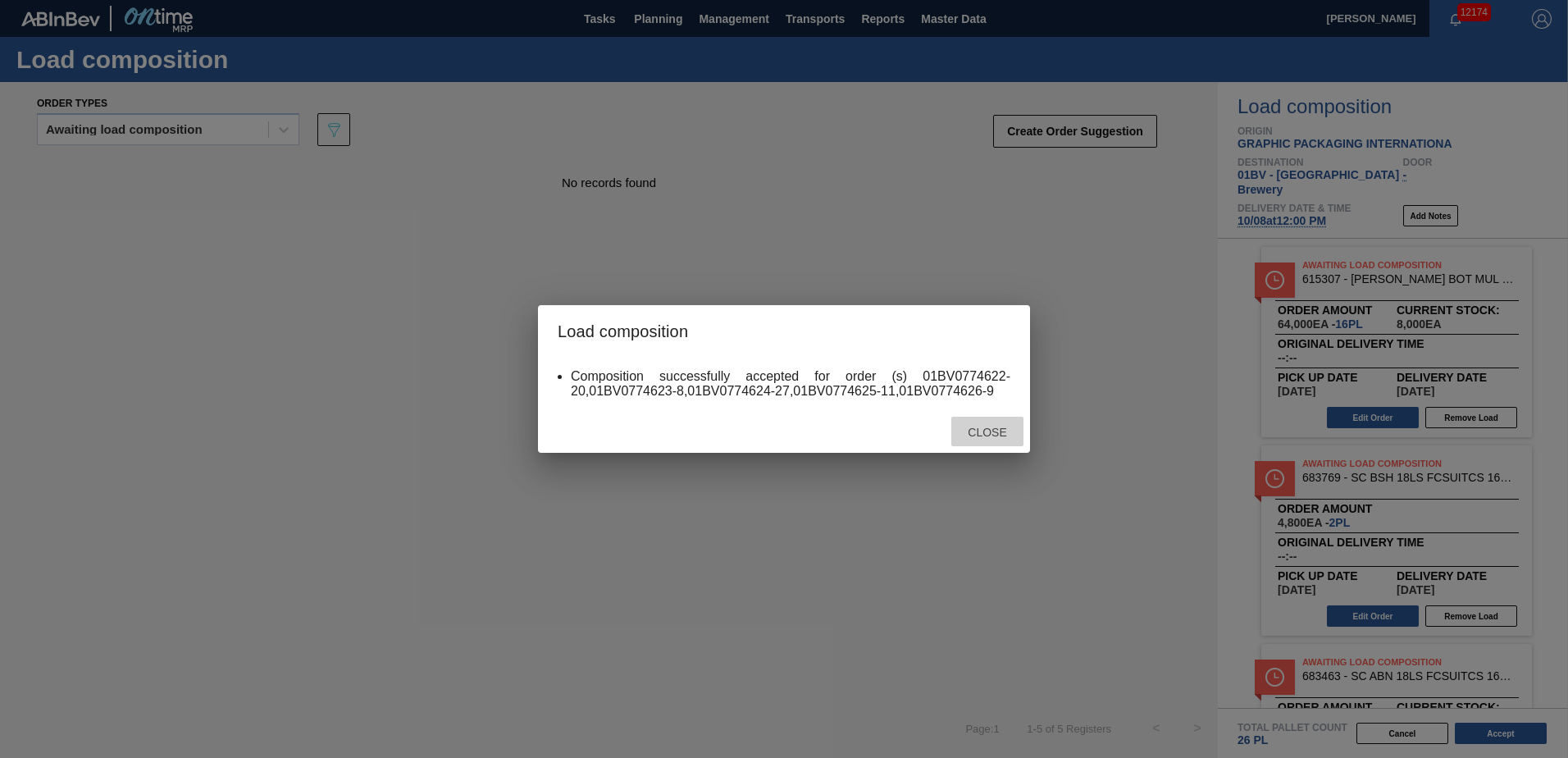
click at [990, 436] on span "Close" at bounding box center [986, 431] width 64 height 13
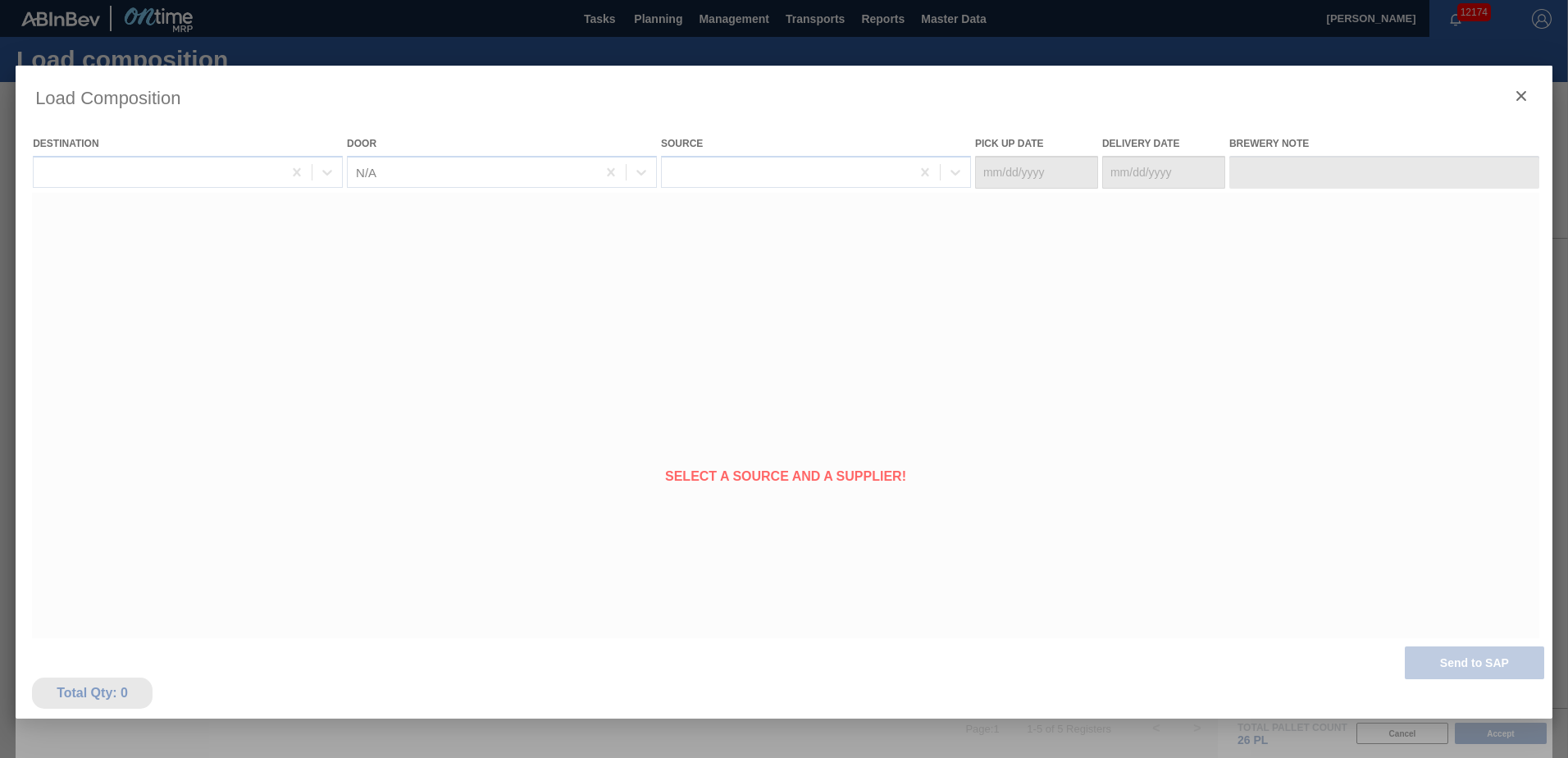
type Date "[DATE]"
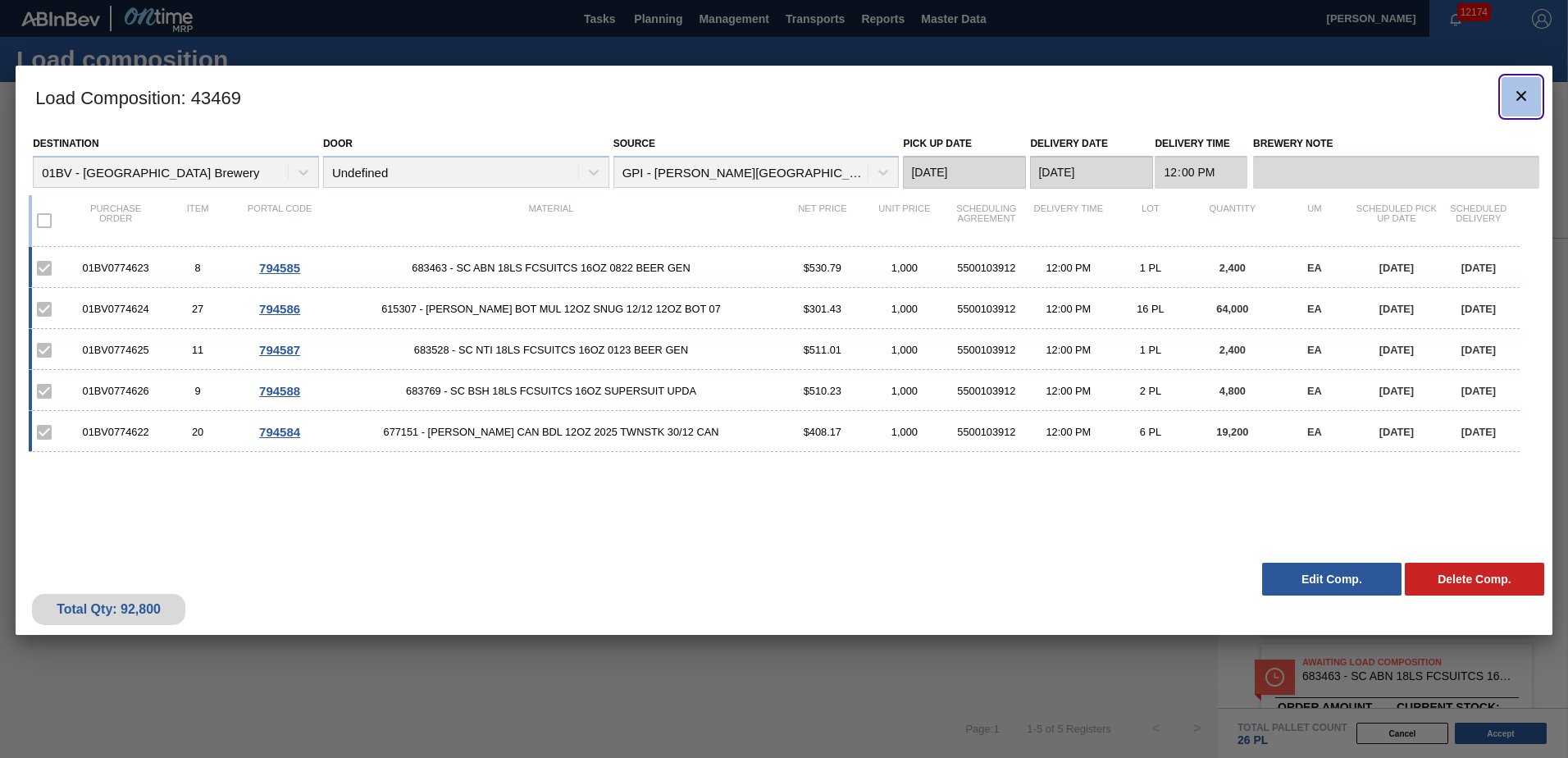
click at [1527, 98] on icon "botão de ícone" at bounding box center [1521, 96] width 20 height 20
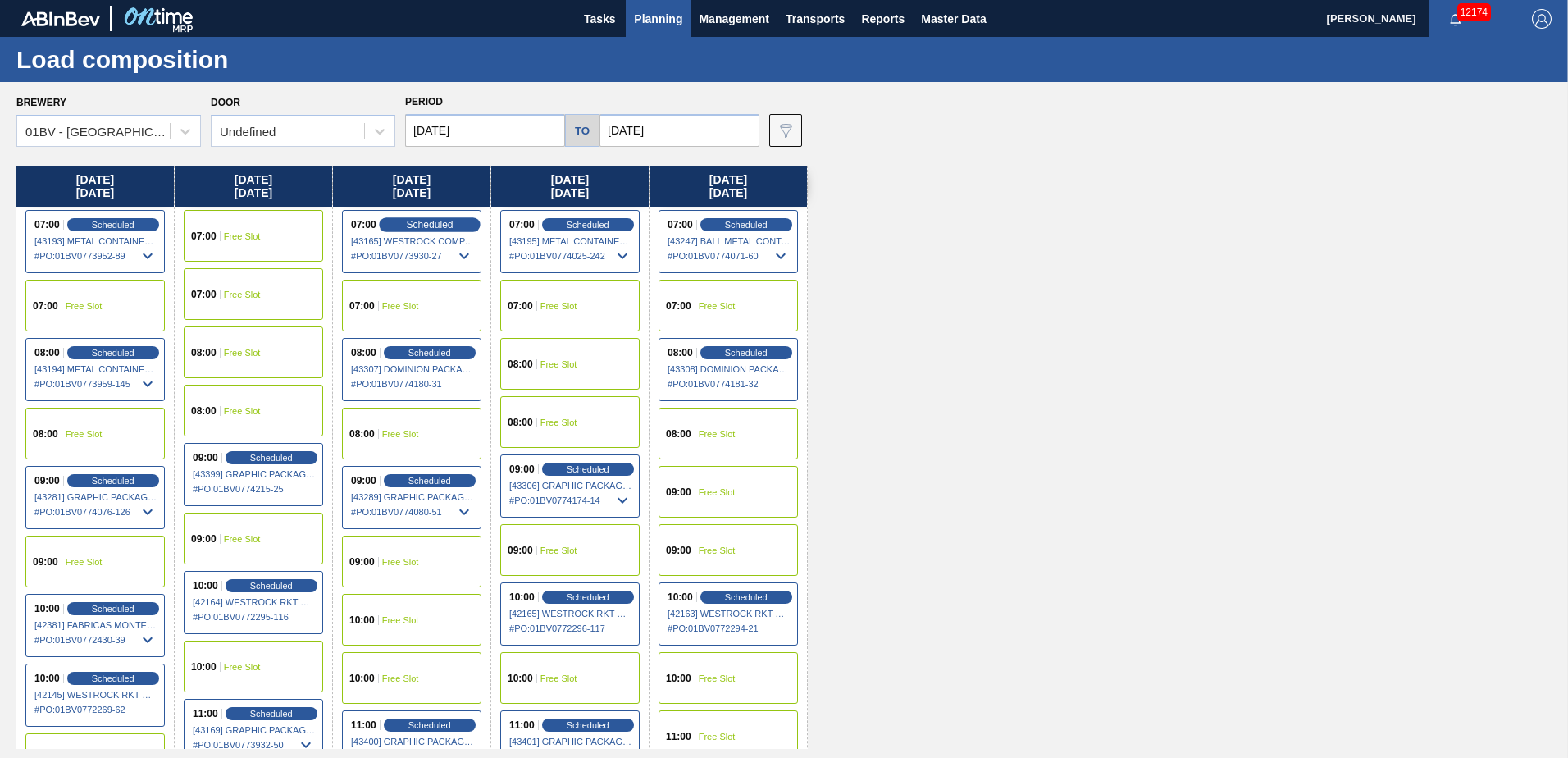
click at [432, 224] on span "Scheduled" at bounding box center [429, 225] width 47 height 11
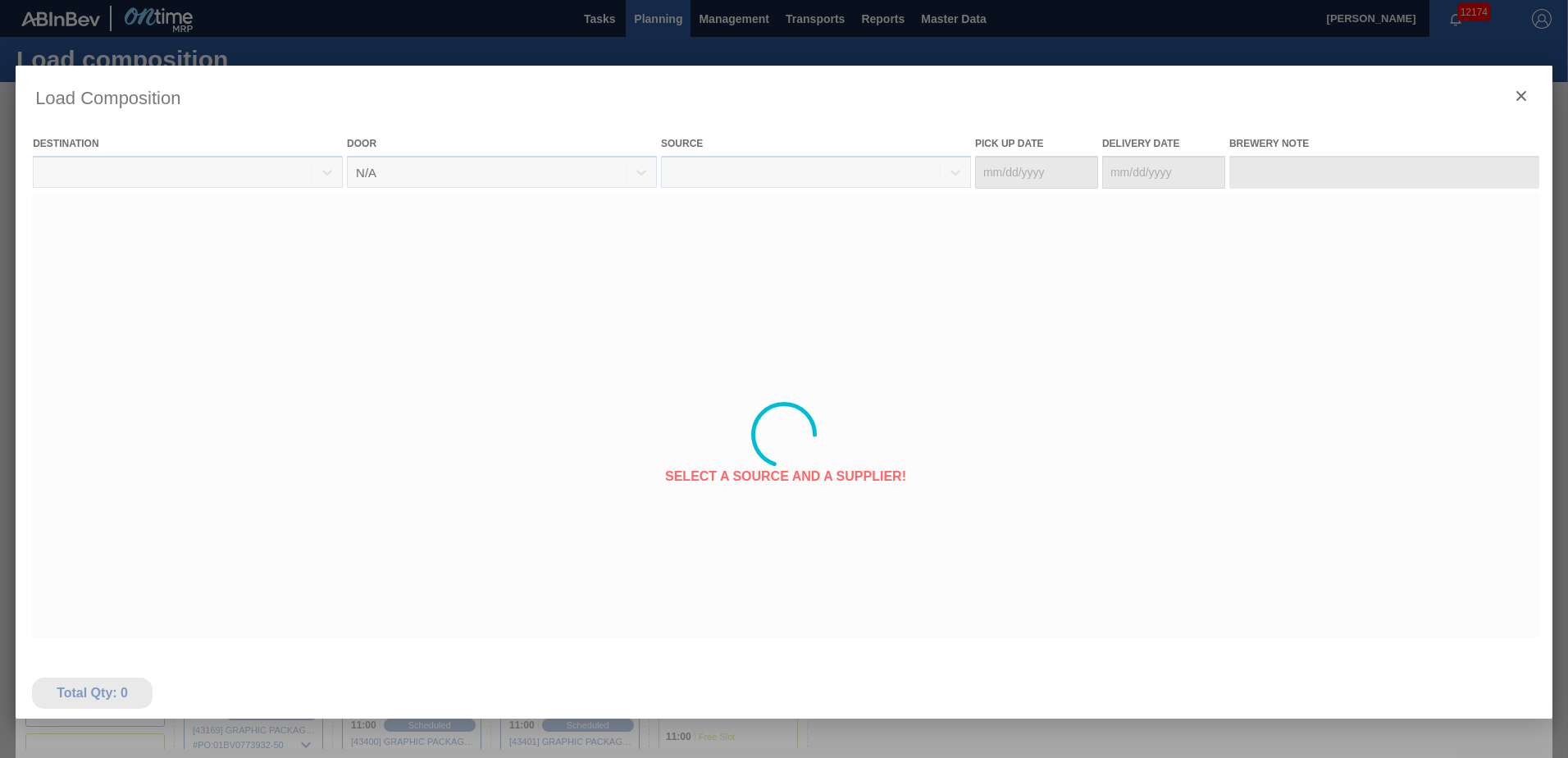
type Date "10/05/2025"
type Date "[DATE]"
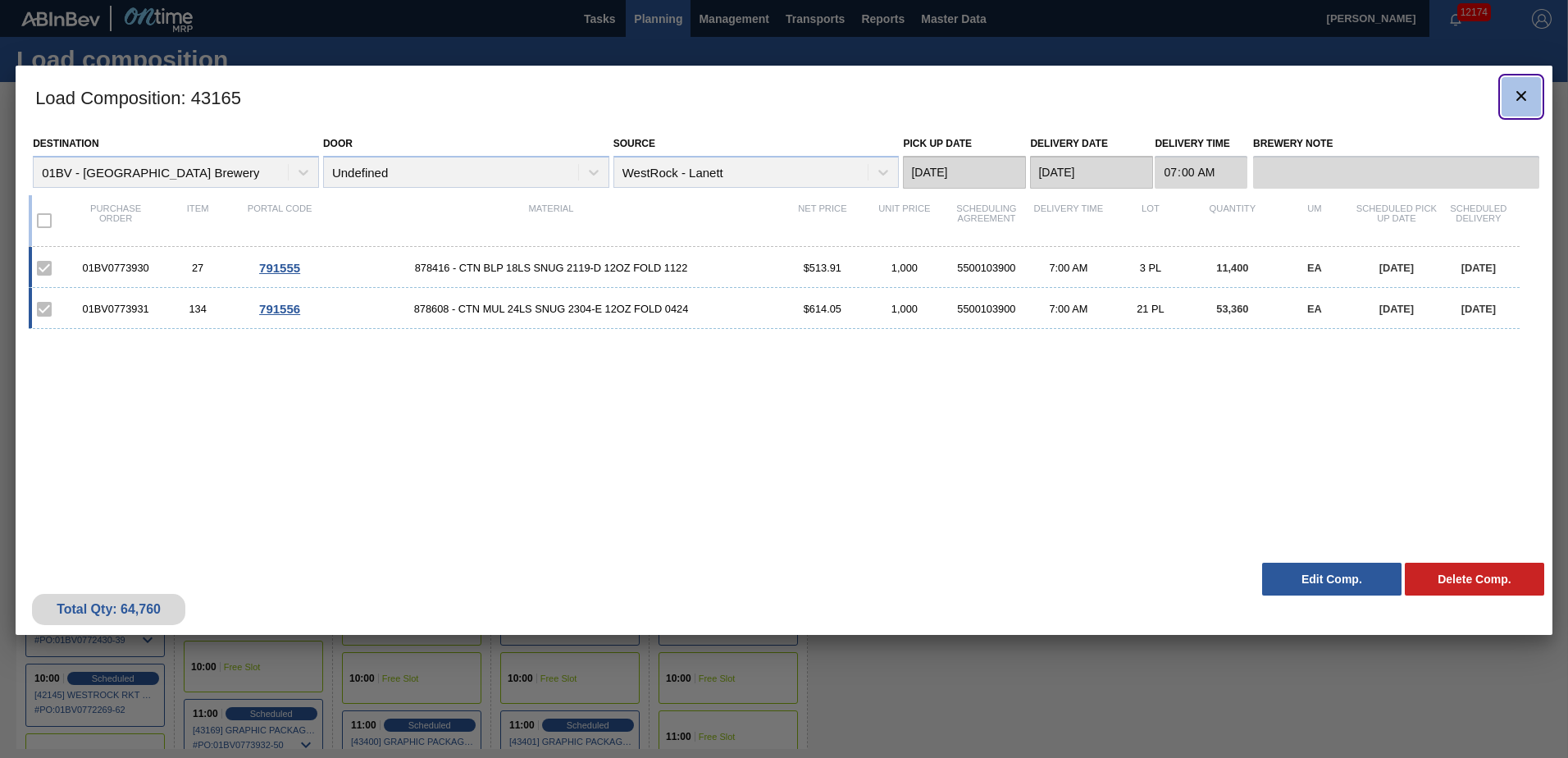
click at [1527, 89] on icon "botão de ícone" at bounding box center [1521, 96] width 20 height 20
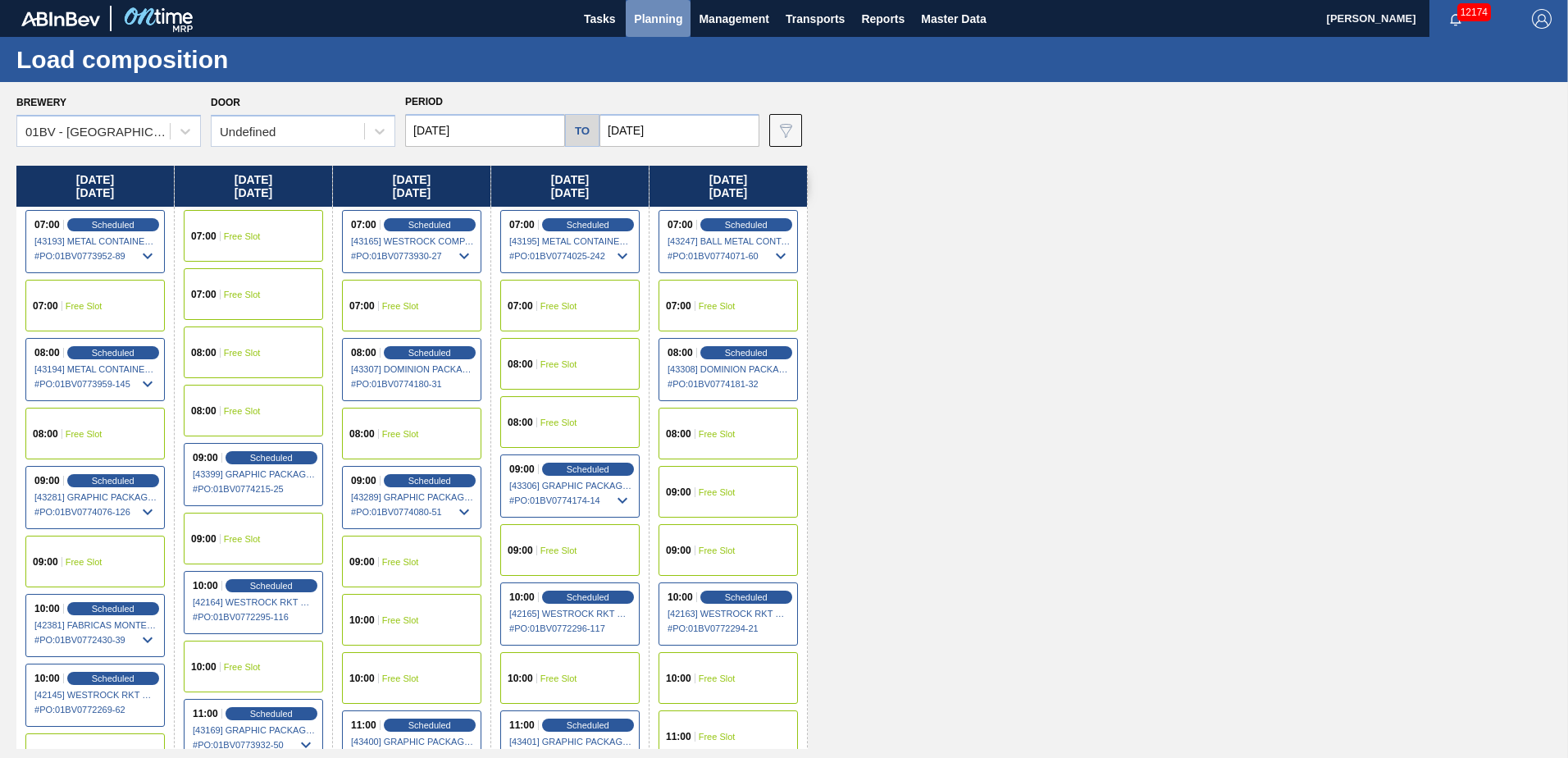
click at [657, 15] on span "Planning" at bounding box center [658, 19] width 48 height 20
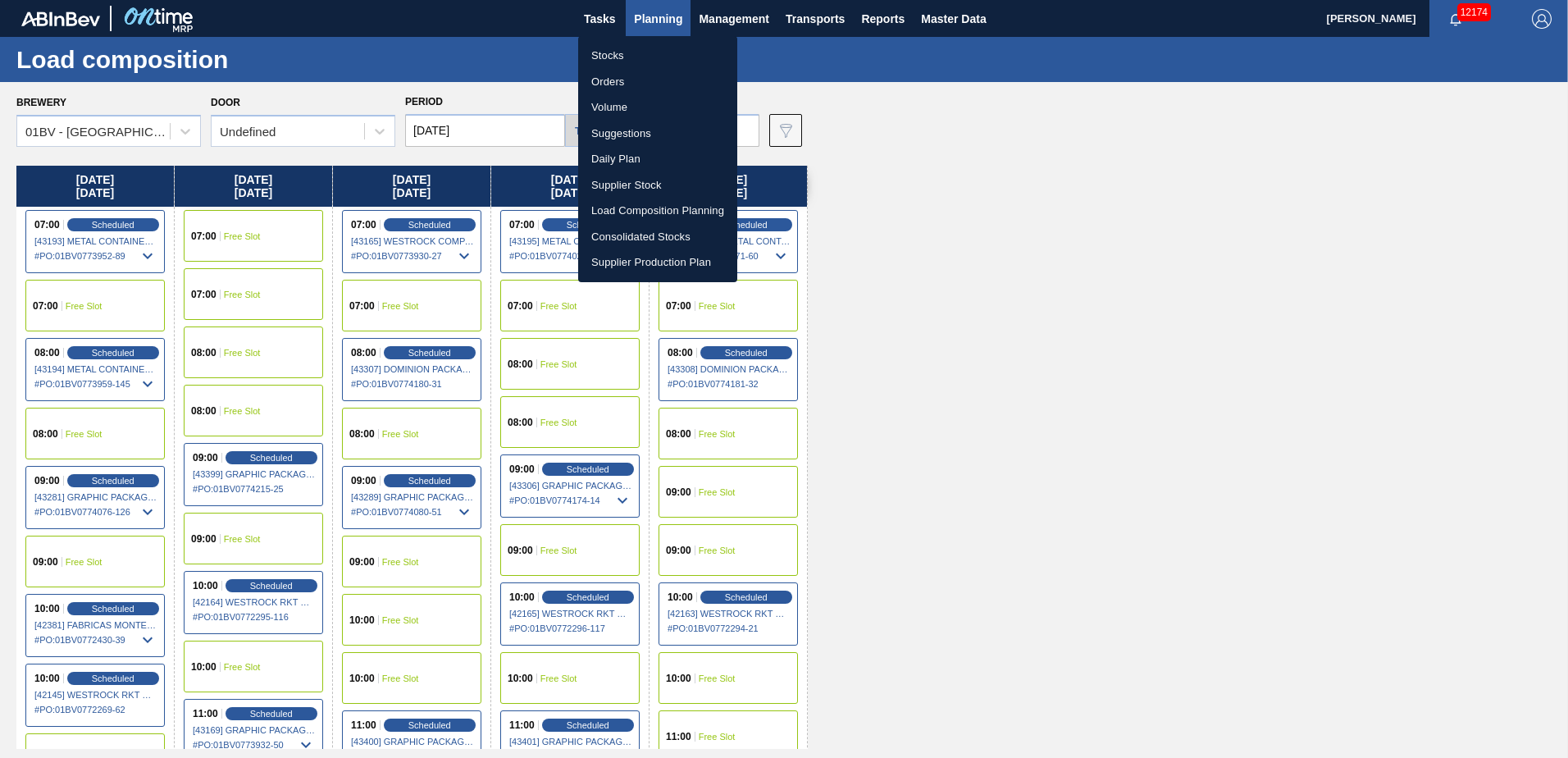
click at [638, 133] on li "Suggestions" at bounding box center [658, 133] width 159 height 26
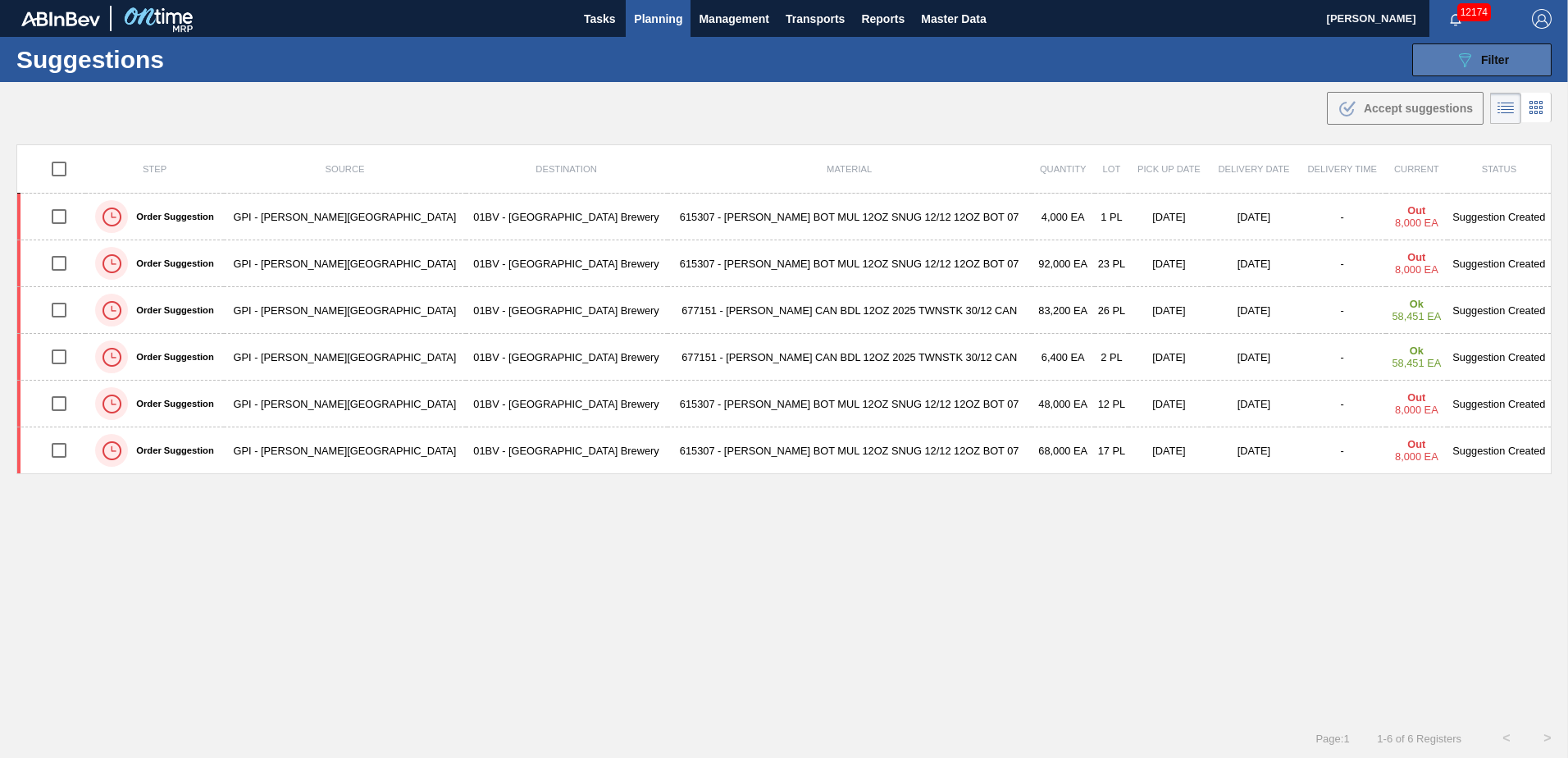
click at [1496, 44] on button "089F7B8B-B2A5-4AFE-B5C0-19BA573D28AC Filter" at bounding box center [1482, 60] width 140 height 33
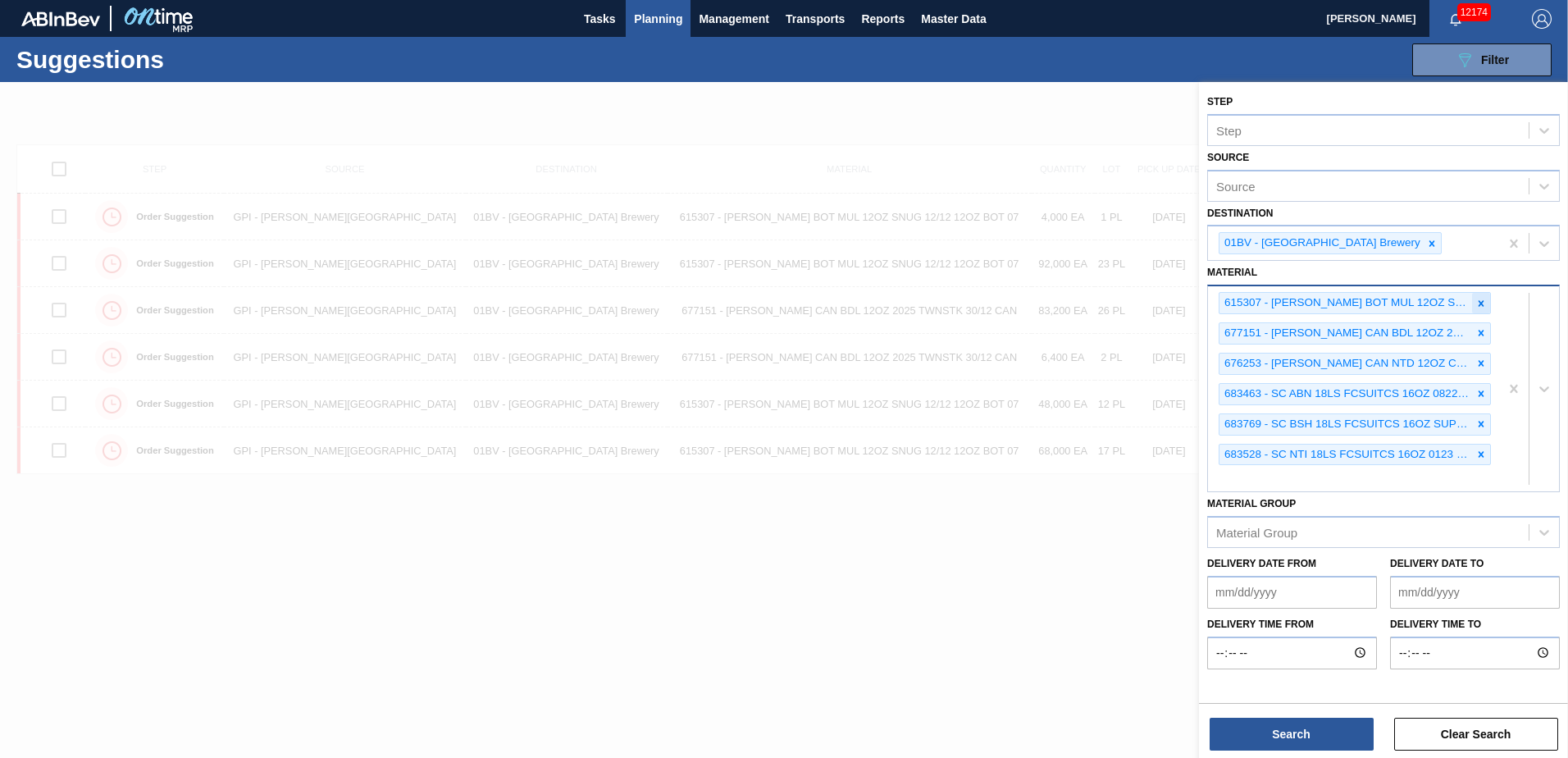
click at [1483, 301] on icon at bounding box center [1481, 302] width 5 height 5
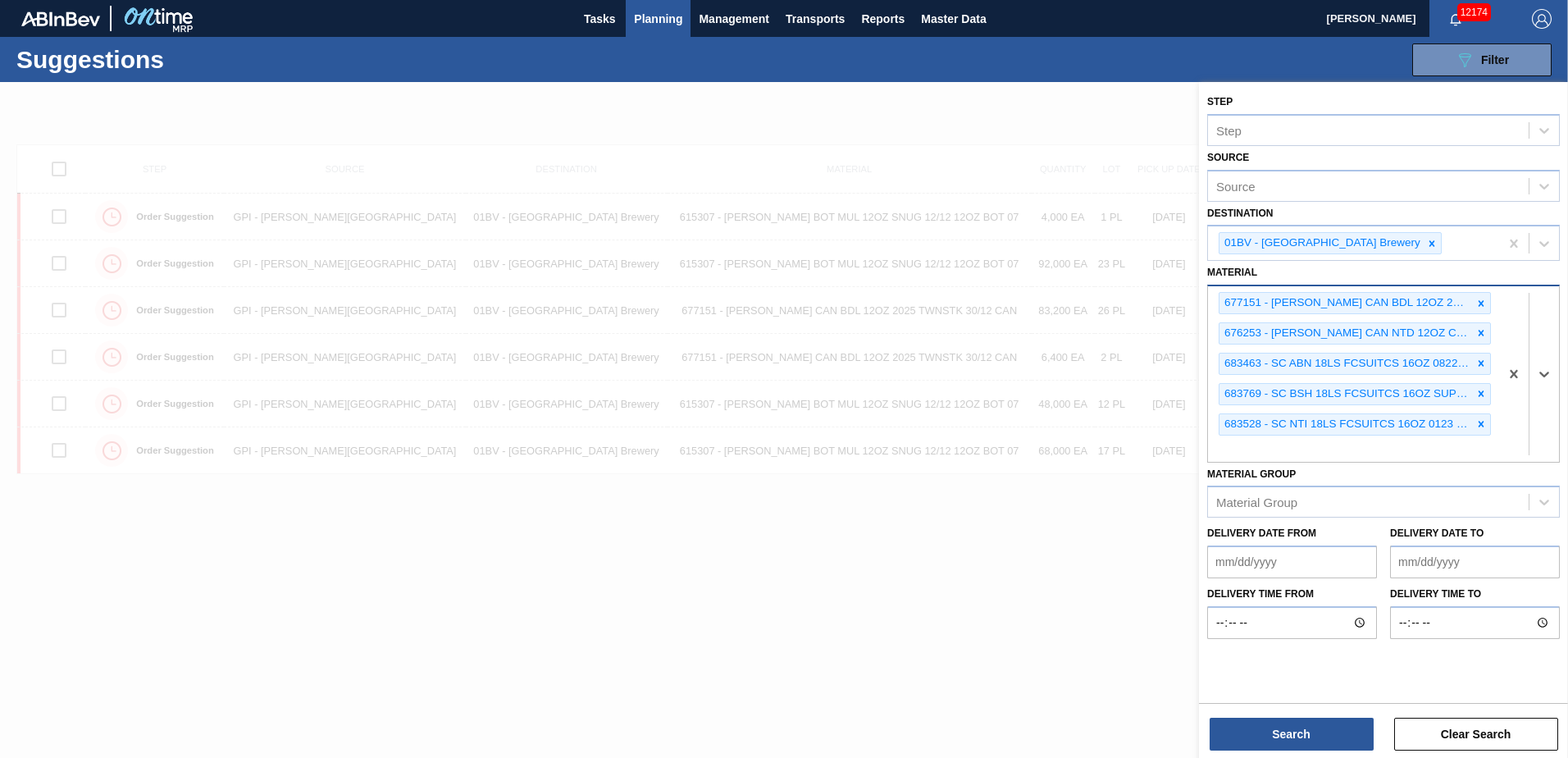
click at [1482, 300] on icon at bounding box center [1480, 303] width 12 height 12
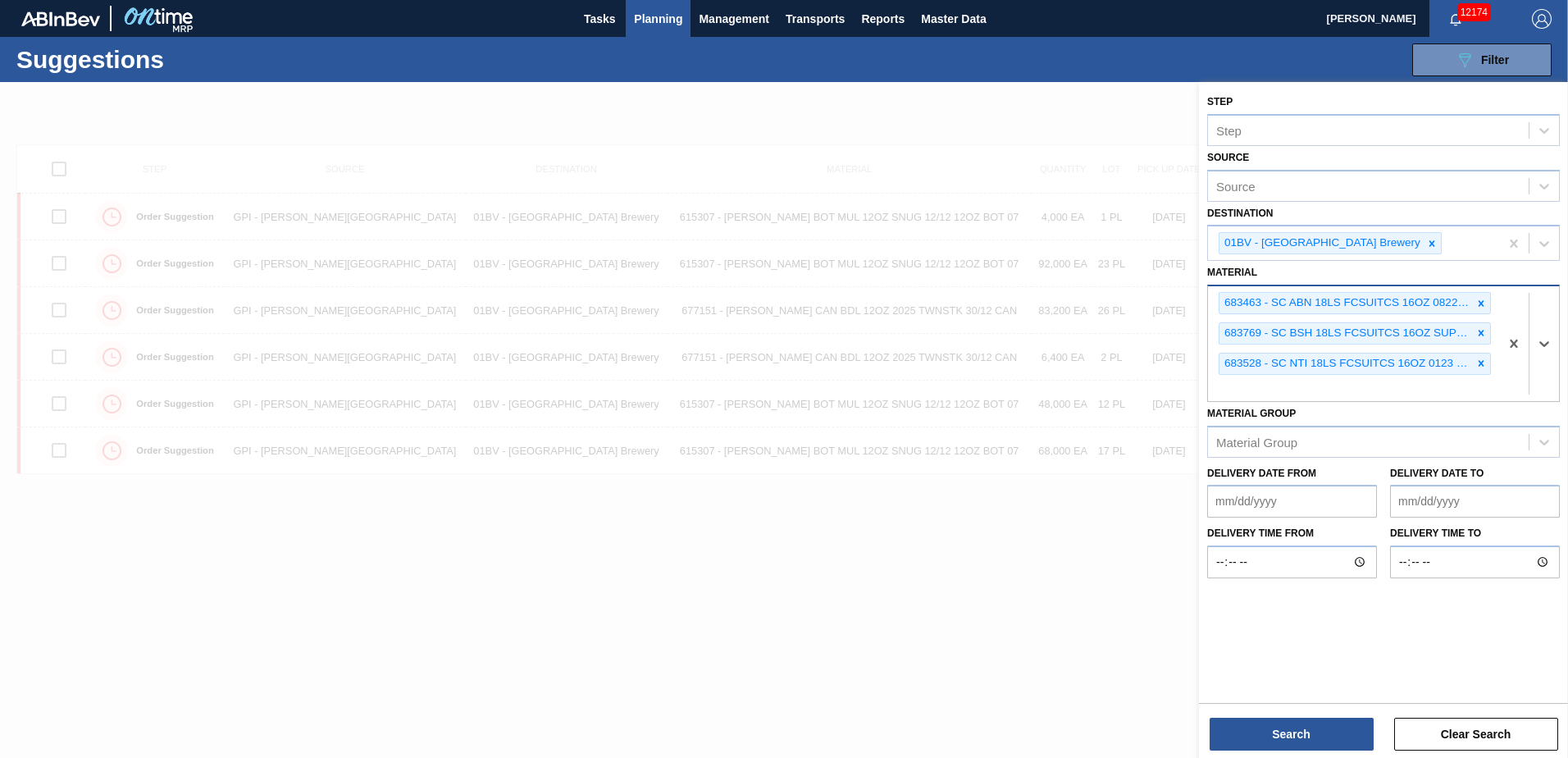
click at [1482, 299] on icon at bounding box center [1480, 303] width 12 height 12
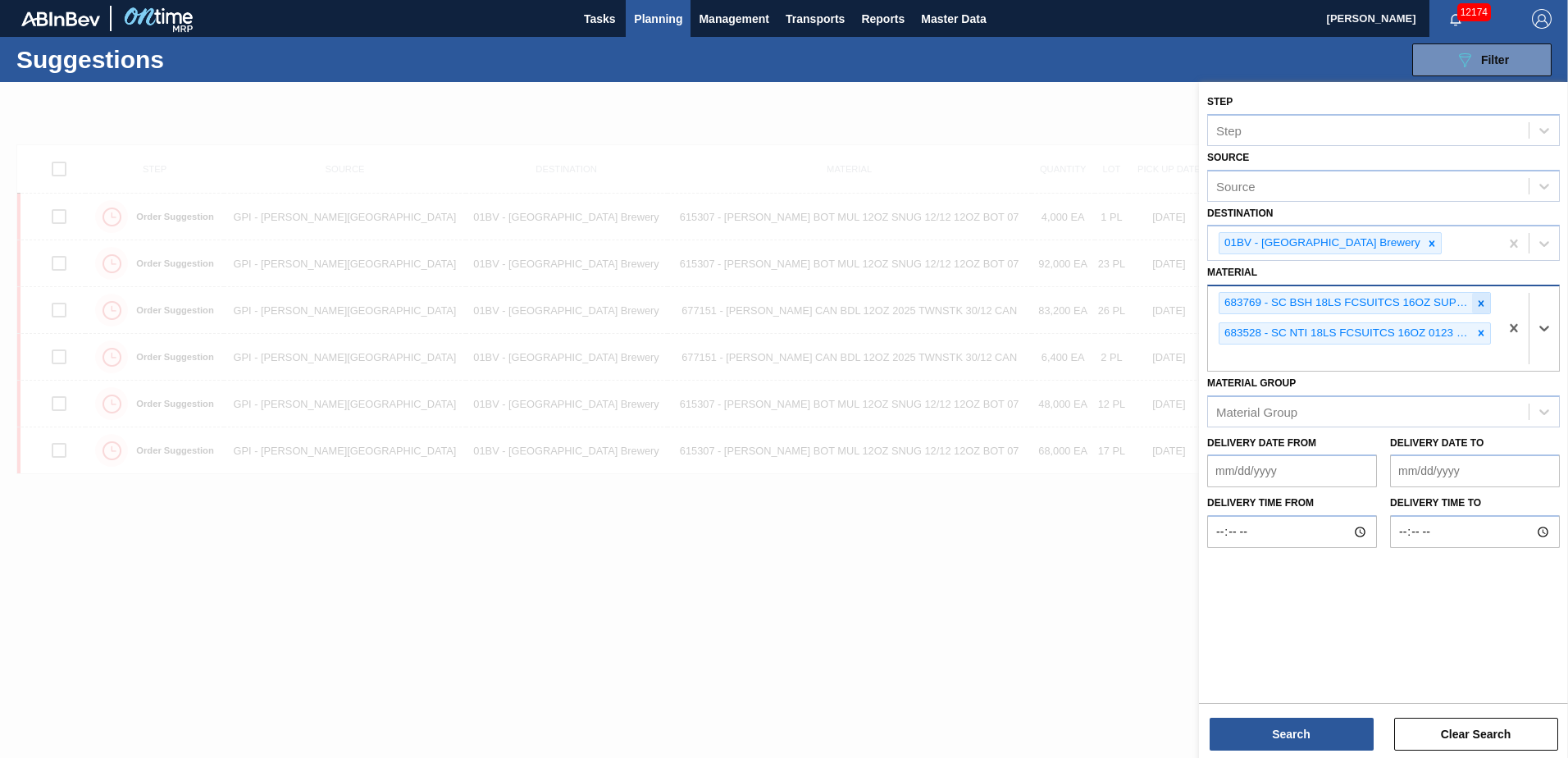
click at [1482, 298] on icon at bounding box center [1480, 303] width 12 height 12
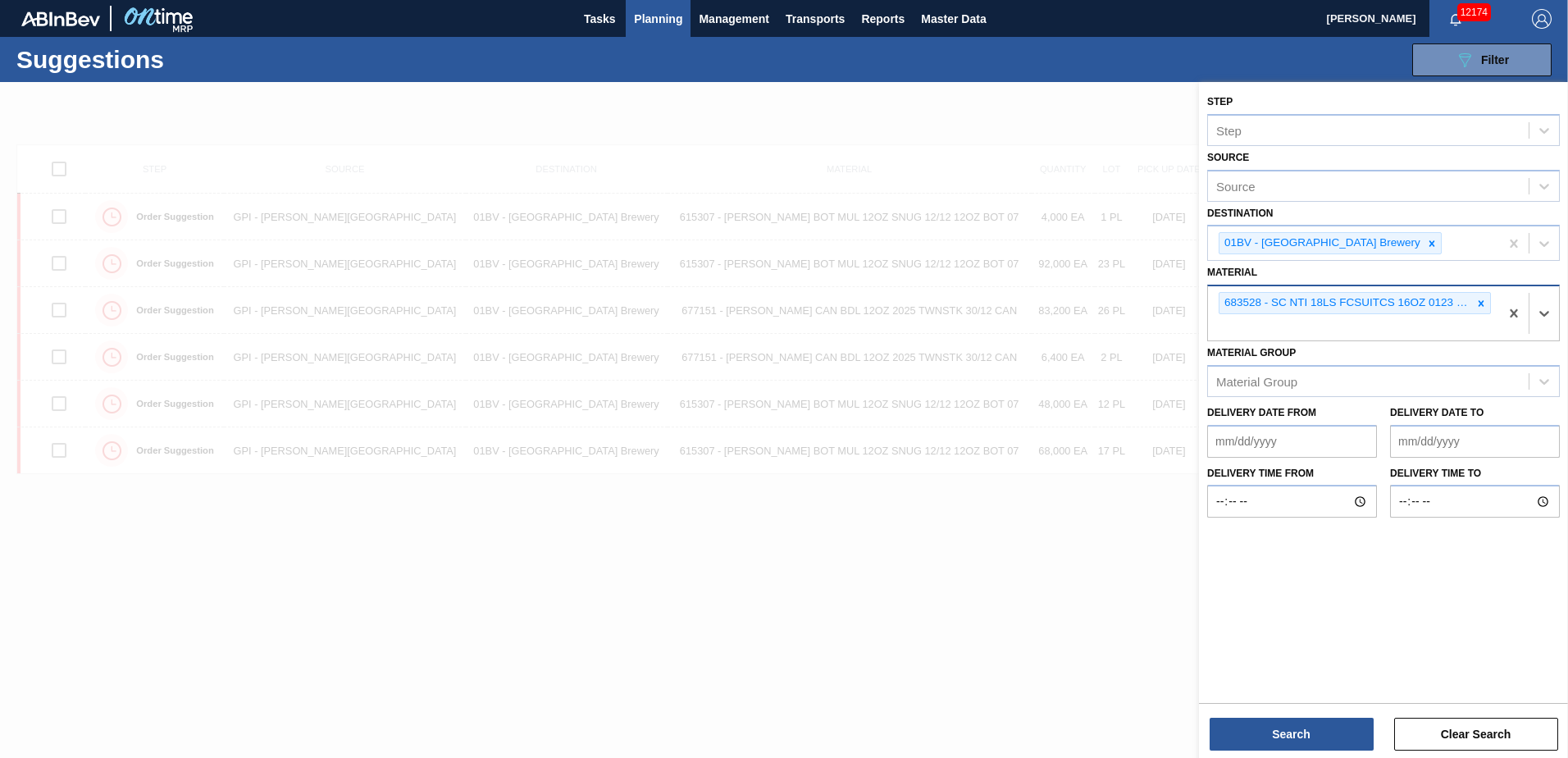
click at [1482, 298] on icon at bounding box center [1480, 303] width 12 height 12
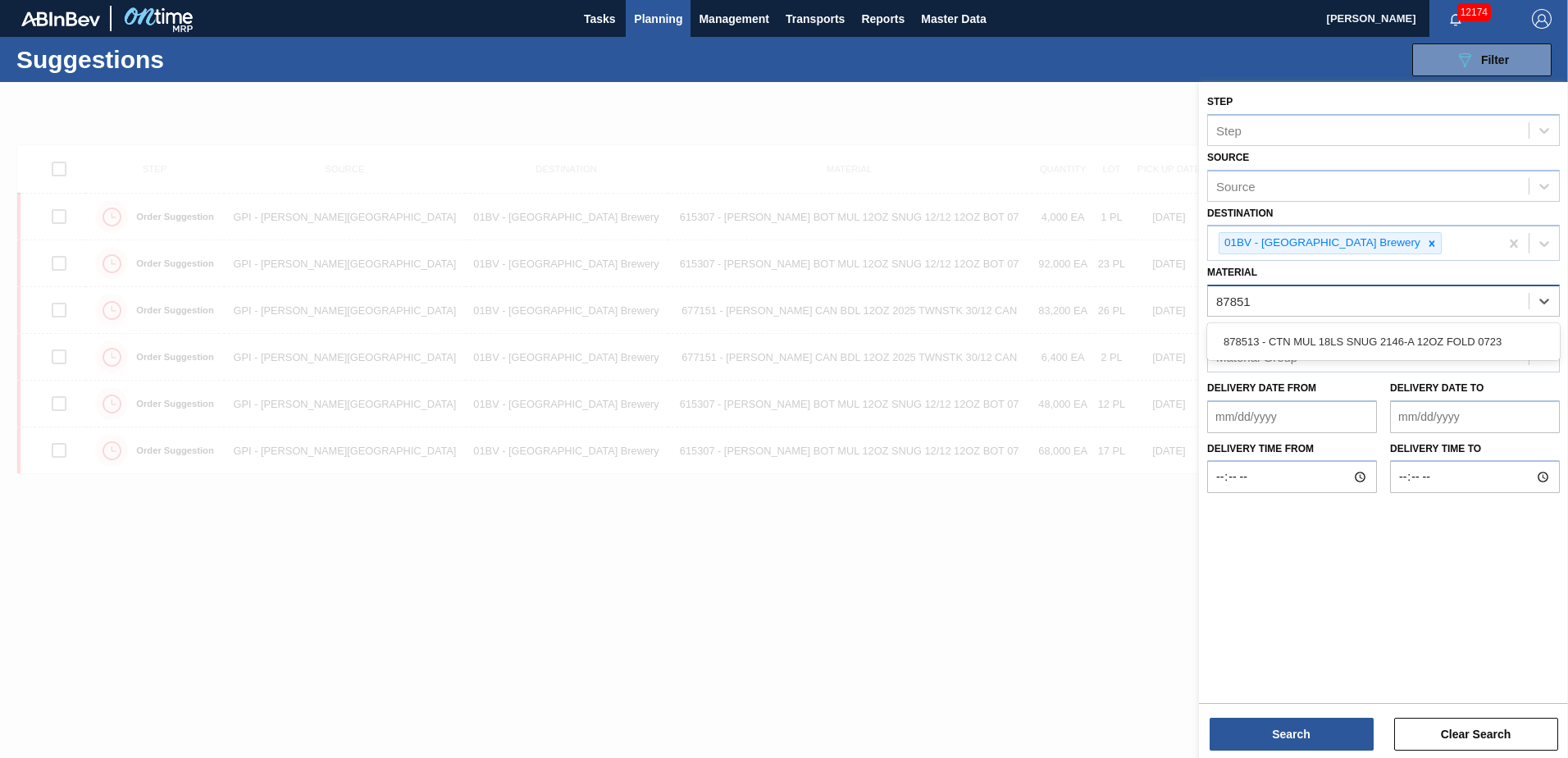
type input "878513"
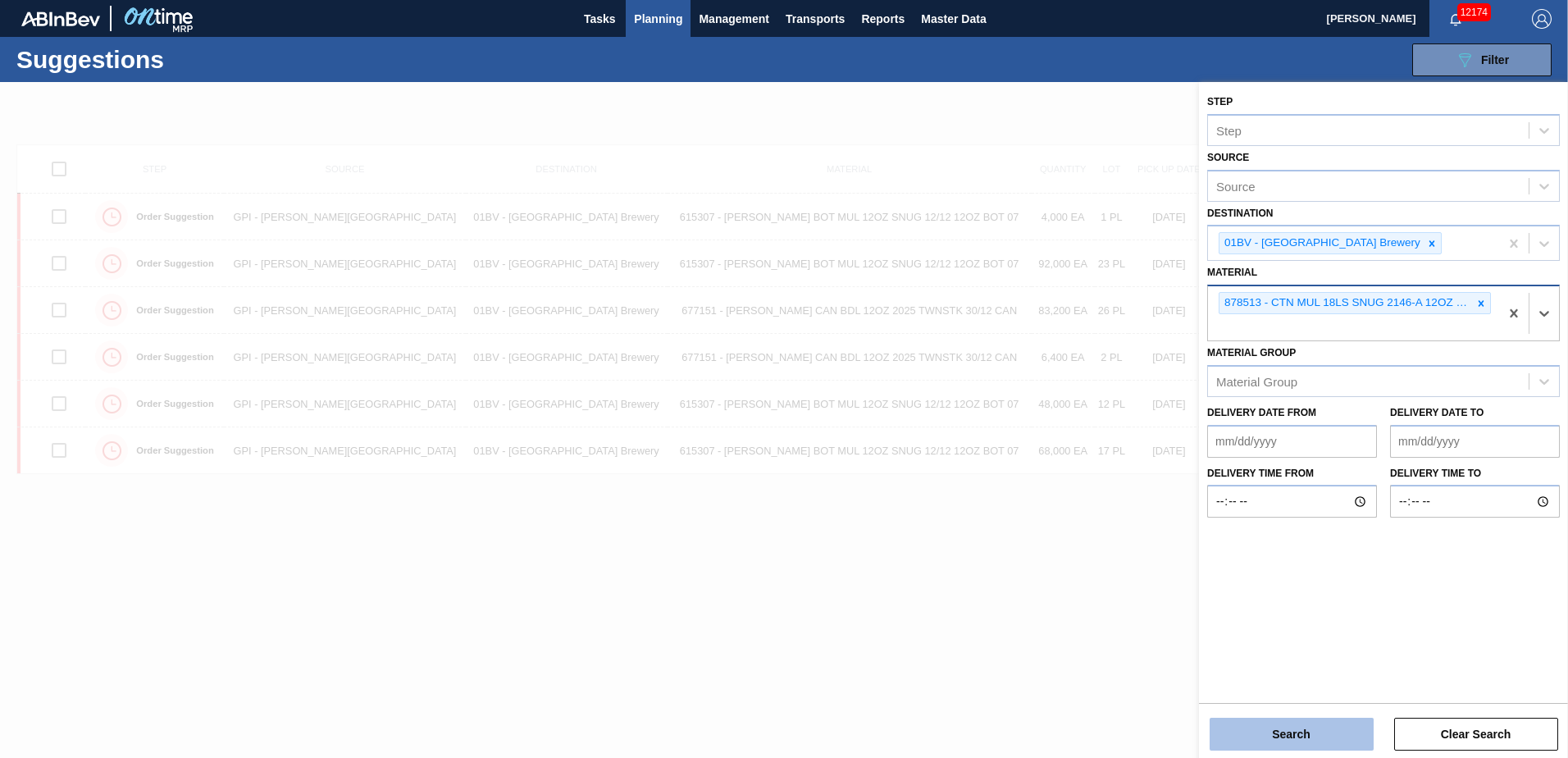
click at [1276, 728] on button "Search" at bounding box center [1291, 734] width 164 height 33
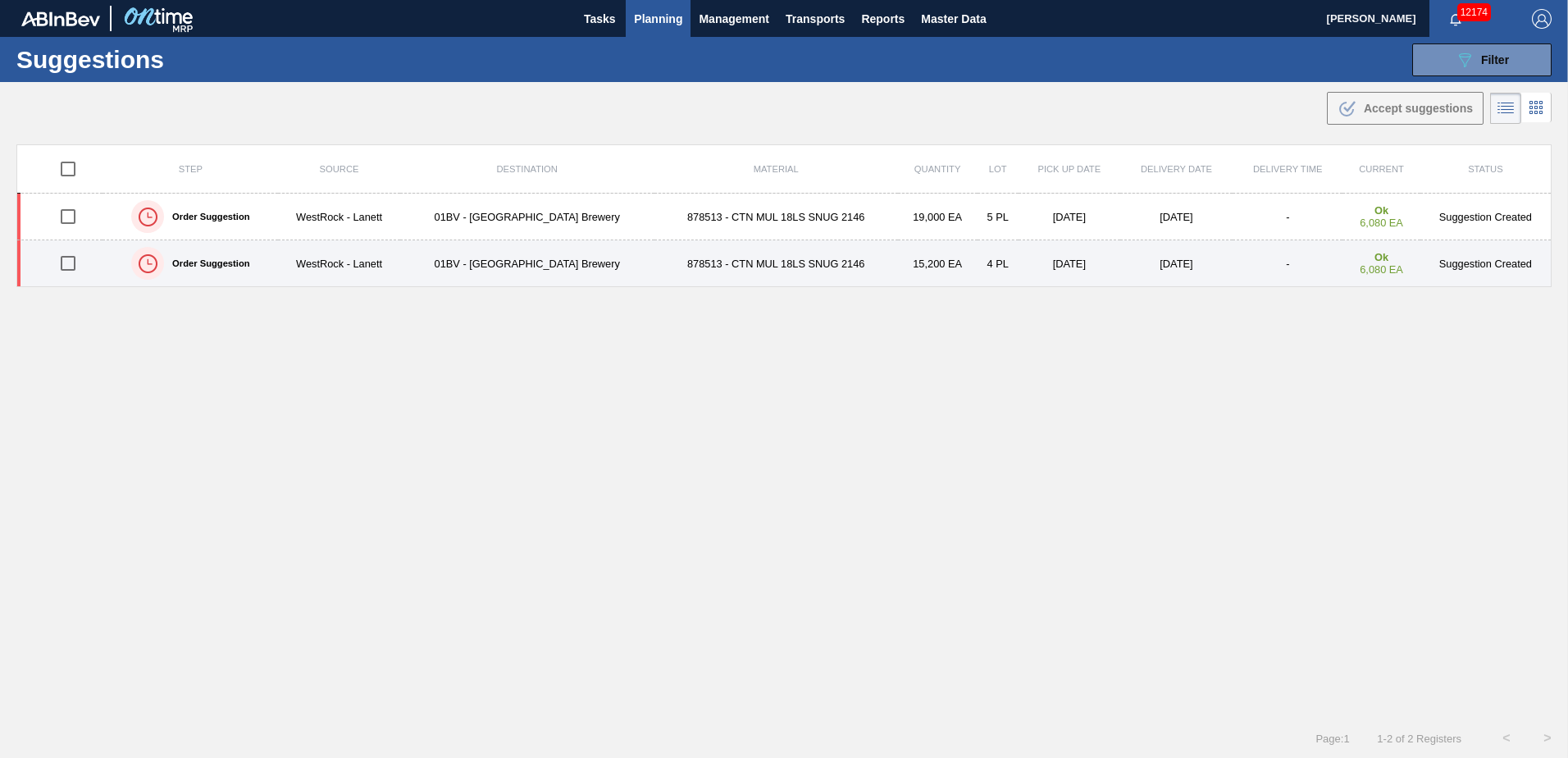
drag, startPoint x: 73, startPoint y: 222, endPoint x: 256, endPoint y: 257, distance: 186.3
click at [73, 222] on input "checkbox" at bounding box center [68, 217] width 34 height 34
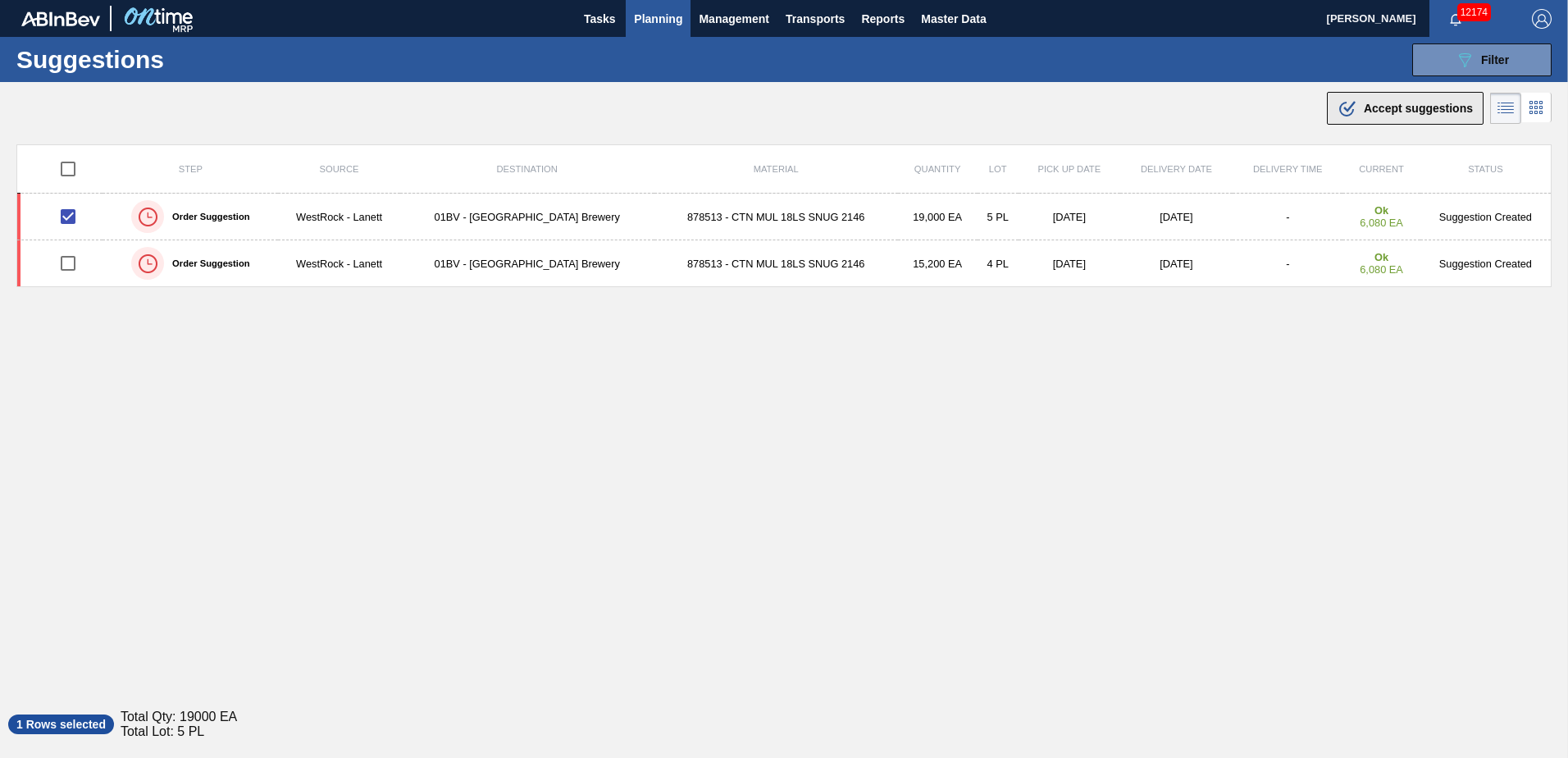
click at [1409, 108] on span "Accept suggestions" at bounding box center [1419, 108] width 109 height 13
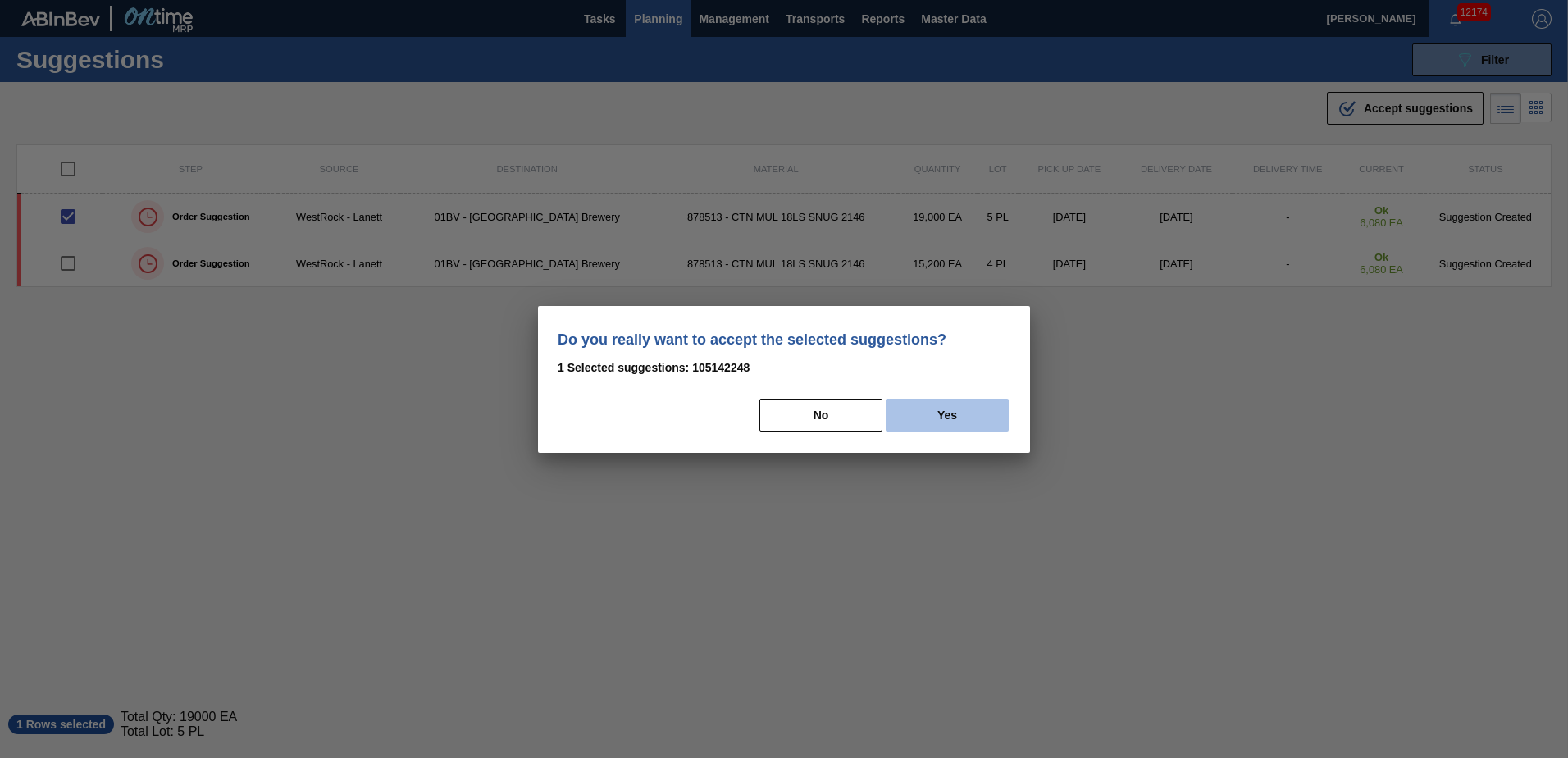
click at [944, 405] on button "Yes" at bounding box center [946, 414] width 123 height 33
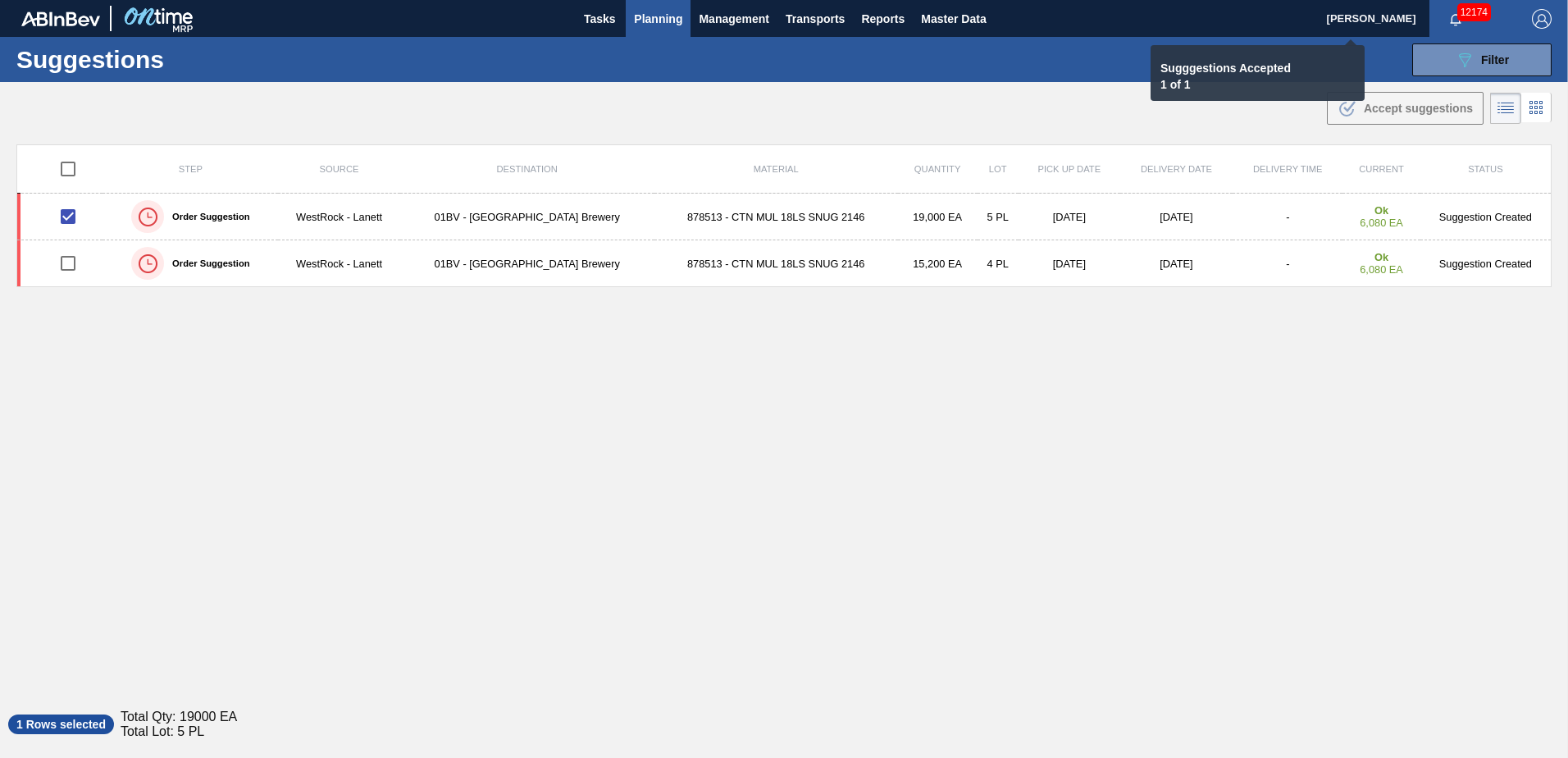
checkbox input "false"
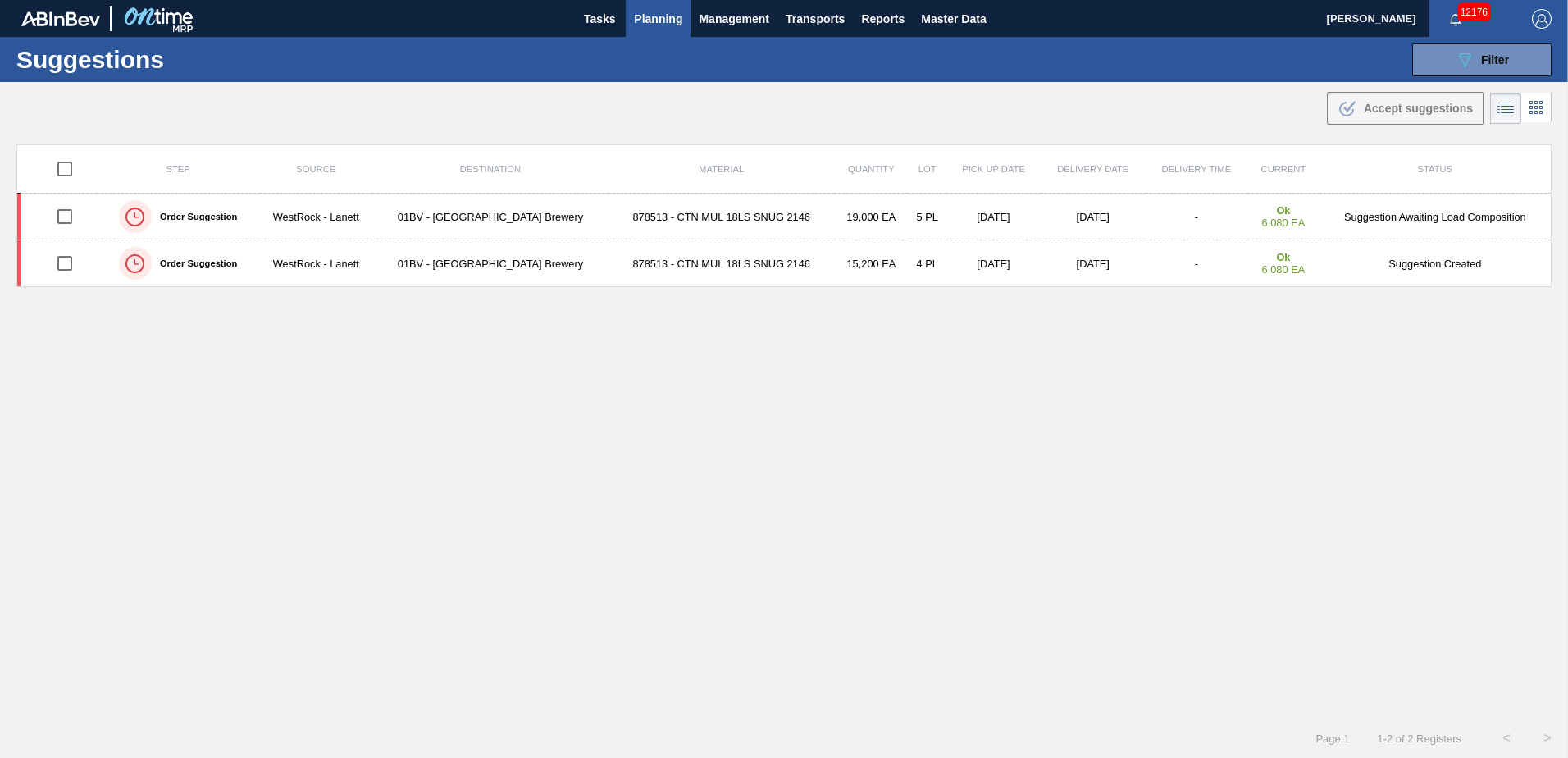
drag, startPoint x: 641, startPoint y: 18, endPoint x: 650, endPoint y: 48, distance: 31.3
click at [641, 18] on span "Planning" at bounding box center [658, 19] width 48 height 20
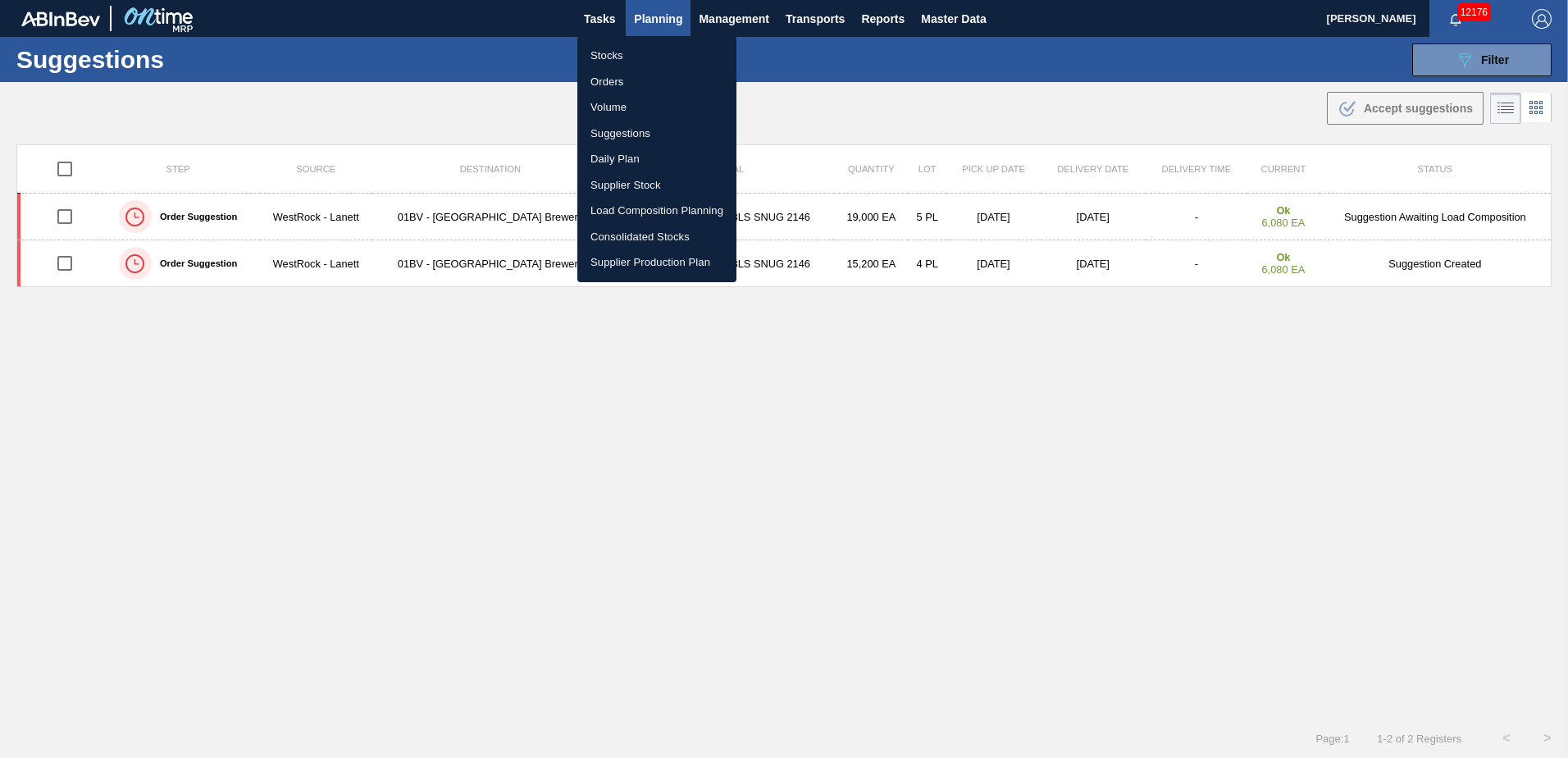
click at [646, 211] on li "Load Composition Planning" at bounding box center [657, 210] width 159 height 26
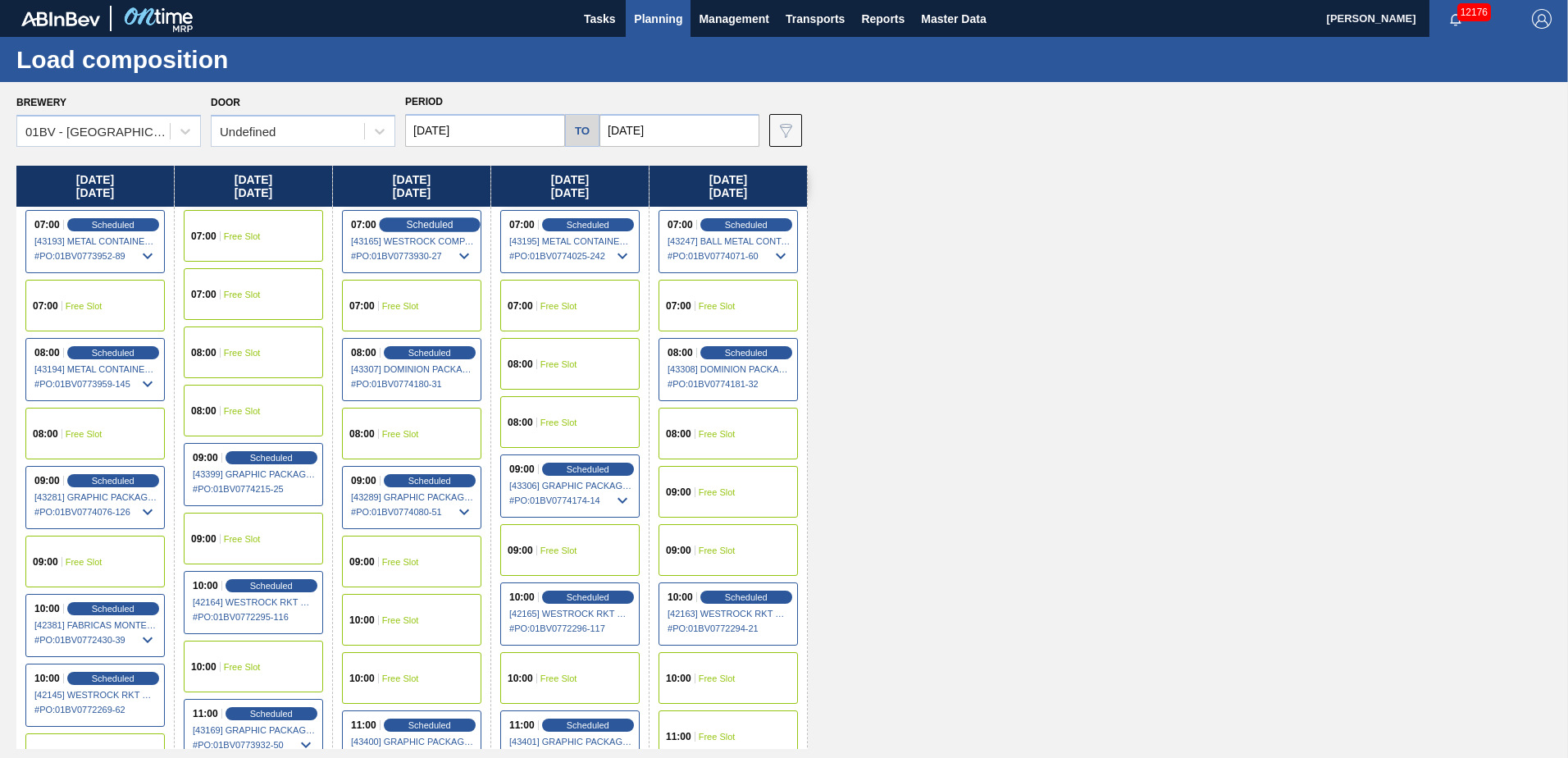
click at [414, 223] on span "Scheduled" at bounding box center [429, 225] width 47 height 11
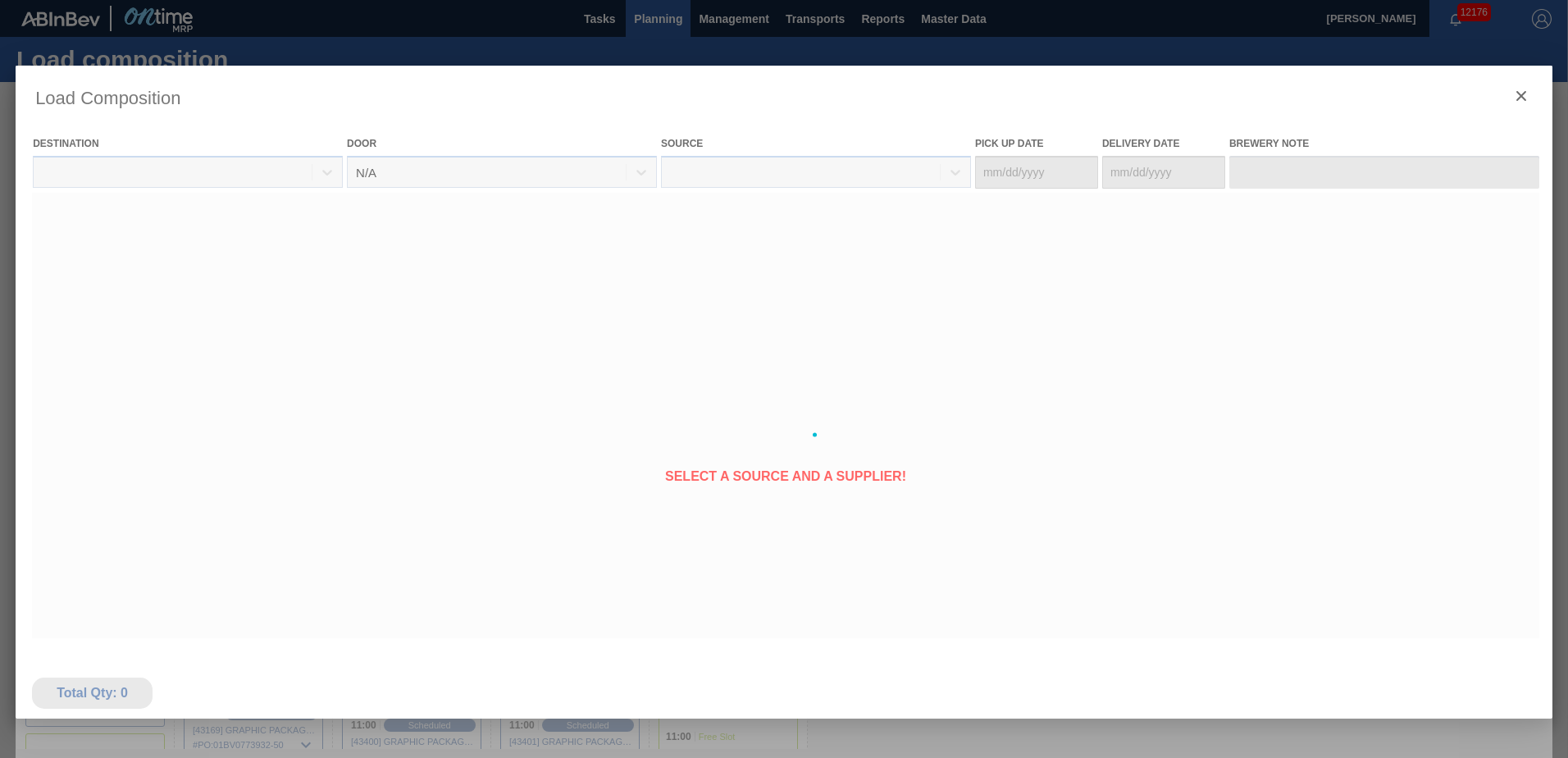
type Date "10/05/2025"
type Date "[DATE]"
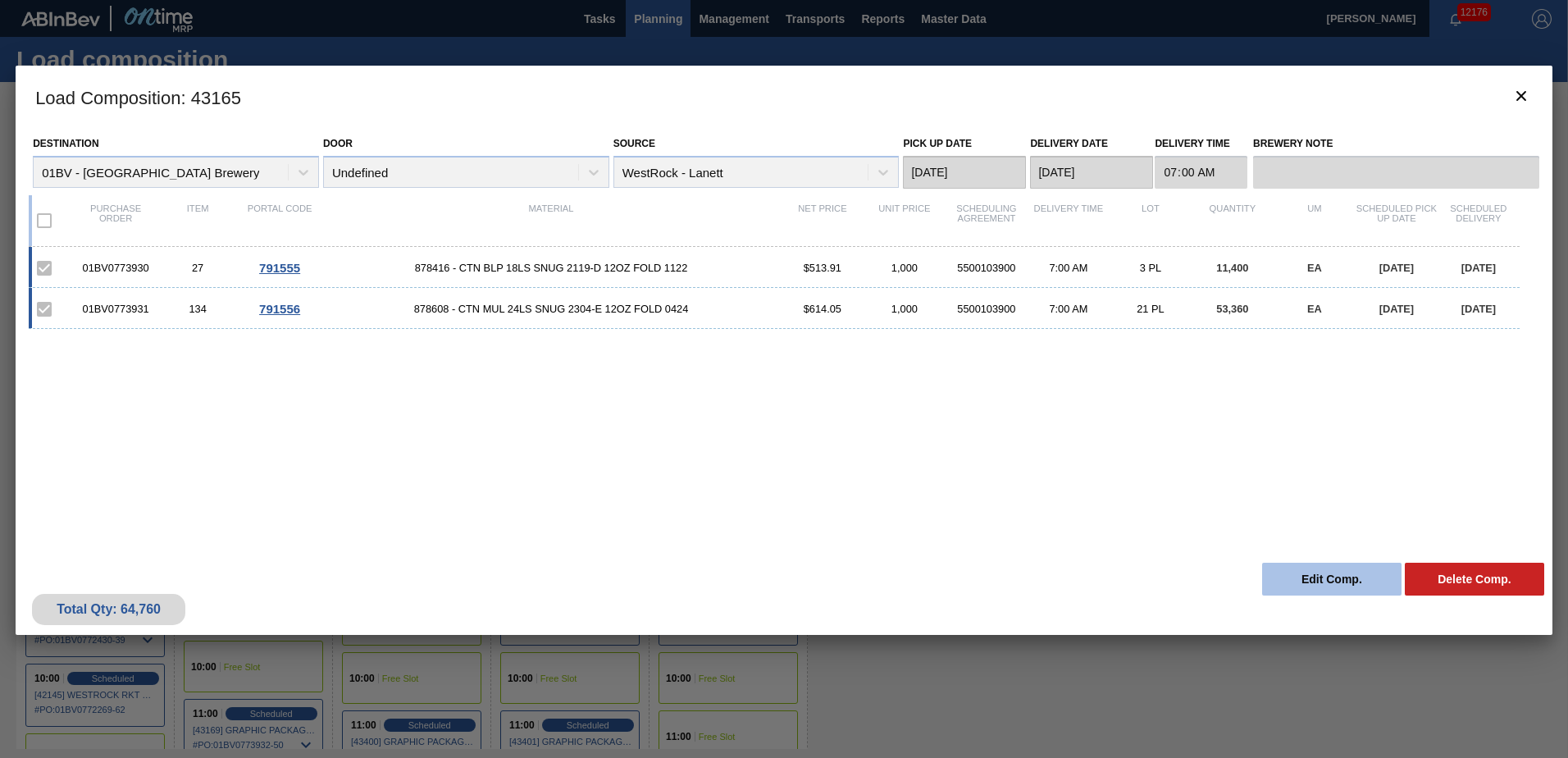
click at [1313, 571] on button "Edit Comp." at bounding box center [1332, 578] width 140 height 33
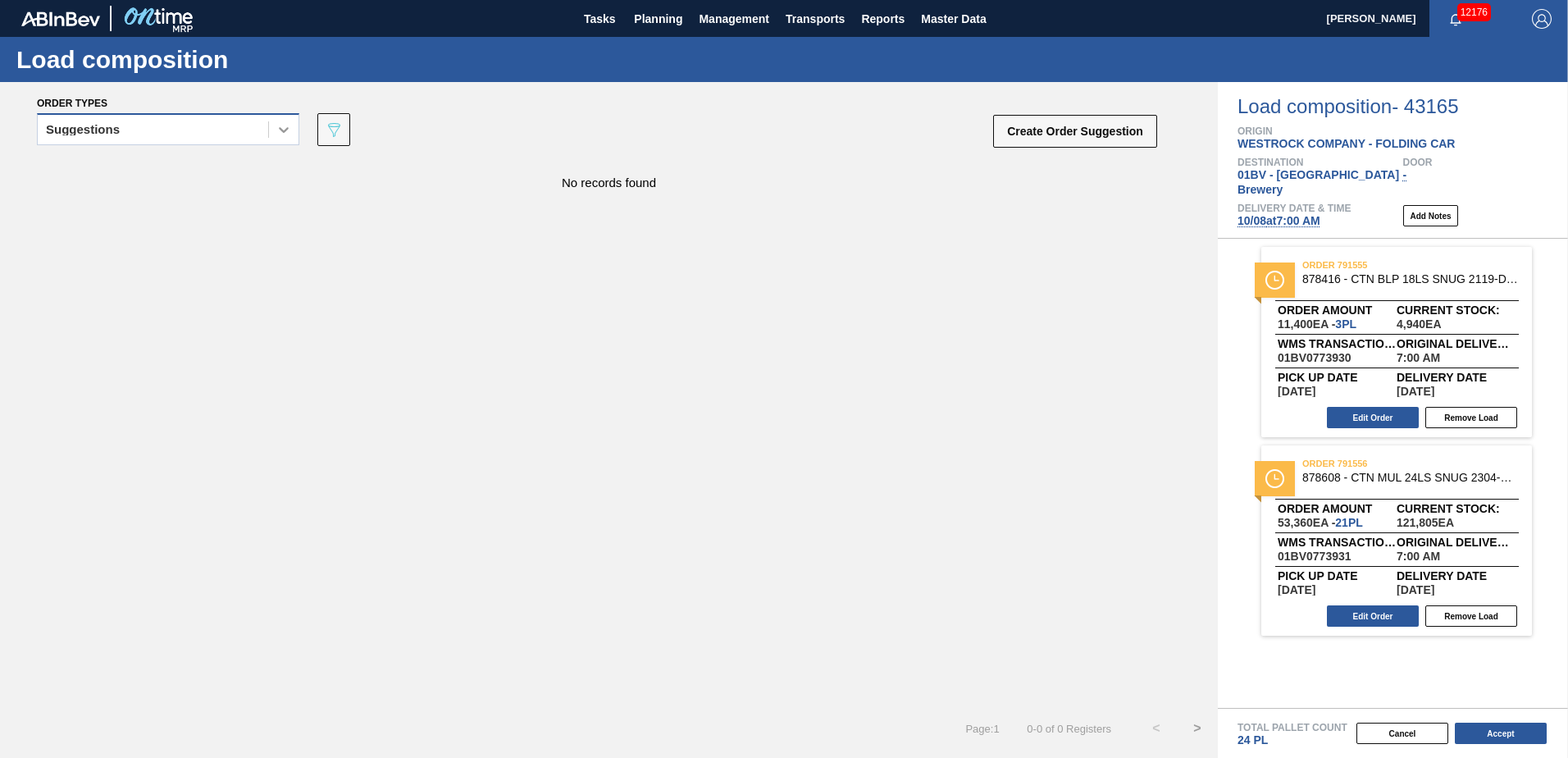
click at [287, 134] on icon at bounding box center [284, 130] width 16 height 16
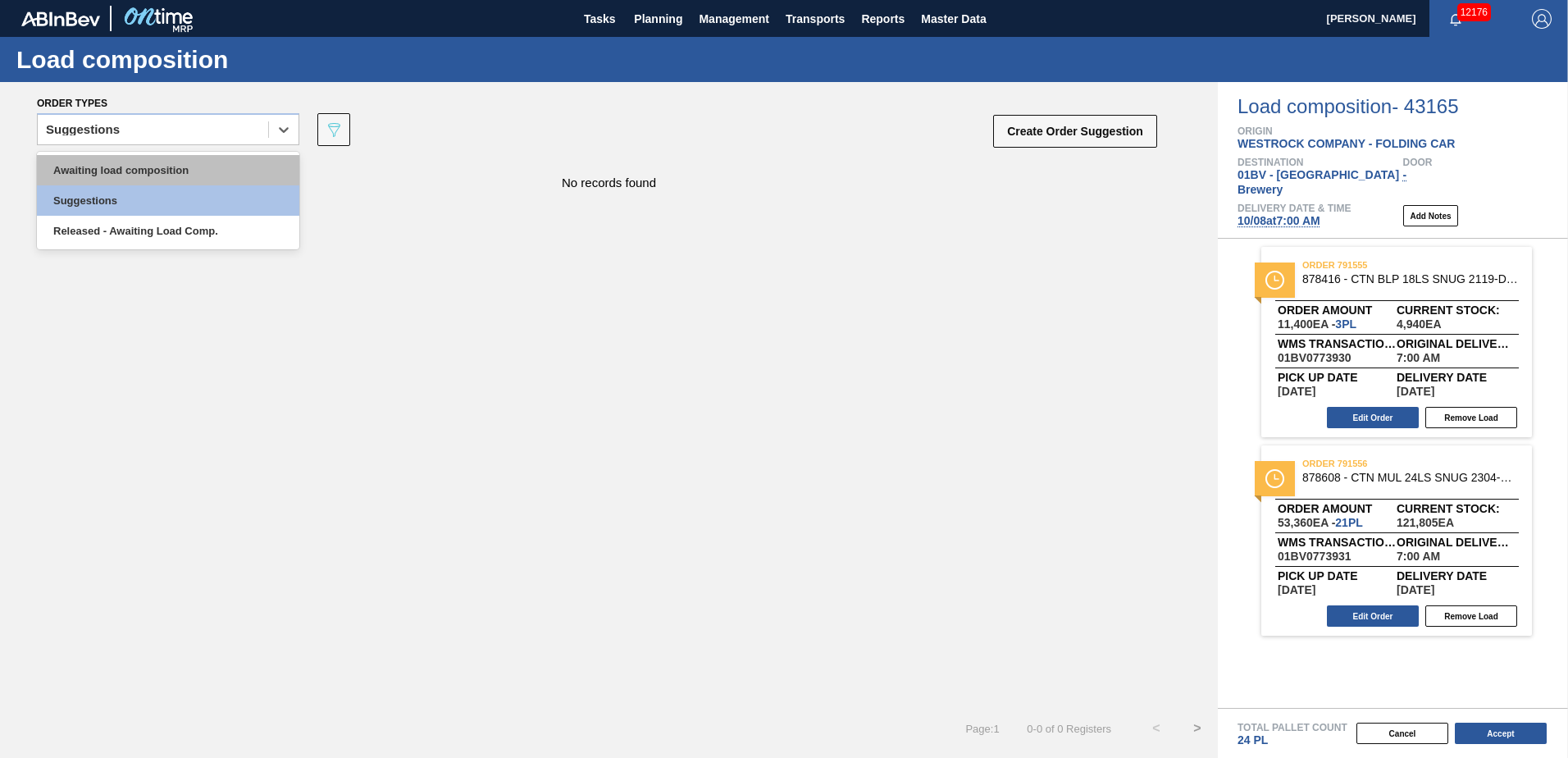
click at [141, 171] on div "Awaiting load composition" at bounding box center [167, 170] width 262 height 30
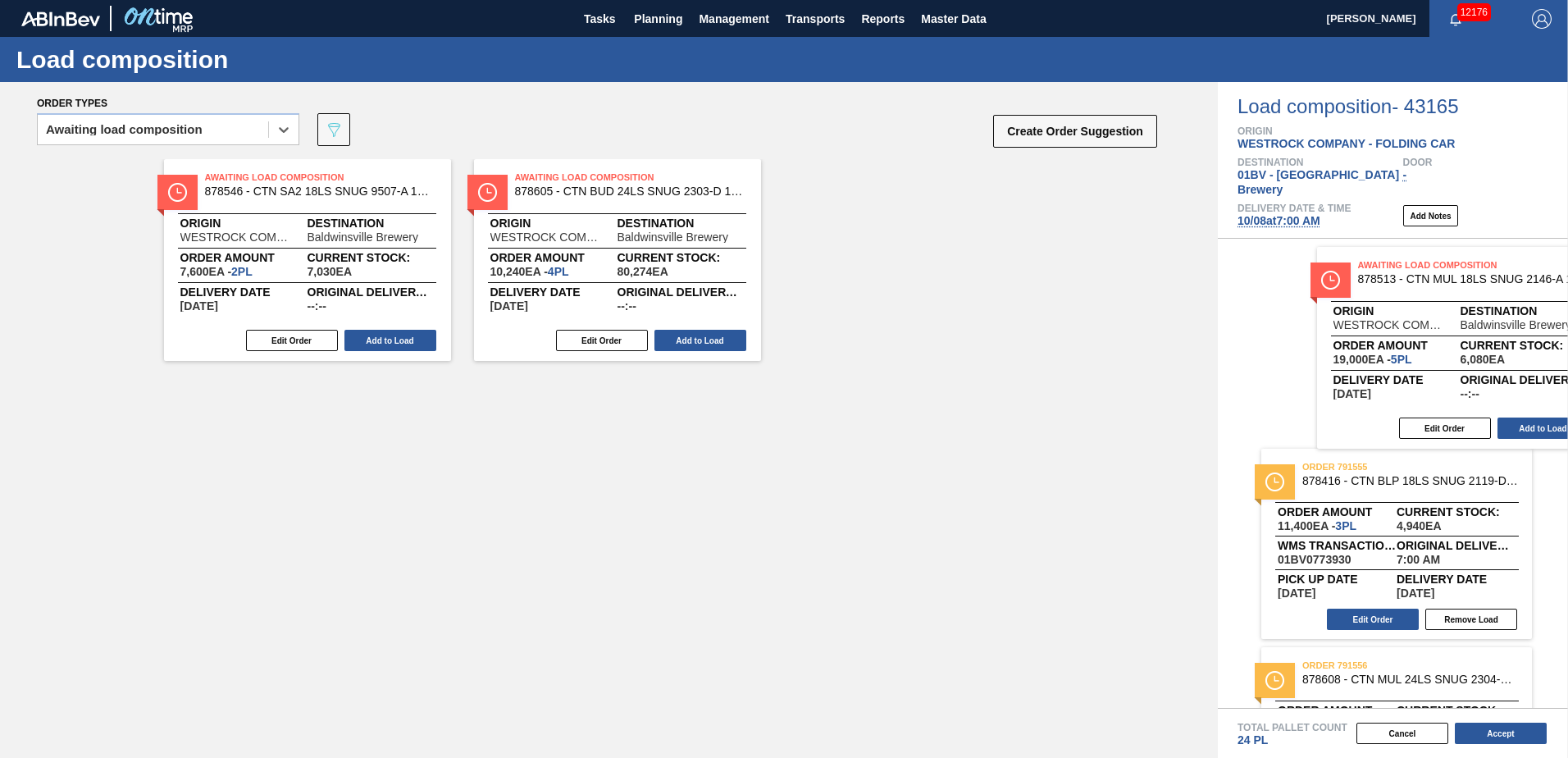
drag, startPoint x: 869, startPoint y: 181, endPoint x: 1410, endPoint y: 271, distance: 548.4
click at [1410, 271] on div "Order types option Awaiting load composition, selected. Select is focused ,type…" at bounding box center [784, 420] width 1568 height 676
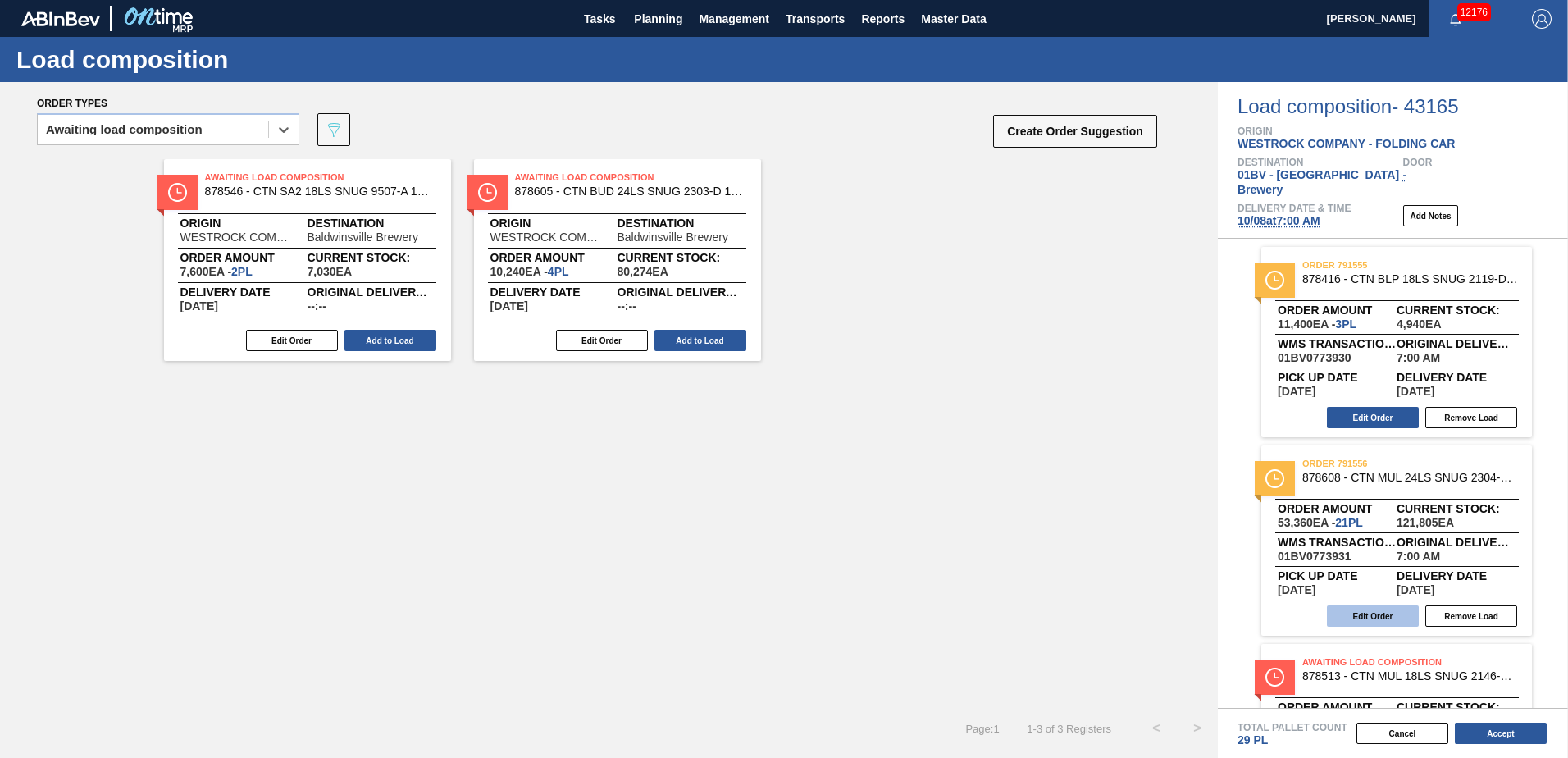
click at [1390, 605] on button "Edit Order" at bounding box center [1372, 616] width 92 height 21
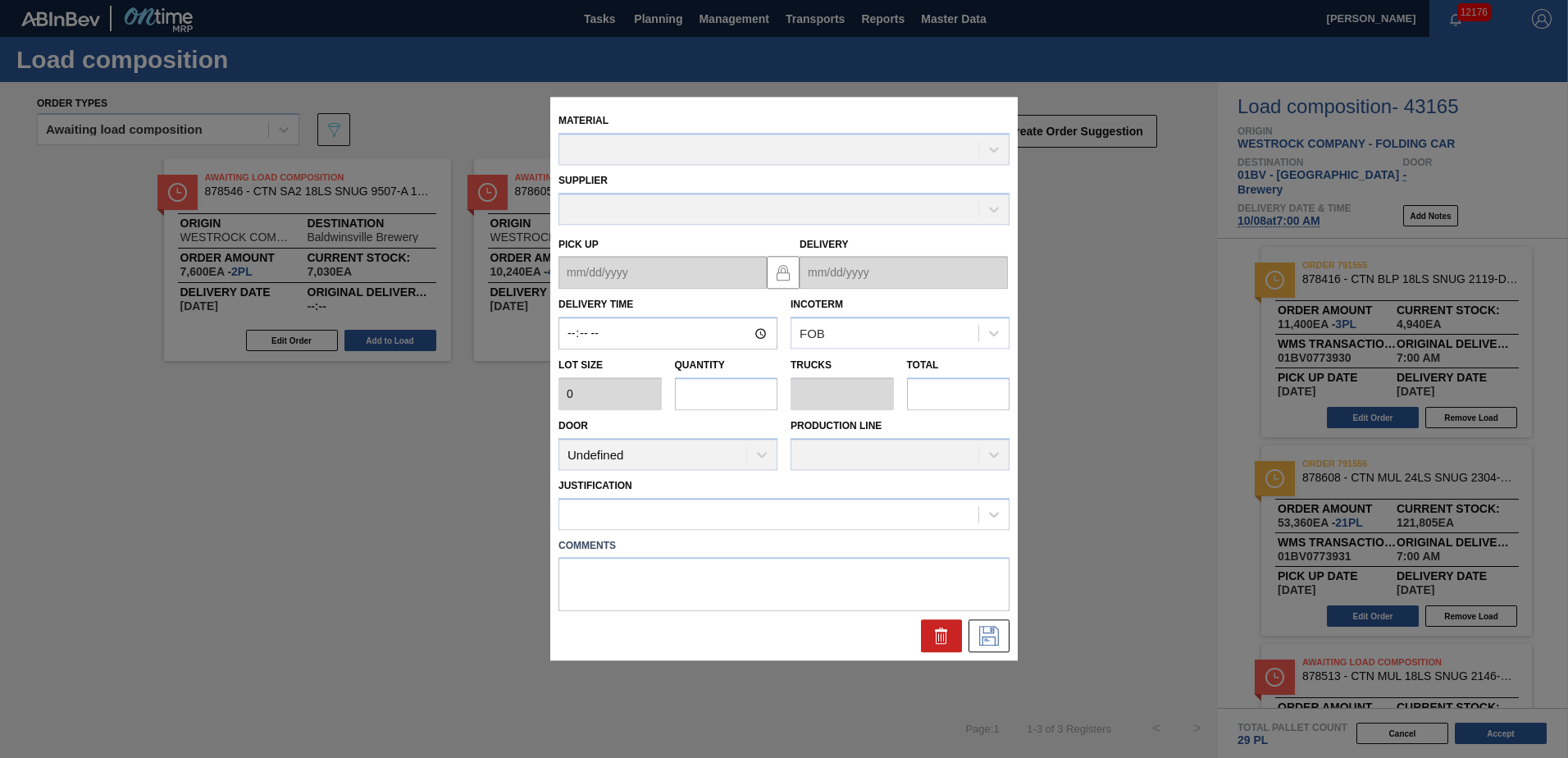
type input "07:00:00"
type input "2,560"
type input "20.84375"
type input "0.802"
type input "53,360"
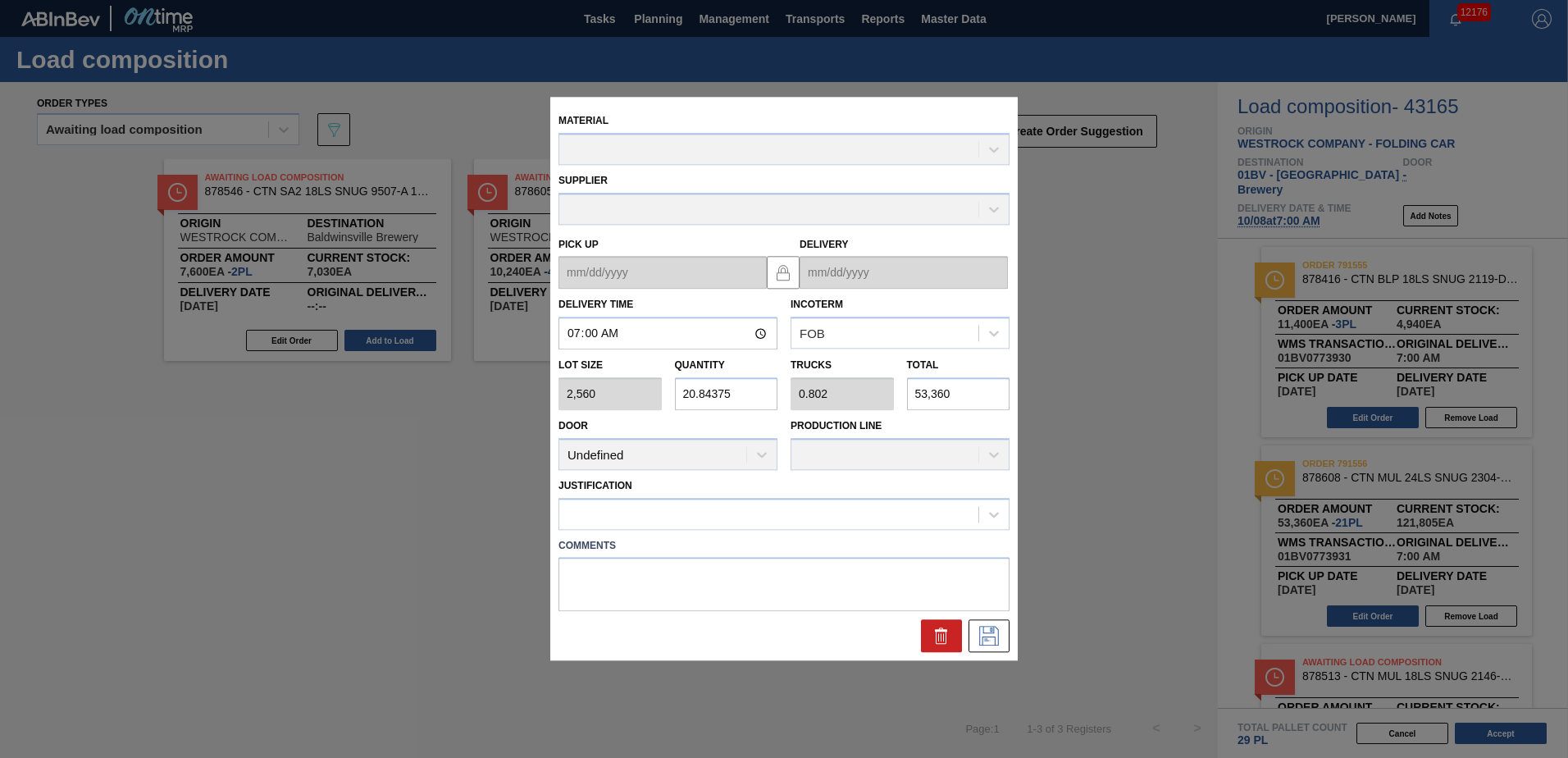
type up "10/05/2025"
type input "[DATE]"
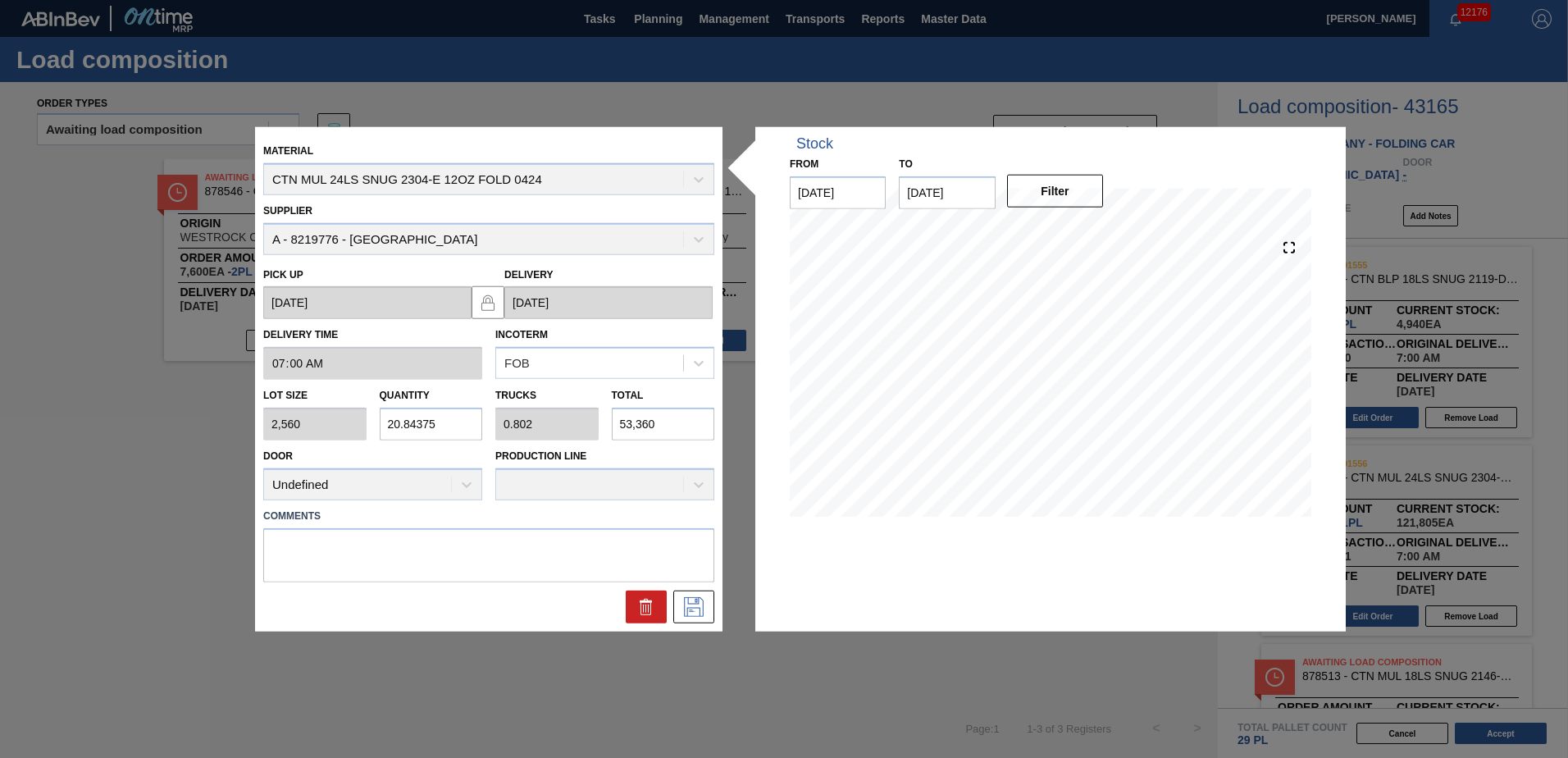
click at [288, 407] on div "Lot size 2,560 Quantity 20.84375 Trucks 0.802 Total 53,360" at bounding box center [489, 410] width 464 height 61
type input "0"
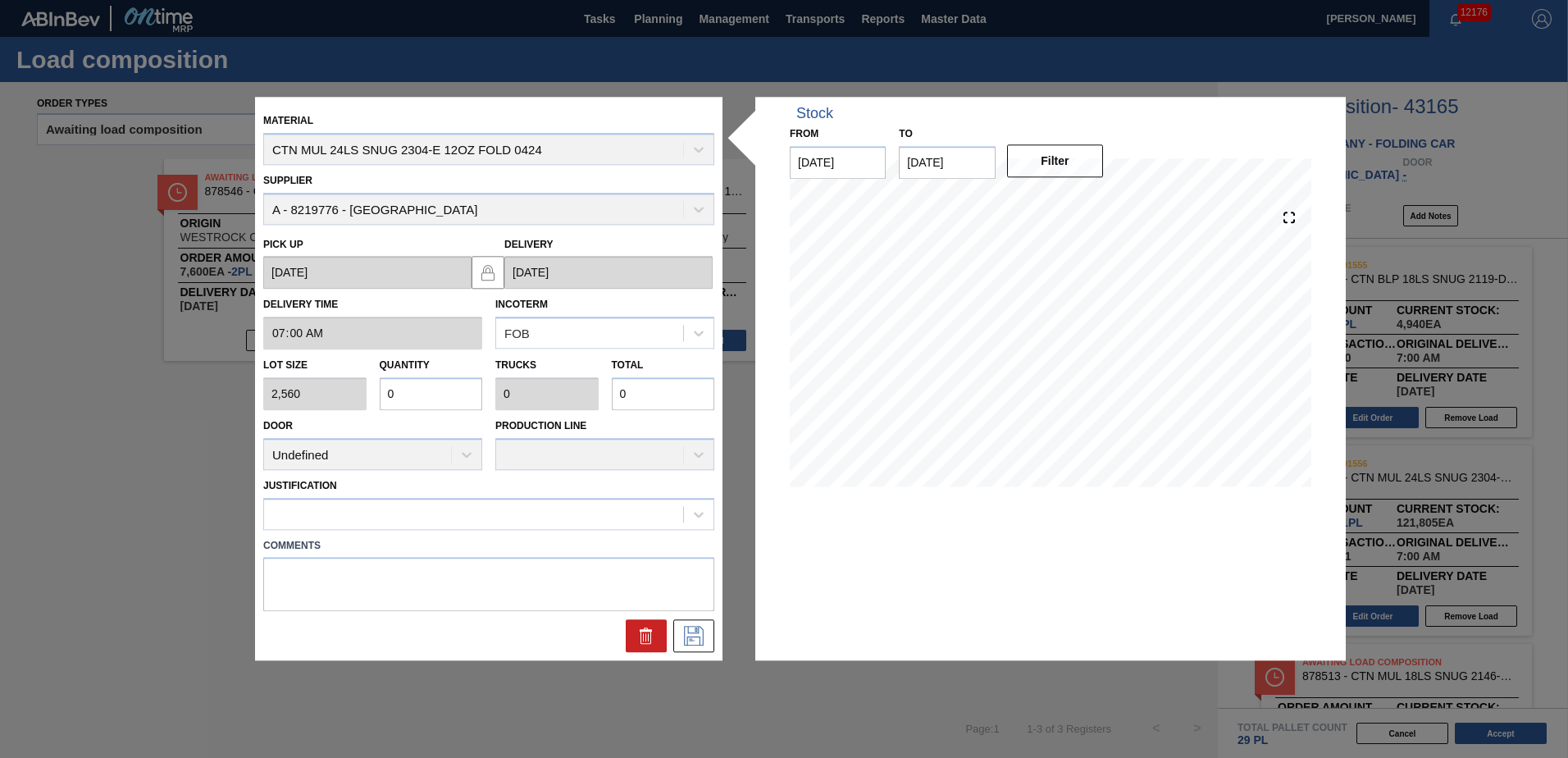
type input "0.002"
type input "4"
type input "0.016"
type input "0.001"
type input "40"
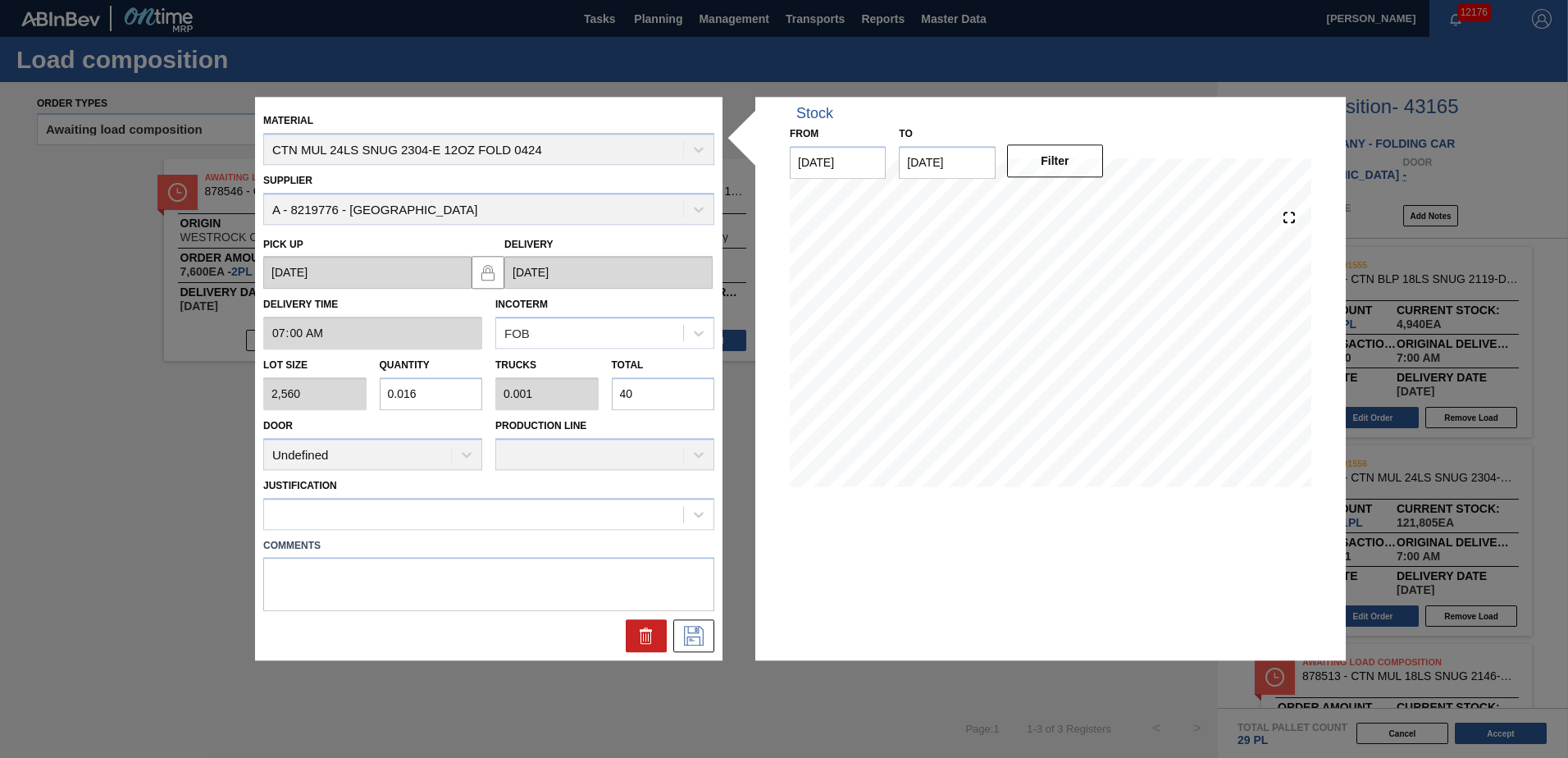
type input "0.158"
type input "0.006"
type input "405"
type input "1.584"
type input "0.061"
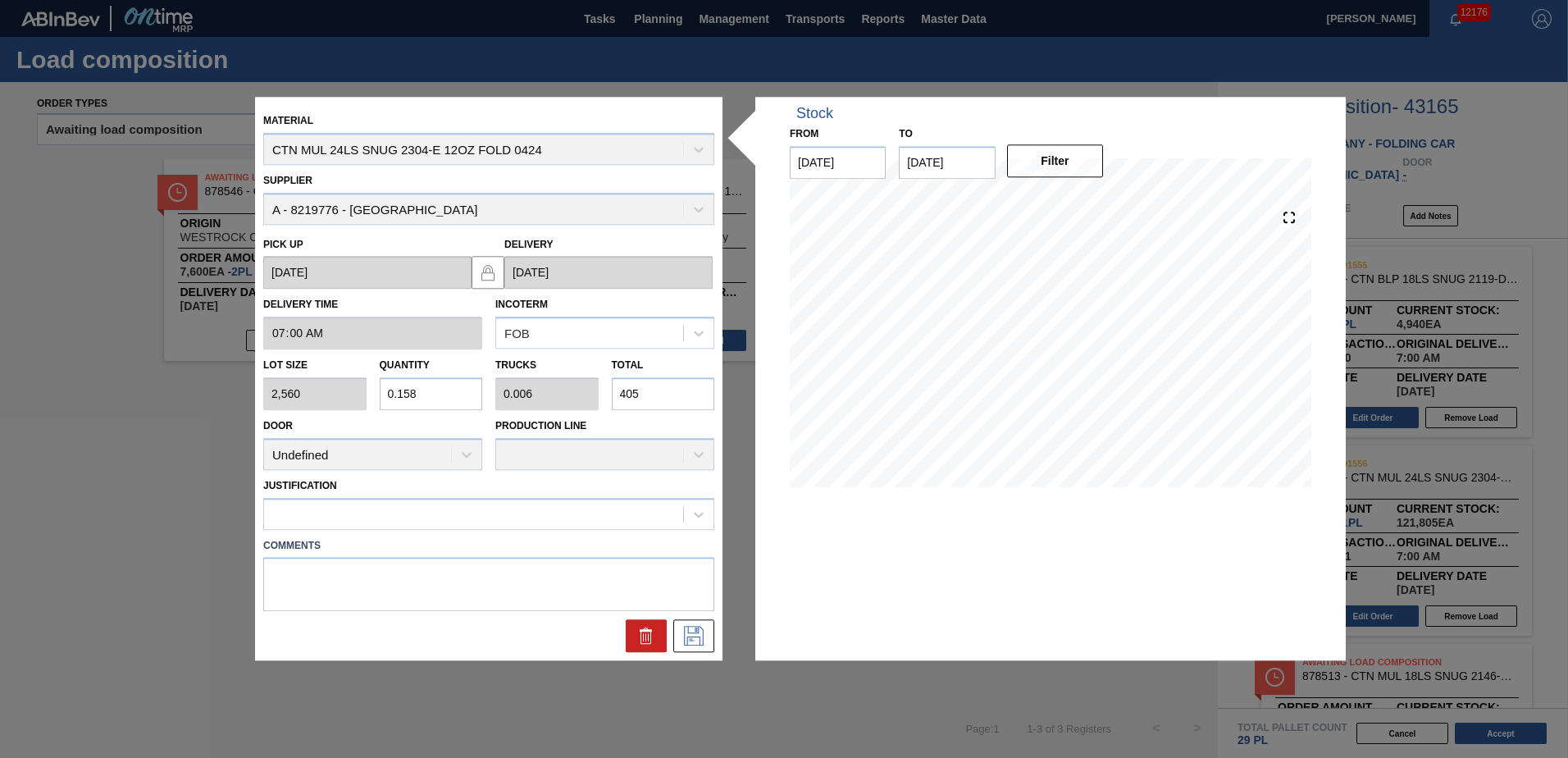
type input "4,056"
type input "15.844"
type input "0.609"
type input "40,560"
click at [690, 630] on icon at bounding box center [693, 636] width 26 height 20
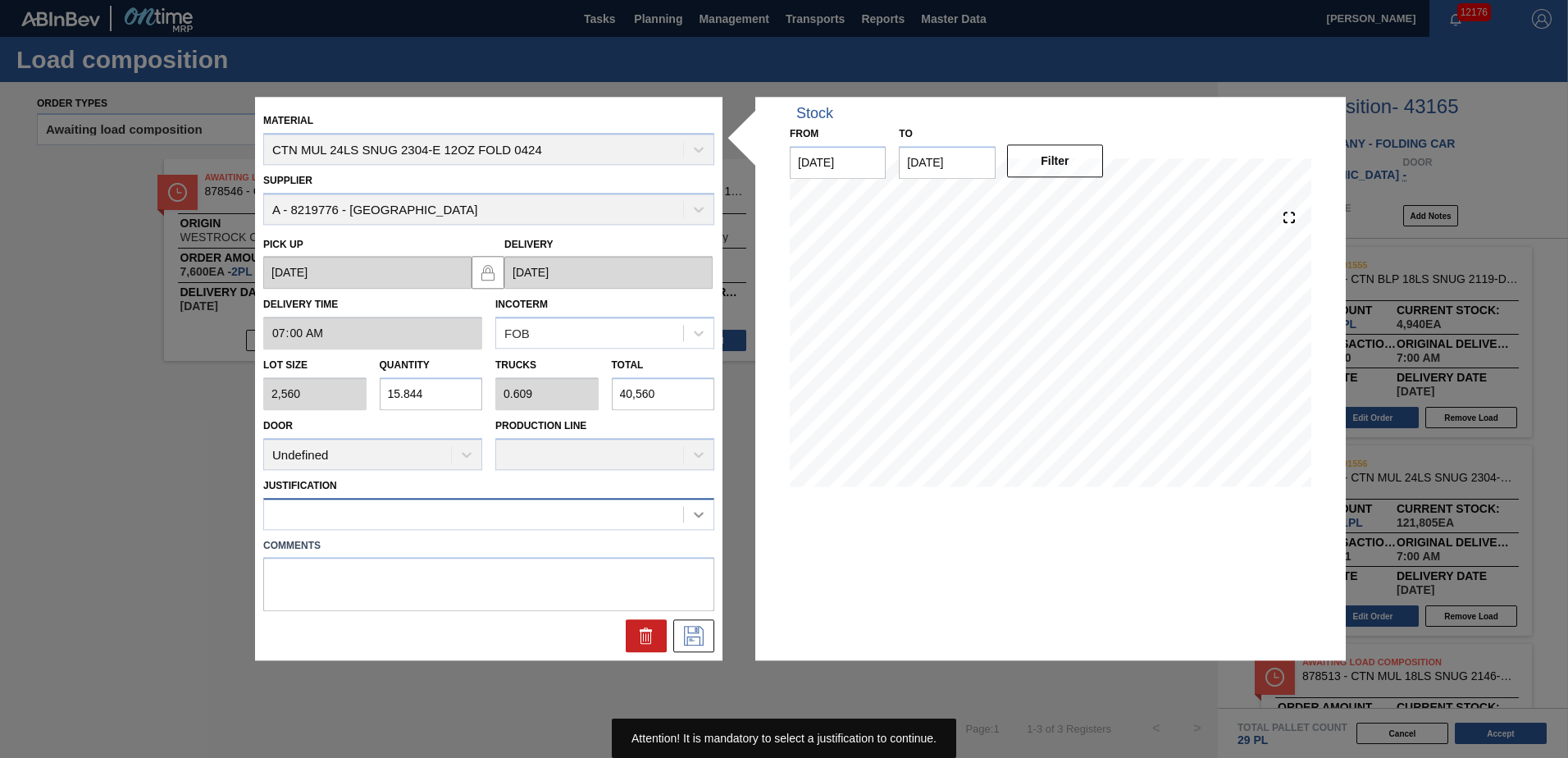
click at [699, 513] on icon at bounding box center [698, 514] width 16 height 16
drag, startPoint x: 712, startPoint y: 558, endPoint x: 711, endPoint y: 600, distance: 42.0
click at [711, 600] on div "Comments" at bounding box center [489, 572] width 464 height 78
click at [705, 515] on div at bounding box center [698, 514] width 30 height 30
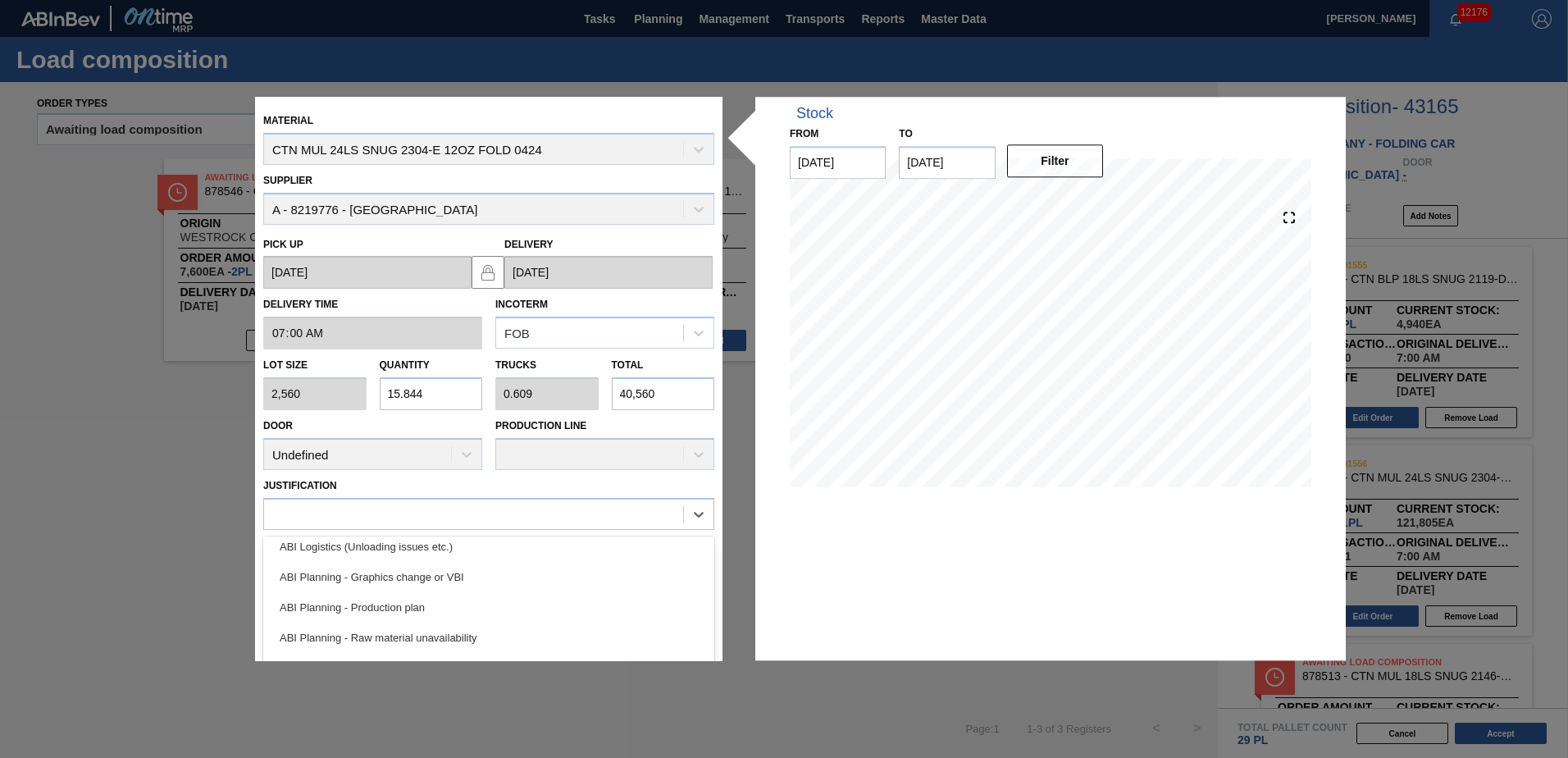
scroll to position [102, 0]
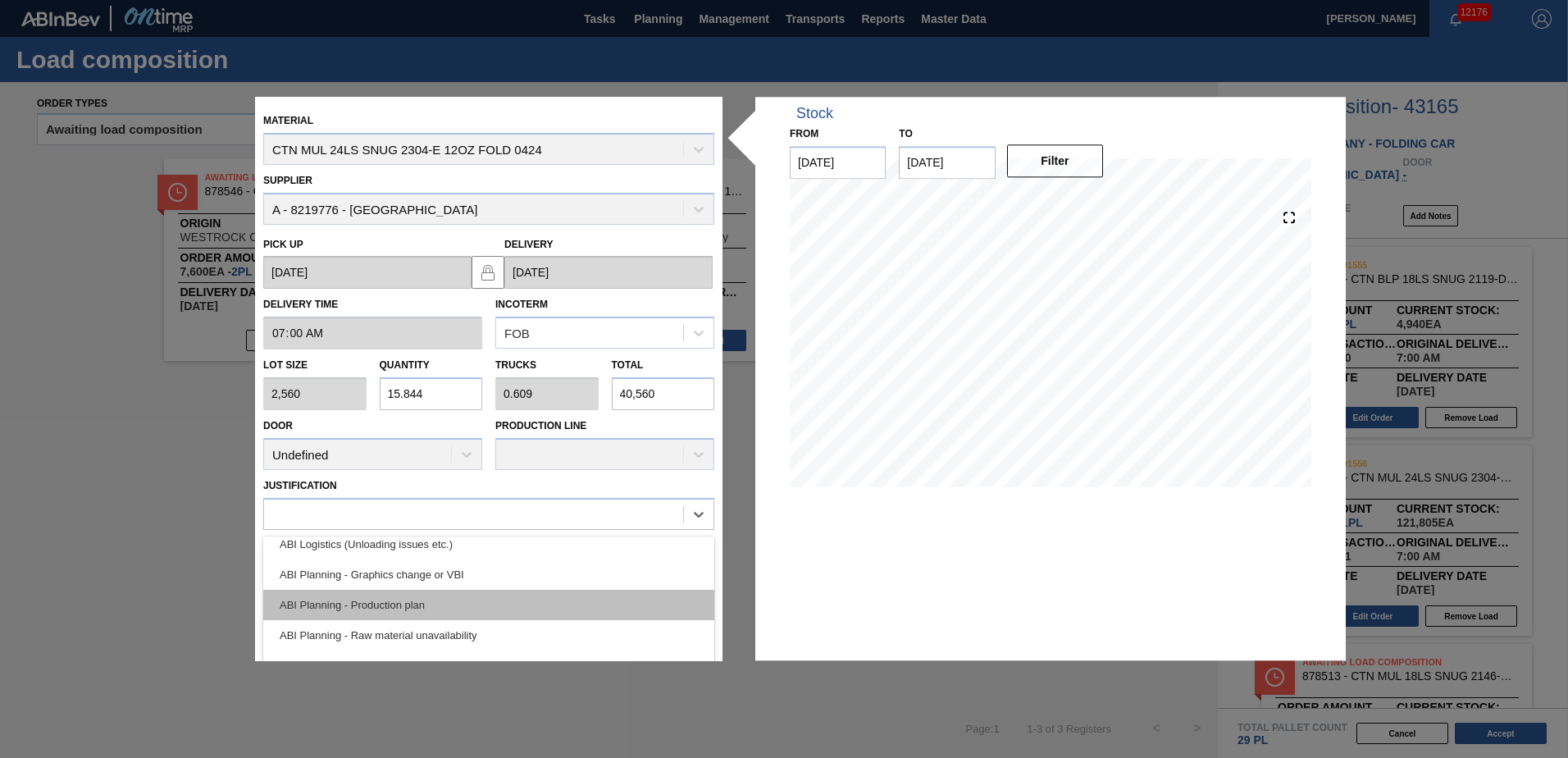
click at [447, 595] on div "ABI Planning - Production plan" at bounding box center [489, 605] width 451 height 30
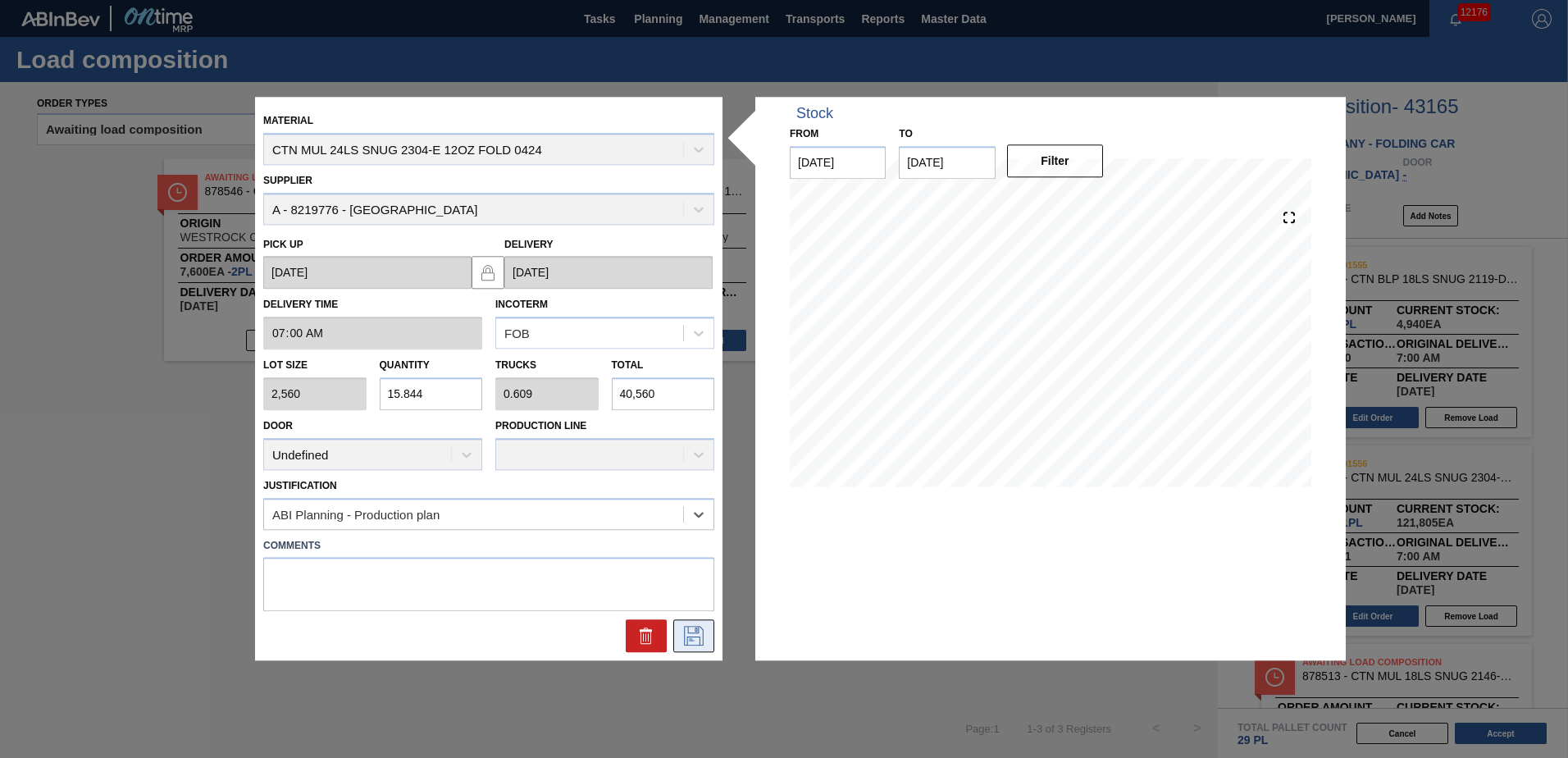
click at [697, 643] on icon at bounding box center [693, 636] width 26 height 20
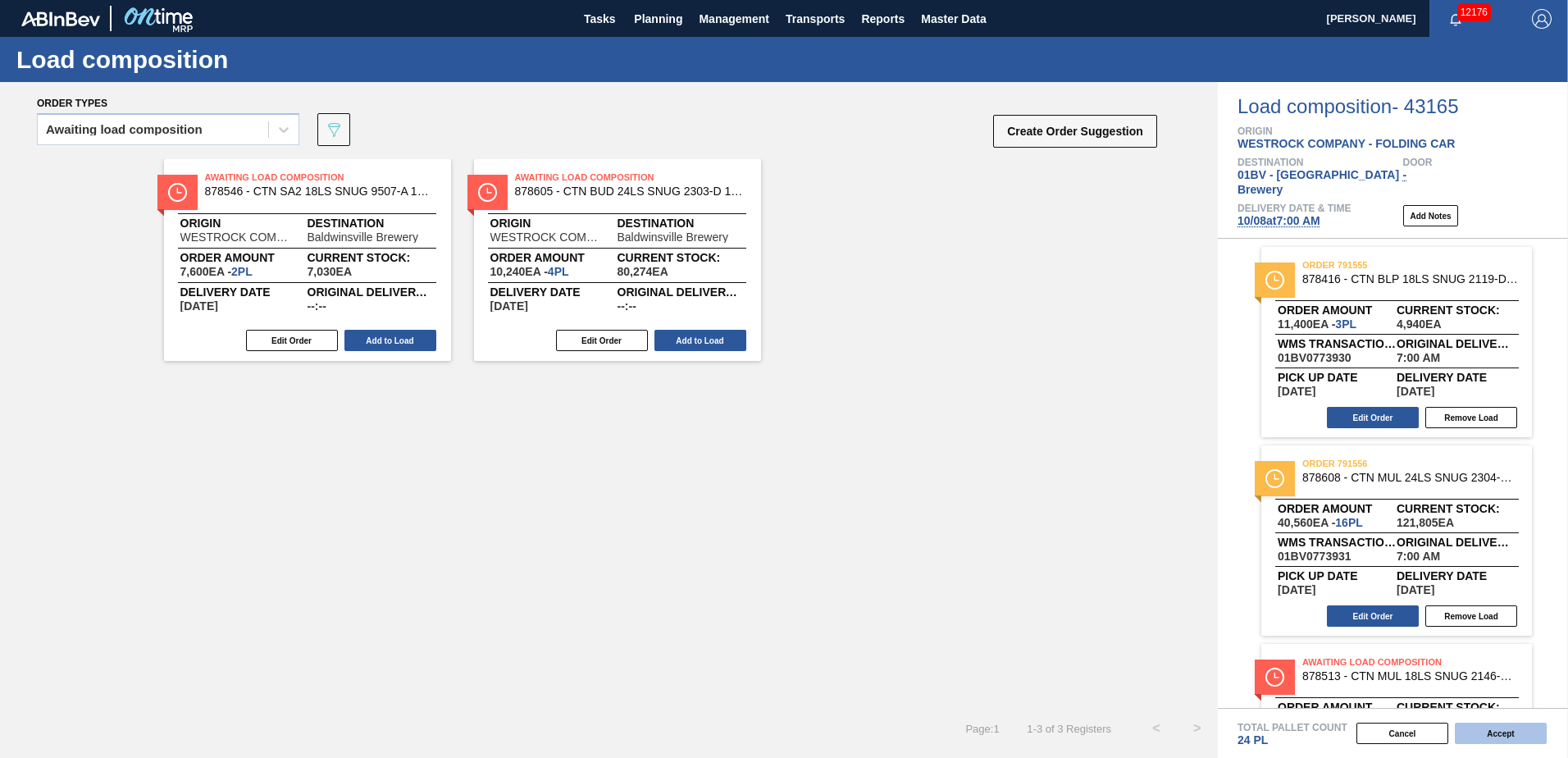
click at [1496, 734] on button "Accept" at bounding box center [1500, 733] width 92 height 21
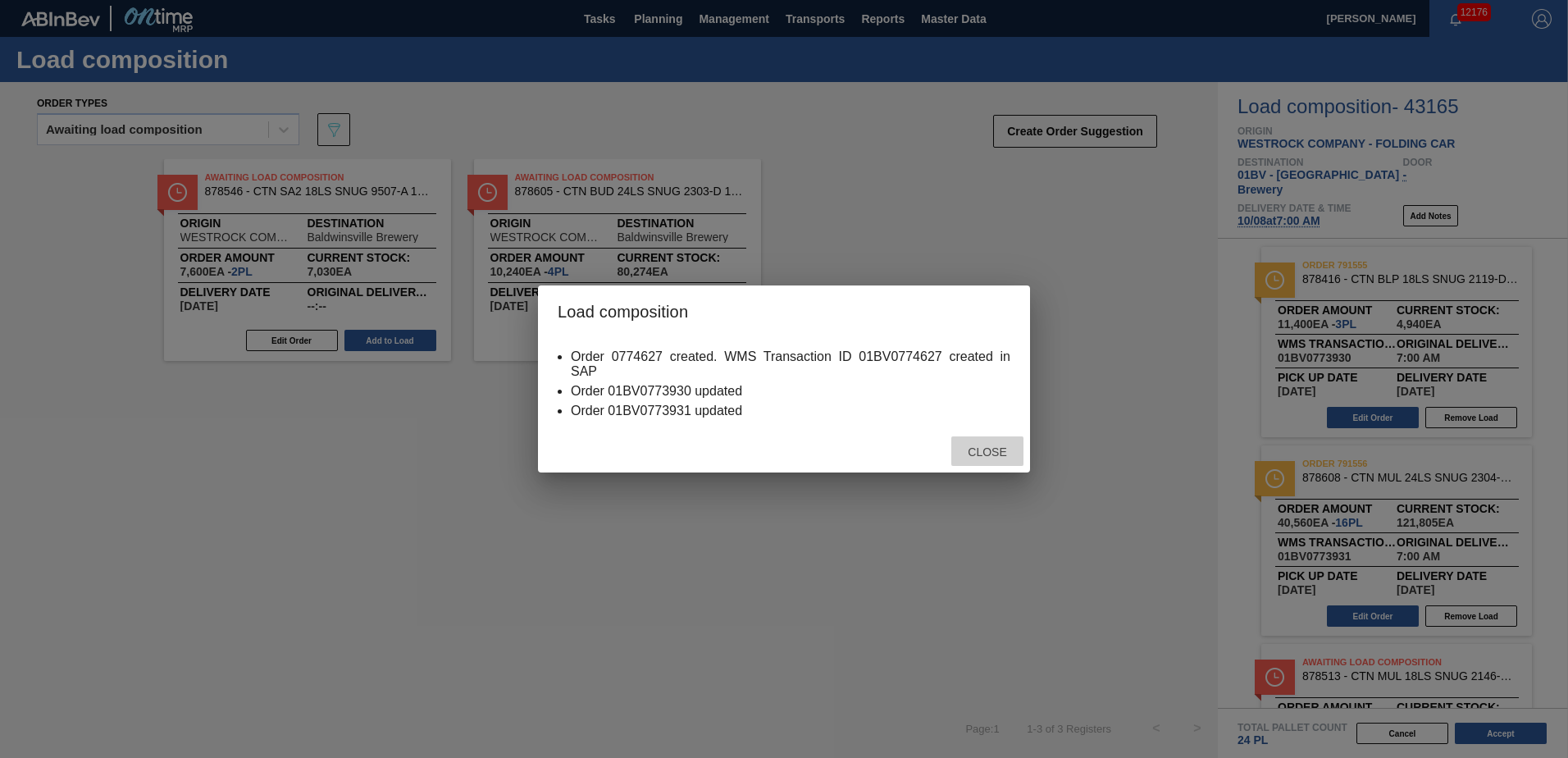
click at [983, 447] on span "Close" at bounding box center [986, 451] width 64 height 13
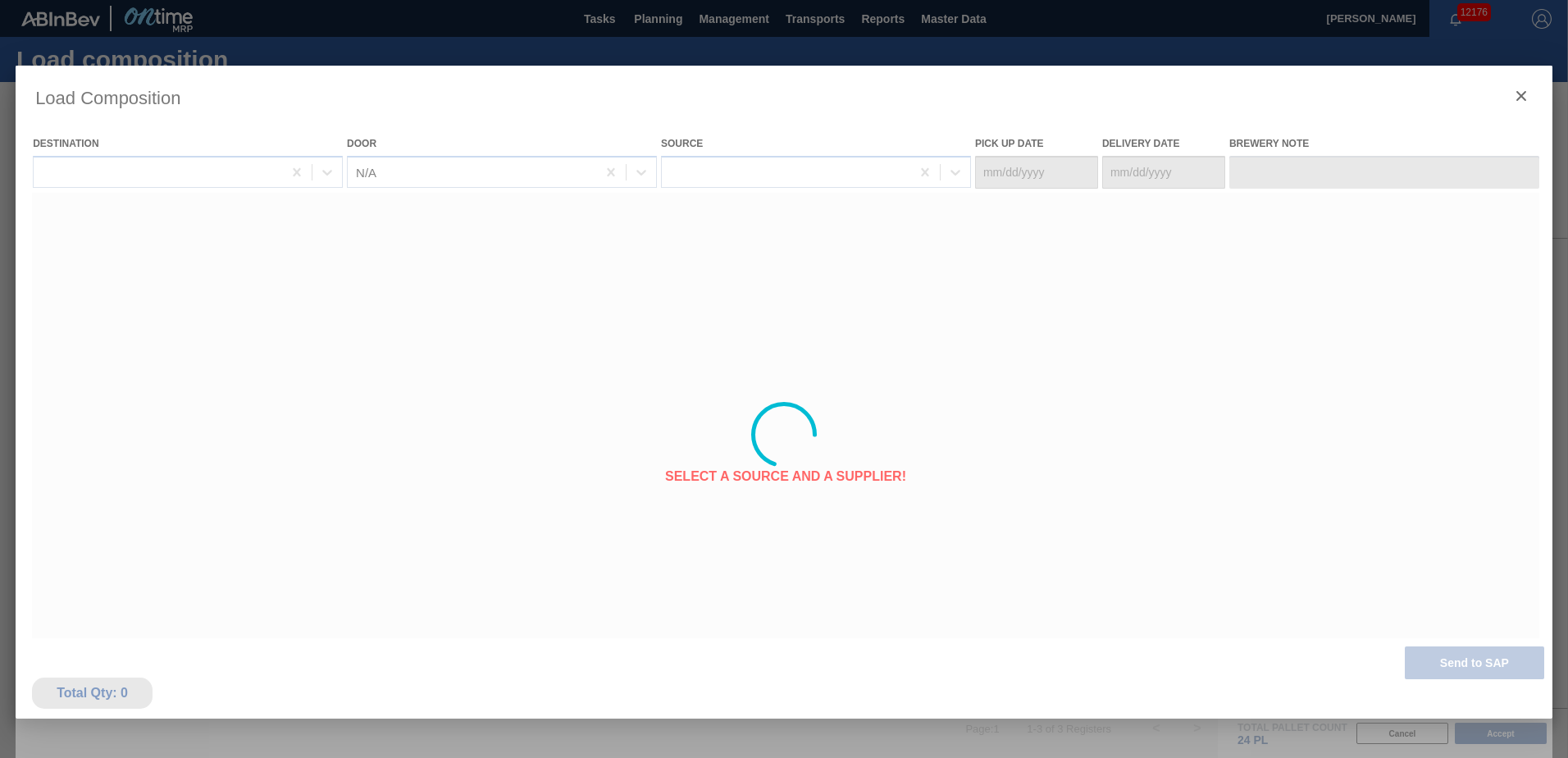
type Date "10/05/2025"
type Date "[DATE]"
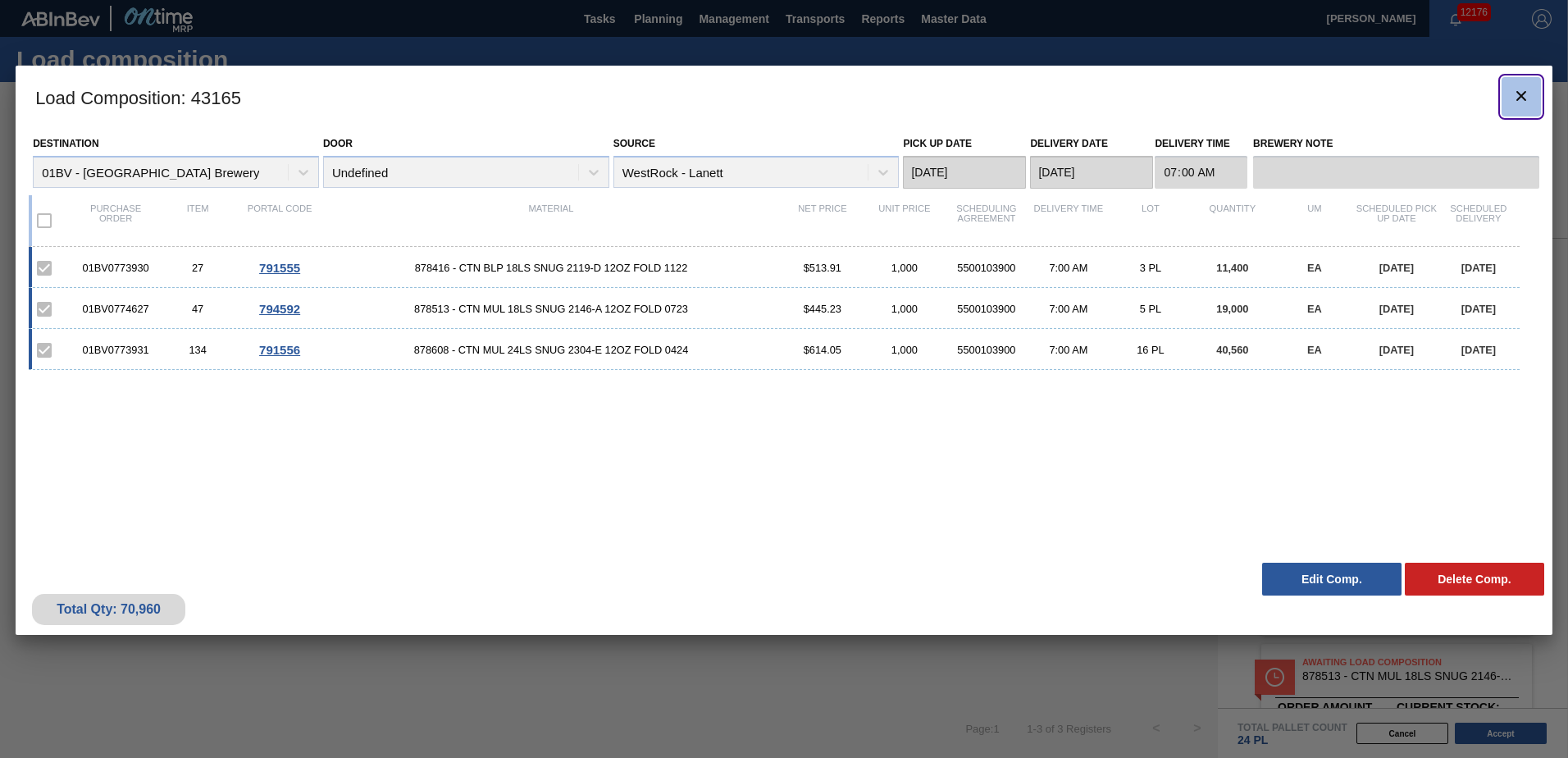
click at [1521, 95] on icon "botão de ícone" at bounding box center [1521, 96] width 10 height 10
